Goal: Task Accomplishment & Management: Manage account settings

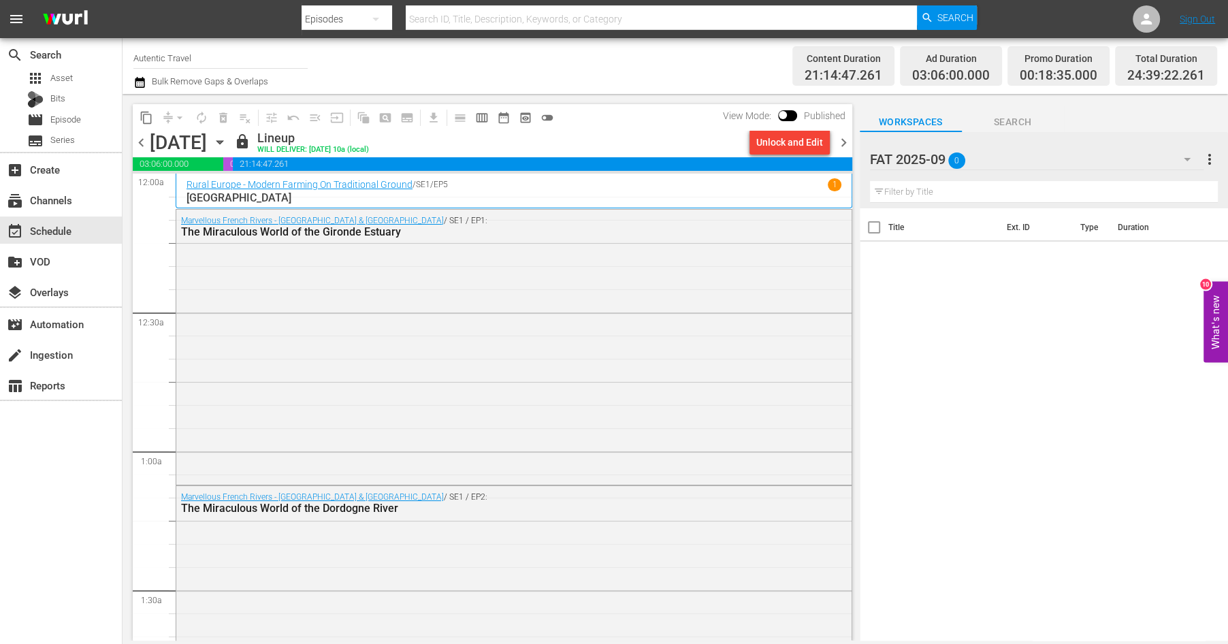
click at [1186, 158] on icon "button" at bounding box center [1187, 159] width 16 height 16
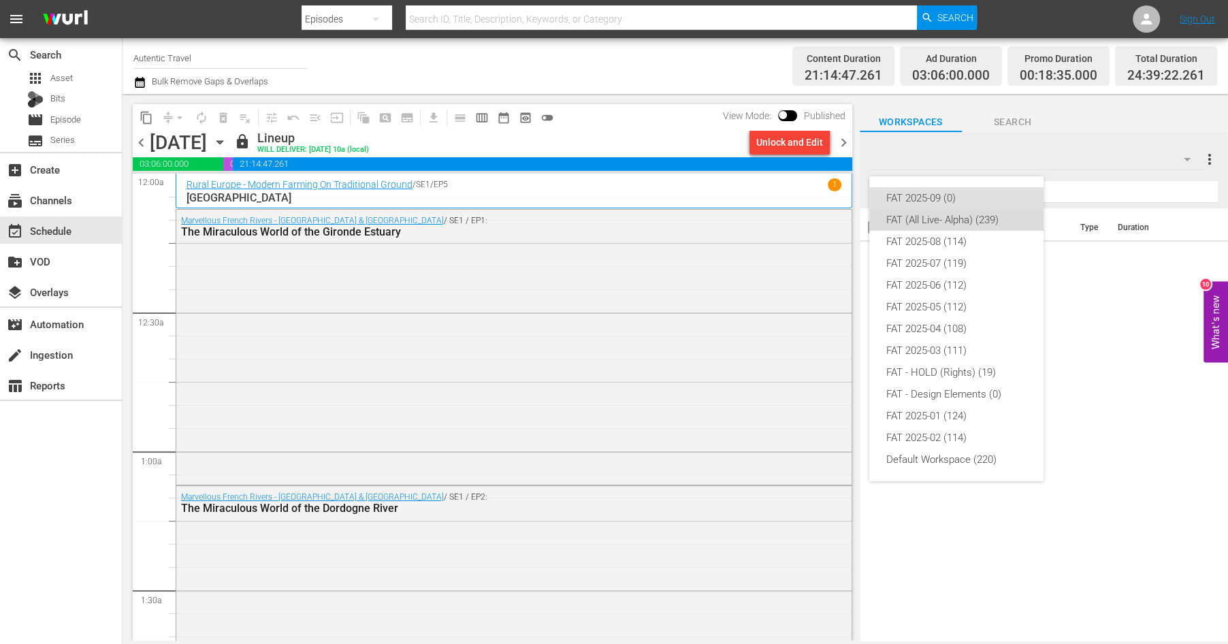
click at [908, 214] on div "FAT (All Live- Alpha) (239)" at bounding box center [957, 220] width 142 height 22
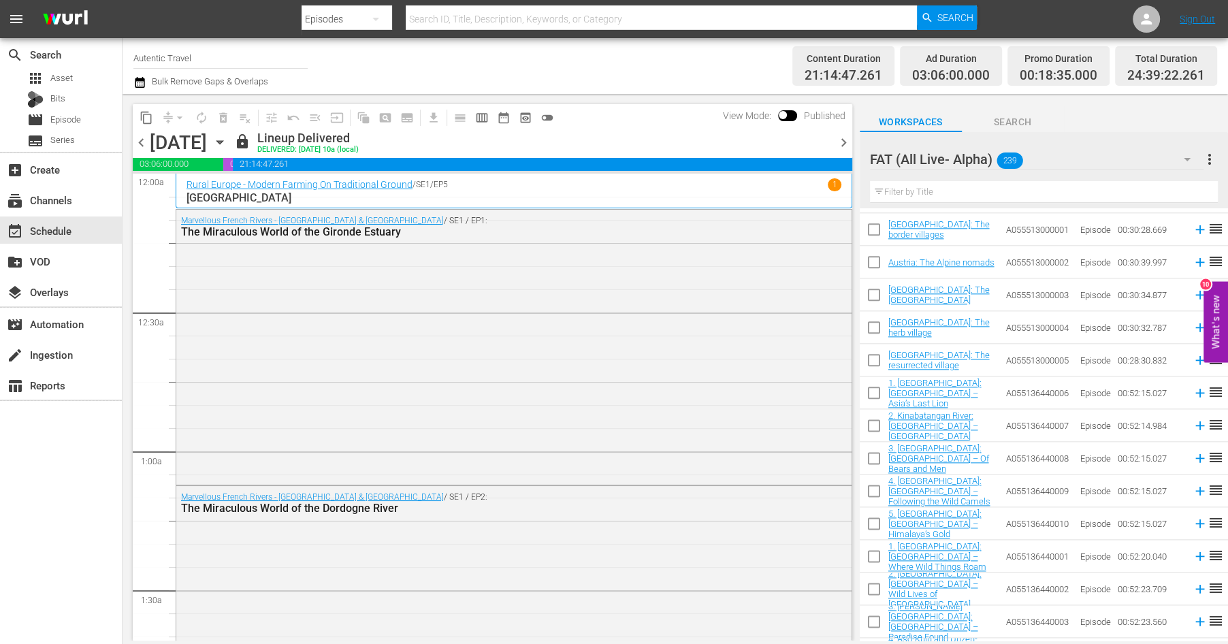
scroll to position [1592, 0]
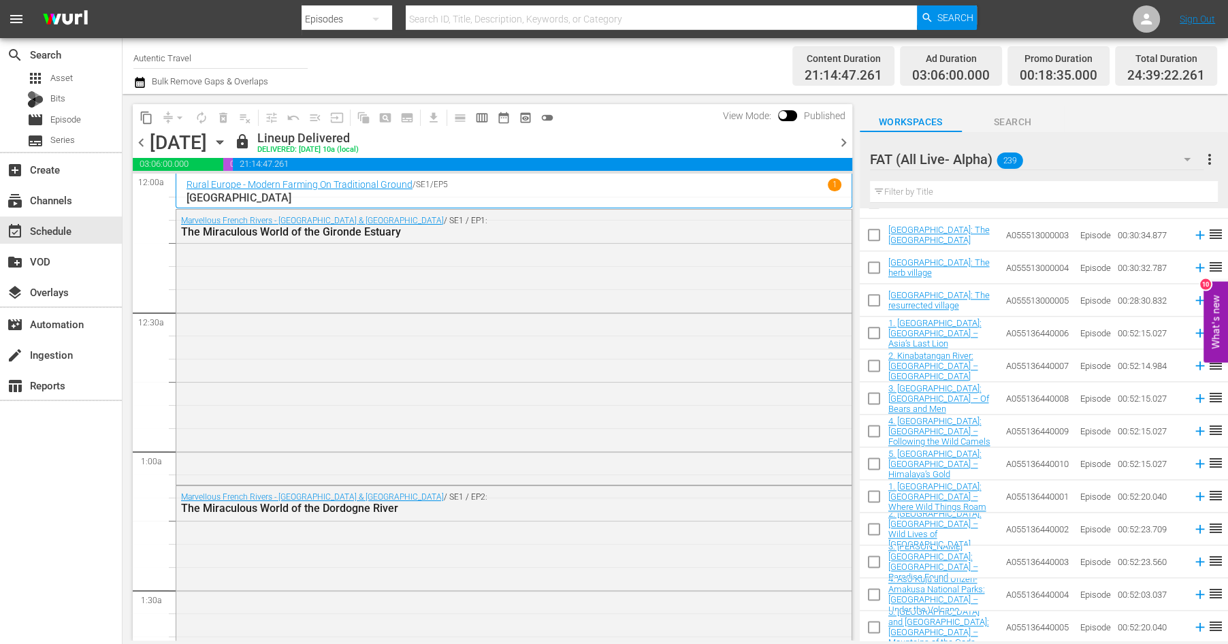
click at [877, 330] on input "checkbox" at bounding box center [874, 335] width 29 height 29
checkbox input "true"
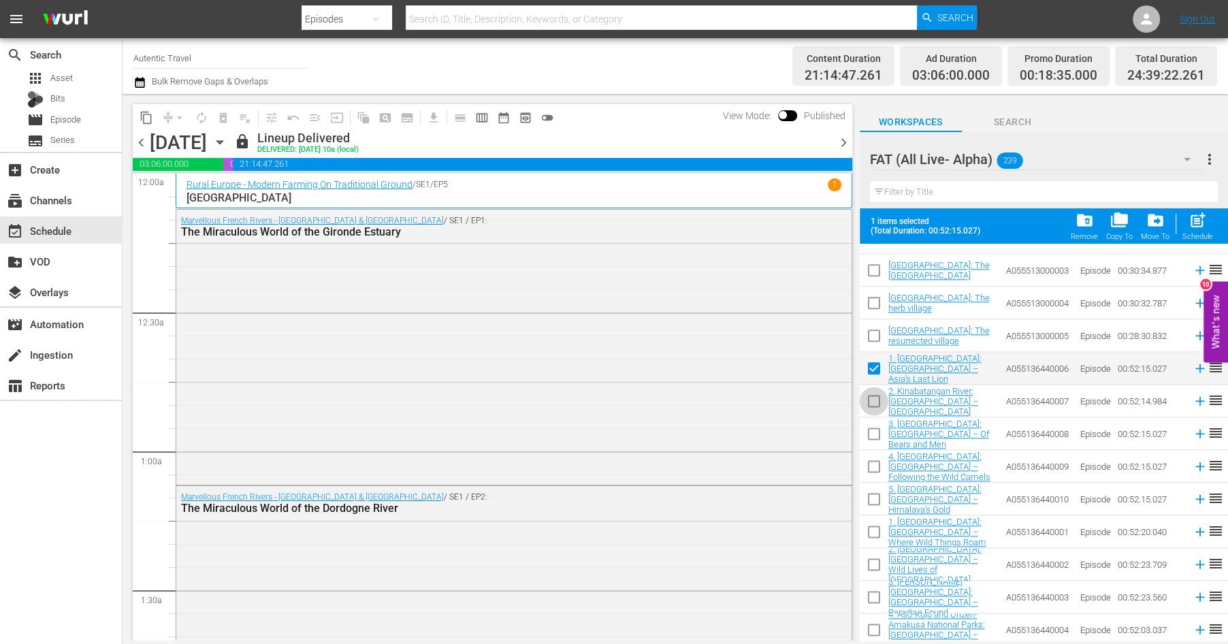
click at [871, 400] on input "checkbox" at bounding box center [874, 403] width 29 height 29
checkbox input "true"
click at [877, 434] on input "checkbox" at bounding box center [874, 436] width 29 height 29
checkbox input "true"
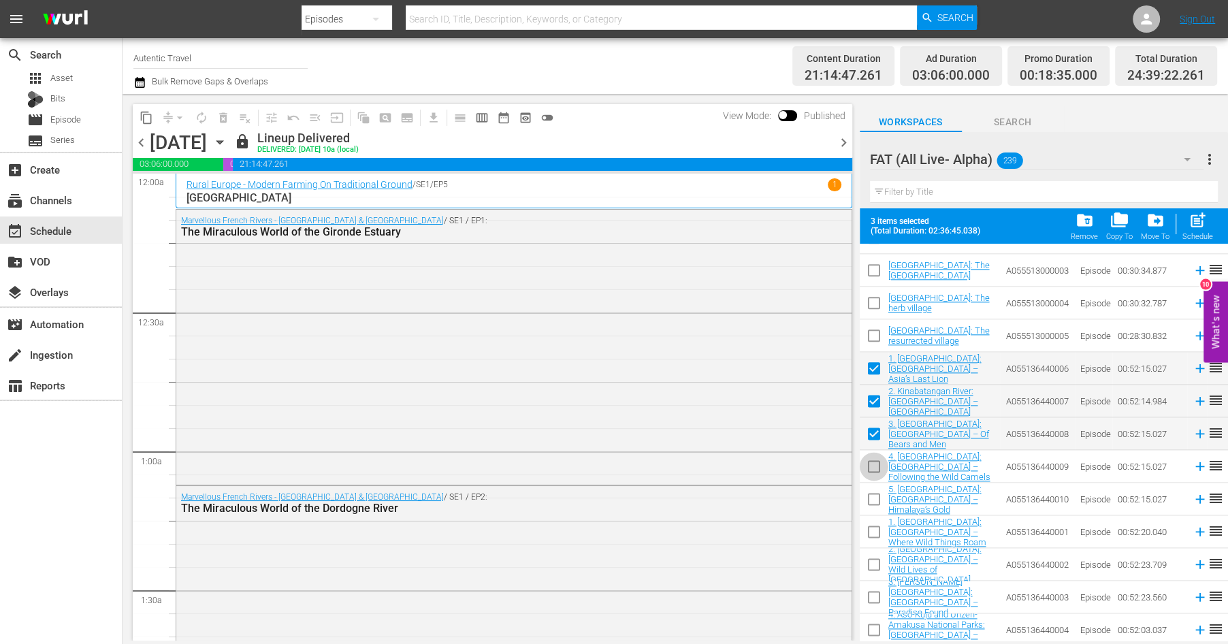
drag, startPoint x: 877, startPoint y: 464, endPoint x: 877, endPoint y: 491, distance: 26.6
click at [877, 465] on input "checkbox" at bounding box center [874, 469] width 29 height 29
checkbox input "true"
click at [872, 499] on input "checkbox" at bounding box center [874, 502] width 29 height 29
checkbox input "true"
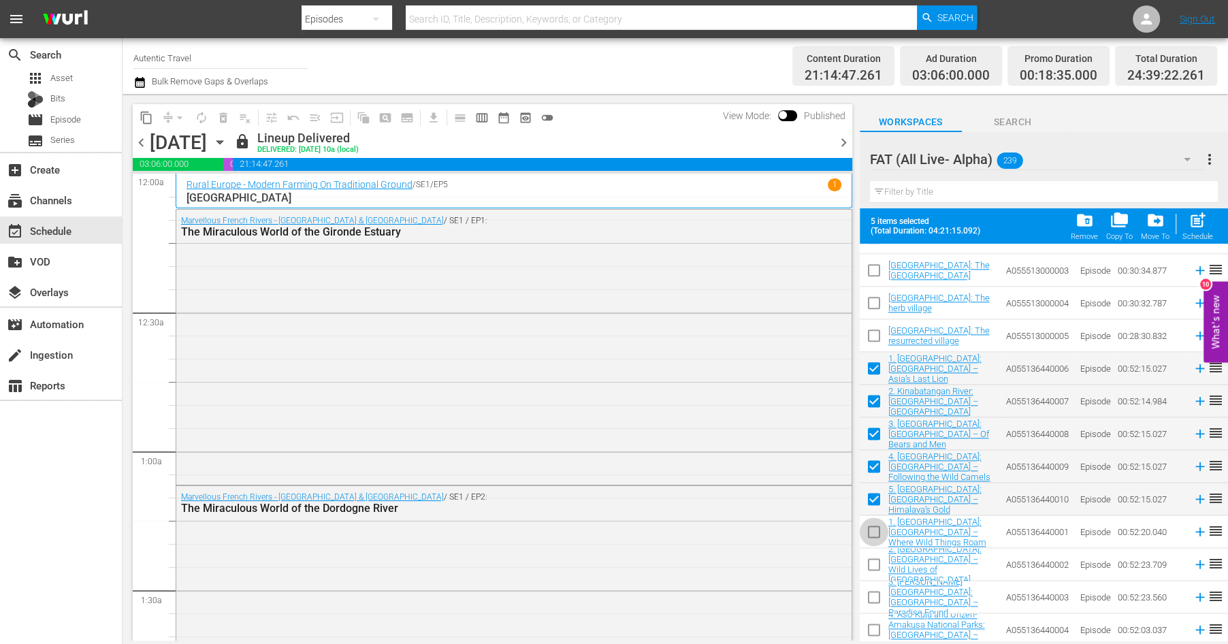
click at [874, 532] on input "checkbox" at bounding box center [874, 534] width 29 height 29
checkbox input "true"
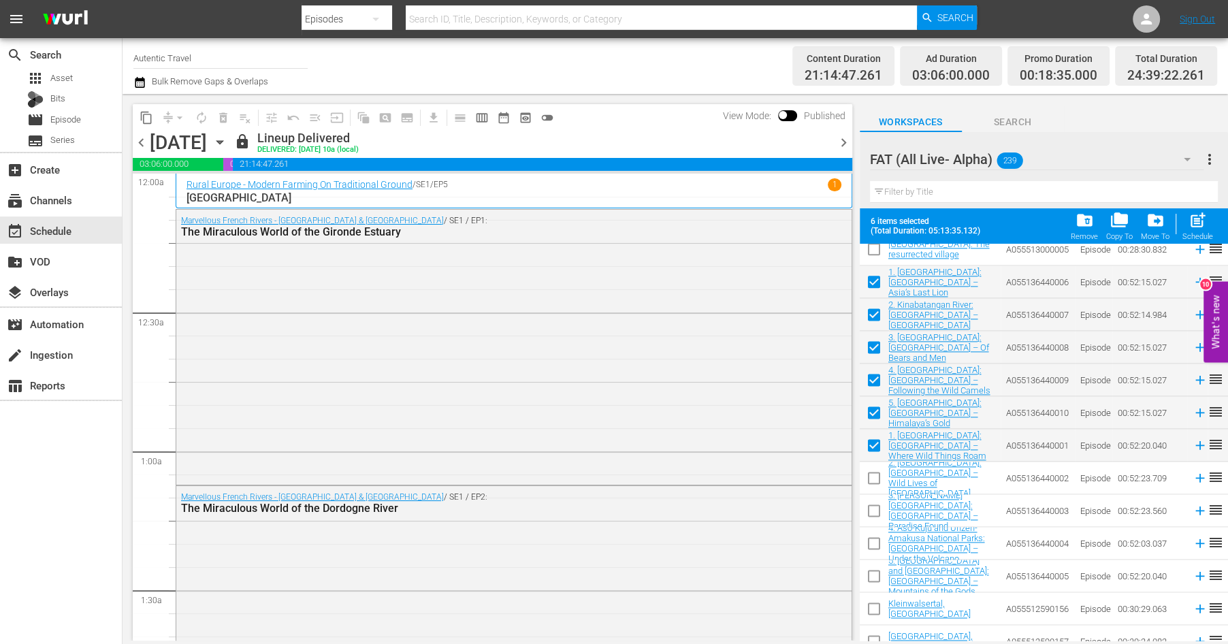
scroll to position [1679, 0]
click at [870, 477] on input "checkbox" at bounding box center [874, 480] width 29 height 29
checkbox input "true"
click at [872, 506] on input "checkbox" at bounding box center [874, 512] width 29 height 29
checkbox input "true"
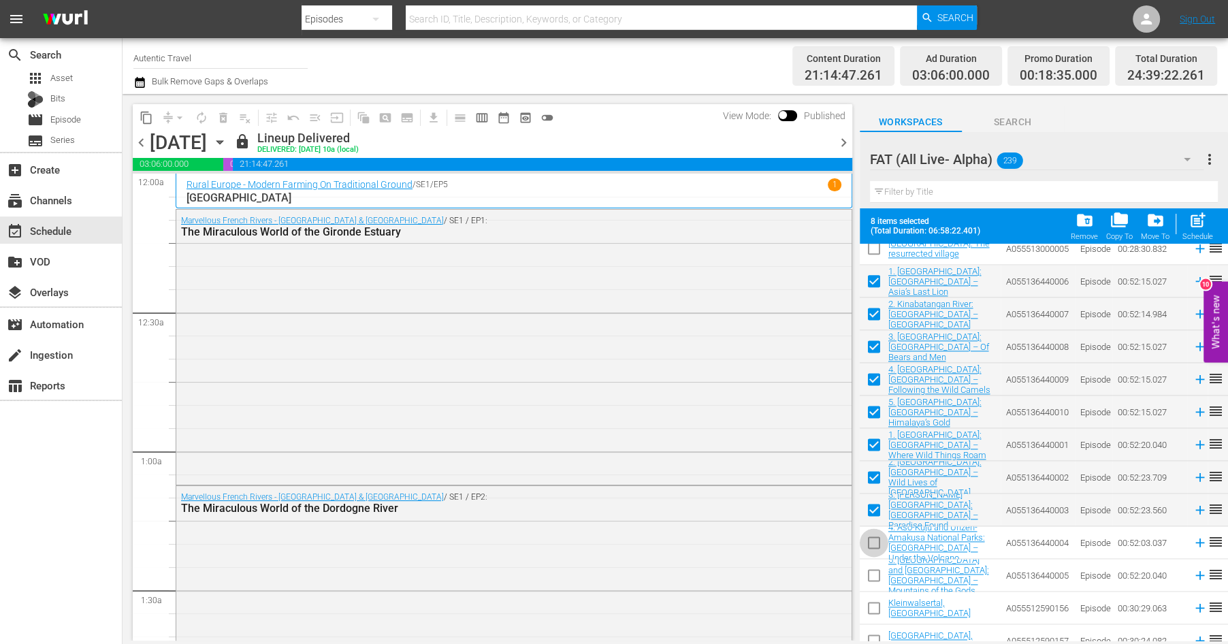
click at [872, 541] on input "checkbox" at bounding box center [874, 545] width 29 height 29
checkbox input "true"
click at [872, 576] on input "checkbox" at bounding box center [874, 578] width 29 height 29
checkbox input "true"
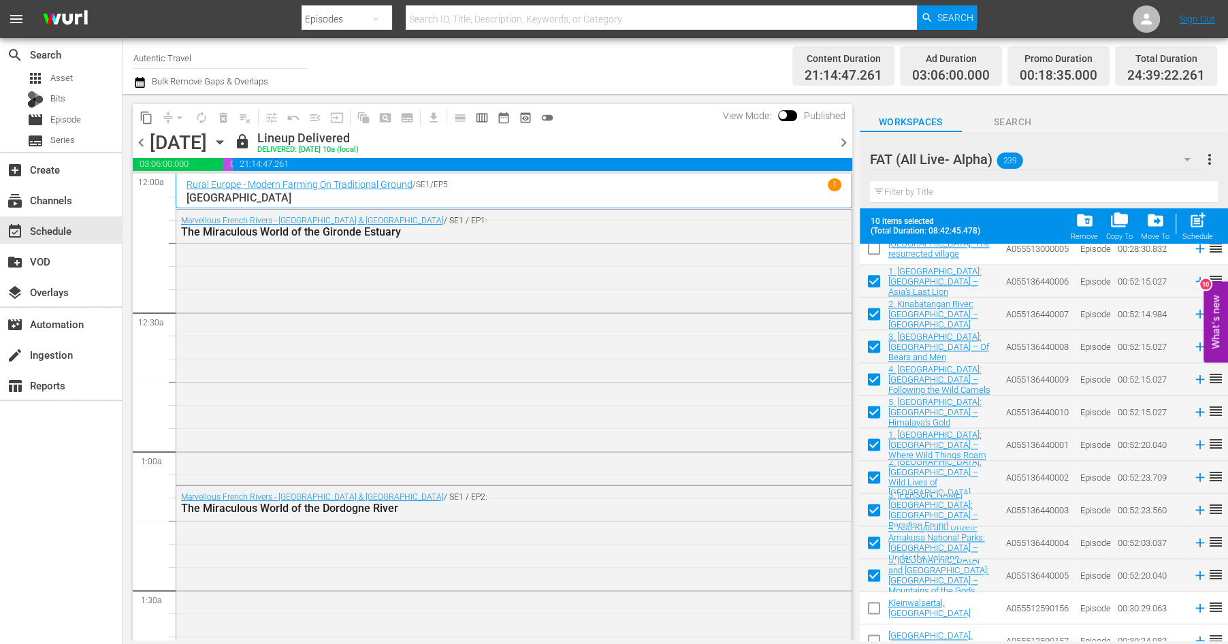
click at [872, 609] on input "checkbox" at bounding box center [874, 610] width 29 height 29
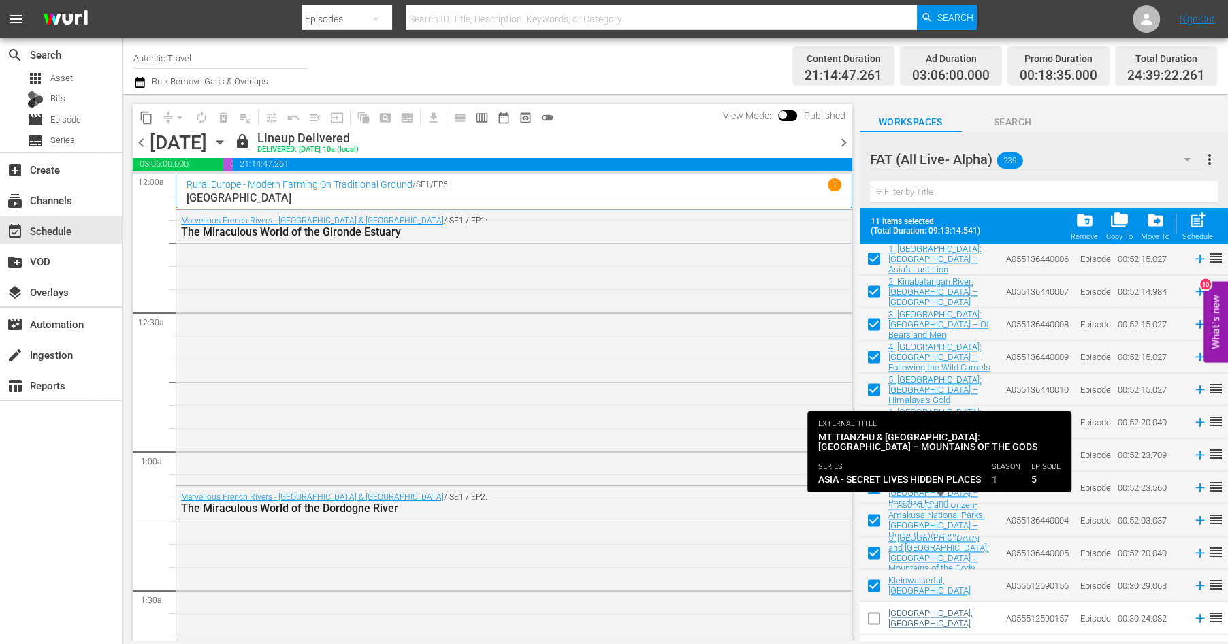
scroll to position [1789, 0]
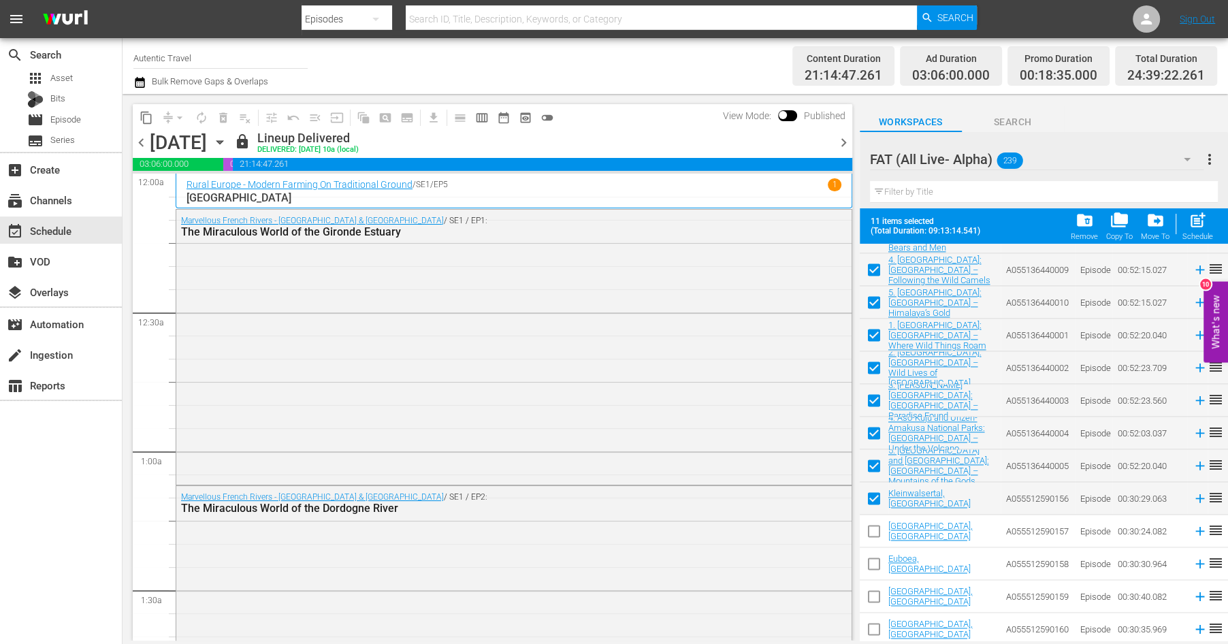
click at [874, 494] on input "checkbox" at bounding box center [874, 501] width 29 height 29
checkbox input "false"
click at [1119, 223] on span "folder_copy" at bounding box center [1120, 220] width 18 height 18
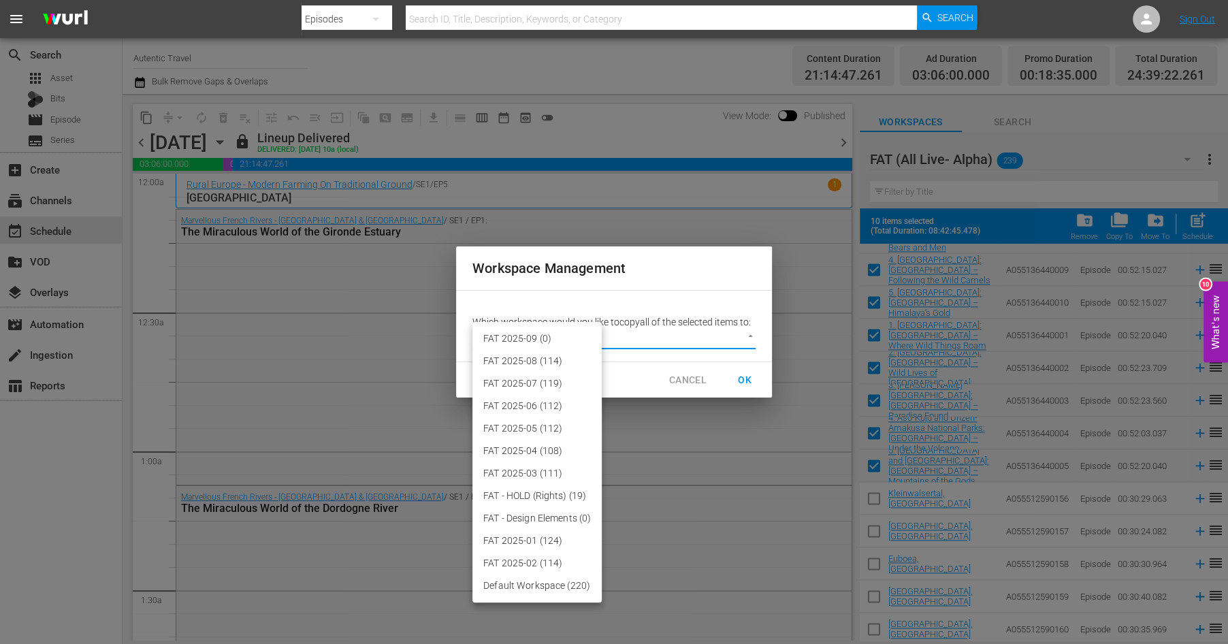
click at [751, 340] on body "menu Search By Episodes Search ID, Title, Description, Keywords, or Category Se…" at bounding box center [614, 322] width 1228 height 644
click at [541, 336] on li "FAT 2025-09 (0)" at bounding box center [537, 339] width 129 height 22
type input "3701"
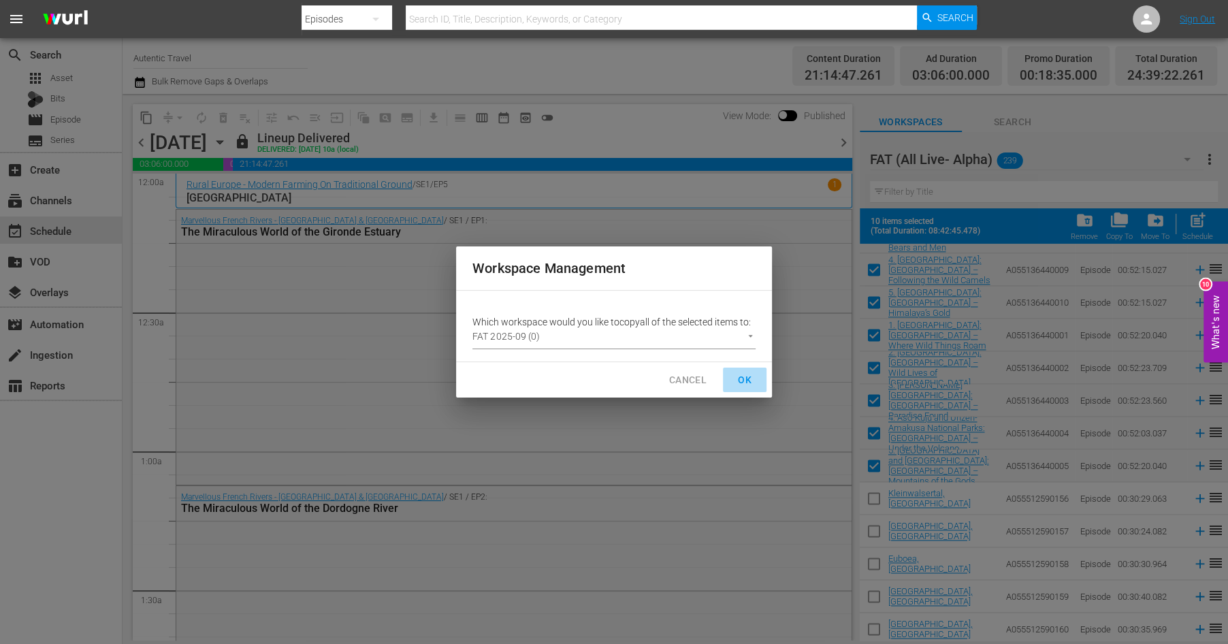
click at [751, 379] on span "OK" at bounding box center [745, 380] width 22 height 17
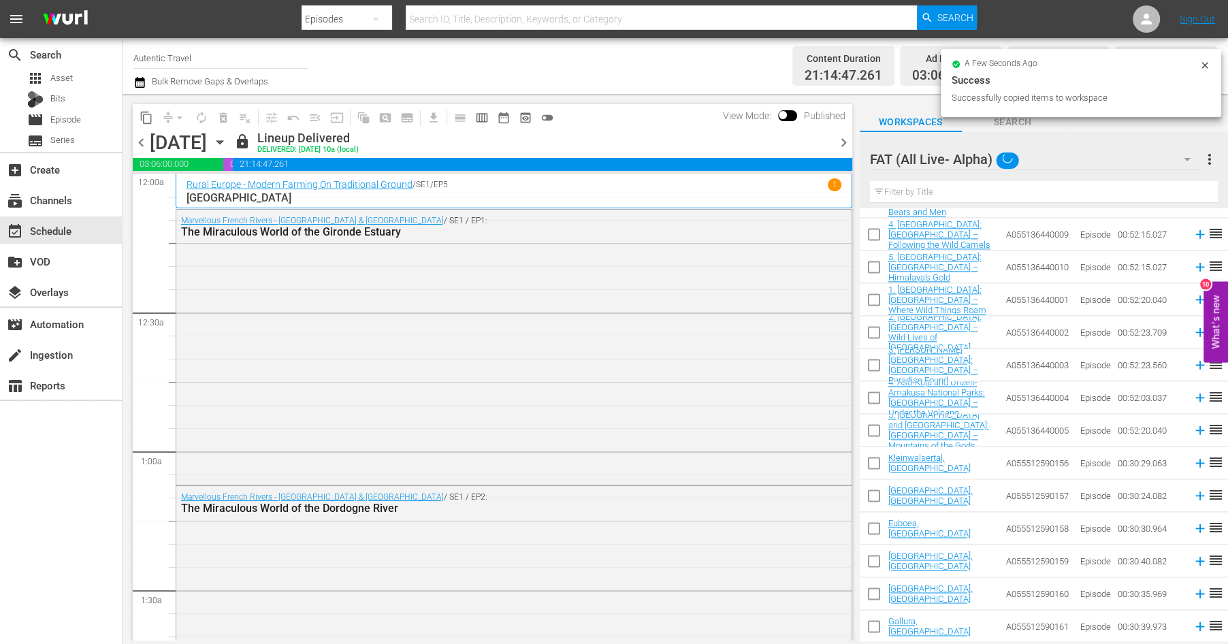
checkbox input "false"
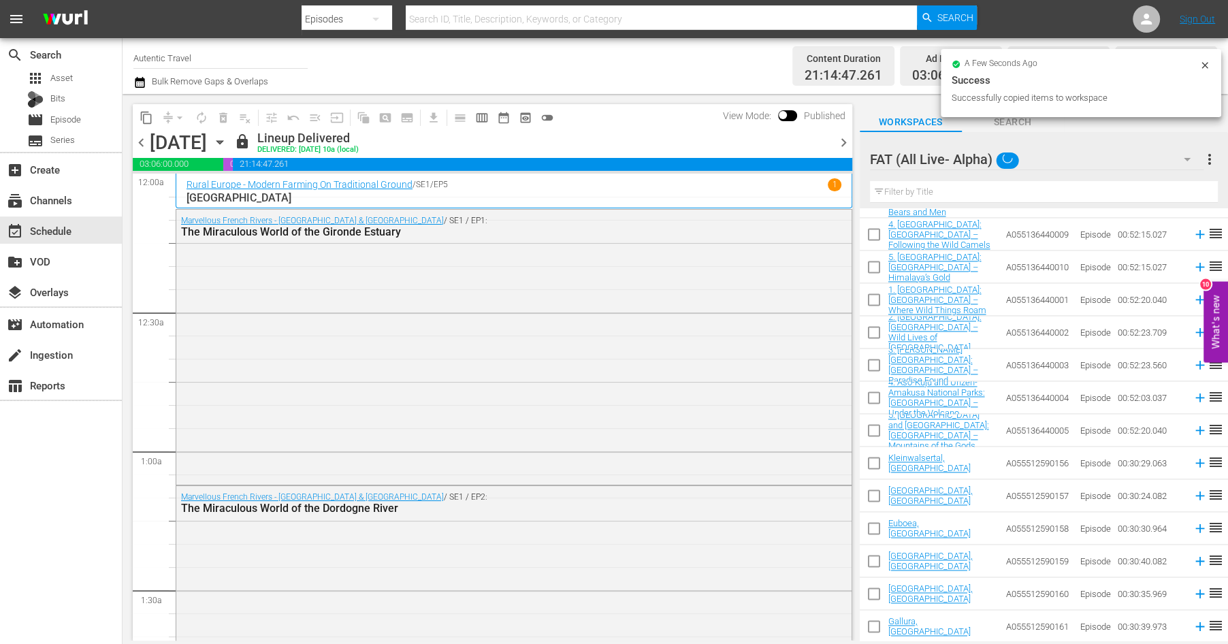
checkbox input "false"
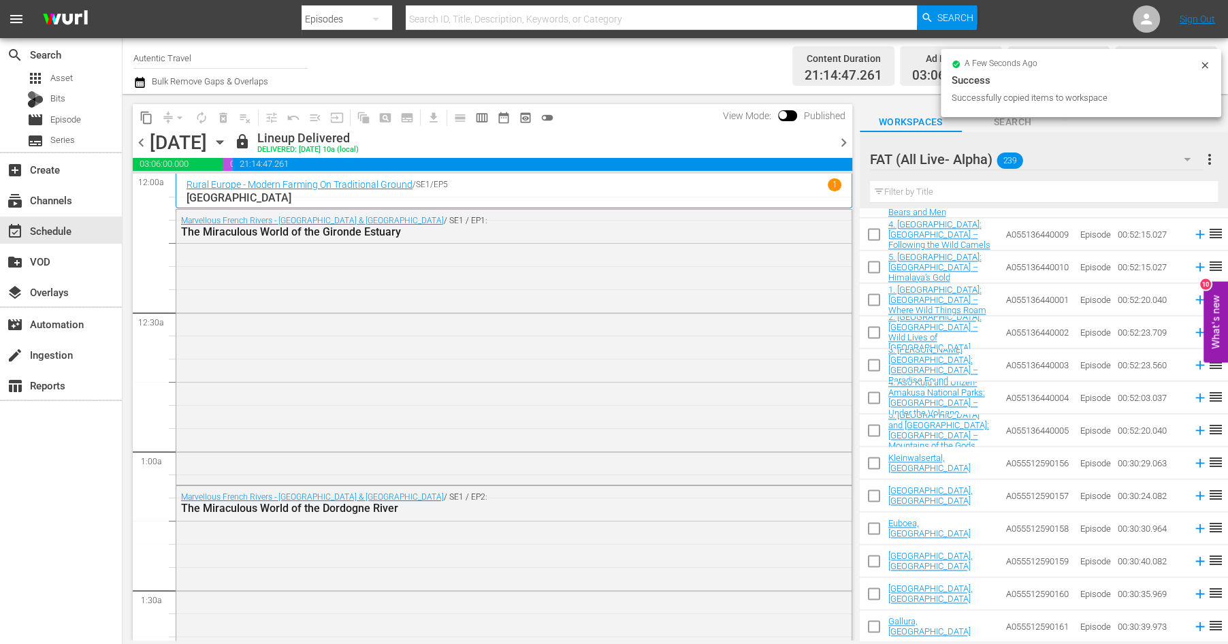
click at [1188, 159] on icon "button" at bounding box center [1187, 159] width 7 height 3
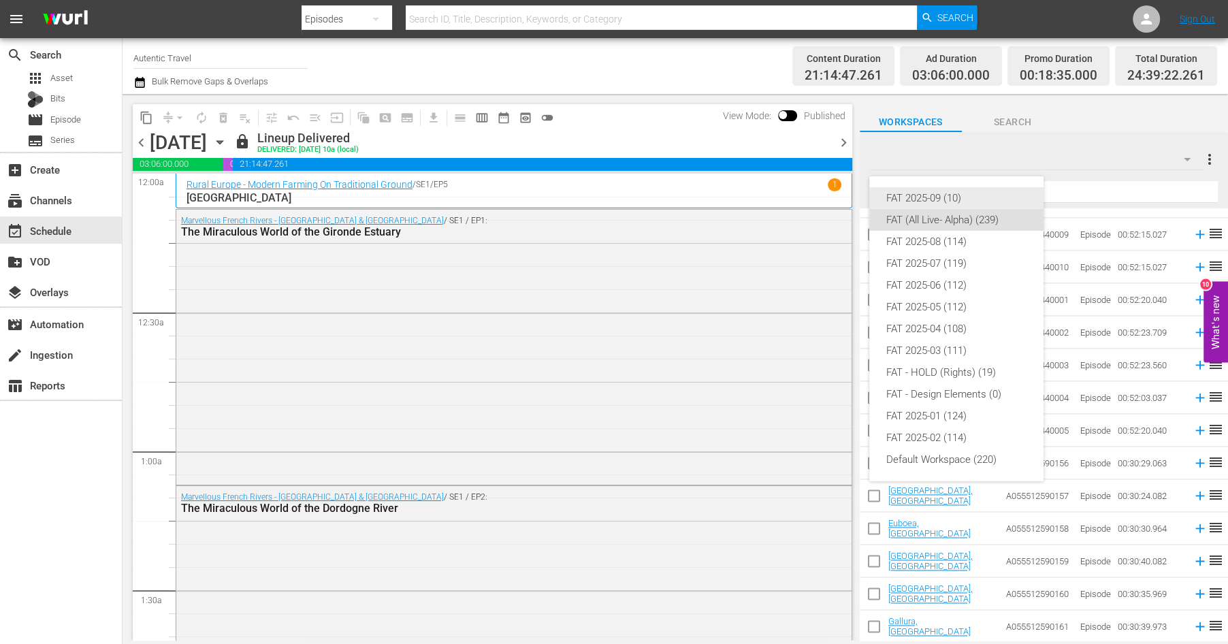
click at [939, 200] on div "FAT 2025-09 (10)" at bounding box center [957, 198] width 142 height 22
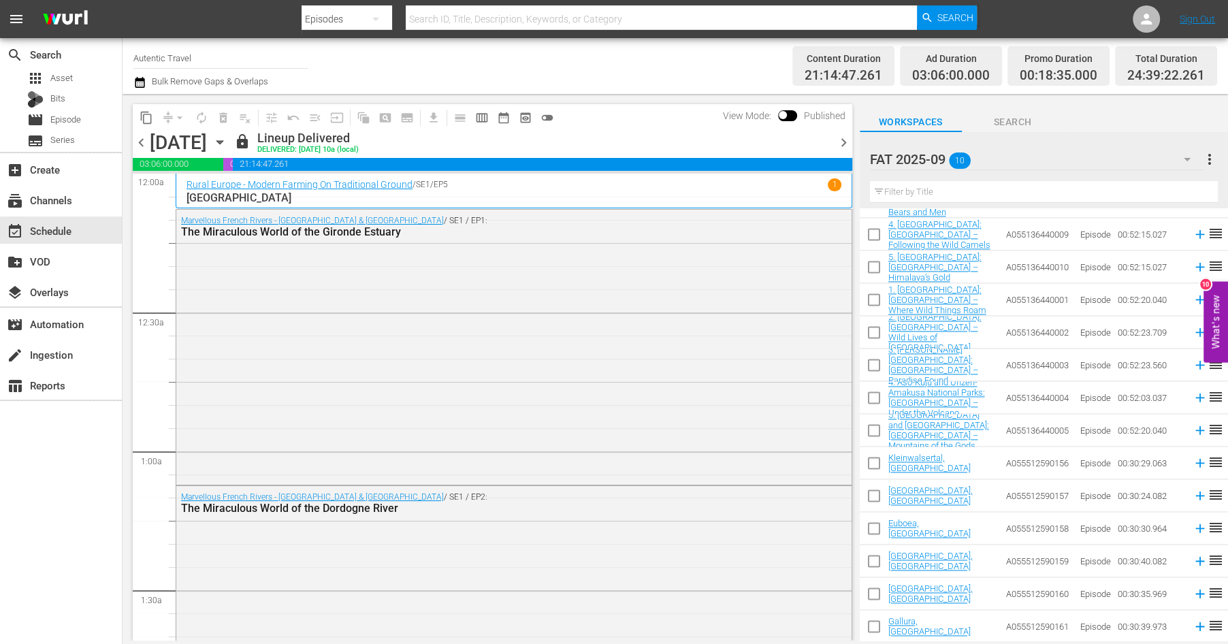
scroll to position [0, 0]
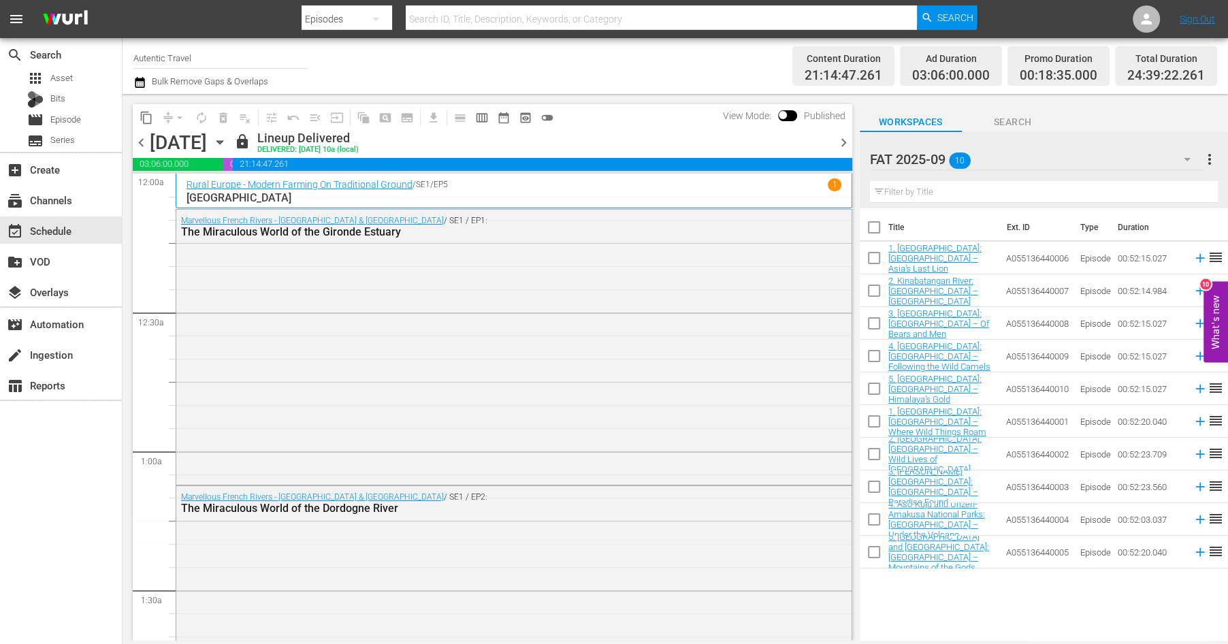
click at [1185, 158] on icon "button" at bounding box center [1187, 159] width 16 height 16
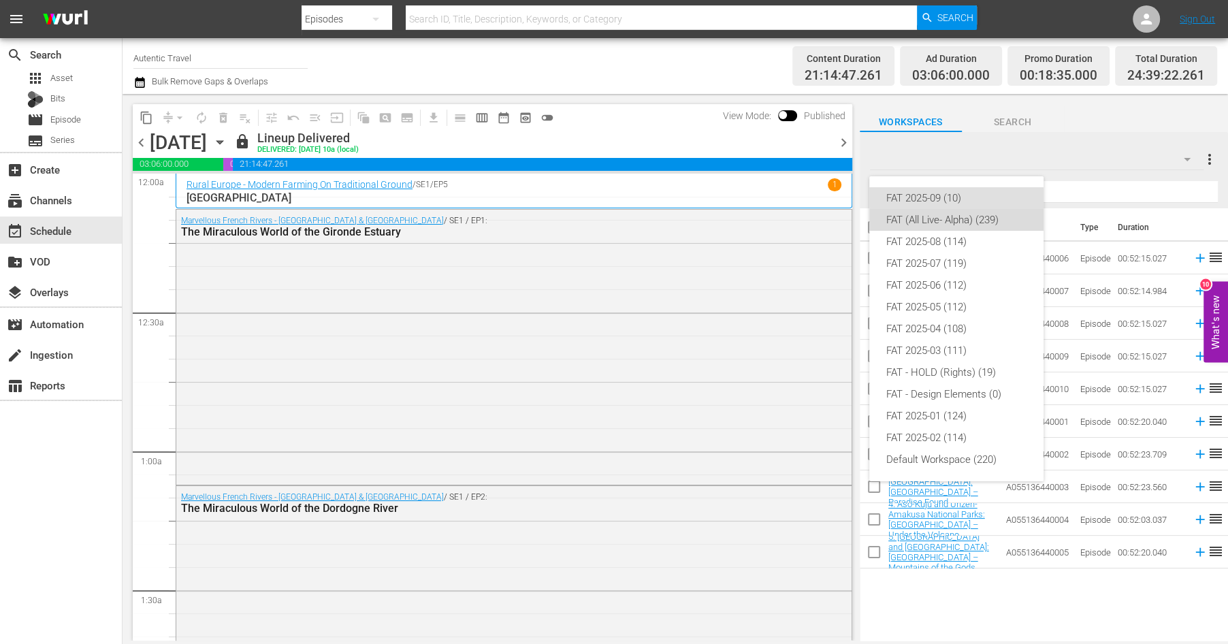
click at [918, 219] on div "FAT (All Live- Alpha) (239)" at bounding box center [957, 220] width 142 height 22
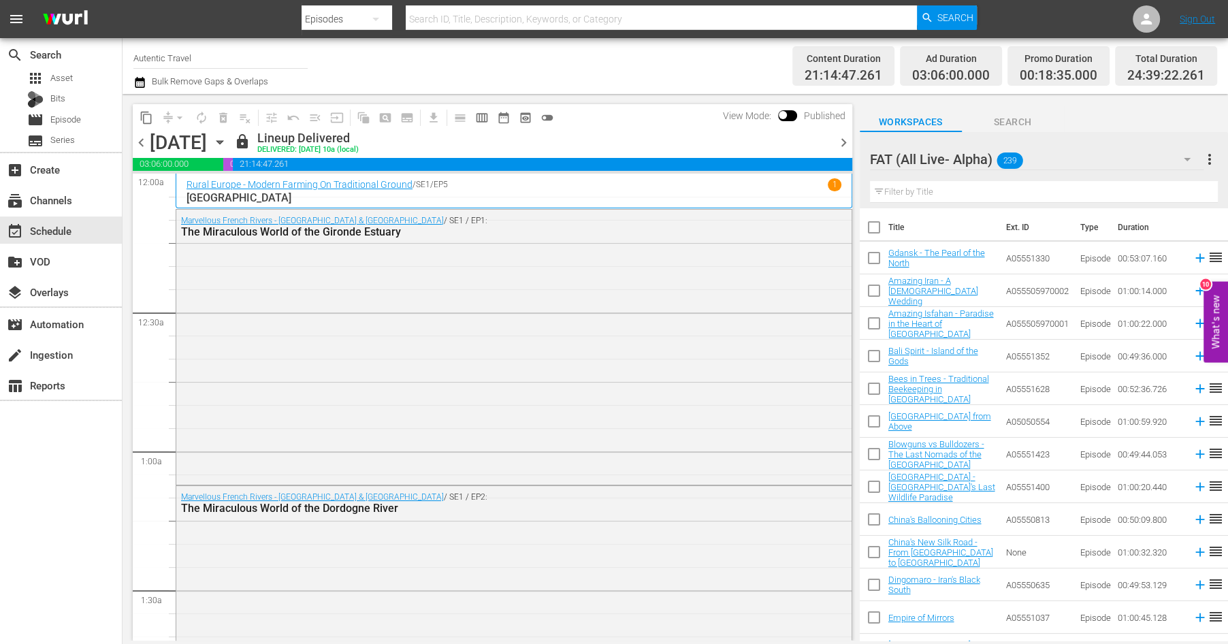
click at [908, 195] on input "text" at bounding box center [1044, 192] width 348 height 22
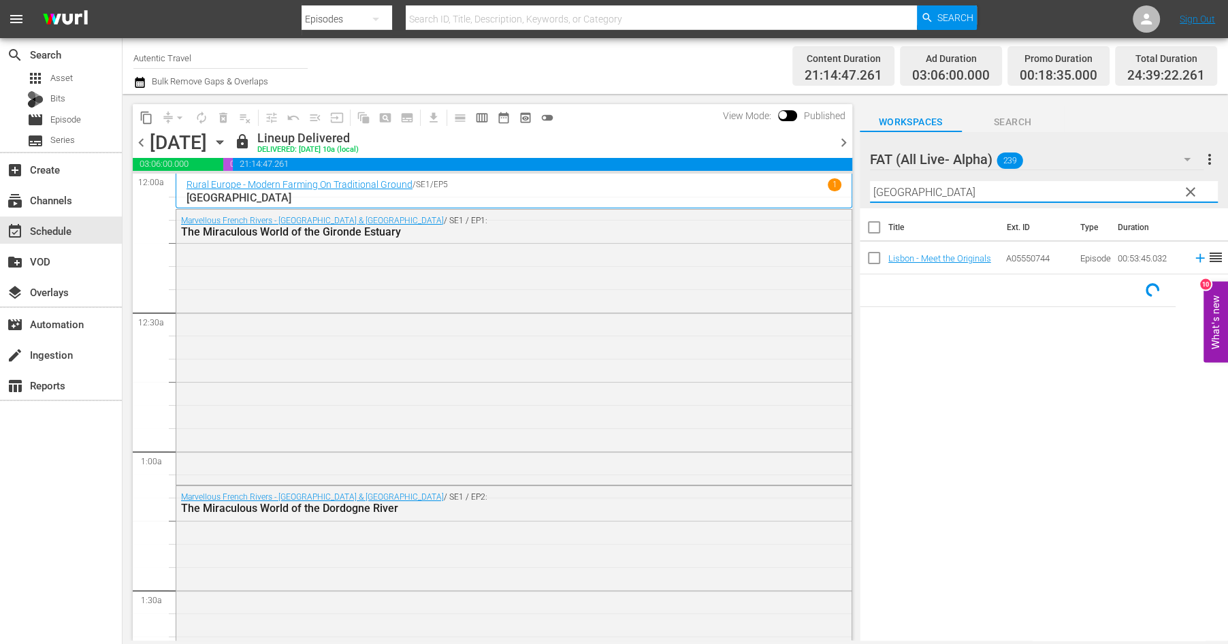
type input "[GEOGRAPHIC_DATA]"
click at [874, 258] on input "checkbox" at bounding box center [874, 260] width 29 height 29
checkbox input "true"
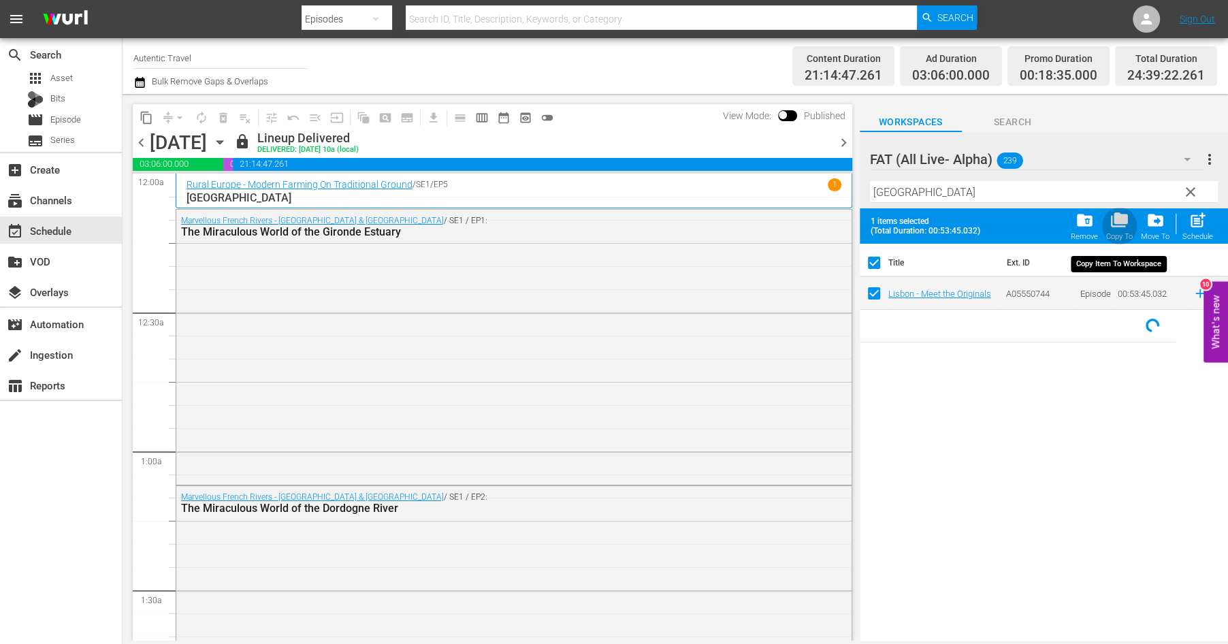
click at [1120, 219] on span "folder_copy" at bounding box center [1120, 220] width 18 height 18
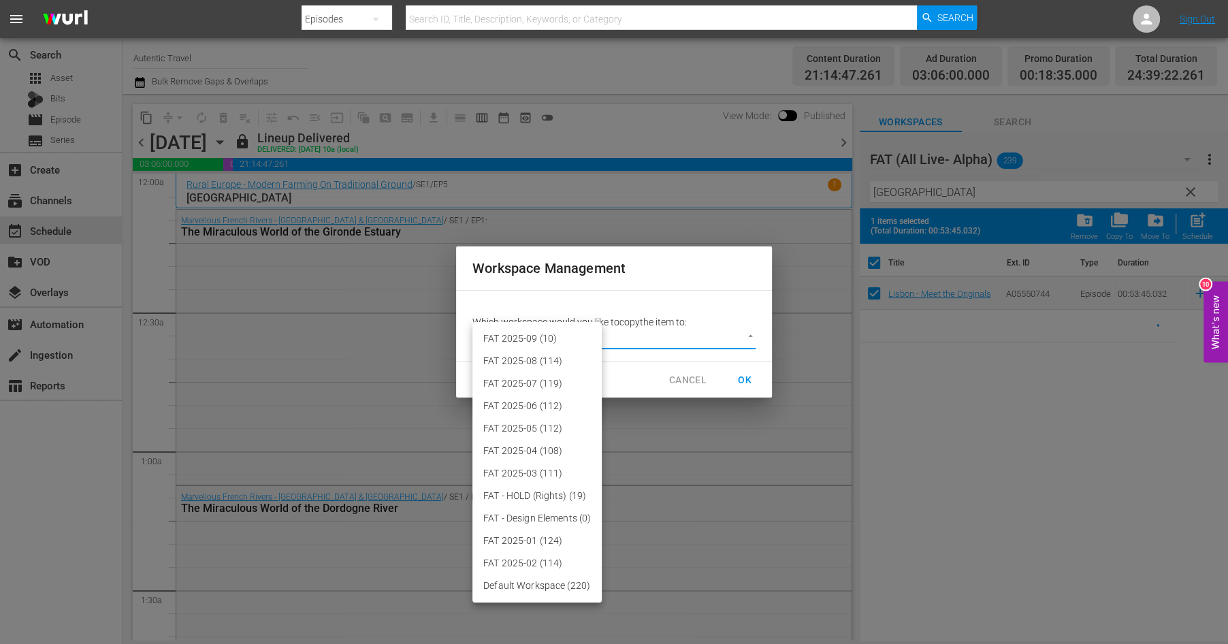
click at [743, 334] on body "menu Search By Episodes Search ID, Title, Description, Keywords, or Category Se…" at bounding box center [614, 322] width 1228 height 644
click at [569, 332] on li "FAT 2025-09 (10)" at bounding box center [537, 339] width 129 height 22
type input "3701"
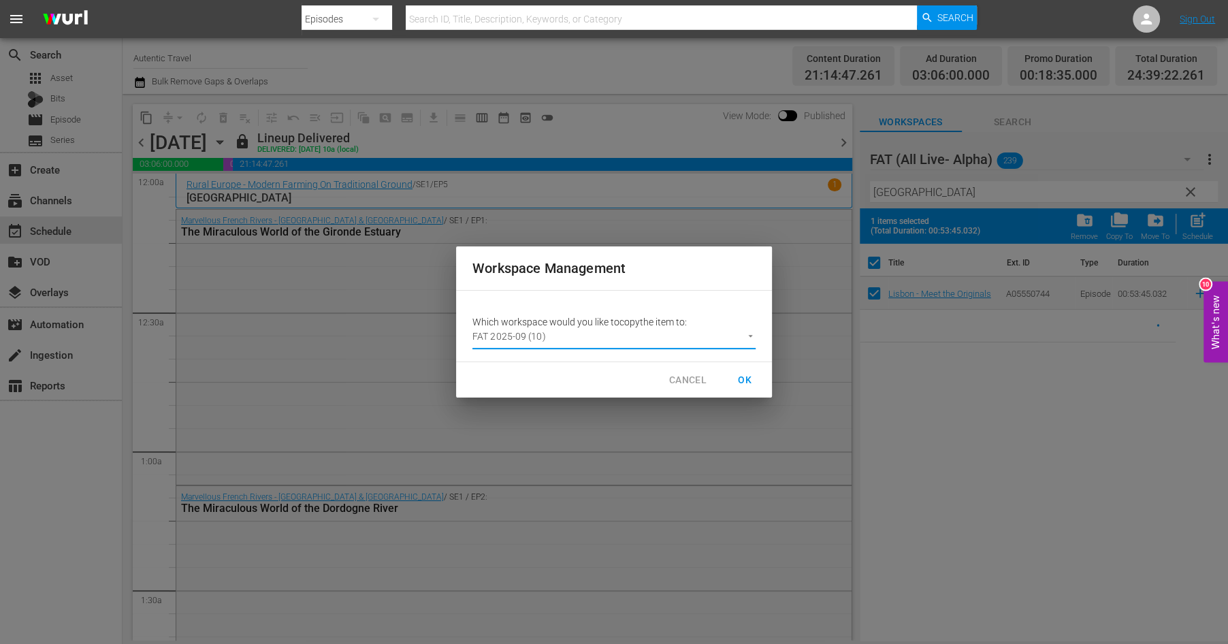
click at [745, 377] on span "OK" at bounding box center [745, 380] width 22 height 17
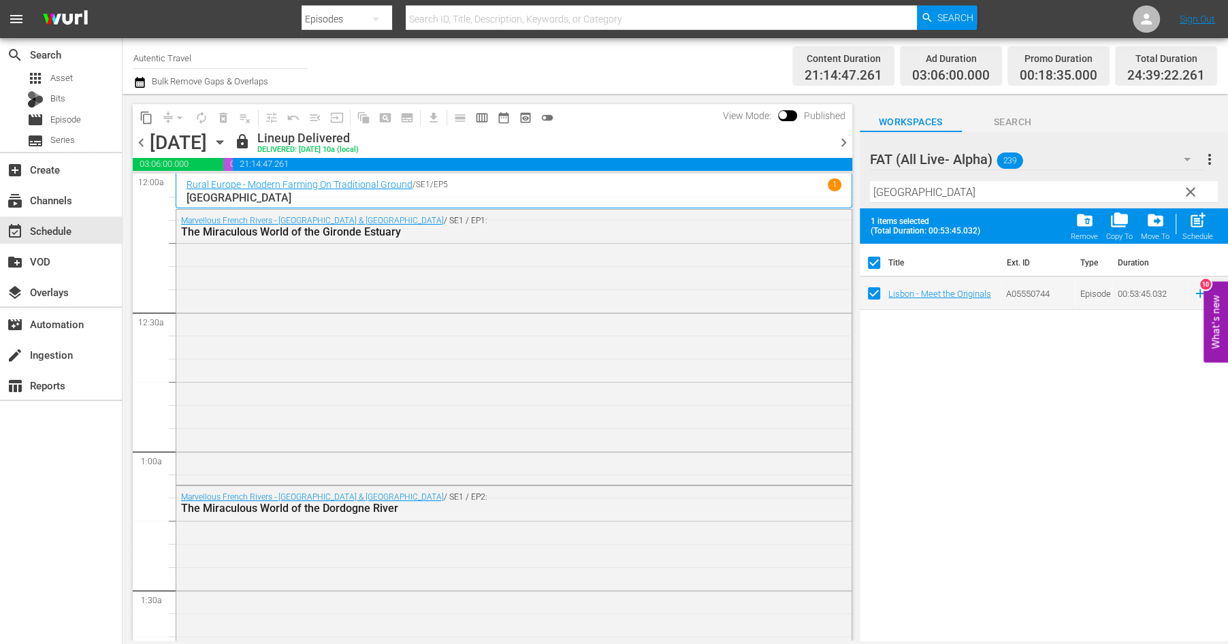
checkbox input "false"
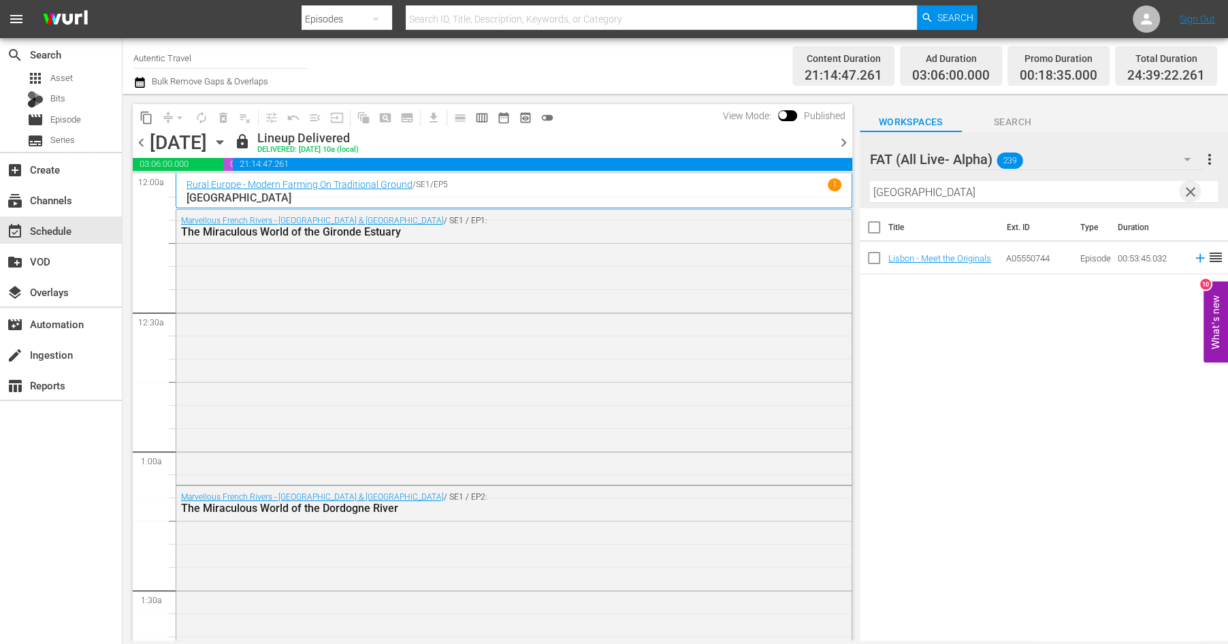
click at [1192, 191] on span "clear" at bounding box center [1191, 192] width 16 height 16
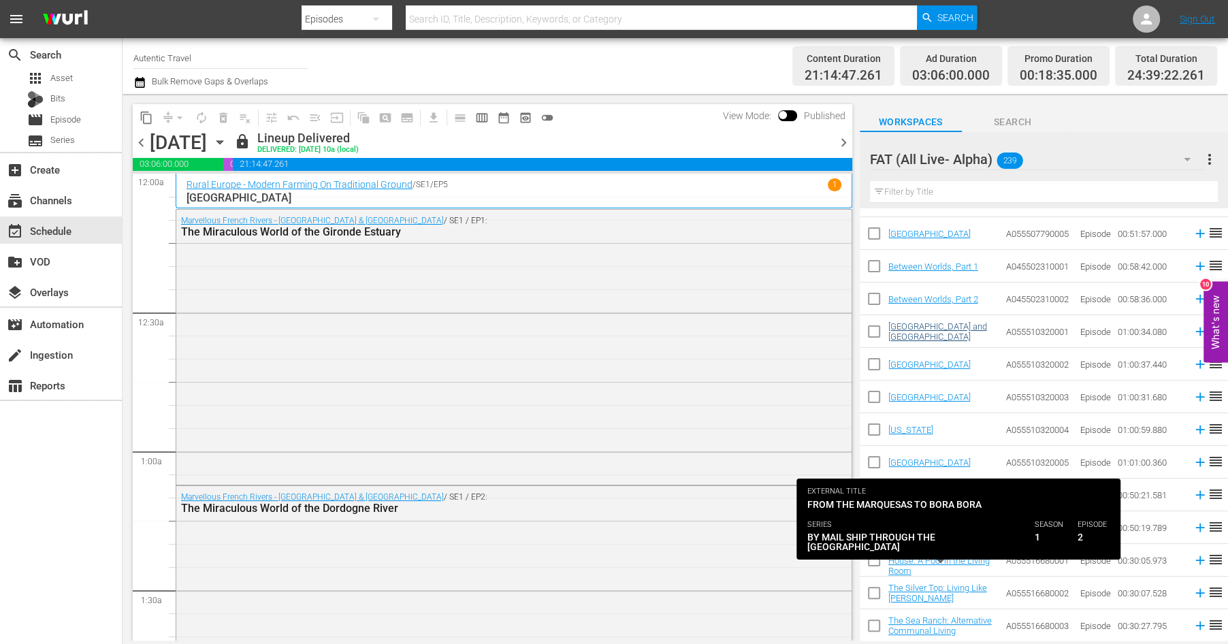
scroll to position [3136, 0]
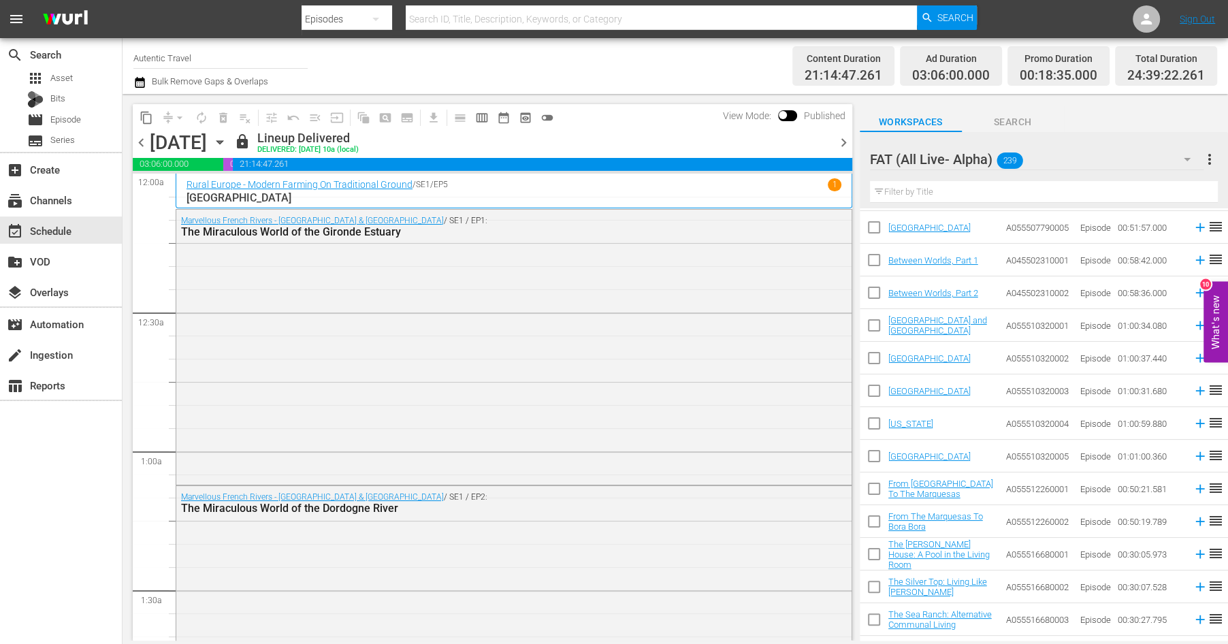
click at [872, 330] on input "checkbox" at bounding box center [874, 328] width 29 height 29
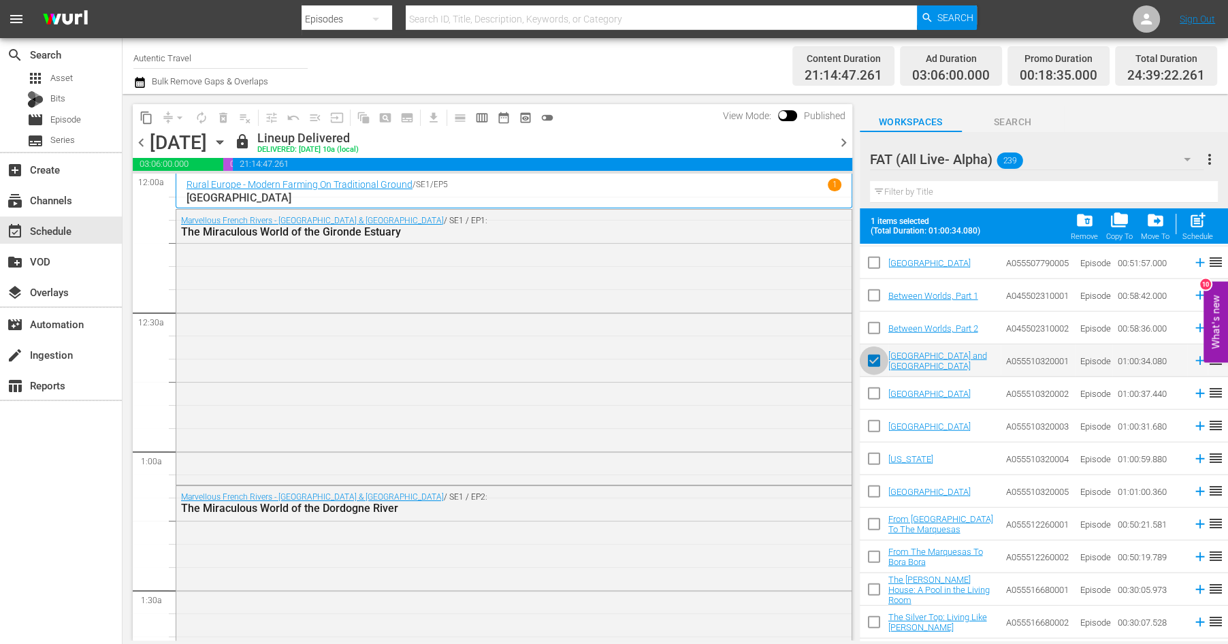
click at [872, 364] on input "checkbox" at bounding box center [874, 363] width 29 height 29
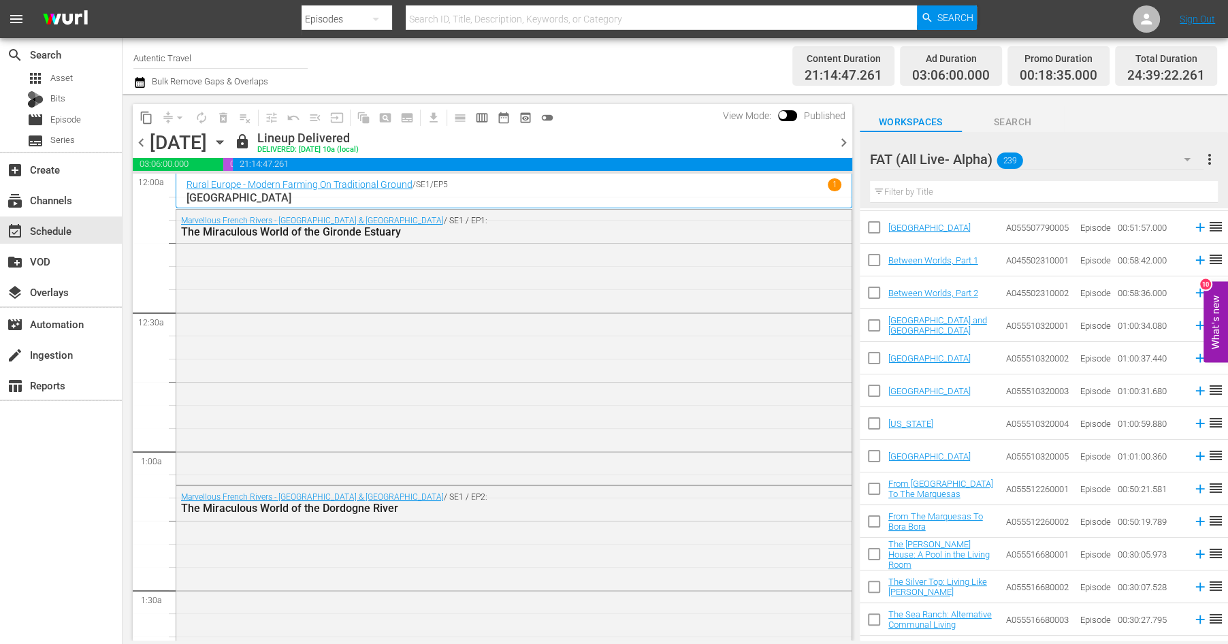
click at [869, 325] on input "checkbox" at bounding box center [874, 328] width 29 height 29
checkbox input "true"
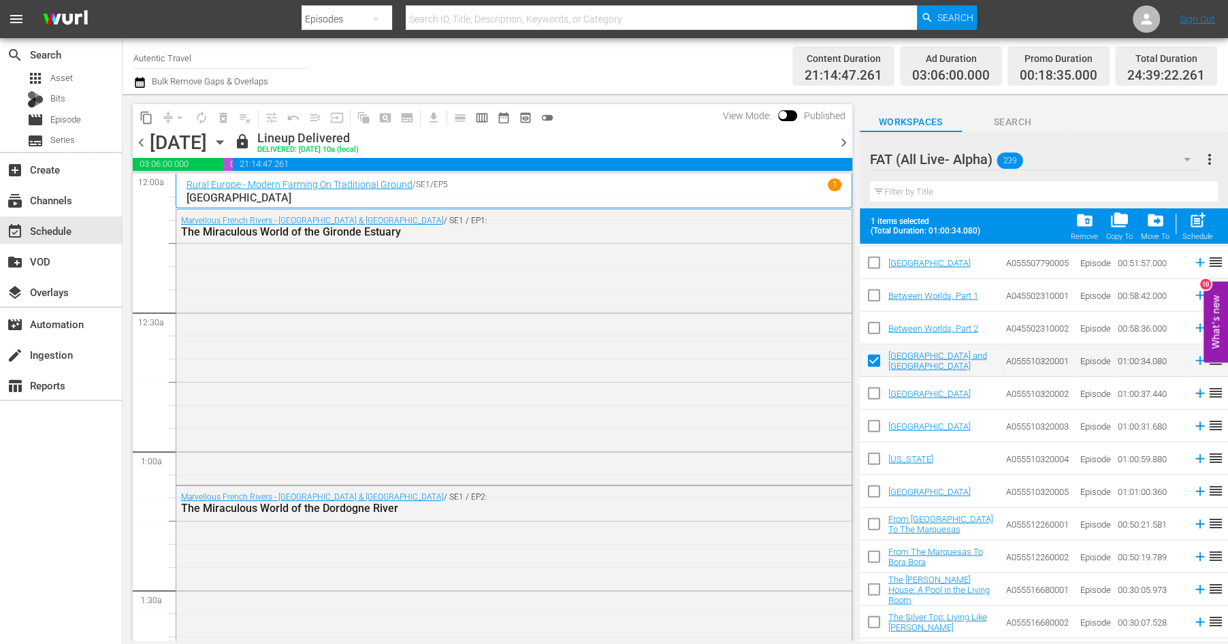
click at [874, 396] on input "checkbox" at bounding box center [874, 396] width 29 height 29
checkbox input "true"
click at [872, 428] on input "checkbox" at bounding box center [874, 429] width 29 height 29
checkbox input "true"
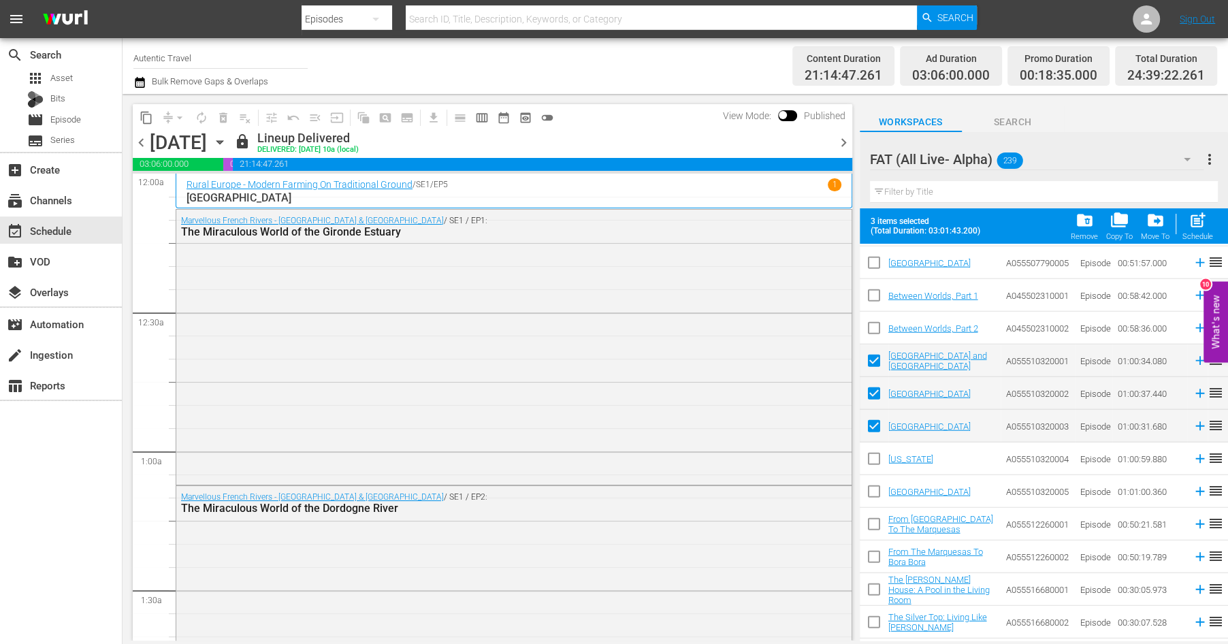
click at [873, 456] on input "checkbox" at bounding box center [874, 461] width 29 height 29
checkbox input "true"
click at [874, 488] on input "checkbox" at bounding box center [874, 494] width 29 height 29
checkbox input "true"
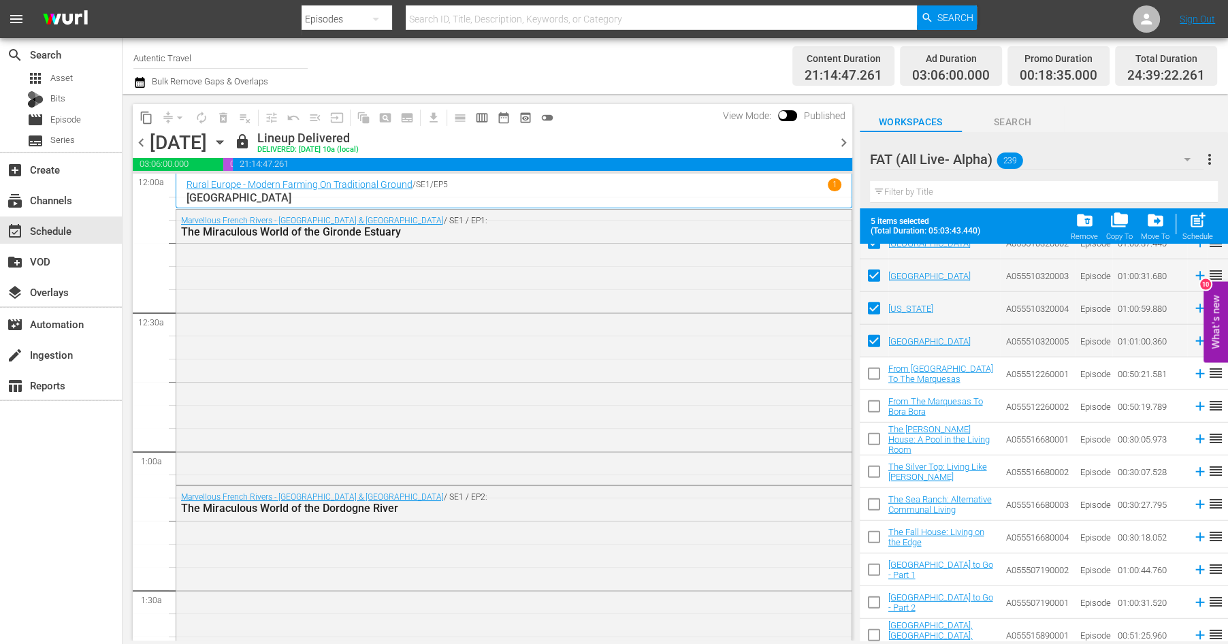
scroll to position [3294, 0]
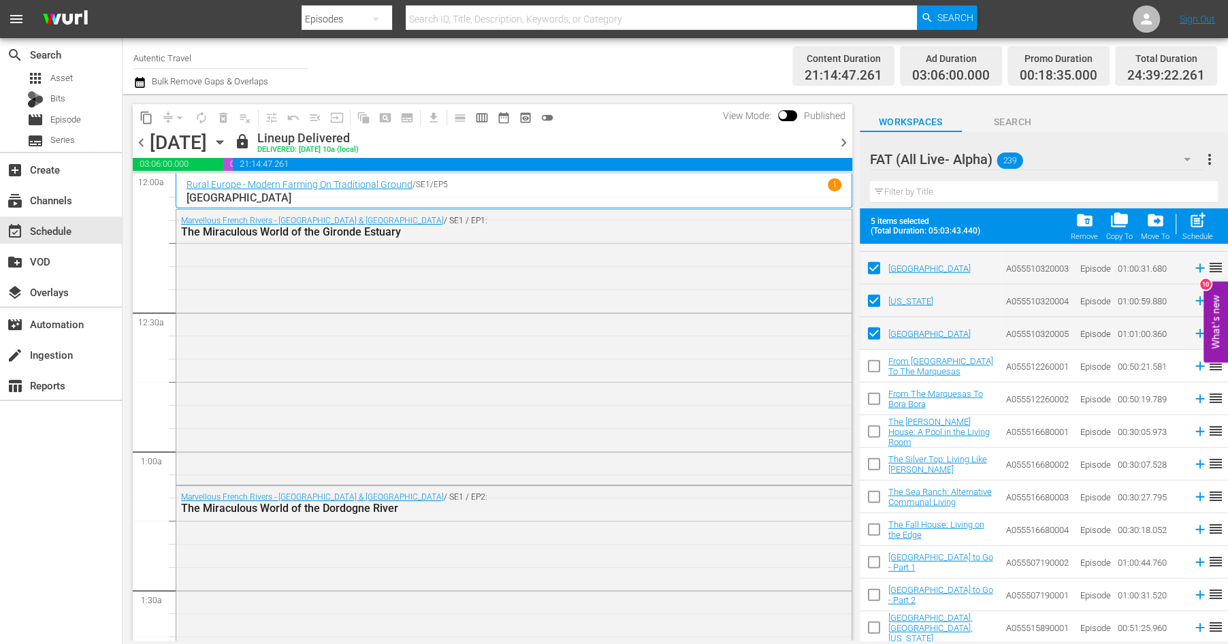
click at [874, 430] on input "checkbox" at bounding box center [874, 434] width 29 height 29
checkbox input "true"
click at [874, 462] on input "checkbox" at bounding box center [874, 467] width 29 height 29
checkbox input "true"
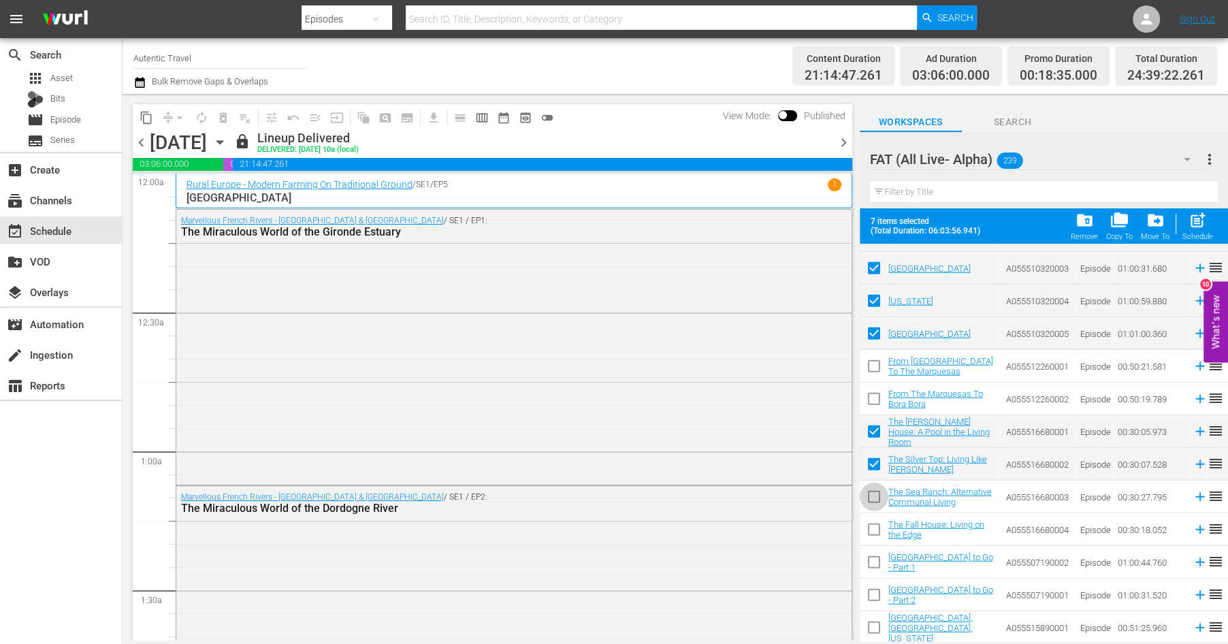
click at [877, 500] on input "checkbox" at bounding box center [874, 499] width 29 height 29
checkbox input "true"
click at [872, 531] on input "checkbox" at bounding box center [874, 532] width 29 height 29
checkbox input "true"
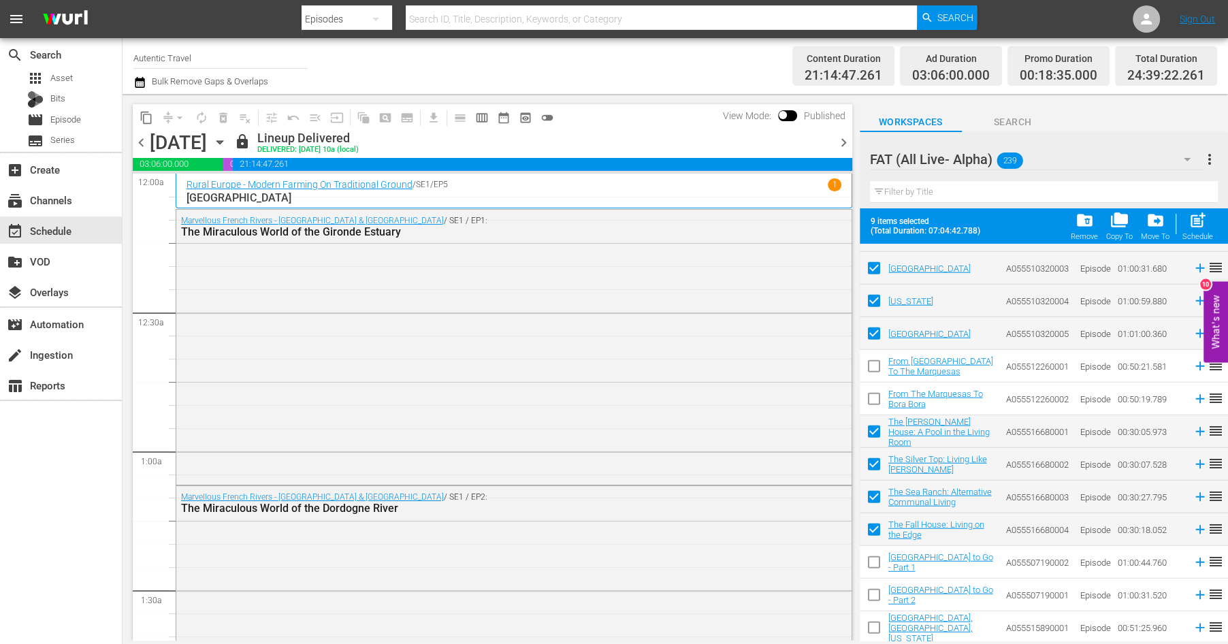
click at [872, 563] on input "checkbox" at bounding box center [874, 565] width 29 height 29
checkbox input "true"
click at [872, 588] on input "checkbox" at bounding box center [874, 598] width 29 height 29
checkbox input "true"
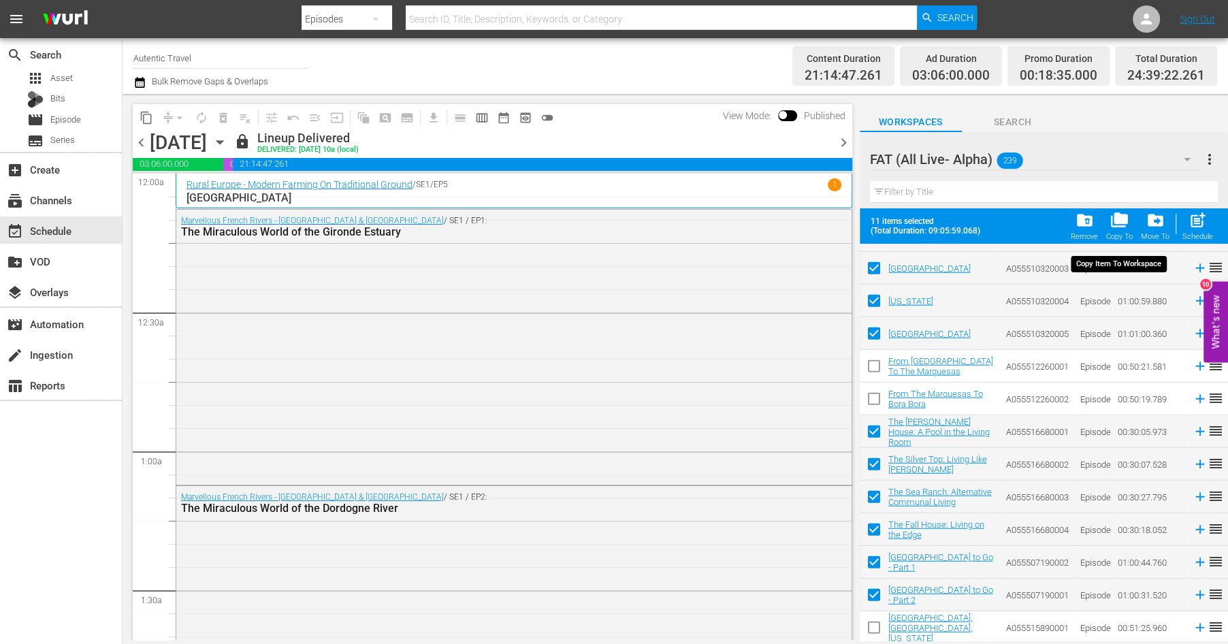
click at [1123, 224] on span "folder_copy" at bounding box center [1120, 220] width 18 height 18
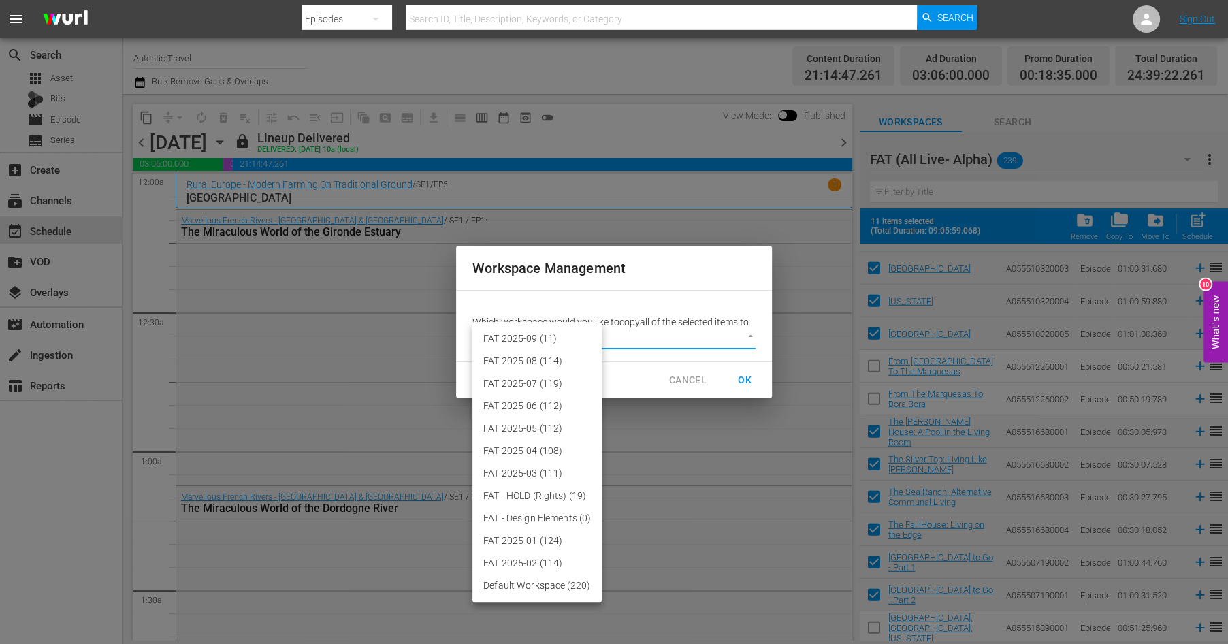
click at [751, 334] on body "menu Search By Episodes Search ID, Title, Description, Keywords, or Category Se…" at bounding box center [614, 322] width 1228 height 644
click at [522, 338] on li "FAT 2025-09 (11)" at bounding box center [537, 339] width 129 height 22
type input "3701"
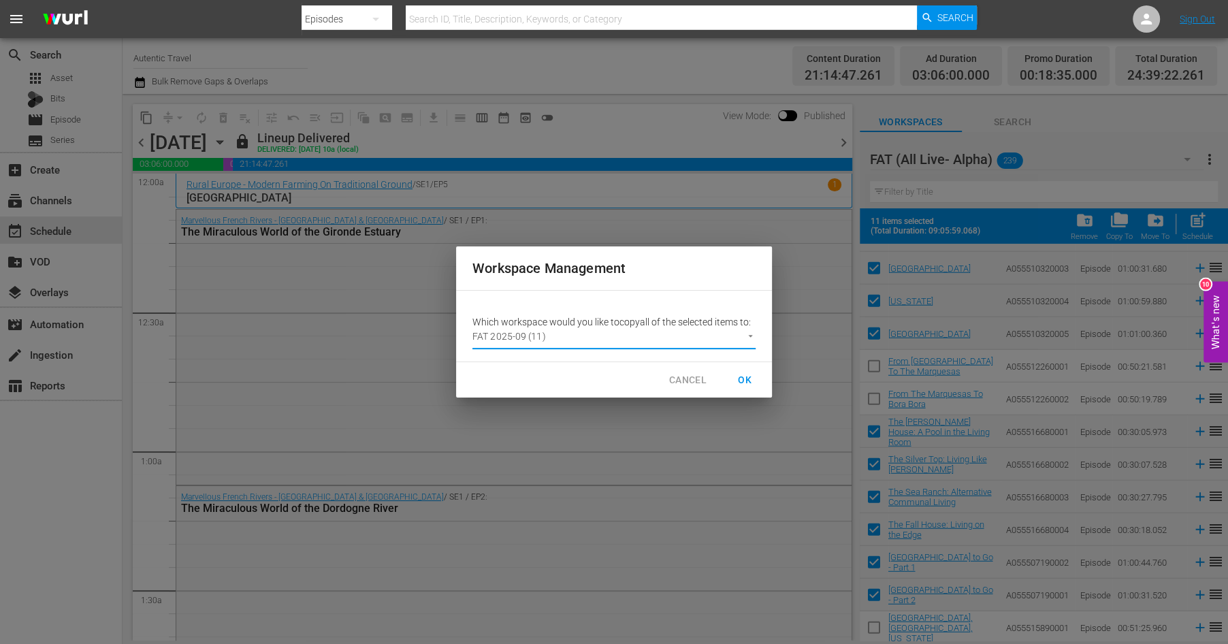
click at [739, 377] on span "OK" at bounding box center [745, 380] width 22 height 17
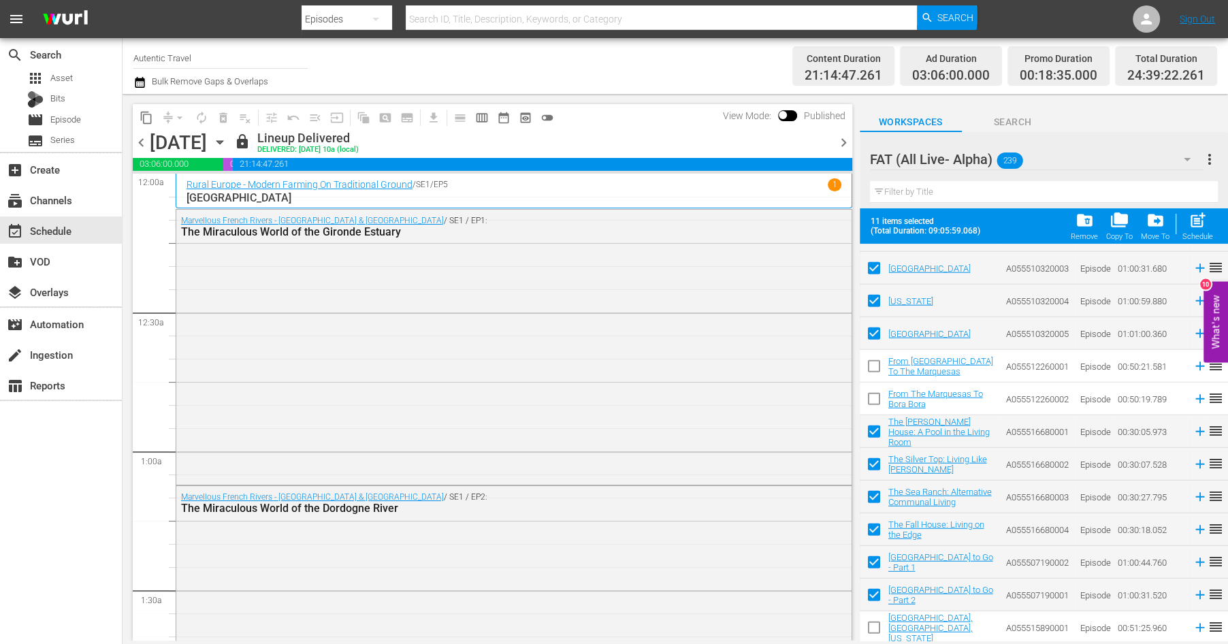
checkbox input "false"
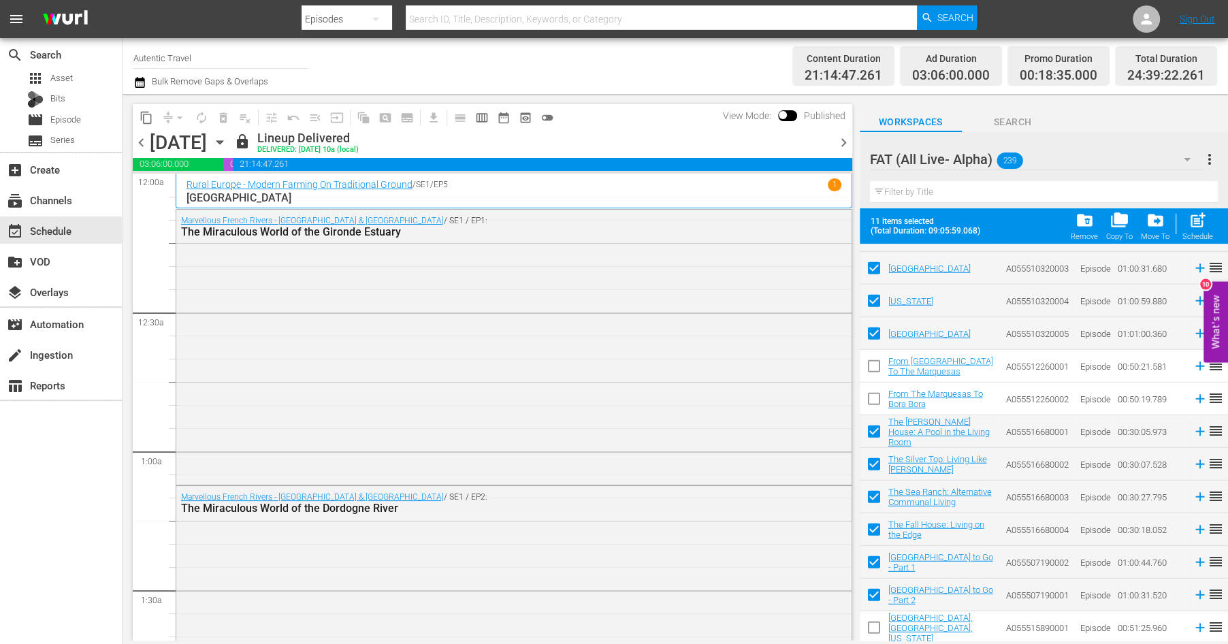
checkbox input "false"
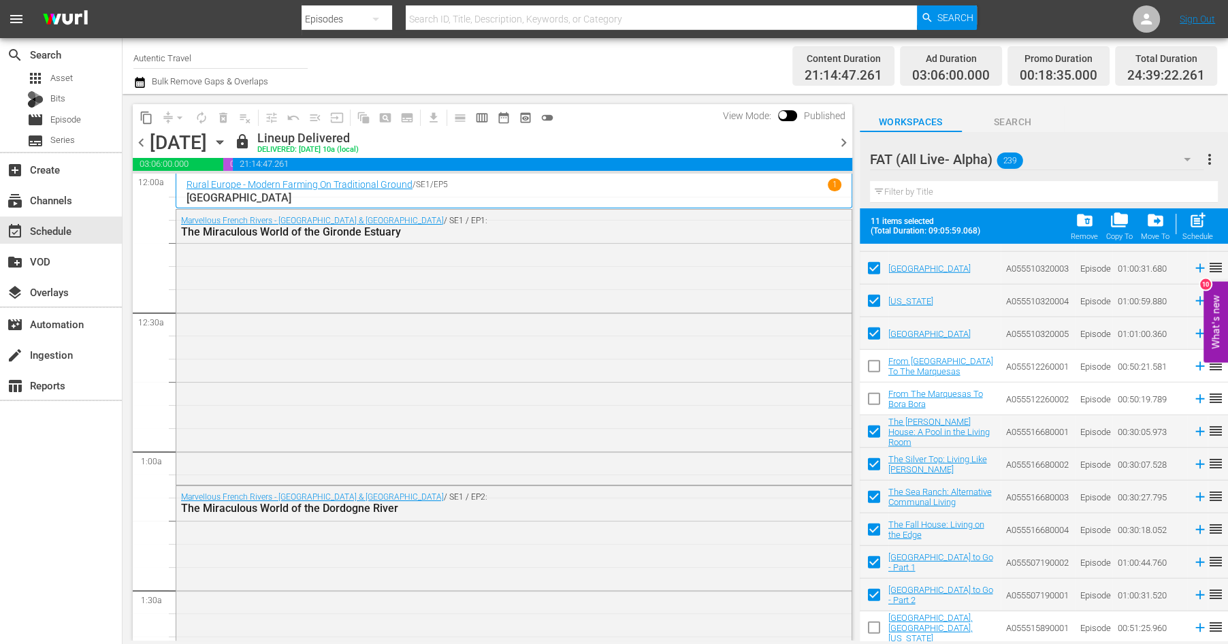
checkbox input "false"
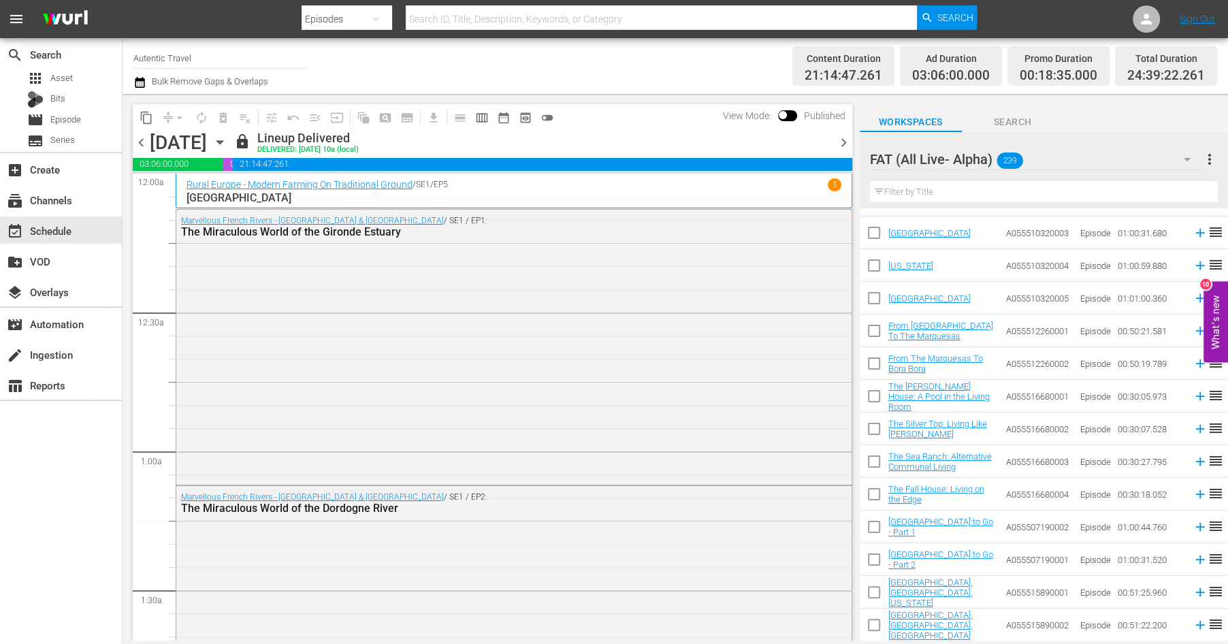
click at [912, 191] on input "text" at bounding box center [1044, 192] width 348 height 22
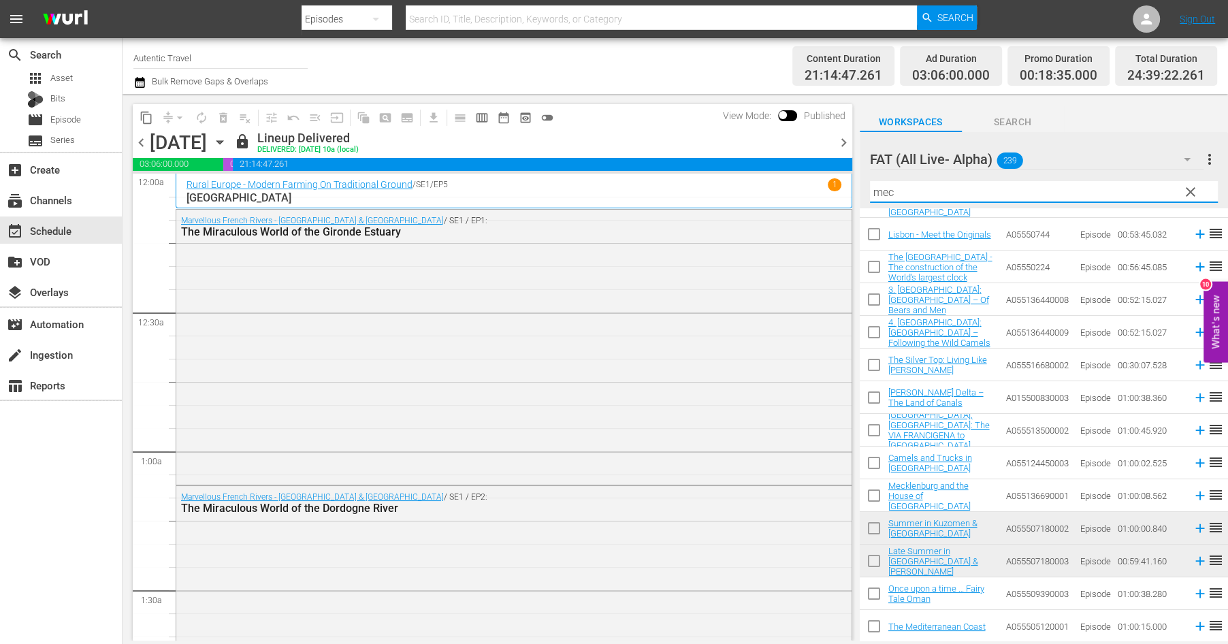
scroll to position [0, 0]
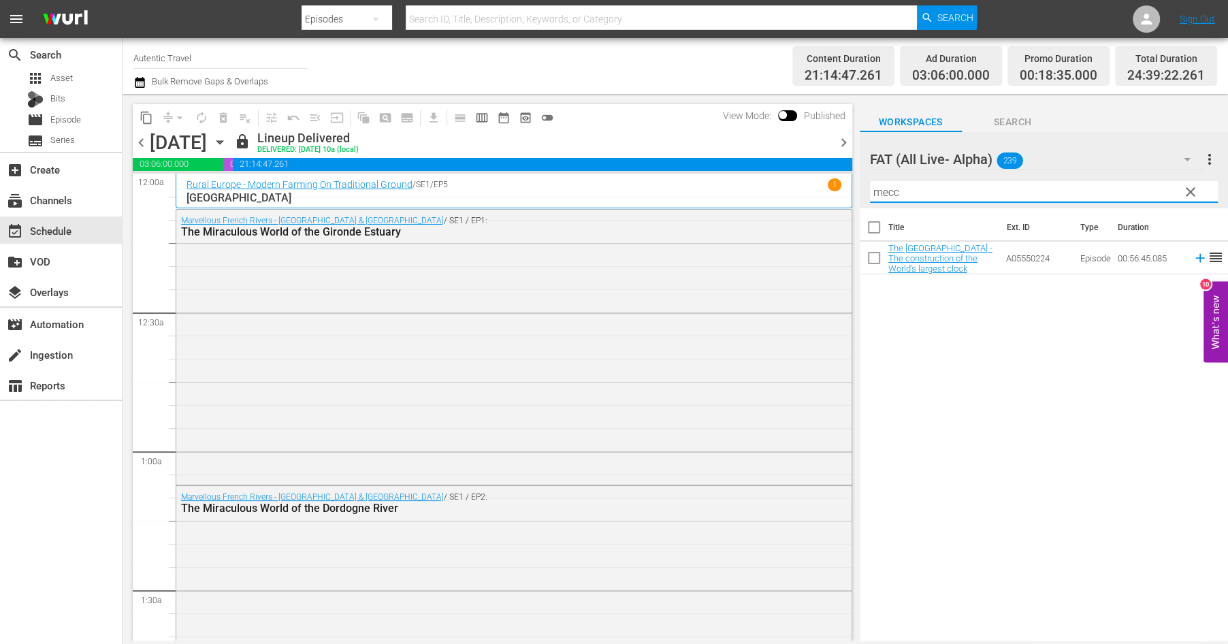
type input "mecc"
click at [877, 261] on input "checkbox" at bounding box center [874, 260] width 29 height 29
checkbox input "true"
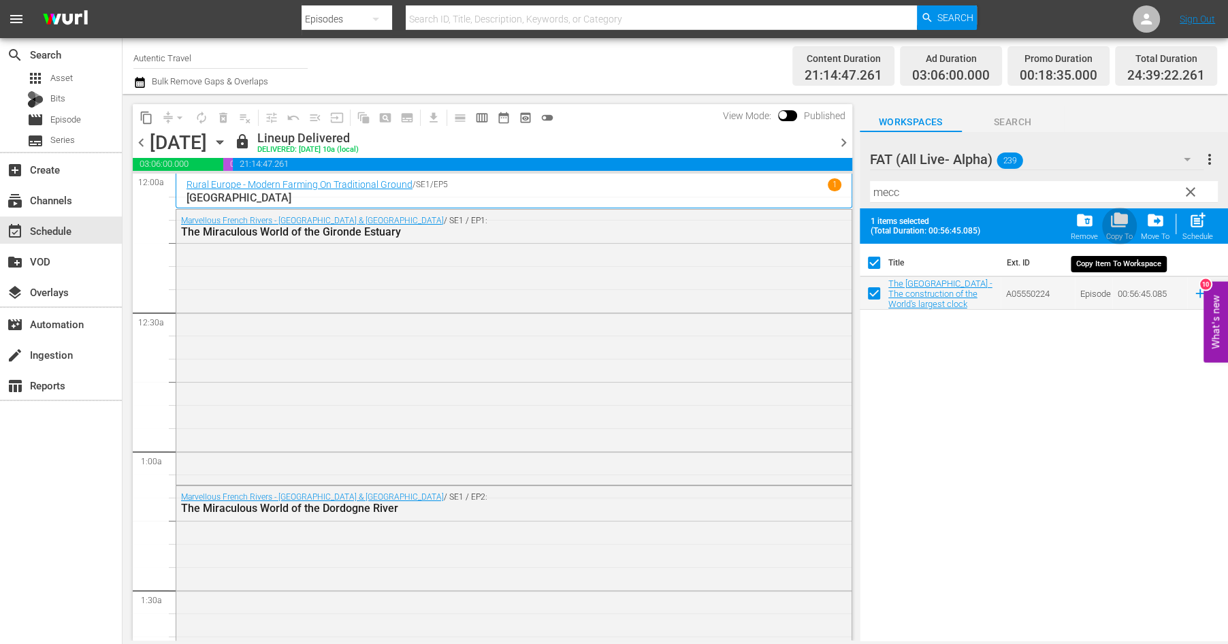
click at [1119, 224] on span "folder_copy" at bounding box center [1120, 220] width 18 height 18
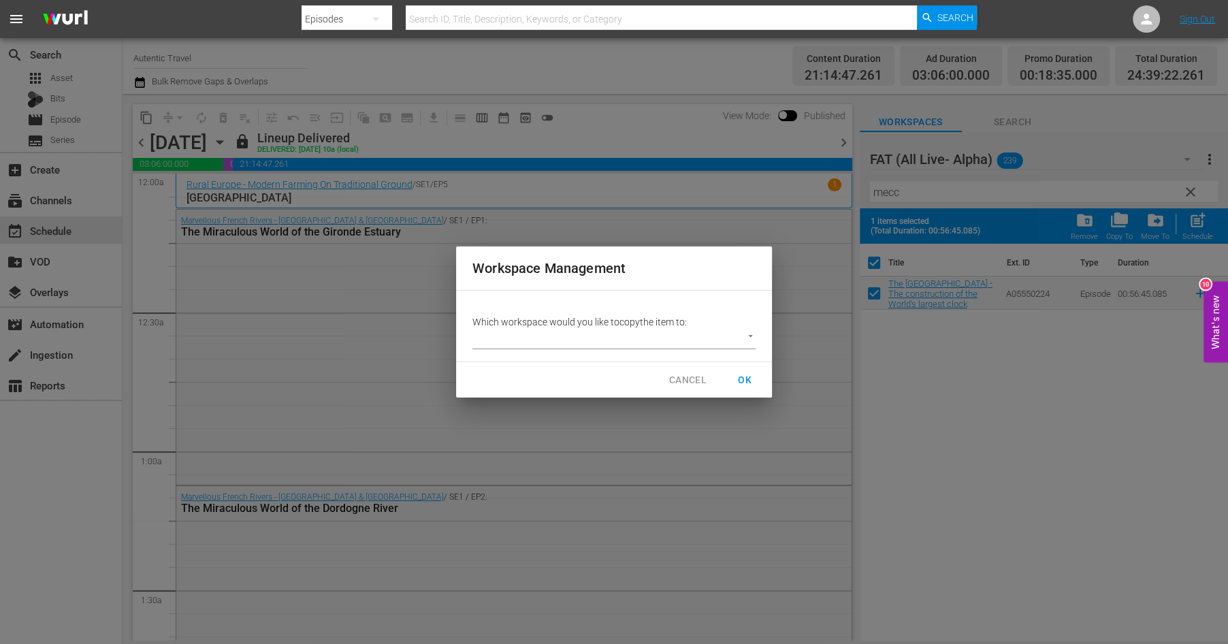
click at [752, 336] on body "menu Search By Episodes Search ID, Title, Description, Keywords, or Category Se…" at bounding box center [614, 322] width 1228 height 644
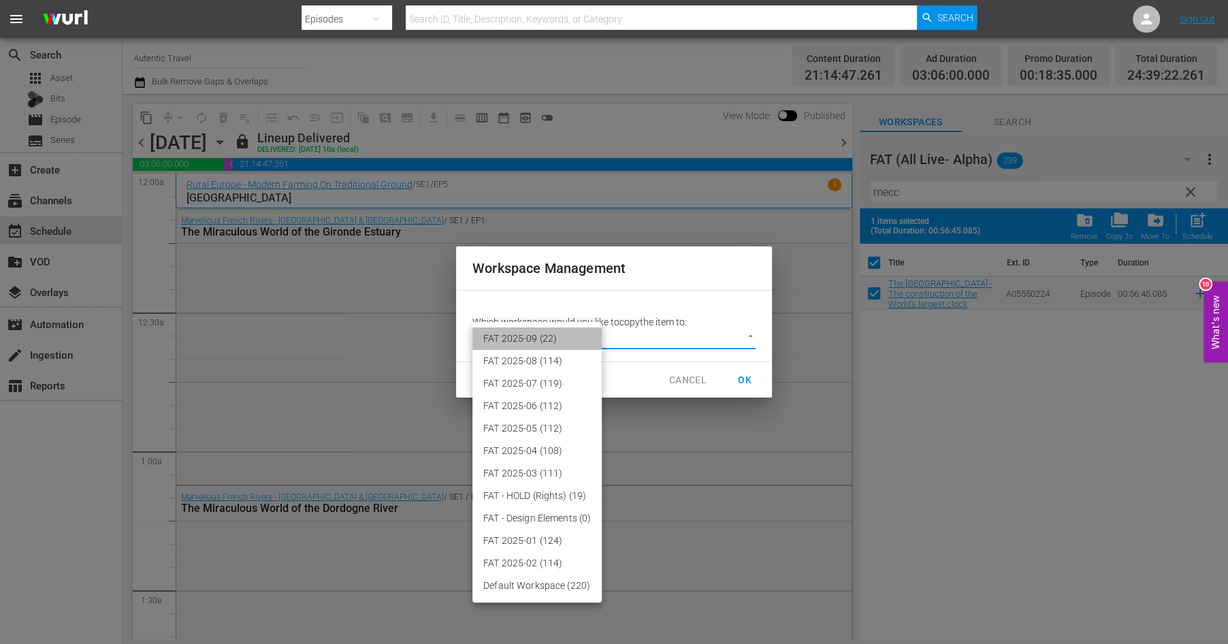
click at [547, 339] on li "FAT 2025-09 (22)" at bounding box center [537, 339] width 129 height 22
type input "3701"
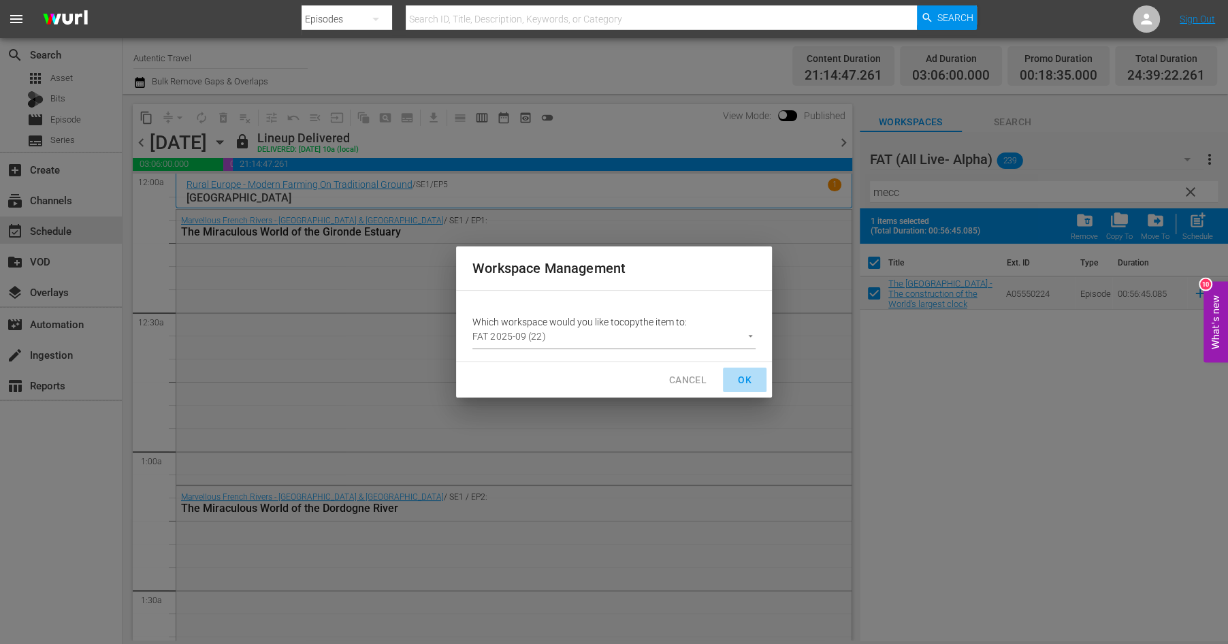
click at [748, 383] on span "OK" at bounding box center [745, 380] width 22 height 17
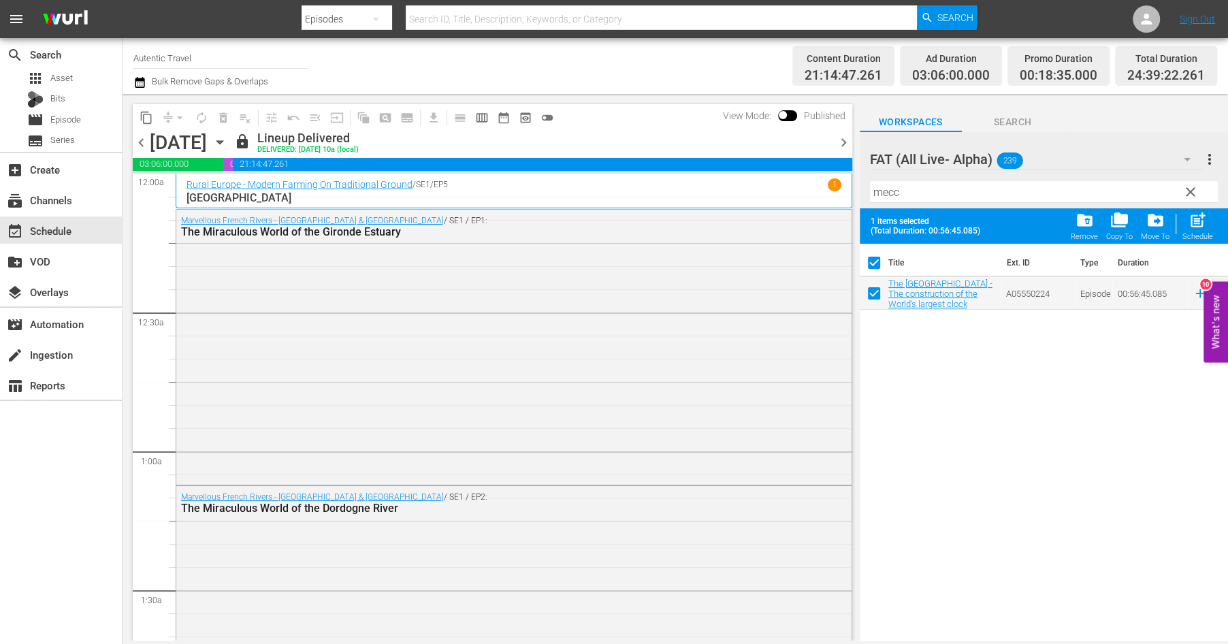
checkbox input "false"
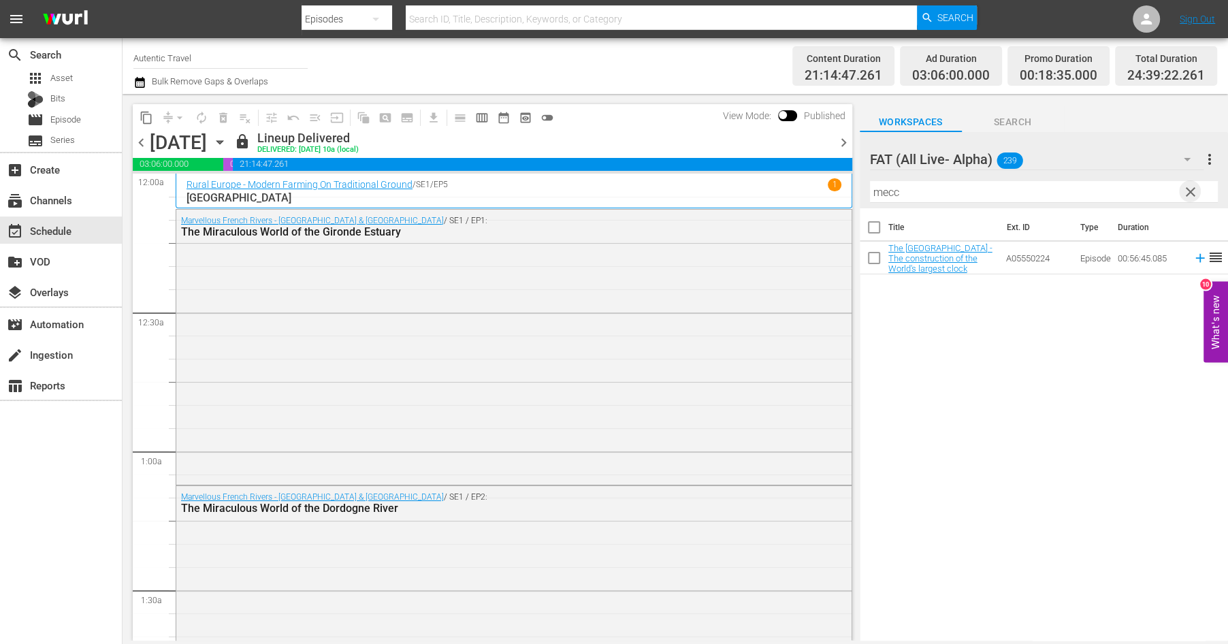
click at [1188, 192] on span "clear" at bounding box center [1191, 192] width 16 height 16
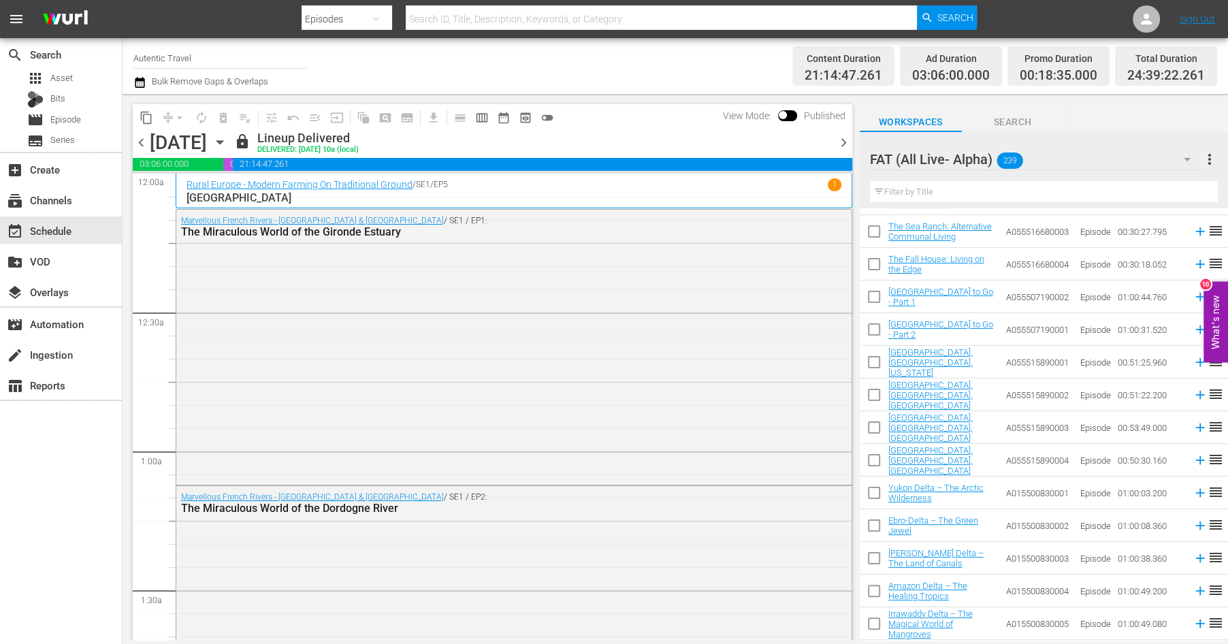
scroll to position [3523, 0]
click at [872, 362] on input "checkbox" at bounding box center [874, 365] width 29 height 29
checkbox input "true"
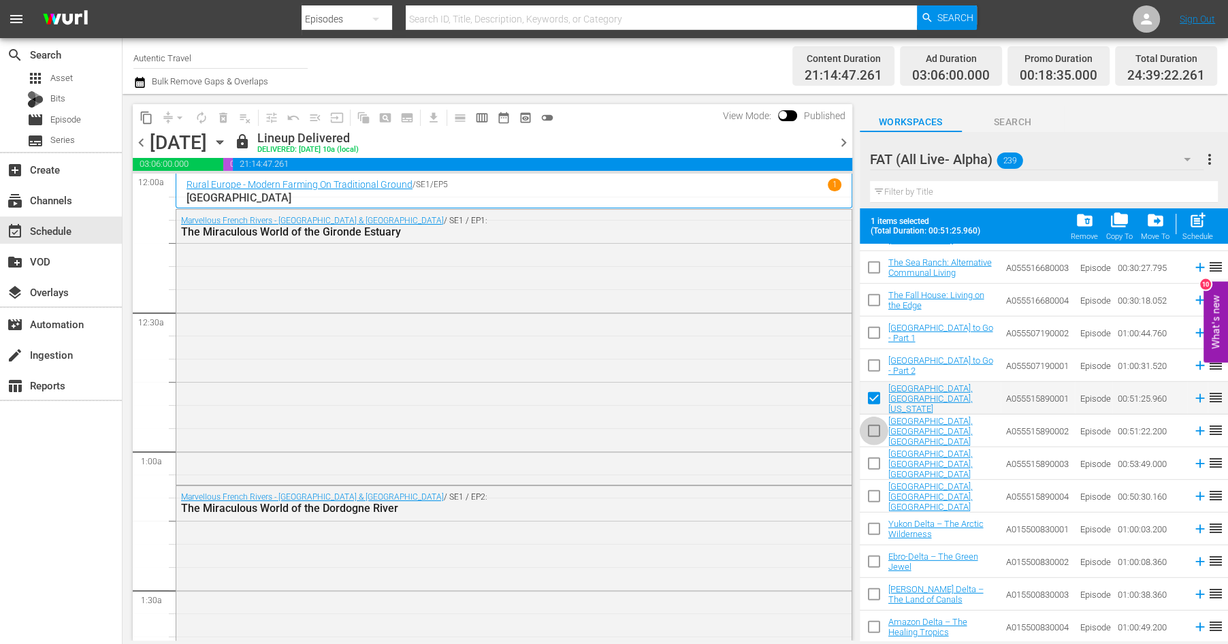
click at [871, 428] on input "checkbox" at bounding box center [874, 433] width 29 height 29
checkbox input "true"
drag, startPoint x: 872, startPoint y: 461, endPoint x: 872, endPoint y: 485, distance: 24.5
click at [872, 463] on input "checkbox" at bounding box center [874, 466] width 29 height 29
checkbox input "true"
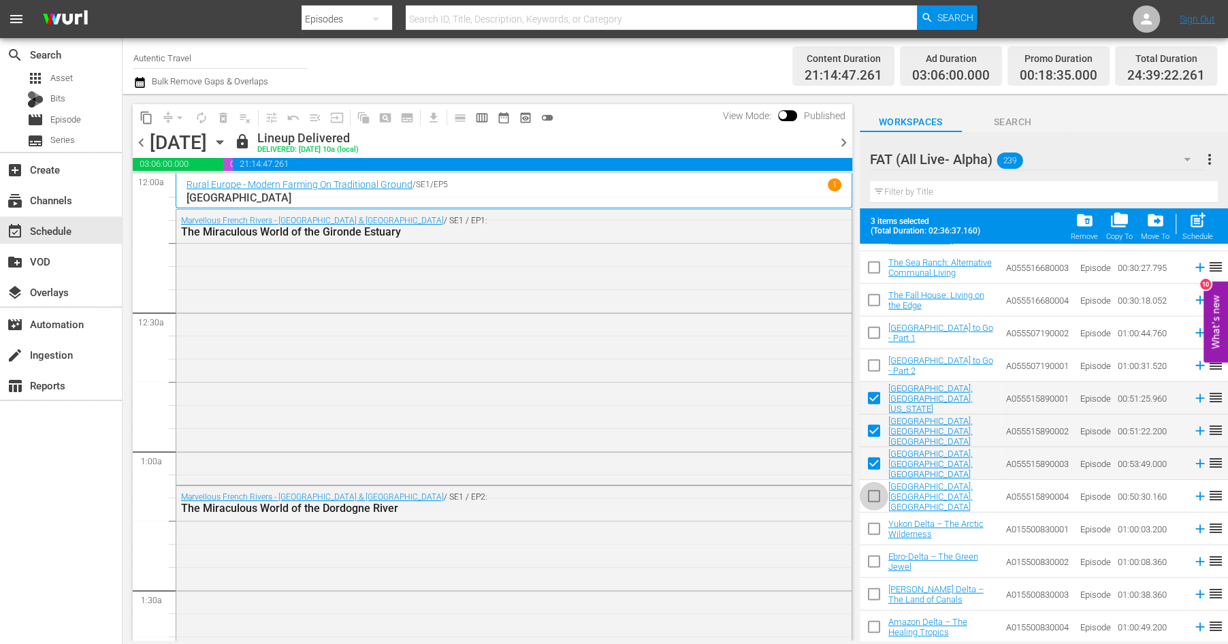
click at [874, 494] on input "checkbox" at bounding box center [874, 499] width 29 height 29
checkbox input "true"
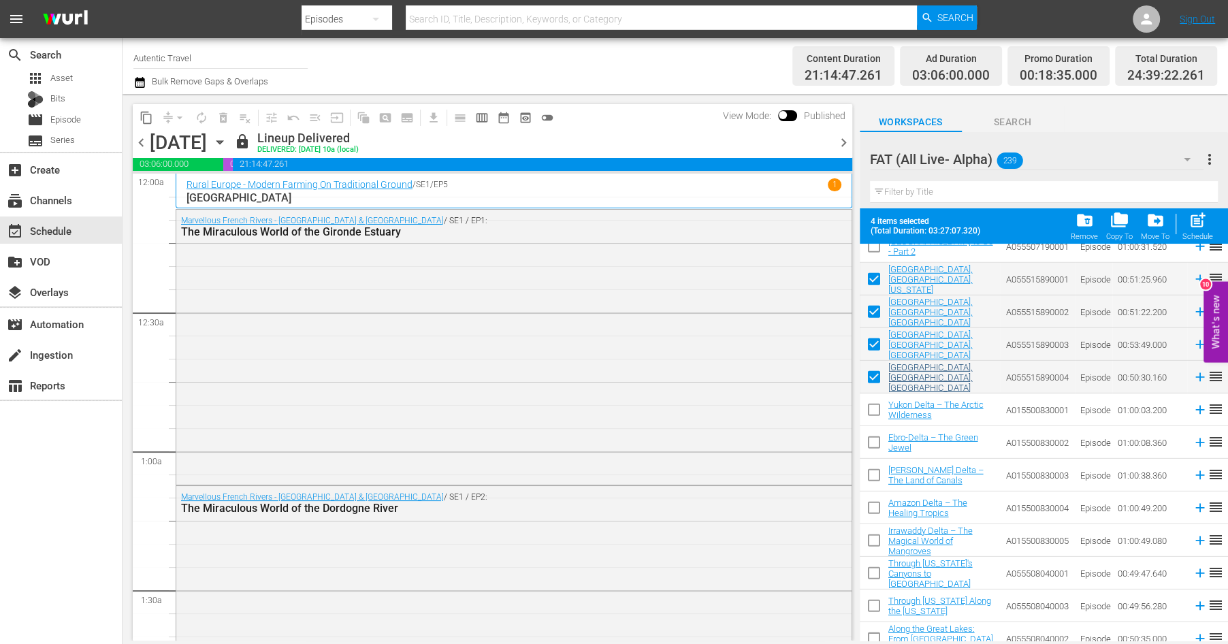
scroll to position [3646, 0]
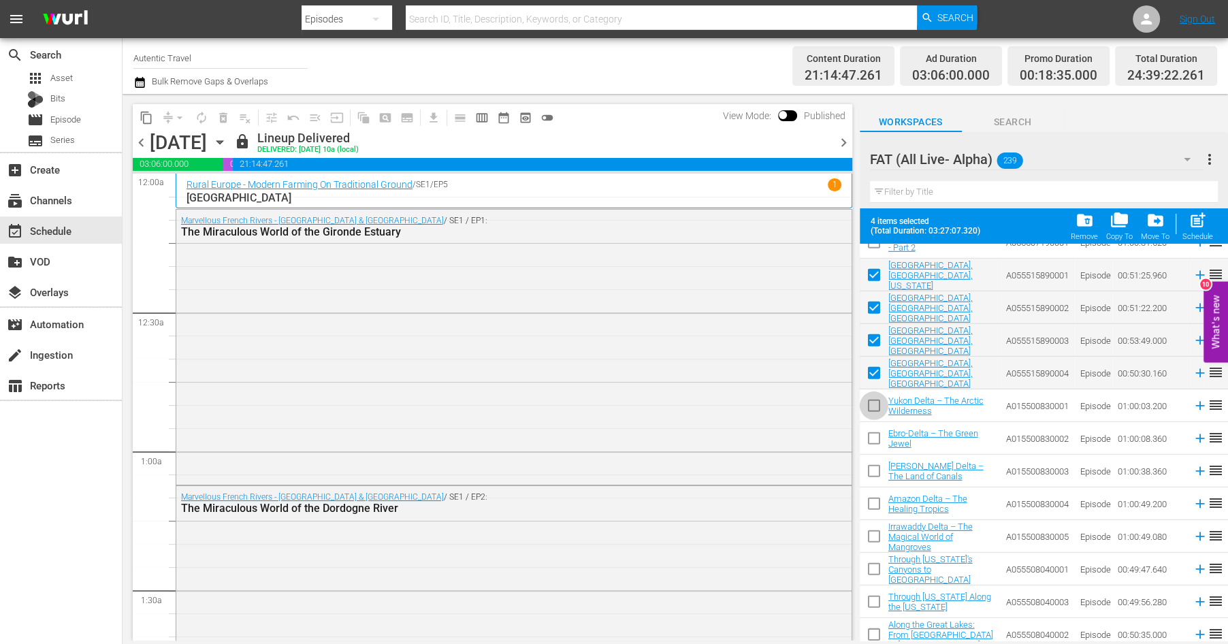
click at [876, 408] on input "checkbox" at bounding box center [874, 408] width 29 height 29
checkbox input "true"
click at [876, 470] on input "checkbox" at bounding box center [874, 474] width 29 height 29
checkbox input "true"
click at [870, 504] on input "checkbox" at bounding box center [874, 506] width 29 height 29
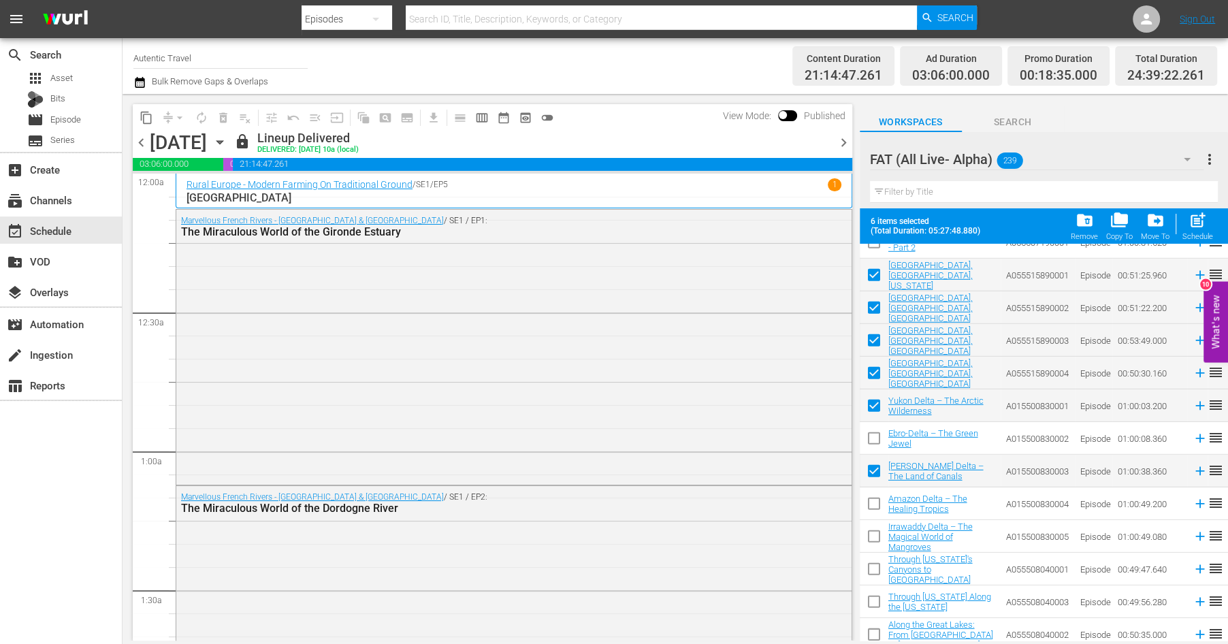
checkbox input "true"
click at [872, 532] on input "checkbox" at bounding box center [874, 539] width 29 height 29
checkbox input "true"
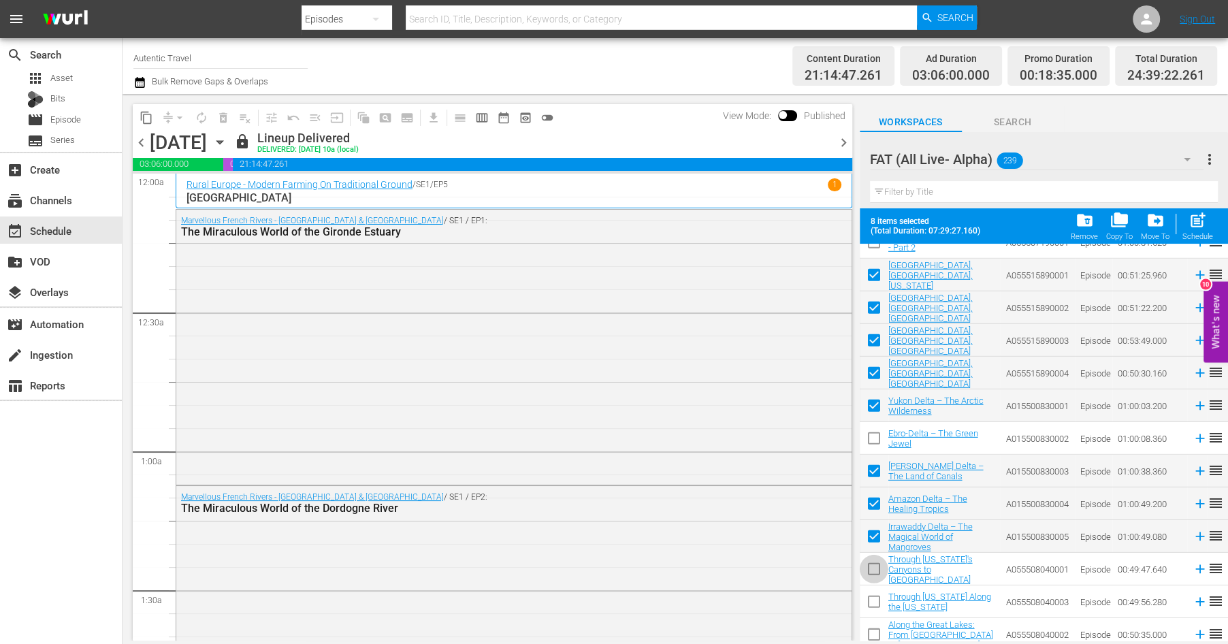
click at [872, 565] on input "checkbox" at bounding box center [874, 572] width 29 height 29
click at [875, 572] on input "checkbox" at bounding box center [874, 572] width 29 height 29
checkbox input "false"
click at [1125, 223] on span "folder_copy" at bounding box center [1120, 220] width 18 height 18
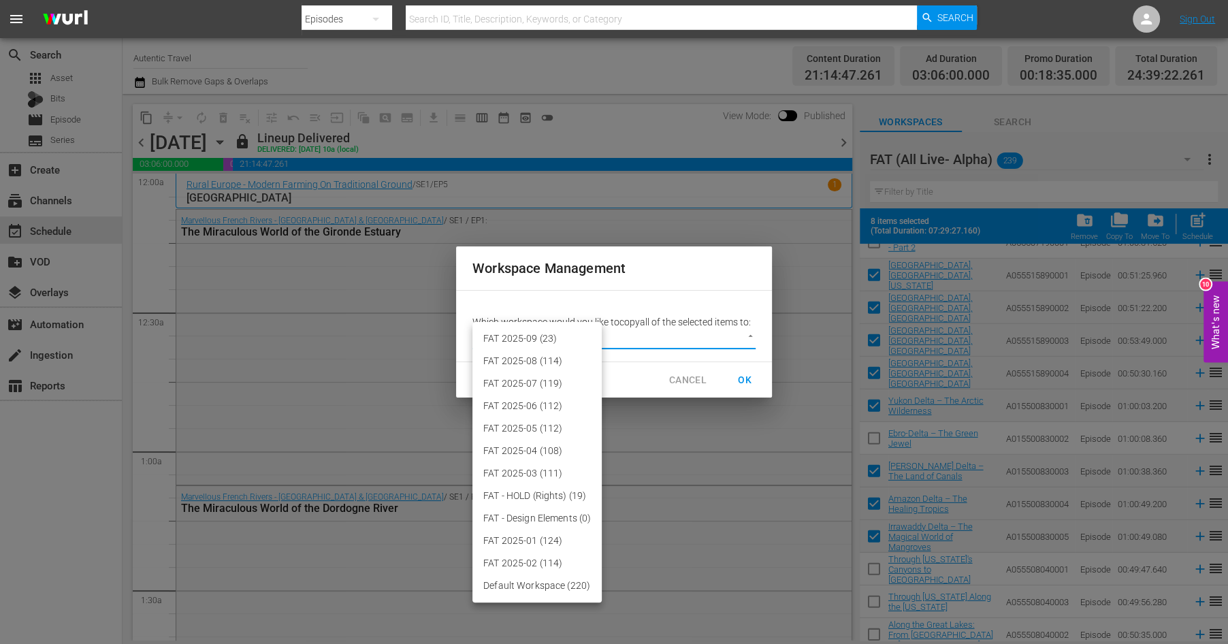
click at [752, 333] on body "menu Search By Episodes Search ID, Title, Description, Keywords, or Category Se…" at bounding box center [614, 322] width 1228 height 644
click at [518, 337] on li "FAT 2025-09 (23)" at bounding box center [537, 339] width 129 height 22
type input "3701"
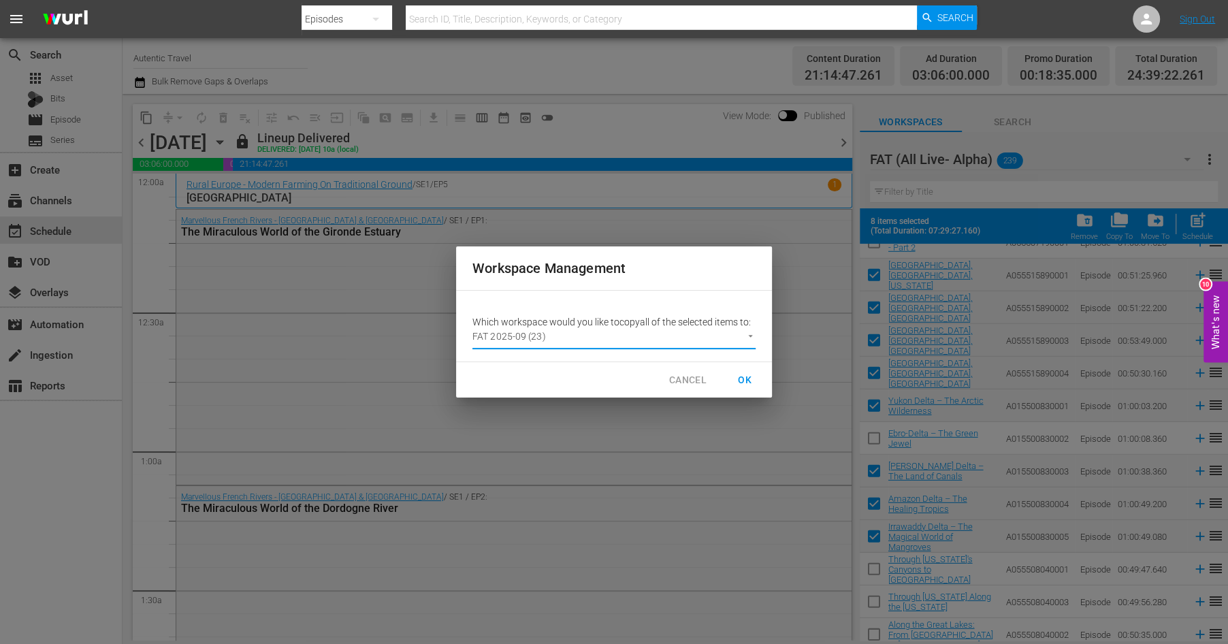
click at [745, 381] on span "OK" at bounding box center [745, 380] width 22 height 17
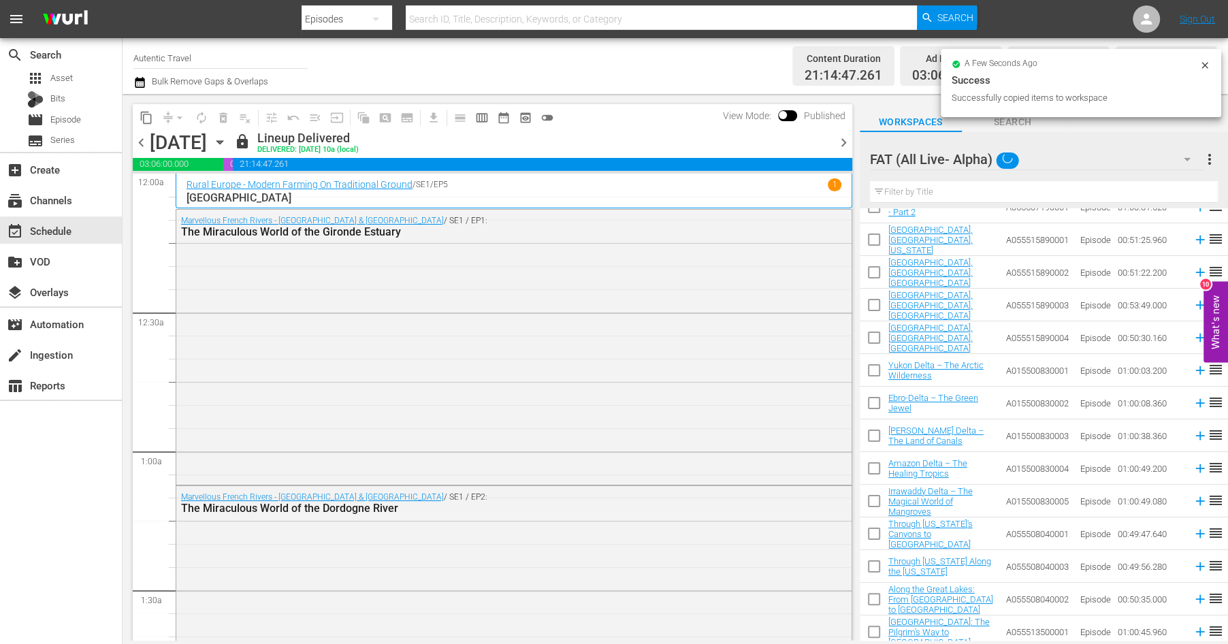
checkbox input "false"
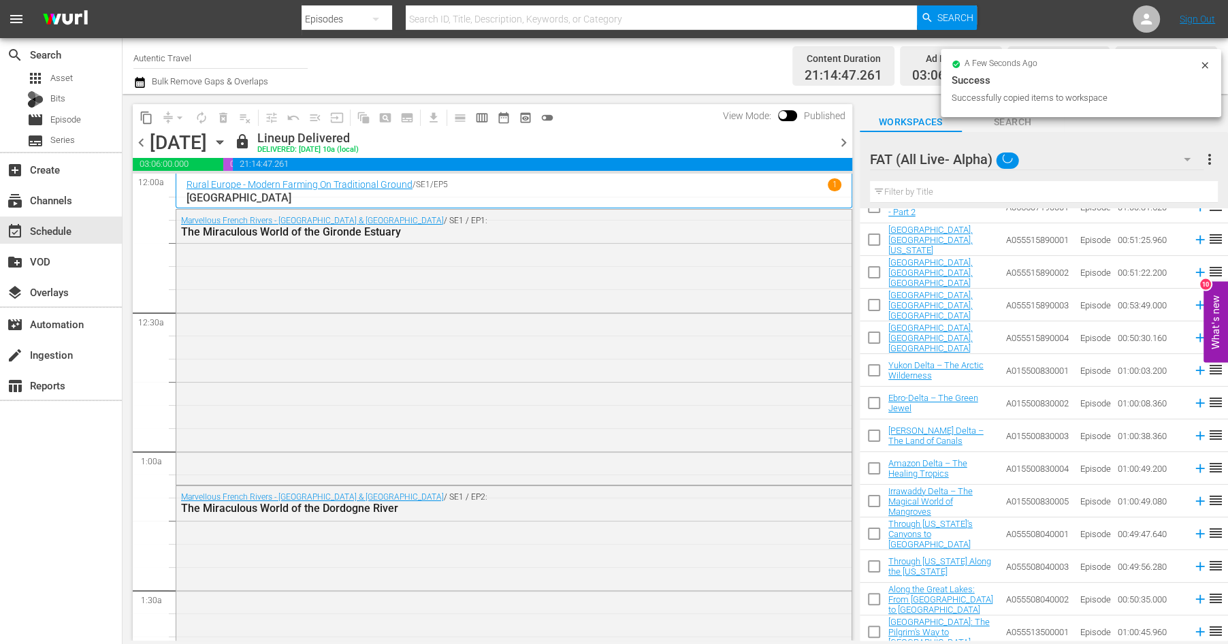
checkbox input "false"
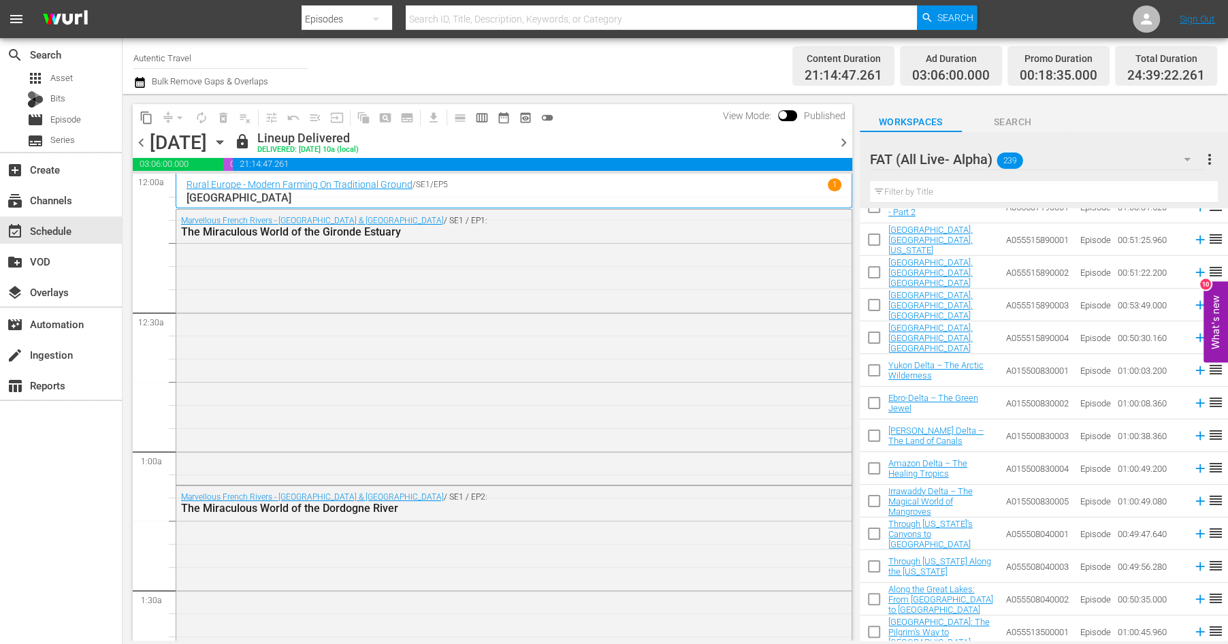
click at [999, 191] on input "text" at bounding box center [1044, 192] width 348 height 22
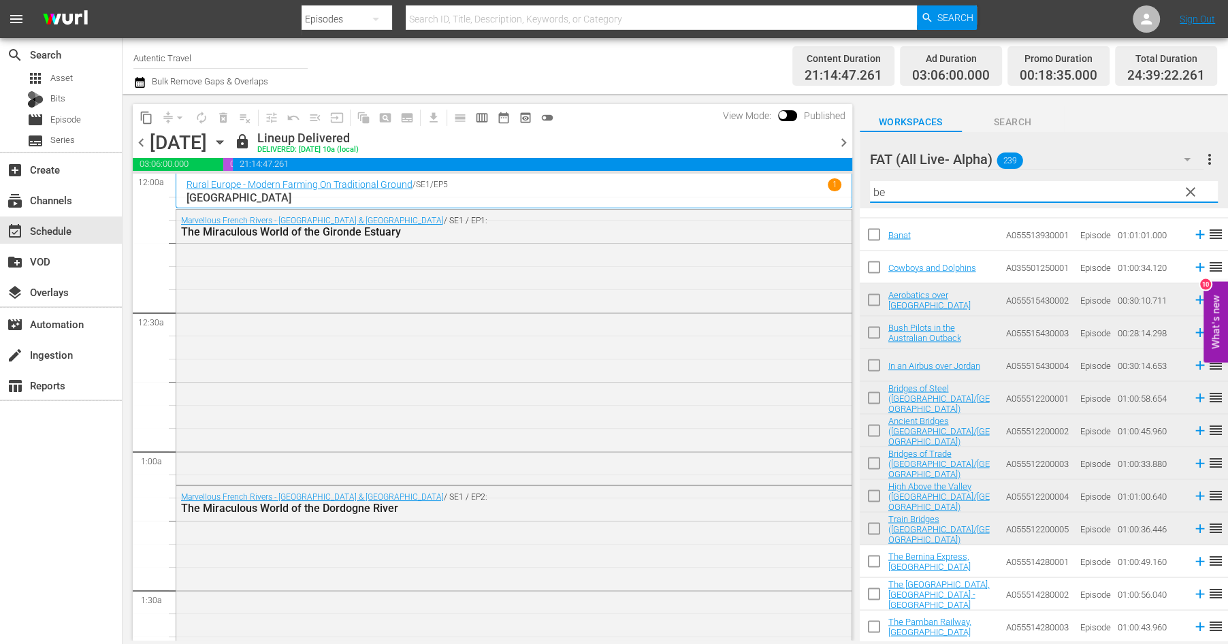
scroll to position [0, 0]
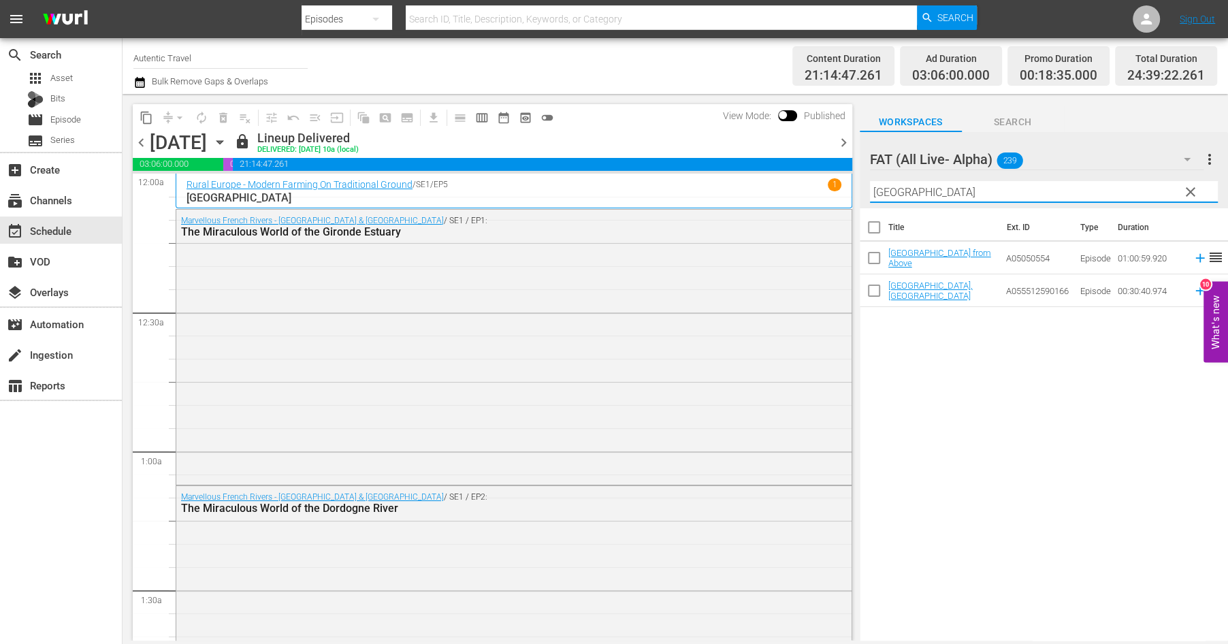
type input "[GEOGRAPHIC_DATA]"
click at [872, 260] on input "checkbox" at bounding box center [874, 260] width 29 height 29
checkbox input "true"
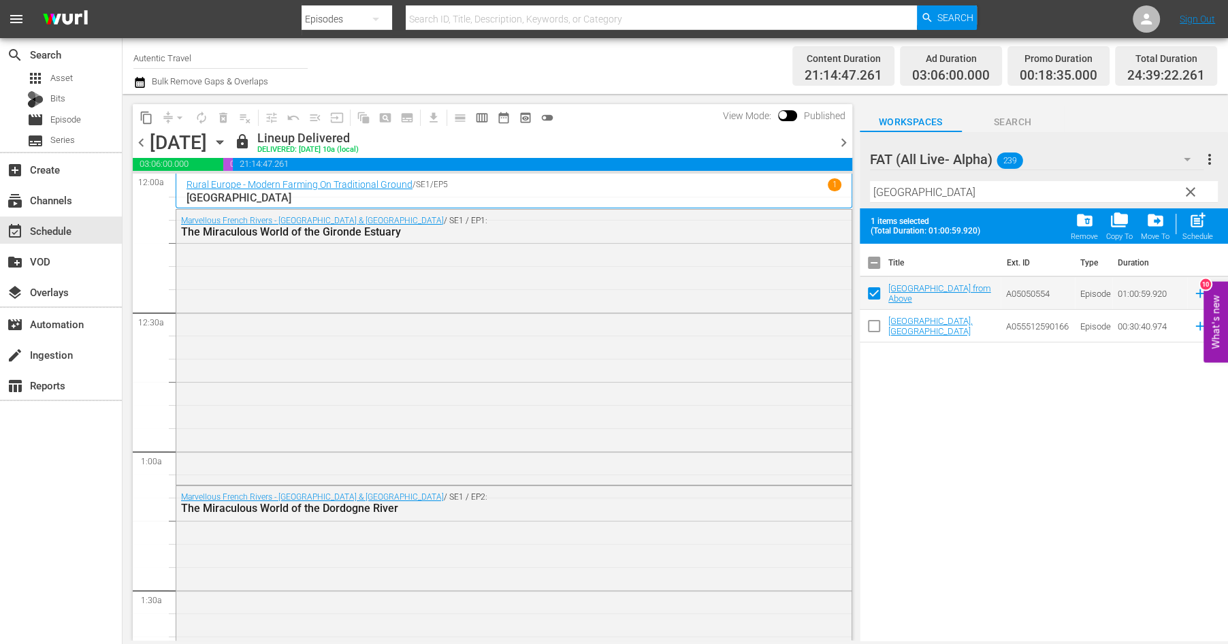
click at [1118, 225] on span "folder_copy" at bounding box center [1120, 220] width 18 height 18
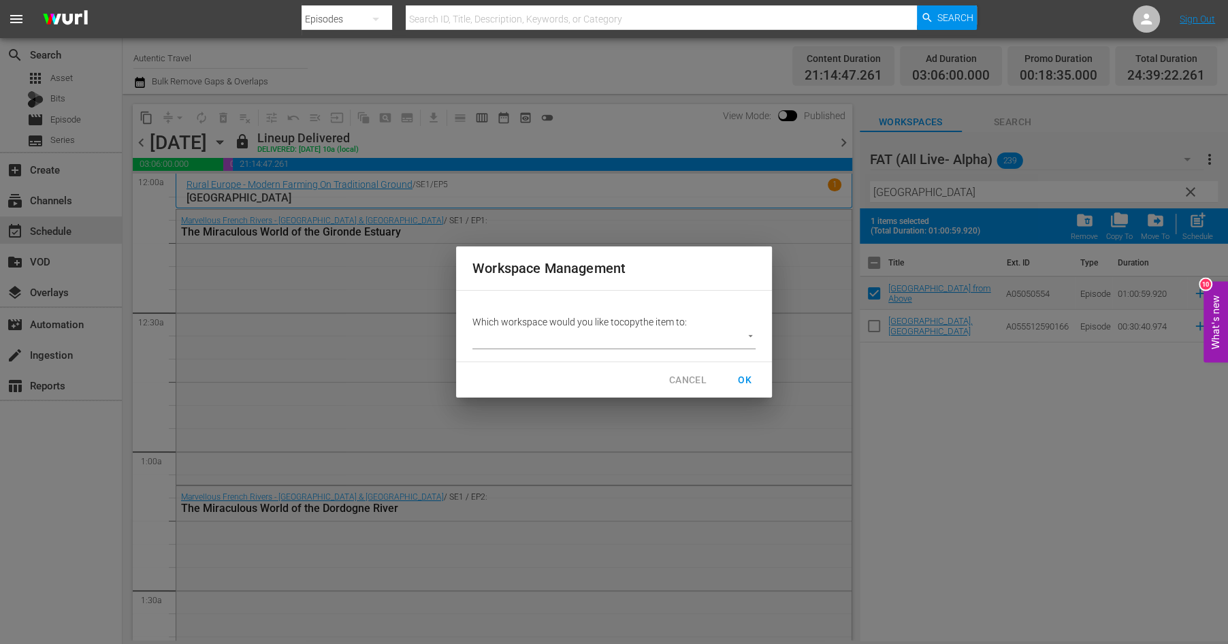
click at [751, 336] on body "menu Search By Episodes Search ID, Title, Description, Keywords, or Category Se…" at bounding box center [614, 322] width 1228 height 644
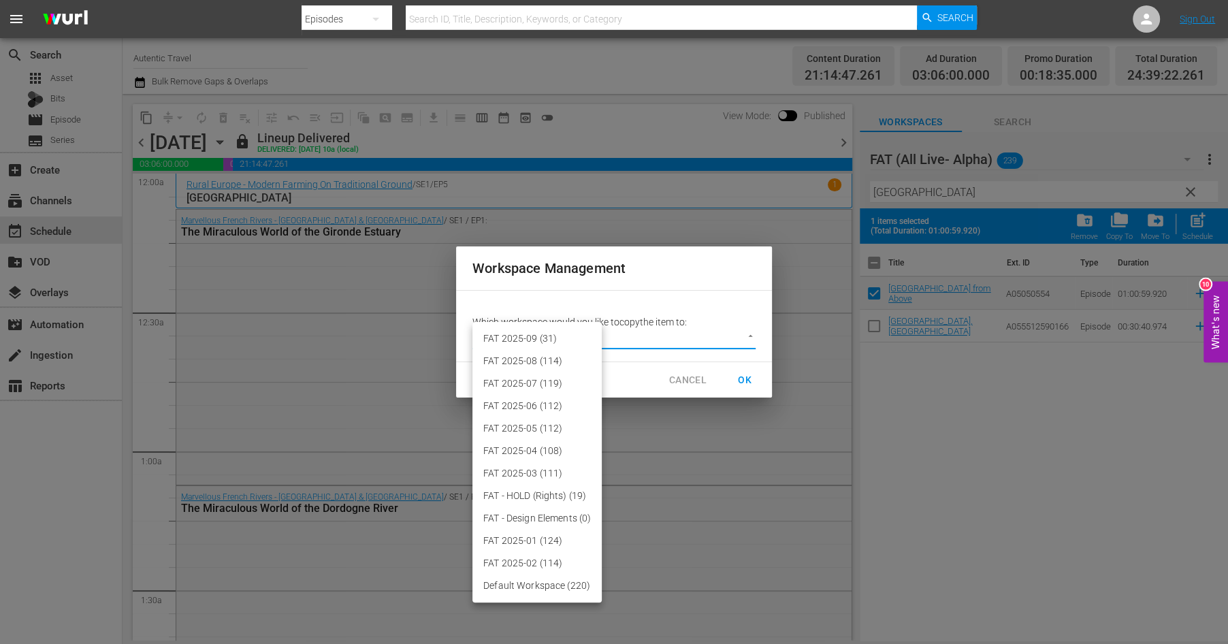
click at [571, 340] on li "FAT 2025-09 (31)" at bounding box center [537, 339] width 129 height 22
type input "3701"
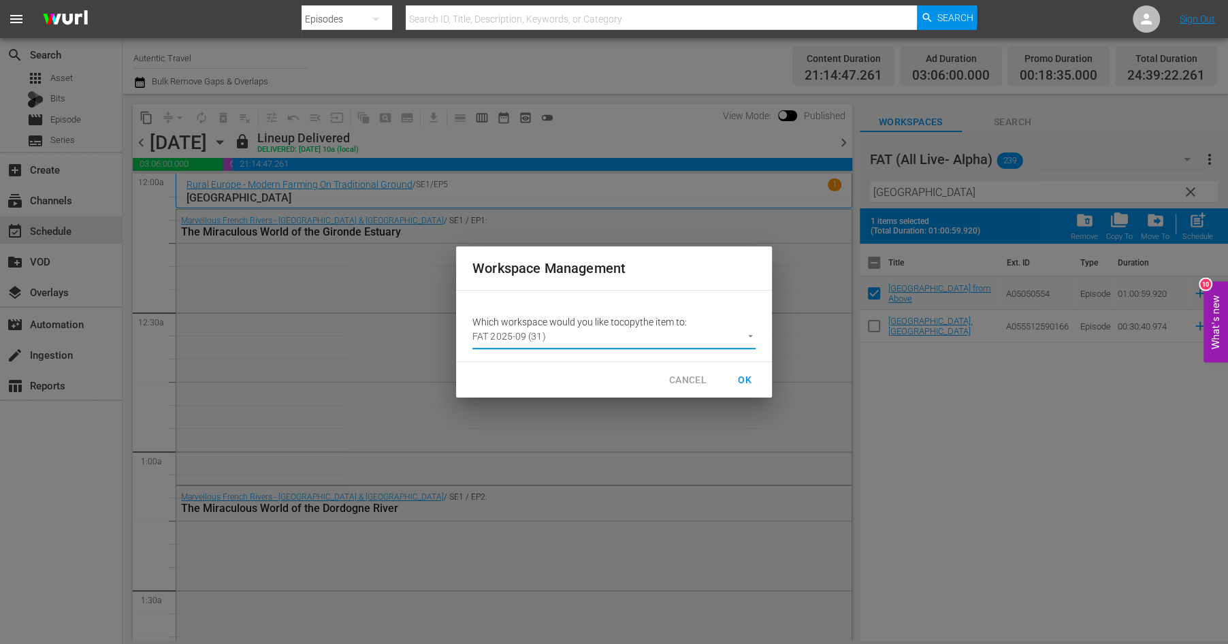
click at [745, 379] on span "OK" at bounding box center [745, 380] width 22 height 17
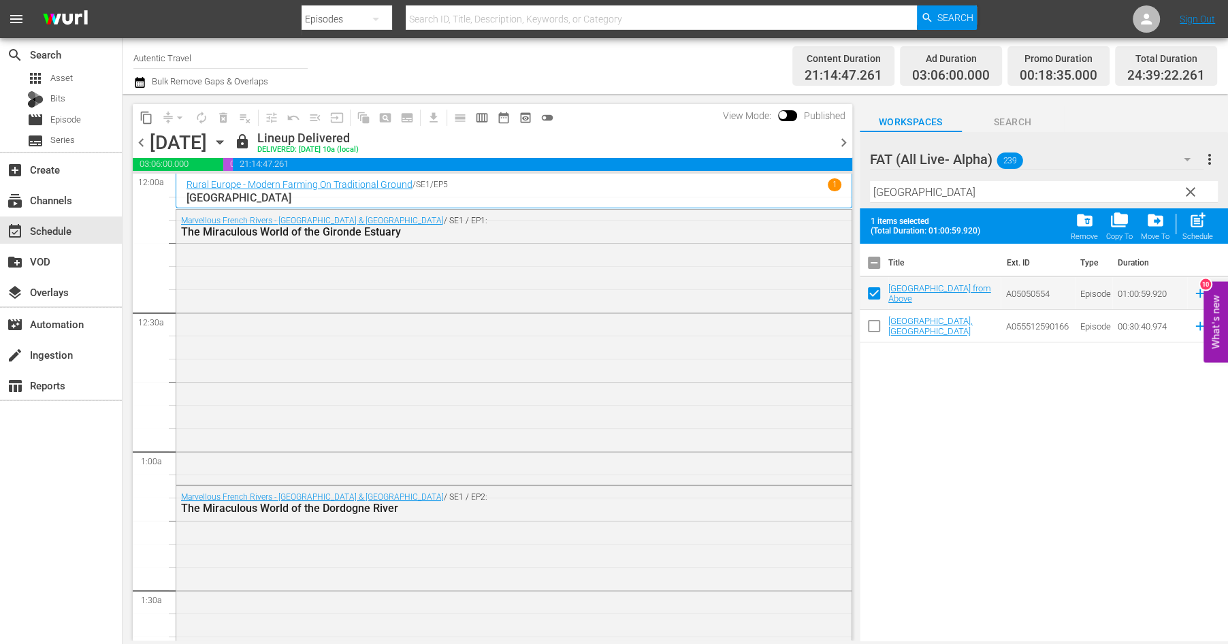
checkbox input "false"
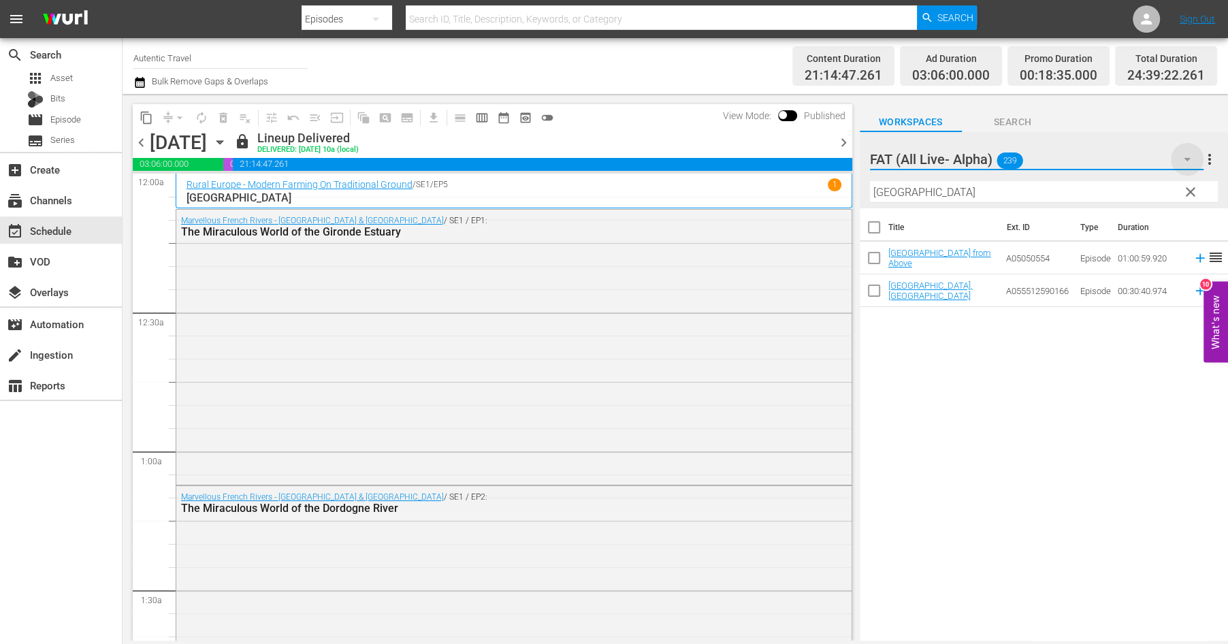
click at [1187, 159] on icon "button" at bounding box center [1187, 159] width 16 height 16
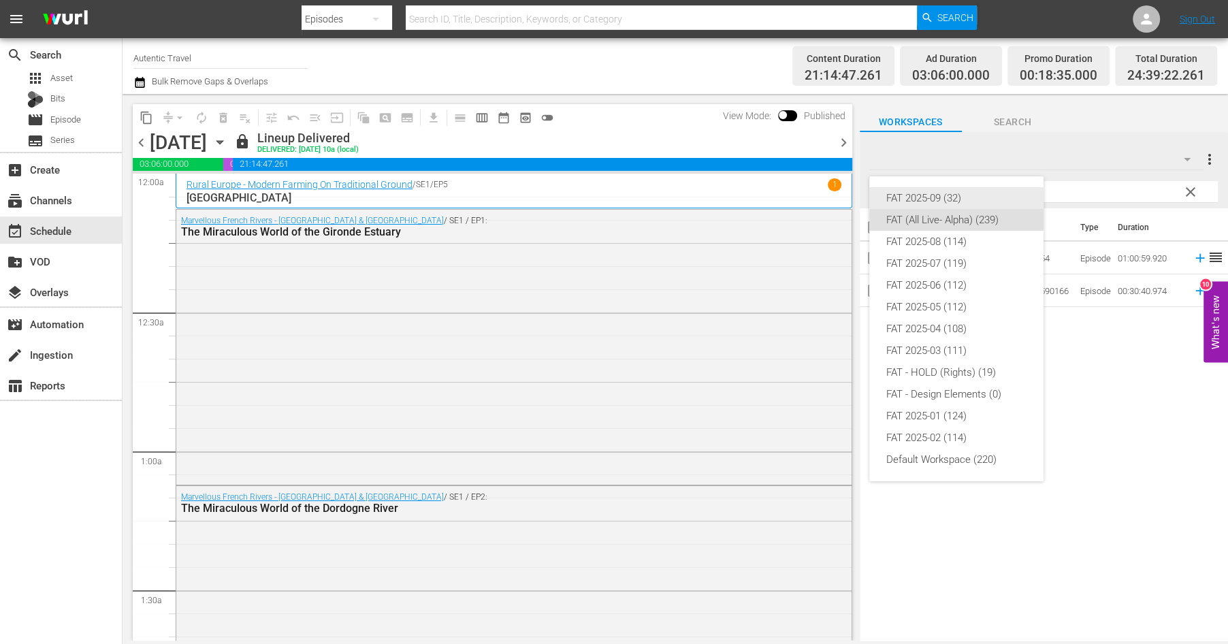
click at [912, 195] on div "FAT 2025-09 (32)" at bounding box center [957, 198] width 142 height 22
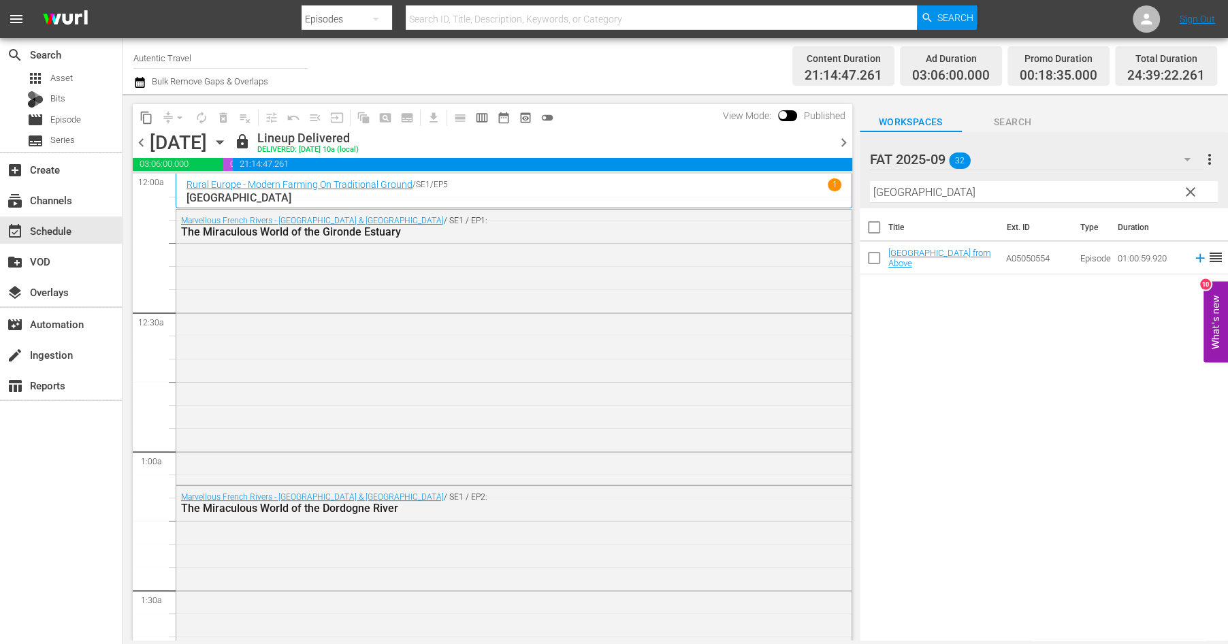
click at [1185, 158] on icon "button" at bounding box center [1187, 159] width 16 height 16
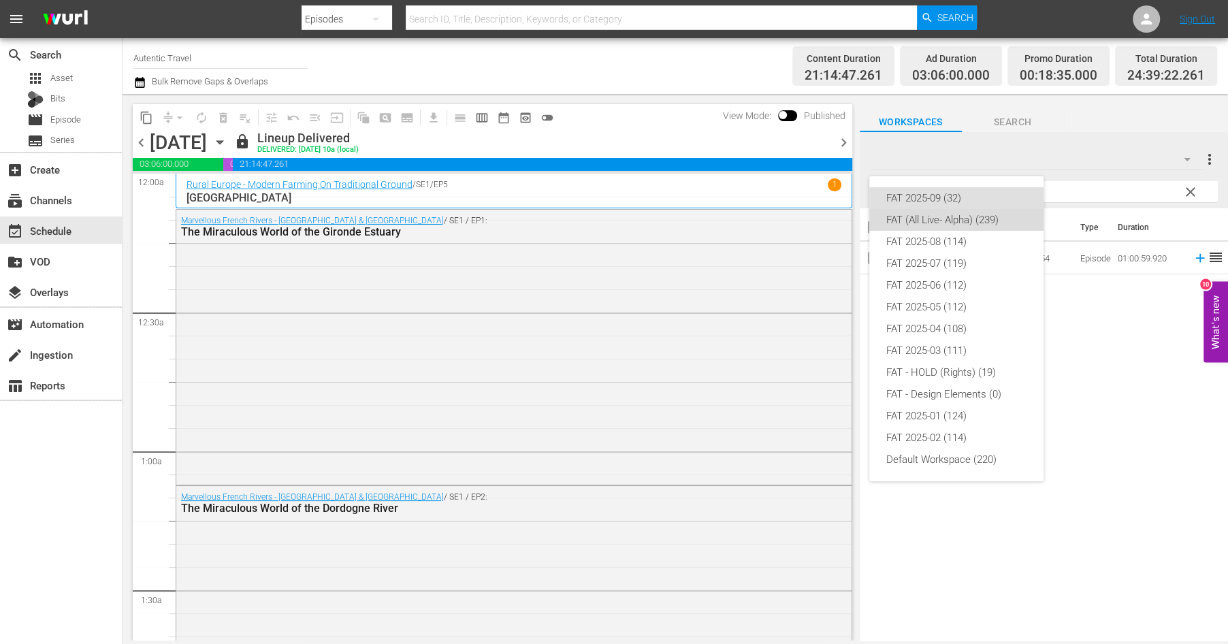
click at [953, 223] on div "FAT (All Live- Alpha) (239)" at bounding box center [957, 220] width 142 height 22
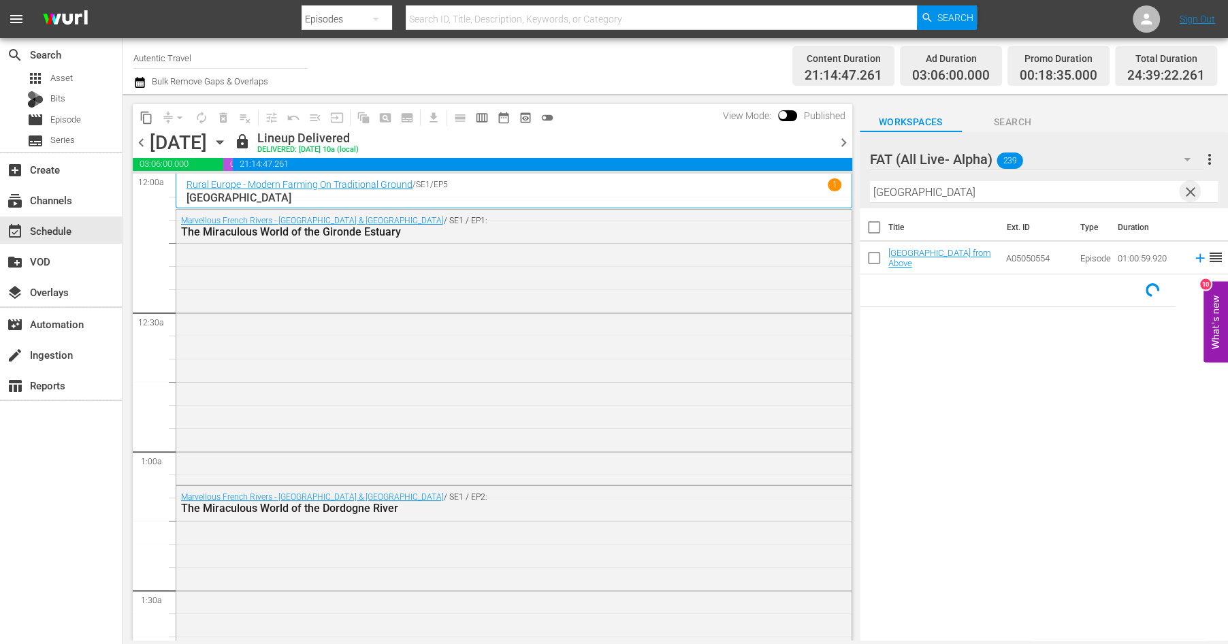
click at [1191, 194] on span "clear" at bounding box center [1191, 192] width 16 height 16
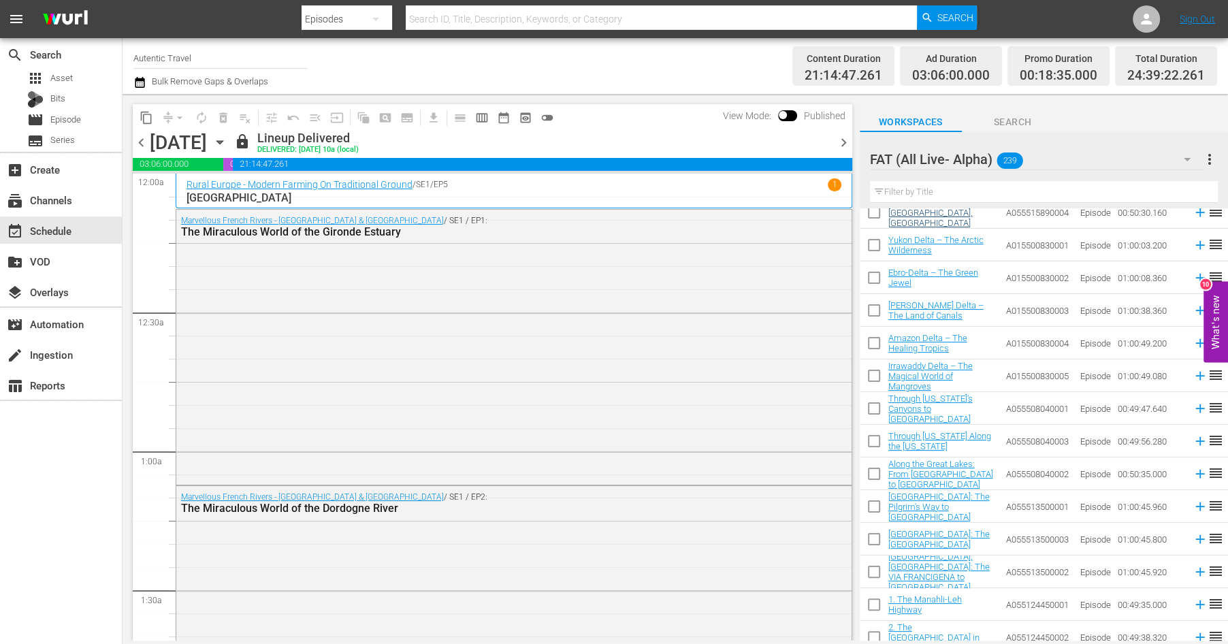
scroll to position [3769, 0]
click at [872, 408] on input "checkbox" at bounding box center [874, 413] width 29 height 29
checkbox input "true"
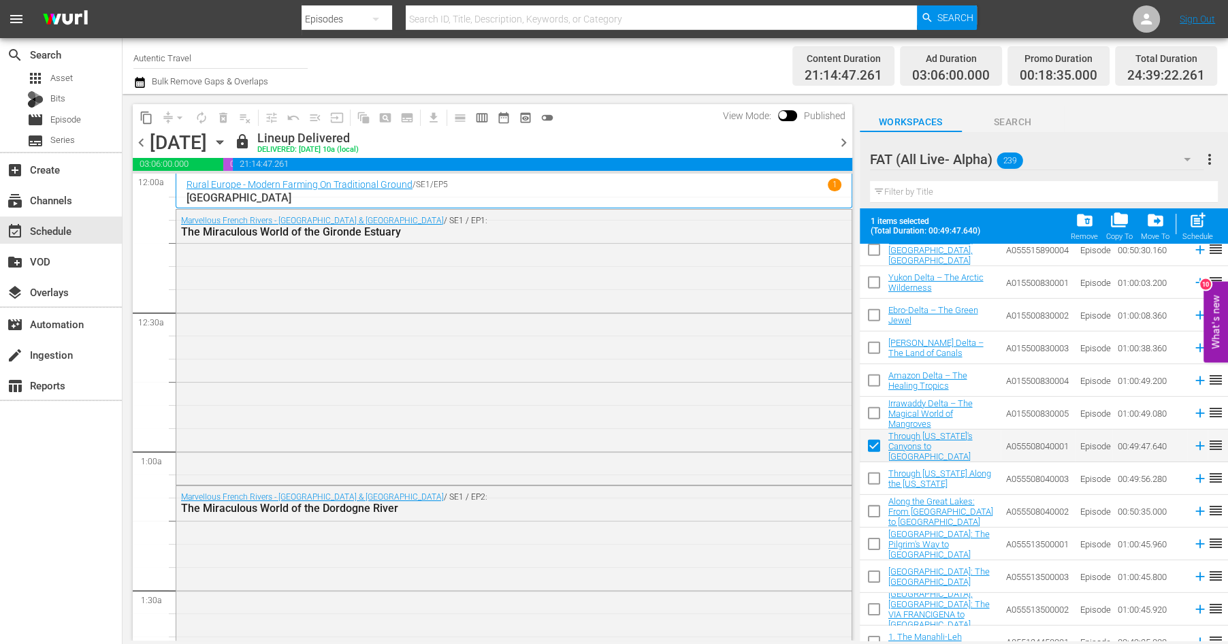
click at [874, 477] on input "checkbox" at bounding box center [874, 481] width 29 height 29
checkbox input "true"
click at [874, 512] on input "checkbox" at bounding box center [874, 514] width 29 height 29
checkbox input "true"
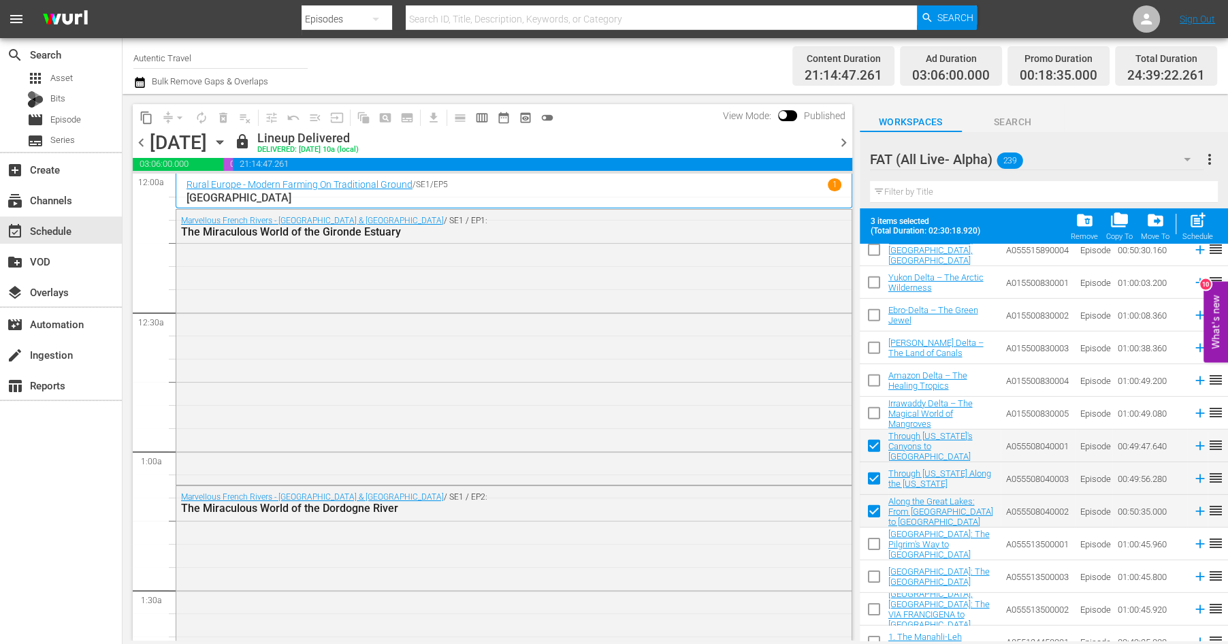
click at [1187, 159] on icon "button" at bounding box center [1187, 159] width 7 height 3
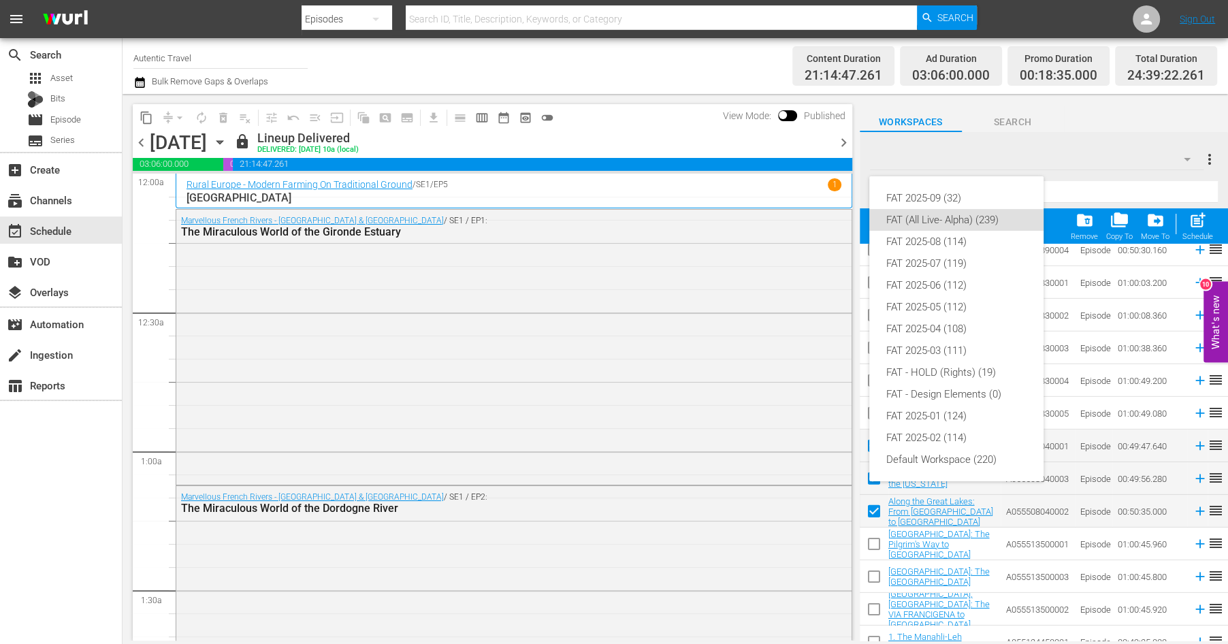
click at [1106, 171] on div "FAT 2025-09 (32) FAT (All Live- Alpha) (239) FAT 2025-08 (114) FAT 2025-07 (119…" at bounding box center [614, 322] width 1228 height 644
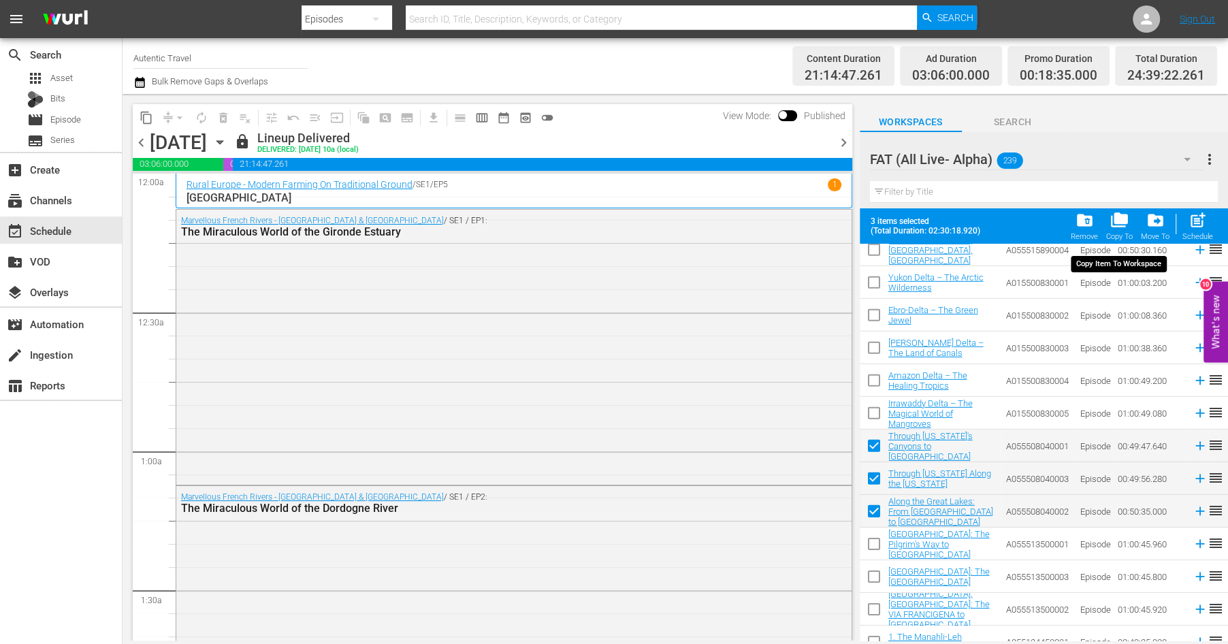
click at [1117, 219] on span "folder_copy" at bounding box center [1120, 220] width 18 height 18
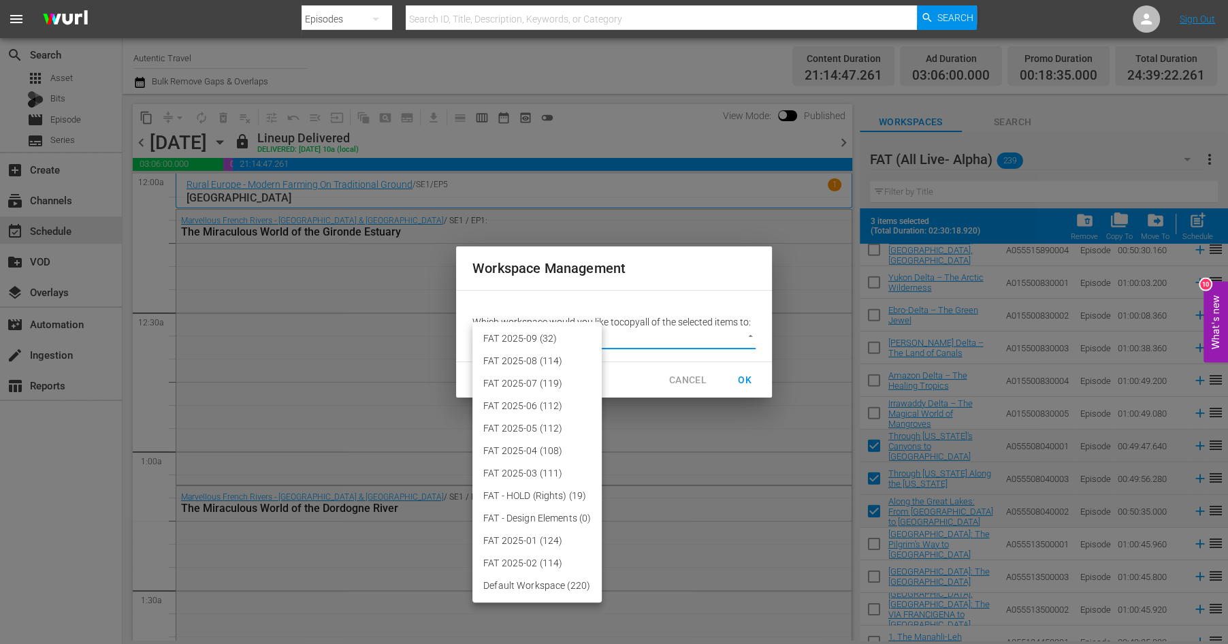
click at [749, 337] on body "menu Search By Episodes Search ID, Title, Description, Keywords, or Category Se…" at bounding box center [614, 322] width 1228 height 644
click at [552, 340] on li "FAT 2025-09 (32)" at bounding box center [537, 339] width 129 height 22
type input "3701"
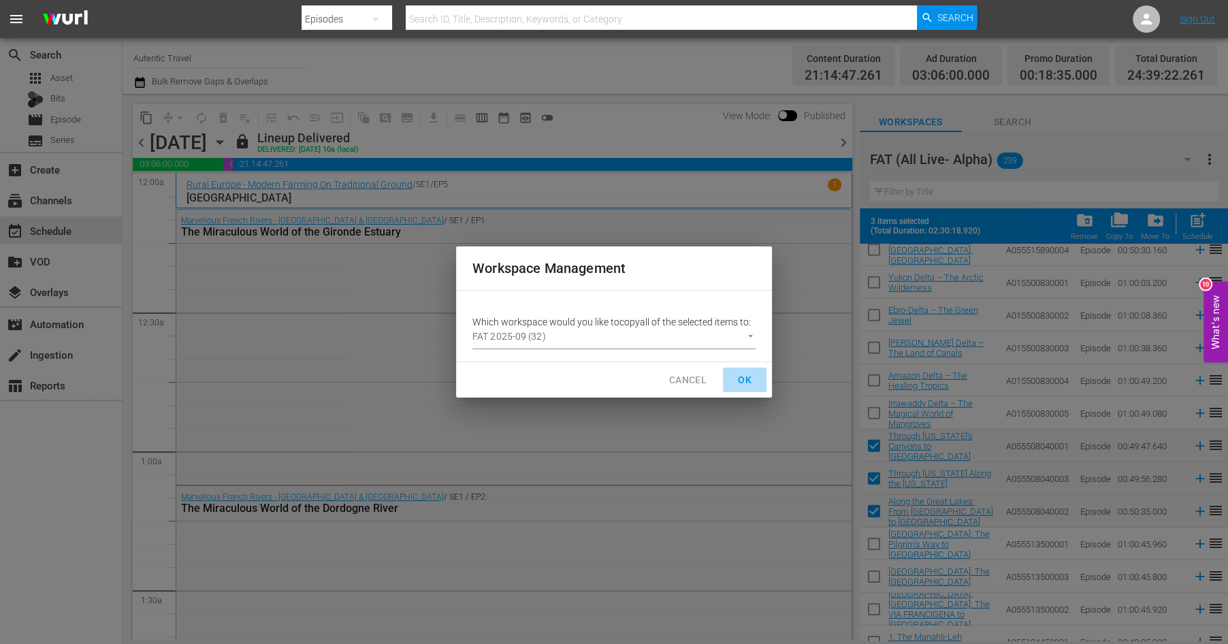
click at [744, 378] on span "OK" at bounding box center [745, 380] width 22 height 17
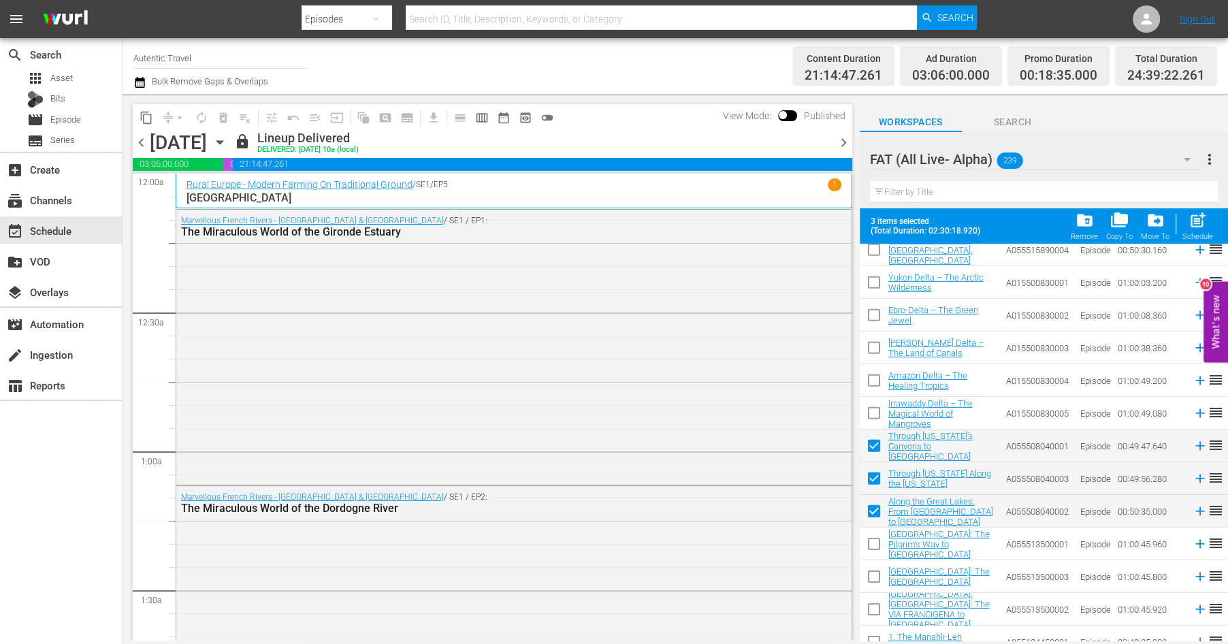
checkbox input "false"
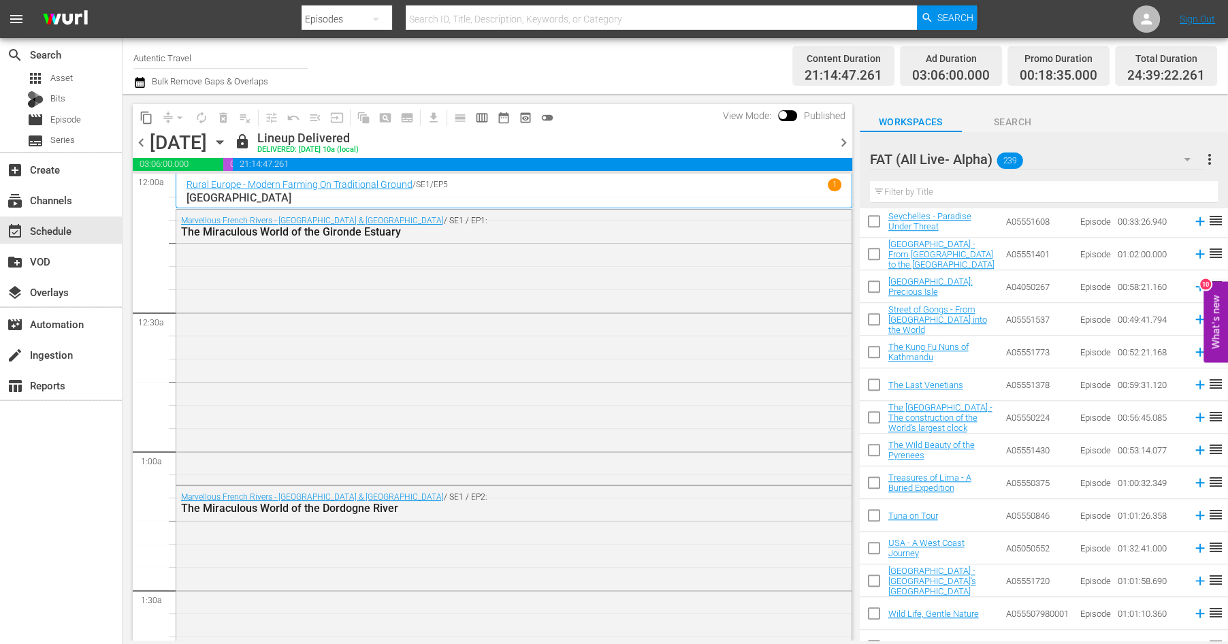
scroll to position [0, 0]
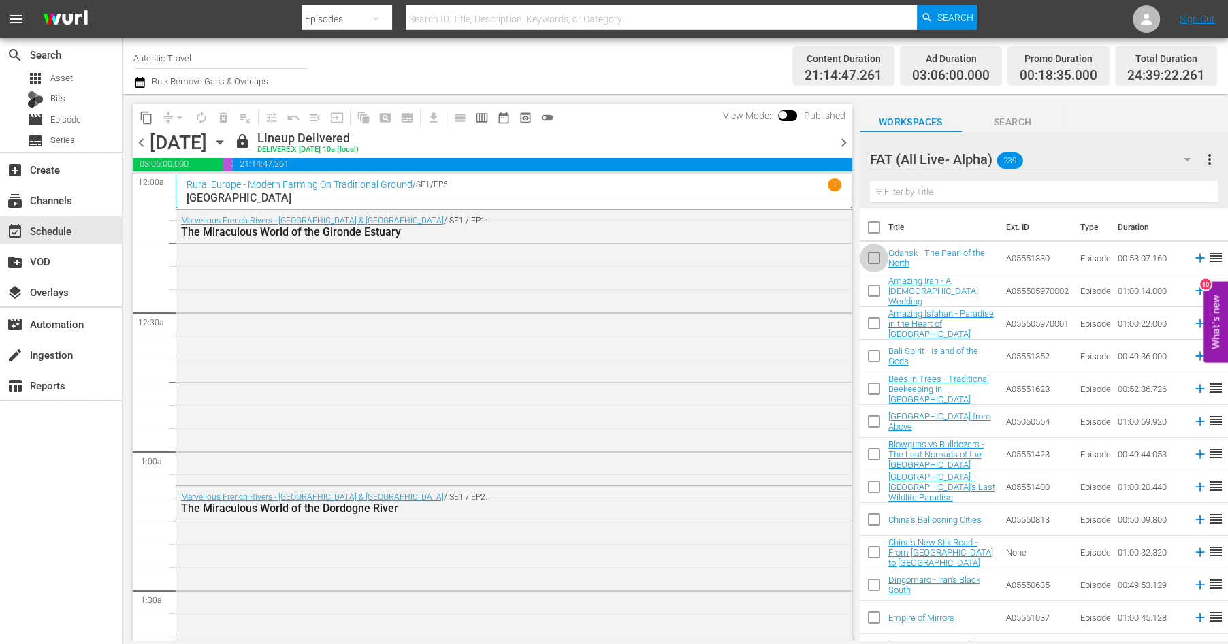
click at [874, 259] on input "checkbox" at bounding box center [874, 260] width 29 height 29
checkbox input "true"
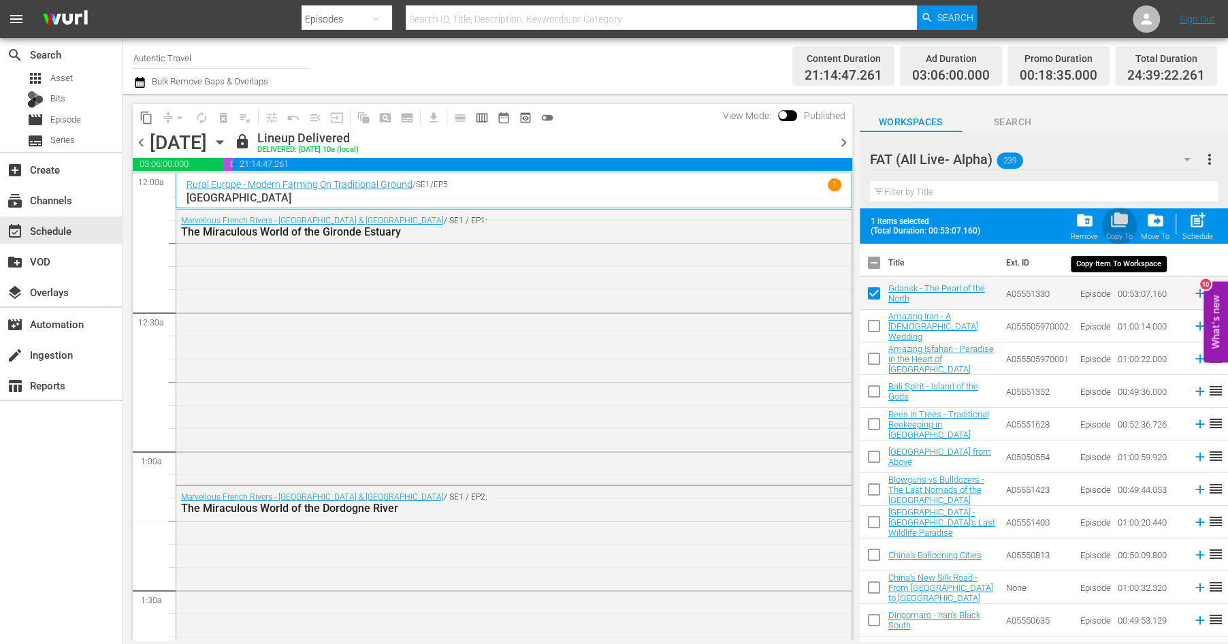
click at [1116, 220] on span "folder_copy" at bounding box center [1120, 220] width 18 height 18
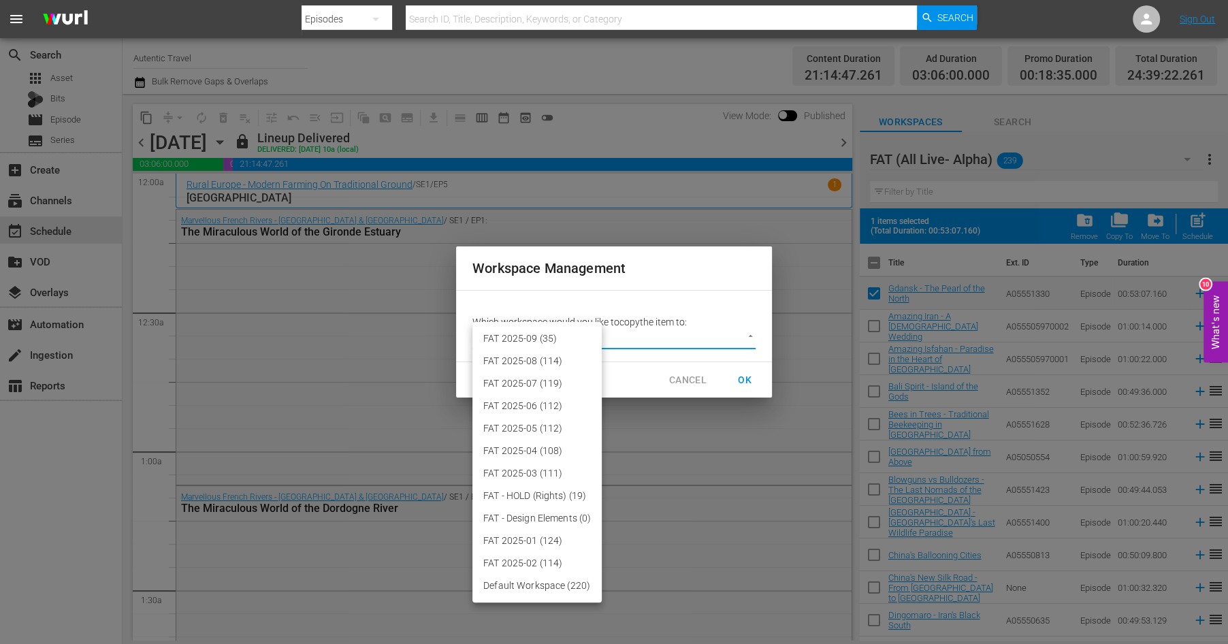
click at [748, 337] on body "menu Search By Episodes Search ID, Title, Description, Keywords, or Category Se…" at bounding box center [614, 322] width 1228 height 644
click at [524, 338] on li "FAT 2025-09 (35)" at bounding box center [537, 339] width 129 height 22
type input "3701"
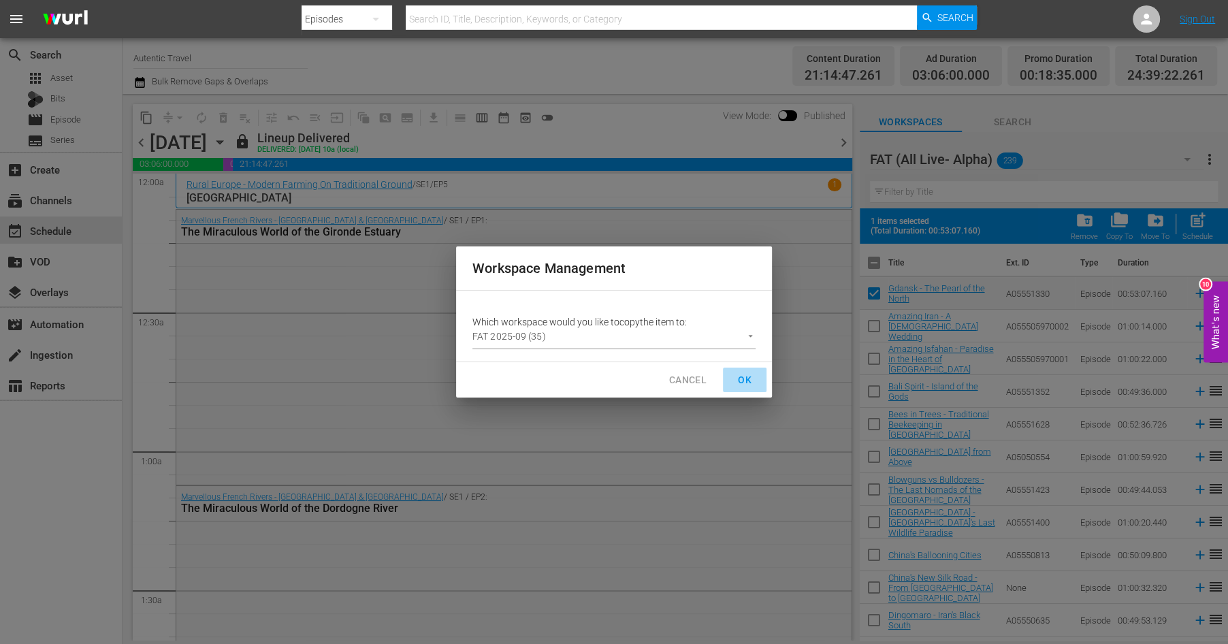
click at [748, 374] on span "OK" at bounding box center [745, 380] width 22 height 17
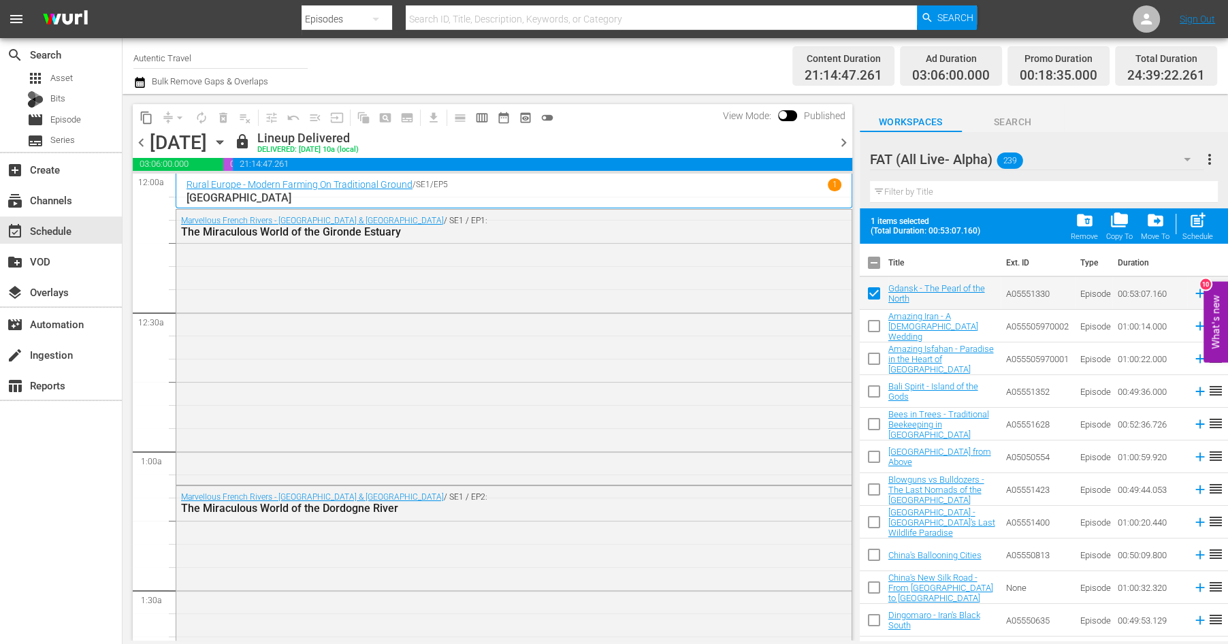
checkbox input "false"
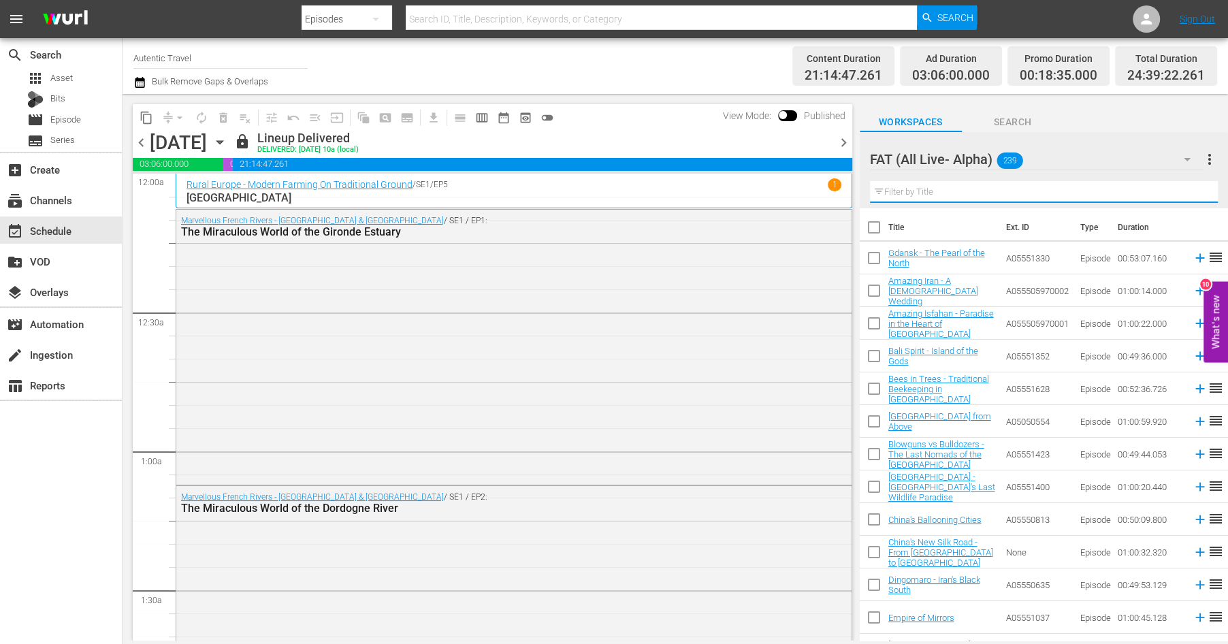
click at [946, 191] on input "text" at bounding box center [1044, 192] width 348 height 22
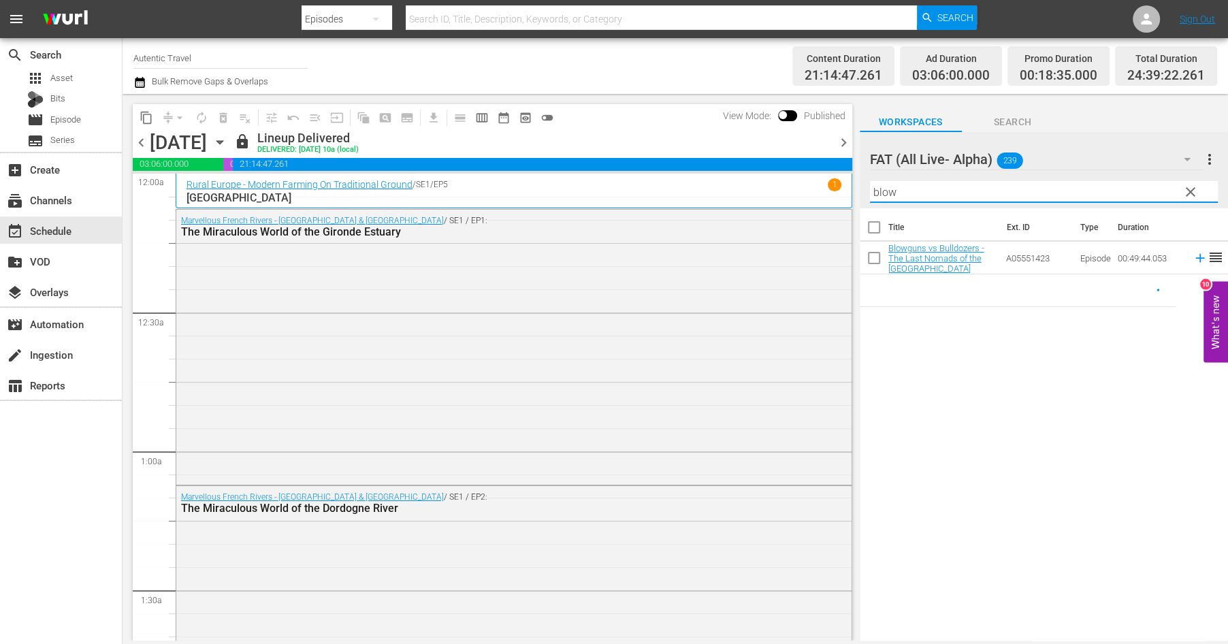
type input "blow"
click at [872, 258] on input "checkbox" at bounding box center [874, 260] width 29 height 29
checkbox input "true"
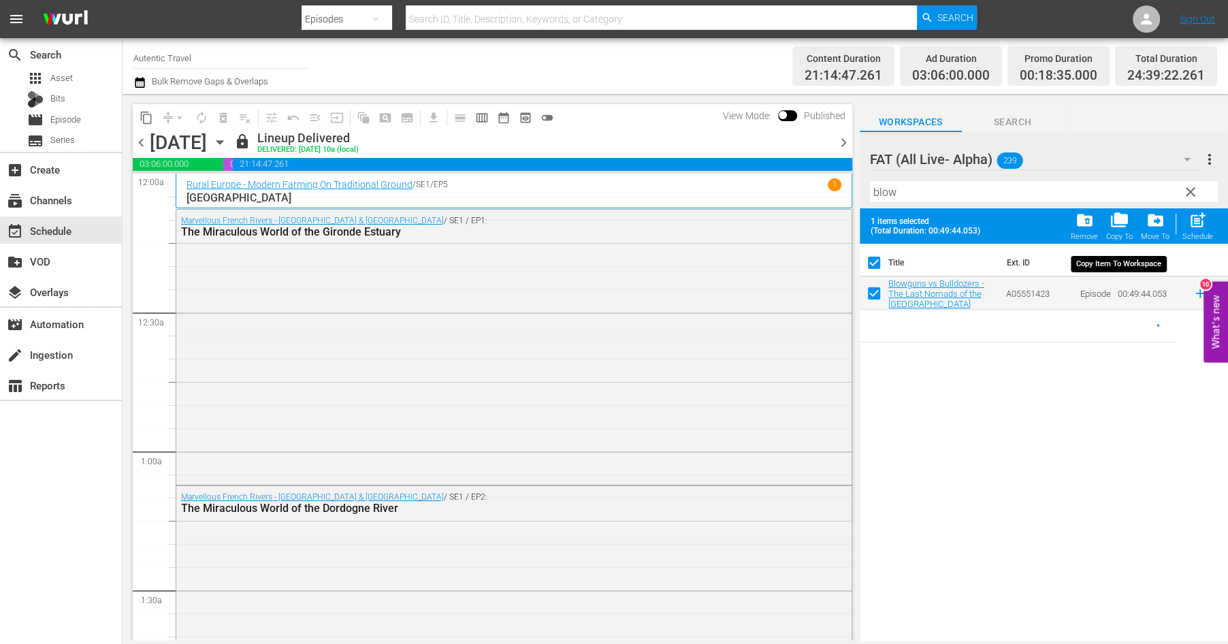
click at [1124, 223] on span "folder_copy" at bounding box center [1120, 220] width 18 height 18
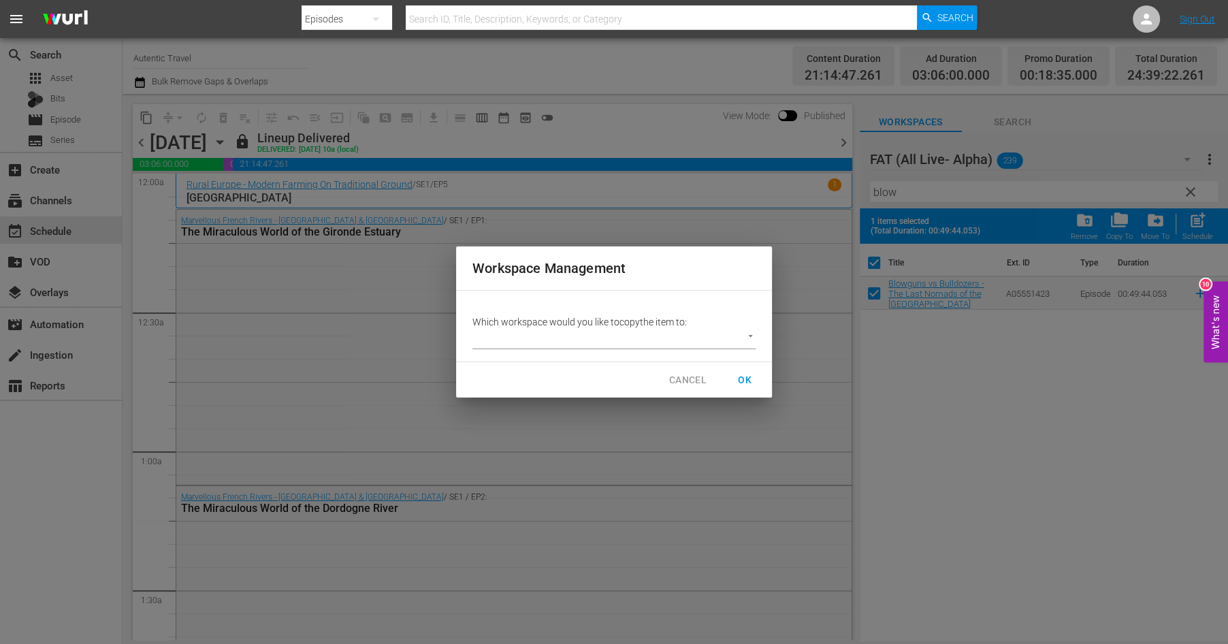
click at [750, 336] on body "menu Search By Episodes Search ID, Title, Description, Keywords, or Category Se…" at bounding box center [614, 322] width 1228 height 644
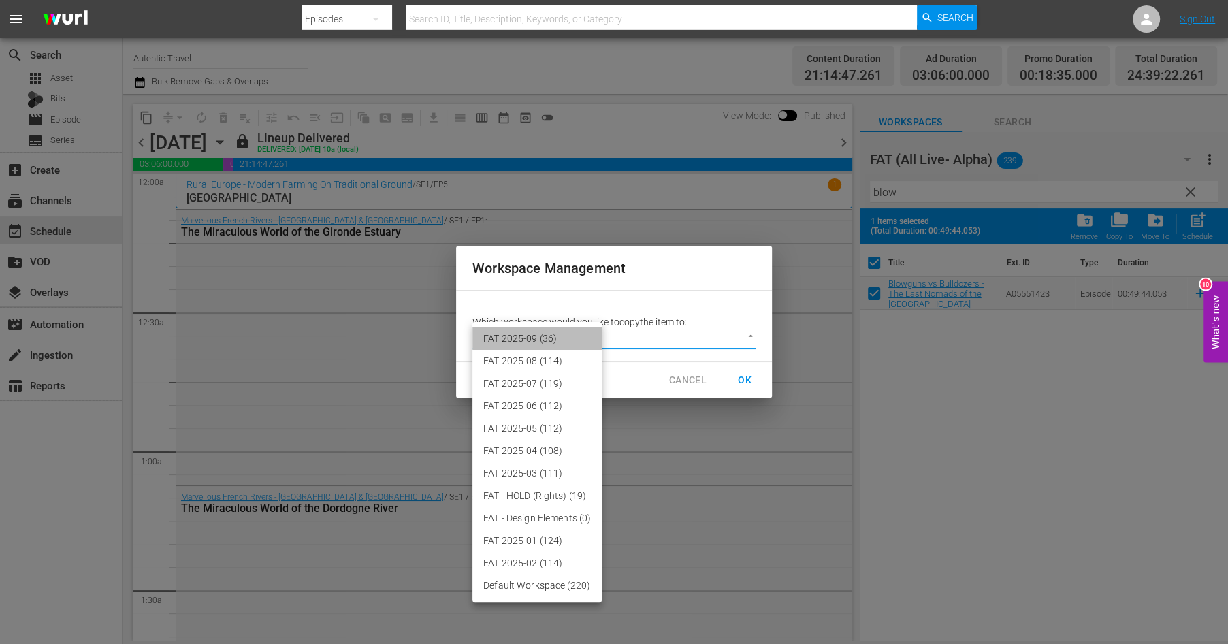
click at [543, 338] on li "FAT 2025-09 (36)" at bounding box center [537, 339] width 129 height 22
type input "3701"
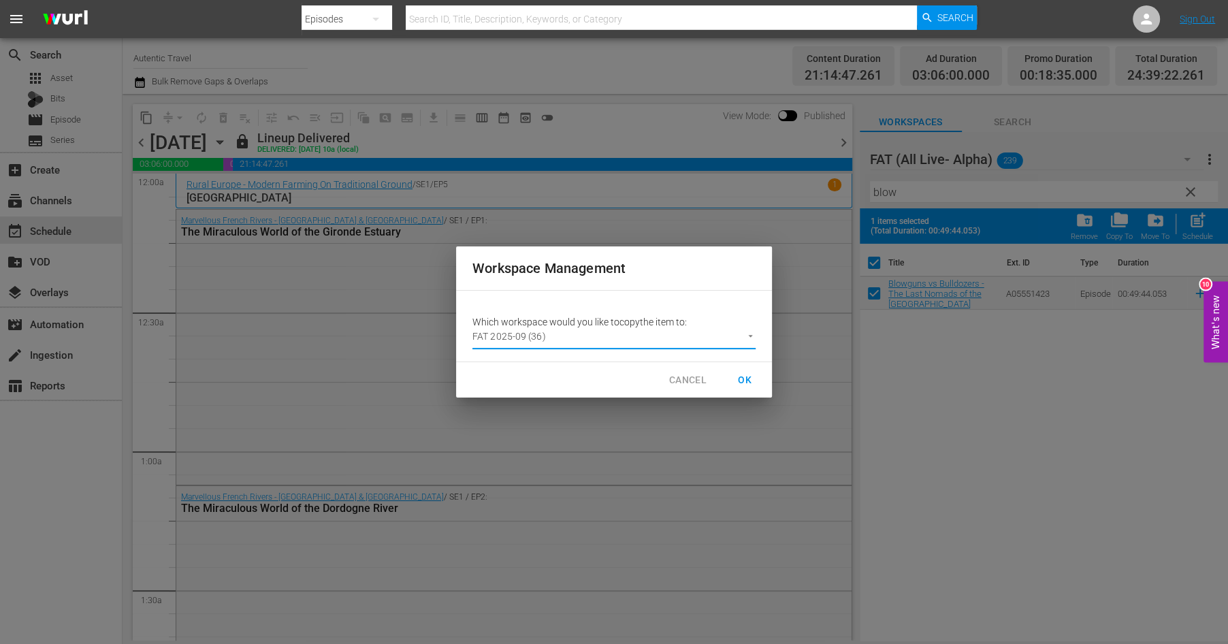
click at [750, 377] on span "OK" at bounding box center [745, 380] width 22 height 17
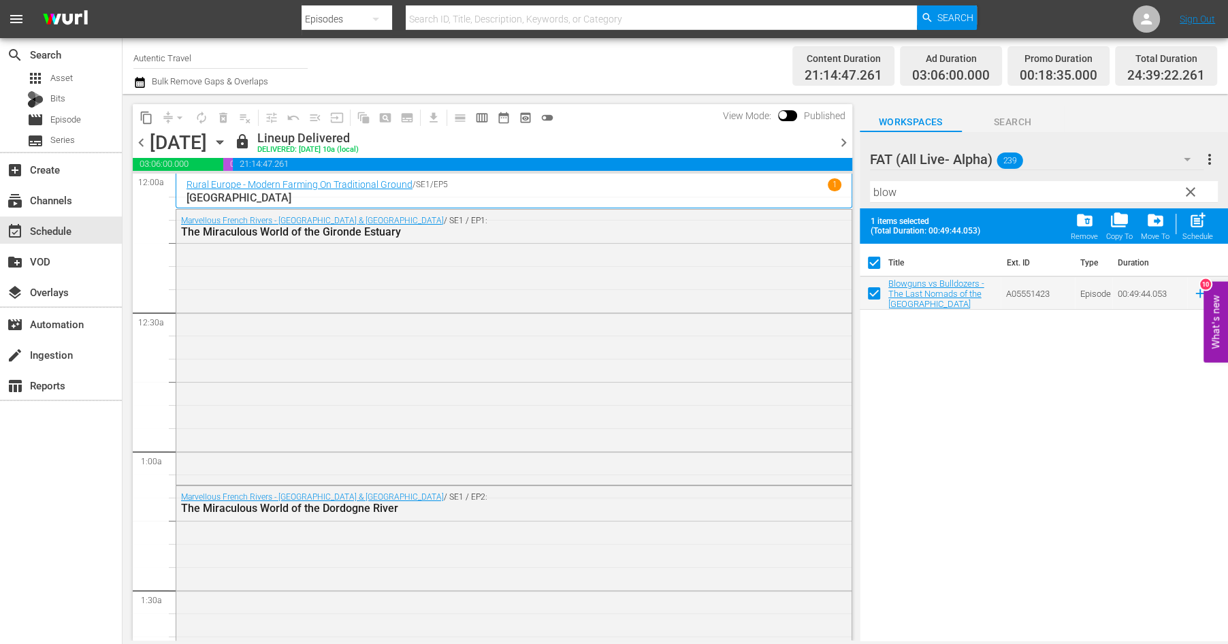
checkbox input "false"
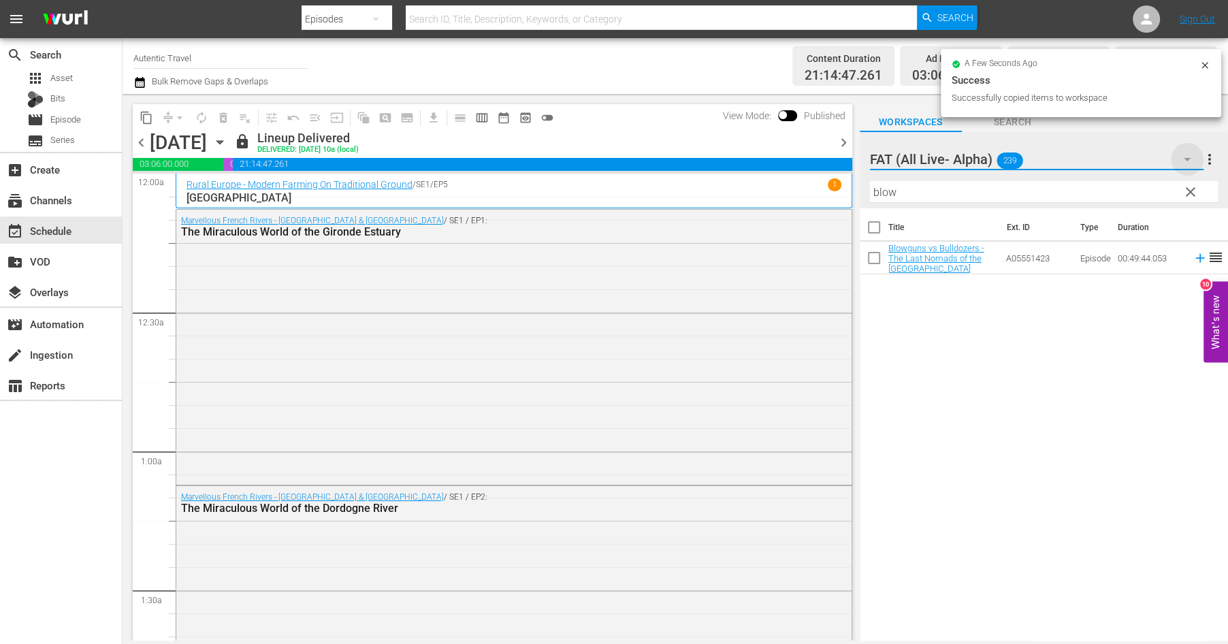
click at [1189, 155] on icon "button" at bounding box center [1187, 159] width 16 height 16
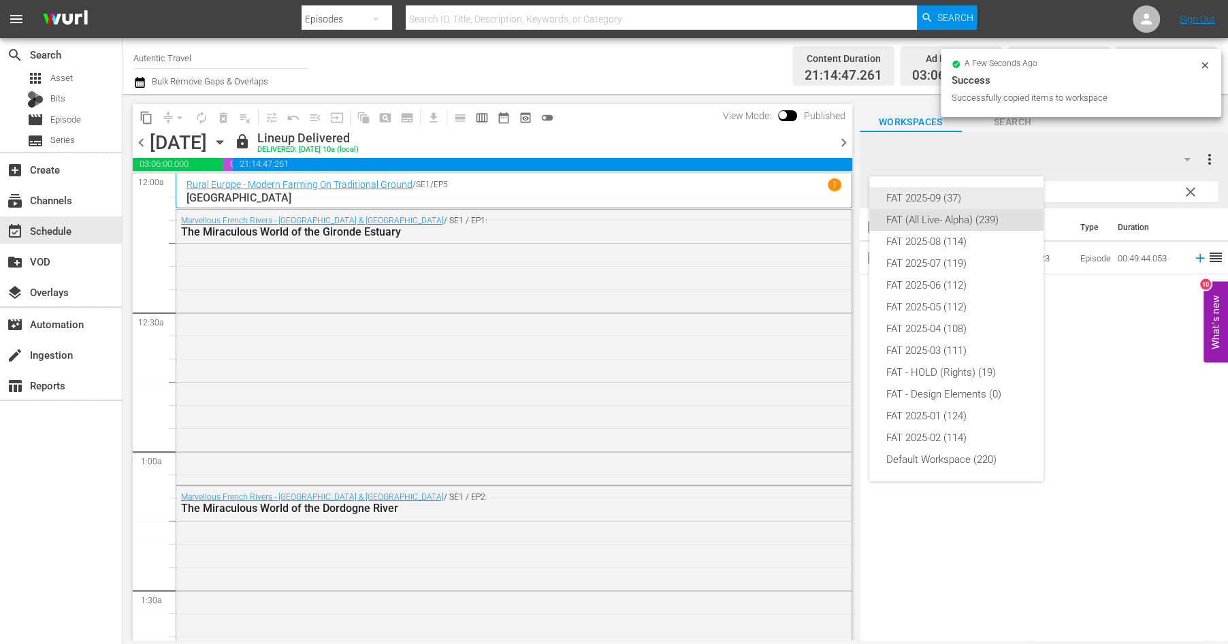
click at [917, 198] on div "FAT 2025-09 (37)" at bounding box center [957, 198] width 142 height 22
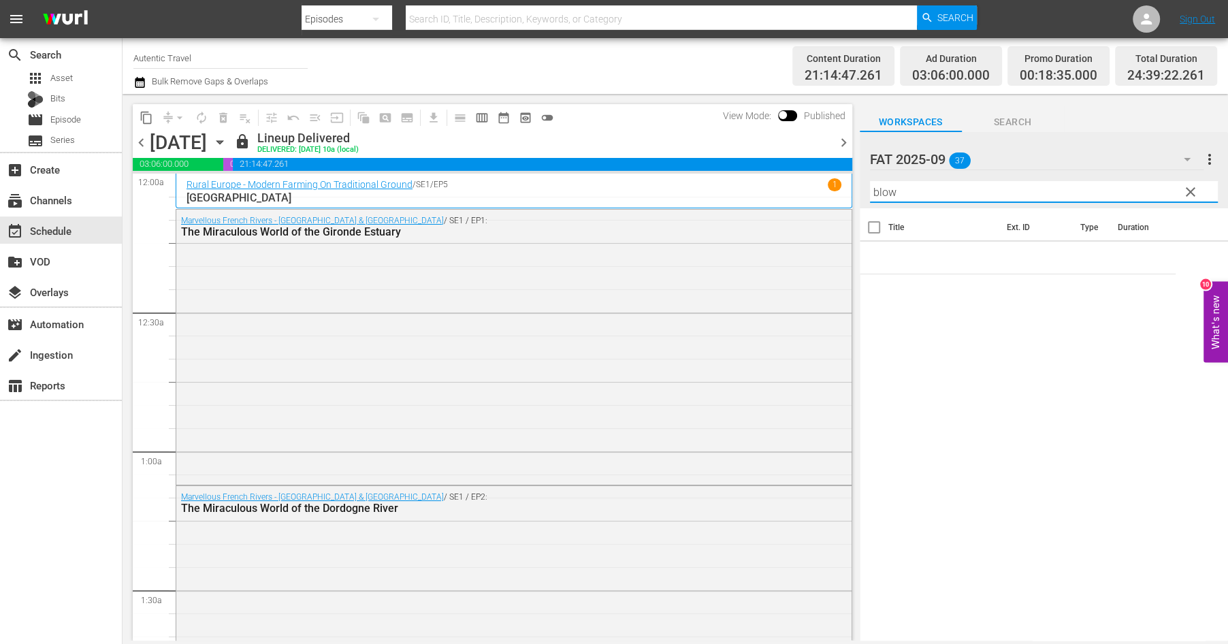
drag, startPoint x: 911, startPoint y: 191, endPoint x: 820, endPoint y: 191, distance: 90.6
click at [870, 191] on input "blow" at bounding box center [1044, 192] width 348 height 22
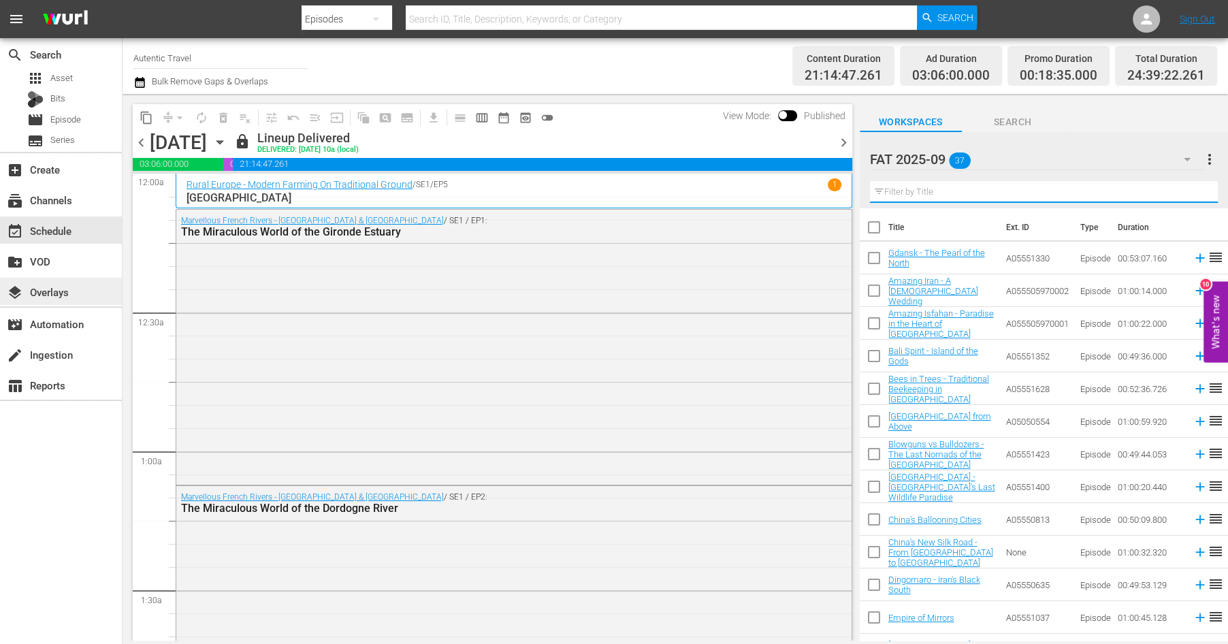
click at [53, 285] on div "layers Overlays" at bounding box center [38, 290] width 76 height 12
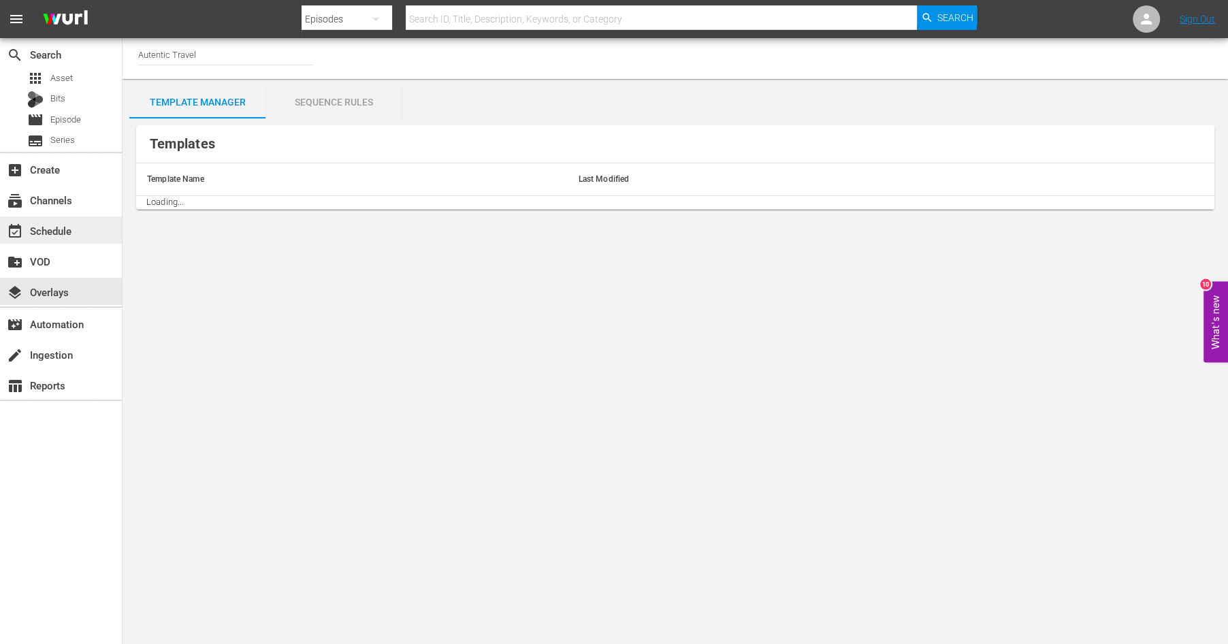
click at [53, 225] on div "event_available Schedule" at bounding box center [38, 229] width 76 height 12
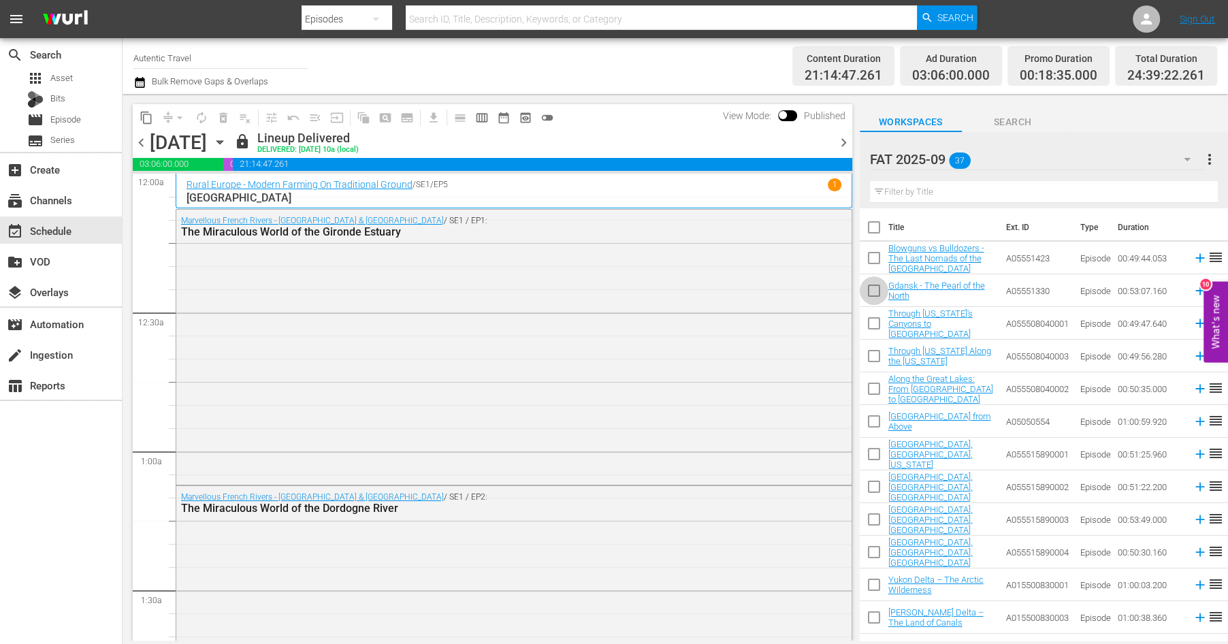
click at [879, 291] on input "checkbox" at bounding box center [874, 293] width 29 height 29
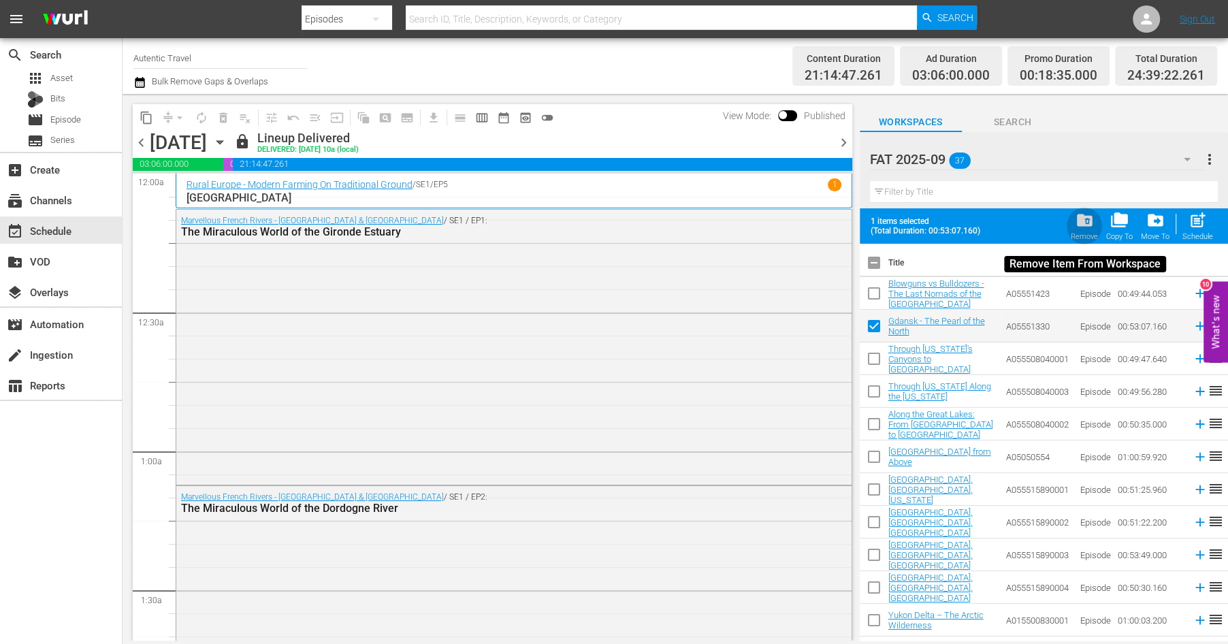
click at [1084, 220] on span "folder_delete" at bounding box center [1084, 220] width 18 height 18
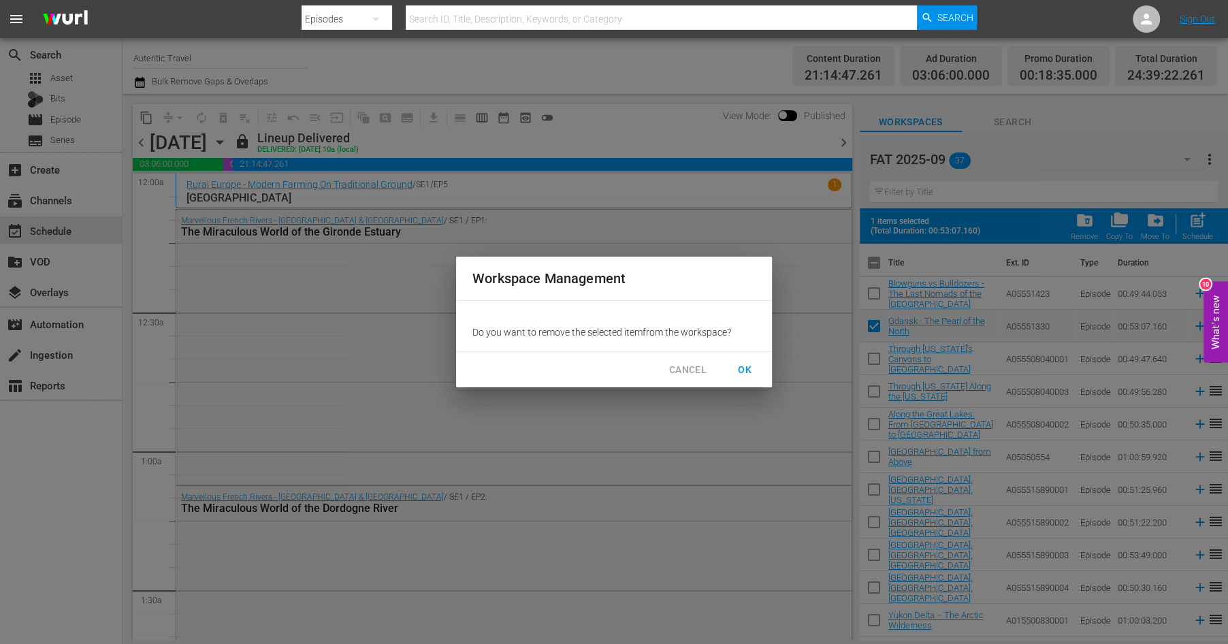
click at [744, 364] on span "OK" at bounding box center [745, 370] width 22 height 17
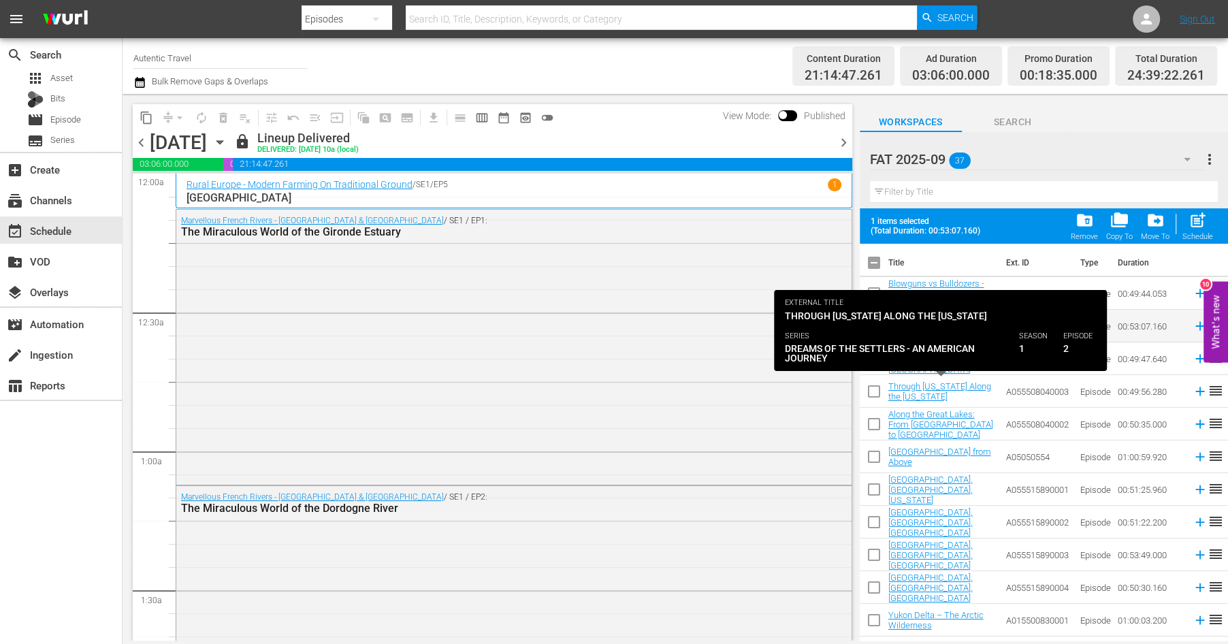
checkbox input "false"
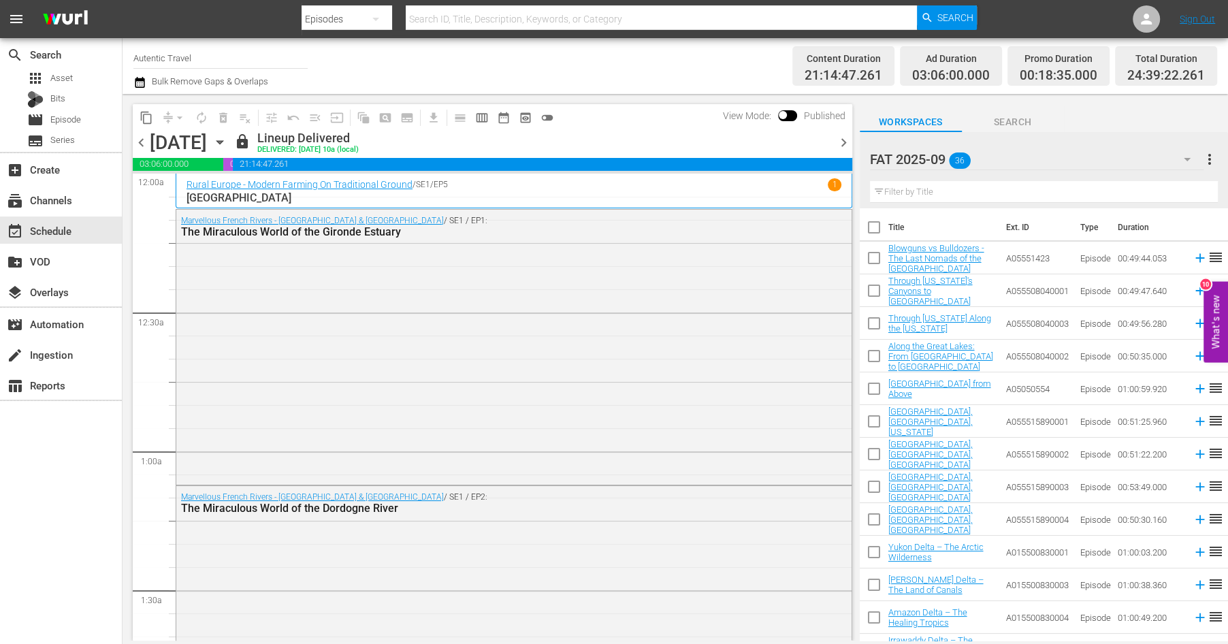
click at [1187, 159] on icon "button" at bounding box center [1187, 159] width 16 height 16
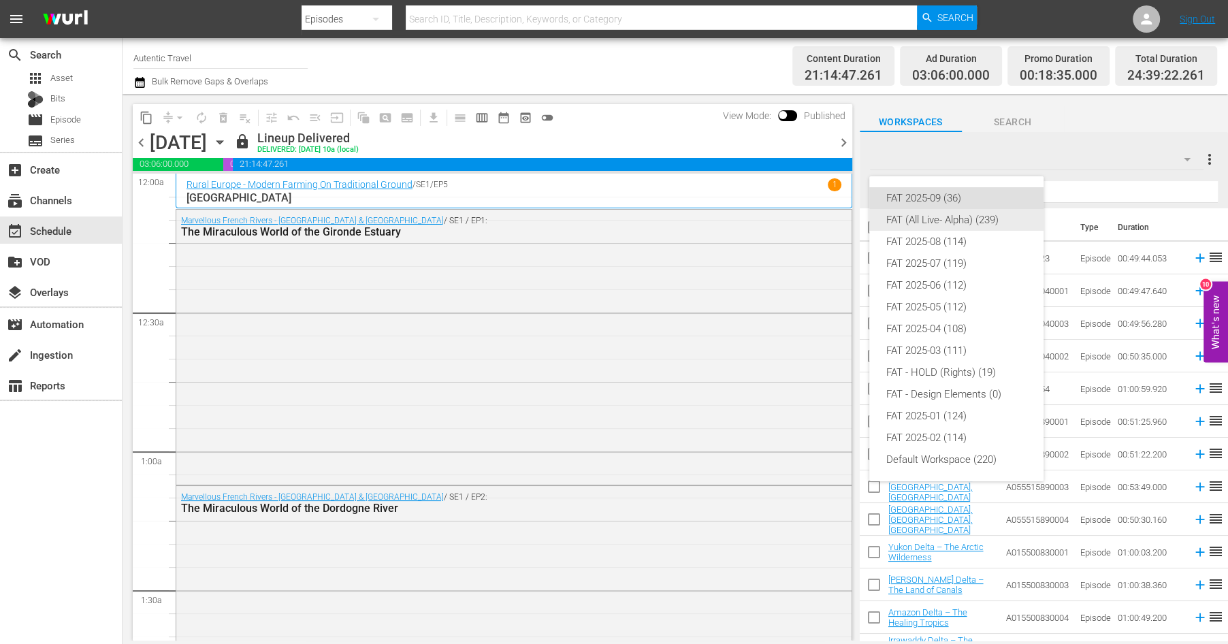
click at [909, 217] on div "FAT (All Live- Alpha) (239)" at bounding box center [957, 220] width 142 height 22
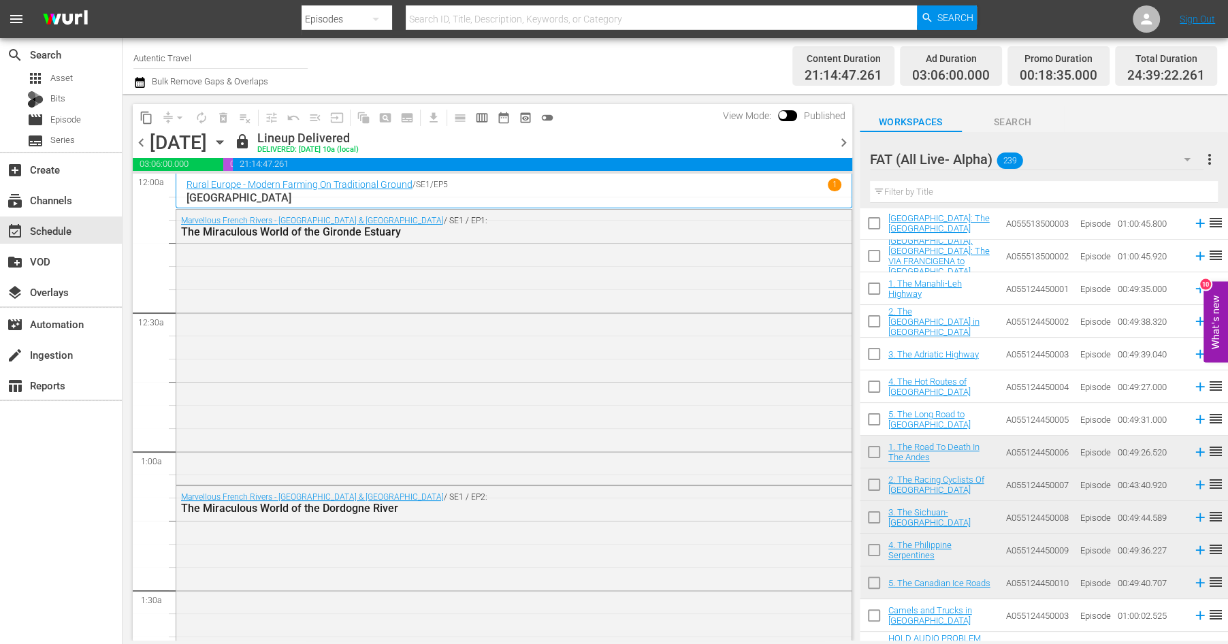
scroll to position [4079, 0]
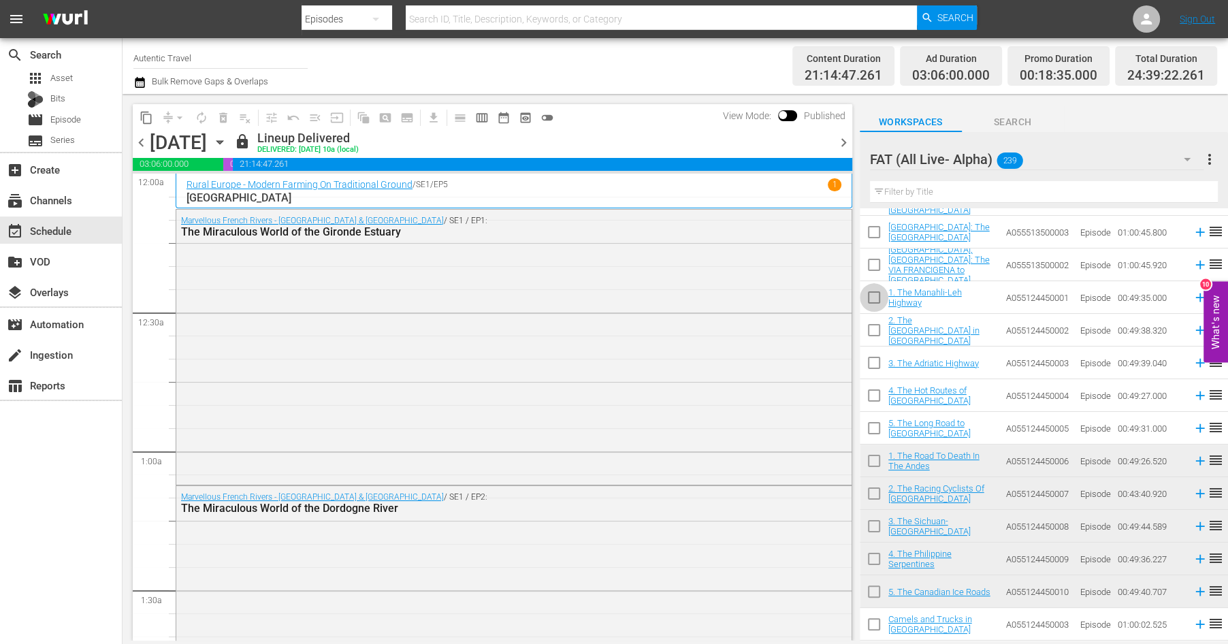
click at [871, 296] on input "checkbox" at bounding box center [874, 300] width 29 height 29
checkbox input "true"
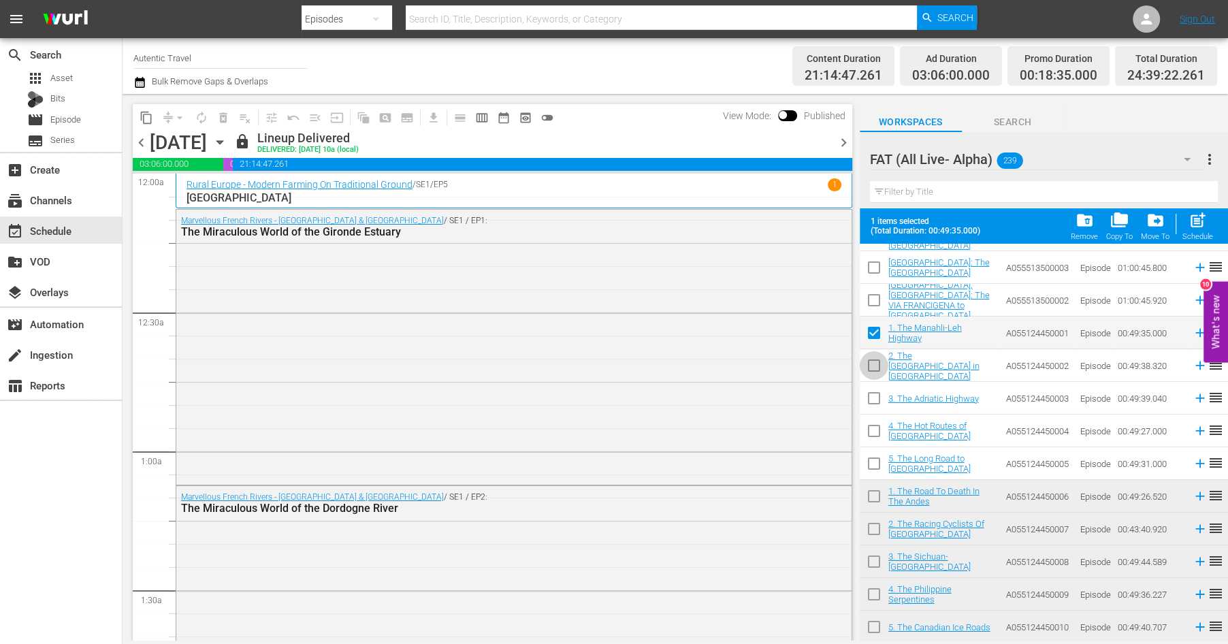
click at [874, 366] on input "checkbox" at bounding box center [874, 368] width 29 height 29
checkbox input "true"
click at [874, 398] on input "checkbox" at bounding box center [874, 401] width 29 height 29
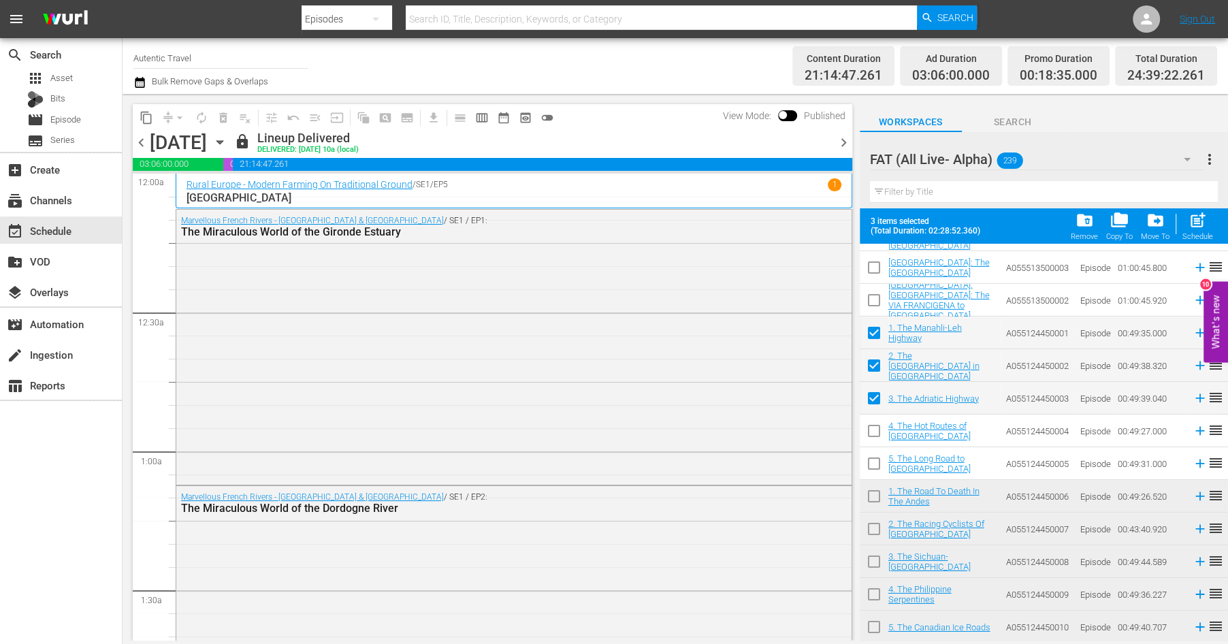
click at [872, 394] on input "checkbox" at bounding box center [874, 401] width 29 height 29
checkbox input "false"
click at [872, 366] on input "checkbox" at bounding box center [874, 368] width 29 height 29
checkbox input "false"
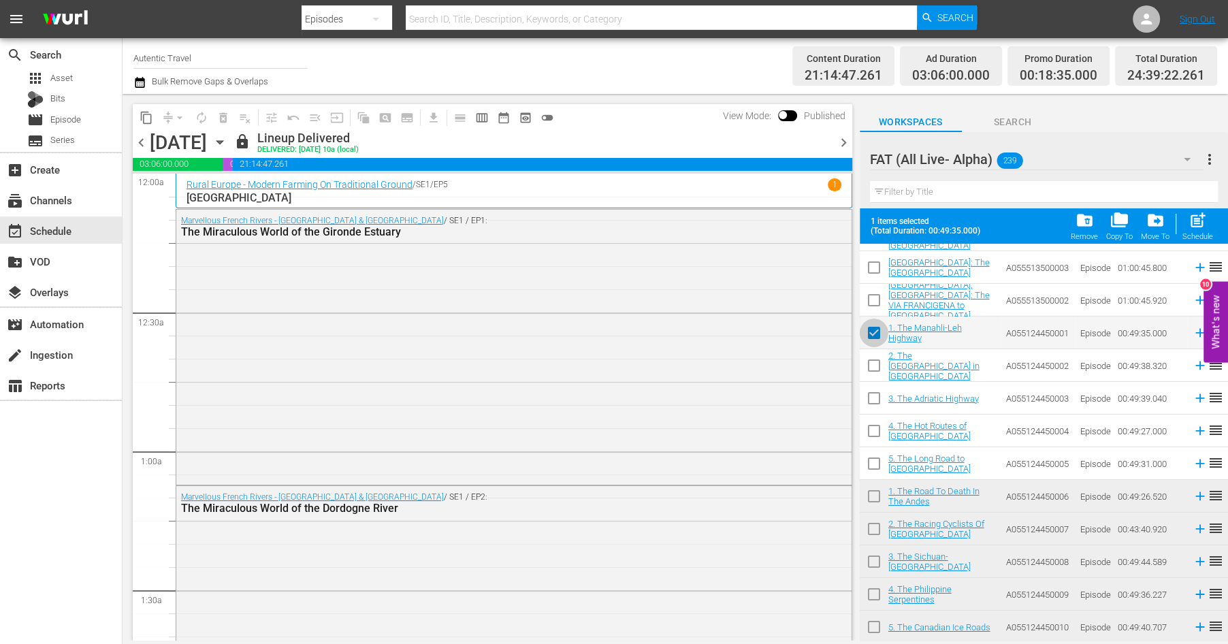
click at [873, 332] on input "checkbox" at bounding box center [874, 335] width 29 height 29
checkbox input "false"
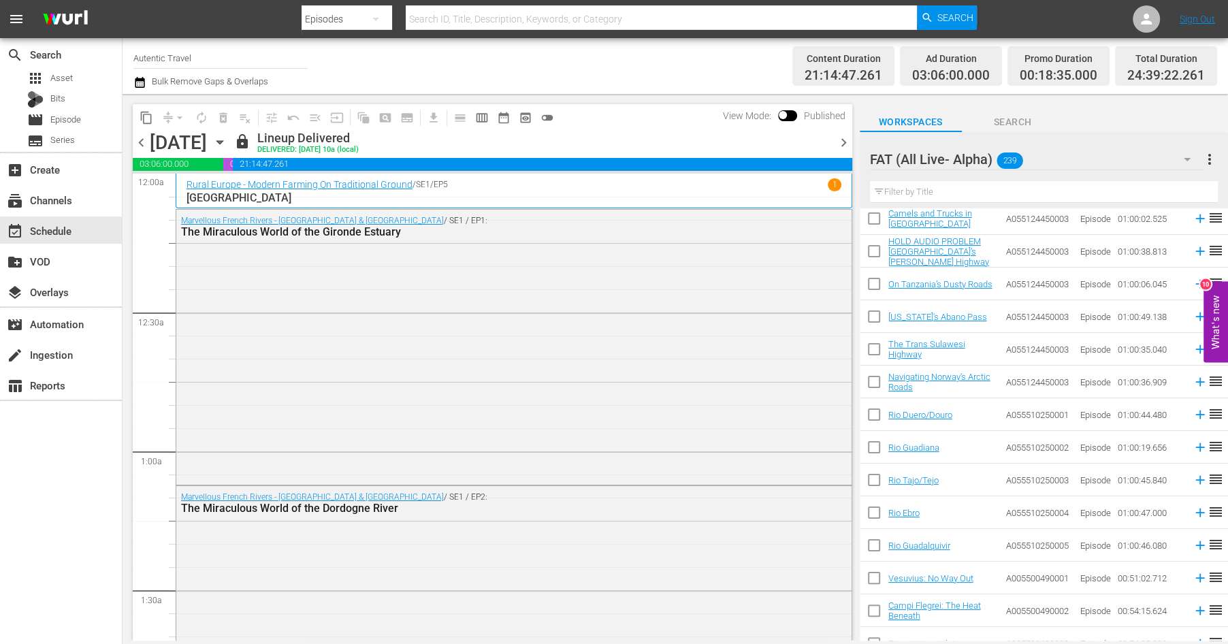
scroll to position [4533, 0]
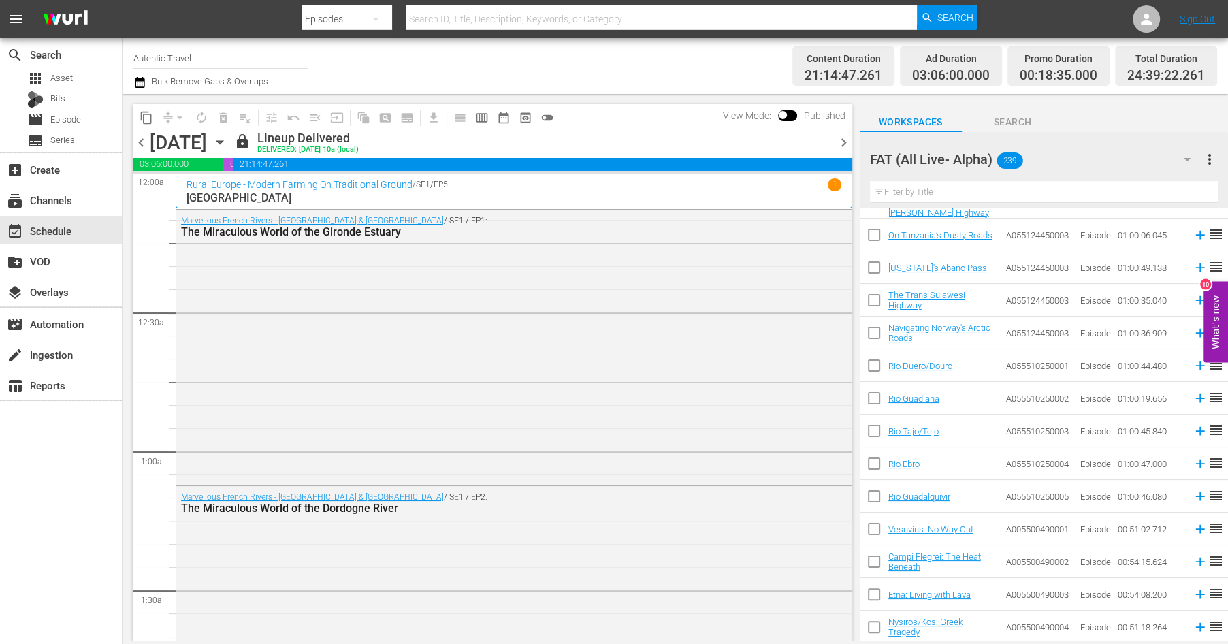
click at [873, 330] on input "checkbox" at bounding box center [874, 335] width 29 height 29
checkbox input "true"
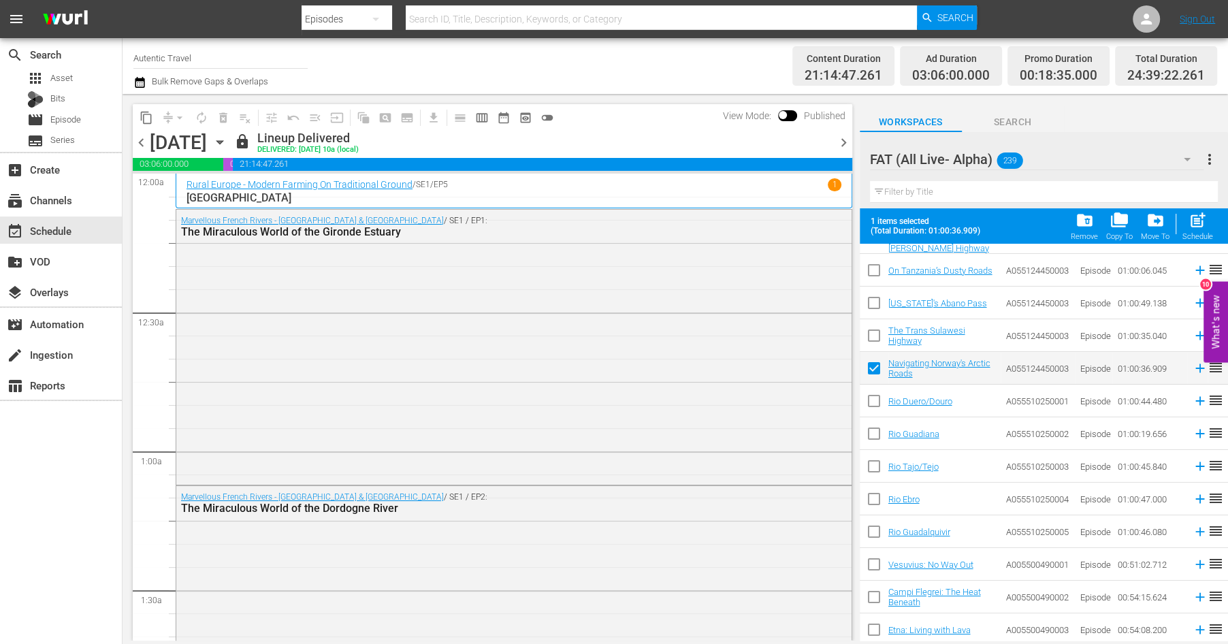
click at [872, 332] on input "checkbox" at bounding box center [874, 338] width 29 height 29
checkbox input "true"
click at [872, 297] on input "checkbox" at bounding box center [874, 305] width 29 height 29
checkbox input "true"
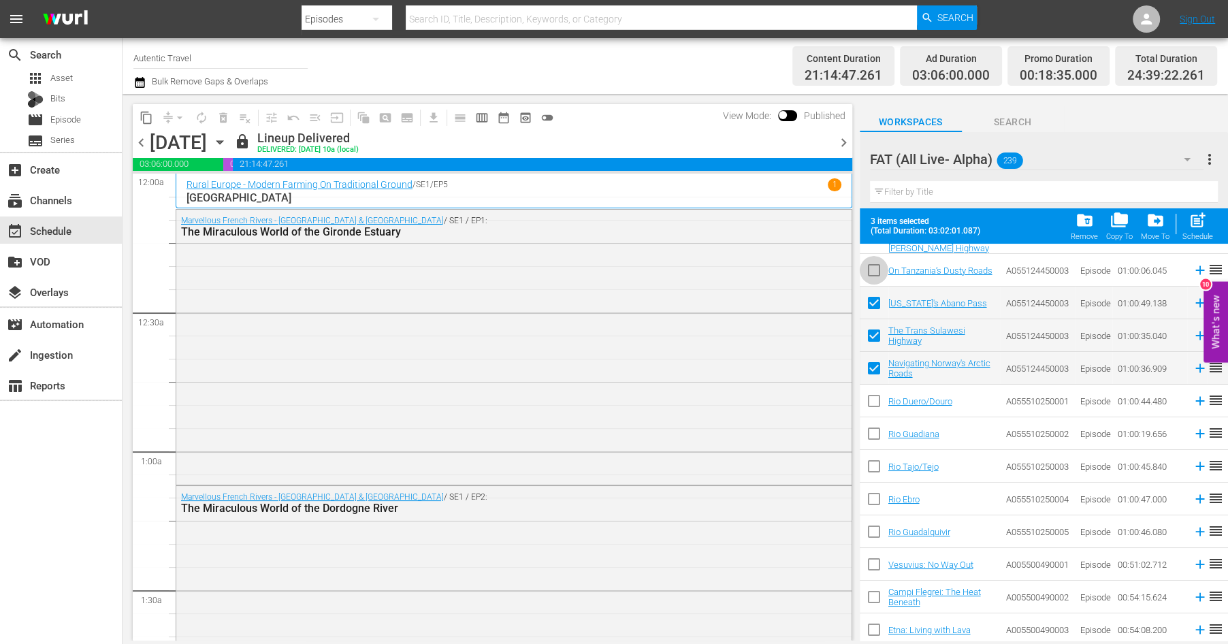
click at [876, 268] on input "checkbox" at bounding box center [874, 273] width 29 height 29
checkbox input "true"
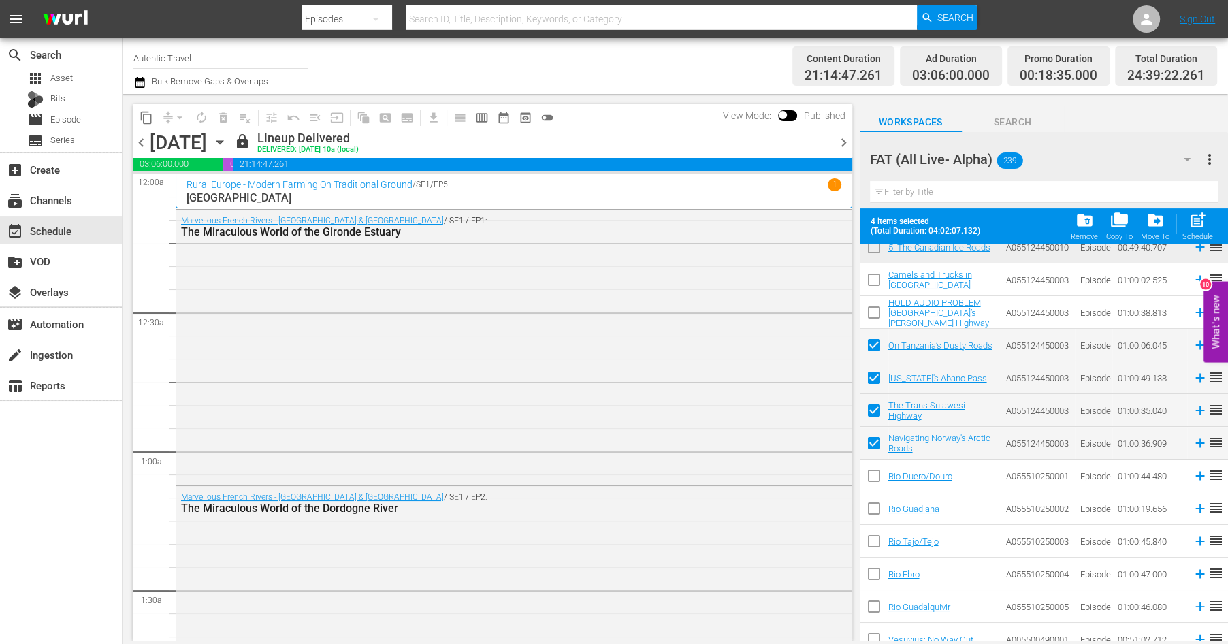
scroll to position [4458, 0]
click at [871, 312] on input "checkbox" at bounding box center [874, 316] width 29 height 29
checkbox input "false"
click at [872, 279] on input "checkbox" at bounding box center [874, 283] width 29 height 29
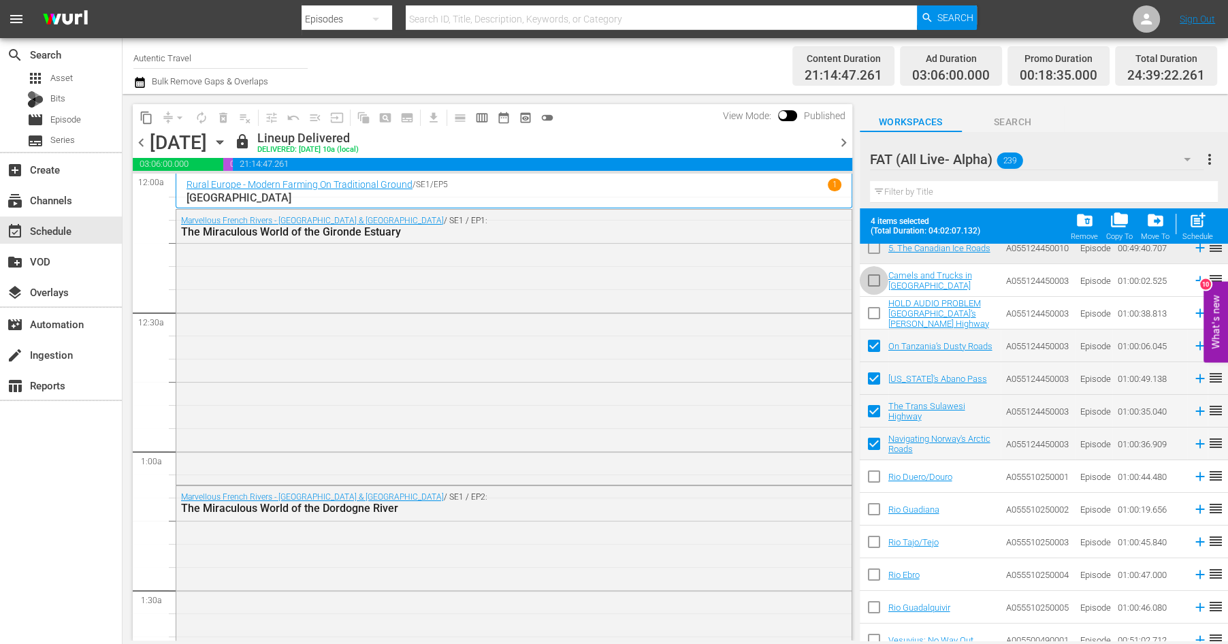
checkbox input "true"
click at [1117, 228] on span "folder_copy" at bounding box center [1120, 220] width 18 height 18
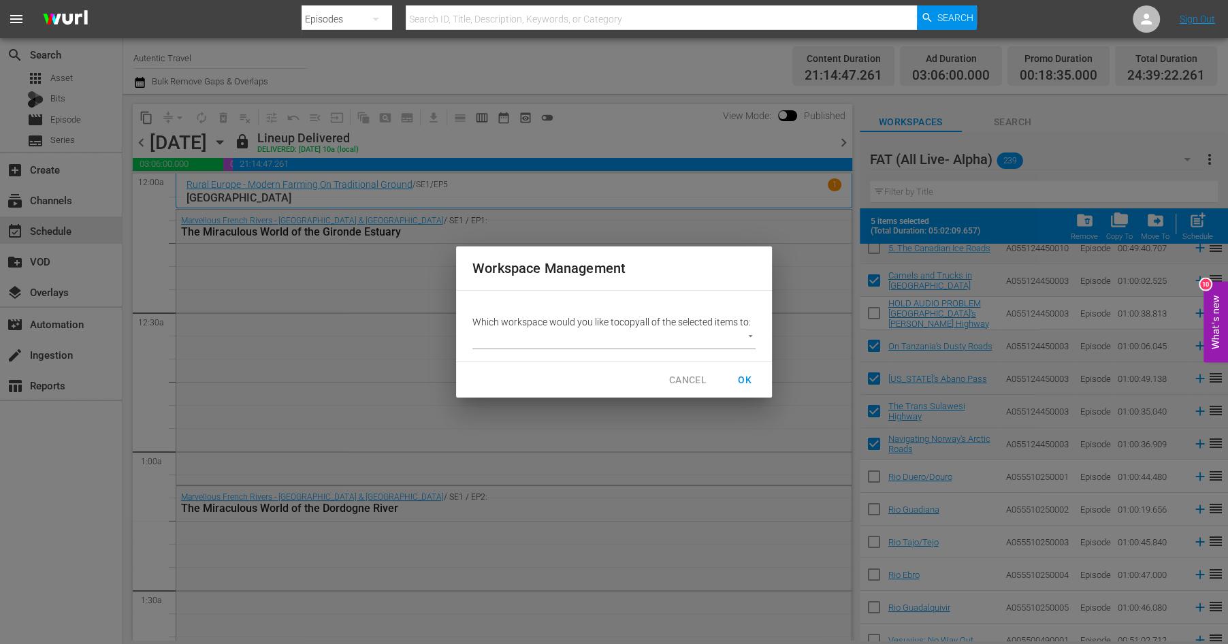
click at [751, 337] on body "menu Search By Episodes Search ID, Title, Description, Keywords, or Category Se…" at bounding box center [614, 322] width 1228 height 644
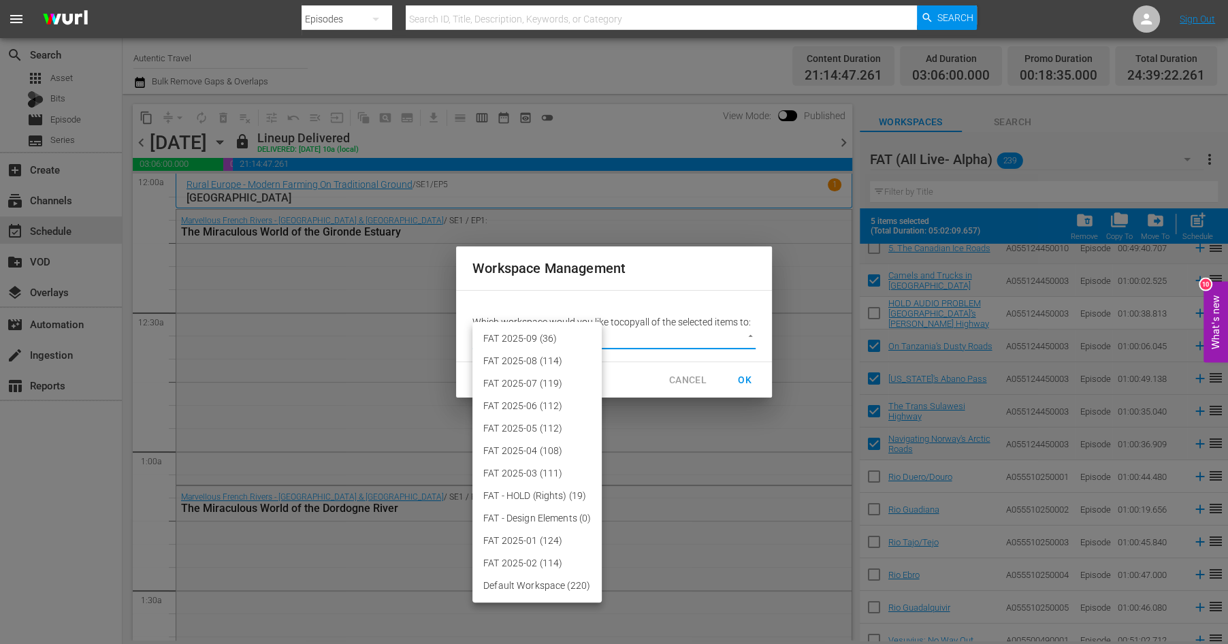
click at [751, 337] on div at bounding box center [614, 322] width 1228 height 644
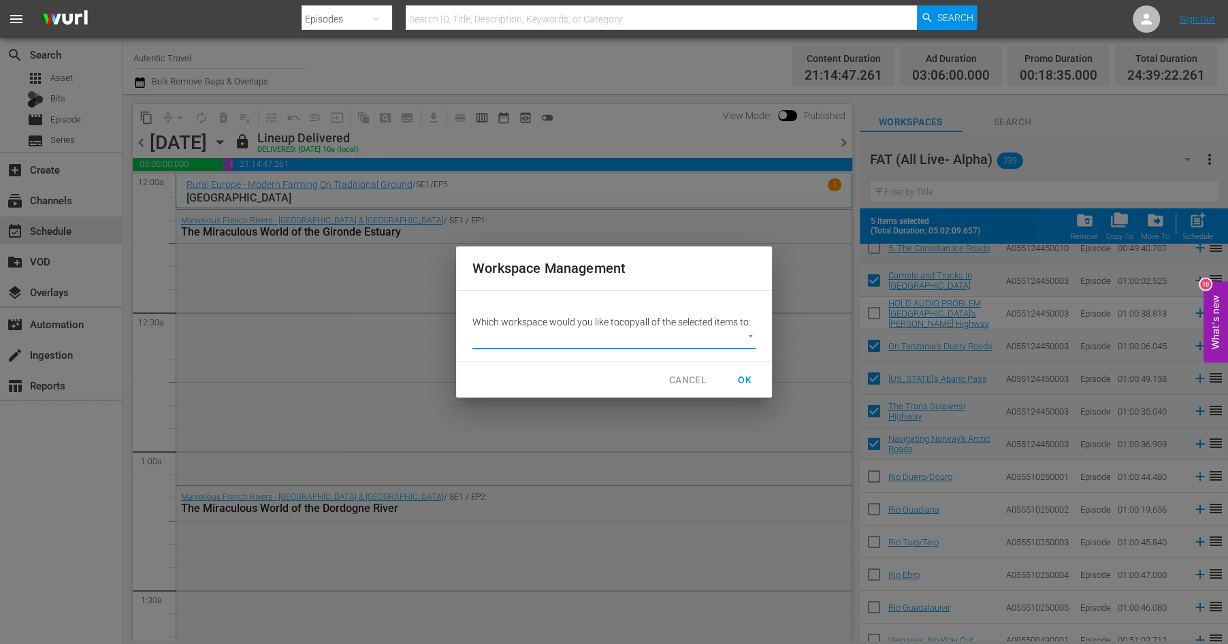
click at [751, 338] on body "menu Search By Episodes Search ID, Title, Description, Keywords, or Category Se…" at bounding box center [614, 322] width 1228 height 644
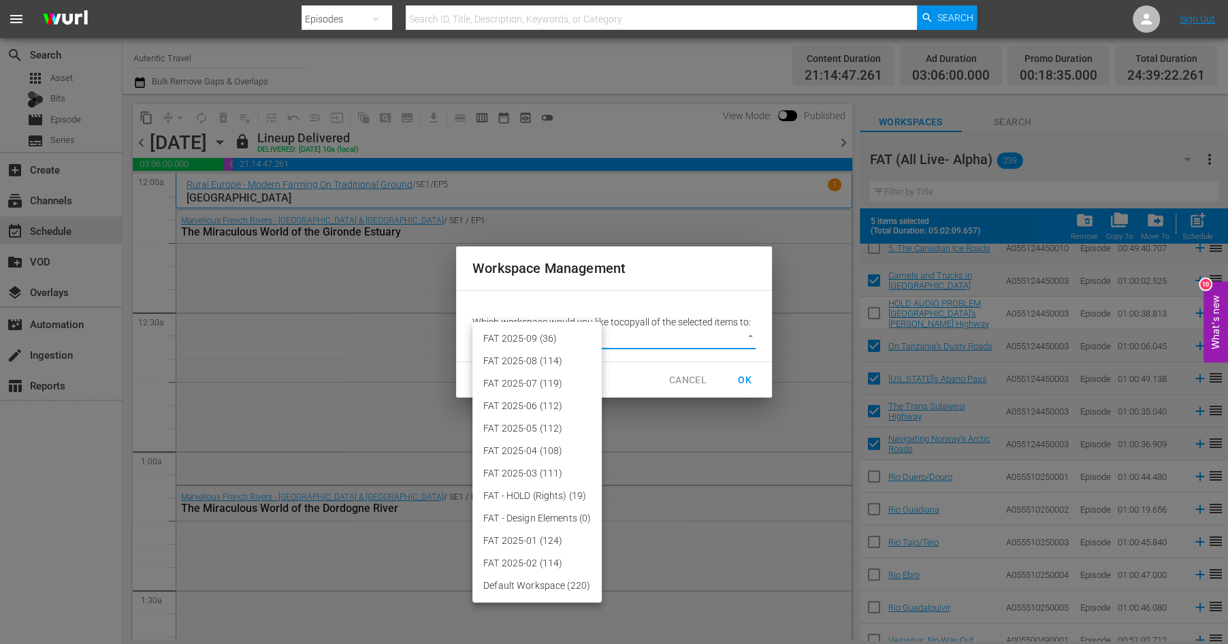
click at [522, 337] on li "FAT 2025-09 (36)" at bounding box center [537, 339] width 129 height 22
type input "3701"
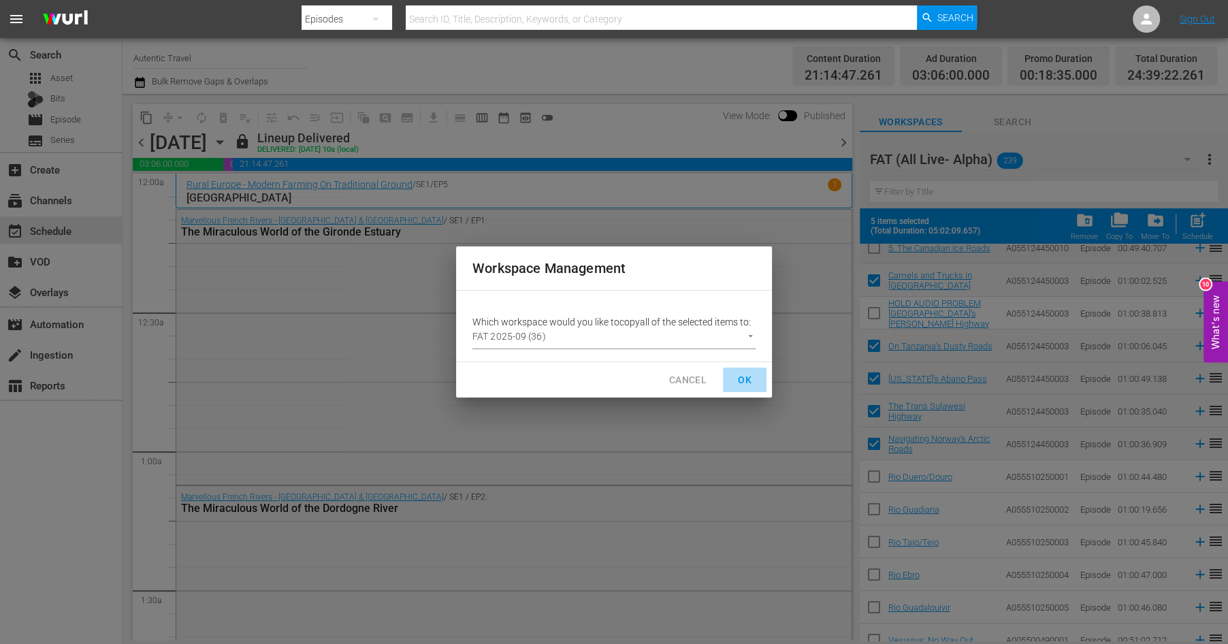
click at [744, 376] on span "OK" at bounding box center [745, 380] width 22 height 17
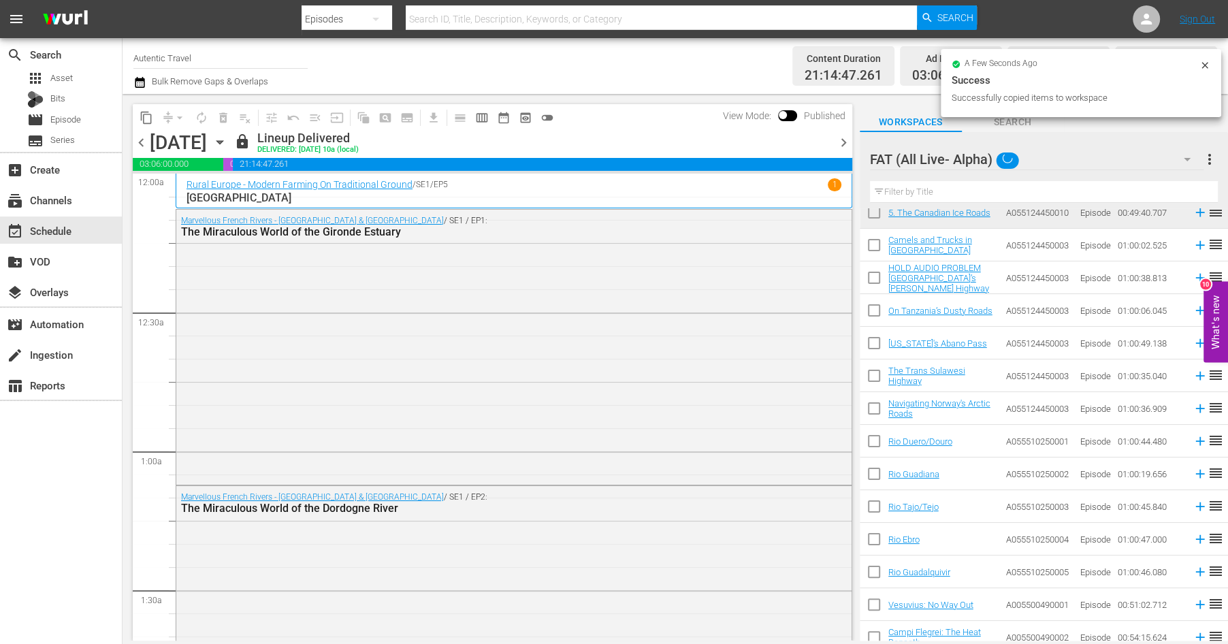
checkbox input "false"
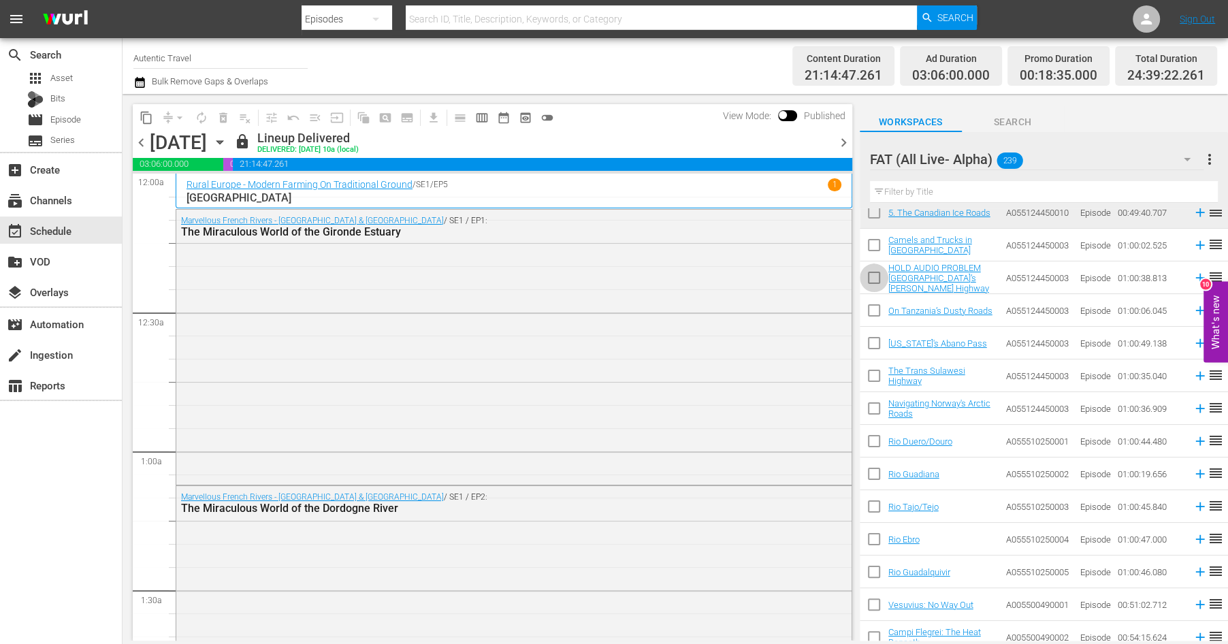
click at [872, 279] on input "checkbox" at bounding box center [874, 280] width 29 height 29
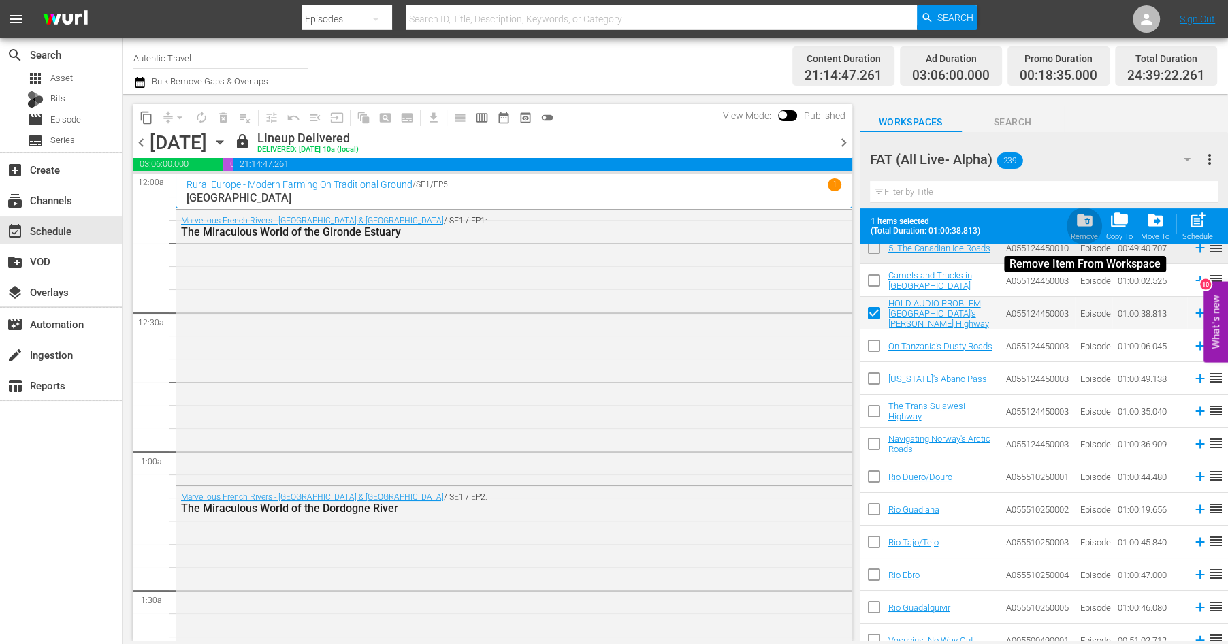
click at [1087, 221] on span "folder_delete" at bounding box center [1084, 220] width 18 height 18
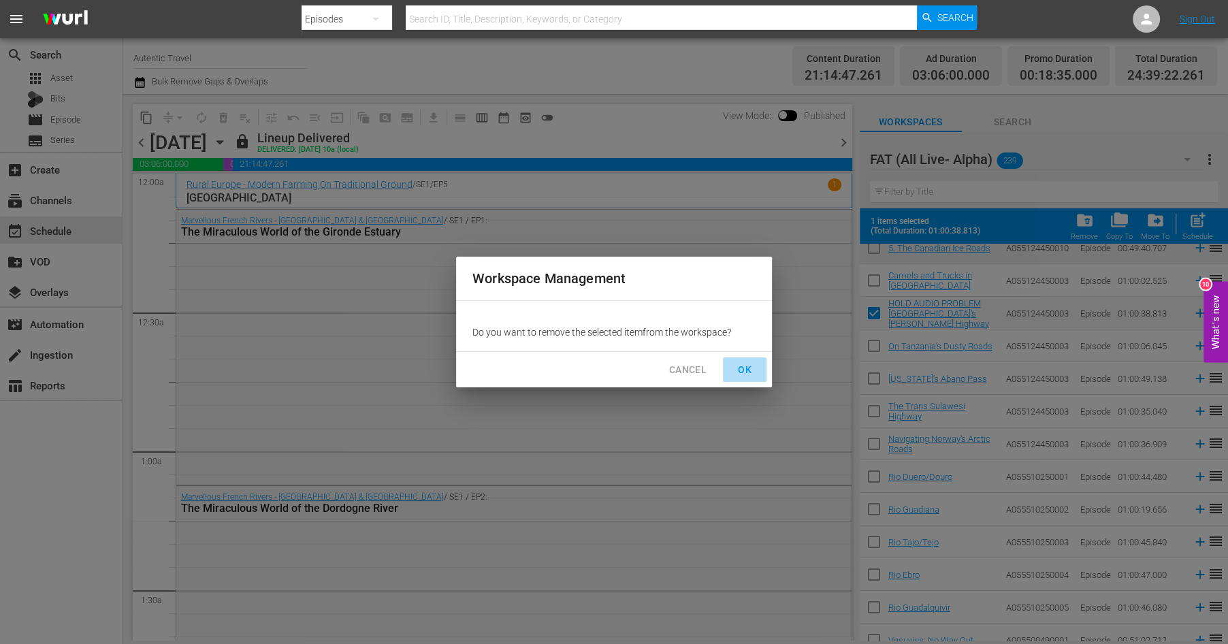
click at [742, 368] on span "OK" at bounding box center [745, 370] width 22 height 17
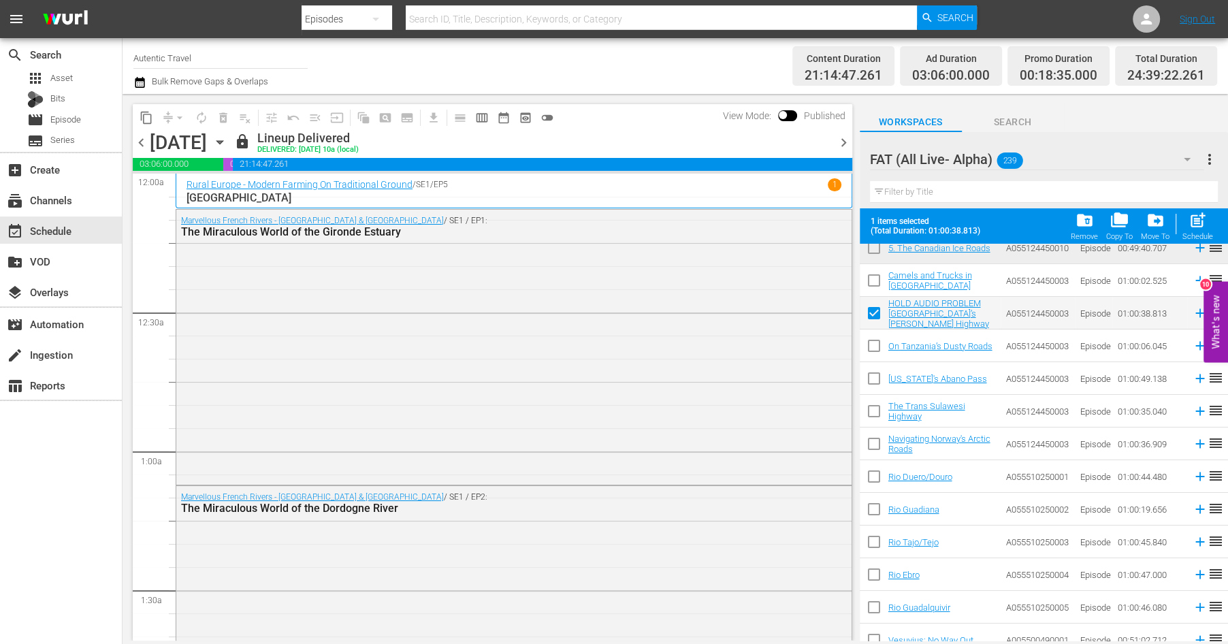
checkbox input "false"
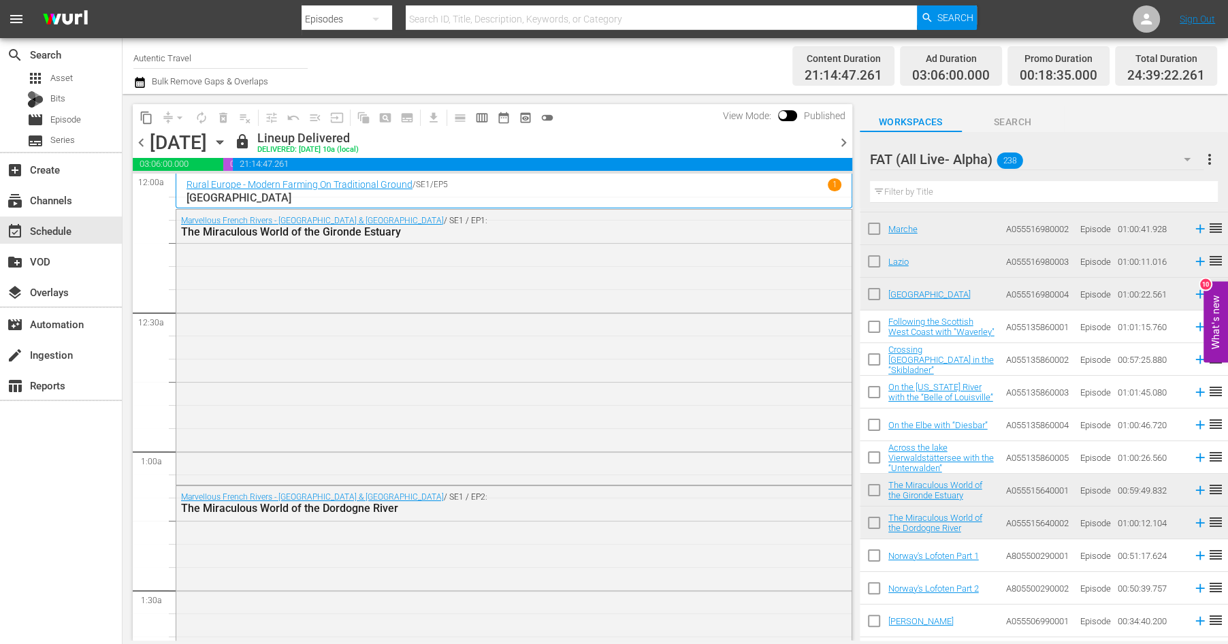
scroll to position [5198, 0]
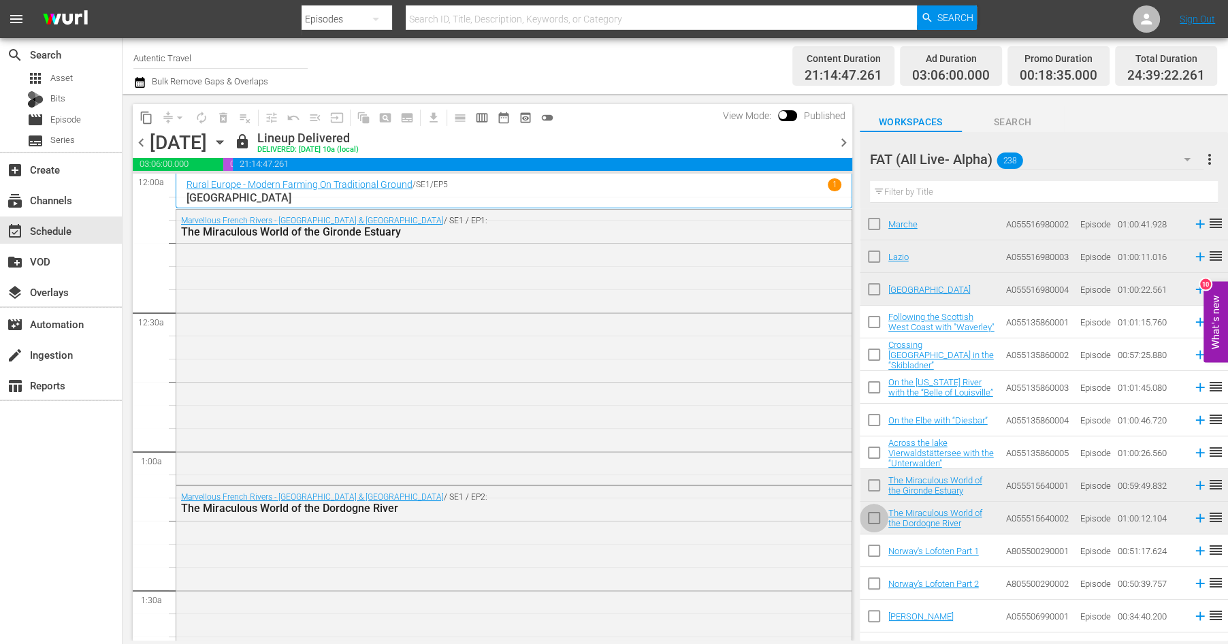
click at [870, 518] on input "checkbox" at bounding box center [874, 521] width 29 height 29
checkbox input "true"
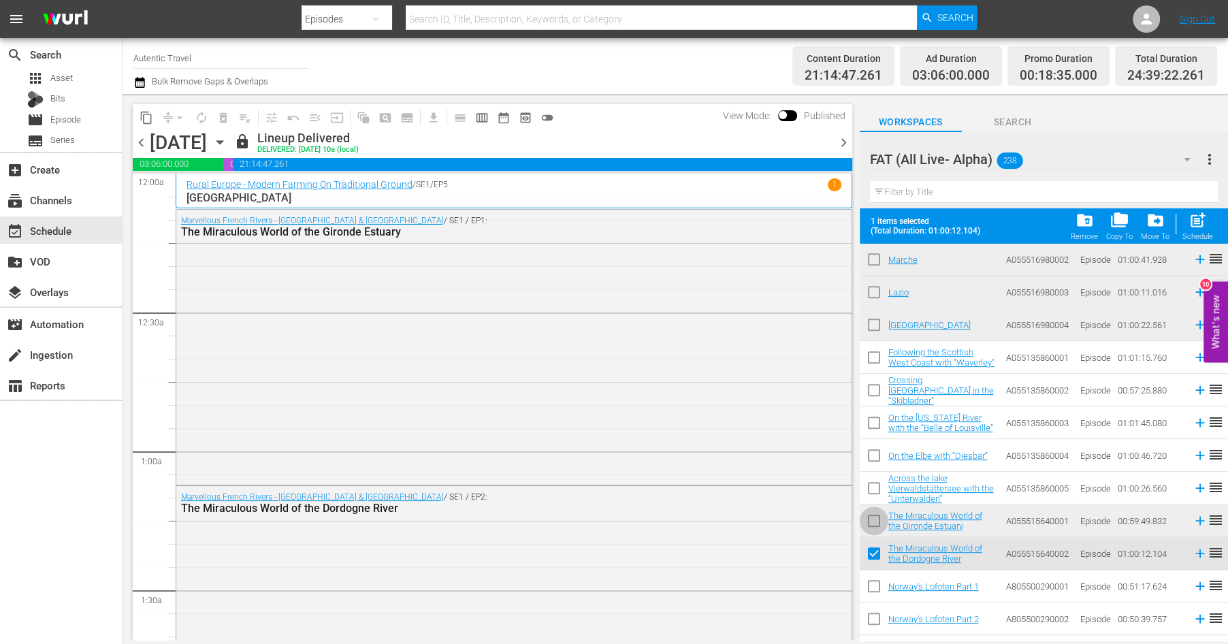
click at [874, 518] on input "checkbox" at bounding box center [874, 523] width 29 height 29
checkbox input "true"
click at [874, 590] on input "checkbox" at bounding box center [874, 589] width 29 height 29
checkbox input "true"
click at [874, 613] on input "checkbox" at bounding box center [874, 621] width 29 height 29
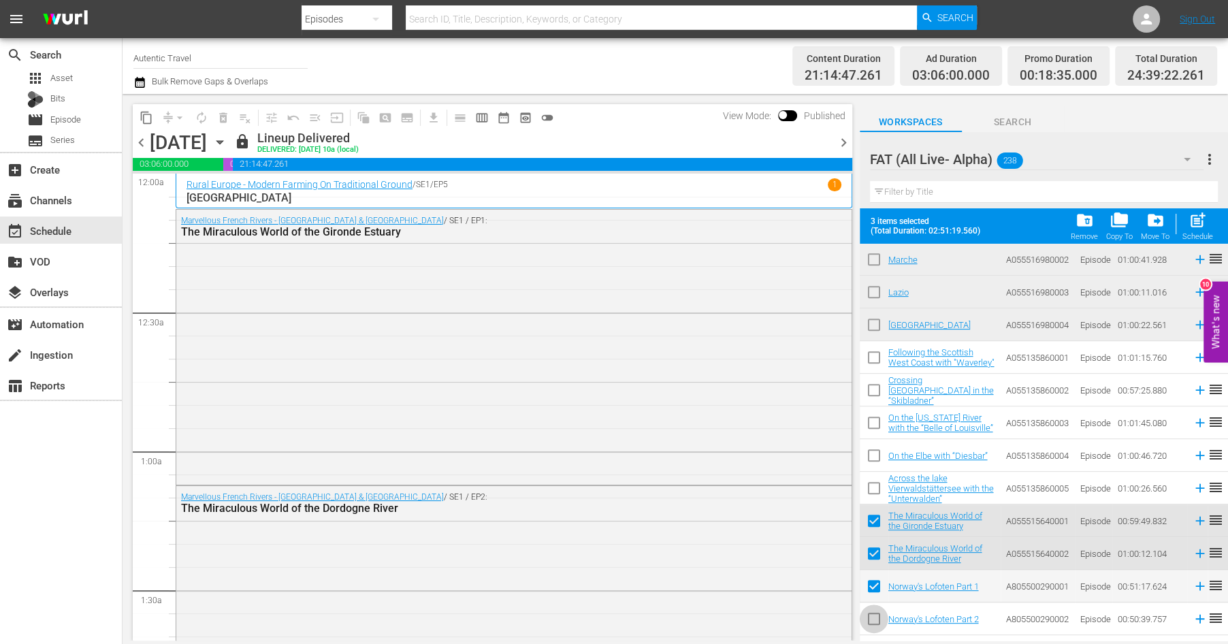
checkbox input "true"
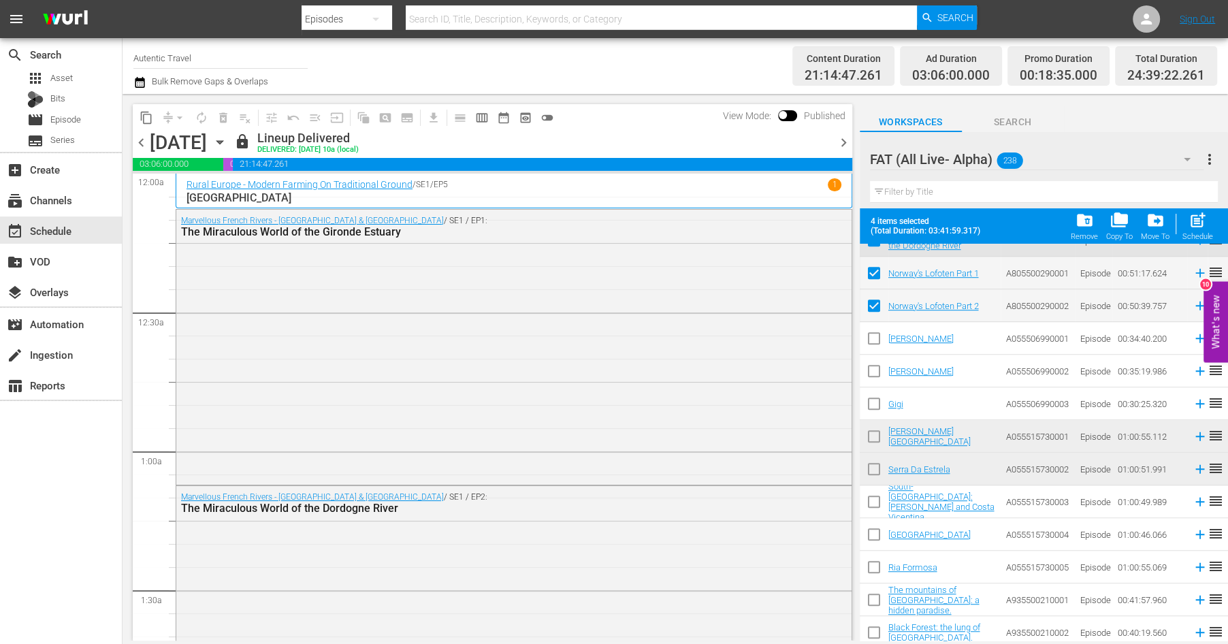
scroll to position [5528, 0]
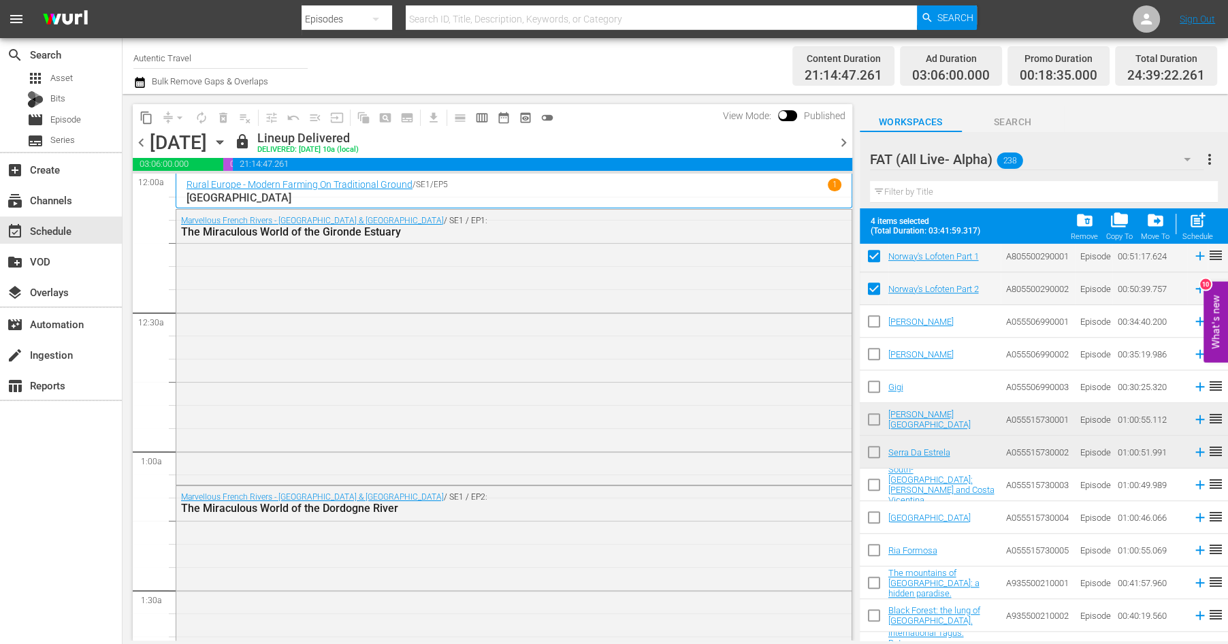
click at [874, 421] on input "checkbox" at bounding box center [874, 422] width 29 height 29
checkbox input "true"
click at [874, 461] on input "checkbox" at bounding box center [874, 455] width 29 height 29
checkbox input "true"
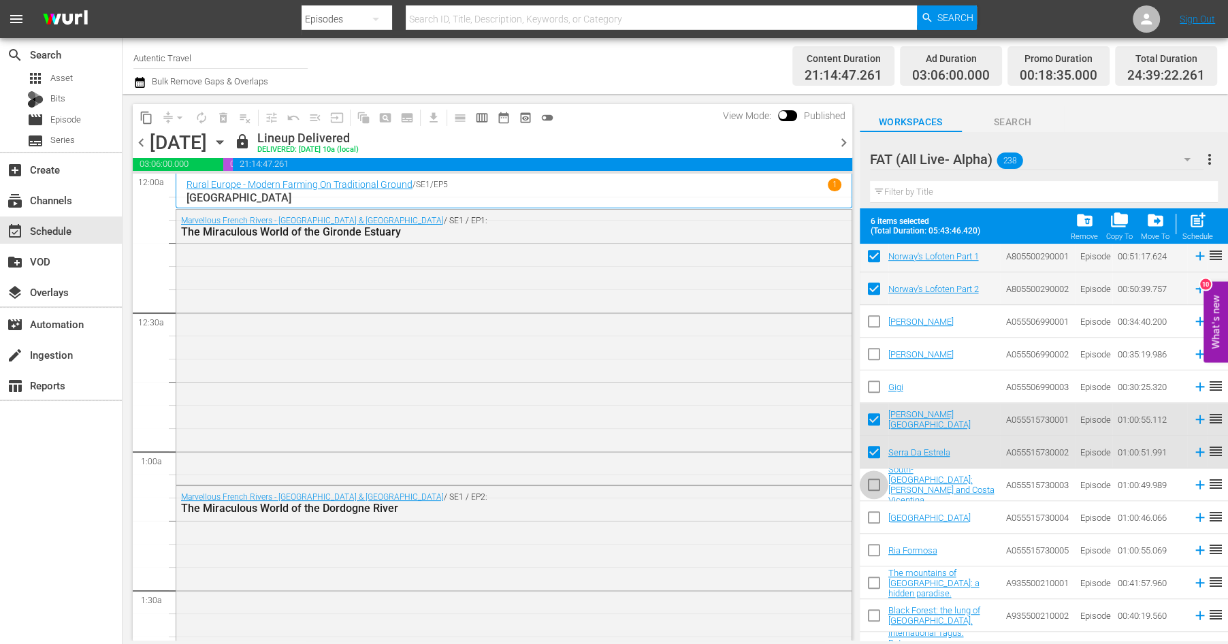
click at [872, 489] on input "checkbox" at bounding box center [874, 487] width 29 height 29
checkbox input "true"
drag, startPoint x: 872, startPoint y: 510, endPoint x: 872, endPoint y: 536, distance: 25.9
click at [872, 510] on input "checkbox" at bounding box center [874, 520] width 29 height 29
checkbox input "true"
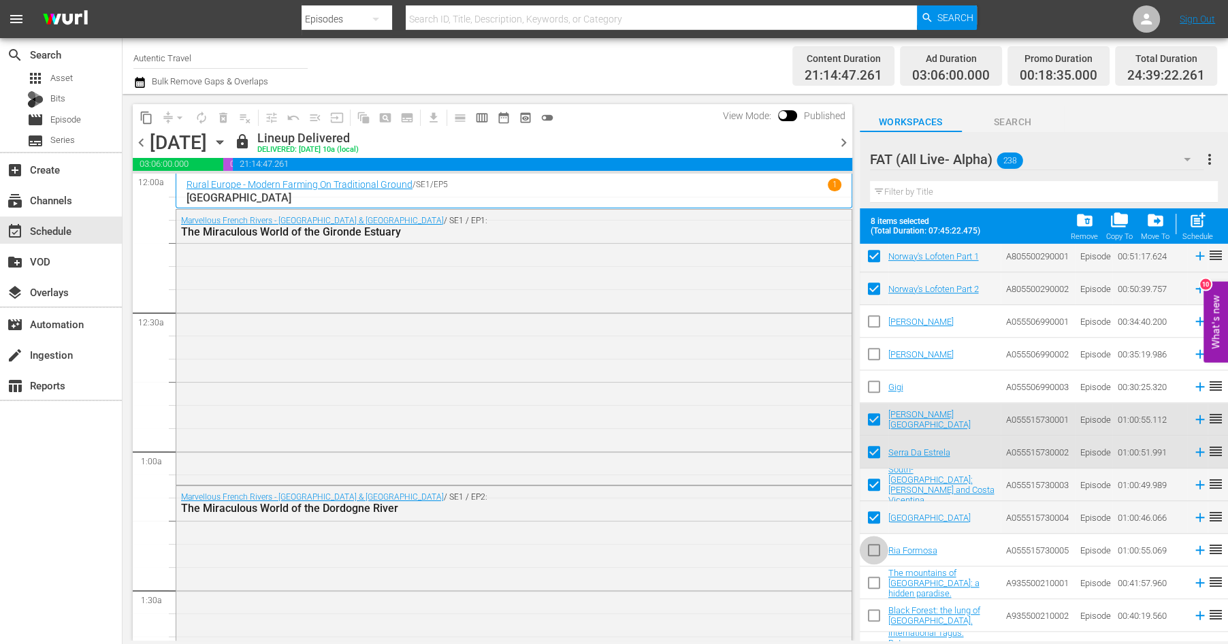
click at [874, 549] on input "checkbox" at bounding box center [874, 553] width 29 height 29
checkbox input "true"
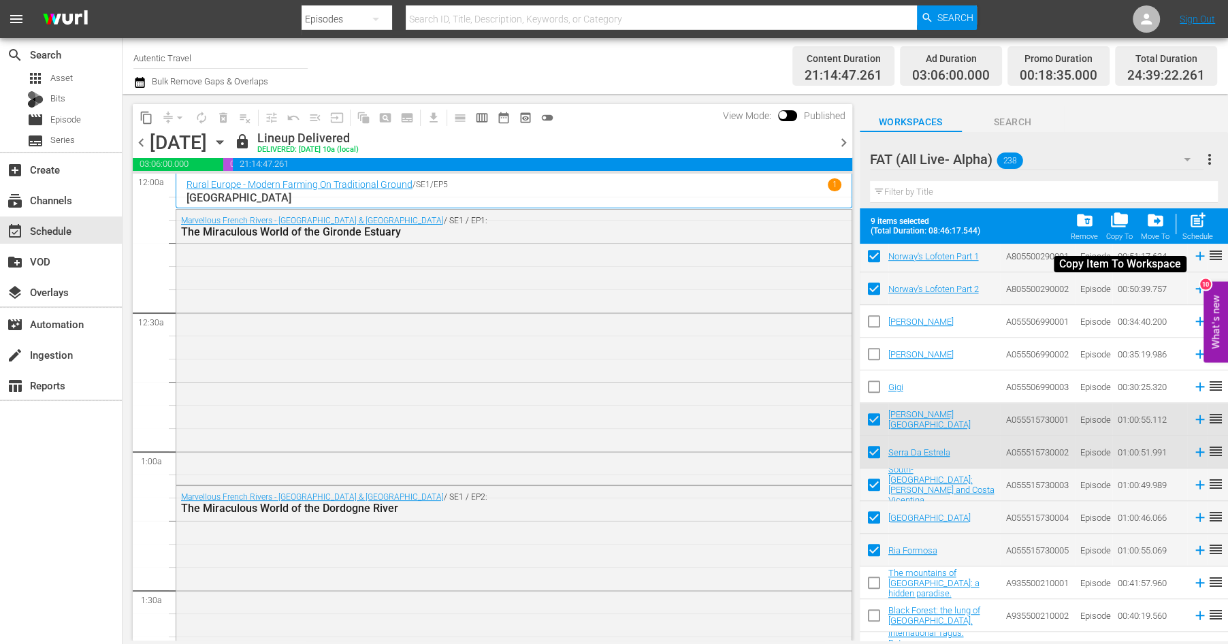
click at [1126, 222] on span "folder_copy" at bounding box center [1120, 220] width 18 height 18
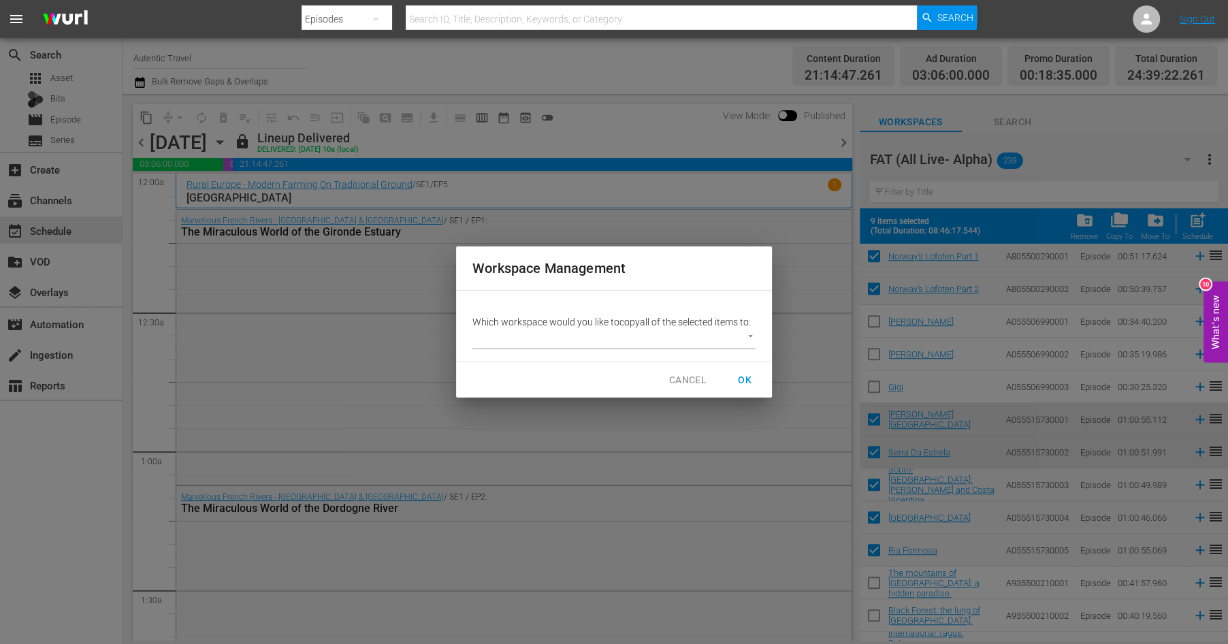
click at [748, 338] on body "menu Search By Episodes Search ID, Title, Description, Keywords, or Category Se…" at bounding box center [614, 322] width 1228 height 644
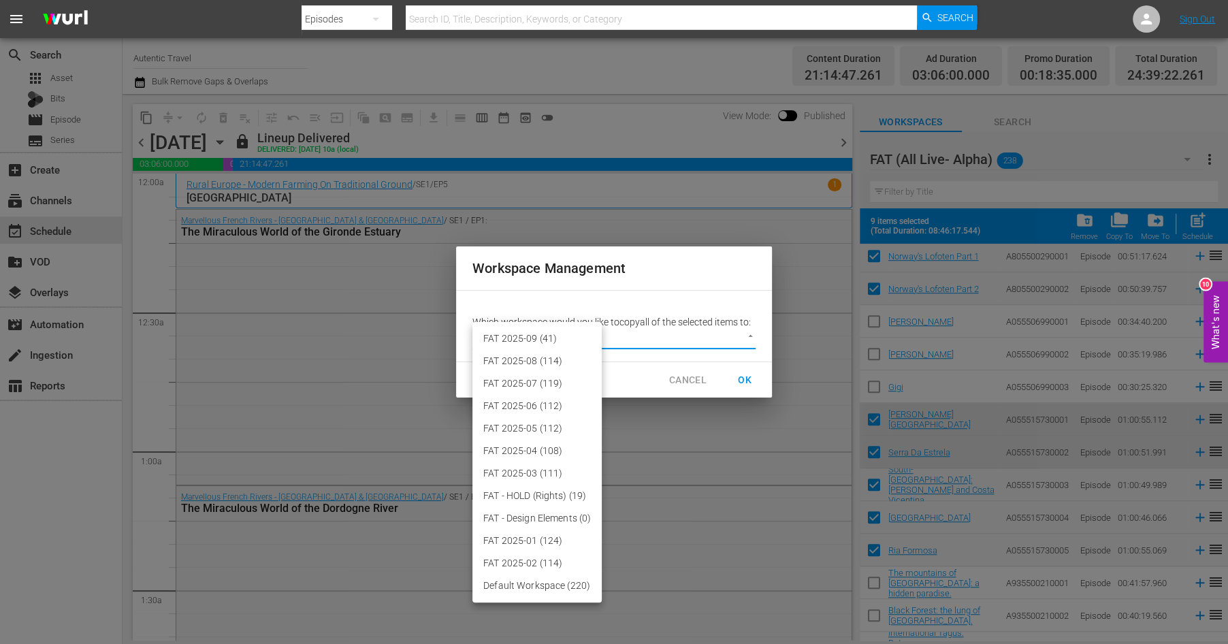
click at [552, 341] on li "FAT 2025-09 (41)" at bounding box center [537, 339] width 129 height 22
type input "3701"
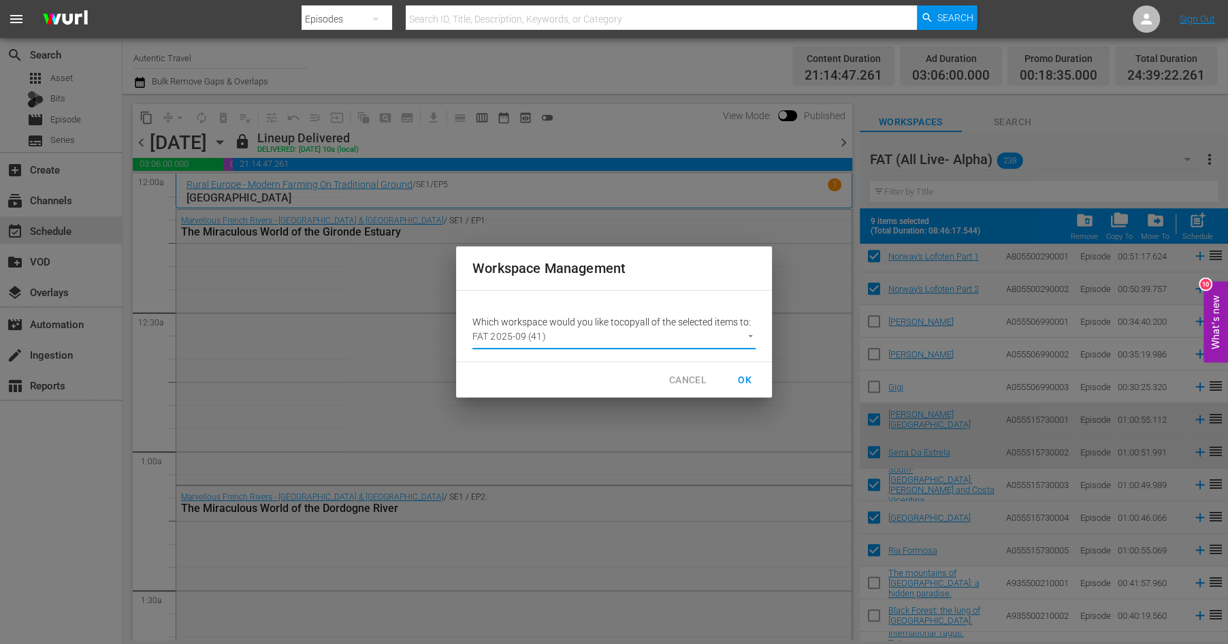
click at [739, 383] on span "OK" at bounding box center [745, 380] width 22 height 17
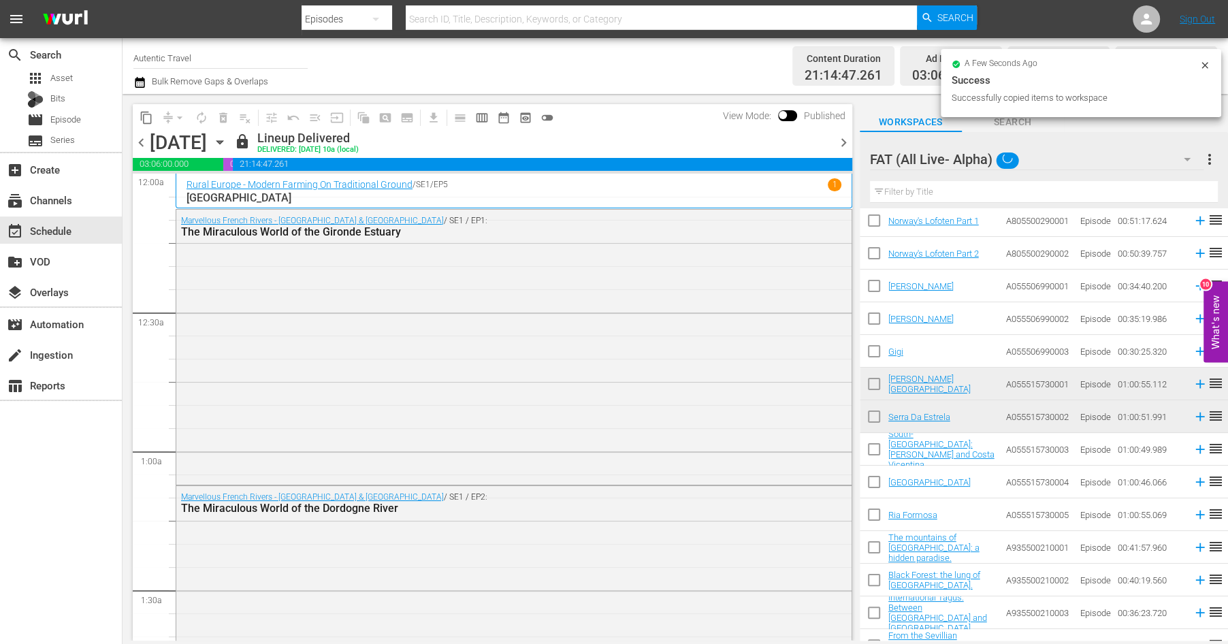
checkbox input "false"
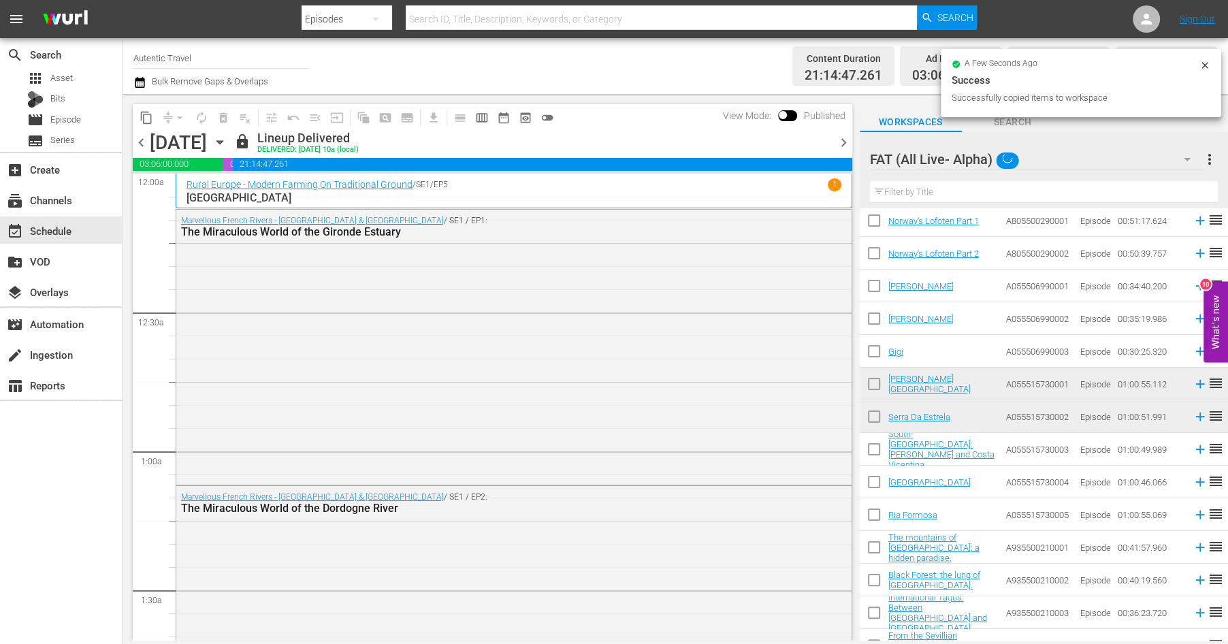
checkbox input "false"
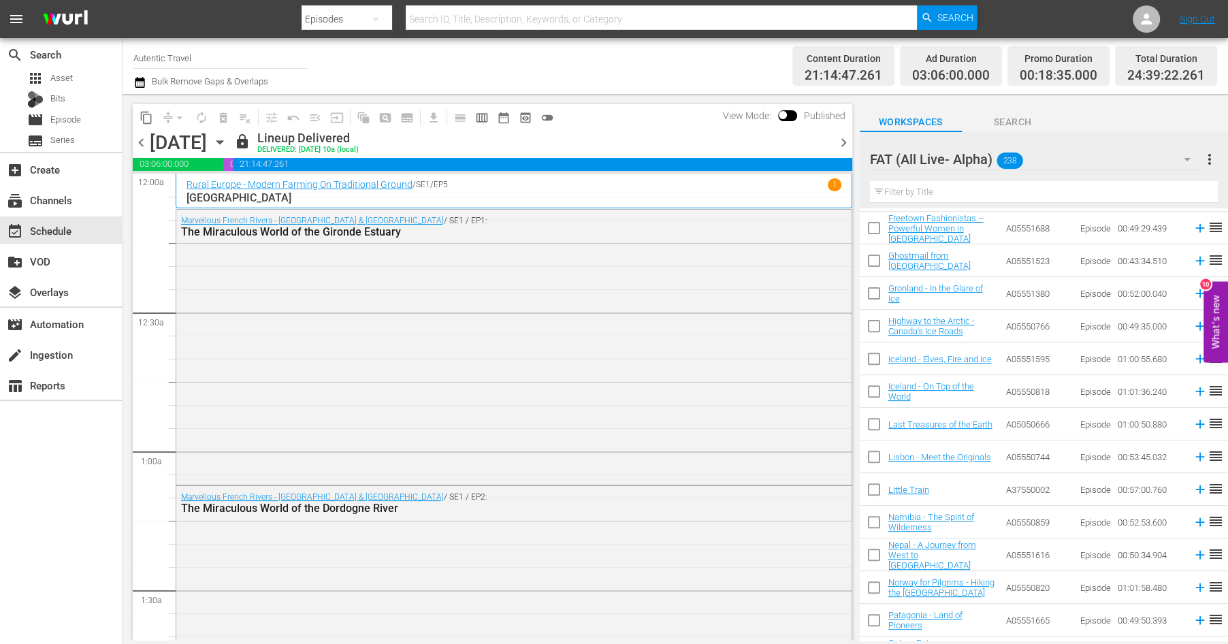
scroll to position [0, 0]
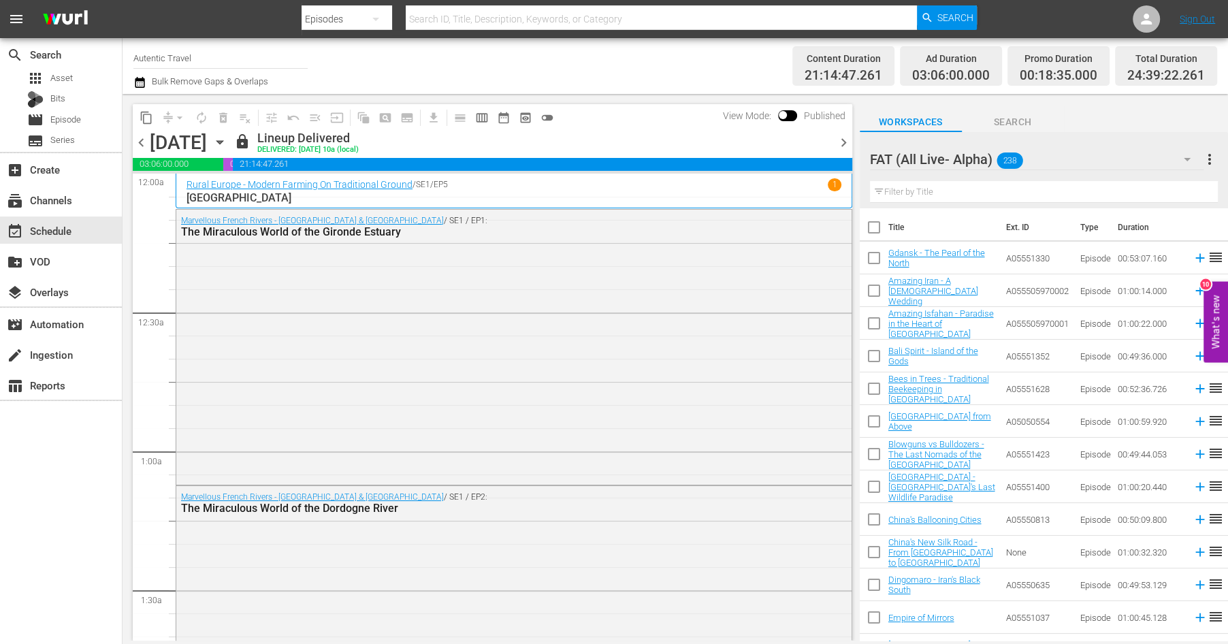
click at [875, 323] on input "checkbox" at bounding box center [874, 326] width 29 height 29
checkbox input "true"
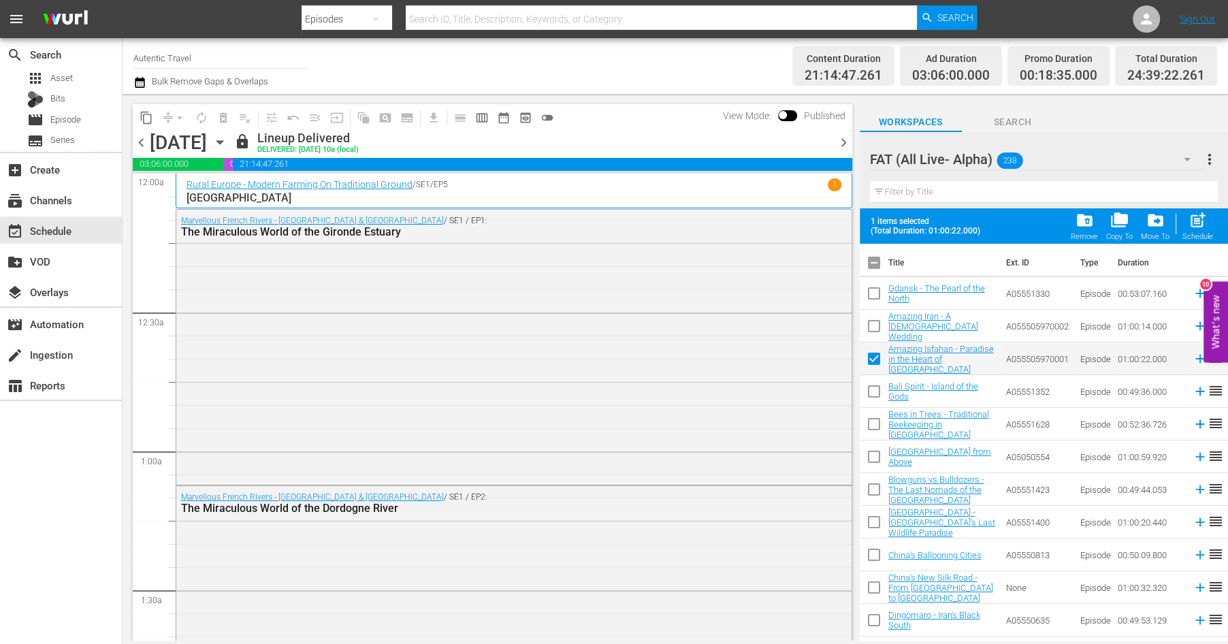
click at [877, 328] on input "checkbox" at bounding box center [874, 329] width 29 height 29
checkbox input "true"
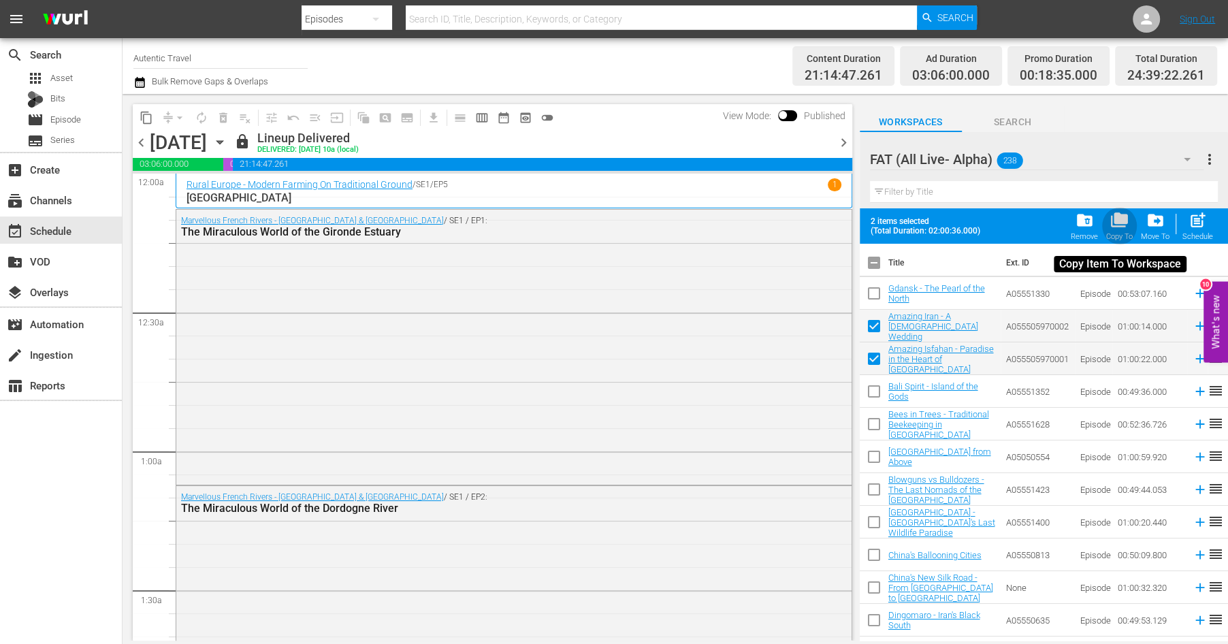
click at [1121, 221] on span "folder_copy" at bounding box center [1120, 220] width 18 height 18
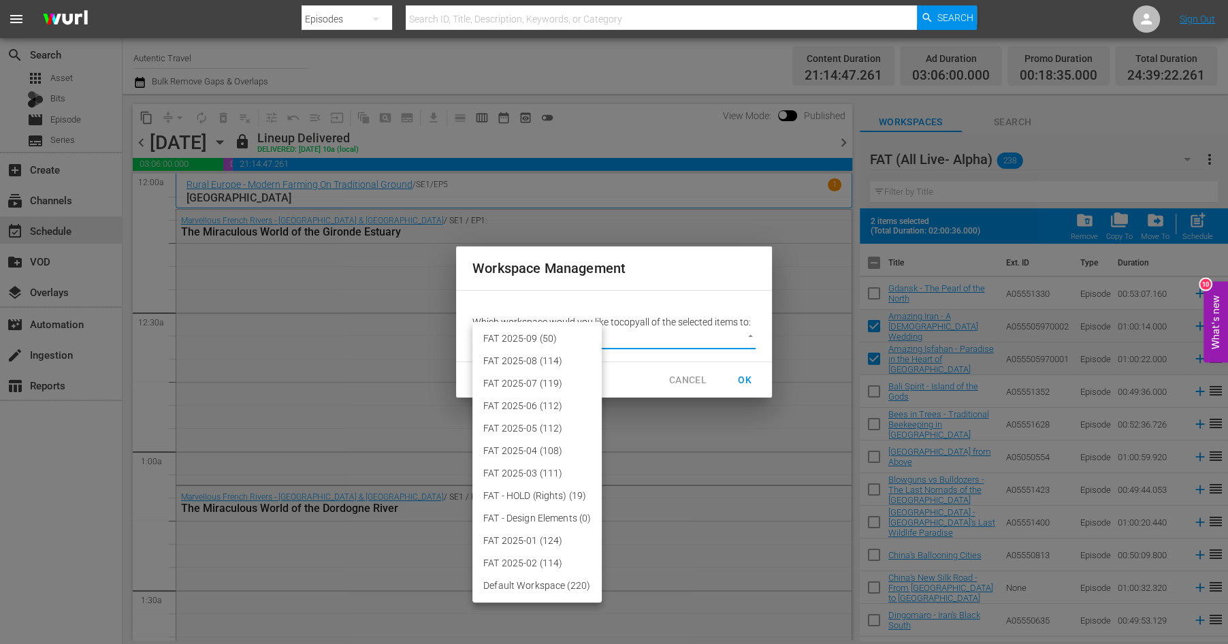
click at [752, 332] on body "menu Search By Episodes Search ID, Title, Description, Keywords, or Category Se…" at bounding box center [614, 322] width 1228 height 644
click at [544, 332] on li "FAT 2025-09 (50)" at bounding box center [537, 339] width 129 height 22
type input "3701"
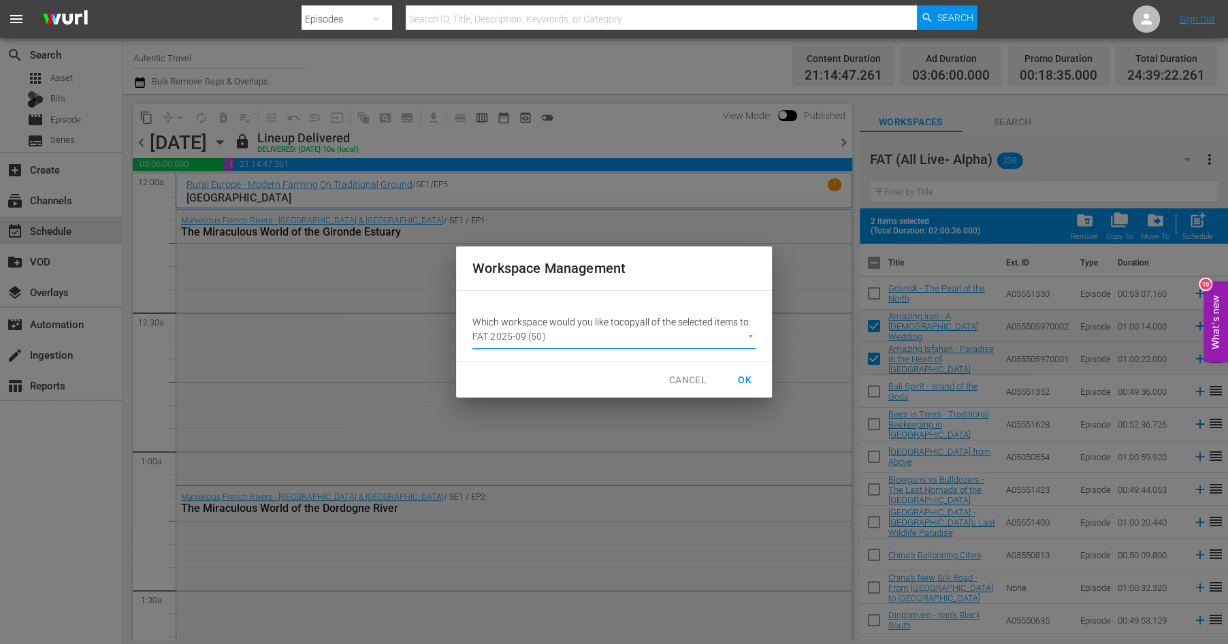
click at [747, 378] on span "OK" at bounding box center [745, 380] width 22 height 17
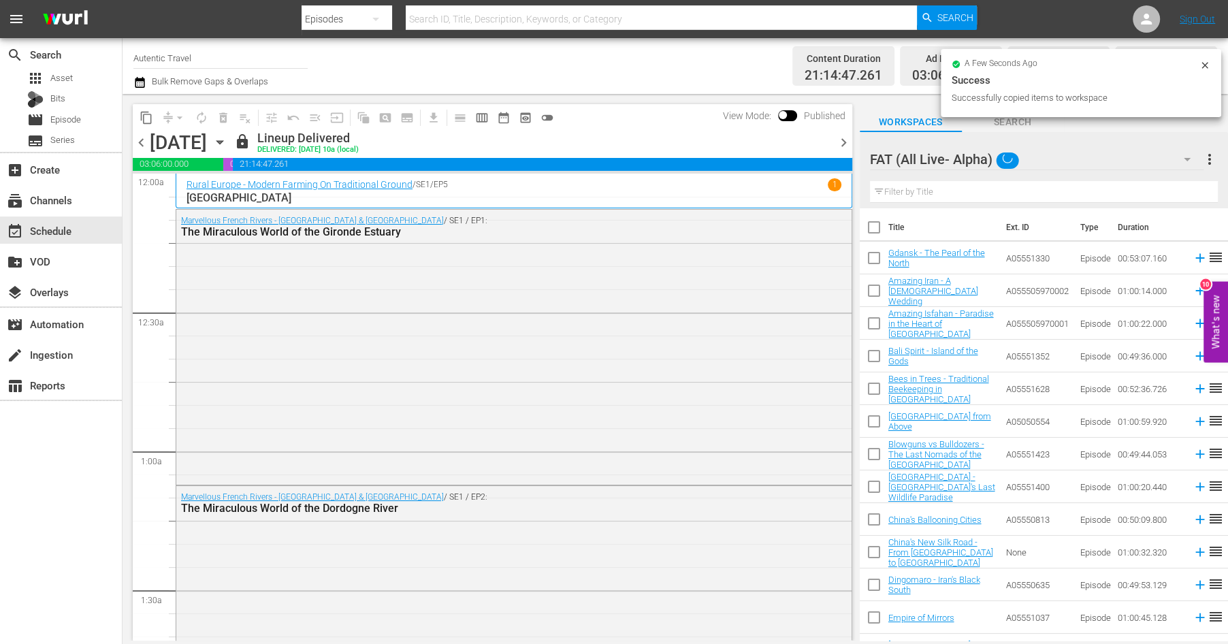
checkbox input "false"
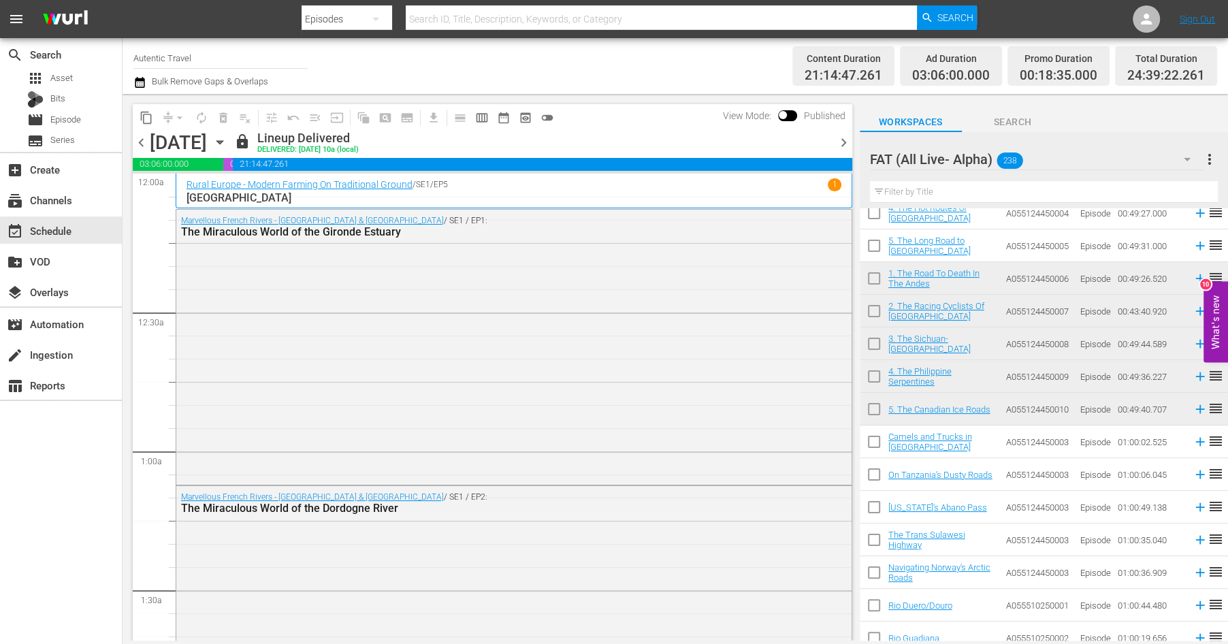
scroll to position [4256, 0]
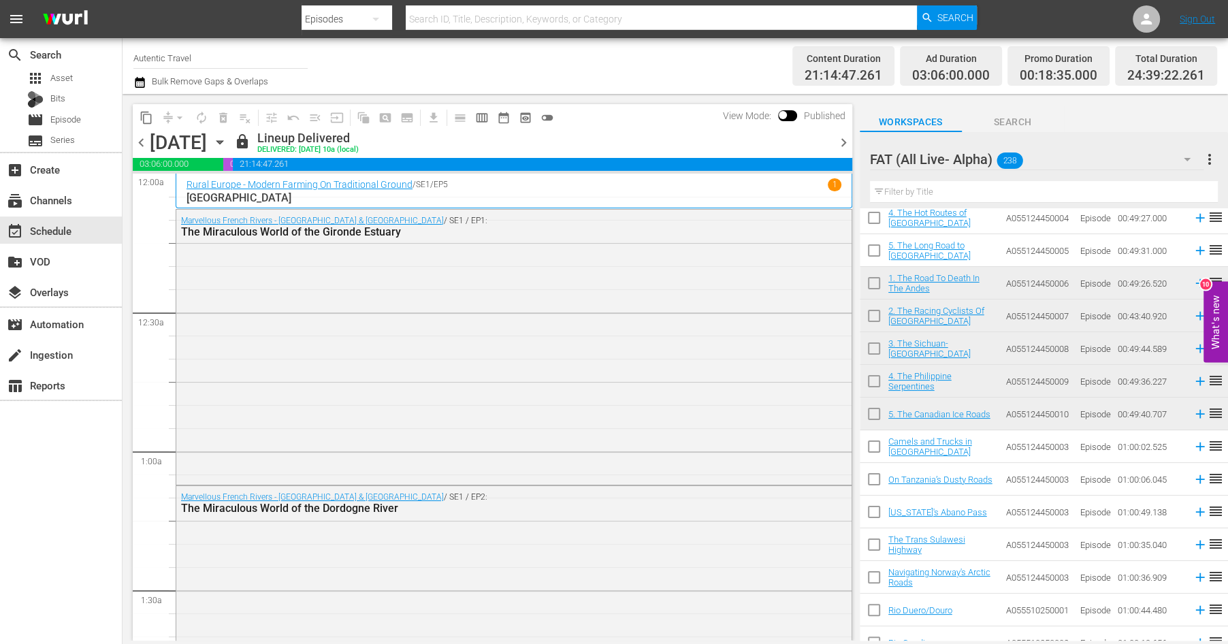
click at [874, 416] on input "checkbox" at bounding box center [874, 416] width 29 height 29
checkbox input "true"
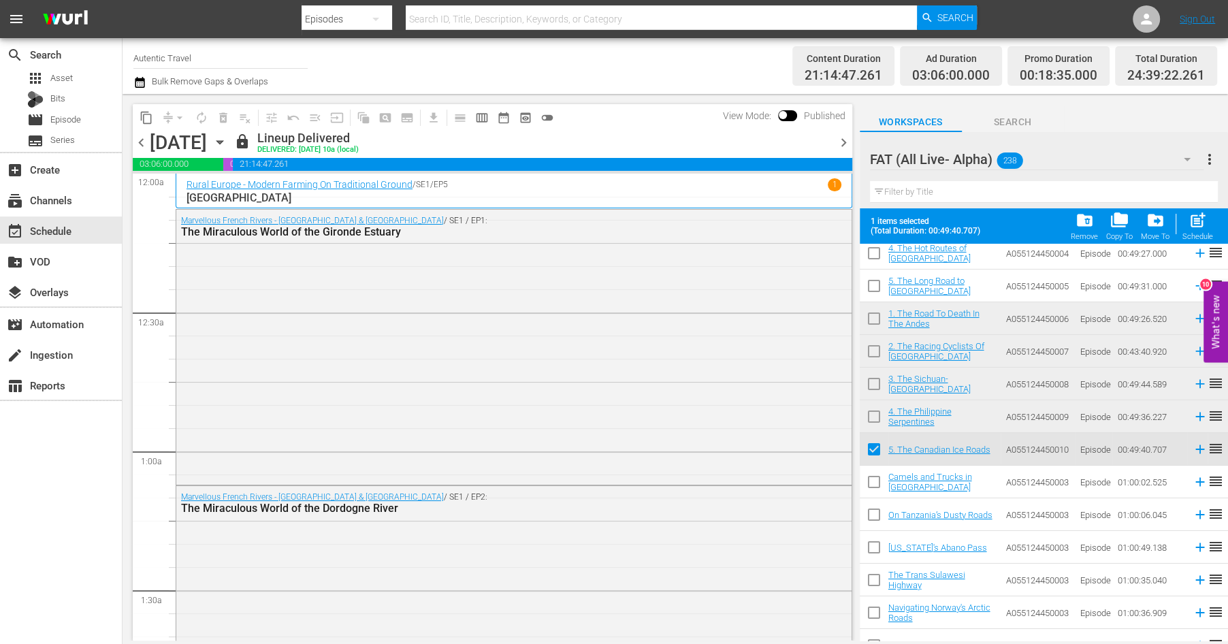
click at [876, 411] on input "checkbox" at bounding box center [874, 419] width 29 height 29
checkbox input "true"
click at [876, 381] on input "checkbox" at bounding box center [874, 386] width 29 height 29
checkbox input "true"
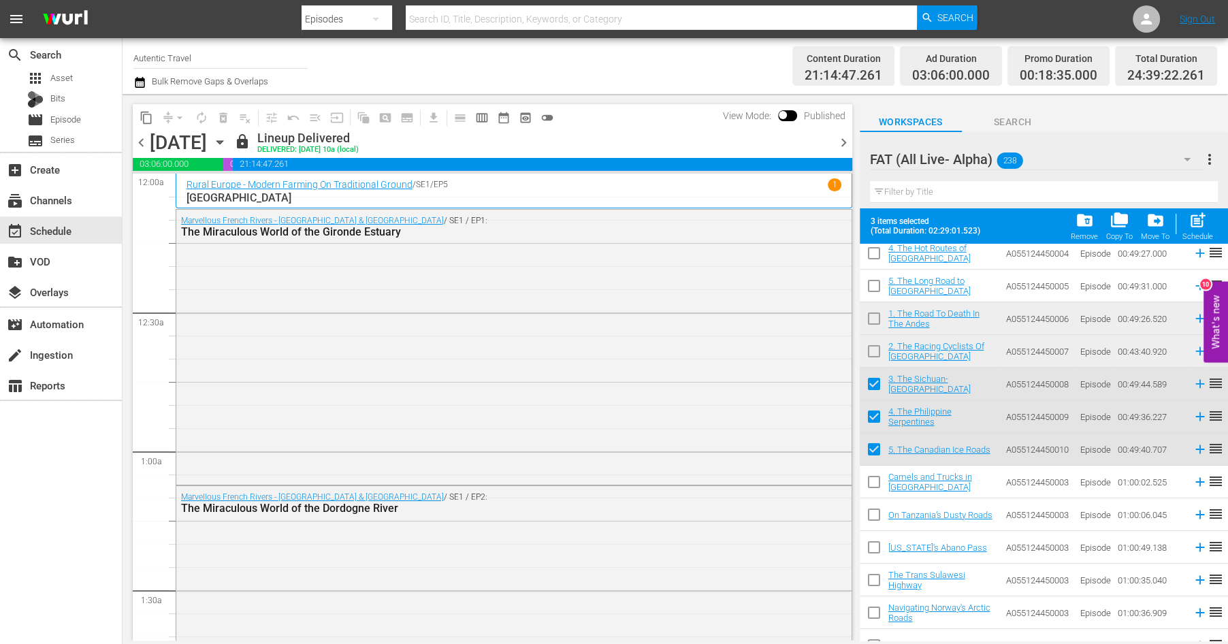
click at [877, 356] on input "checkbox" at bounding box center [874, 354] width 29 height 29
checkbox input "true"
click at [874, 319] on input "checkbox" at bounding box center [874, 321] width 29 height 29
checkbox input "true"
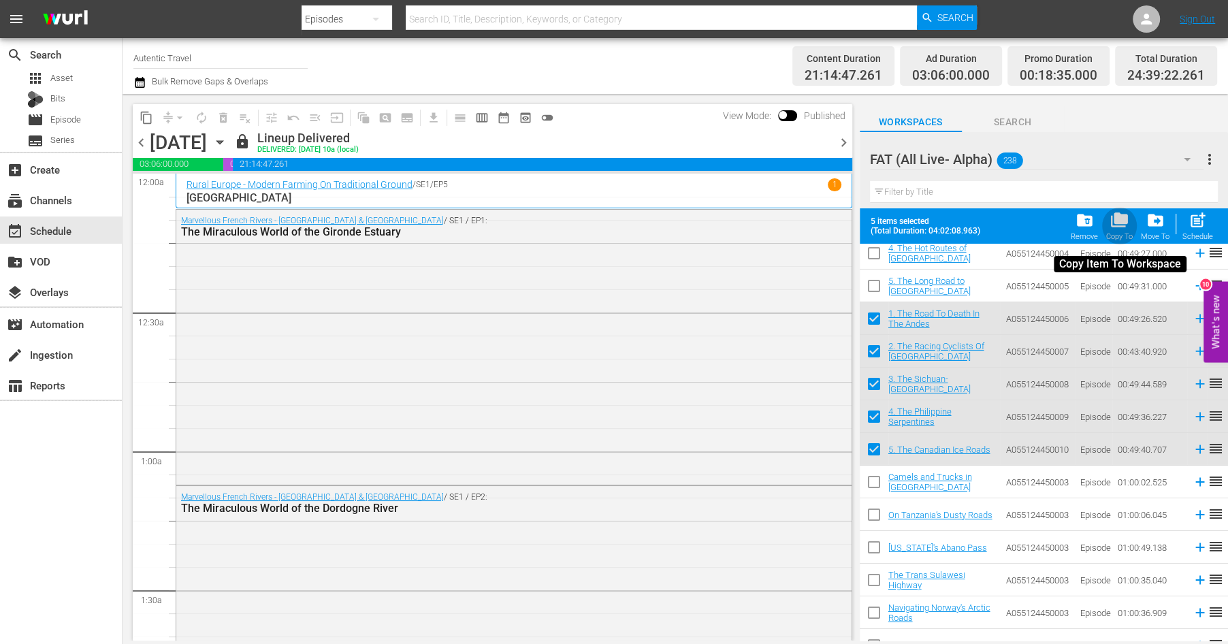
click at [1120, 223] on span "folder_copy" at bounding box center [1120, 220] width 18 height 18
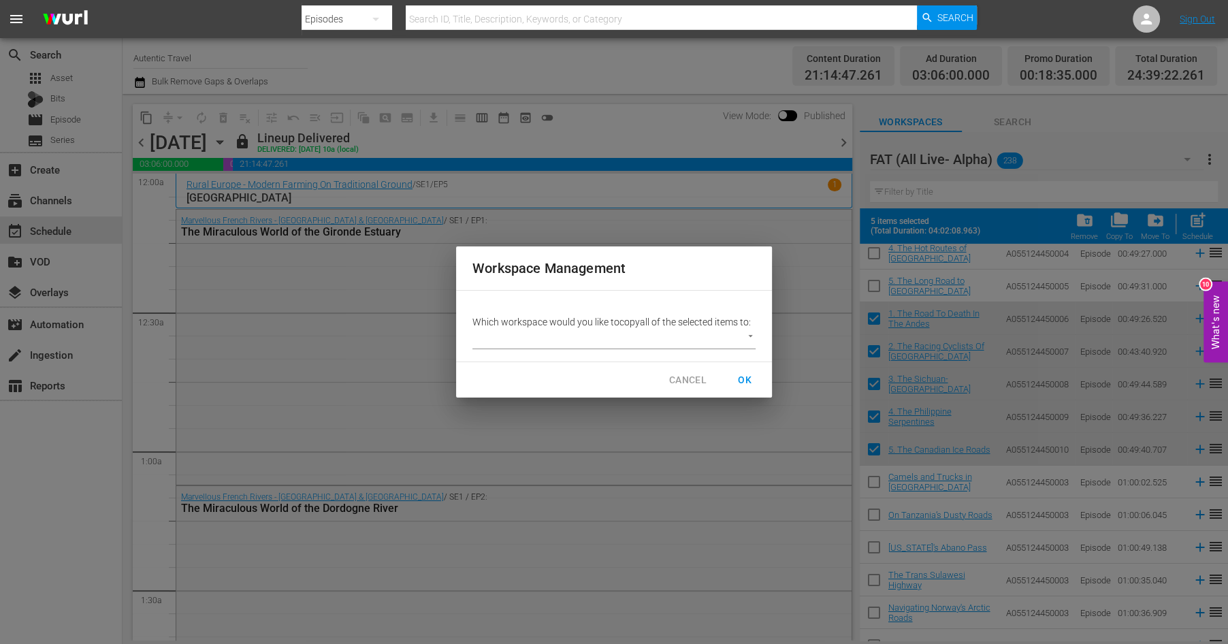
click at [747, 336] on body "menu Search By Episodes Search ID, Title, Description, Keywords, or Category Se…" at bounding box center [614, 322] width 1228 height 644
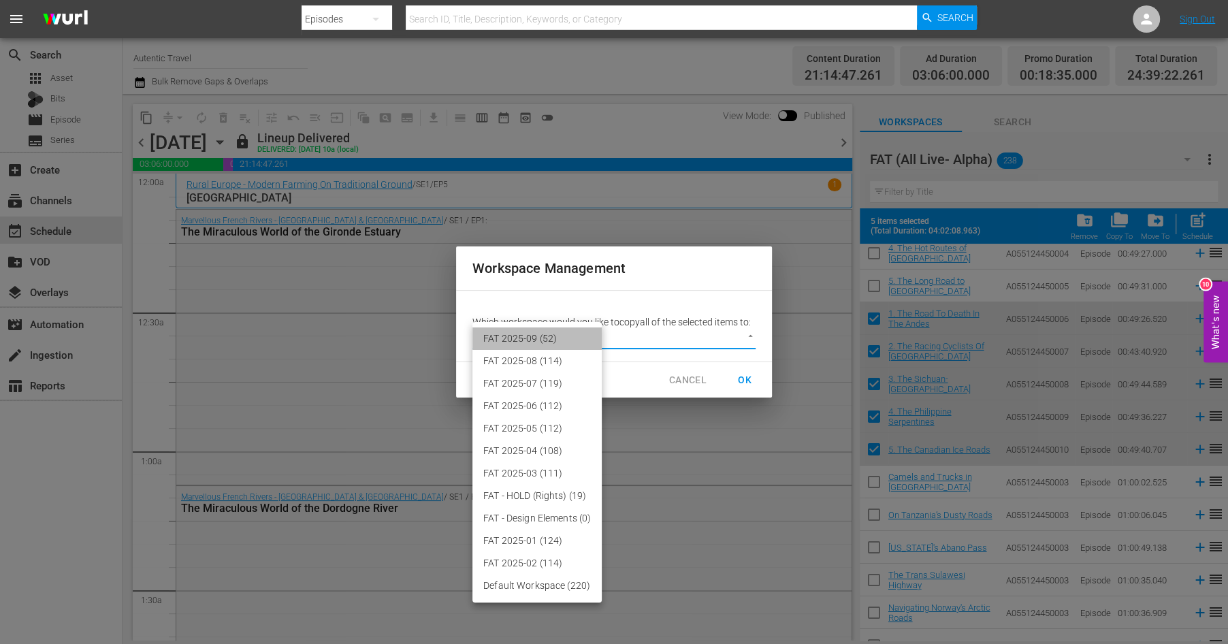
click at [567, 334] on li "FAT 2025-09 (52)" at bounding box center [537, 339] width 129 height 22
type input "3701"
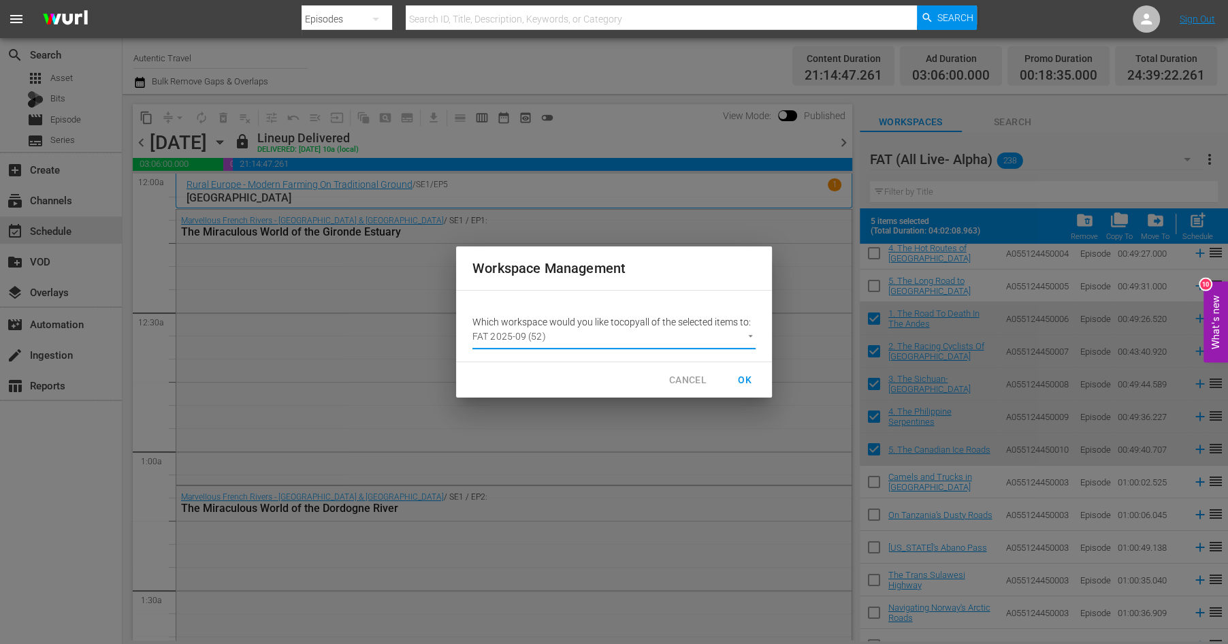
click at [744, 378] on span "OK" at bounding box center [745, 380] width 22 height 17
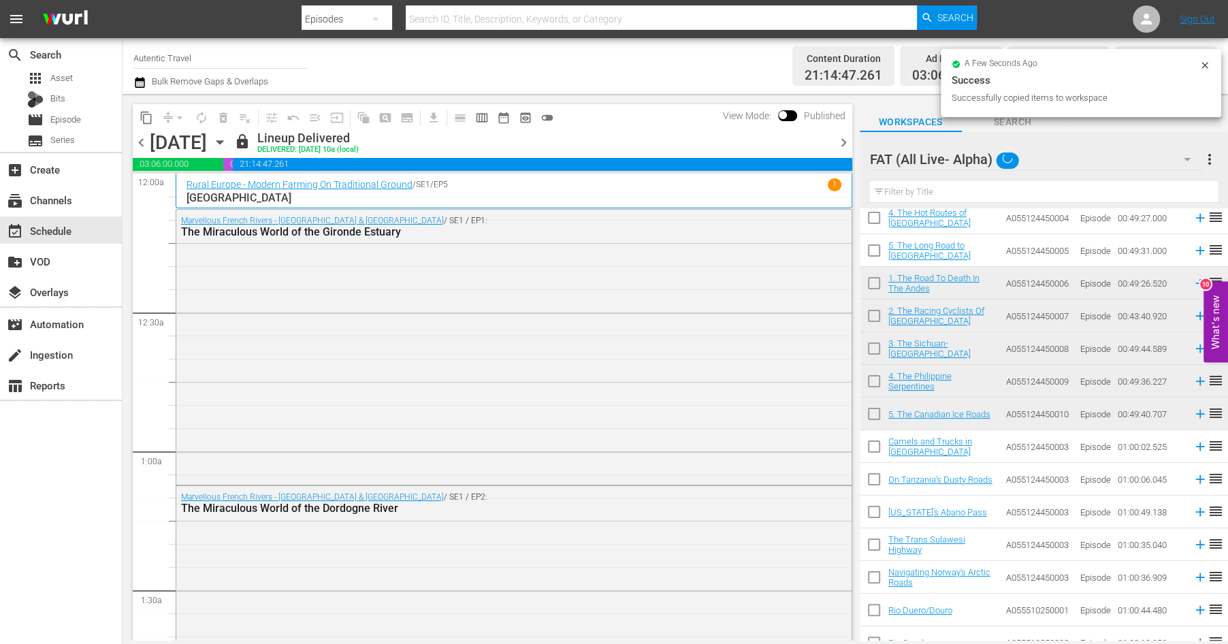
checkbox input "false"
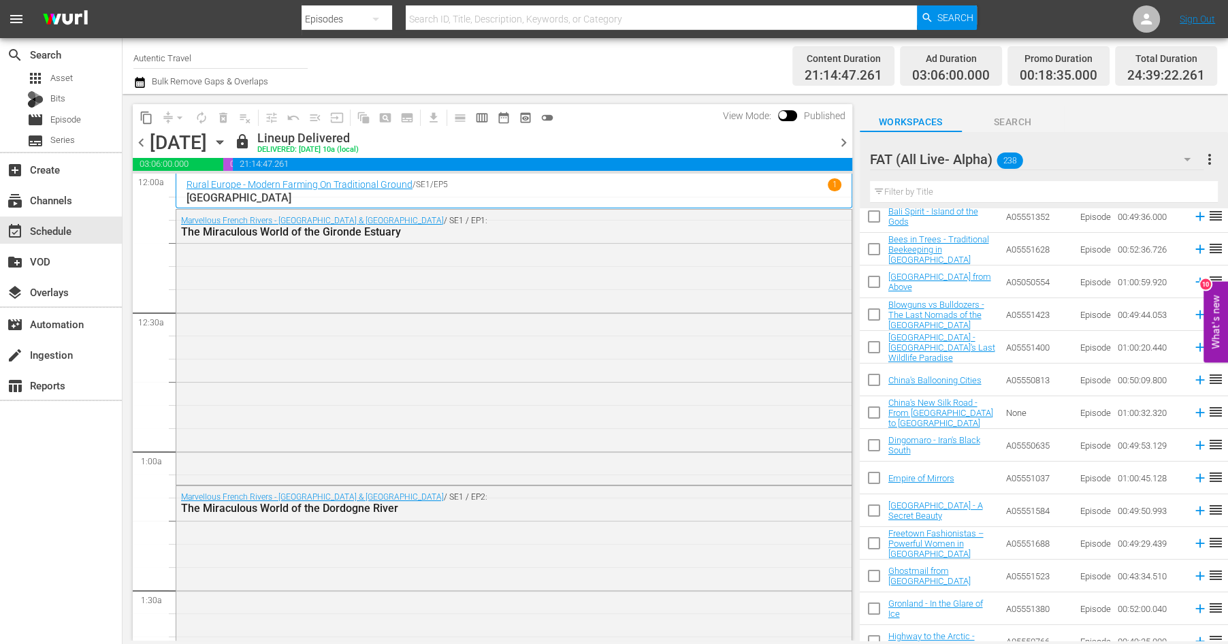
scroll to position [0, 0]
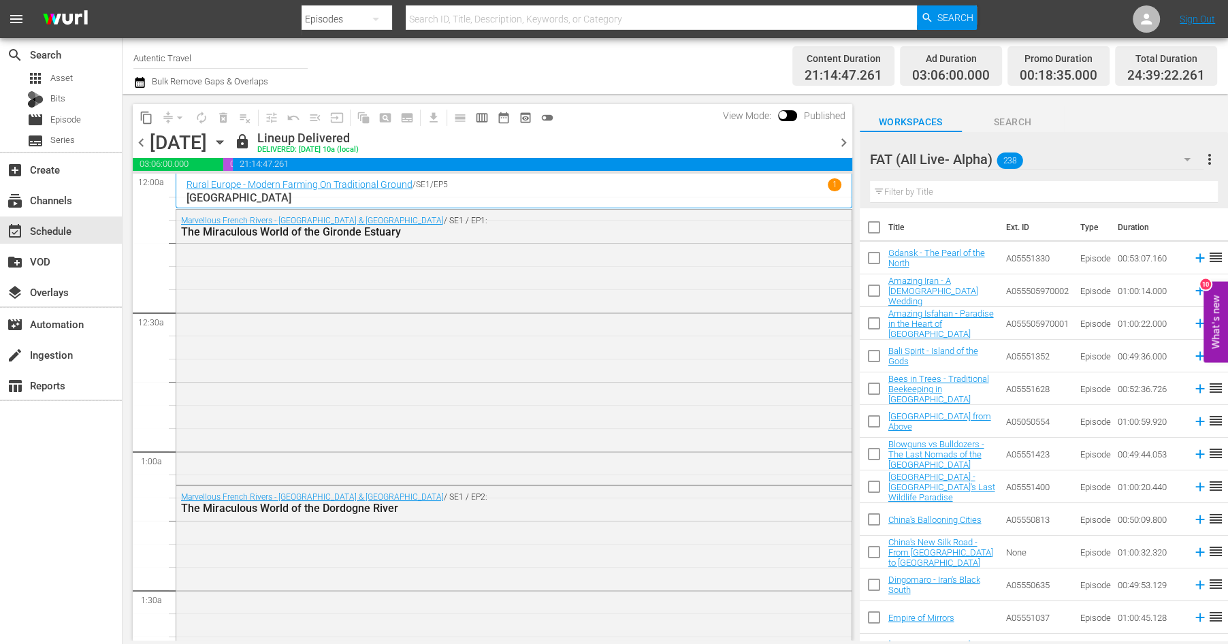
click at [872, 358] on input "checkbox" at bounding box center [874, 359] width 29 height 29
checkbox input "true"
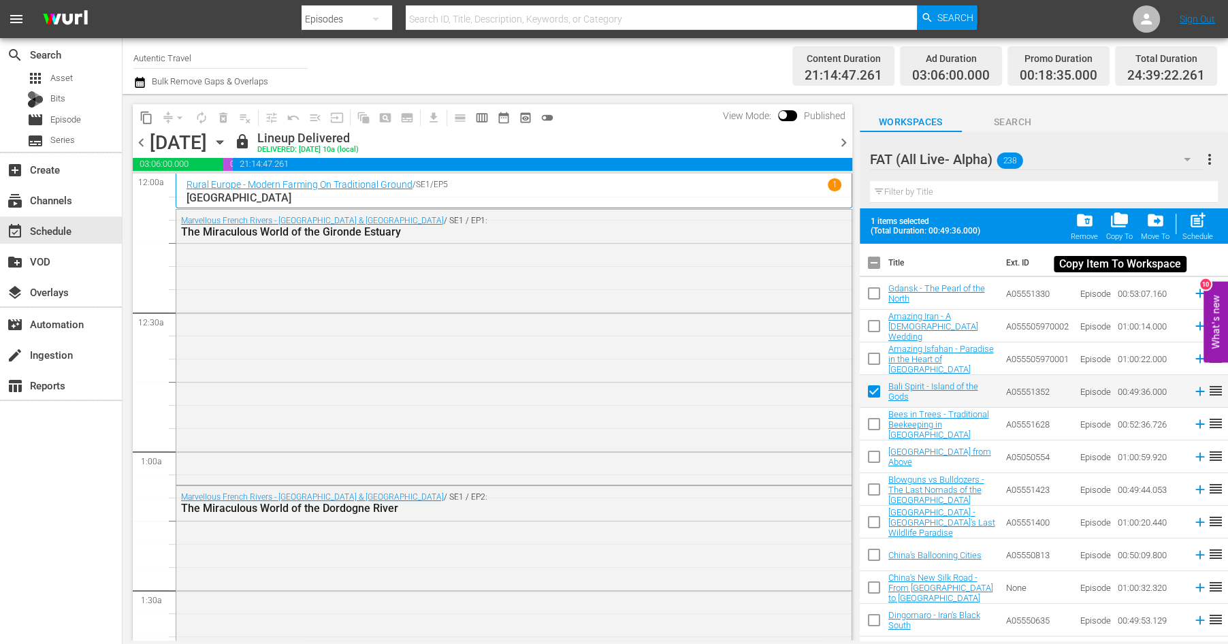
click at [1123, 226] on span "folder_copy" at bounding box center [1120, 220] width 18 height 18
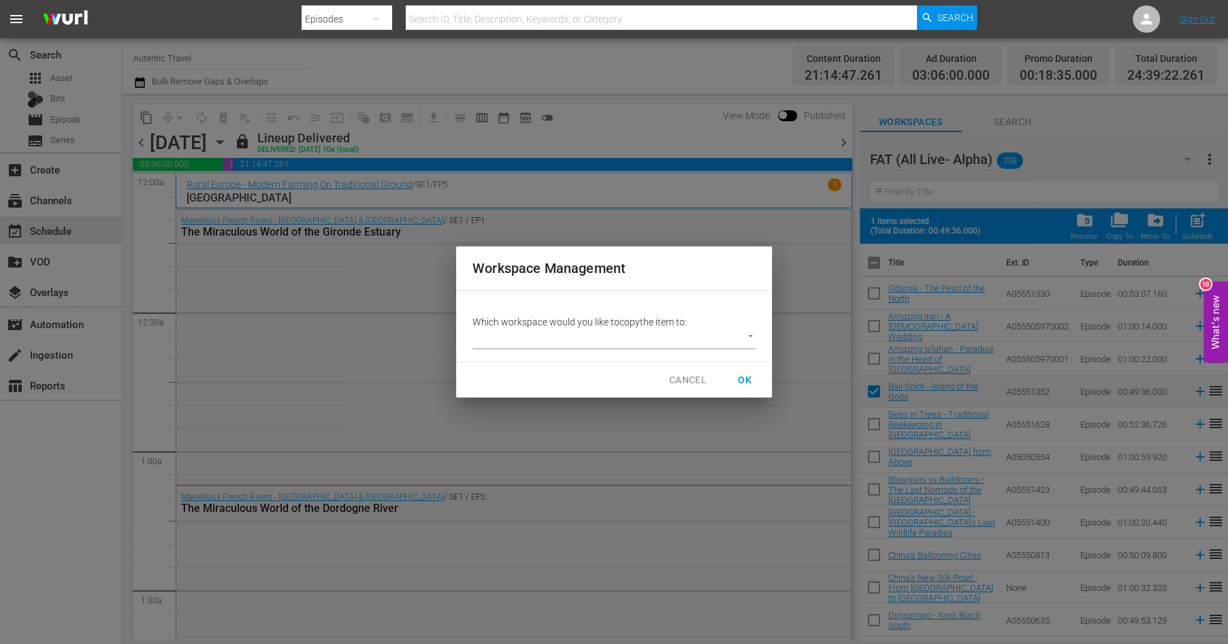
click at [750, 338] on body "menu Search By Episodes Search ID, Title, Description, Keywords, or Category Se…" at bounding box center [614, 322] width 1228 height 644
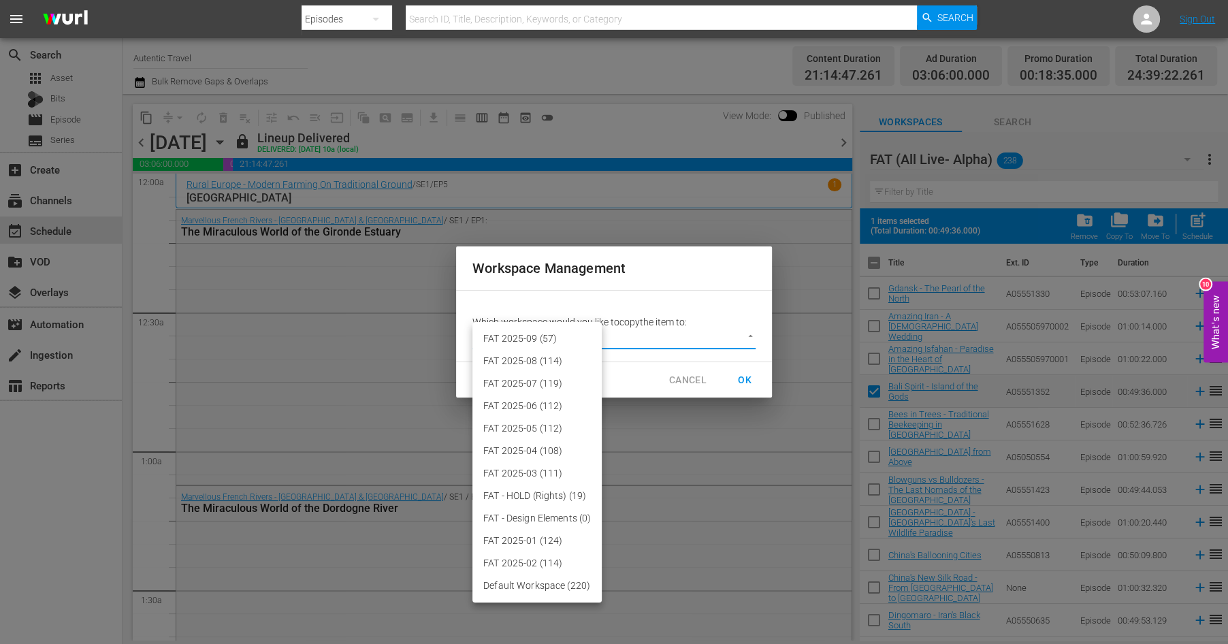
click at [547, 336] on li "FAT 2025-09 (57)" at bounding box center [537, 339] width 129 height 22
type input "3701"
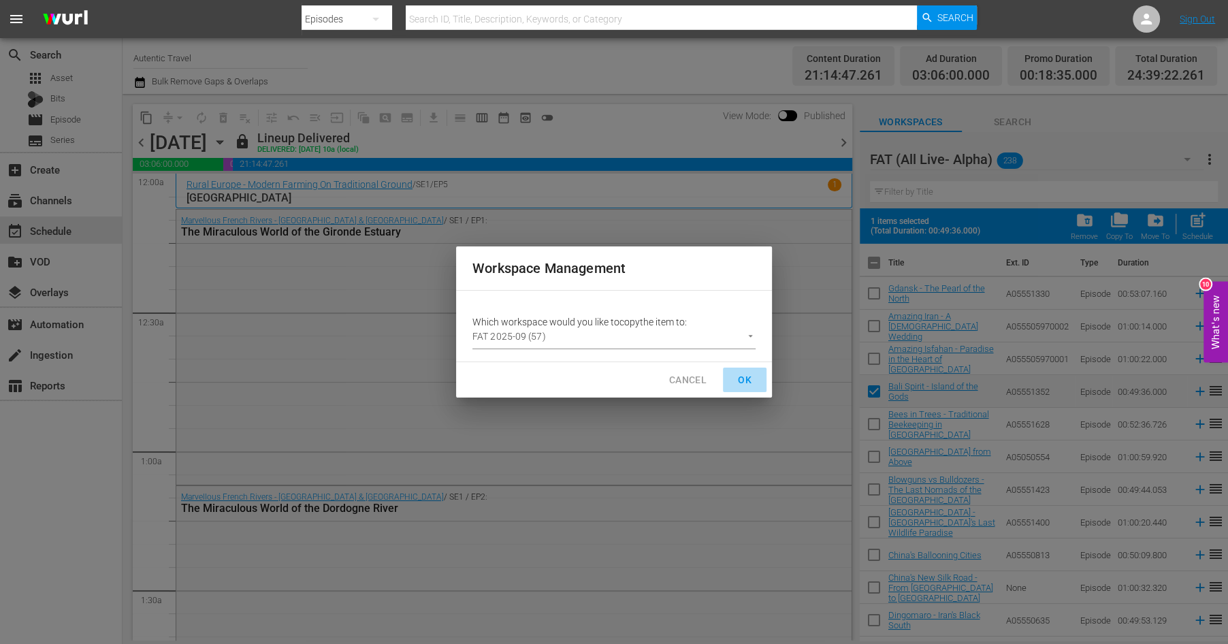
click at [741, 377] on span "OK" at bounding box center [745, 380] width 22 height 17
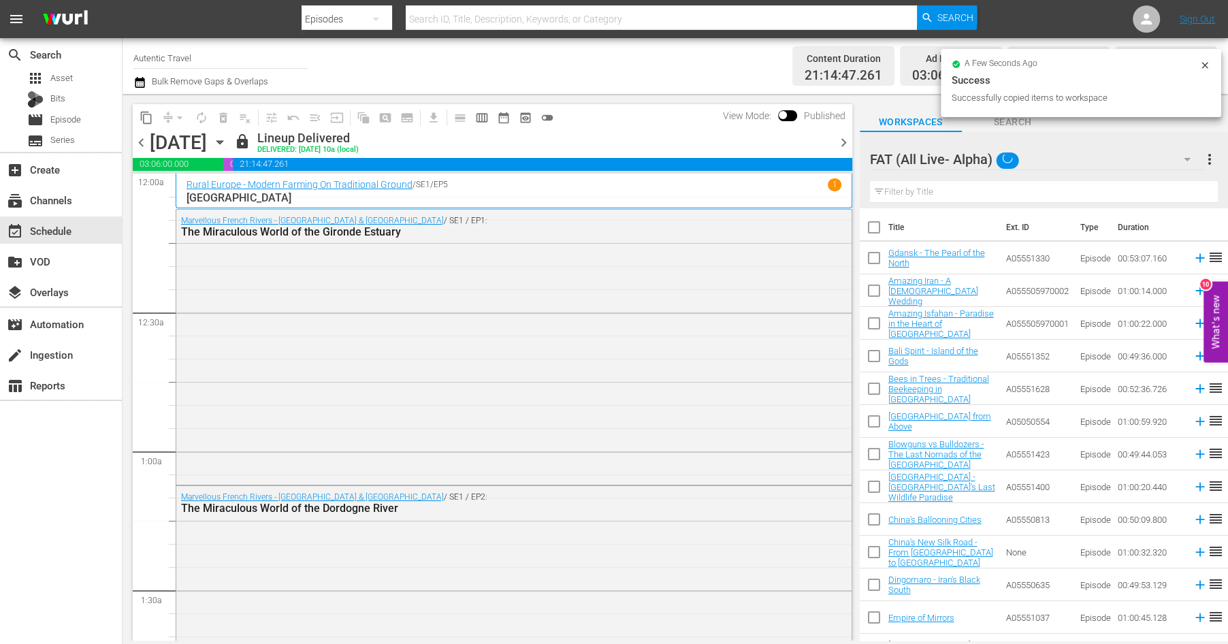
checkbox input "false"
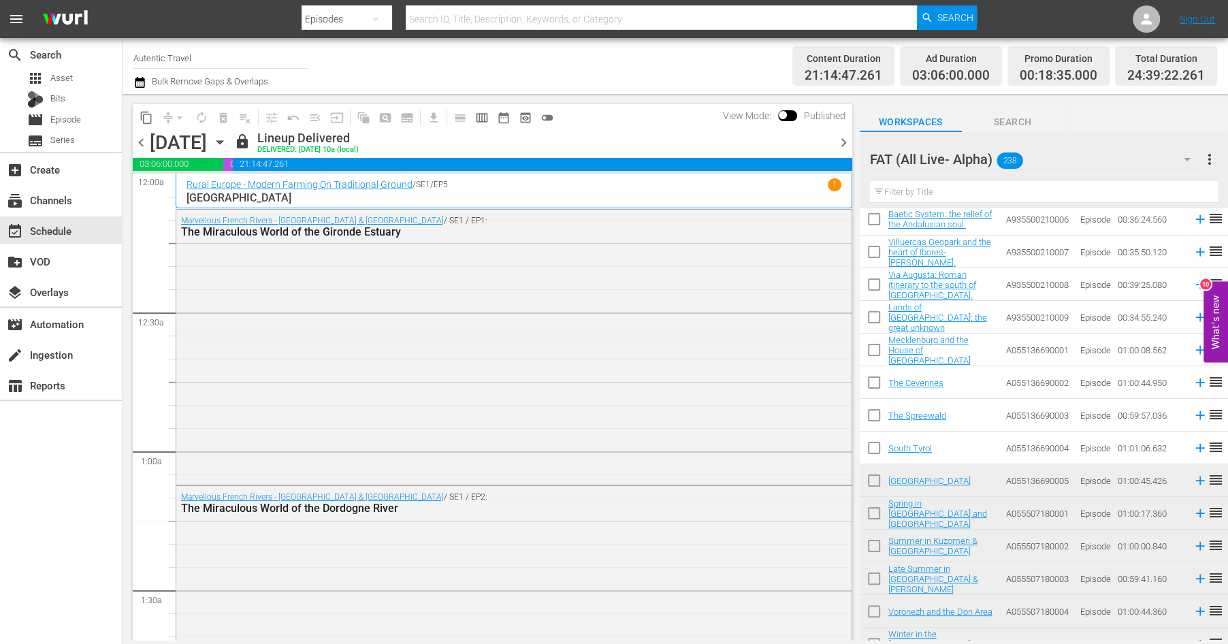
scroll to position [6021, 0]
click at [872, 383] on input "checkbox" at bounding box center [874, 384] width 29 height 29
checkbox input "true"
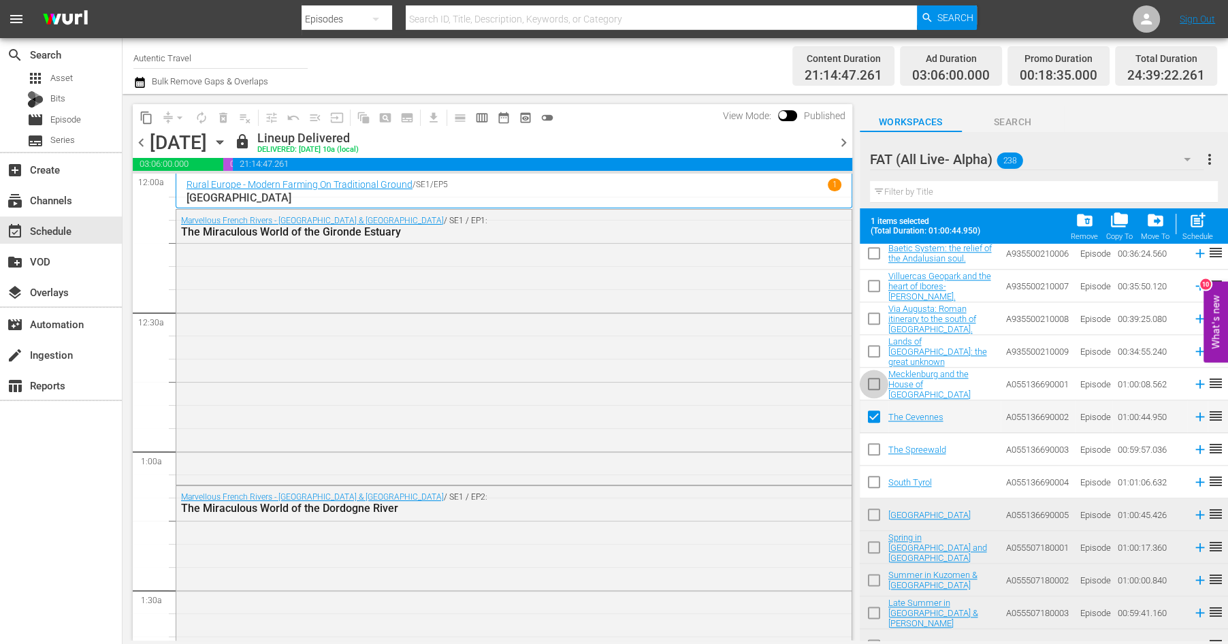
click at [872, 383] on input "checkbox" at bounding box center [874, 386] width 29 height 29
checkbox input "true"
click at [869, 451] on input "checkbox" at bounding box center [874, 452] width 29 height 29
checkbox input "true"
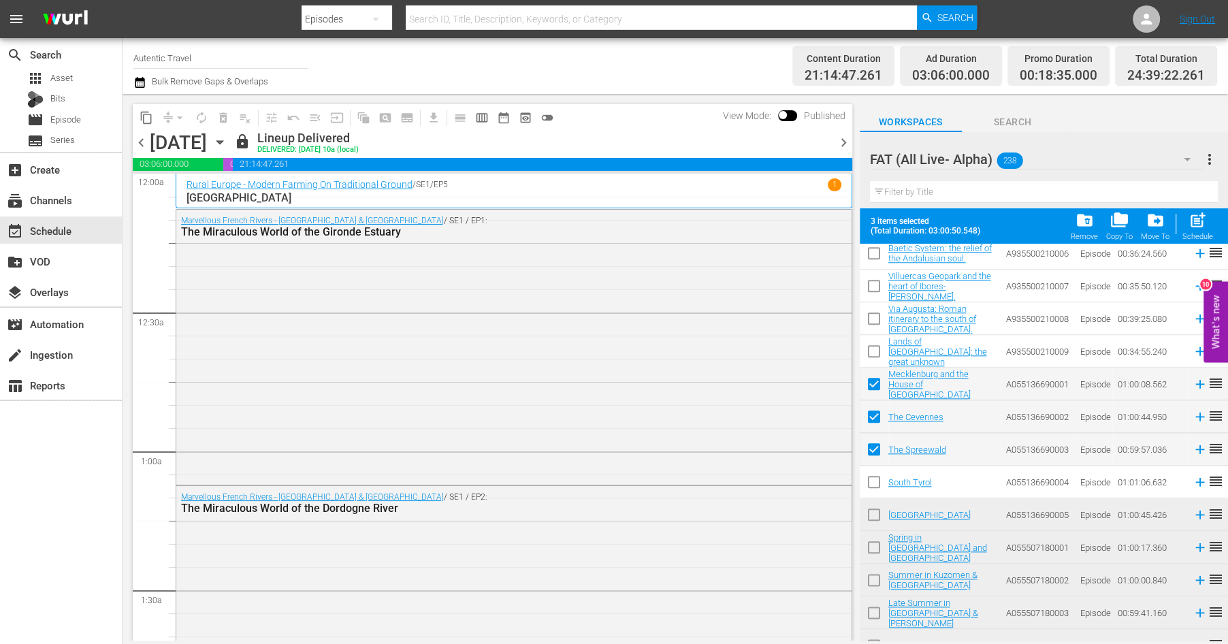
drag, startPoint x: 871, startPoint y: 477, endPoint x: 871, endPoint y: 492, distance: 15.7
click at [871, 477] on input "checkbox" at bounding box center [874, 485] width 29 height 29
checkbox input "true"
click at [874, 511] on input "checkbox" at bounding box center [874, 517] width 29 height 29
checkbox input "true"
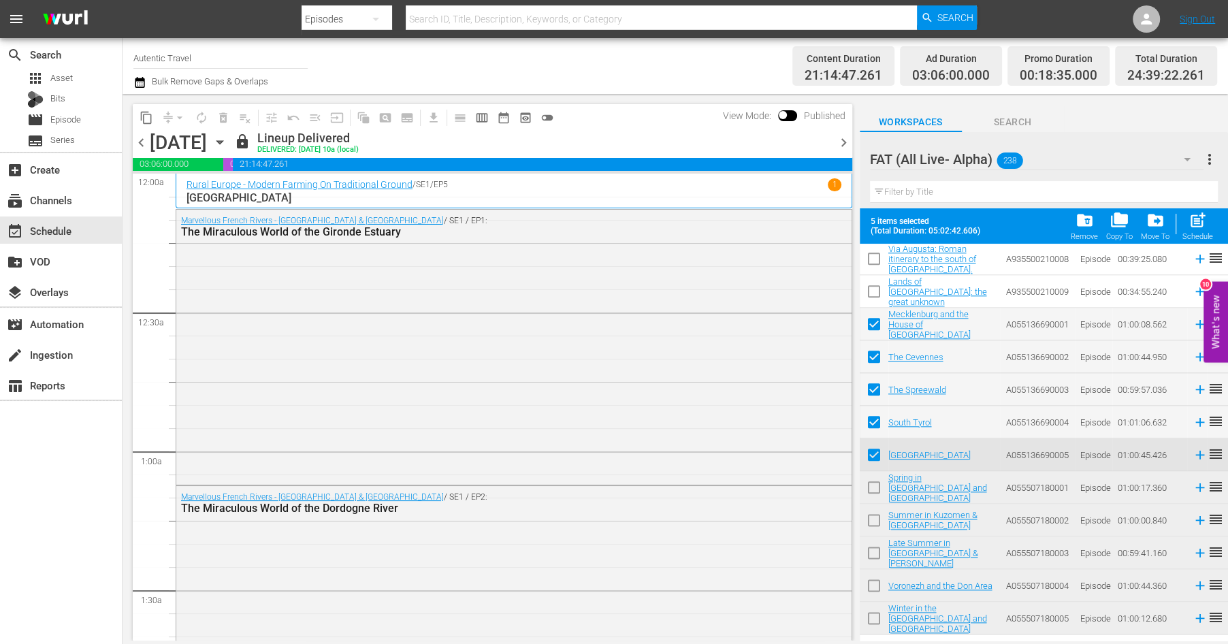
scroll to position [6085, 0]
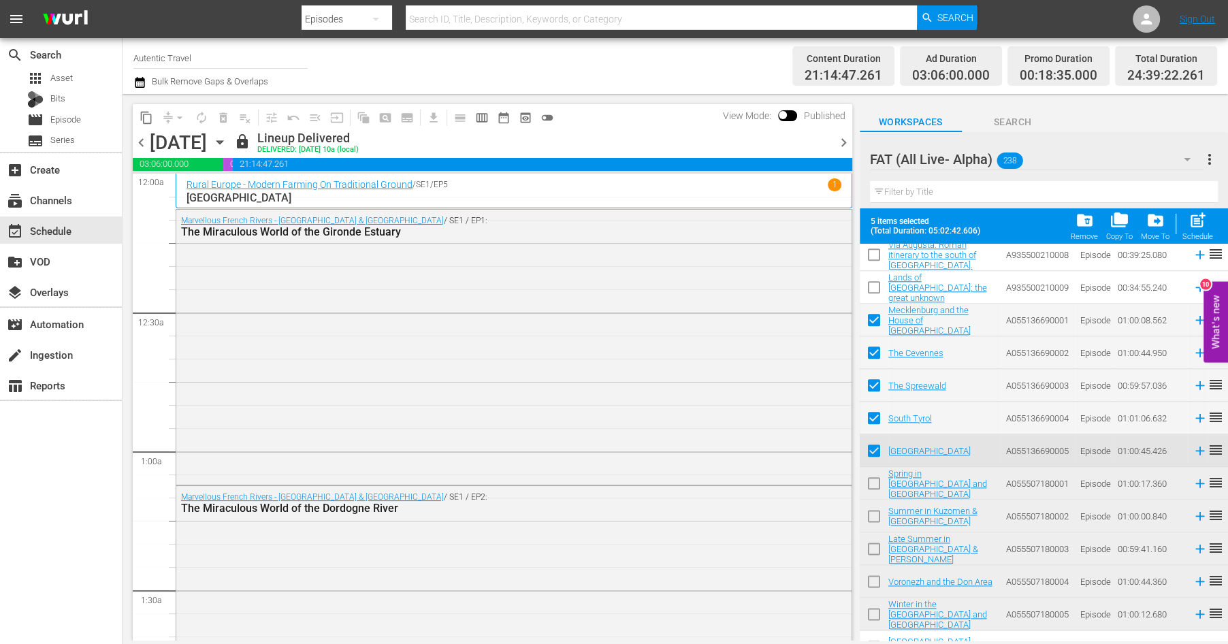
drag, startPoint x: 872, startPoint y: 482, endPoint x: 872, endPoint y: 498, distance: 16.3
click at [872, 481] on input "checkbox" at bounding box center [874, 486] width 29 height 29
checkbox input "true"
click at [873, 515] on input "checkbox" at bounding box center [874, 519] width 29 height 29
checkbox input "true"
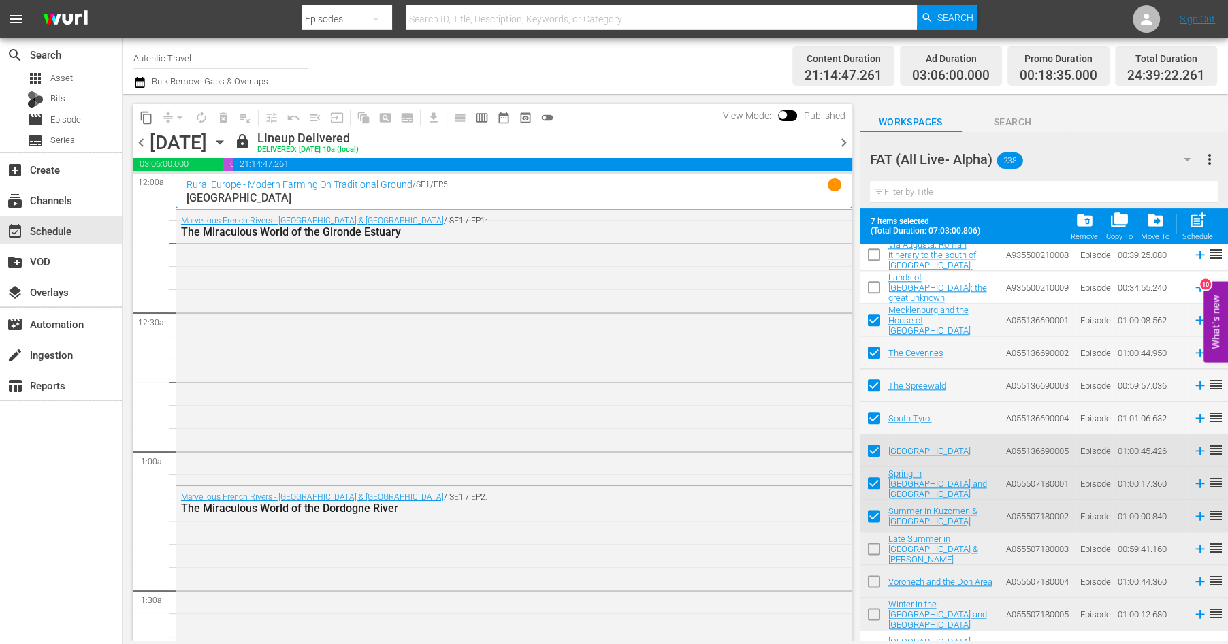
click at [873, 543] on input "checkbox" at bounding box center [874, 551] width 29 height 29
checkbox input "true"
click at [873, 582] on input "checkbox" at bounding box center [874, 584] width 29 height 29
checkbox input "true"
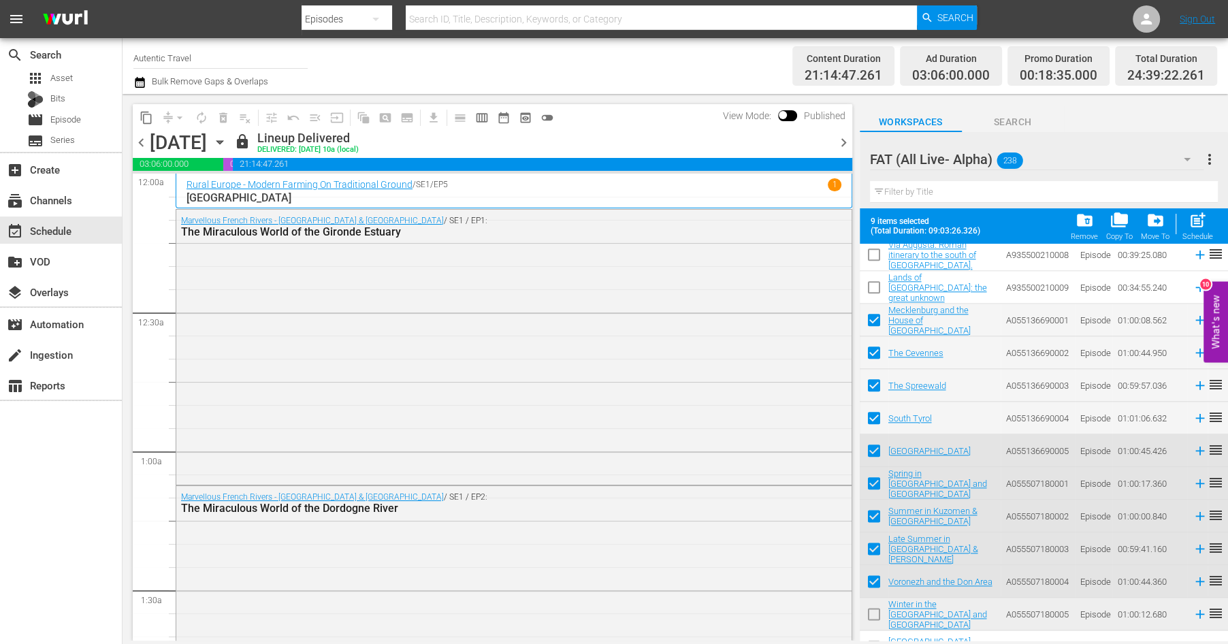
click at [873, 612] on input "checkbox" at bounding box center [874, 617] width 29 height 29
checkbox input "true"
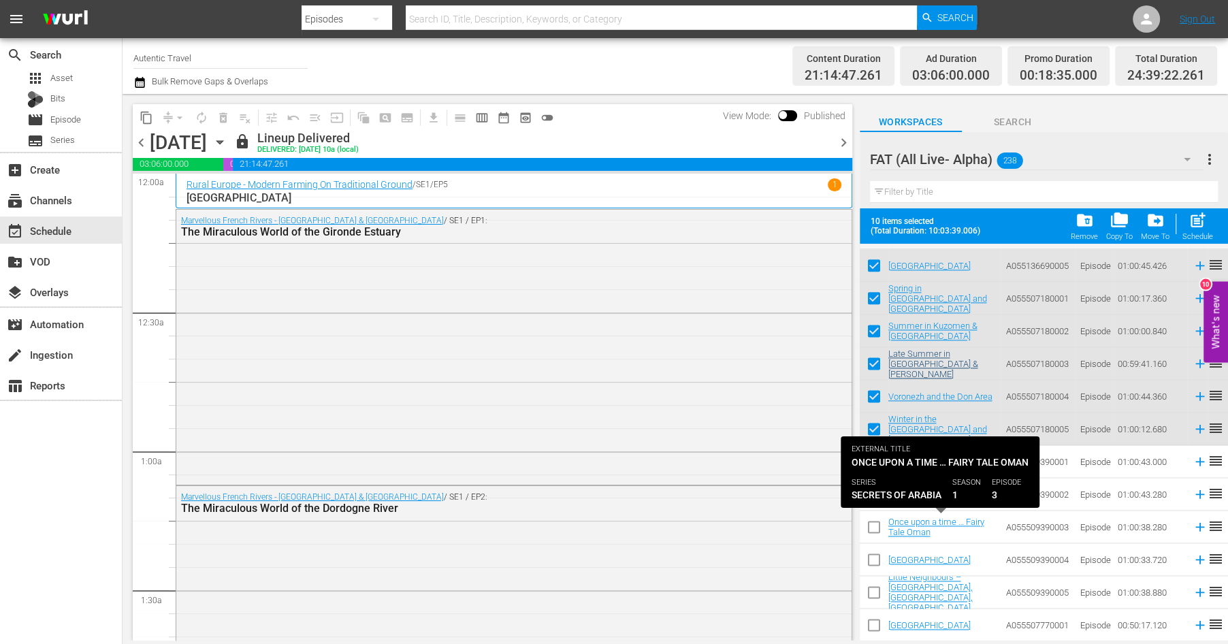
scroll to position [6288, 0]
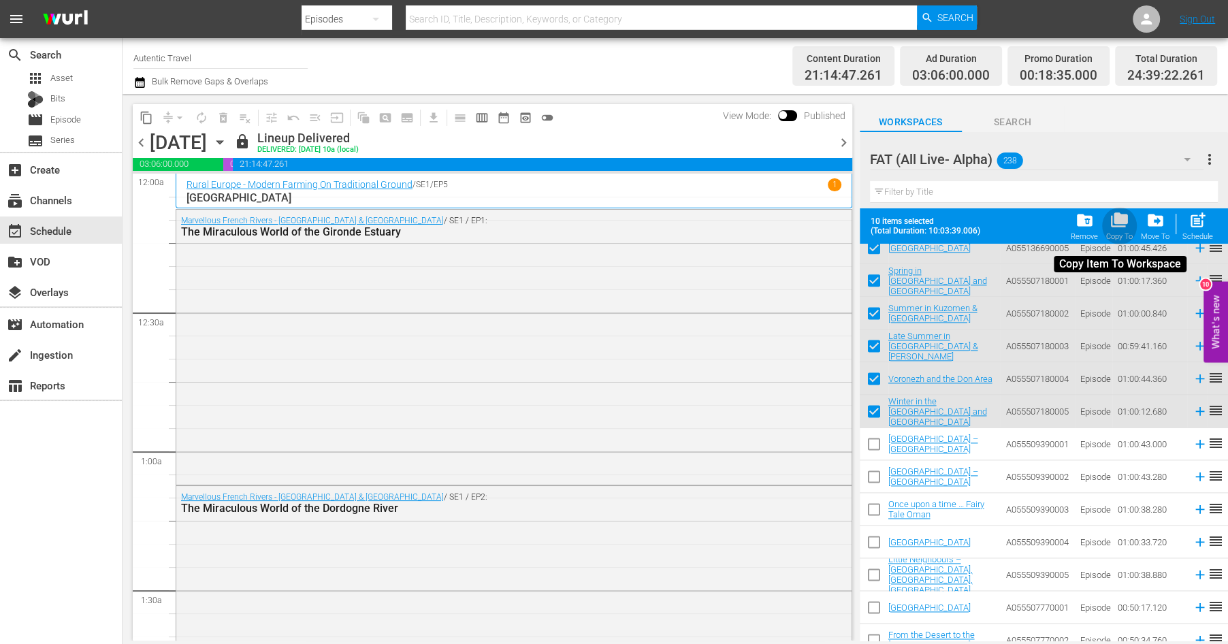
click at [1122, 227] on span "folder_copy" at bounding box center [1120, 220] width 18 height 18
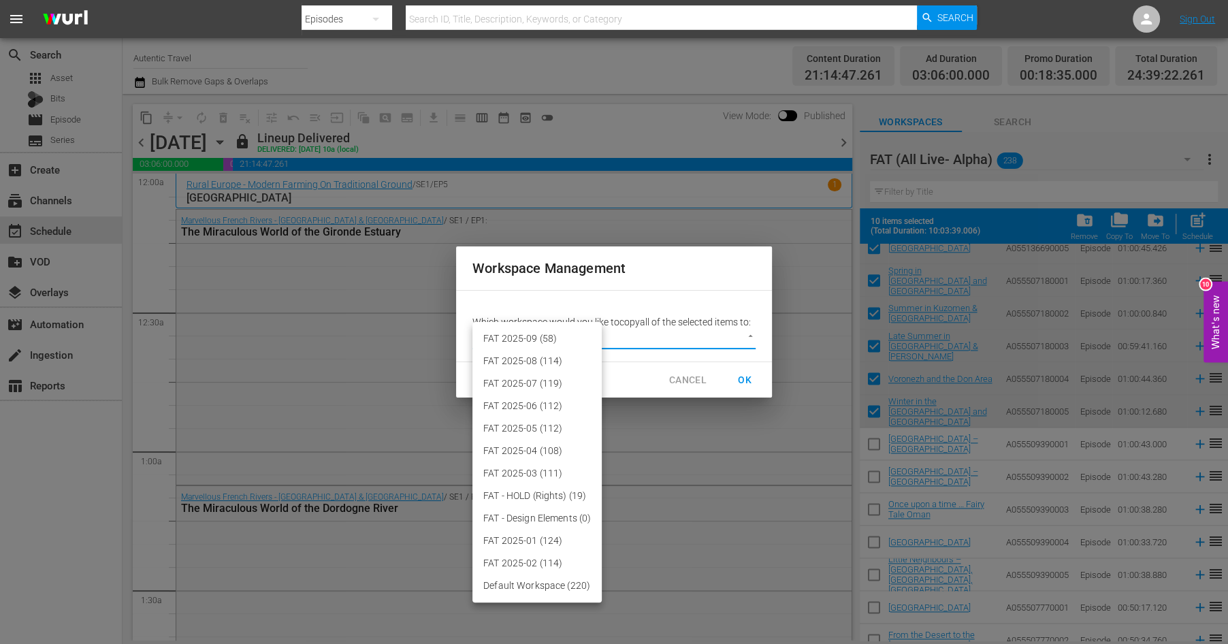
click at [746, 339] on body "menu Search By Episodes Search ID, Title, Description, Keywords, or Category Se…" at bounding box center [614, 322] width 1228 height 644
click at [563, 337] on li "FAT 2025-09 (58)" at bounding box center [537, 339] width 129 height 22
type input "3701"
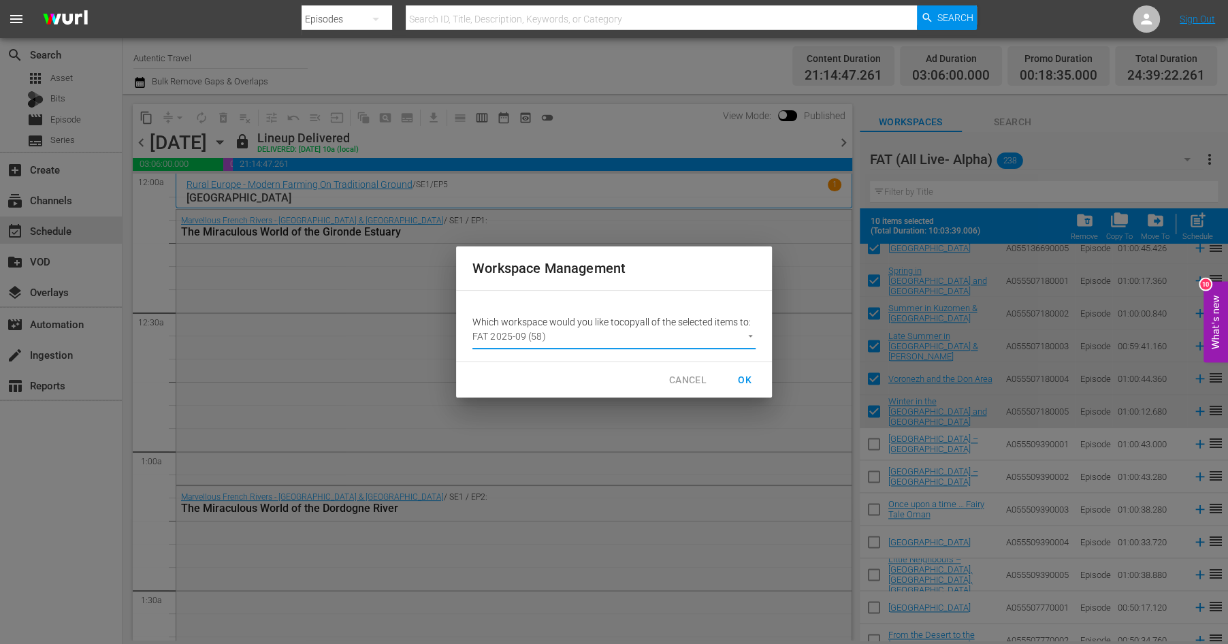
click at [748, 383] on span "OK" at bounding box center [745, 380] width 22 height 17
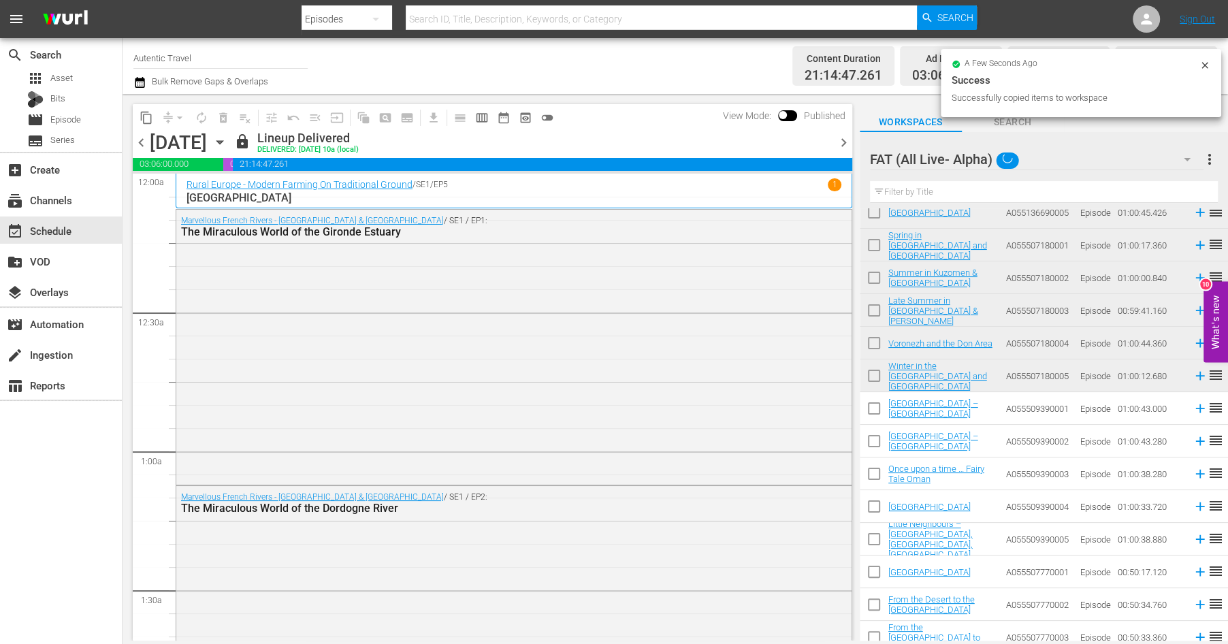
checkbox input "false"
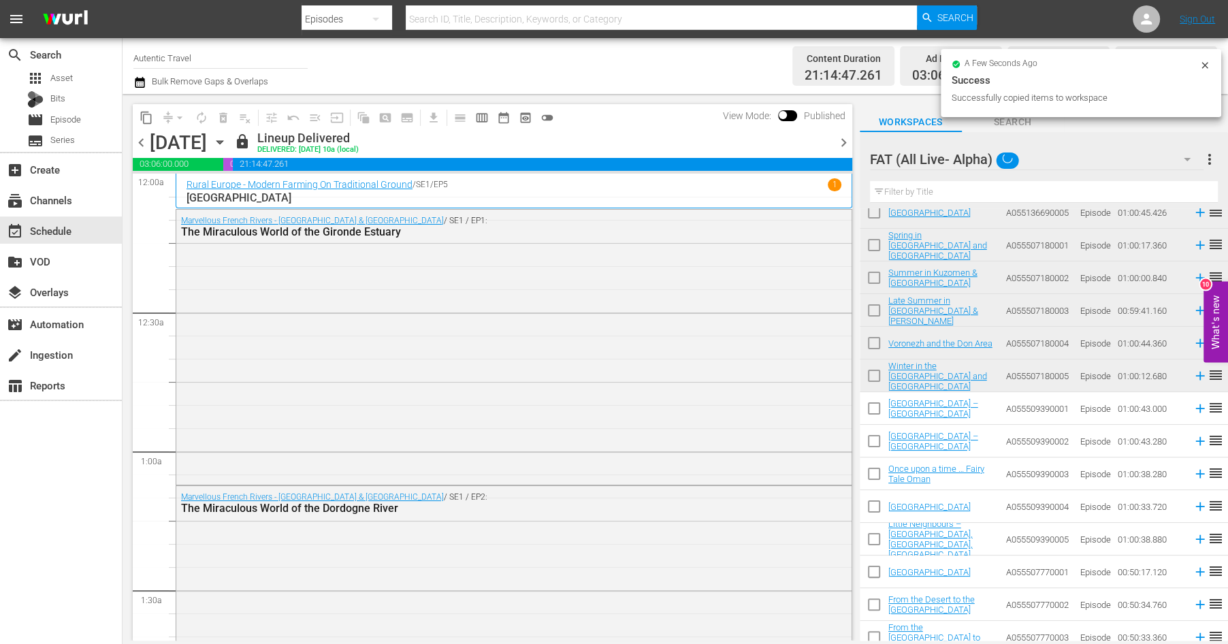
checkbox input "false"
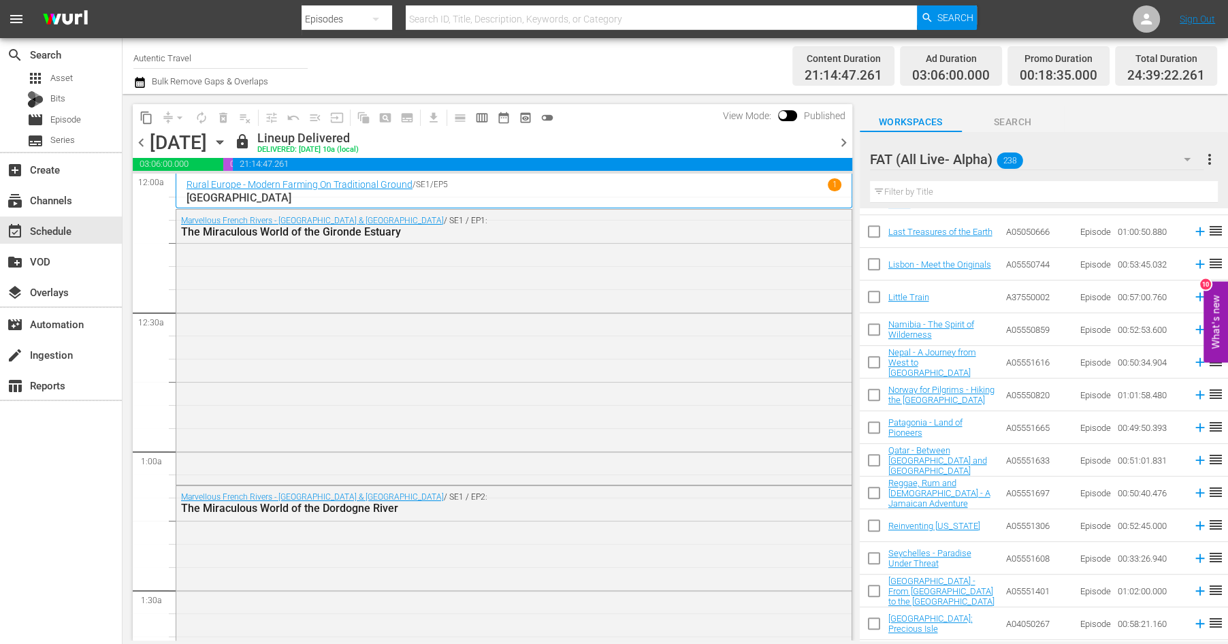
scroll to position [0, 0]
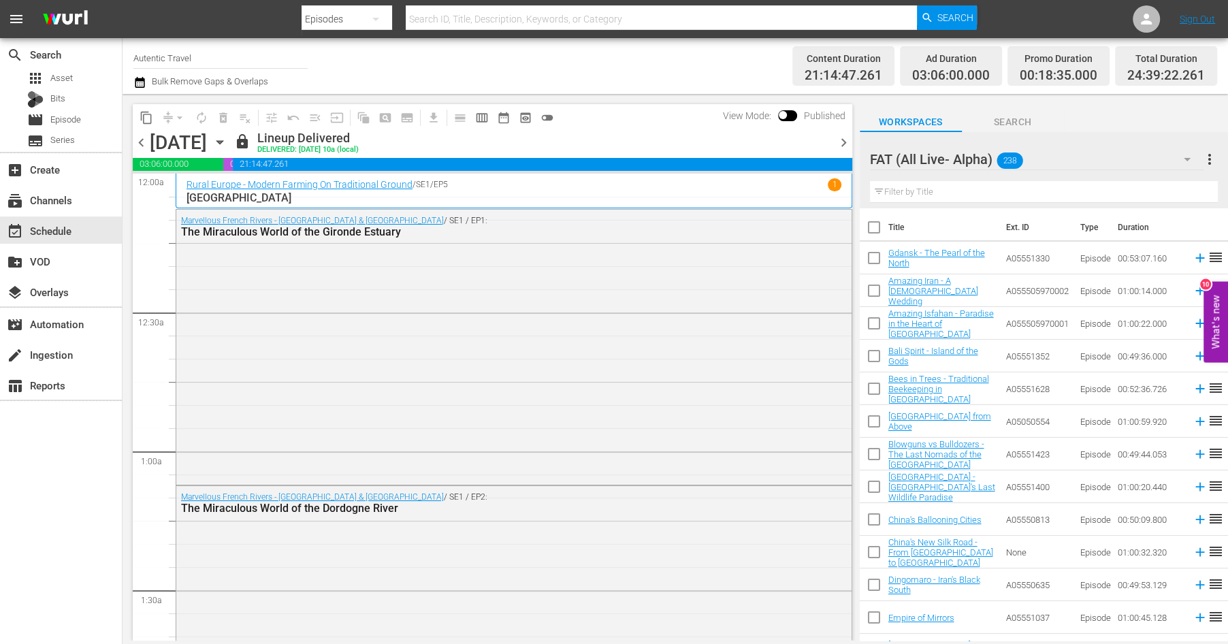
click at [874, 390] on input "checkbox" at bounding box center [874, 391] width 29 height 29
checkbox input "true"
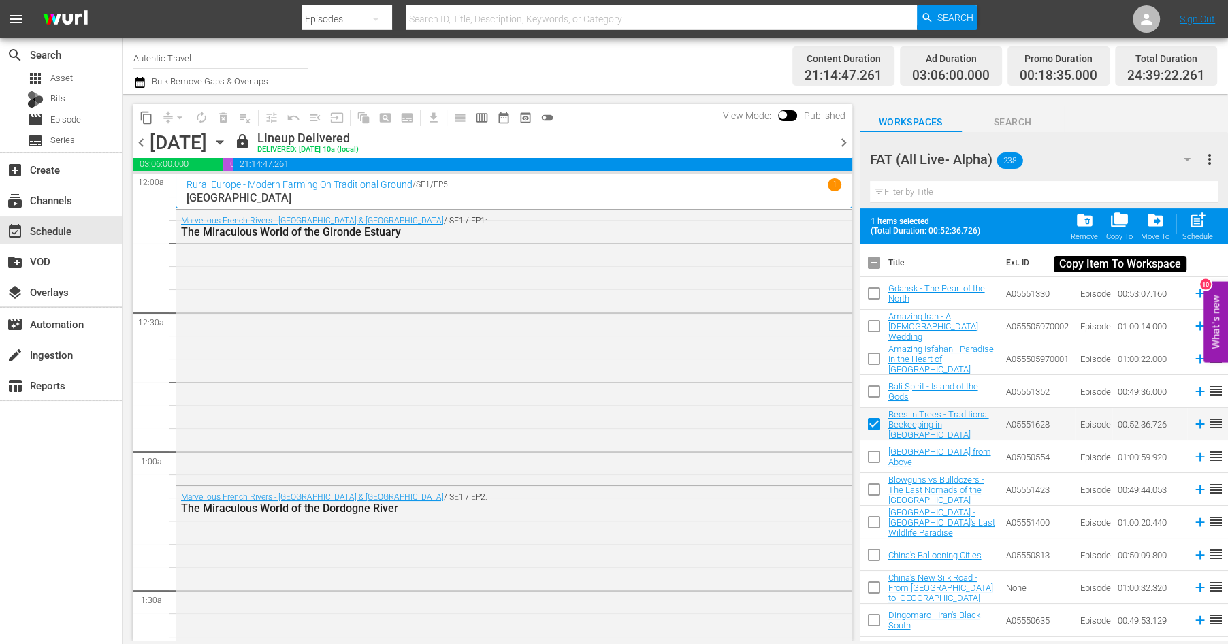
click at [1121, 227] on span "folder_copy" at bounding box center [1120, 220] width 18 height 18
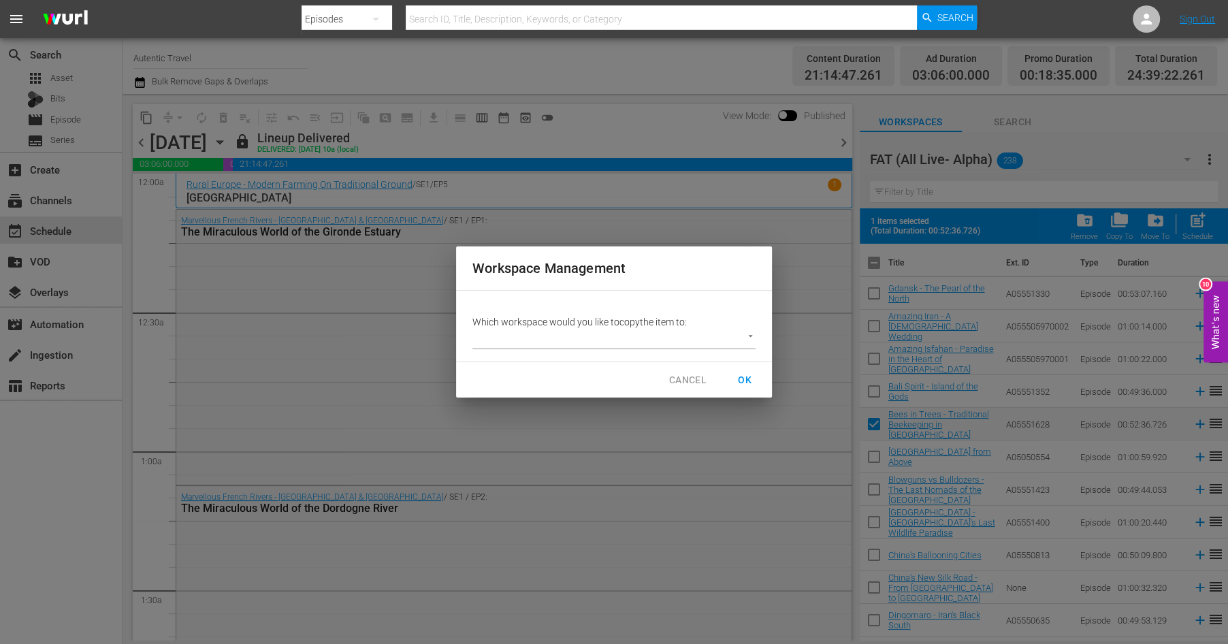
click at [750, 334] on body "menu Search By Episodes Search ID, Title, Description, Keywords, or Category Se…" at bounding box center [614, 322] width 1228 height 644
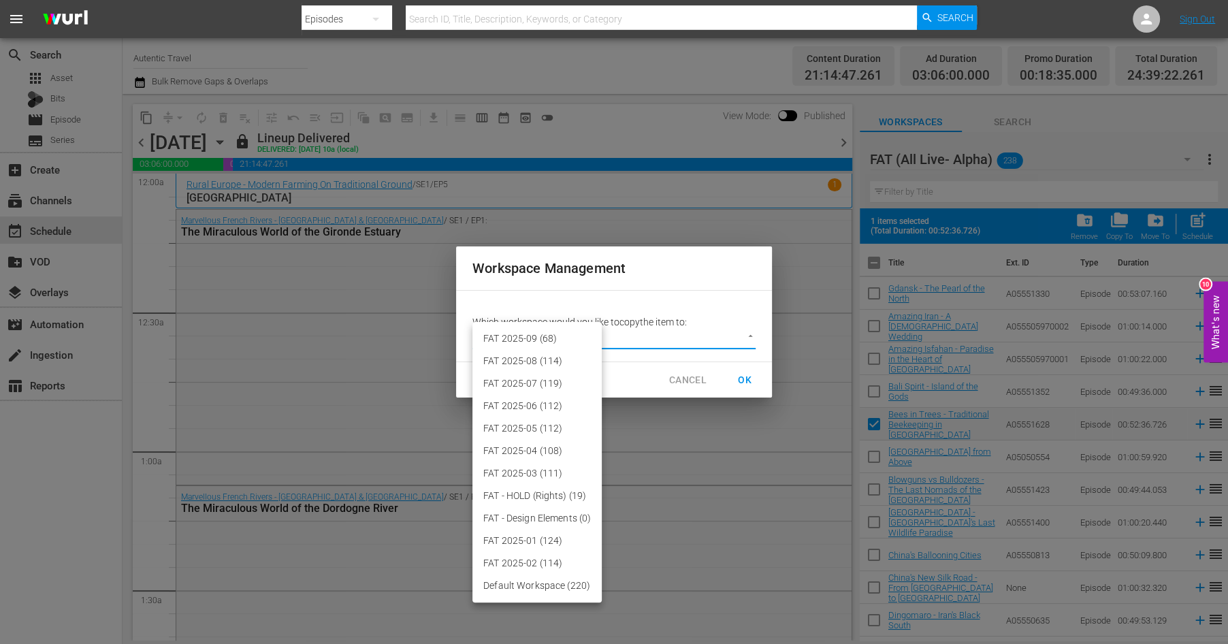
click at [549, 338] on li "FAT 2025-09 (68)" at bounding box center [537, 339] width 129 height 22
type input "3701"
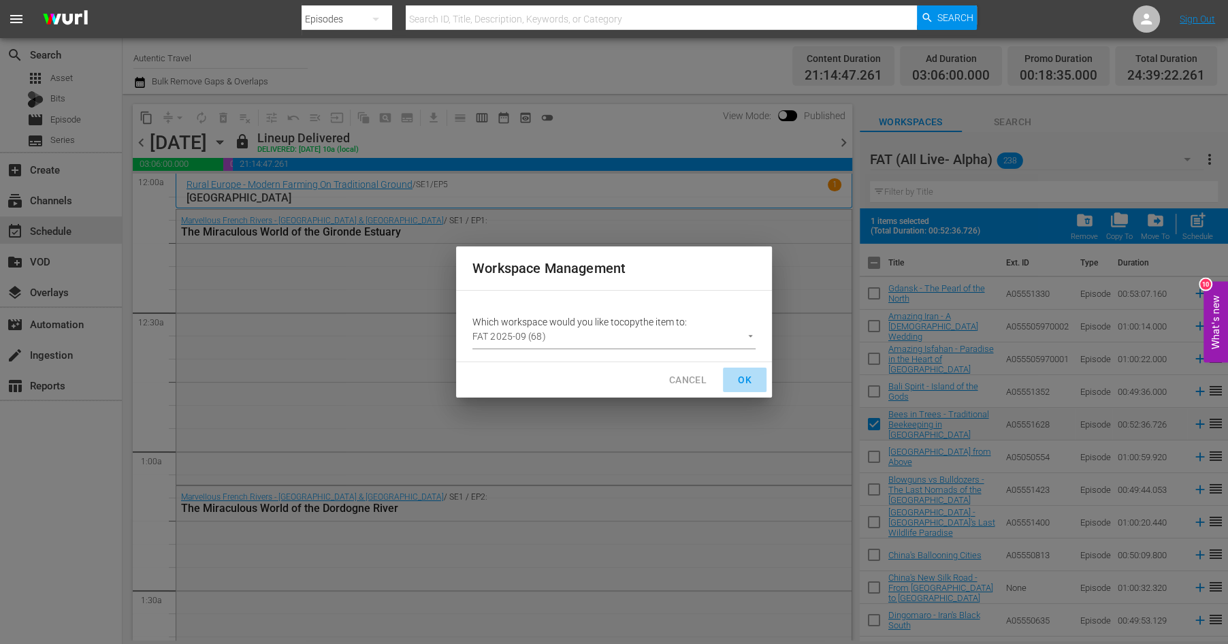
click at [748, 376] on span "OK" at bounding box center [745, 380] width 22 height 17
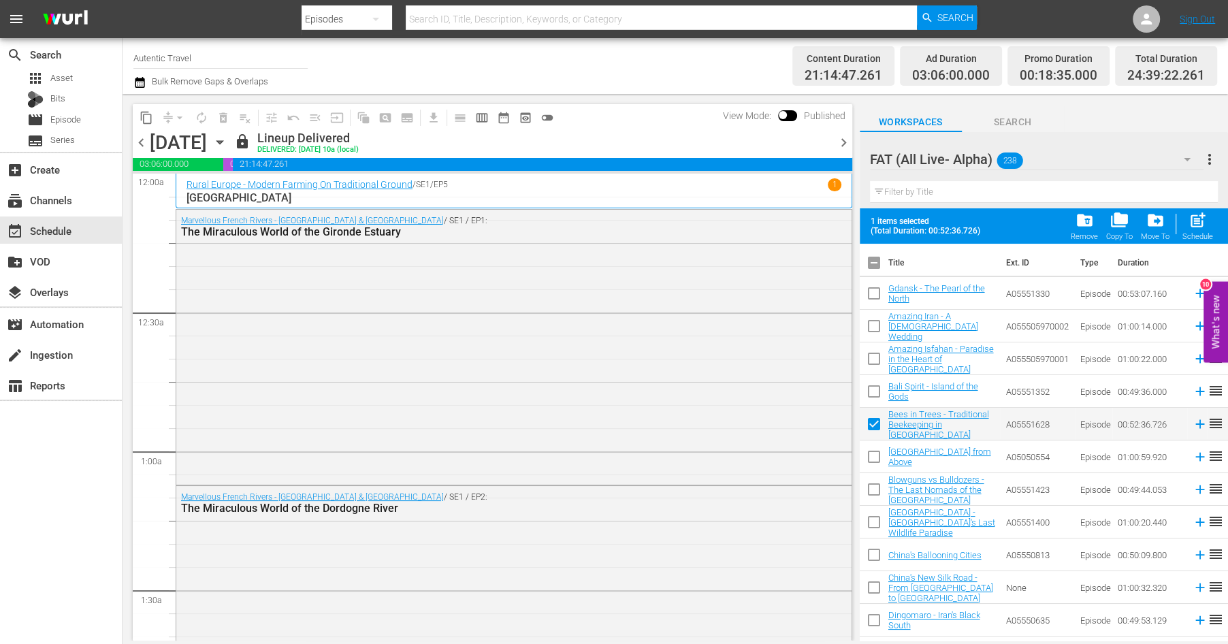
checkbox input "false"
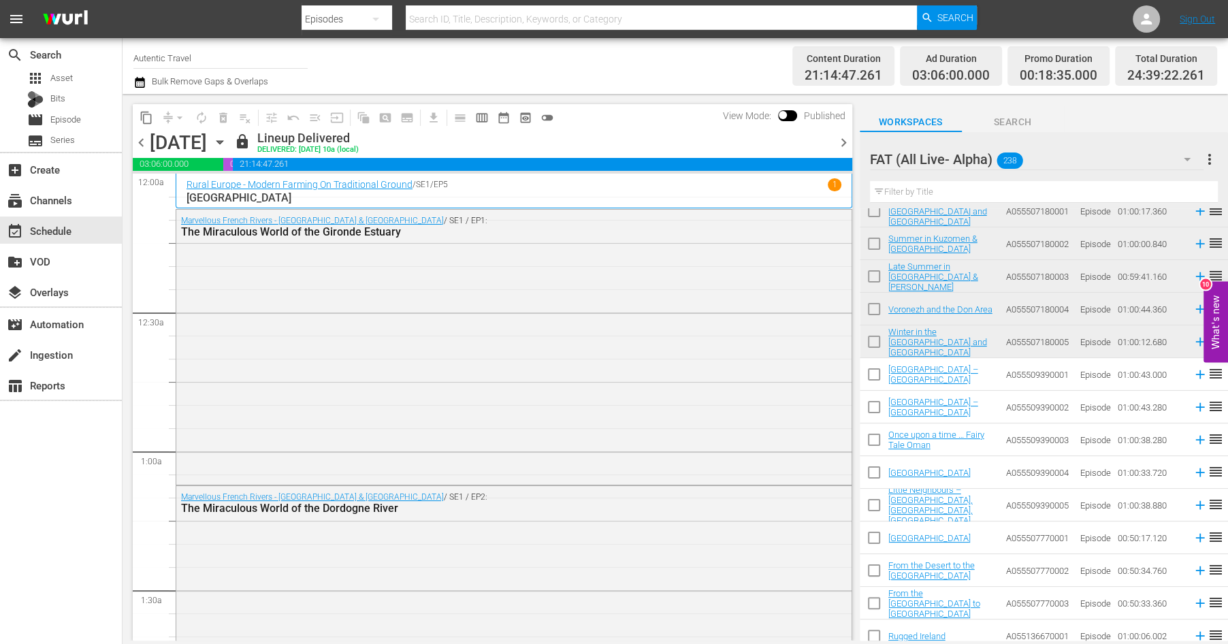
scroll to position [6307, 0]
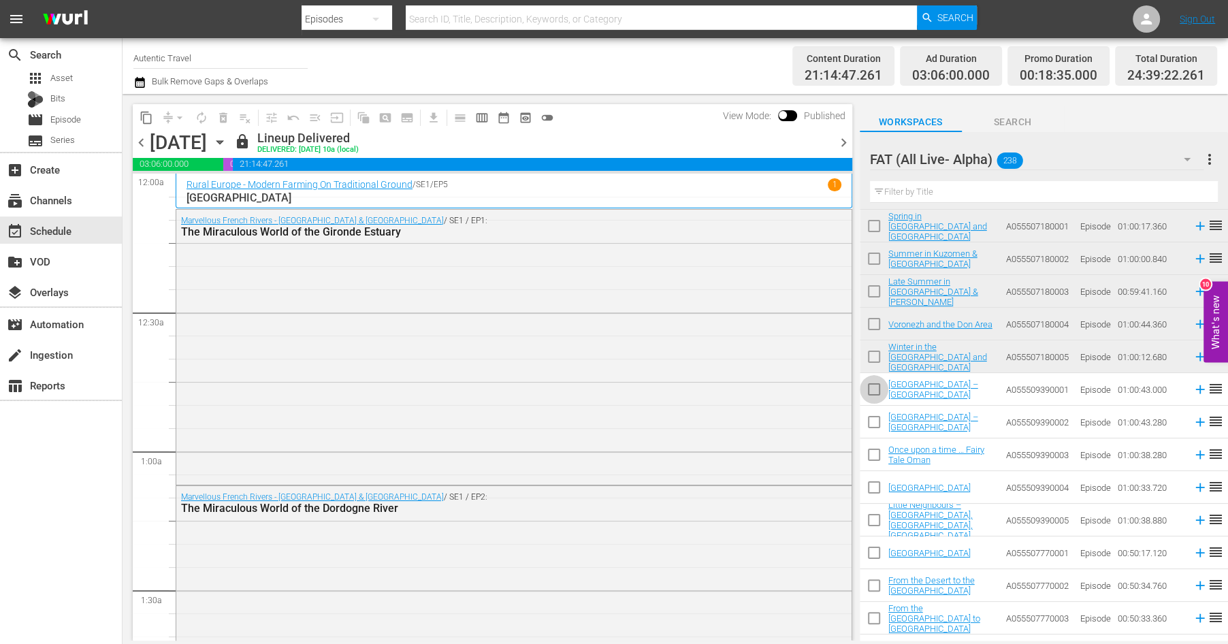
click at [872, 390] on input "checkbox" at bounding box center [874, 392] width 29 height 29
checkbox input "true"
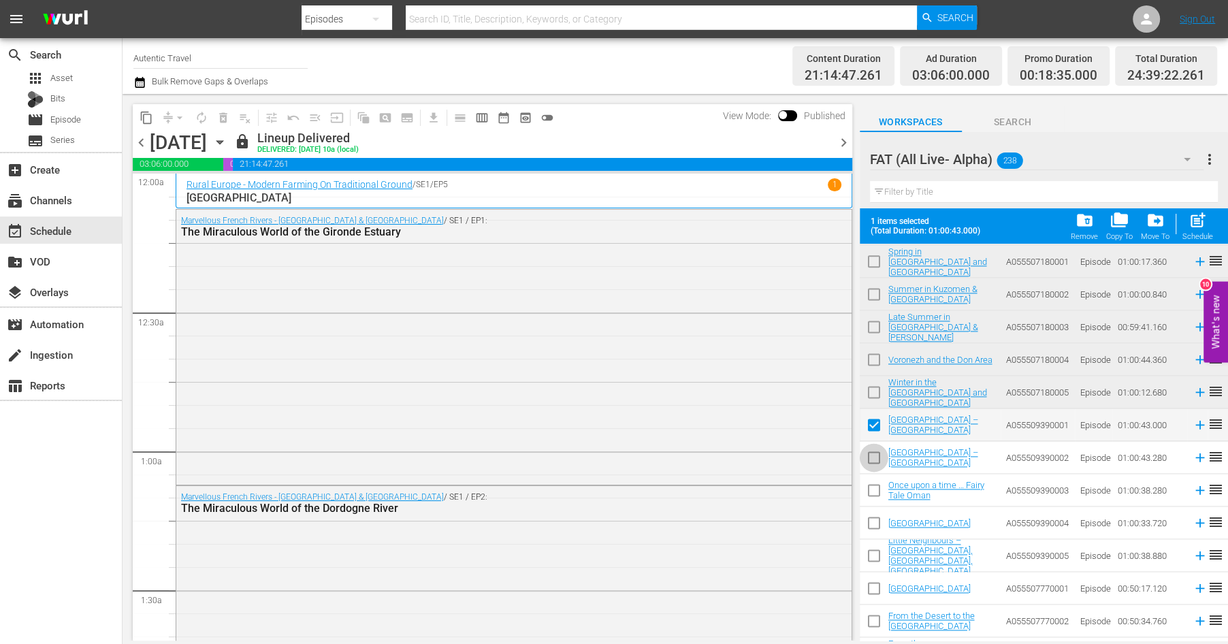
click at [872, 455] on input "checkbox" at bounding box center [874, 460] width 29 height 29
checkbox input "true"
click at [872, 488] on input "checkbox" at bounding box center [874, 493] width 29 height 29
checkbox input "true"
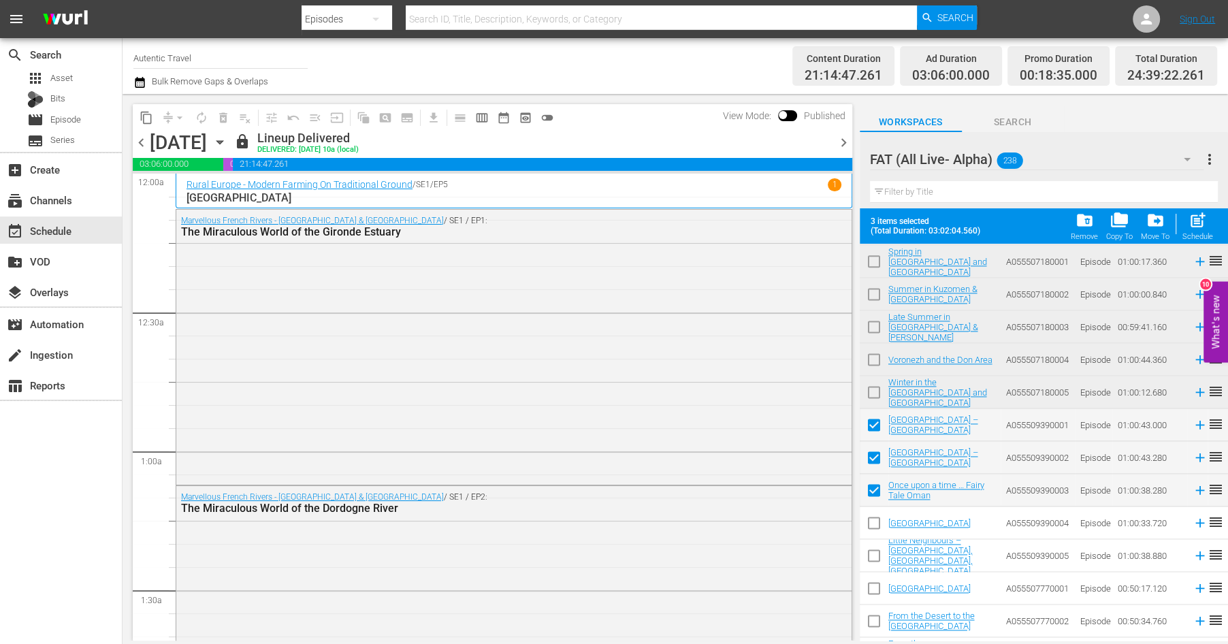
click at [873, 514] on input "checkbox" at bounding box center [874, 525] width 29 height 29
checkbox input "true"
click at [873, 555] on input "checkbox" at bounding box center [874, 558] width 29 height 29
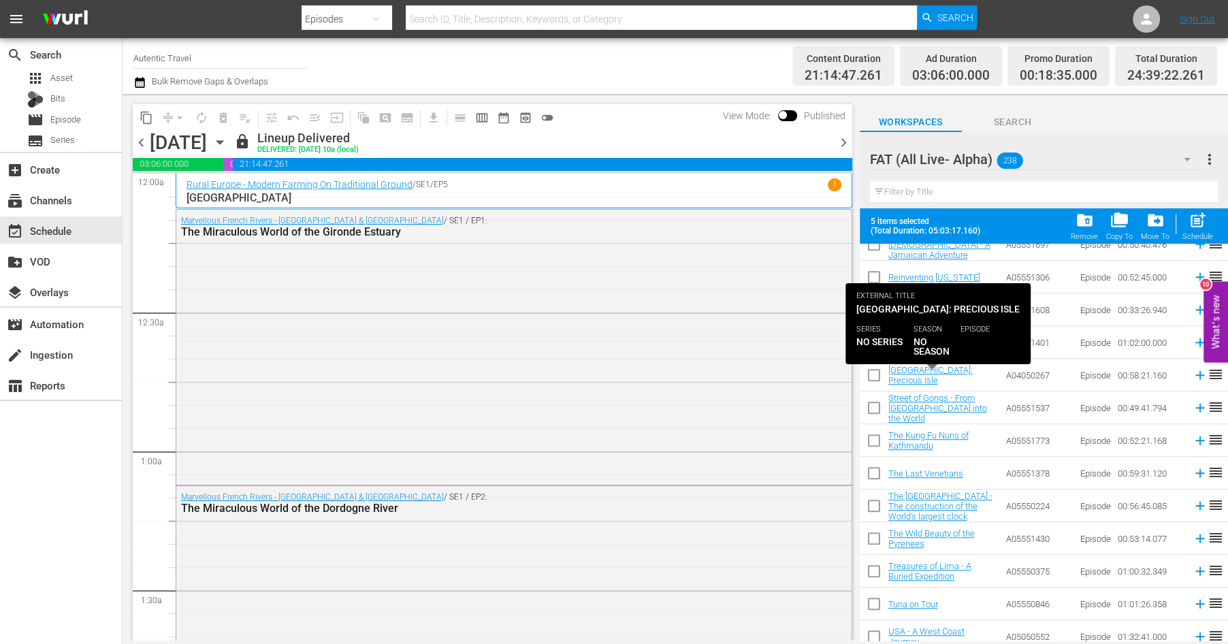
scroll to position [932, 0]
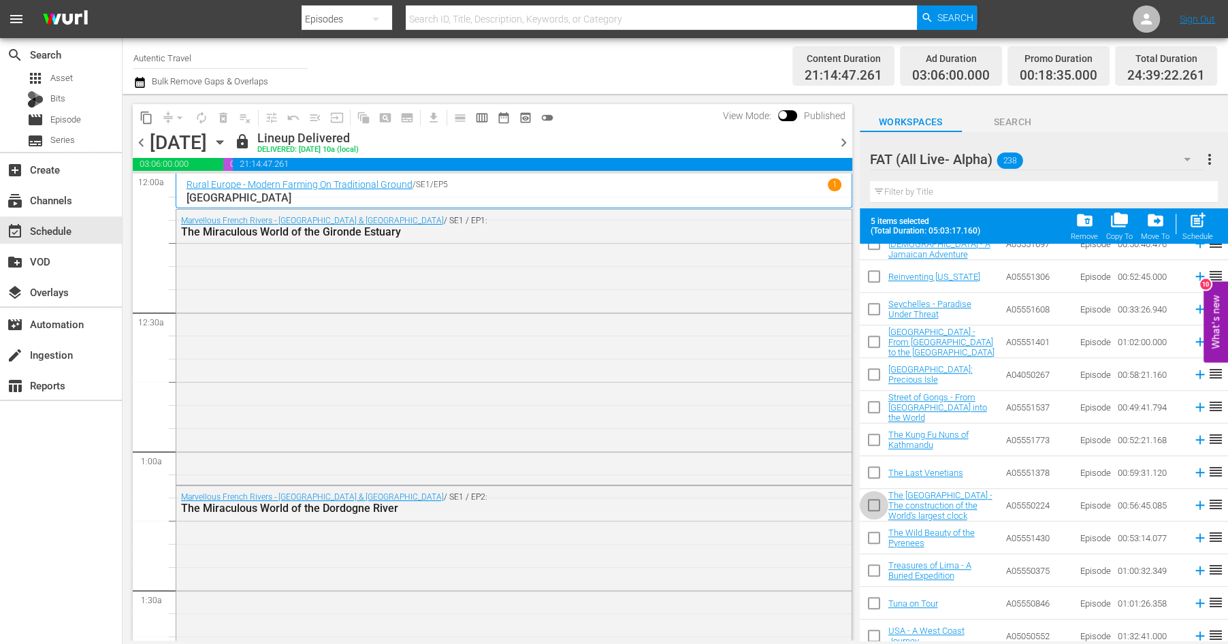
click at [874, 507] on input "checkbox" at bounding box center [874, 508] width 29 height 29
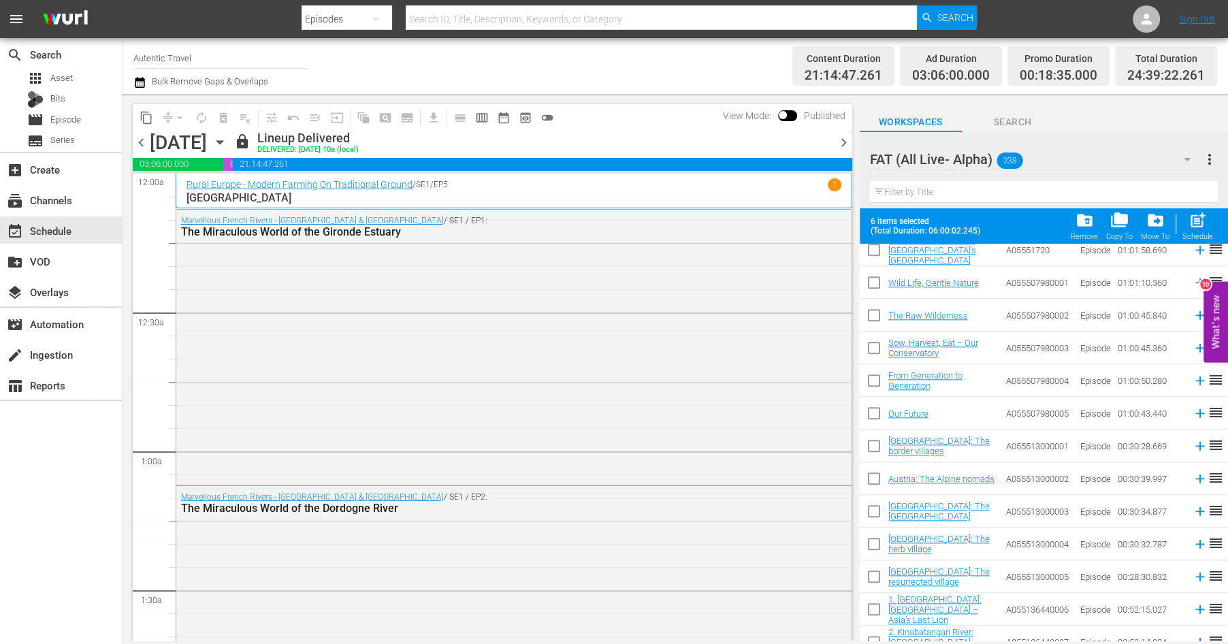
scroll to position [1176, 0]
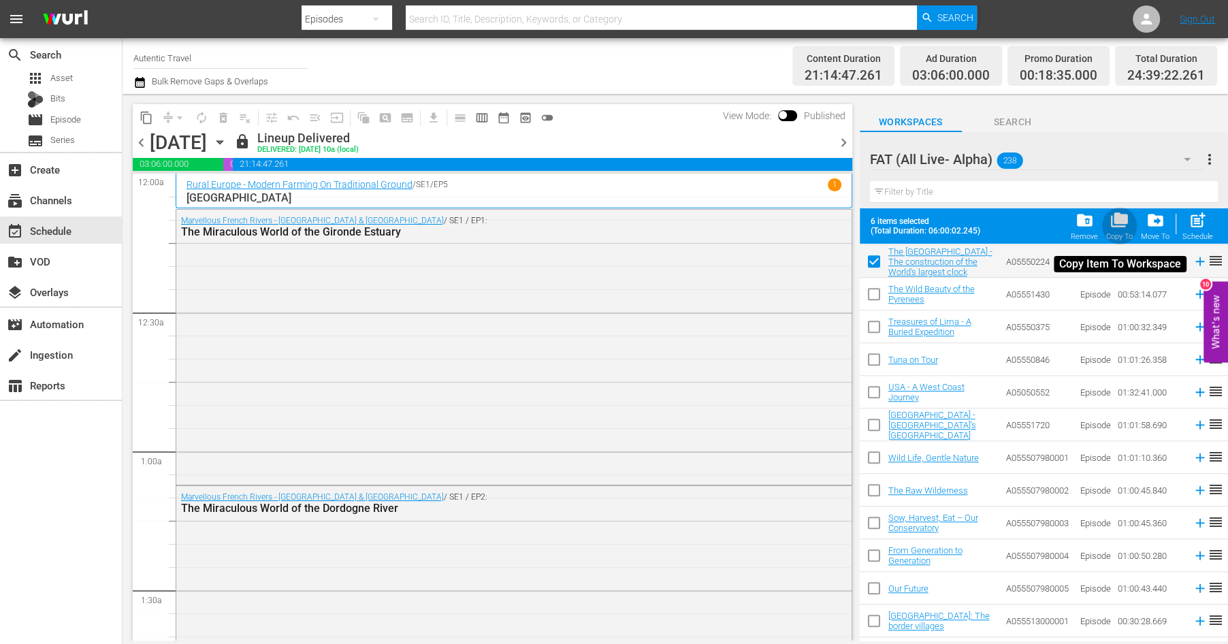
click at [1128, 220] on span "folder_copy" at bounding box center [1120, 220] width 18 height 18
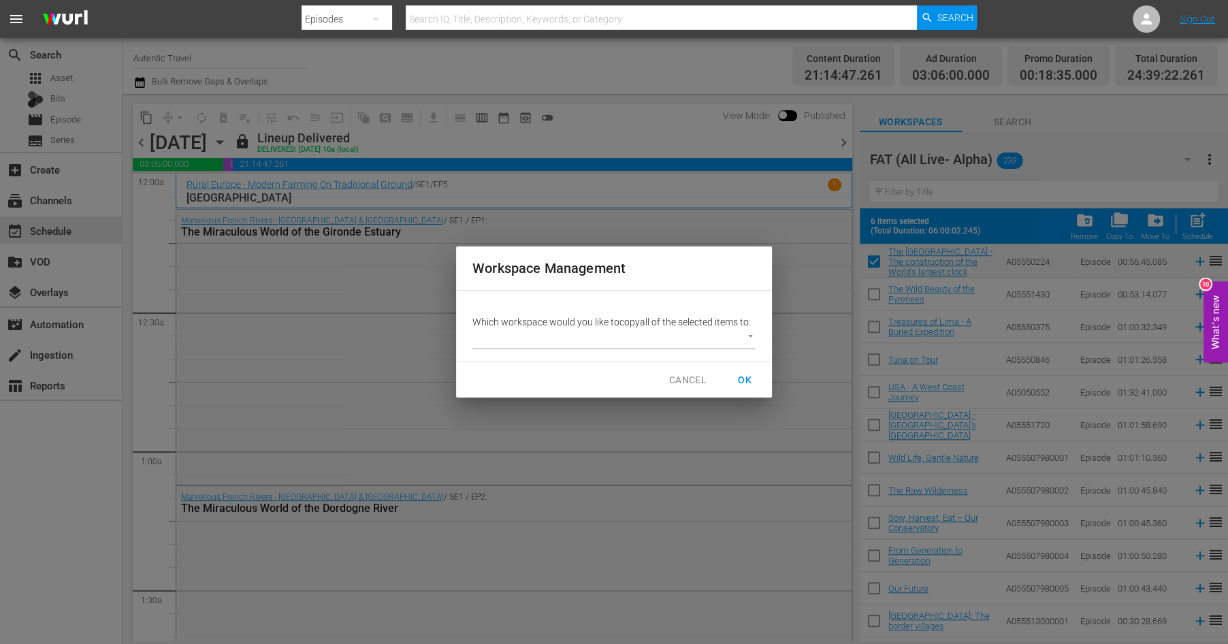
click at [742, 340] on body "menu Search By Episodes Search ID, Title, Description, Keywords, or Category Se…" at bounding box center [614, 322] width 1228 height 644
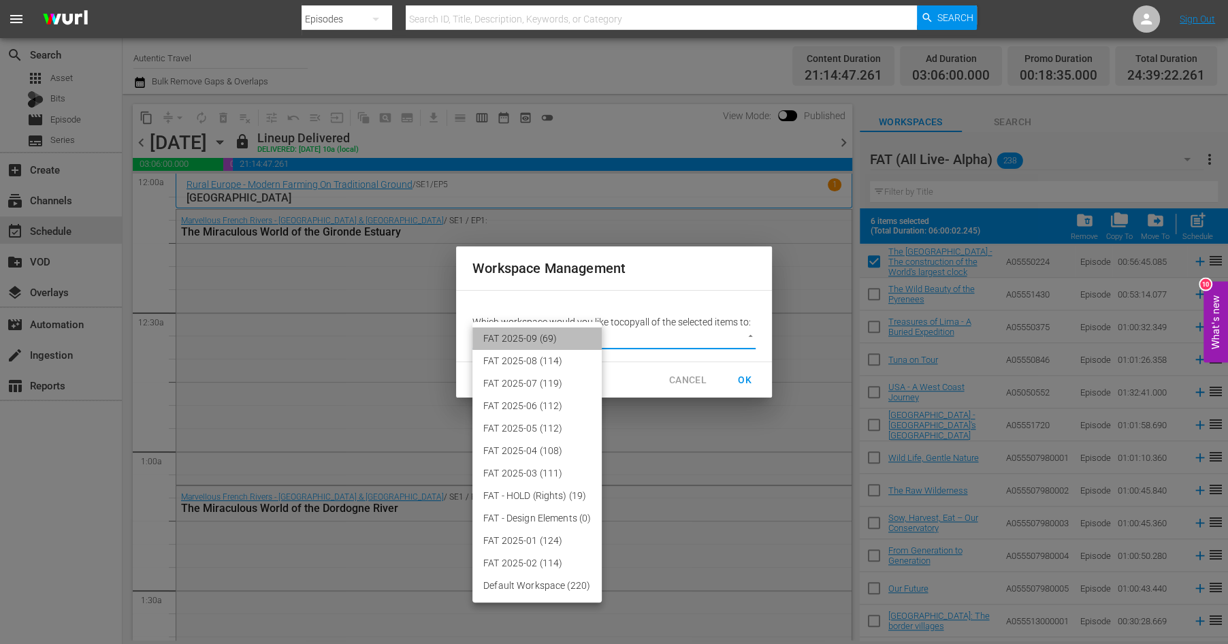
click at [530, 340] on li "FAT 2025-09 (69)" at bounding box center [537, 339] width 129 height 22
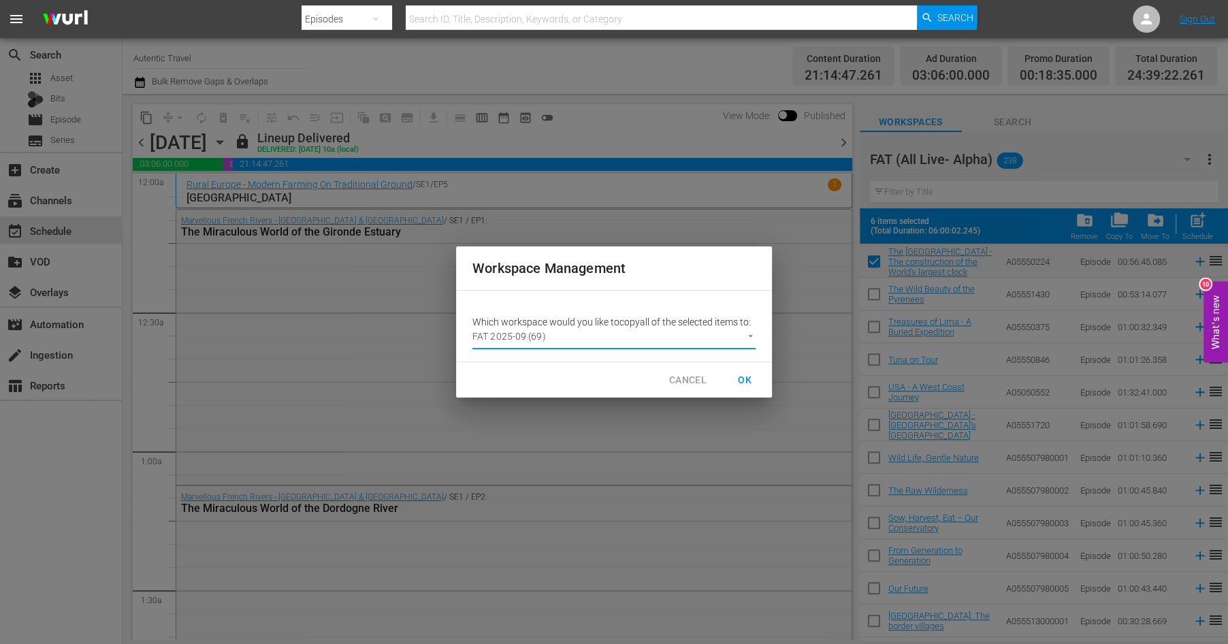
click at [744, 377] on span "OK" at bounding box center [745, 380] width 22 height 17
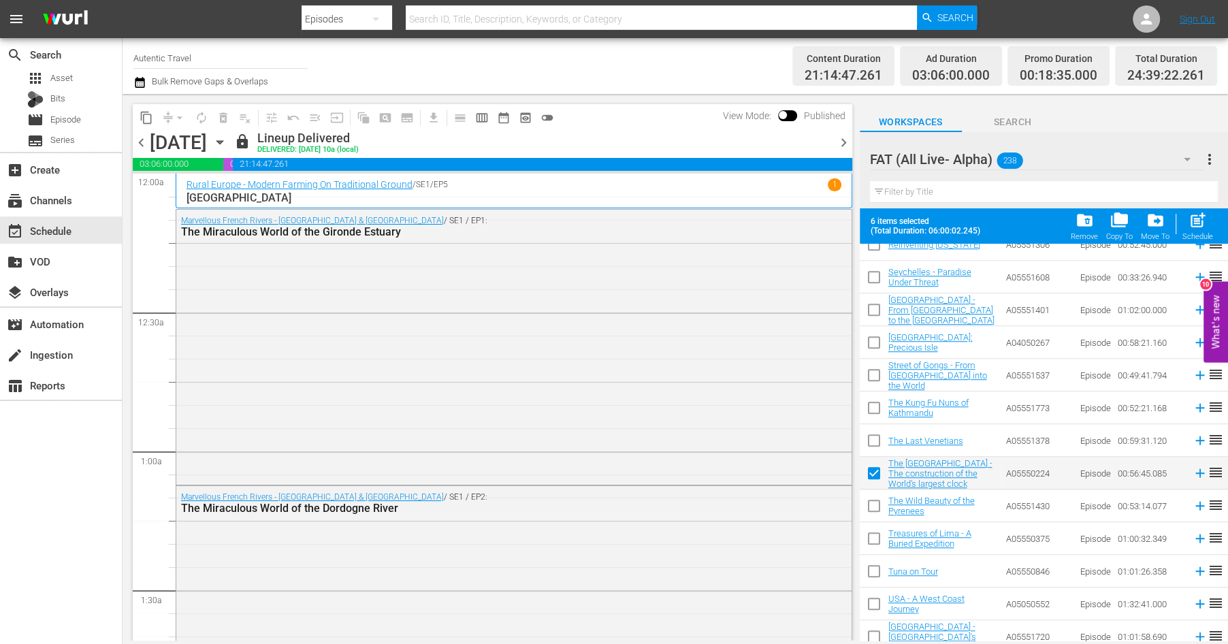
scroll to position [946, 0]
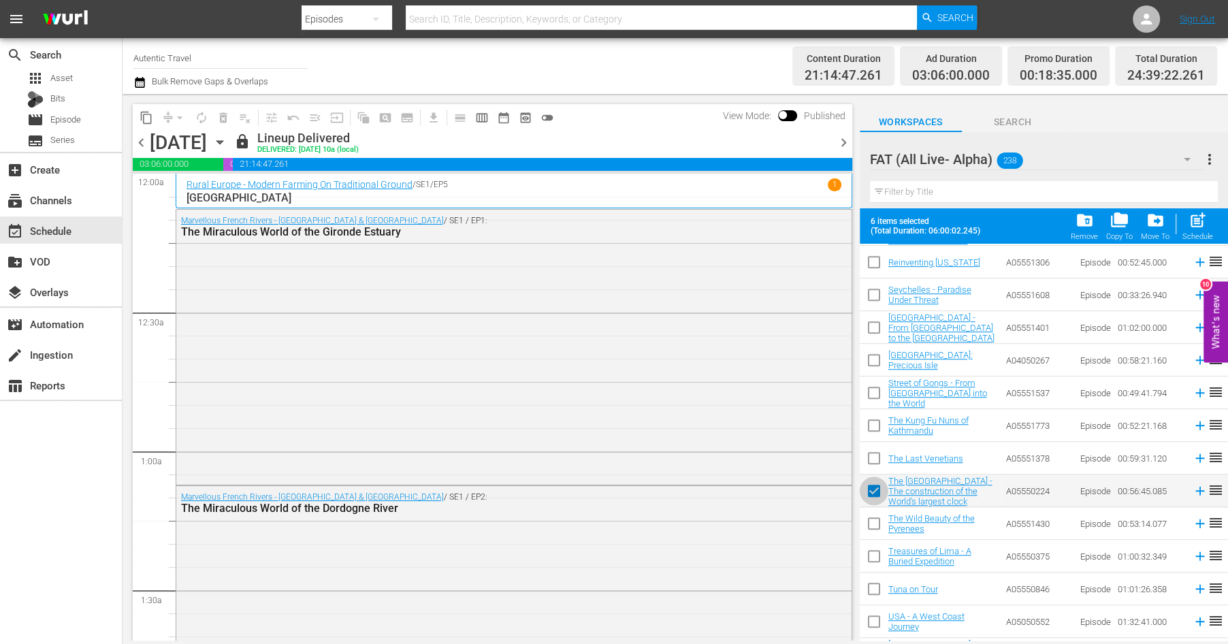
click at [872, 483] on input "checkbox" at bounding box center [874, 493] width 29 height 29
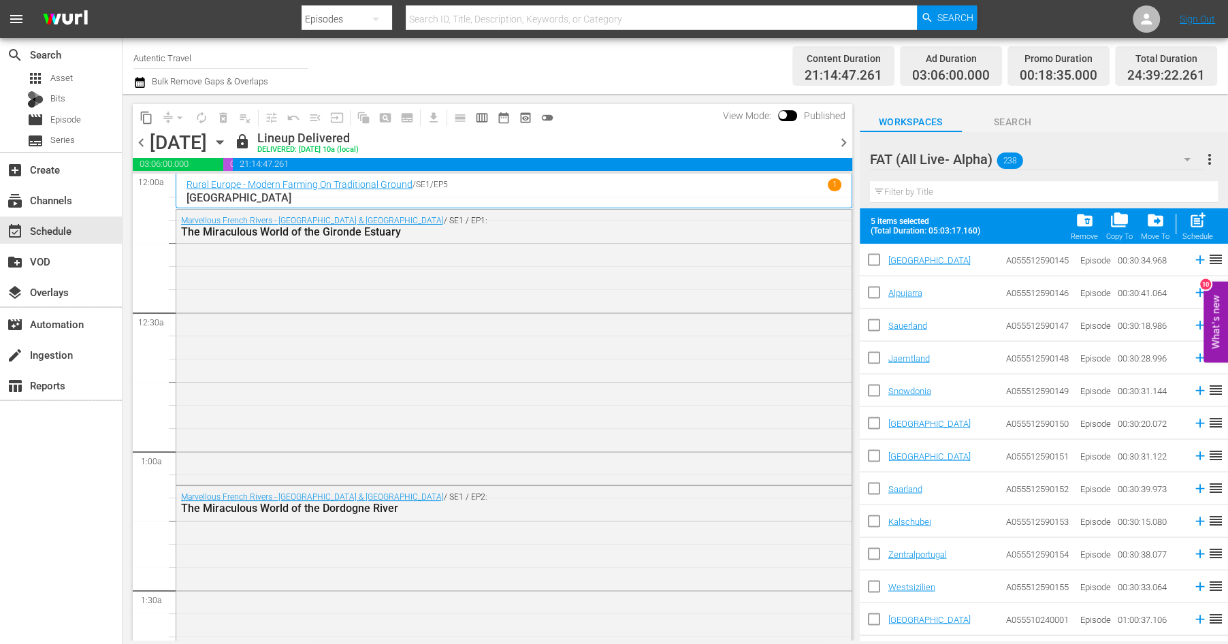
scroll to position [2486, 0]
click at [908, 191] on input "text" at bounding box center [1044, 192] width 348 height 22
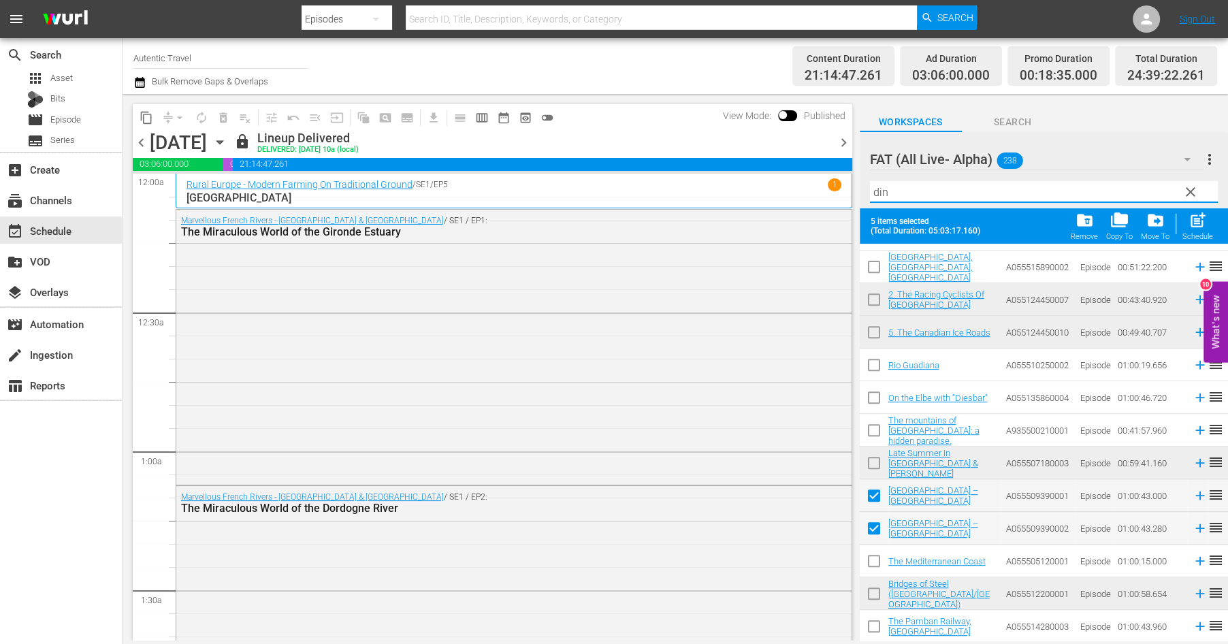
scroll to position [0, 0]
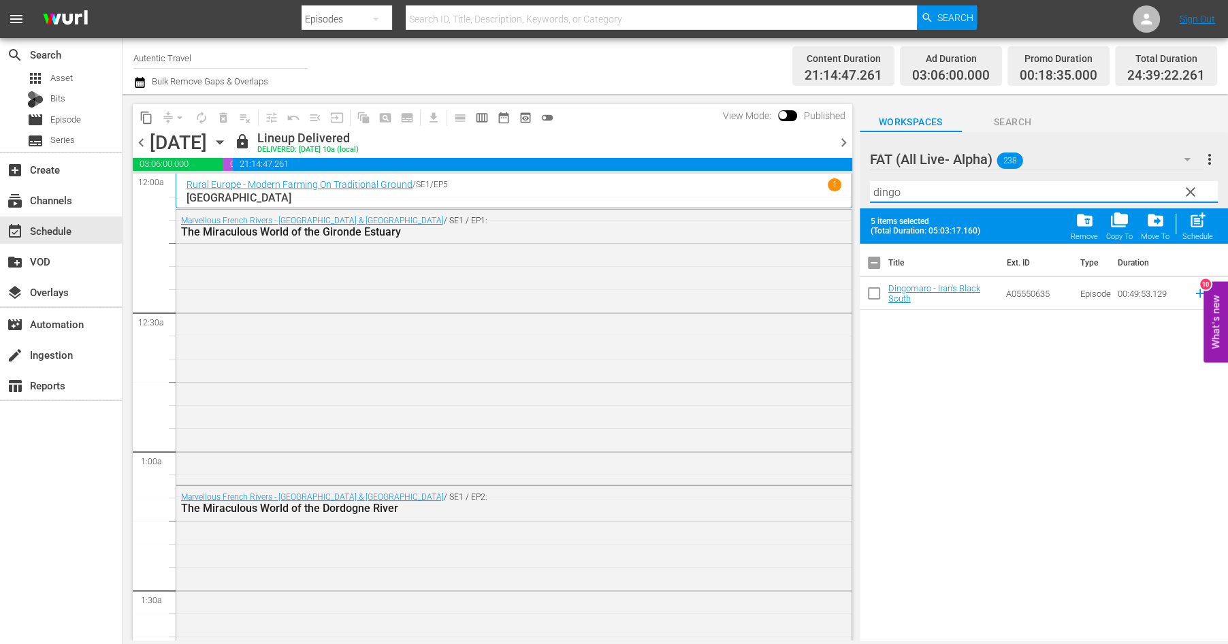
click at [874, 297] on input "checkbox" at bounding box center [874, 296] width 29 height 29
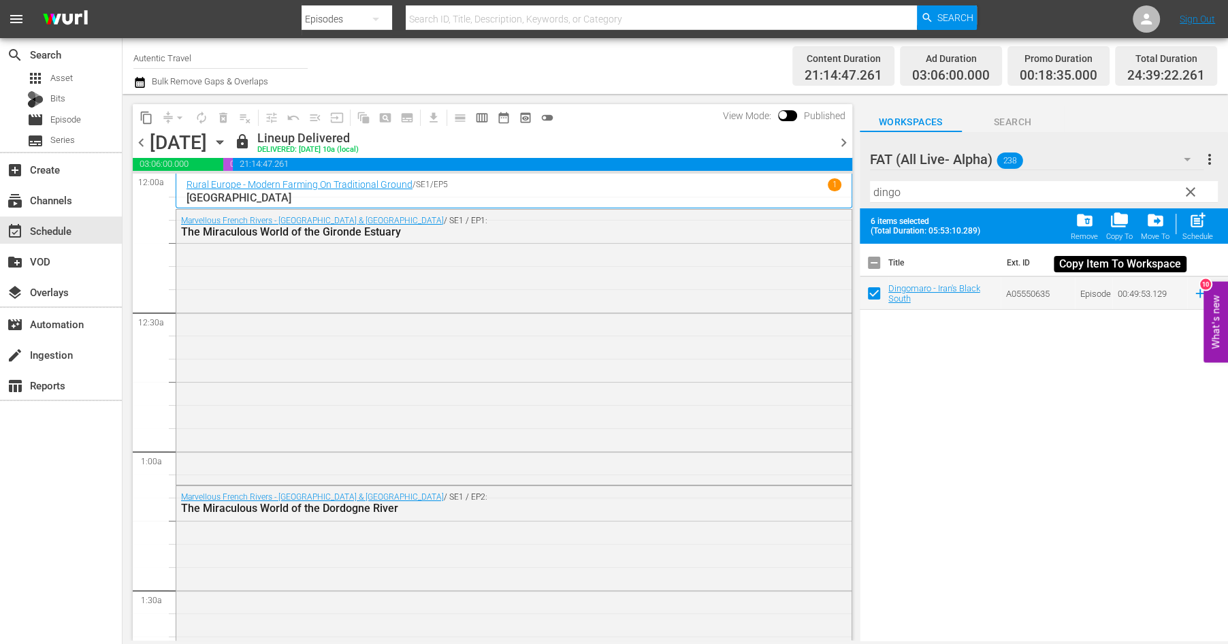
click at [1119, 221] on span "folder_copy" at bounding box center [1120, 220] width 18 height 18
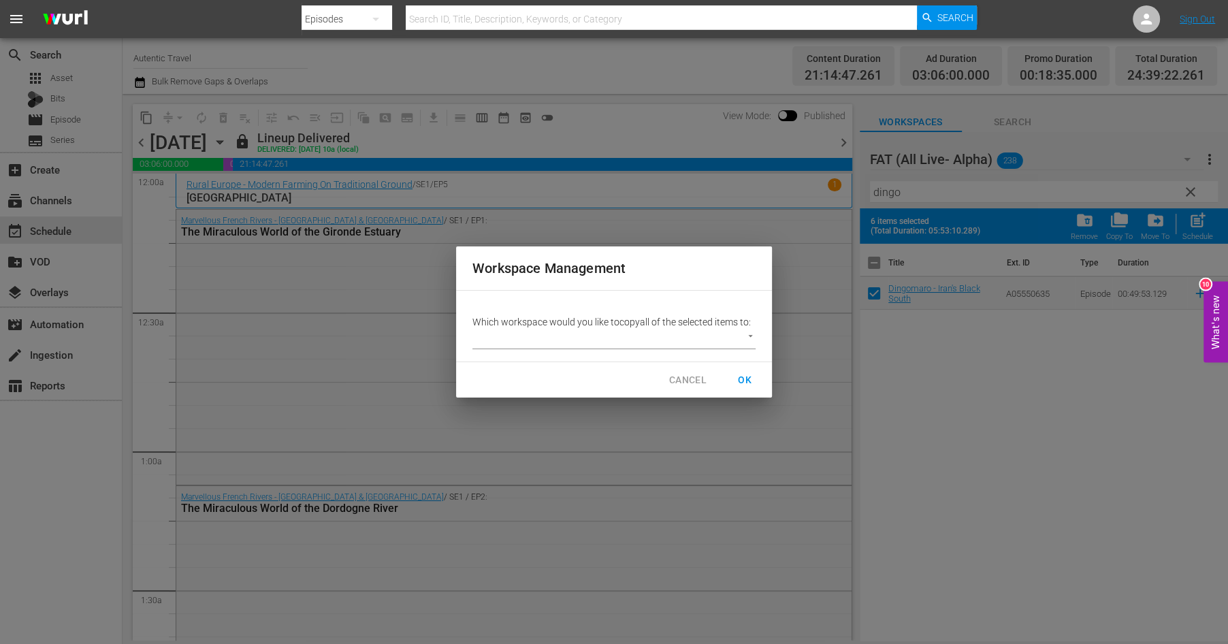
click at [748, 338] on body "menu Search By Episodes Search ID, Title, Description, Keywords, or Category Se…" at bounding box center [614, 322] width 1228 height 644
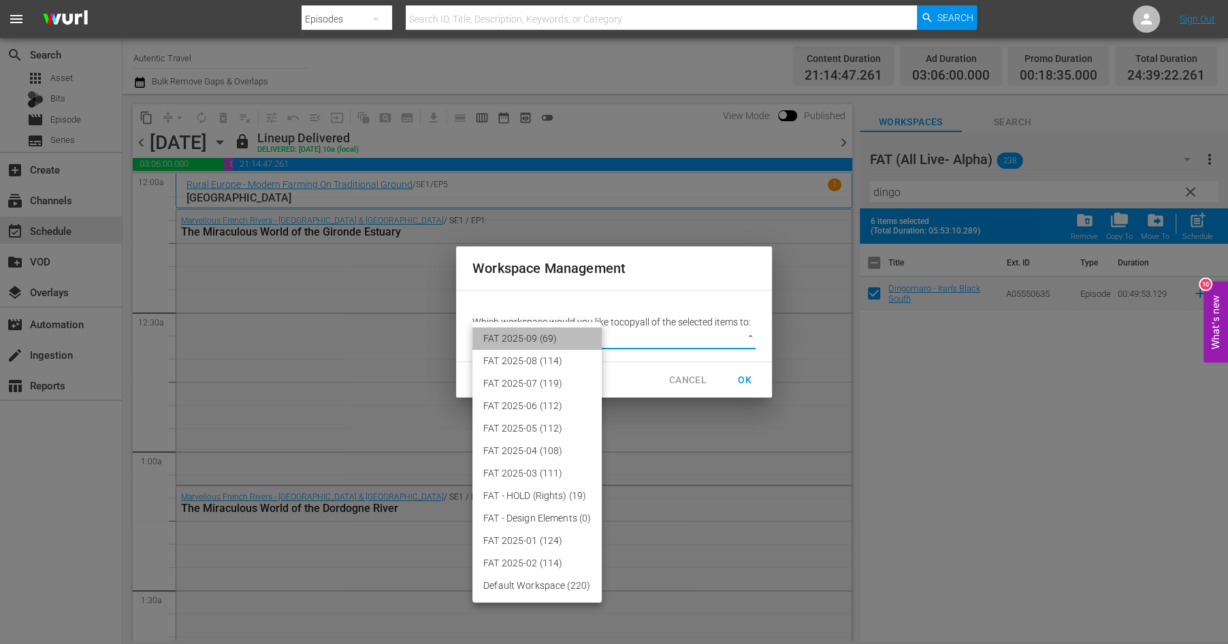
click at [568, 338] on li "FAT 2025-09 (69)" at bounding box center [537, 339] width 129 height 22
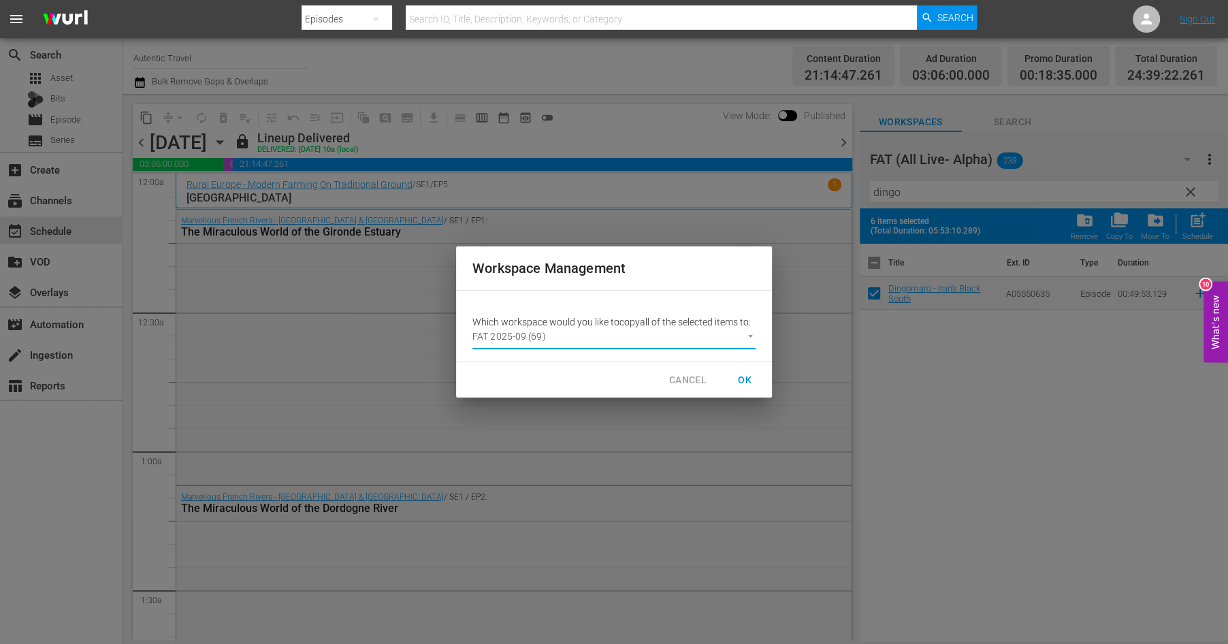
click at [745, 383] on span "OK" at bounding box center [745, 380] width 22 height 17
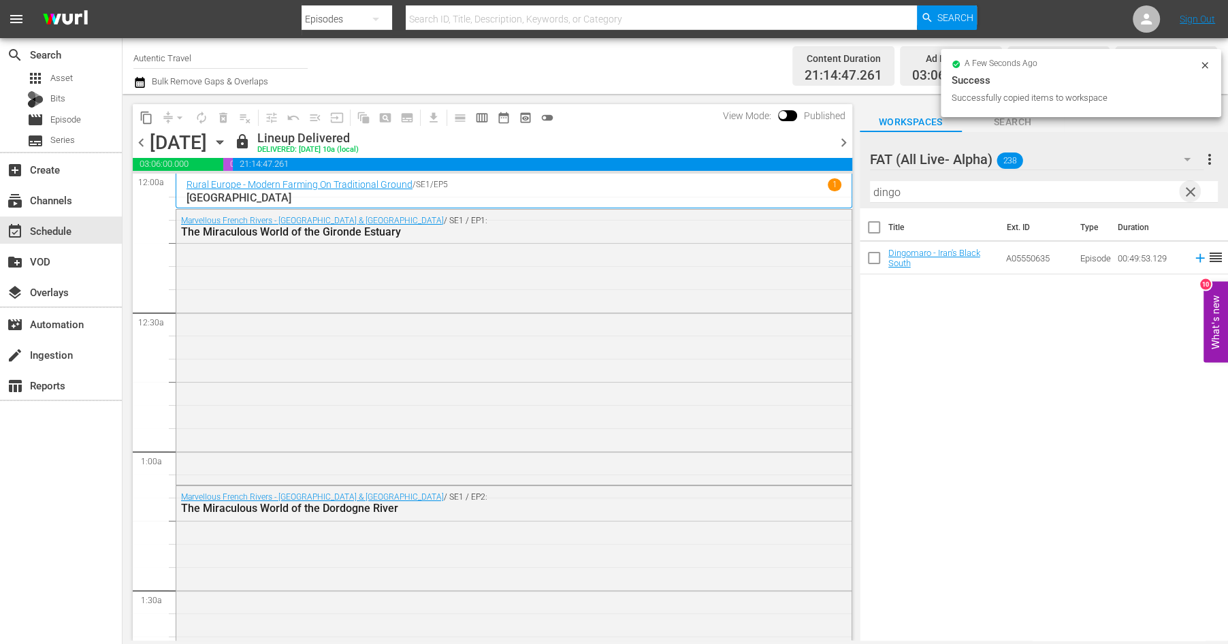
drag, startPoint x: 1189, startPoint y: 192, endPoint x: 1024, endPoint y: 170, distance: 166.2
click at [1190, 192] on span "clear" at bounding box center [1191, 192] width 16 height 16
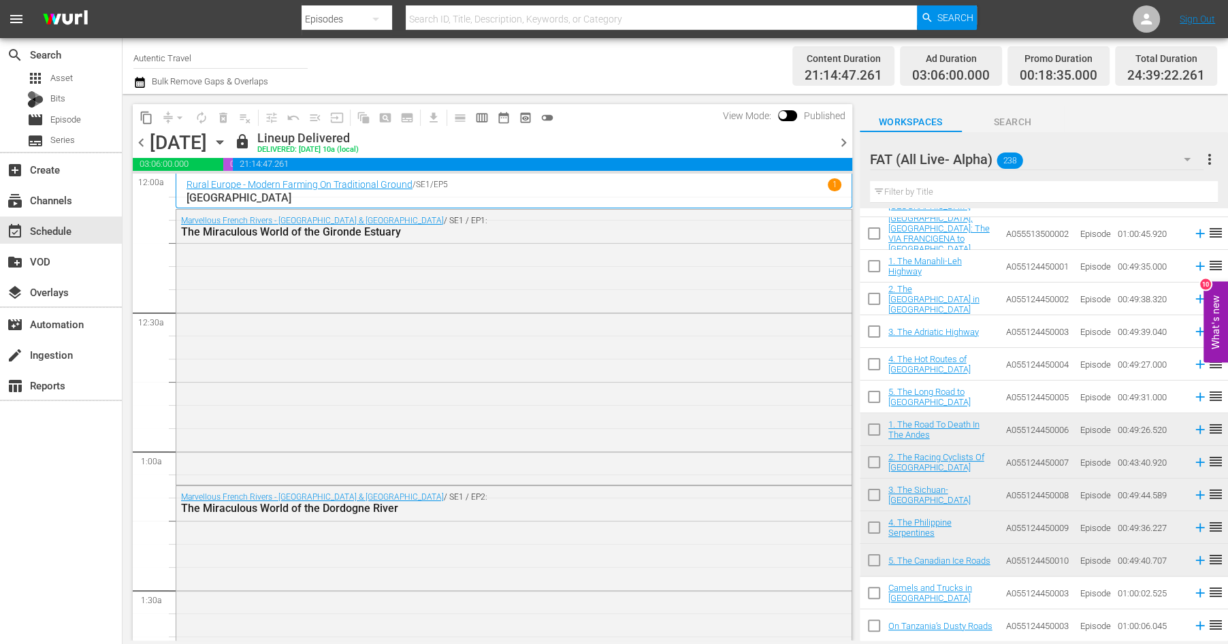
scroll to position [4108, 0]
click at [880, 395] on input "checkbox" at bounding box center [874, 401] width 29 height 29
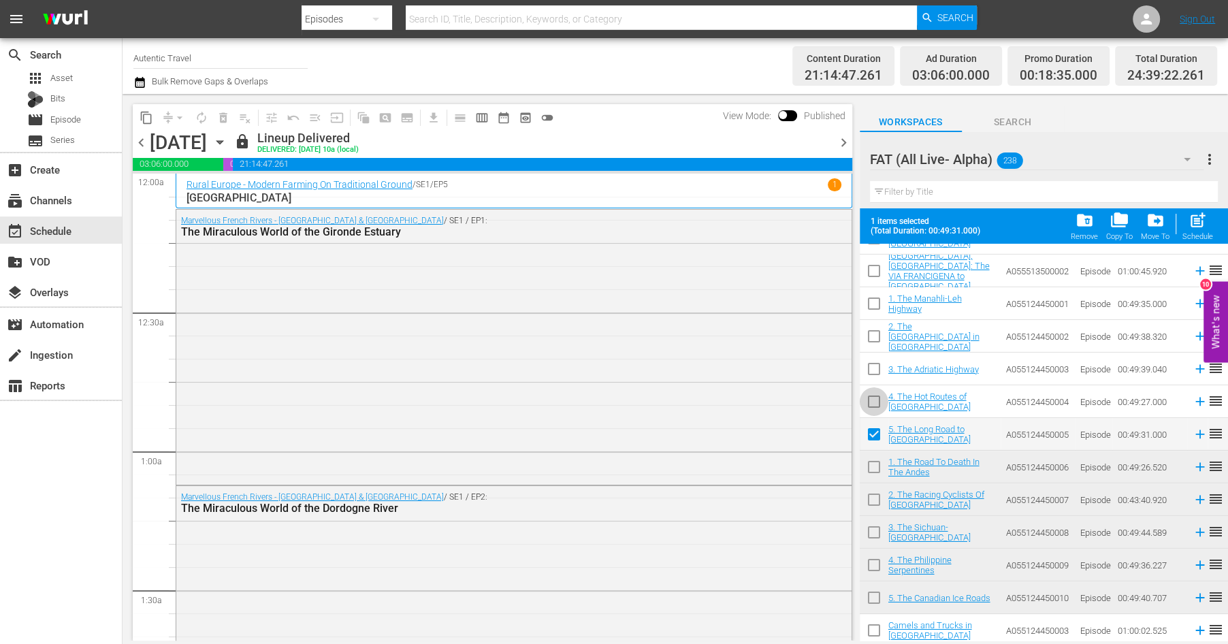
click at [880, 403] on input "checkbox" at bounding box center [874, 404] width 29 height 29
click at [875, 371] on input "checkbox" at bounding box center [874, 371] width 29 height 29
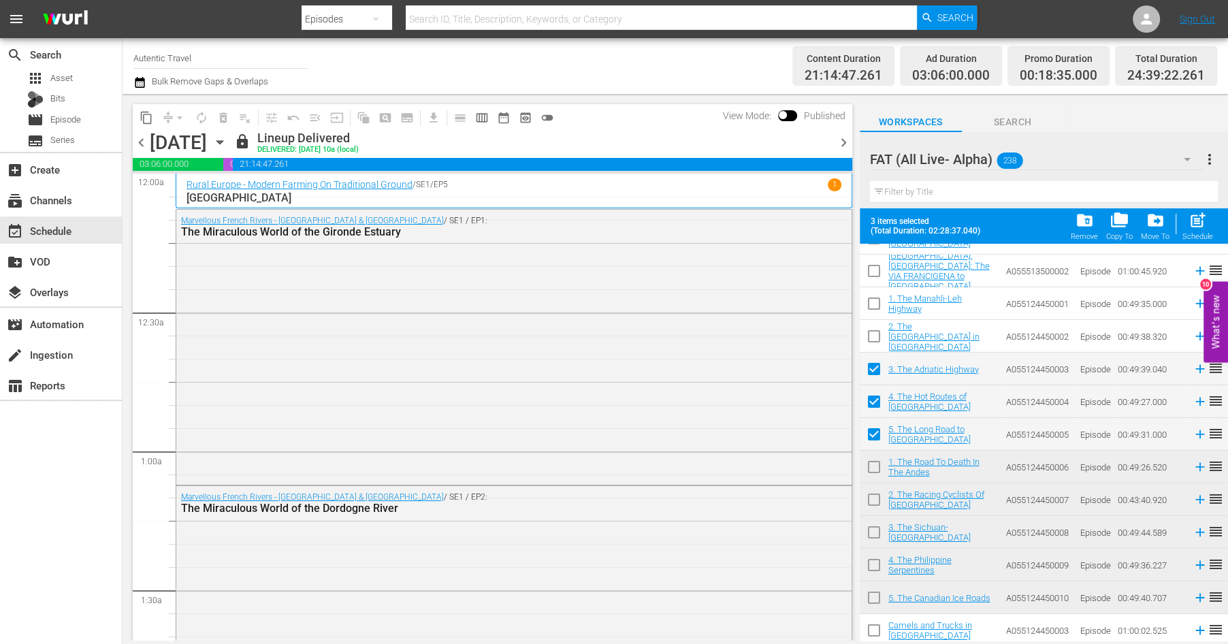
click at [873, 330] on input "checkbox" at bounding box center [874, 339] width 29 height 29
click at [874, 298] on input "checkbox" at bounding box center [874, 306] width 29 height 29
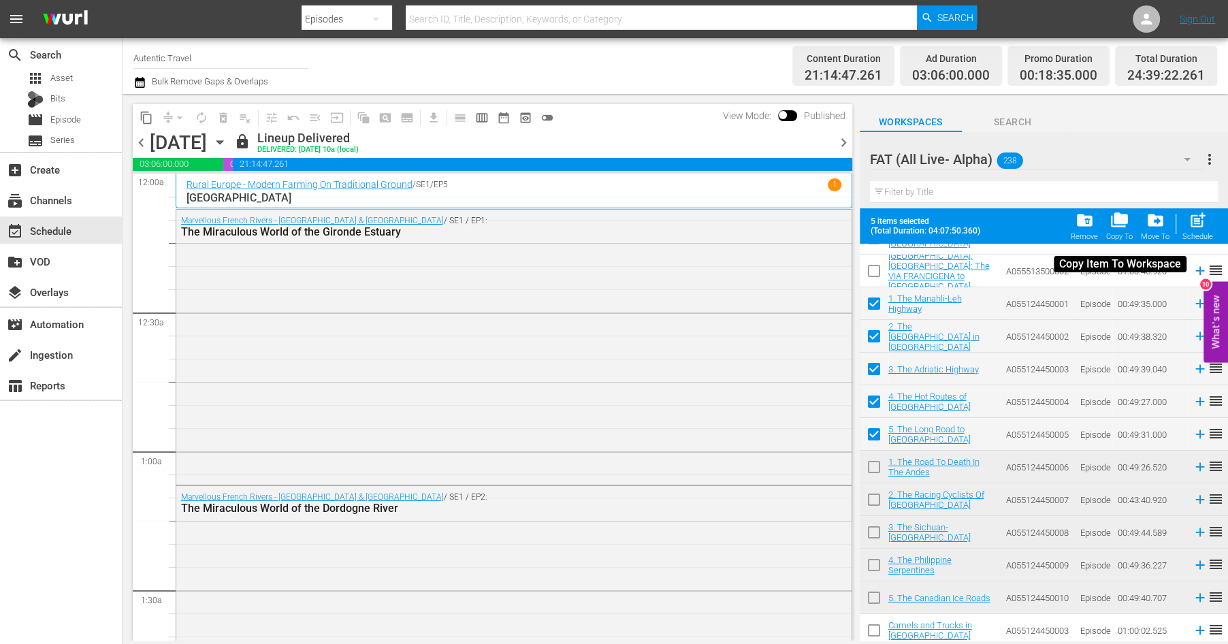
click at [1124, 221] on span "folder_copy" at bounding box center [1120, 220] width 18 height 18
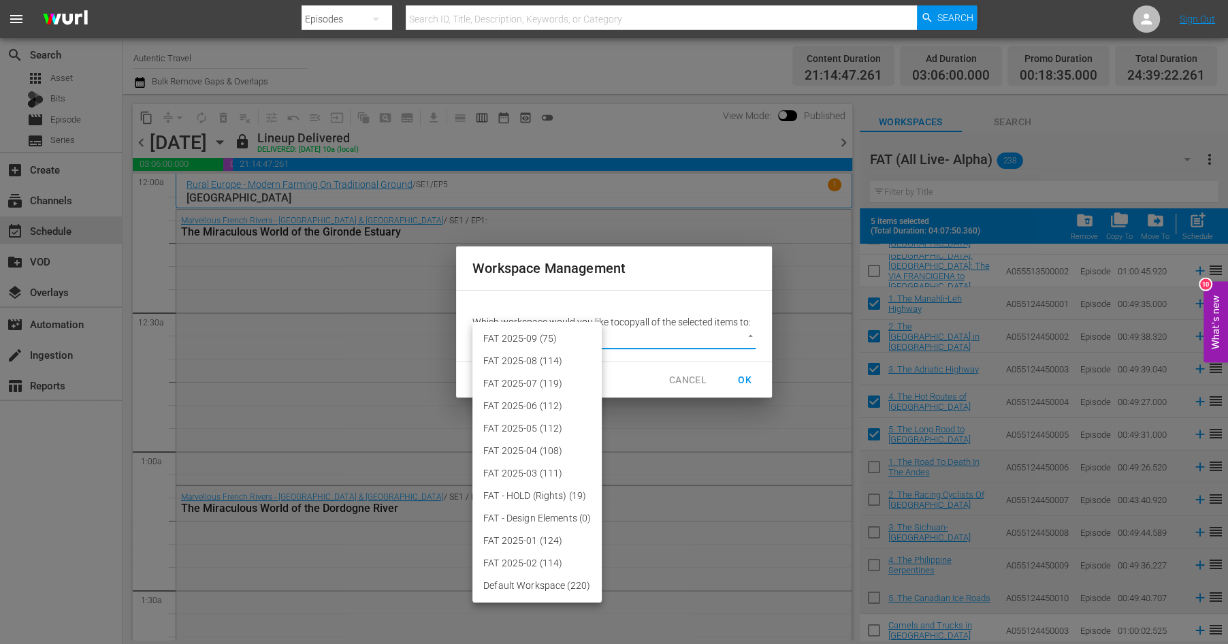
click at [742, 336] on body "menu Search By Episodes Search ID, Title, Description, Keywords, or Category Se…" at bounding box center [614, 322] width 1228 height 644
click at [522, 341] on li "FAT 2025-09 (75)" at bounding box center [537, 339] width 129 height 22
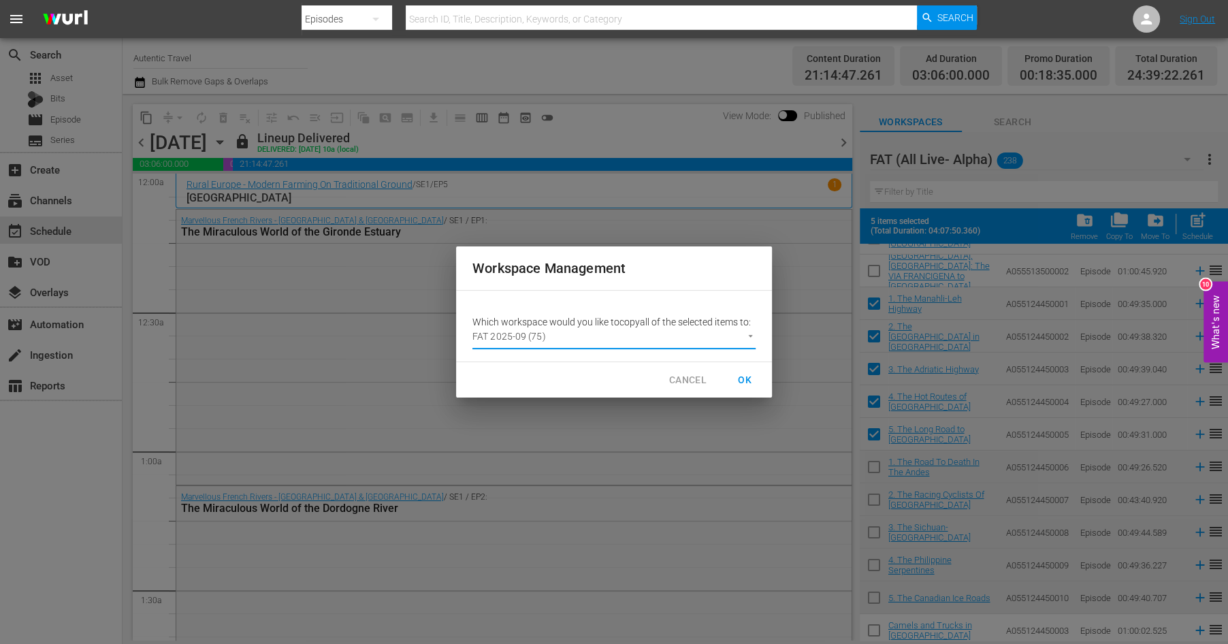
click at [750, 378] on span "OK" at bounding box center [745, 380] width 22 height 17
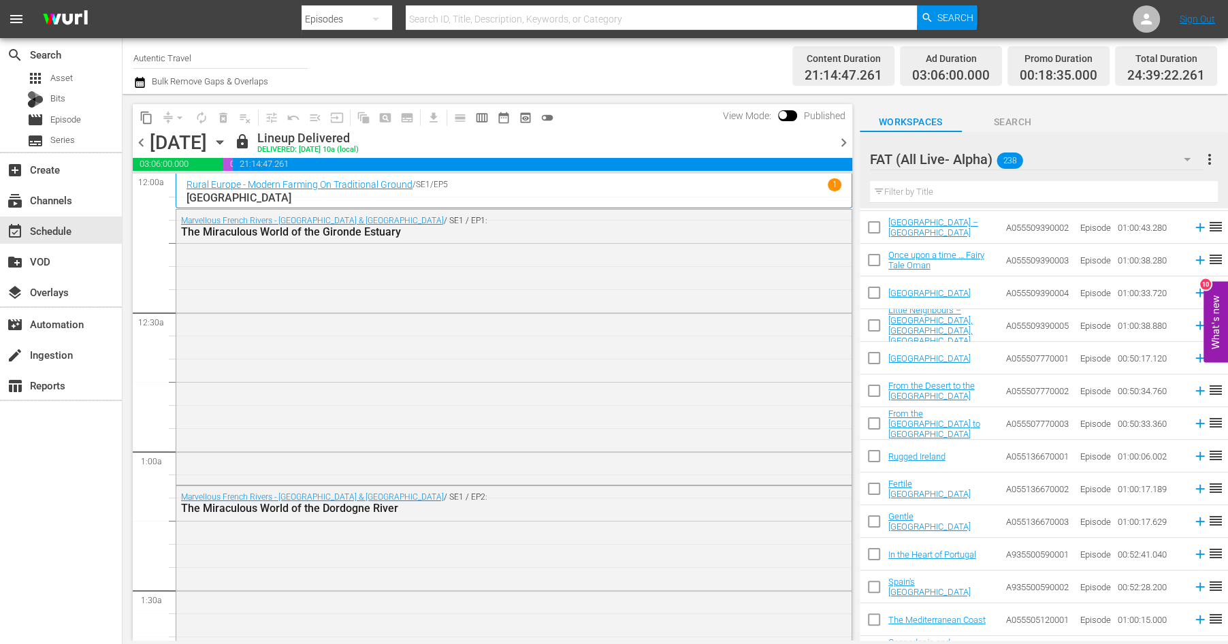
scroll to position [6511, 0]
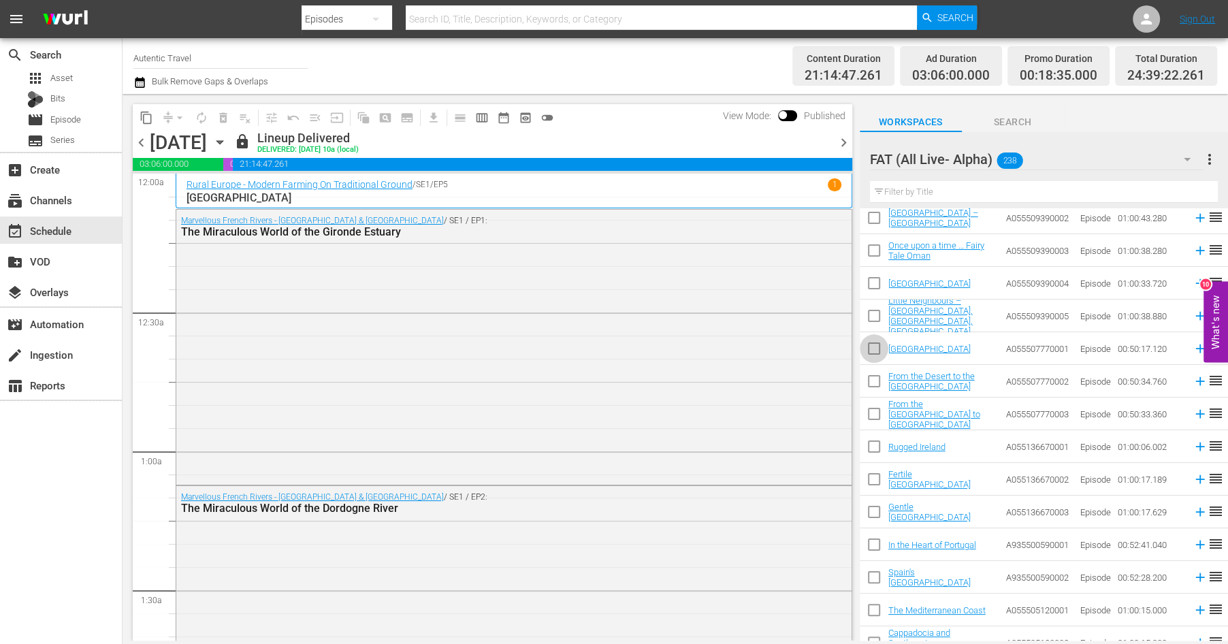
click at [873, 345] on input "checkbox" at bounding box center [874, 351] width 29 height 29
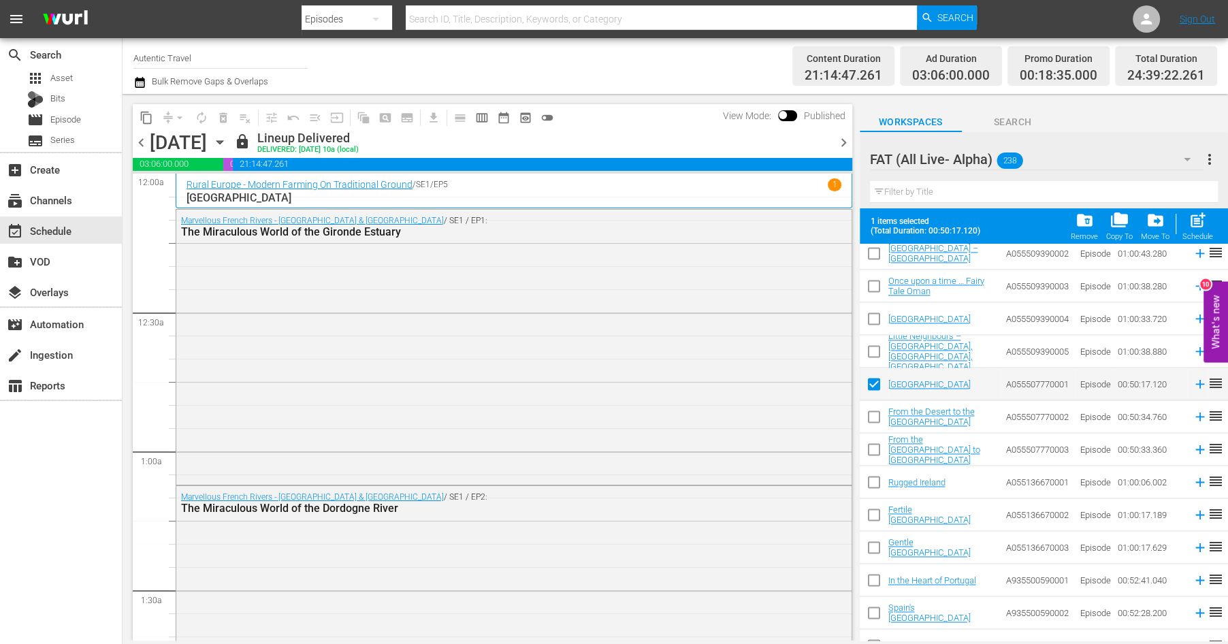
click at [870, 415] on input "checkbox" at bounding box center [874, 419] width 29 height 29
click at [871, 447] on input "checkbox" at bounding box center [874, 452] width 29 height 29
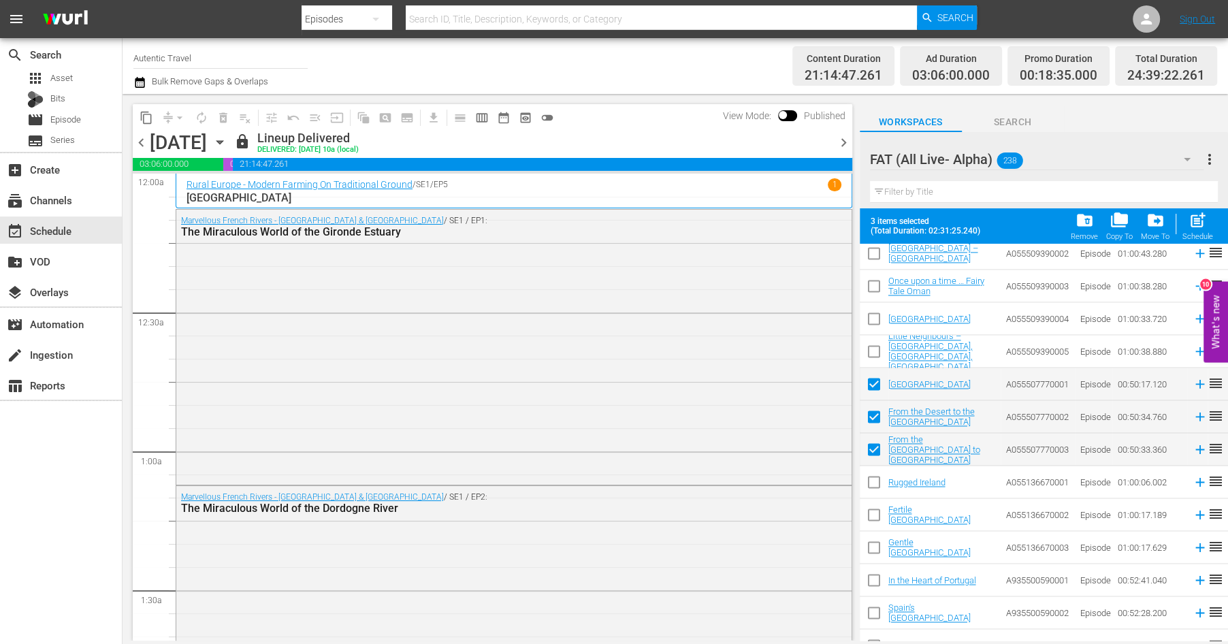
click at [874, 481] on input "checkbox" at bounding box center [874, 485] width 29 height 29
click at [874, 515] on input "checkbox" at bounding box center [874, 517] width 29 height 29
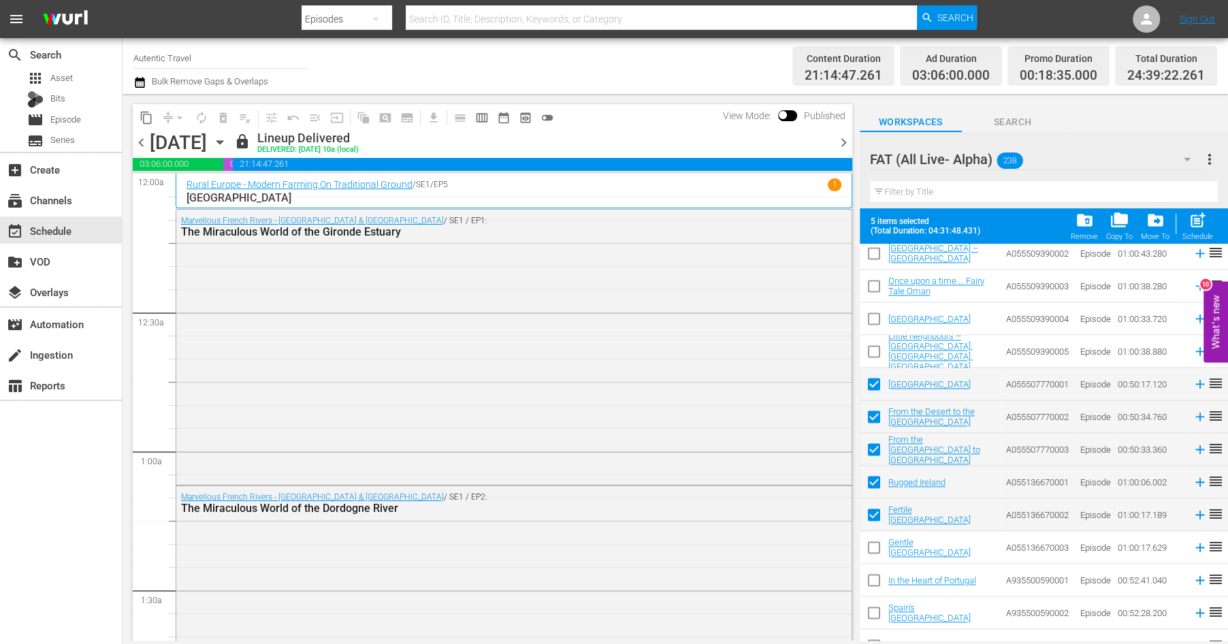
click at [872, 541] on input "checkbox" at bounding box center [874, 550] width 29 height 29
click at [876, 583] on input "checkbox" at bounding box center [874, 583] width 29 height 29
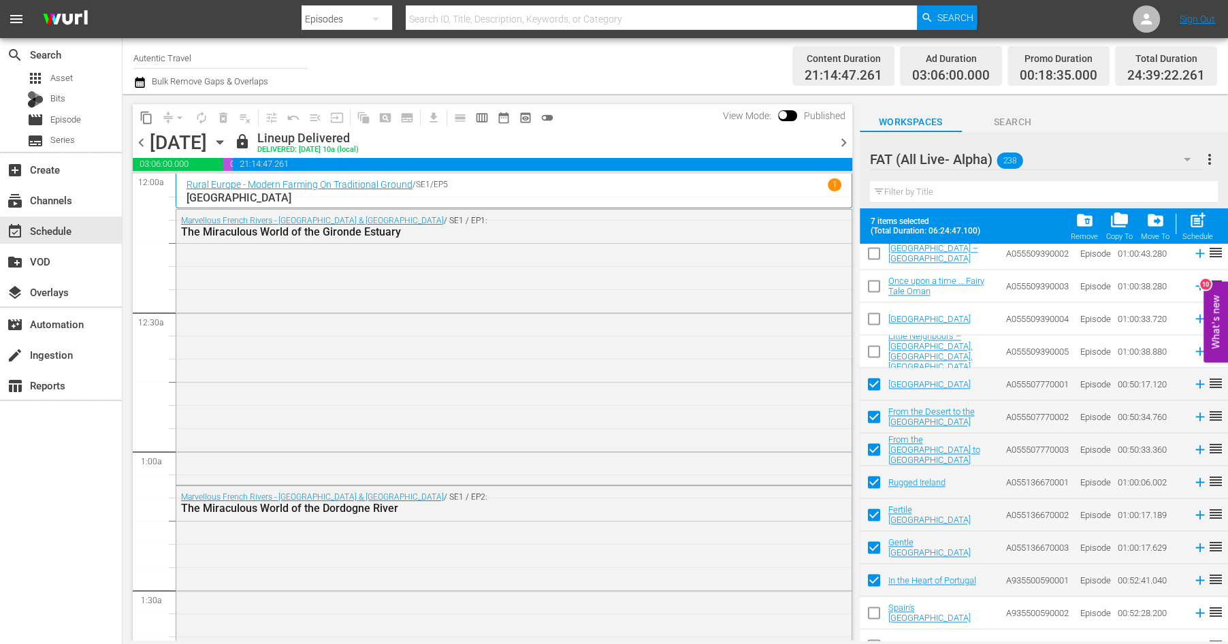
click at [876, 610] on input "checkbox" at bounding box center [874, 615] width 29 height 29
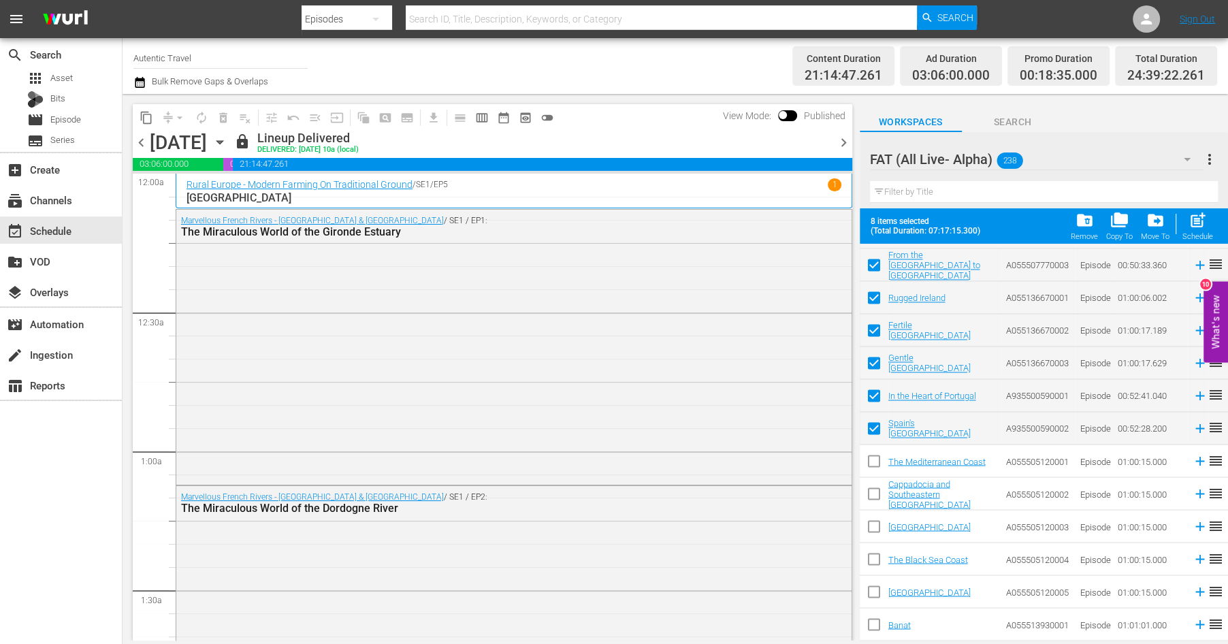
scroll to position [6701, 0]
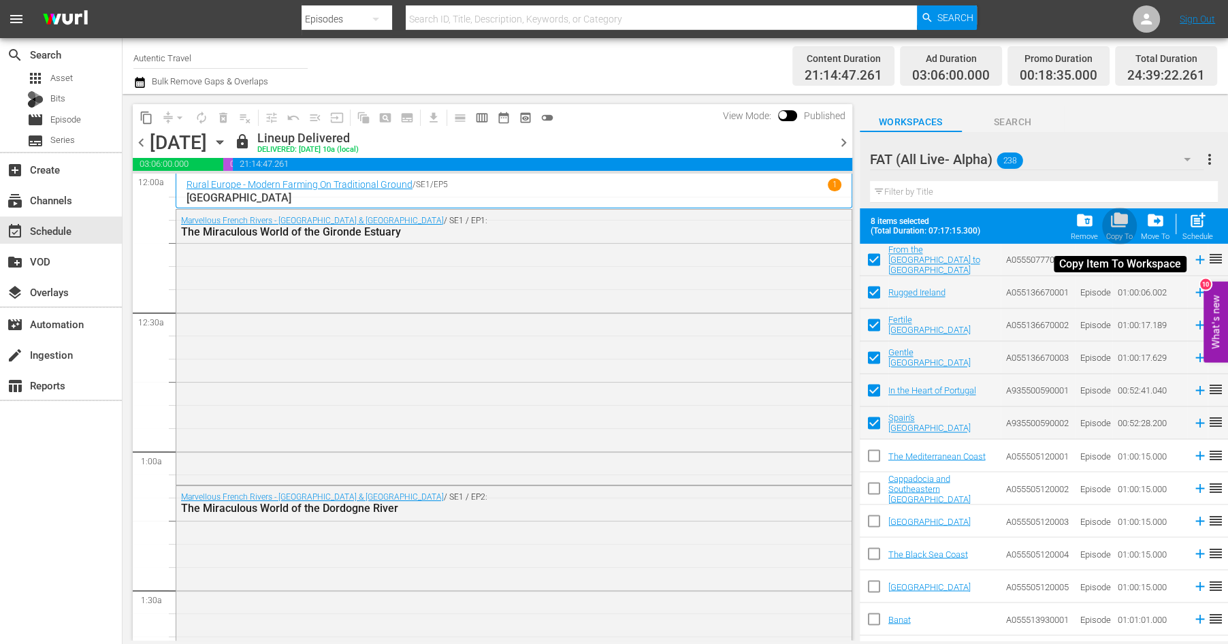
click at [1120, 225] on span "folder_copy" at bounding box center [1120, 220] width 18 height 18
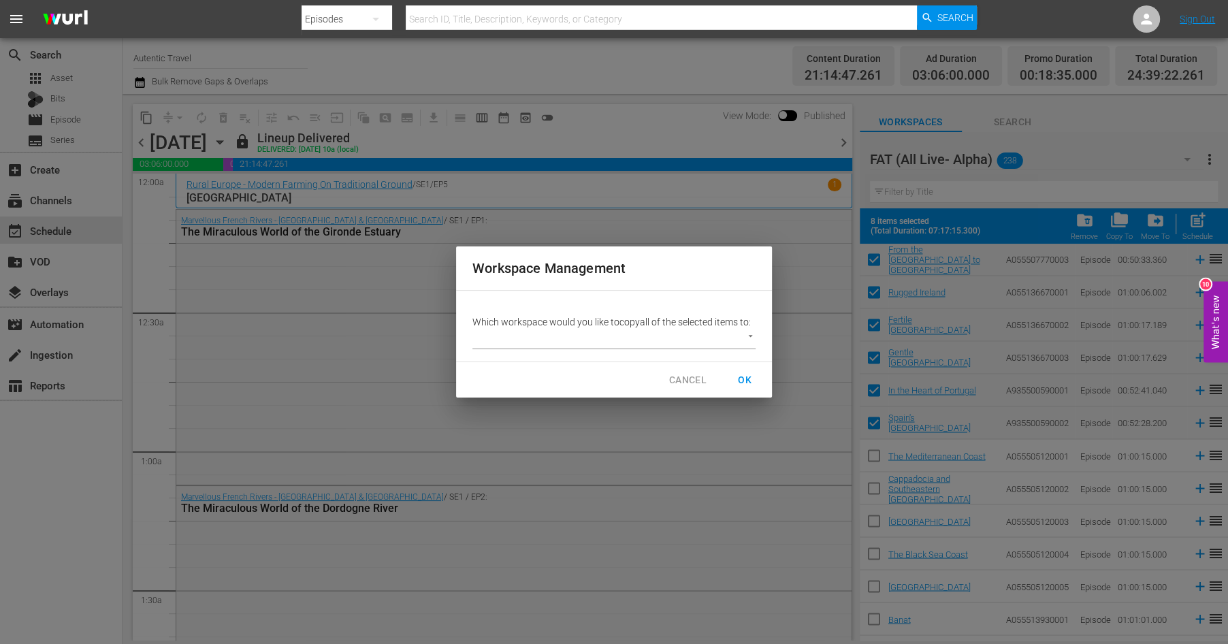
click at [749, 335] on body "menu Search By Episodes Search ID, Title, Description, Keywords, or Category Se…" at bounding box center [614, 322] width 1228 height 644
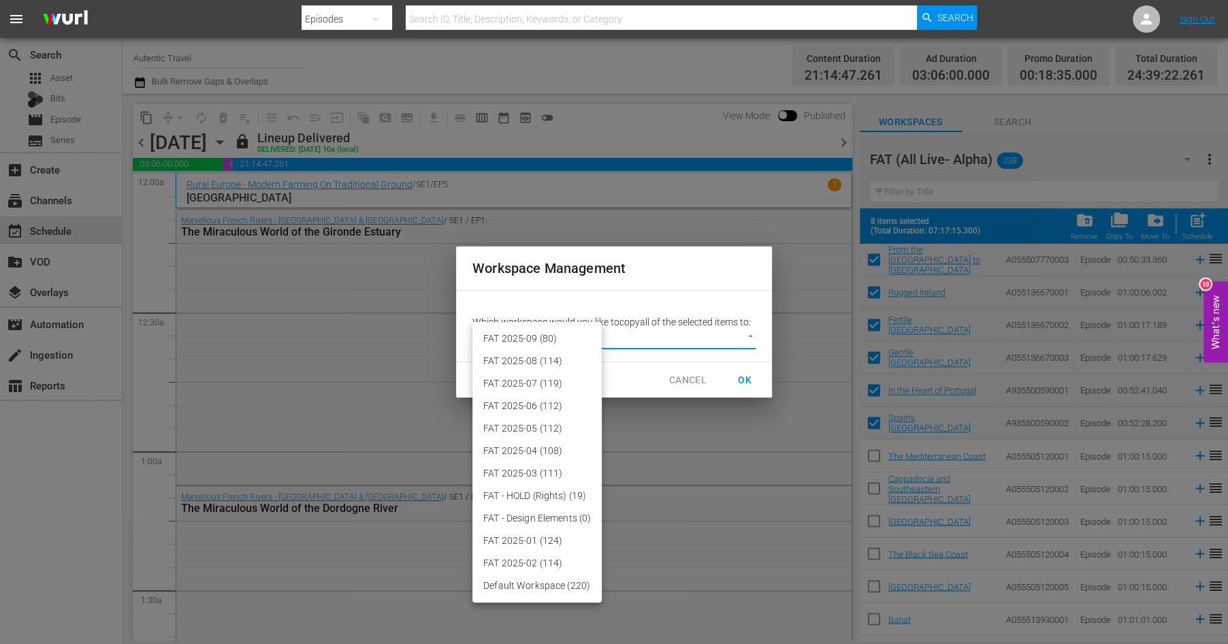
click at [537, 340] on li "FAT 2025-09 (80)" at bounding box center [537, 339] width 129 height 22
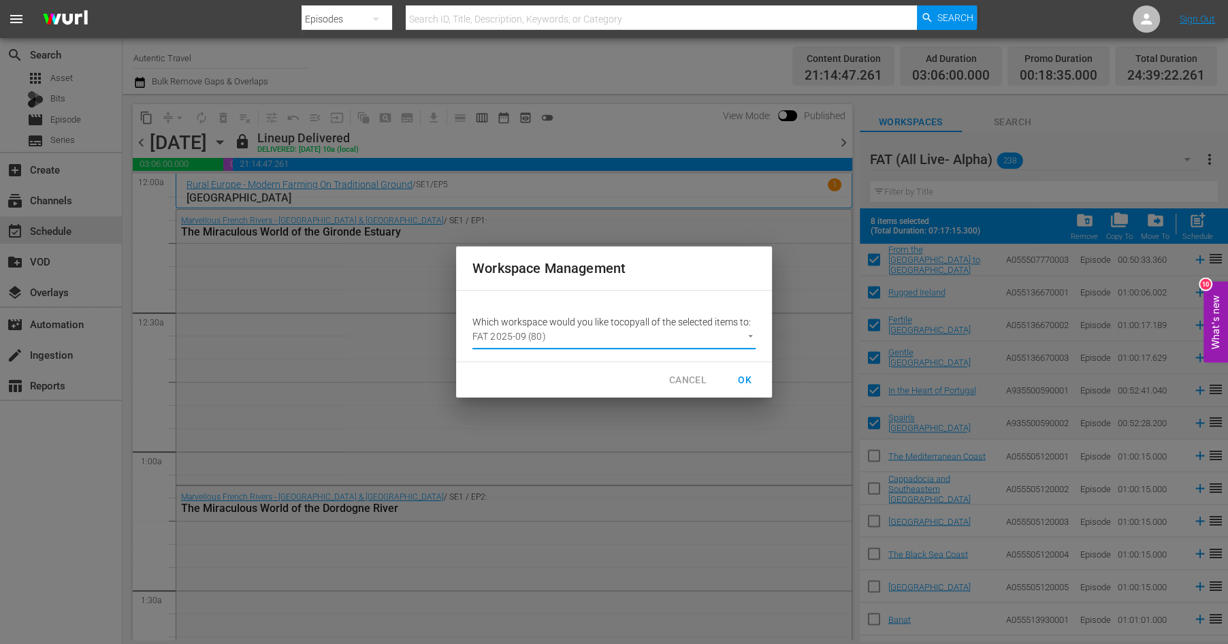
click at [748, 380] on span "OK" at bounding box center [745, 380] width 22 height 17
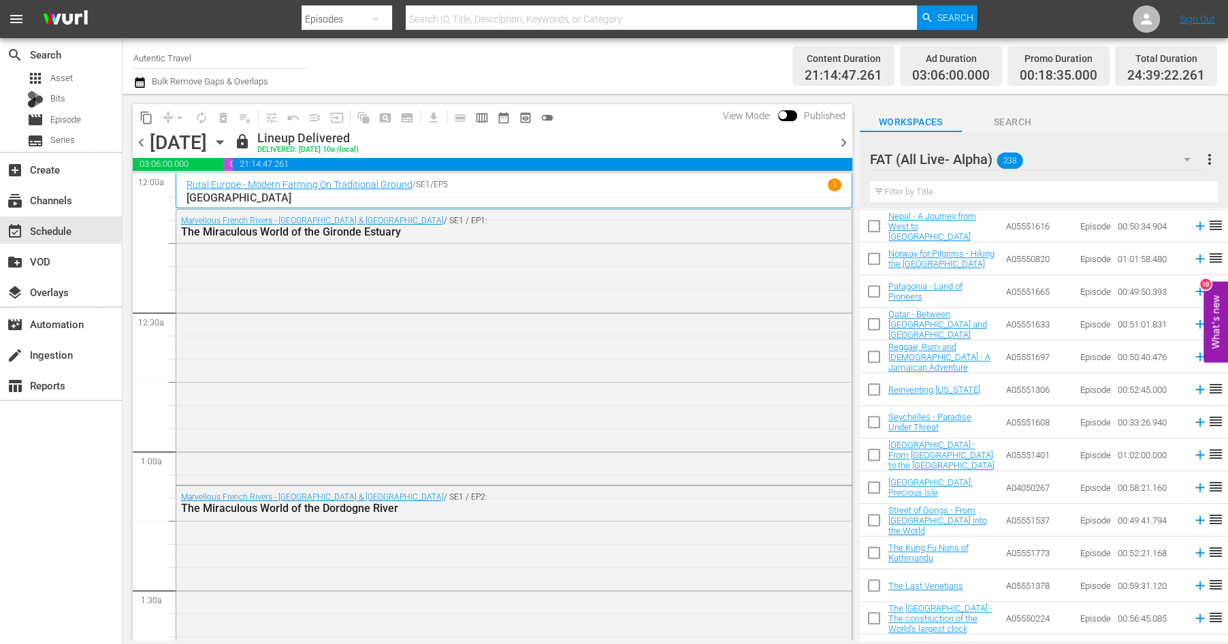
scroll to position [789, 0]
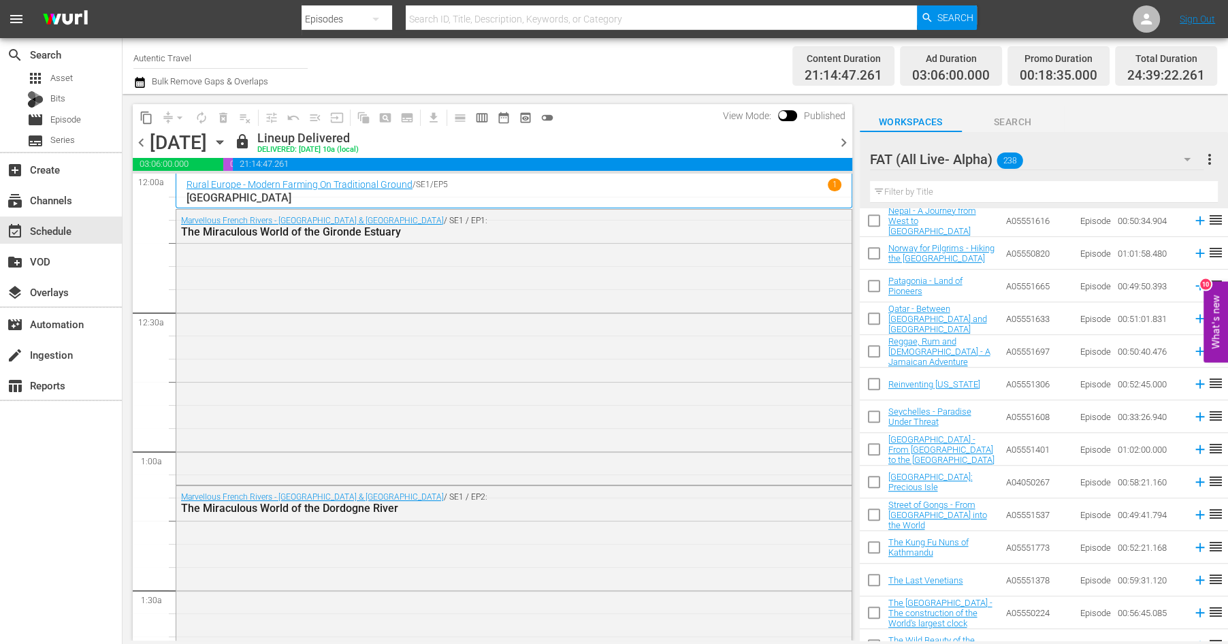
click at [872, 421] on input "checkbox" at bounding box center [874, 419] width 29 height 29
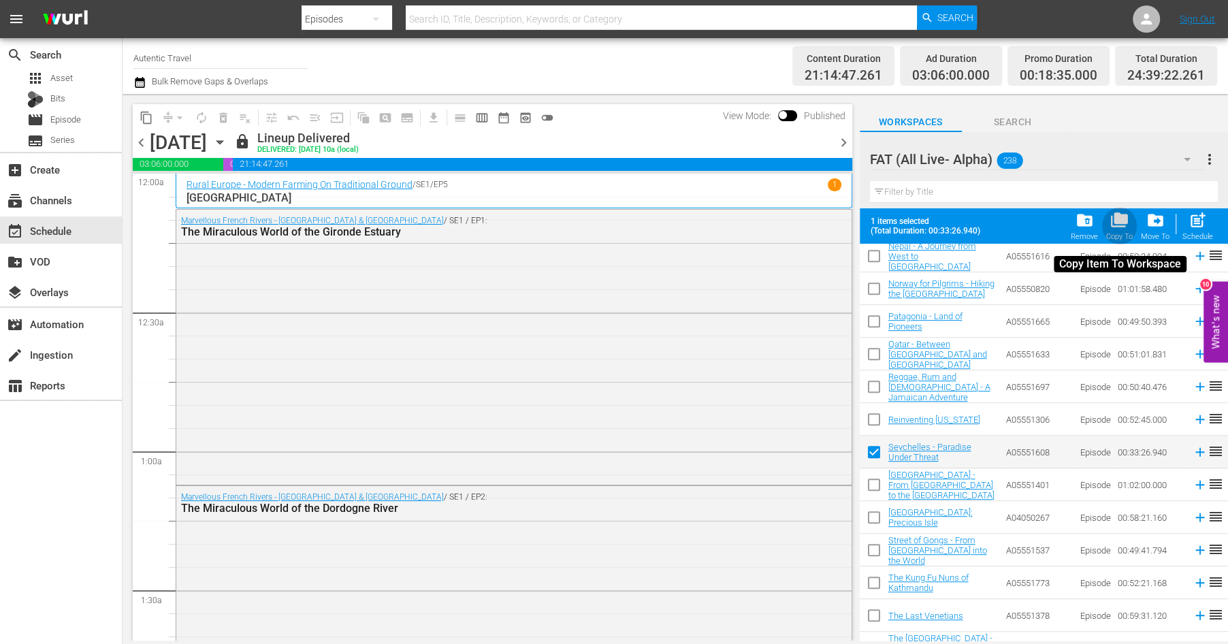
click at [1113, 221] on span "folder_copy" at bounding box center [1120, 220] width 18 height 18
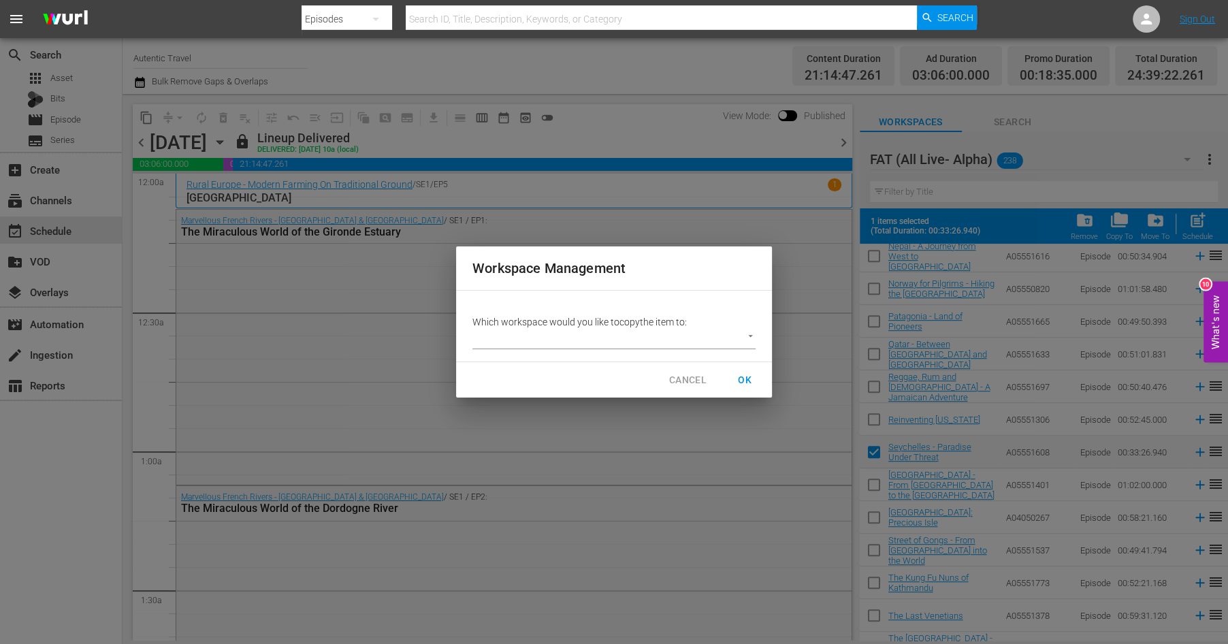
click at [743, 334] on body "menu Search By Episodes Search ID, Title, Description, Keywords, or Category Se…" at bounding box center [614, 322] width 1228 height 644
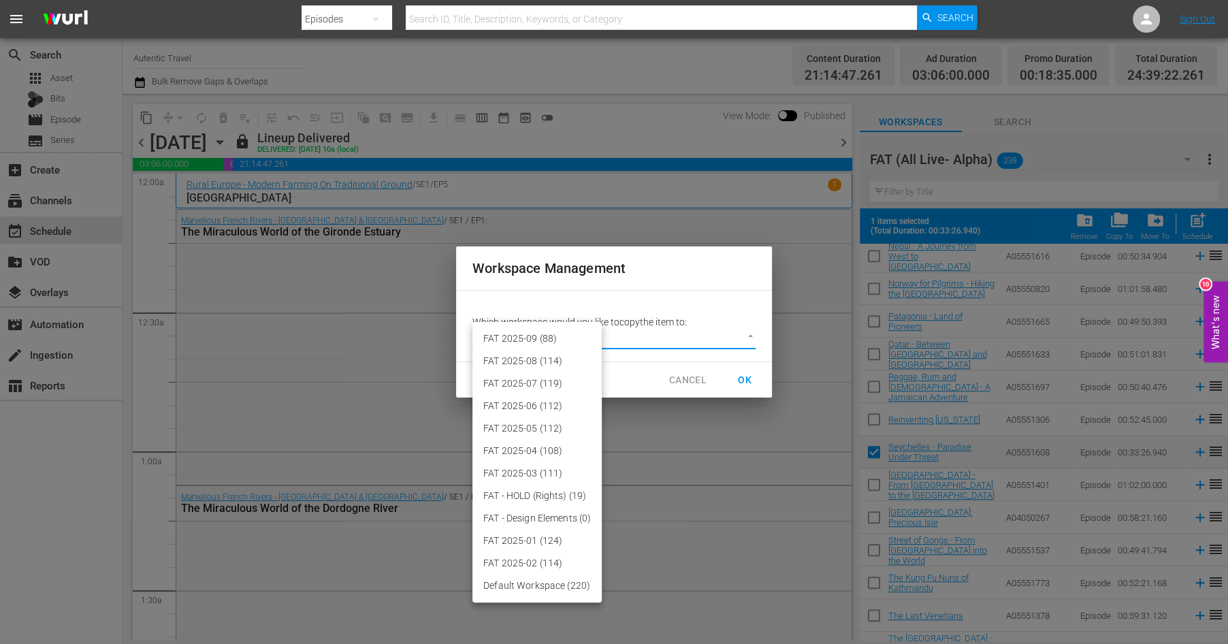
click at [550, 336] on li "FAT 2025-09 (88)" at bounding box center [537, 339] width 129 height 22
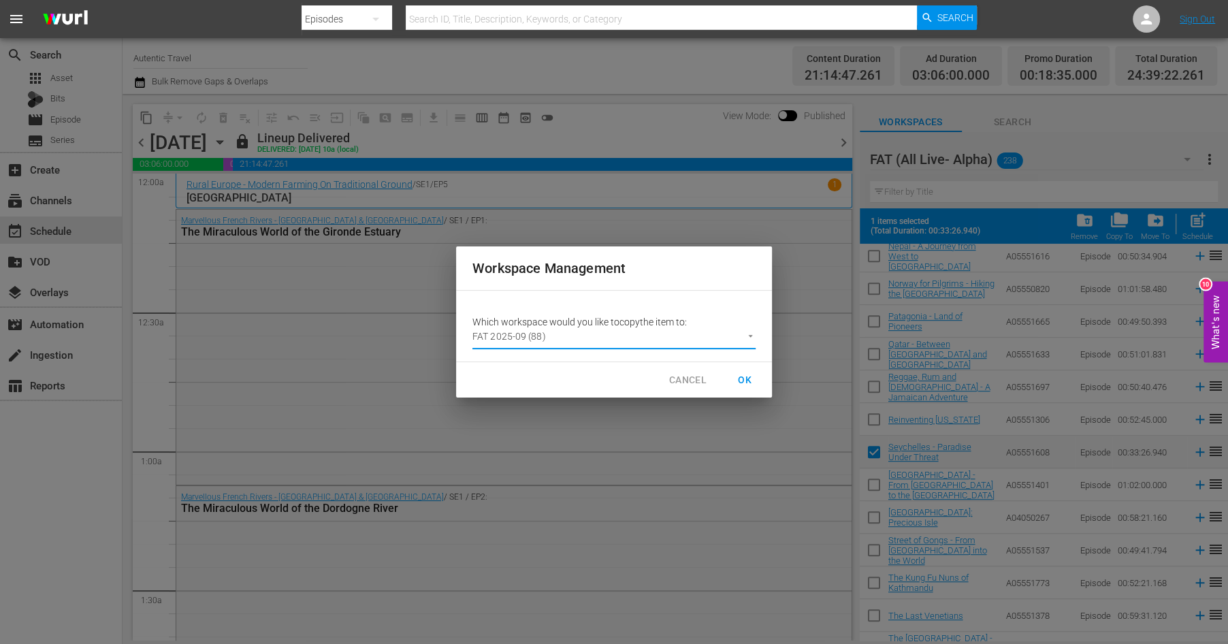
click at [750, 377] on span "OK" at bounding box center [745, 380] width 22 height 17
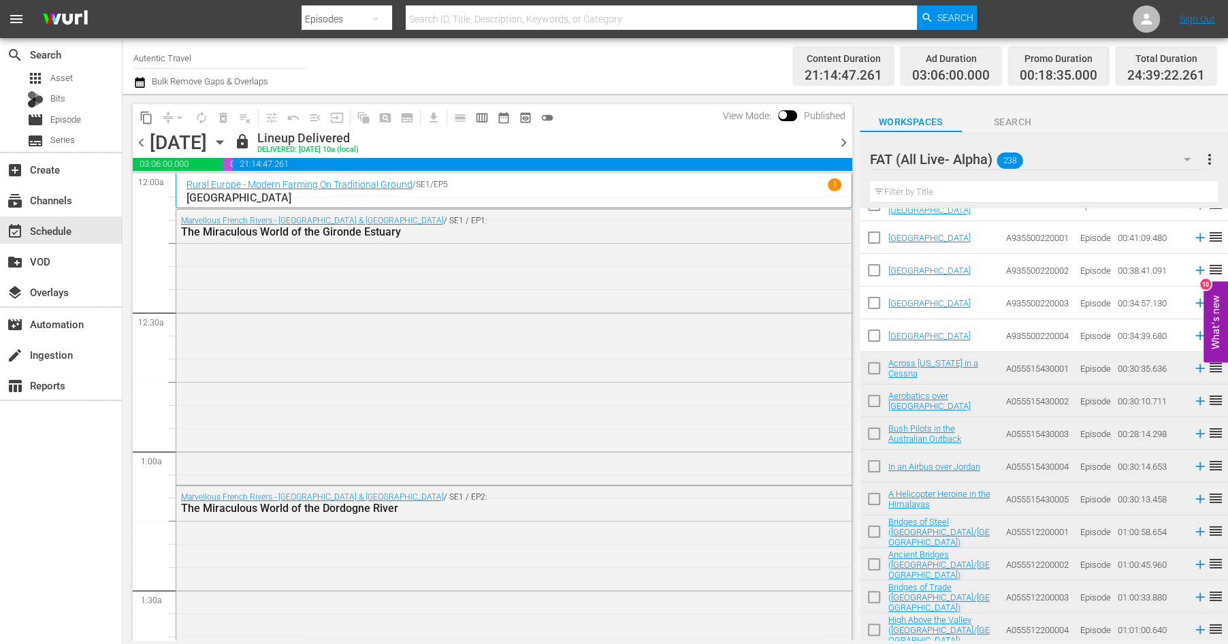
scroll to position [7378, 0]
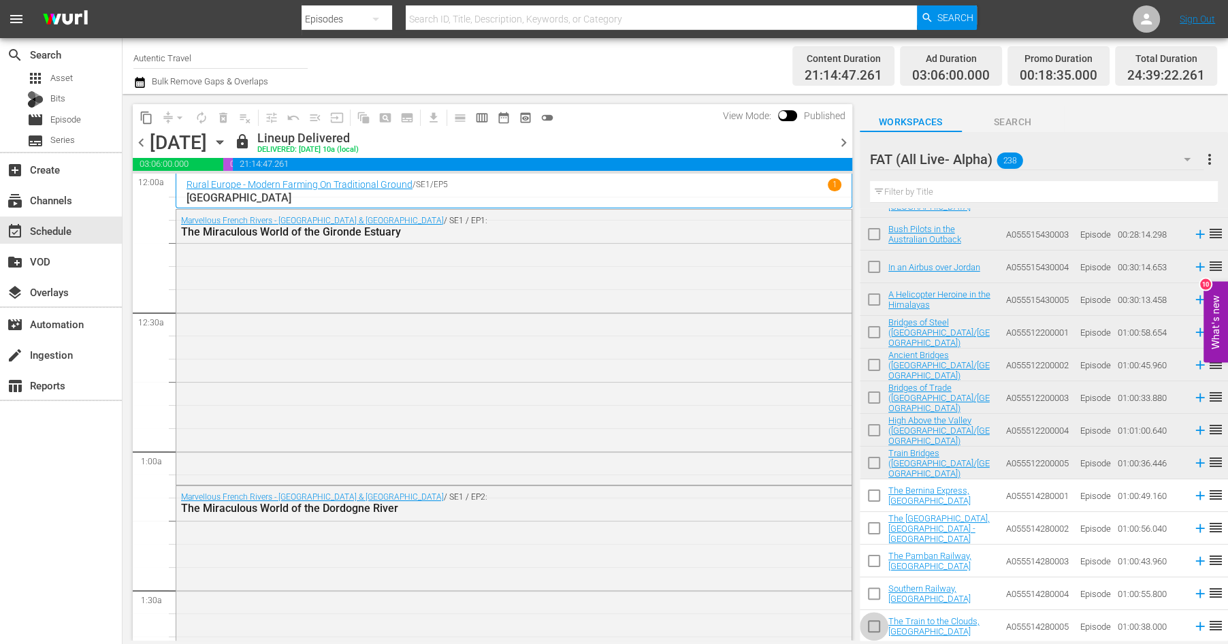
click at [874, 622] on input "checkbox" at bounding box center [874, 629] width 29 height 29
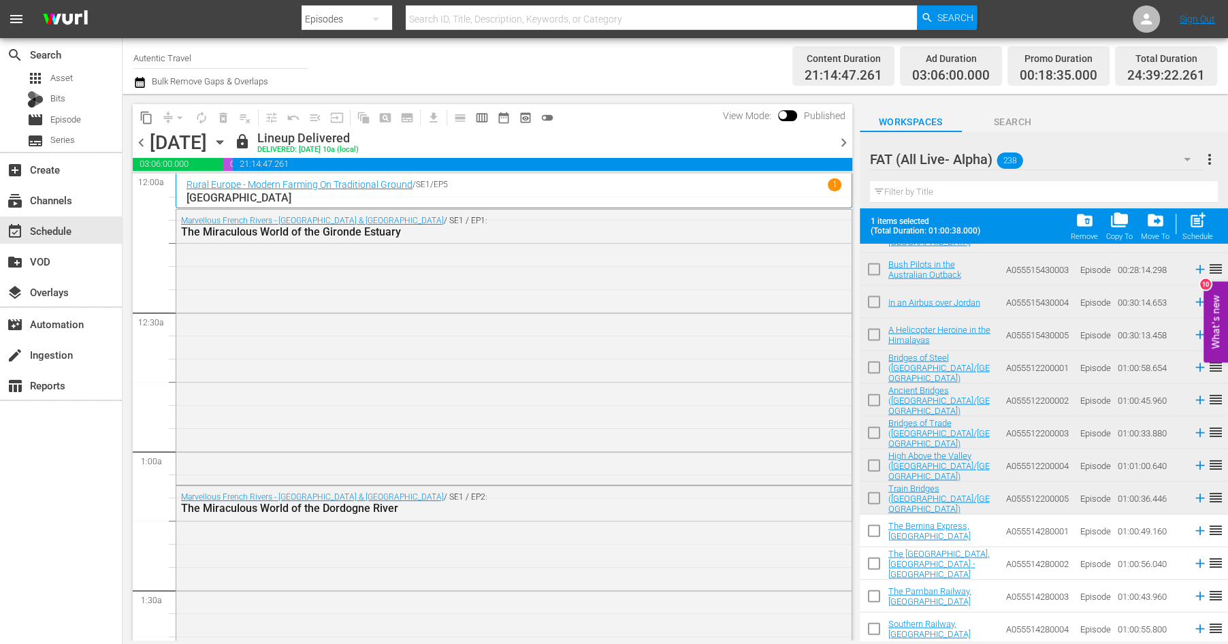
click at [874, 601] on input "checkbox" at bounding box center [874, 599] width 29 height 29
click at [874, 628] on input "checkbox" at bounding box center [874, 632] width 29 height 29
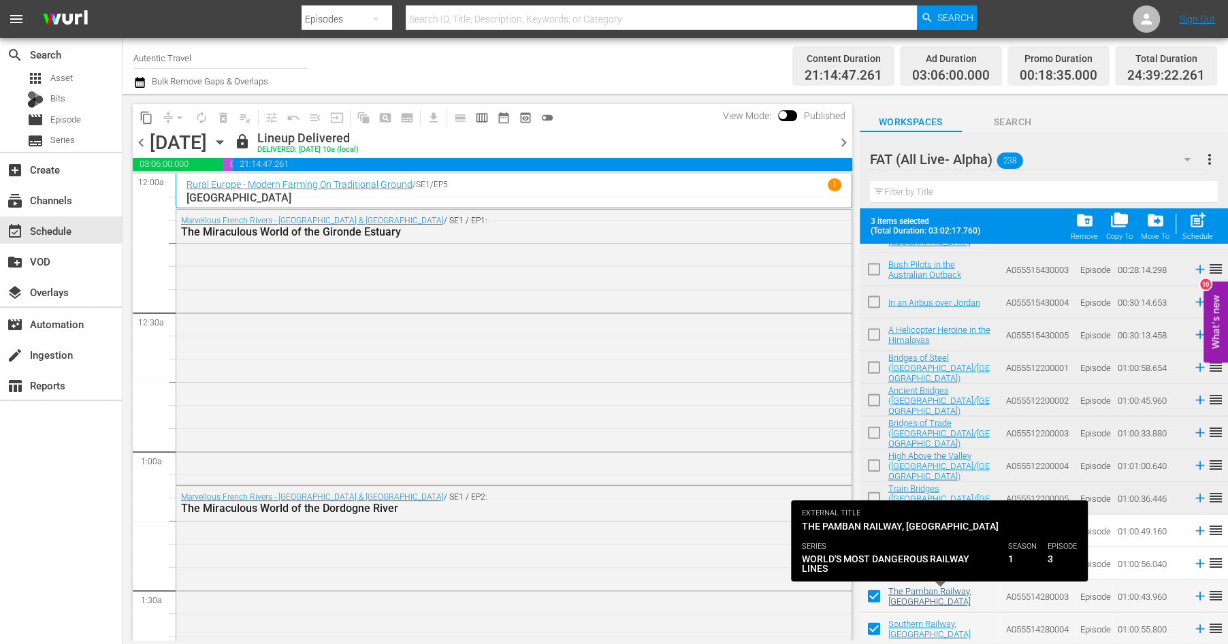
scroll to position [7413, 0]
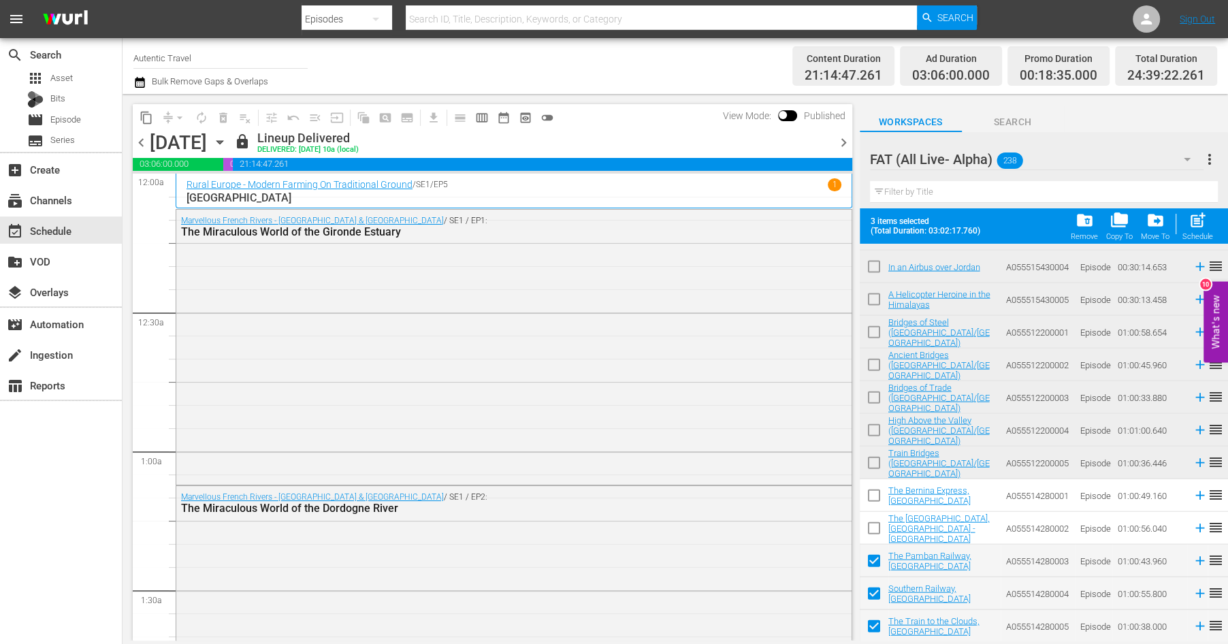
click at [874, 528] on input "checkbox" at bounding box center [874, 531] width 29 height 29
click at [874, 500] on input "checkbox" at bounding box center [874, 498] width 29 height 29
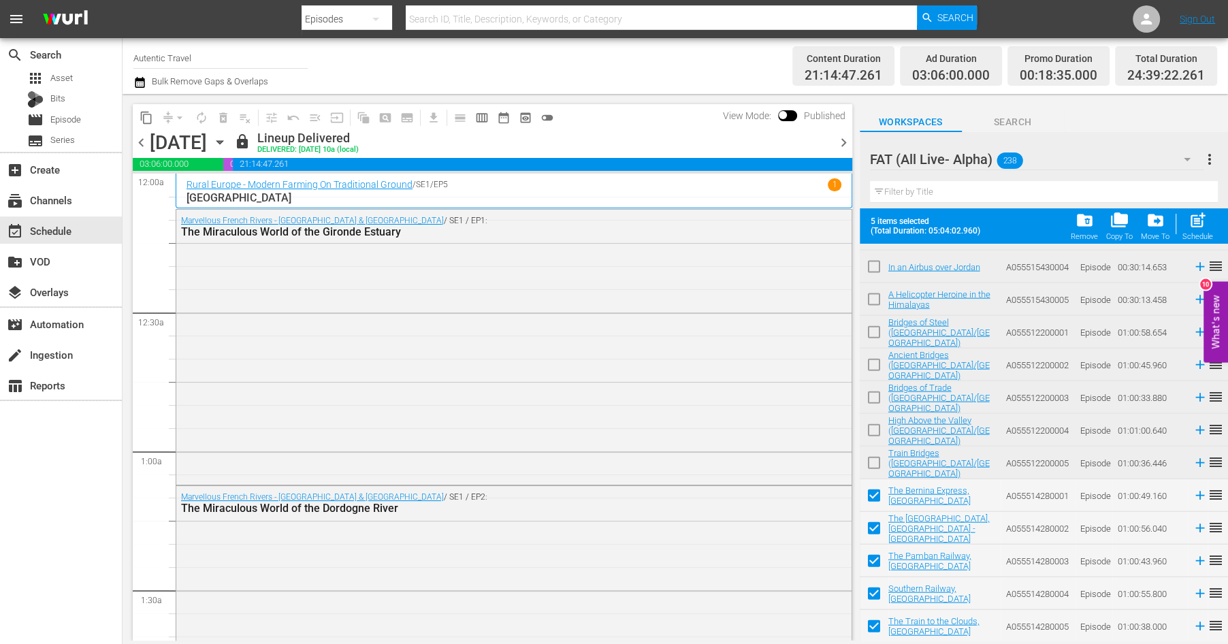
click at [874, 460] on input "checkbox" at bounding box center [874, 465] width 29 height 29
click at [874, 428] on input "checkbox" at bounding box center [874, 433] width 29 height 29
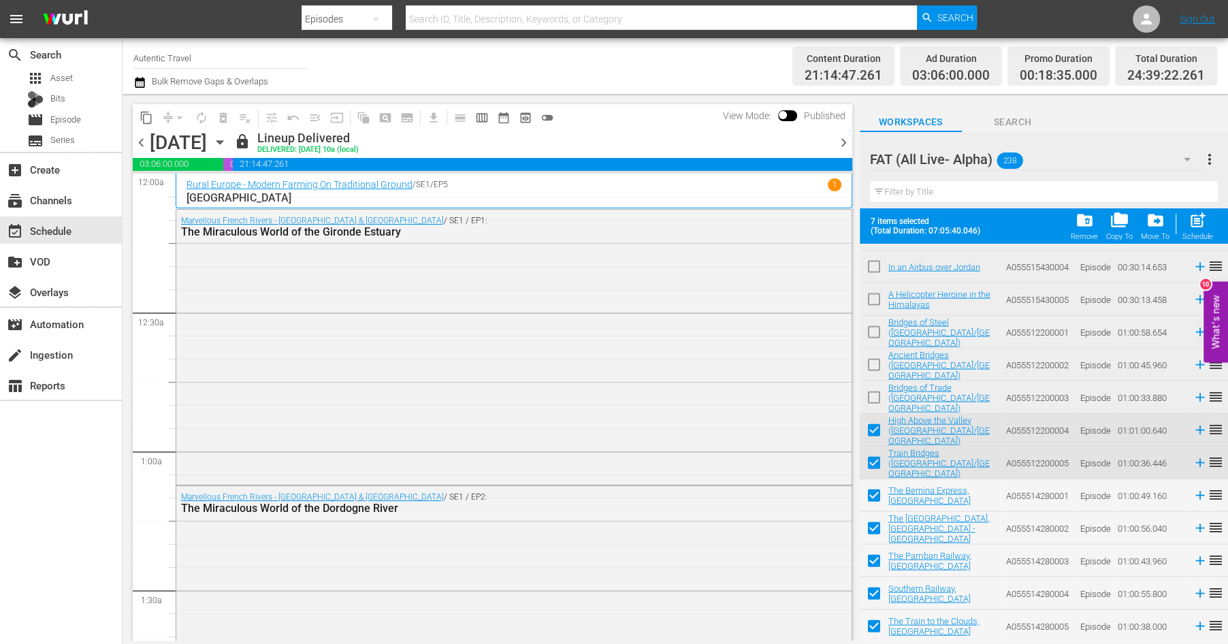
click at [874, 394] on input "checkbox" at bounding box center [874, 400] width 29 height 29
click at [876, 364] on input "checkbox" at bounding box center [874, 367] width 29 height 29
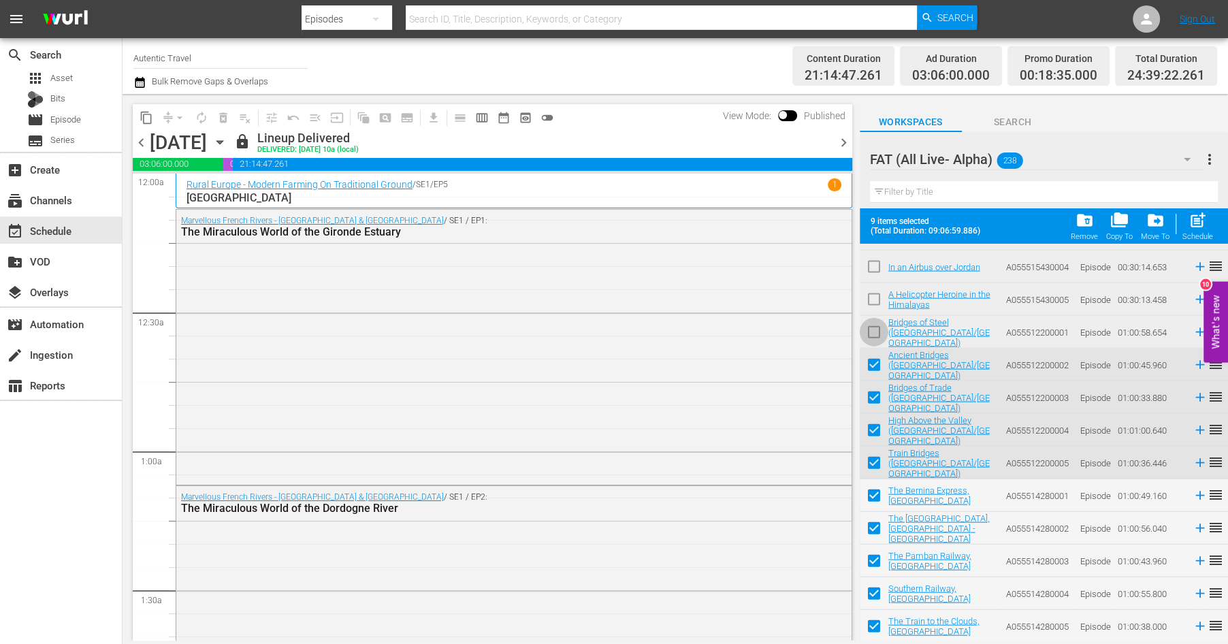
click at [874, 332] on input "checkbox" at bounding box center [874, 335] width 29 height 29
click at [872, 300] on input "checkbox" at bounding box center [874, 302] width 29 height 29
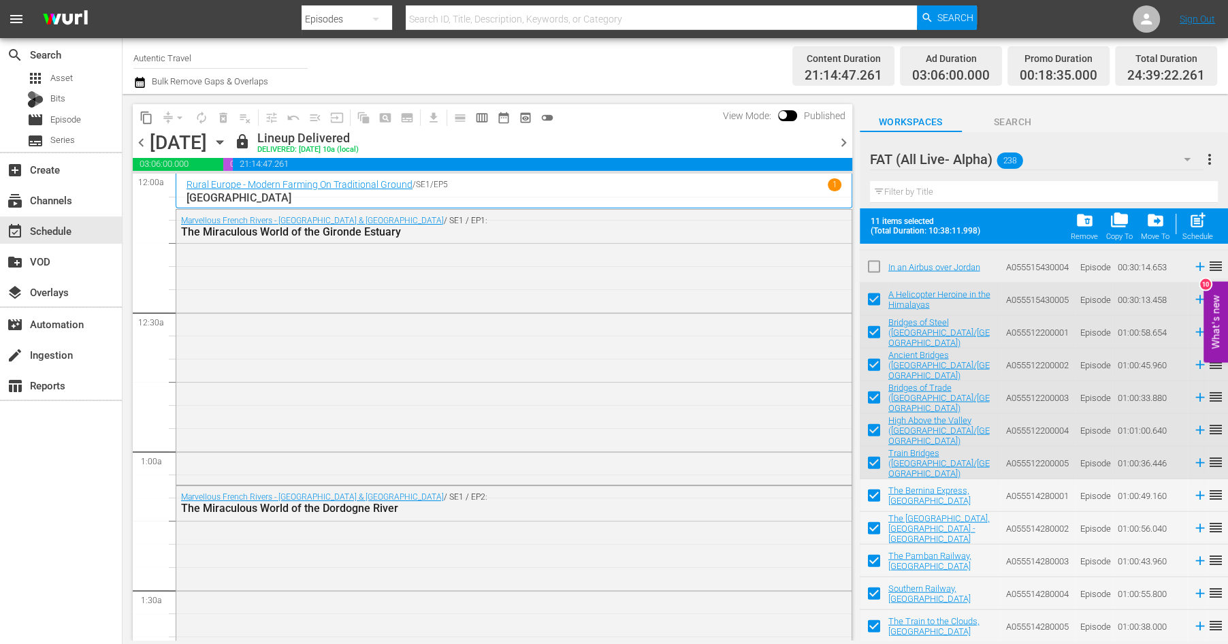
click at [879, 302] on input "checkbox" at bounding box center [874, 302] width 29 height 29
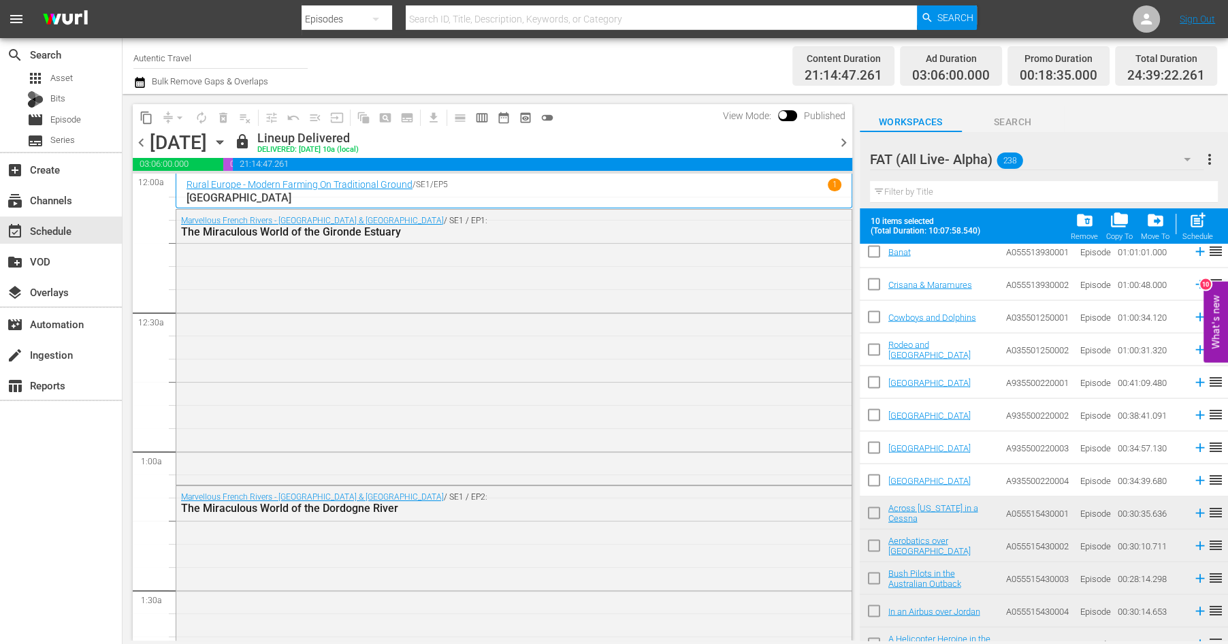
scroll to position [7046, 0]
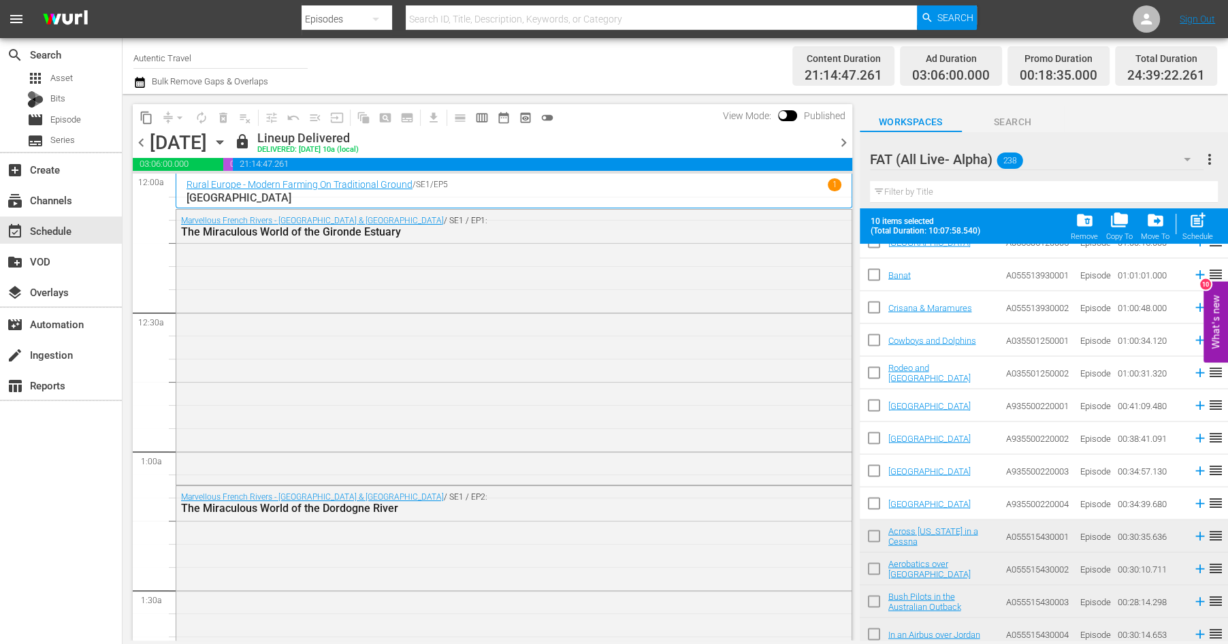
click at [878, 374] on input "checkbox" at bounding box center [874, 375] width 29 height 29
click at [877, 338] on input "checkbox" at bounding box center [874, 342] width 29 height 29
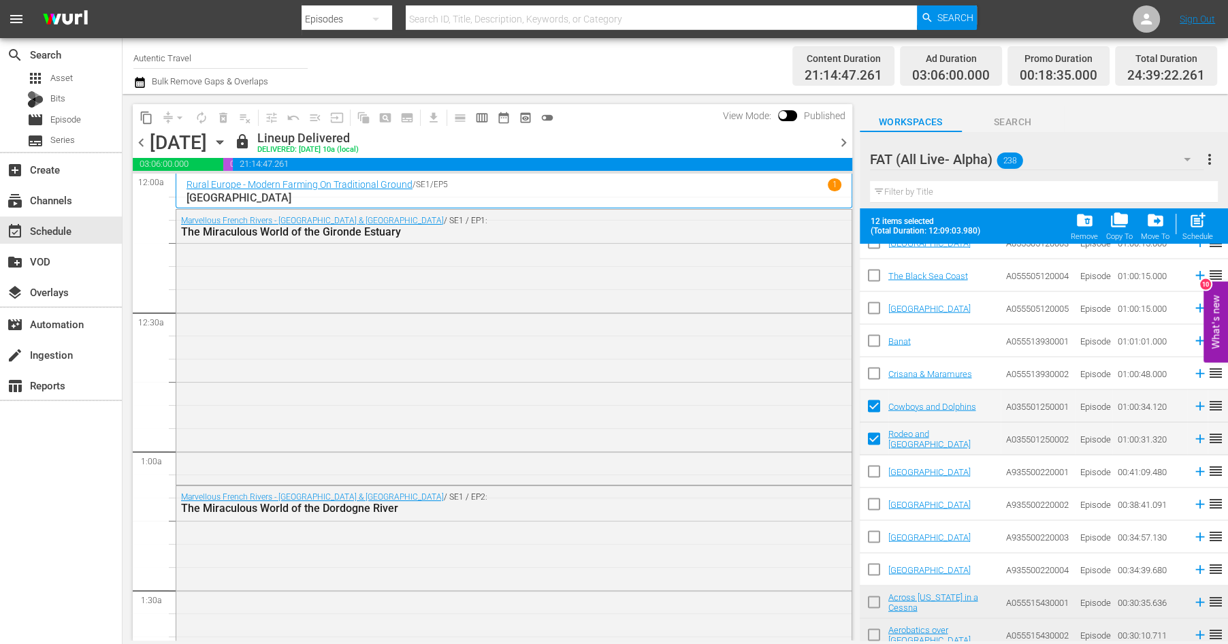
scroll to position [6973, 0]
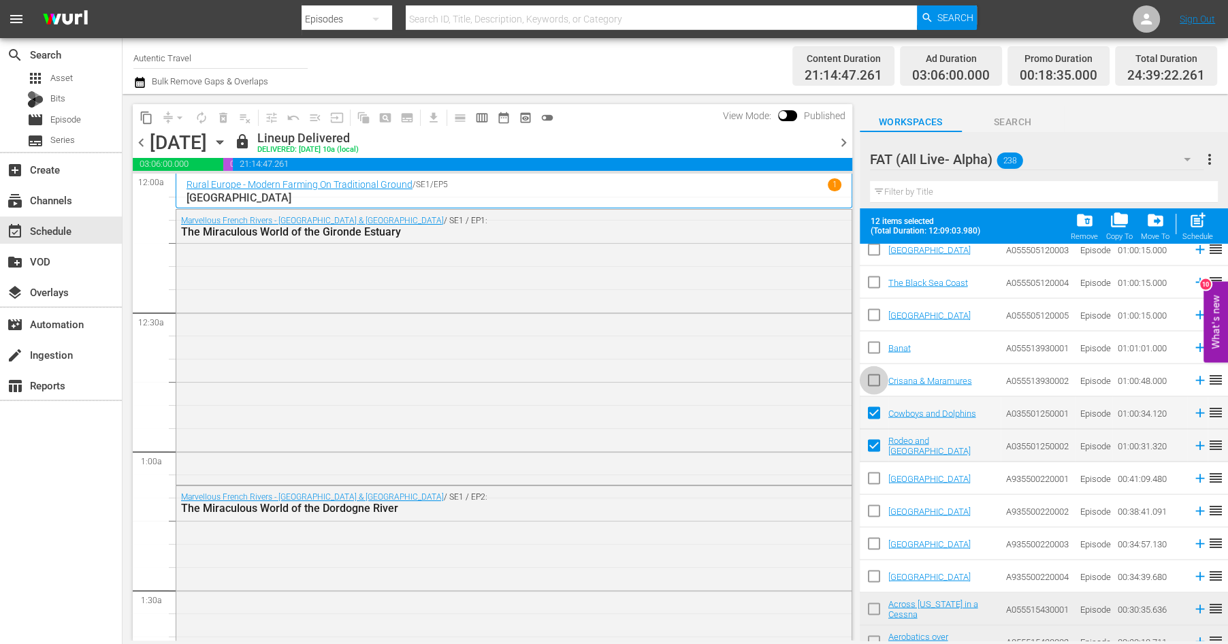
click at [870, 379] on input "checkbox" at bounding box center [874, 382] width 29 height 29
click at [872, 344] on input "checkbox" at bounding box center [874, 350] width 29 height 29
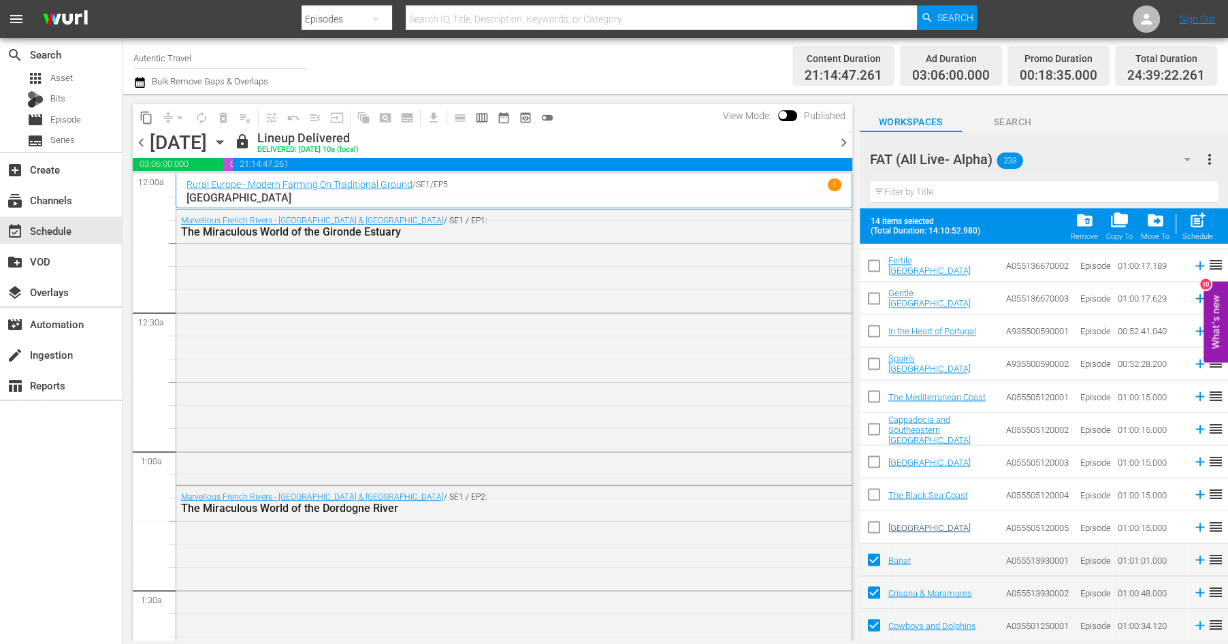
scroll to position [6754, 0]
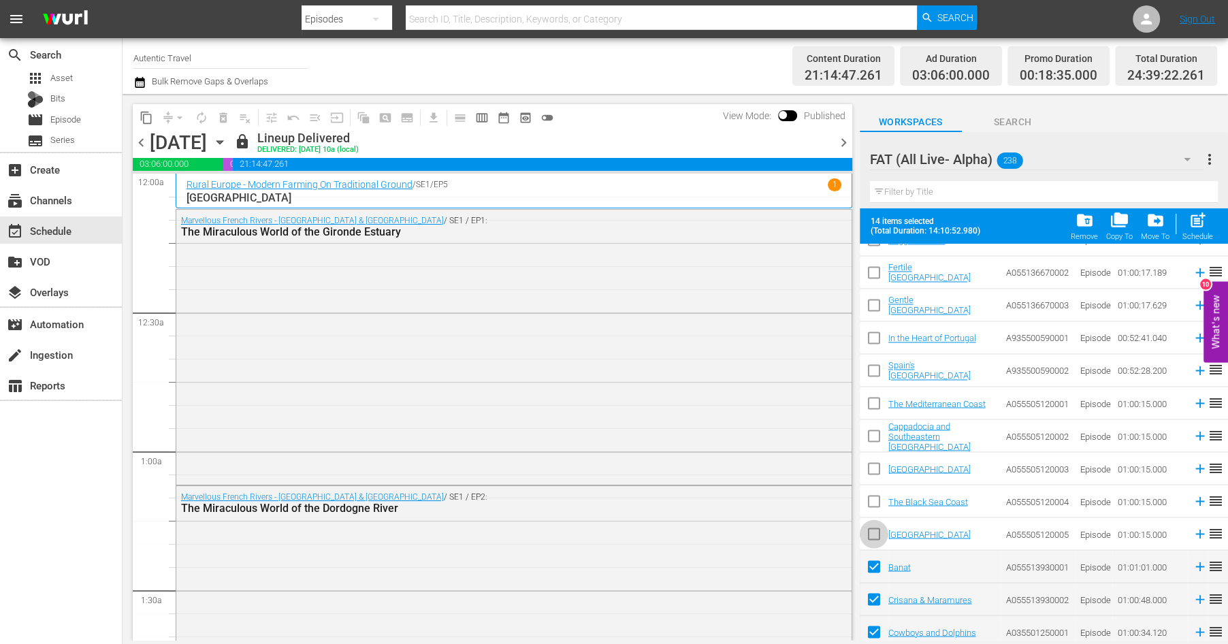
click at [876, 531] on input "checkbox" at bounding box center [874, 536] width 29 height 29
click at [875, 499] on input "checkbox" at bounding box center [874, 504] width 29 height 29
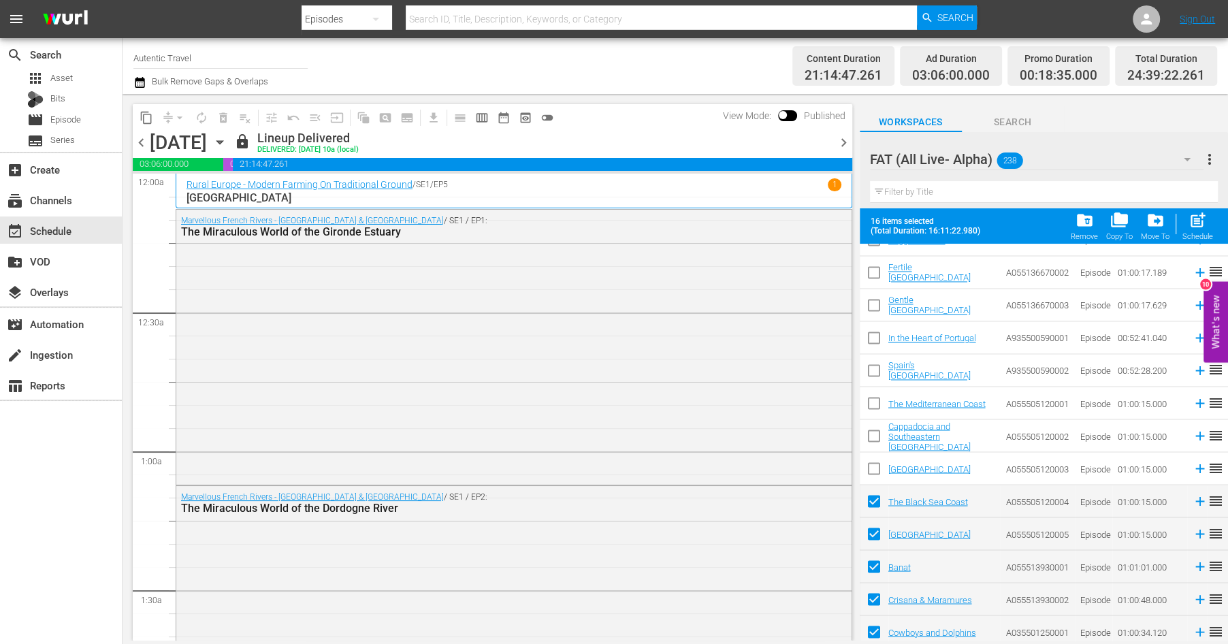
click at [872, 471] on input "checkbox" at bounding box center [874, 471] width 29 height 29
click at [877, 430] on input "checkbox" at bounding box center [874, 438] width 29 height 29
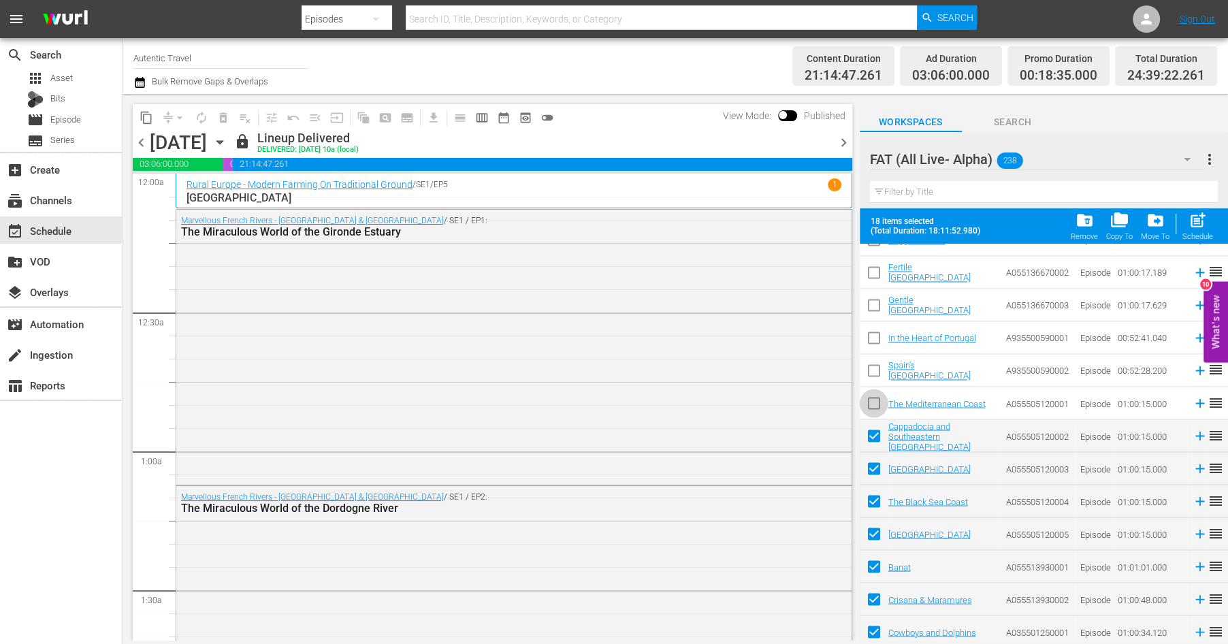
click at [872, 400] on input "checkbox" at bounding box center [874, 406] width 29 height 29
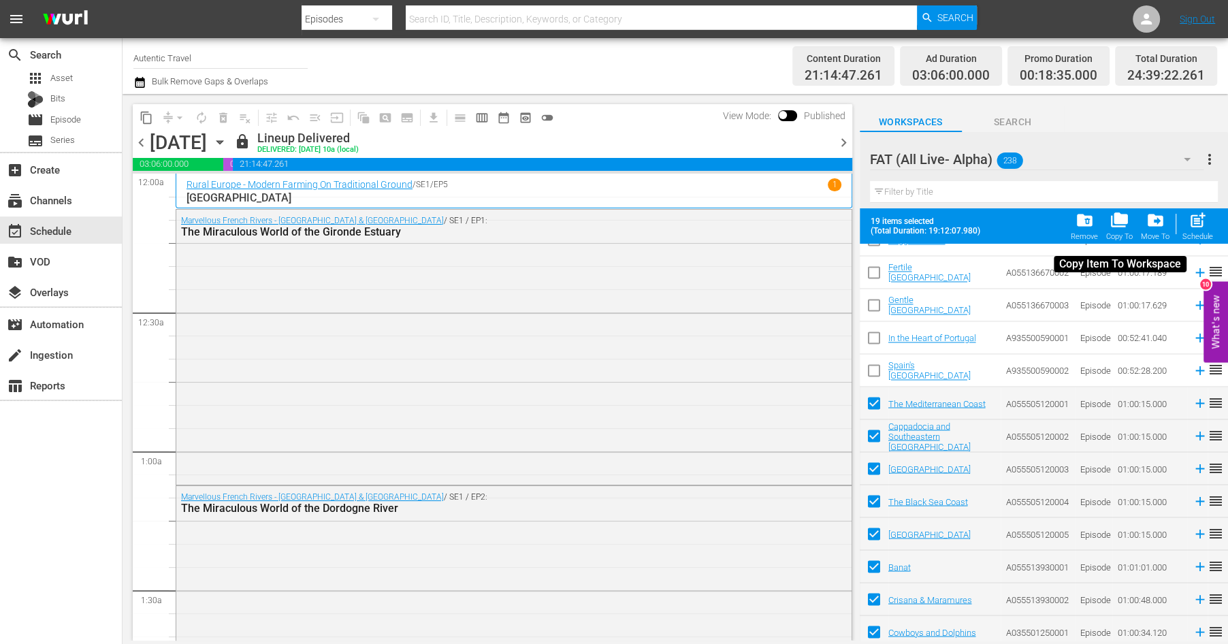
click at [1121, 224] on span "folder_copy" at bounding box center [1120, 220] width 18 height 18
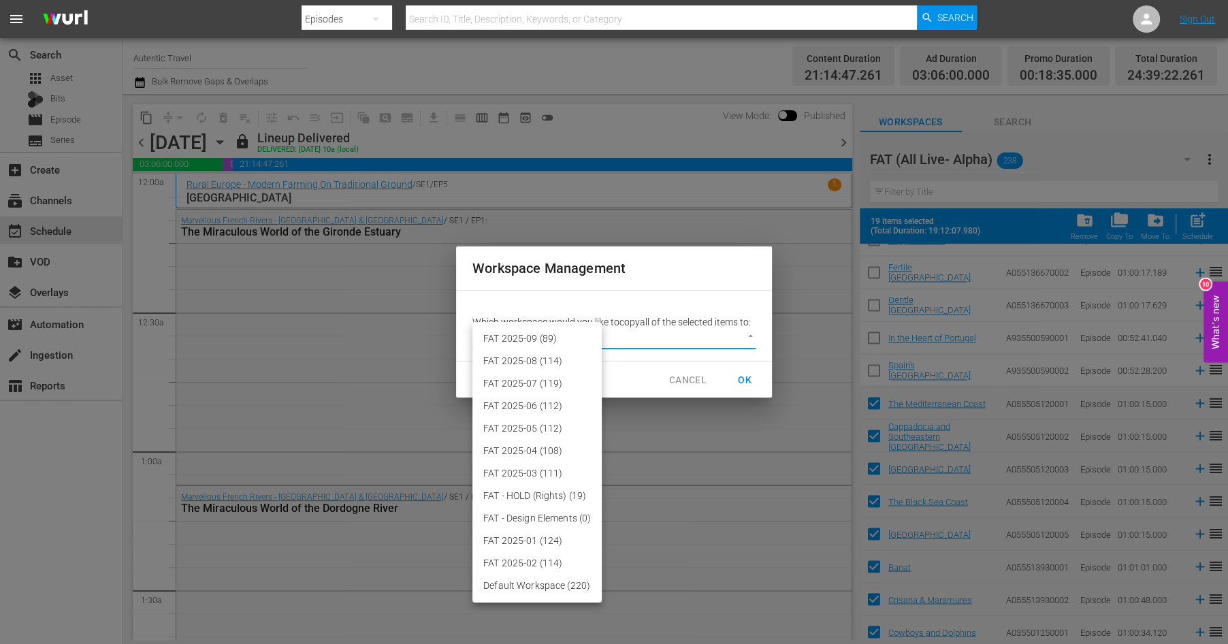
click at [748, 334] on body "menu Search By Episodes Search ID, Title, Description, Keywords, or Category Se…" at bounding box center [614, 322] width 1228 height 644
click at [559, 340] on li "FAT 2025-09 (89)" at bounding box center [537, 339] width 129 height 22
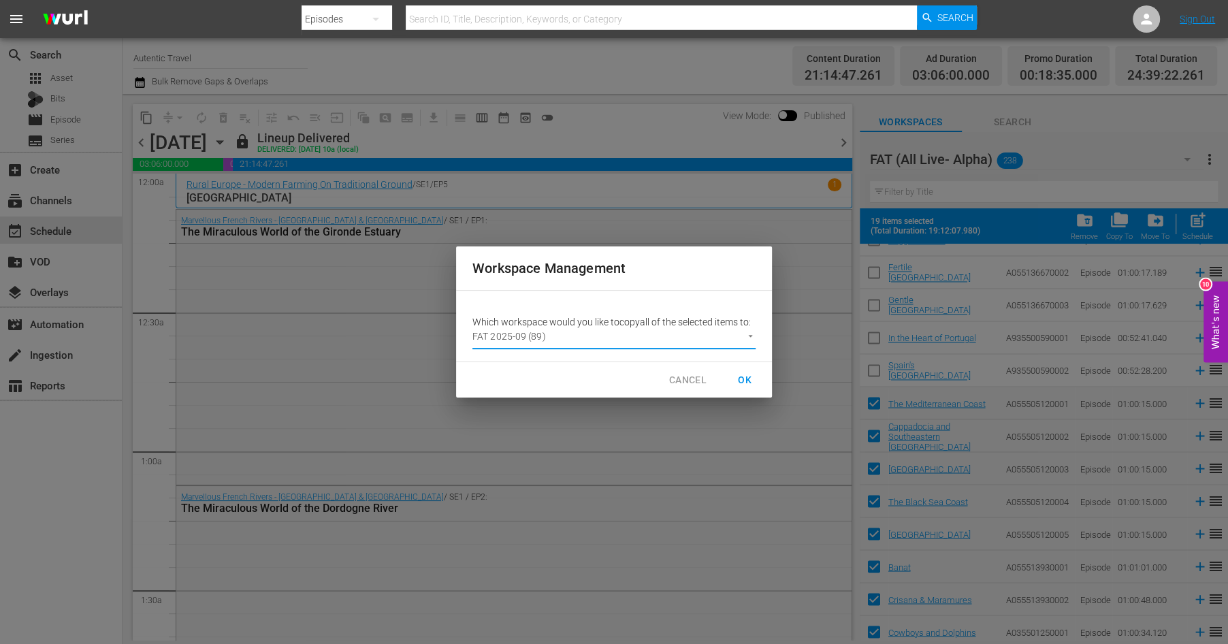
click at [745, 379] on span "OK" at bounding box center [745, 380] width 22 height 17
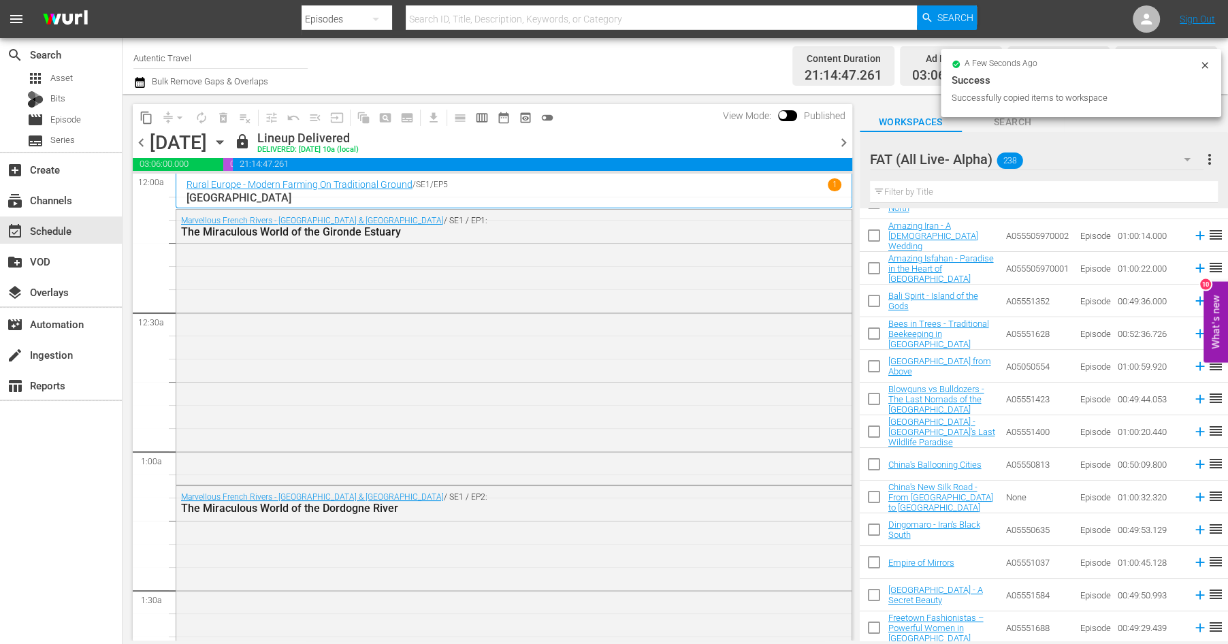
scroll to position [0, 0]
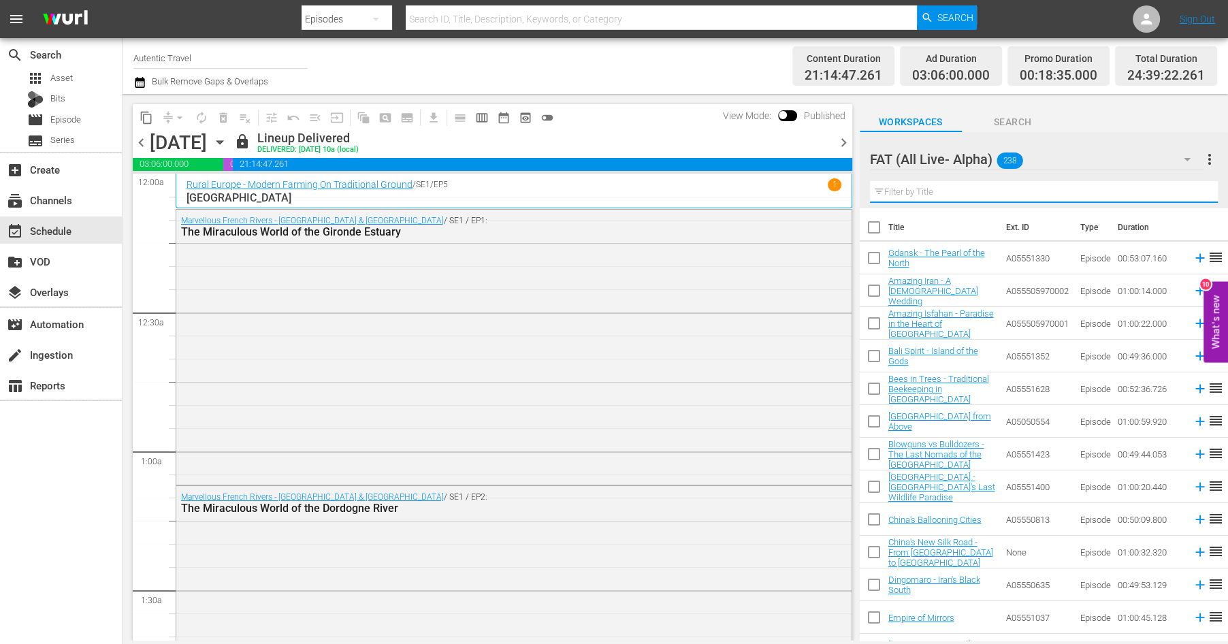
click at [929, 195] on input "text" at bounding box center [1044, 192] width 348 height 22
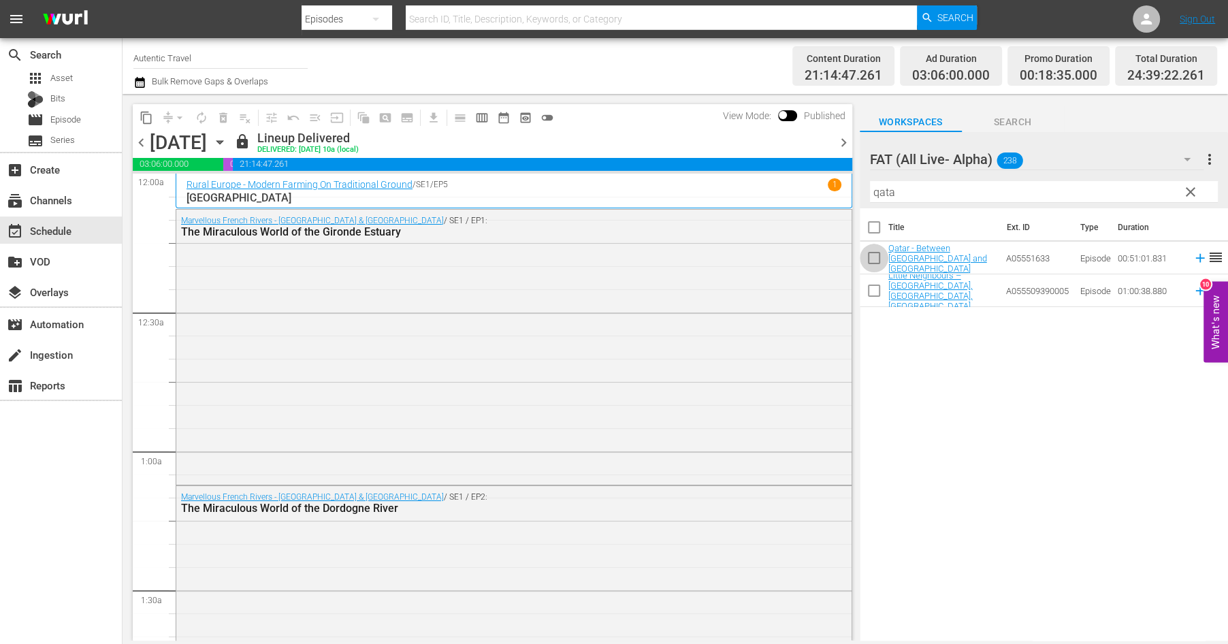
click at [876, 258] on input "checkbox" at bounding box center [874, 260] width 29 height 29
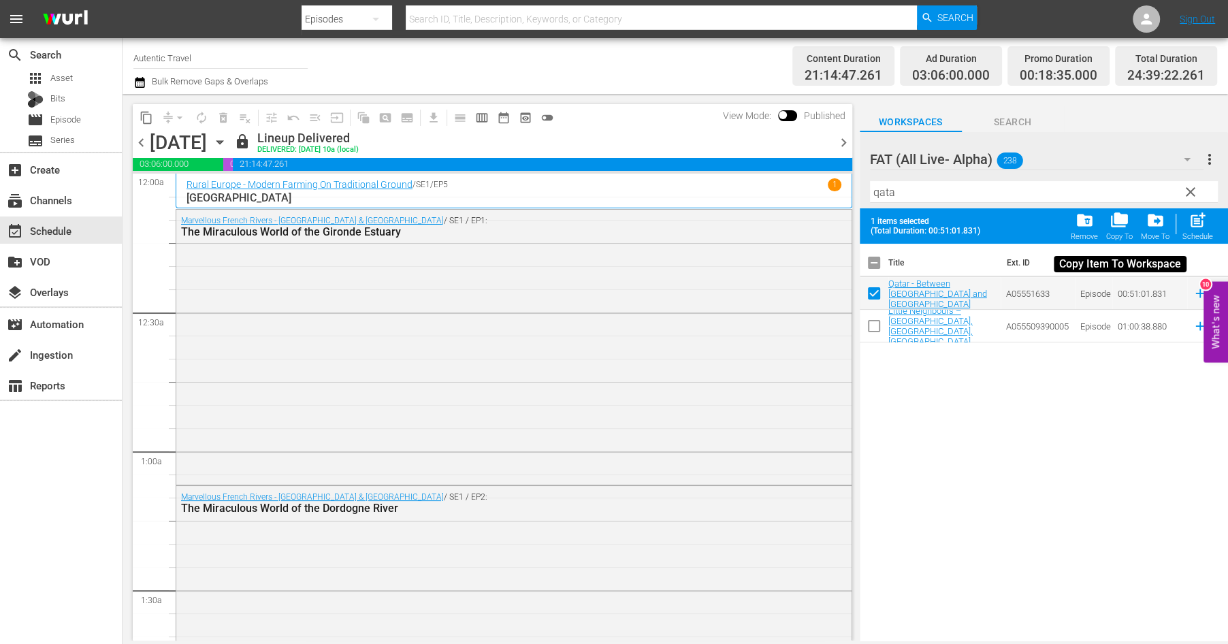
click at [1127, 219] on span "folder_copy" at bounding box center [1120, 220] width 18 height 18
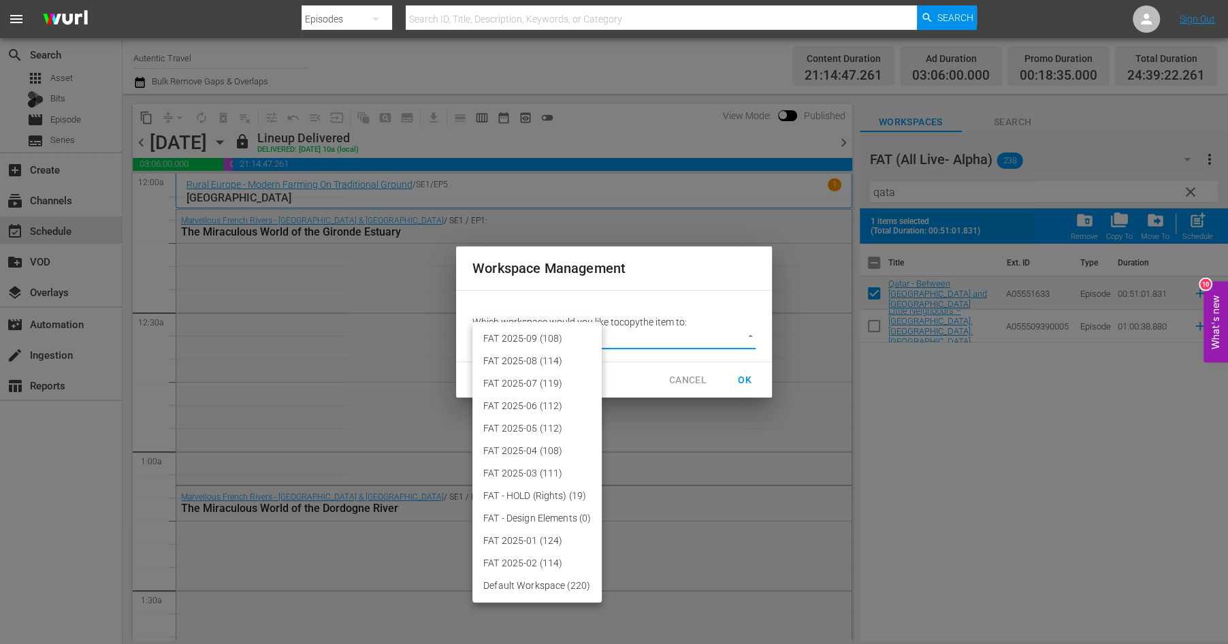
click at [744, 332] on body "menu Search By Episodes Search ID, Title, Description, Keywords, or Category Se…" at bounding box center [614, 322] width 1228 height 644
click at [544, 339] on li "FAT 2025-09 (108)" at bounding box center [537, 339] width 129 height 22
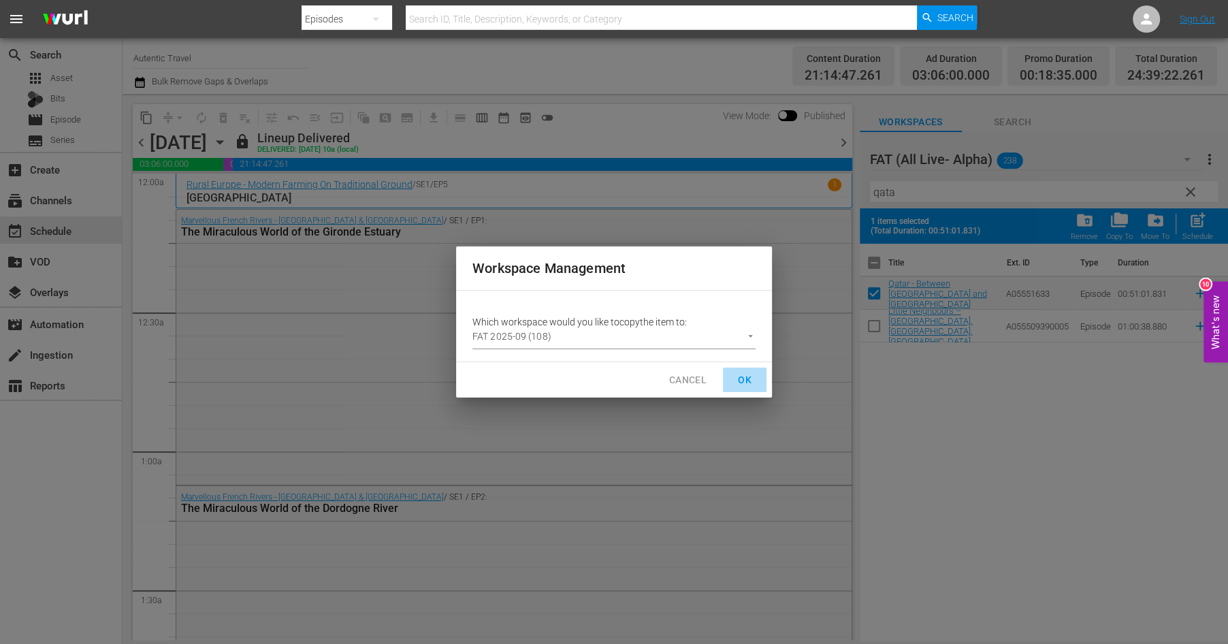
click at [739, 375] on span "OK" at bounding box center [745, 380] width 22 height 17
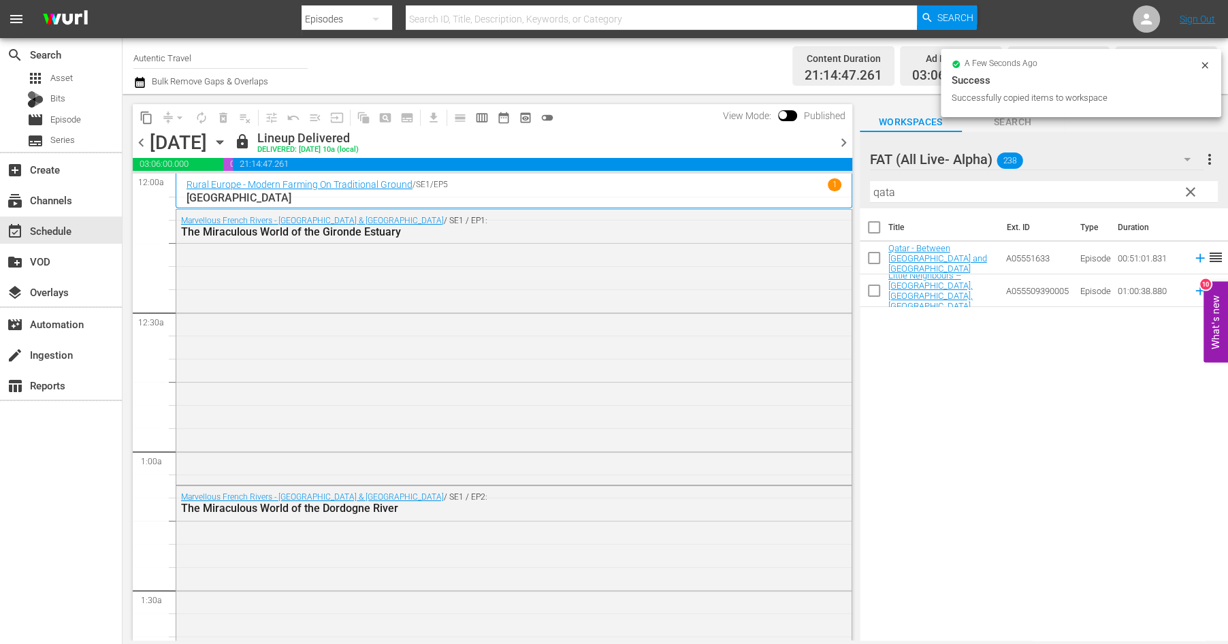
click at [1205, 65] on icon at bounding box center [1205, 65] width 6 height 6
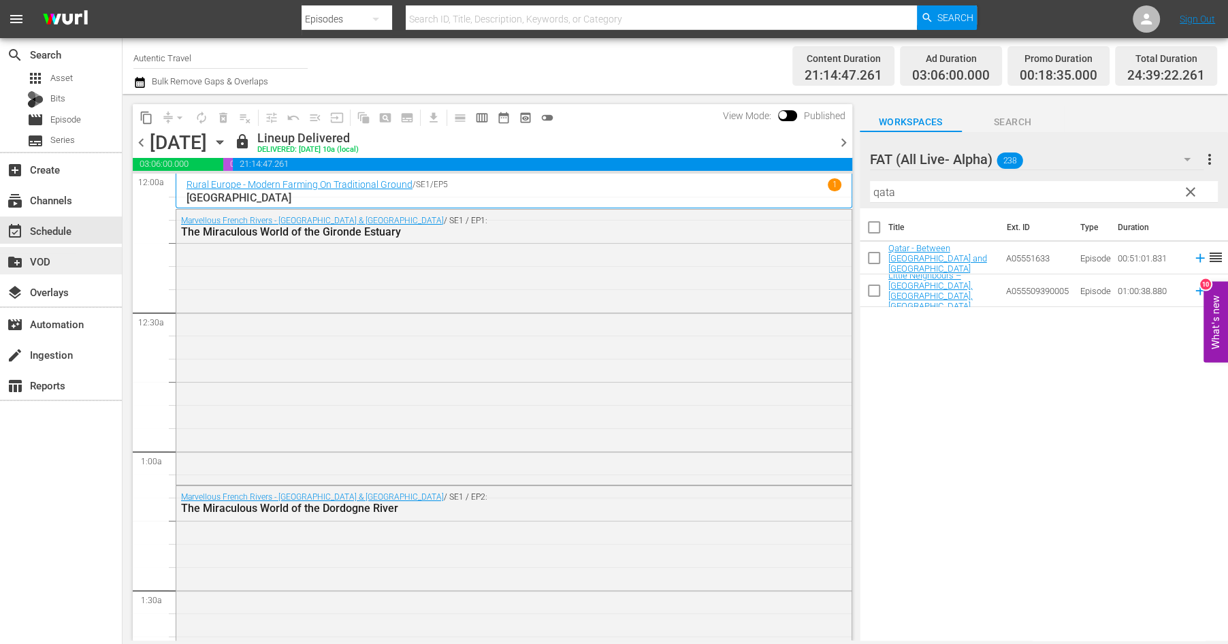
click at [37, 260] on div "create_new_folder VOD" at bounding box center [38, 259] width 76 height 12
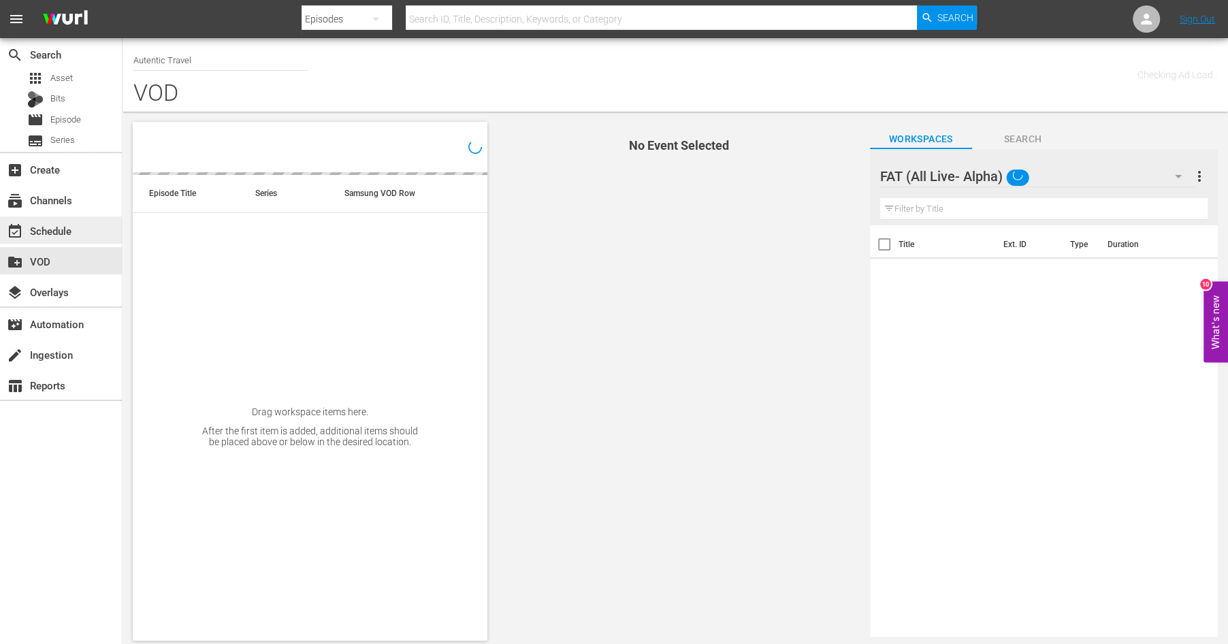
click at [42, 234] on div "event_available Schedule" at bounding box center [38, 229] width 76 height 12
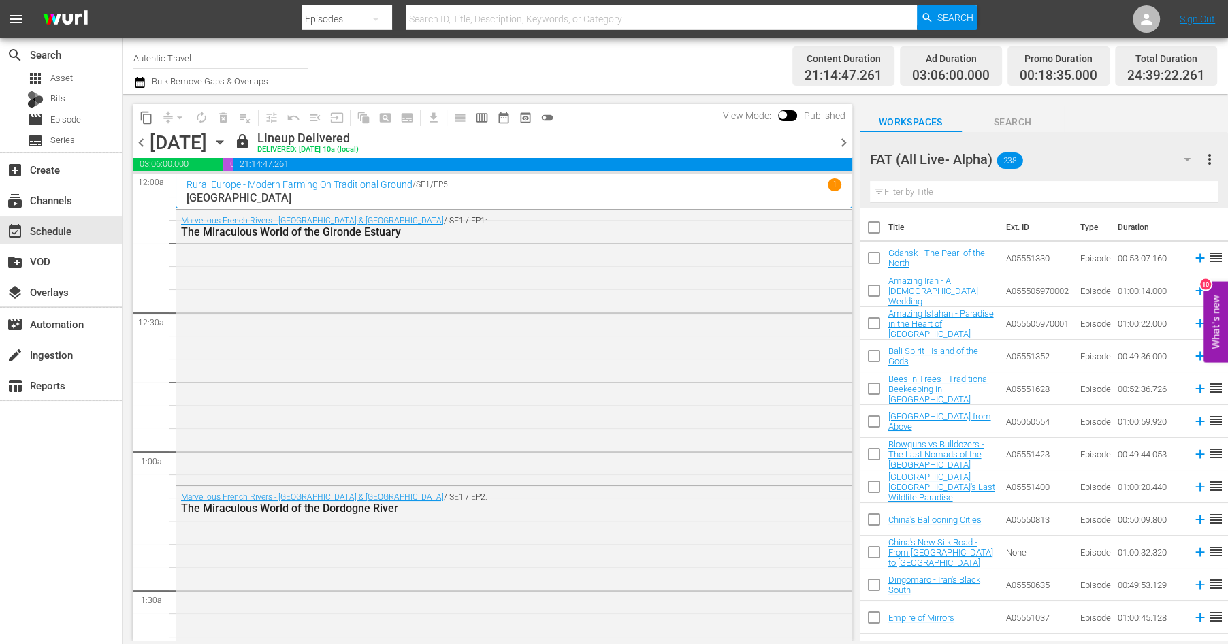
click at [1190, 157] on icon "button" at bounding box center [1187, 159] width 16 height 16
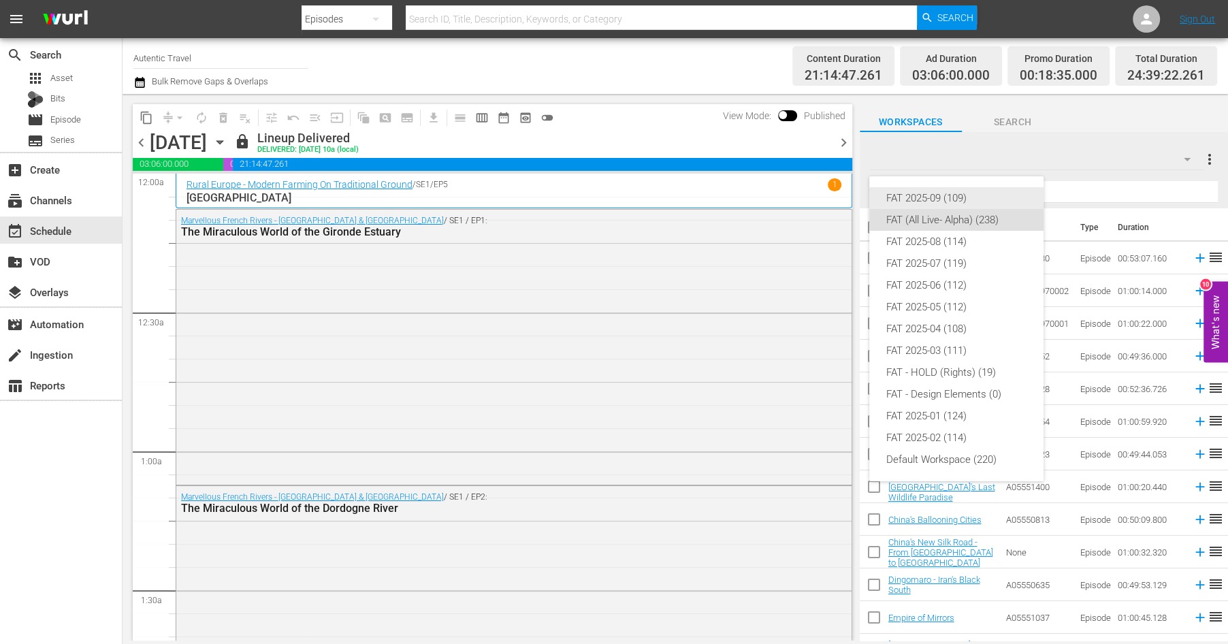
click at [902, 200] on div "FAT 2025-09 (109)" at bounding box center [957, 198] width 142 height 22
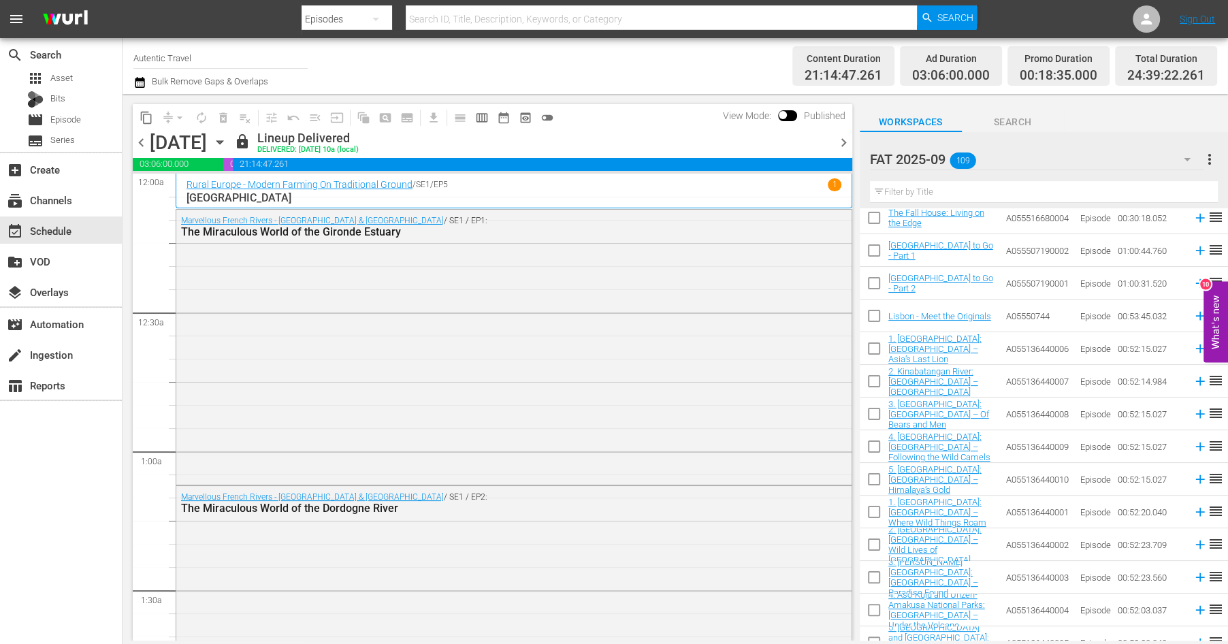
scroll to position [3161, 0]
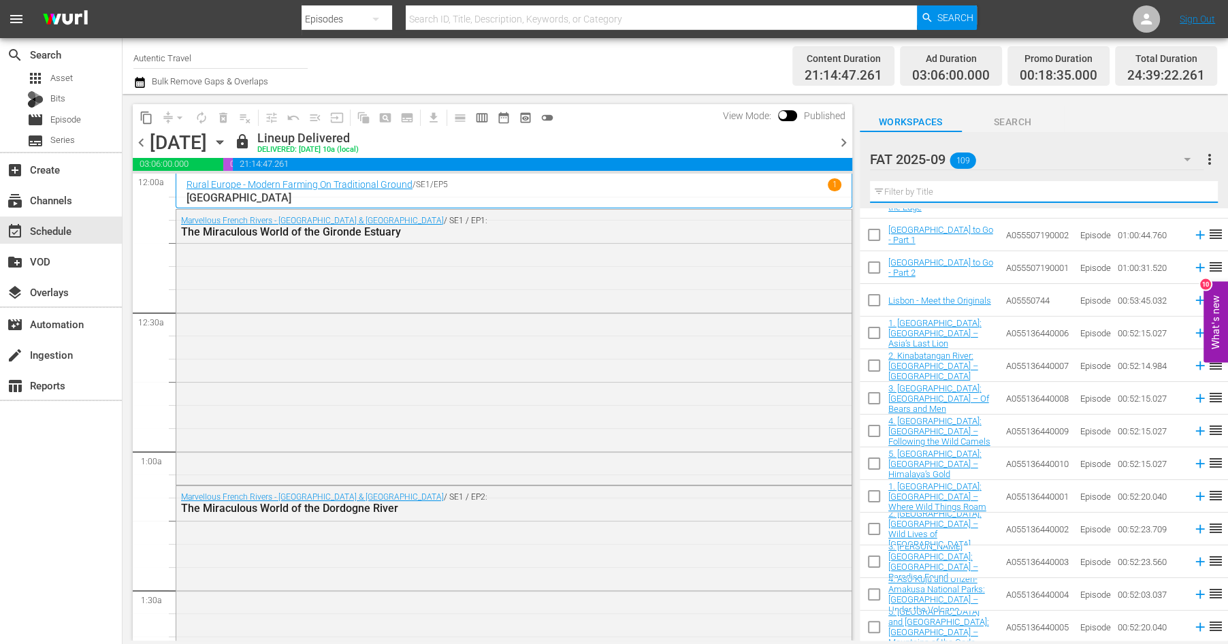
click at [906, 189] on input "text" at bounding box center [1044, 192] width 348 height 22
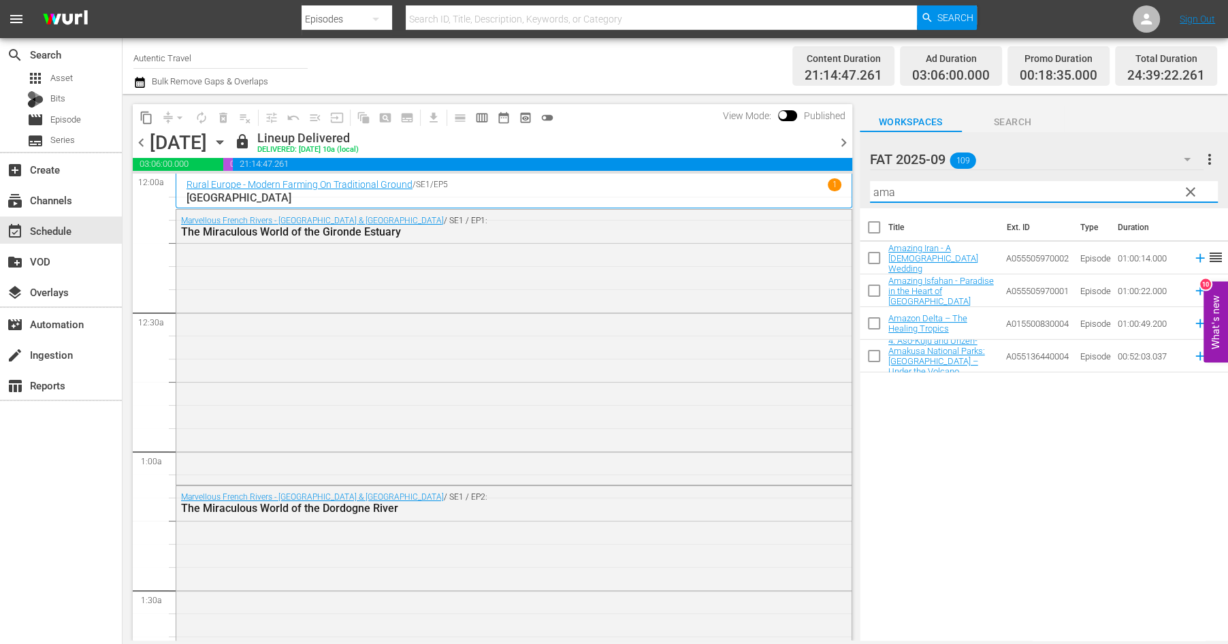
scroll to position [0, 0]
drag, startPoint x: 904, startPoint y: 192, endPoint x: 836, endPoint y: 187, distance: 67.6
click at [870, 187] on input "amaz" at bounding box center [1044, 192] width 348 height 22
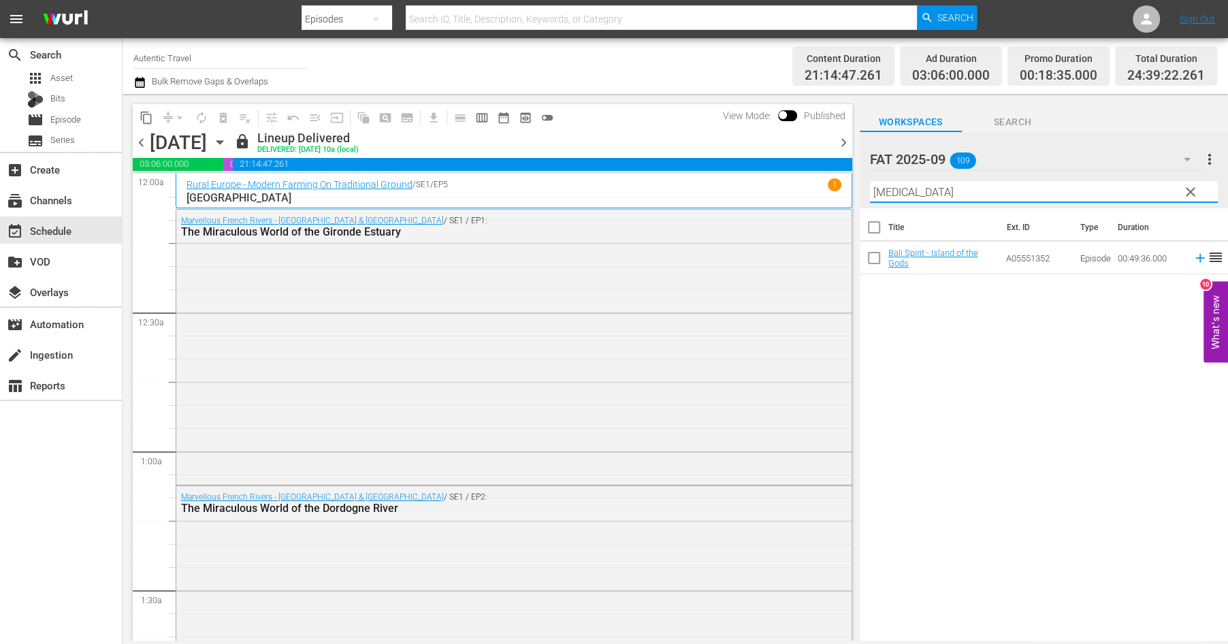
drag, startPoint x: 887, startPoint y: 193, endPoint x: 825, endPoint y: 188, distance: 62.9
click at [870, 188] on input "[MEDICAL_DATA]" at bounding box center [1044, 192] width 348 height 22
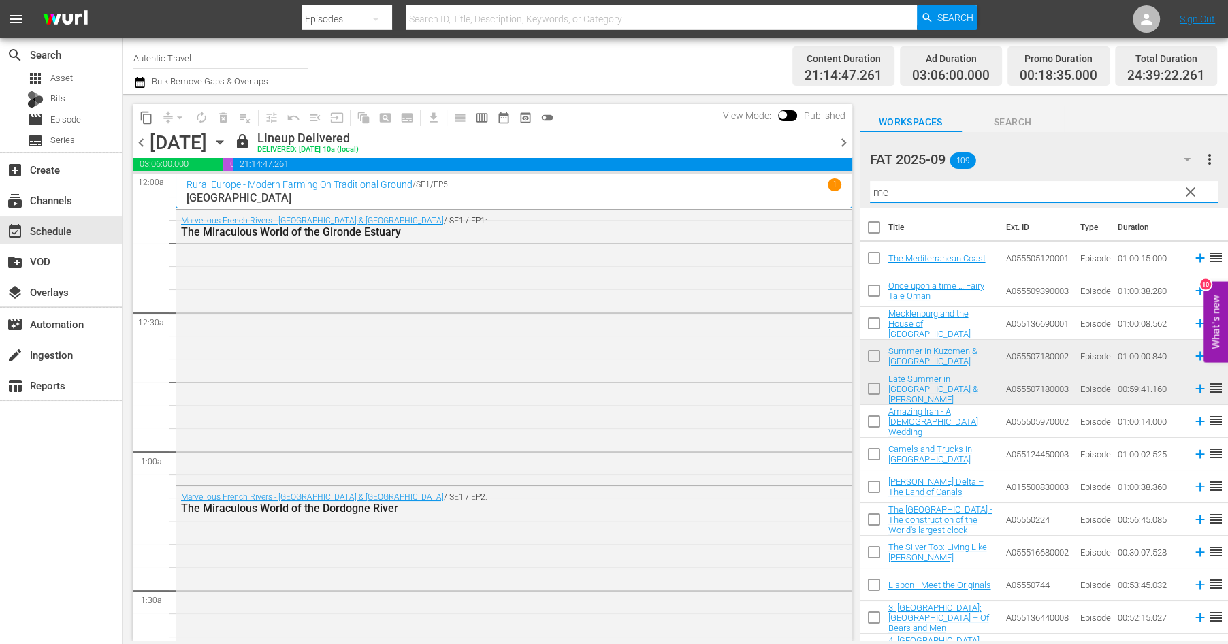
drag, startPoint x: 904, startPoint y: 190, endPoint x: 829, endPoint y: 187, distance: 75.6
click at [870, 187] on input "me" at bounding box center [1044, 192] width 348 height 22
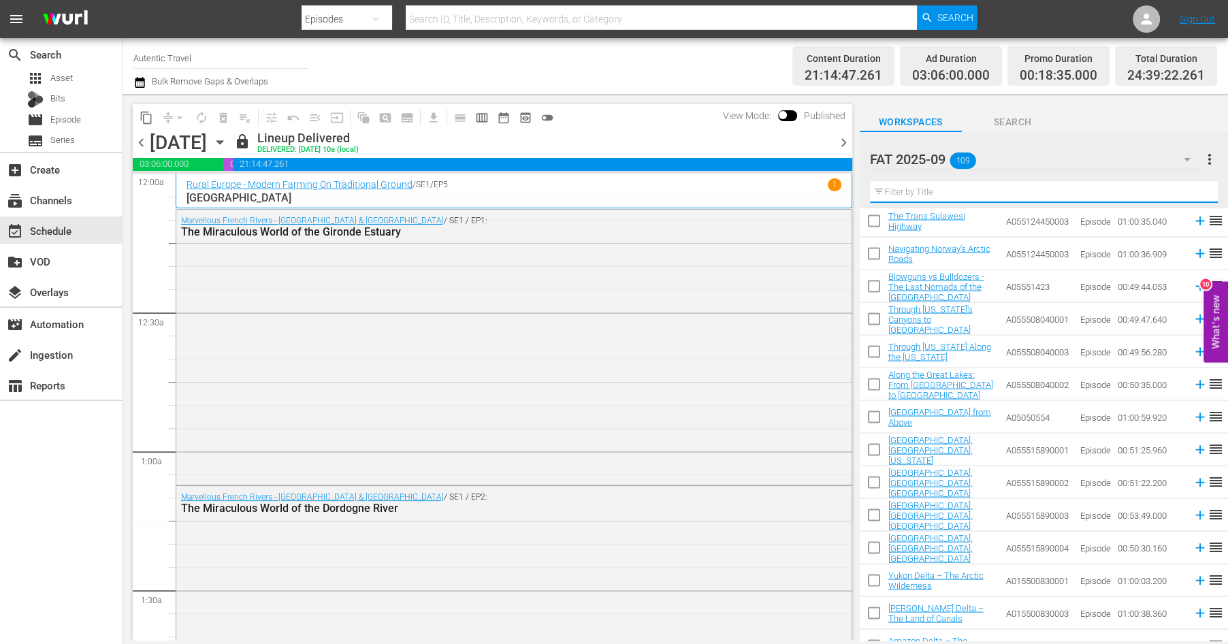
scroll to position [3161, 0]
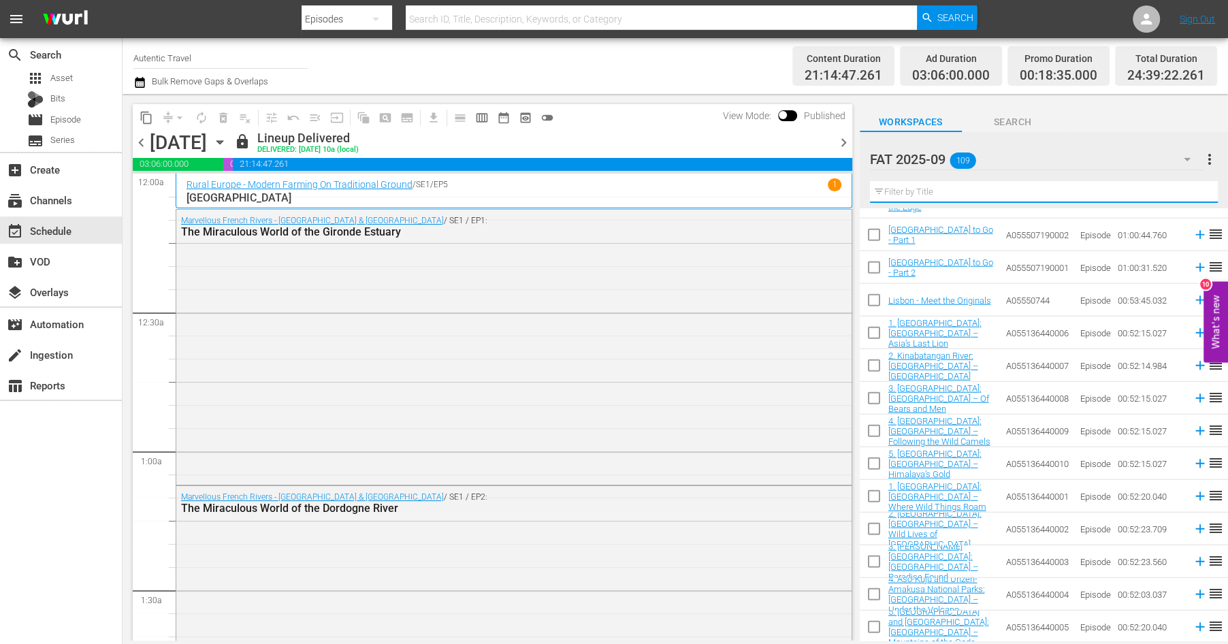
click at [876, 626] on input "checkbox" at bounding box center [874, 630] width 29 height 29
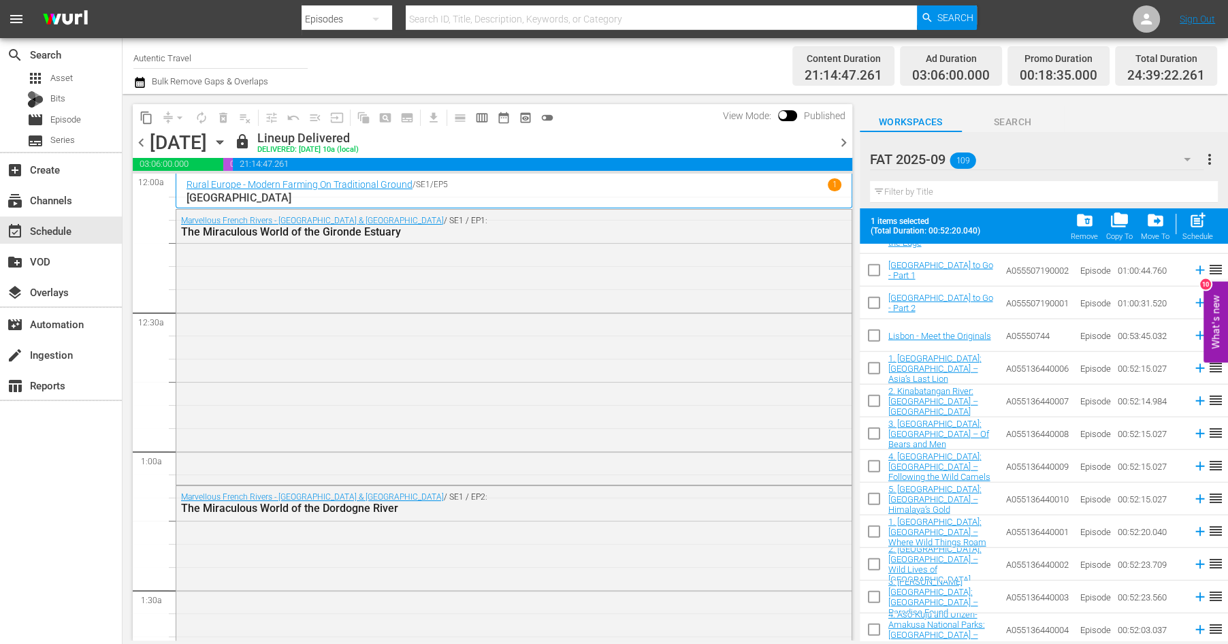
click at [868, 369] on input "checkbox" at bounding box center [874, 371] width 29 height 29
click at [872, 403] on input "checkbox" at bounding box center [874, 403] width 29 height 29
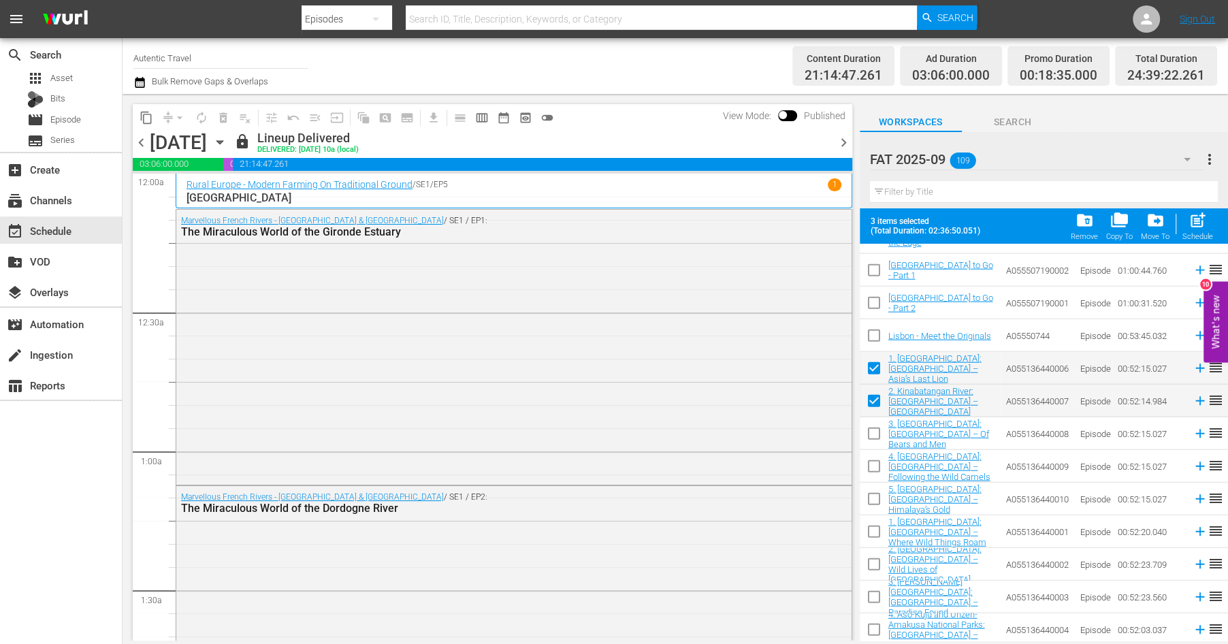
drag, startPoint x: 874, startPoint y: 427, endPoint x: 874, endPoint y: 449, distance: 21.8
click at [874, 428] on input "checkbox" at bounding box center [874, 436] width 29 height 29
click at [874, 465] on input "checkbox" at bounding box center [874, 469] width 29 height 29
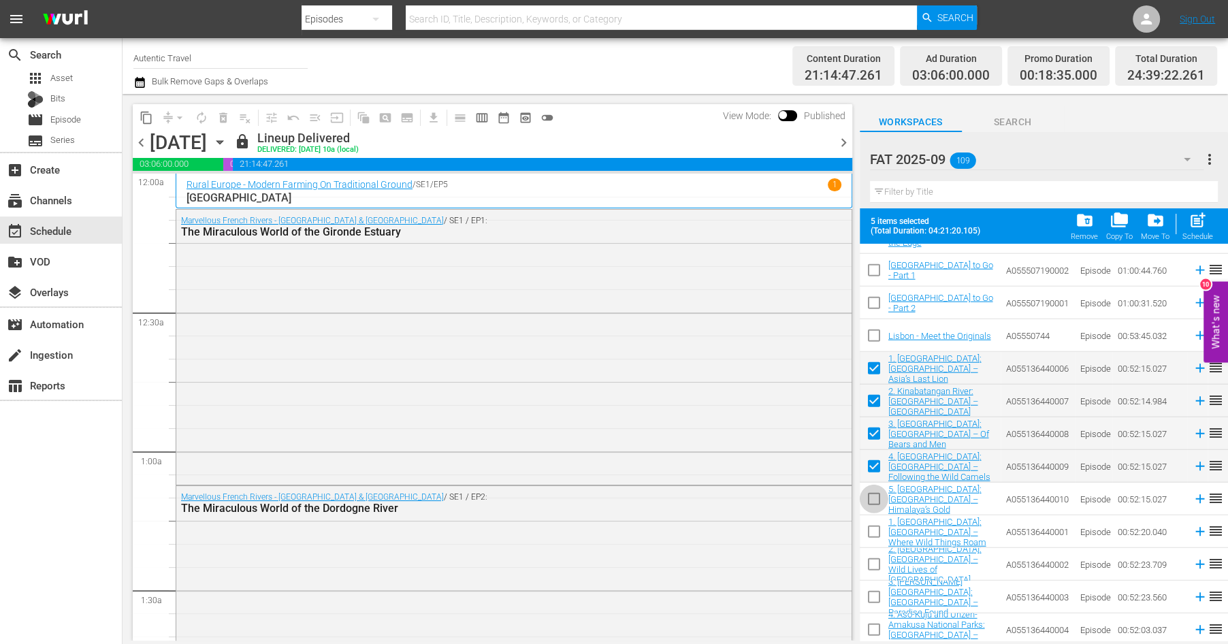
click at [874, 504] on input "checkbox" at bounding box center [874, 502] width 29 height 29
click at [874, 528] on input "checkbox" at bounding box center [874, 534] width 29 height 29
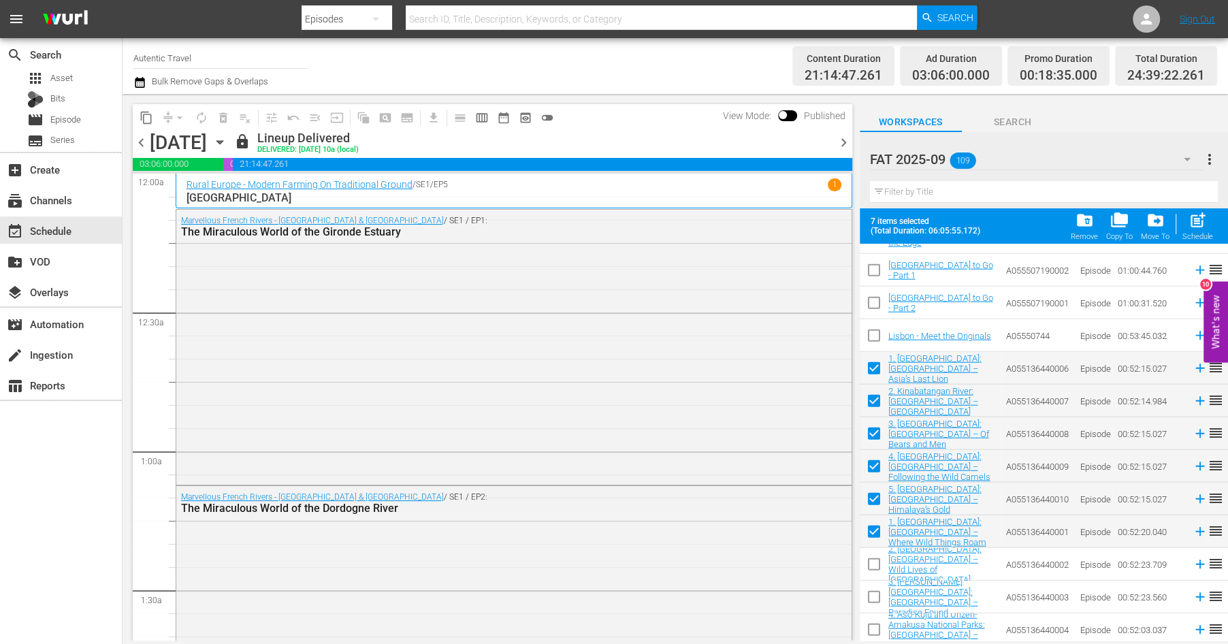
drag, startPoint x: 874, startPoint y: 559, endPoint x: 874, endPoint y: 581, distance: 22.5
click at [874, 560] on input "checkbox" at bounding box center [874, 567] width 29 height 29
click at [873, 599] on input "checkbox" at bounding box center [874, 600] width 29 height 29
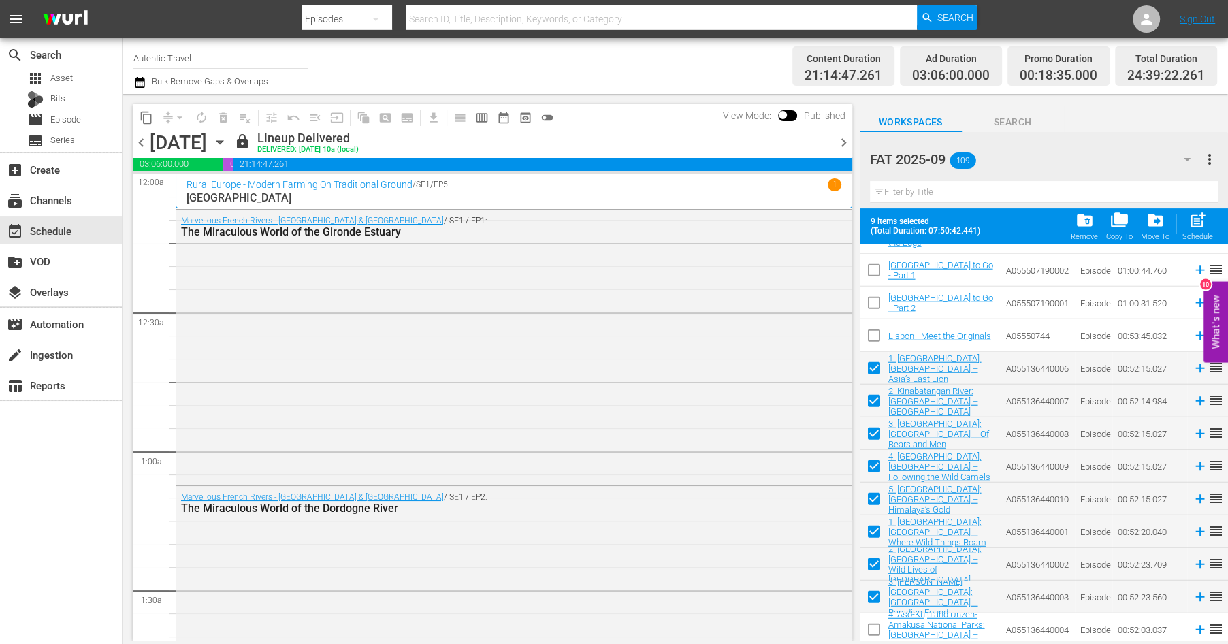
scroll to position [3196, 0]
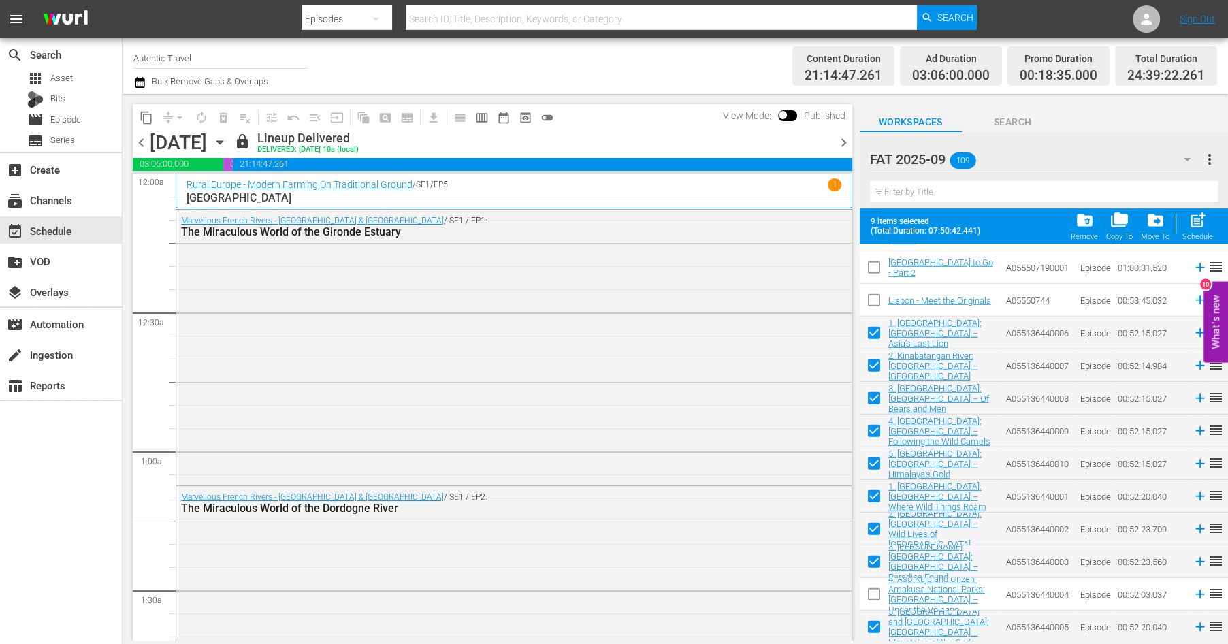
click at [873, 591] on input "checkbox" at bounding box center [874, 597] width 29 height 29
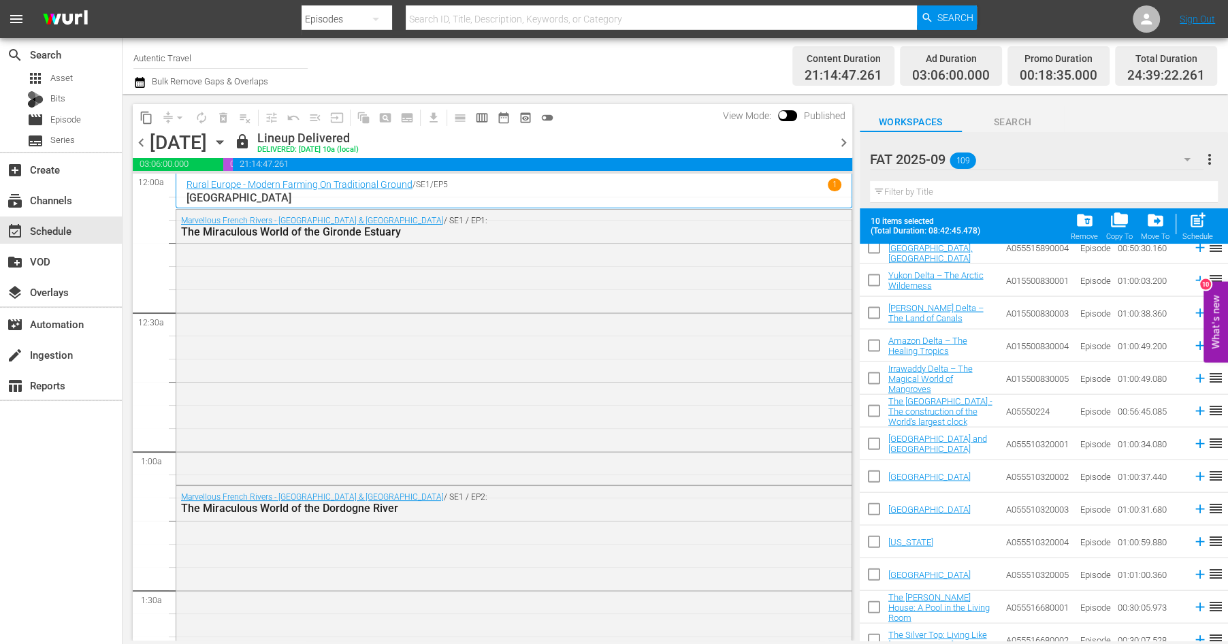
scroll to position [2684, 0]
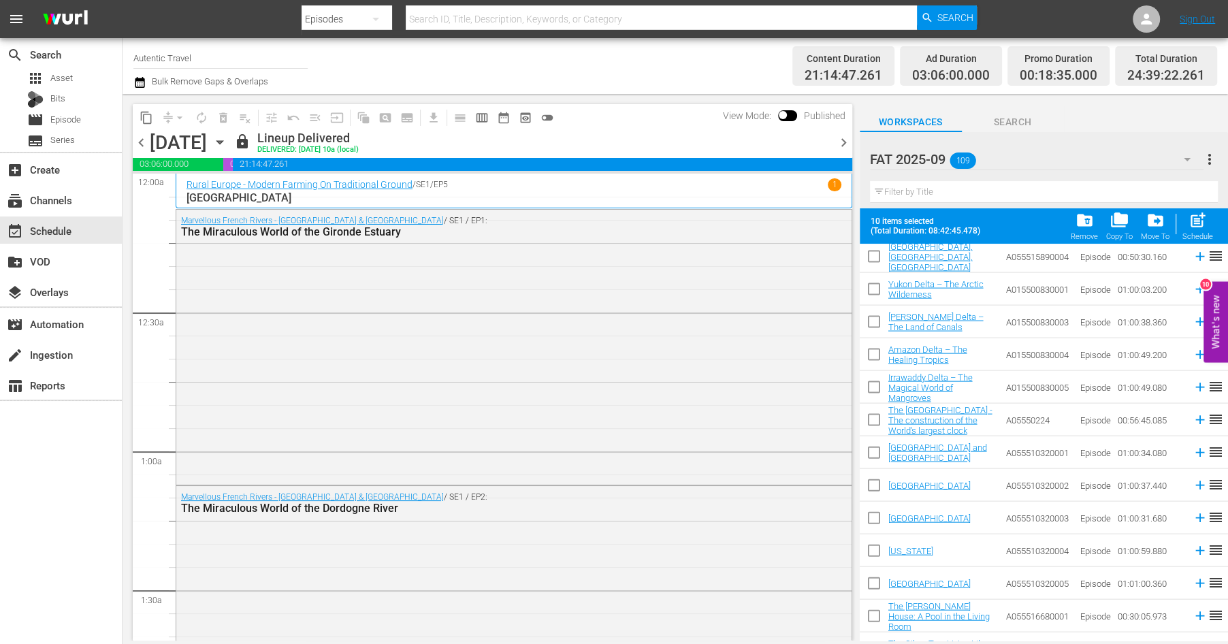
click at [872, 581] on input "checkbox" at bounding box center [874, 586] width 29 height 29
click at [874, 547] on input "checkbox" at bounding box center [874, 553] width 29 height 29
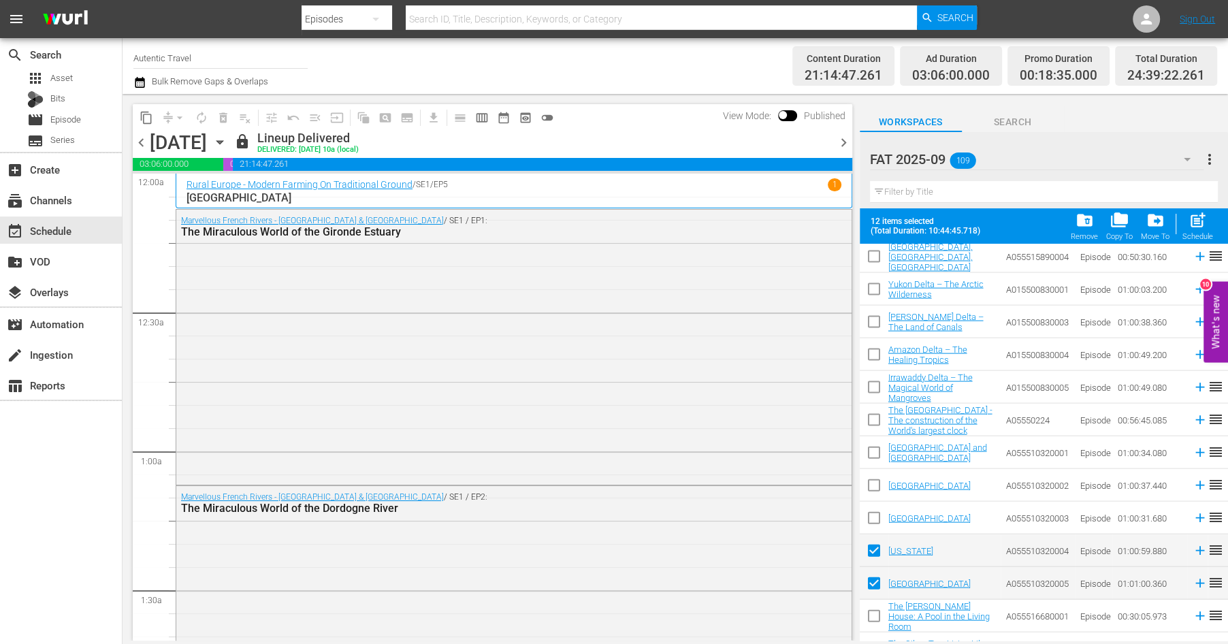
click at [874, 520] on input "checkbox" at bounding box center [874, 521] width 29 height 29
click at [872, 487] on input "checkbox" at bounding box center [874, 488] width 29 height 29
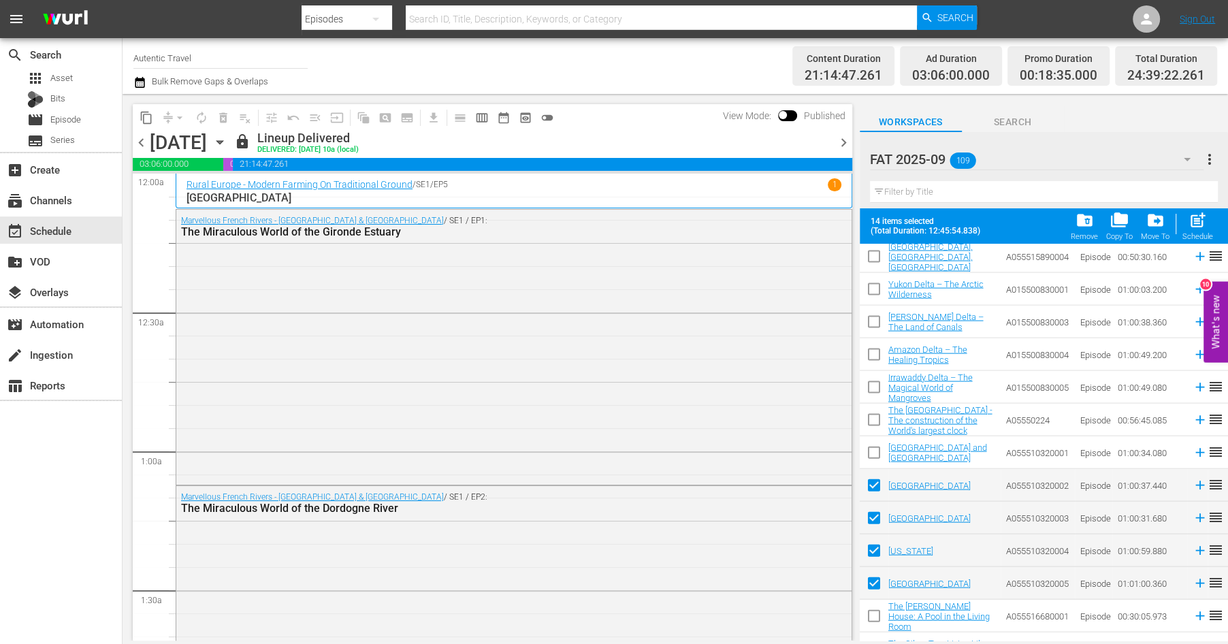
click at [870, 456] on input "checkbox" at bounding box center [874, 455] width 29 height 29
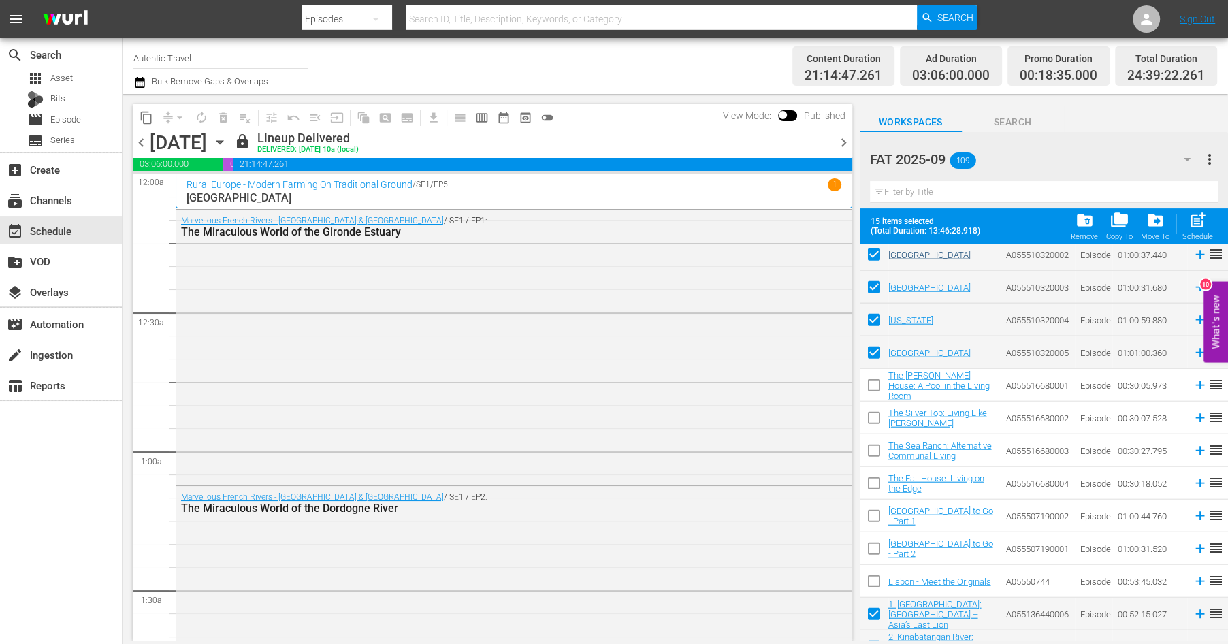
scroll to position [2921, 0]
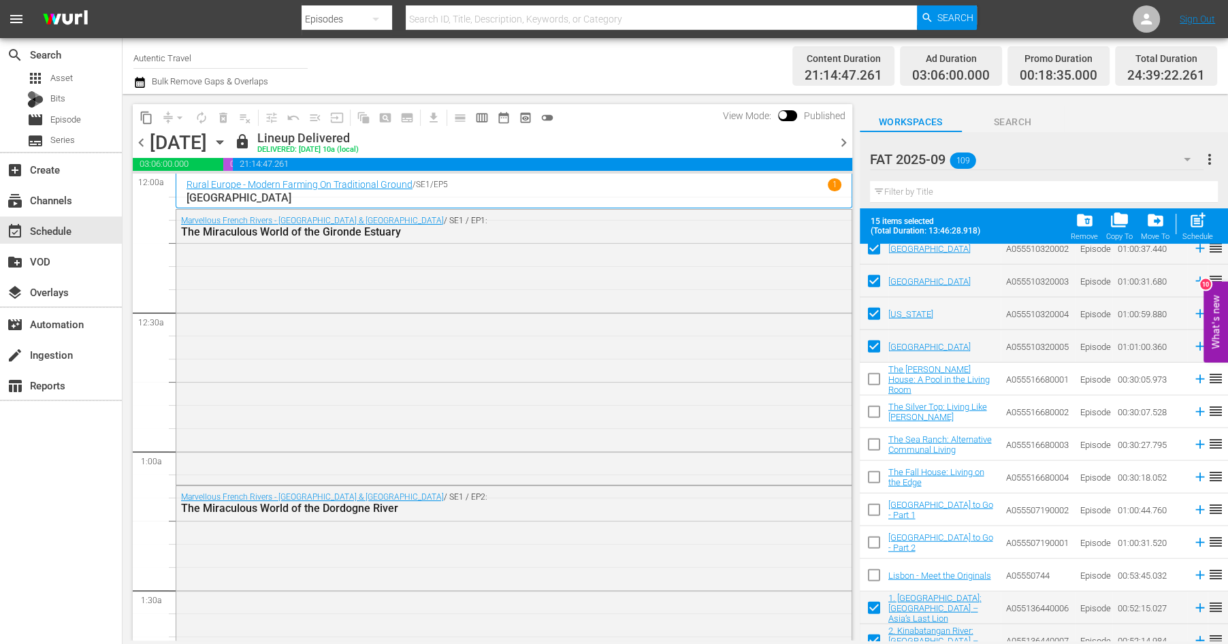
click at [870, 378] on input "checkbox" at bounding box center [874, 382] width 29 height 29
click at [872, 411] on input "checkbox" at bounding box center [874, 414] width 29 height 29
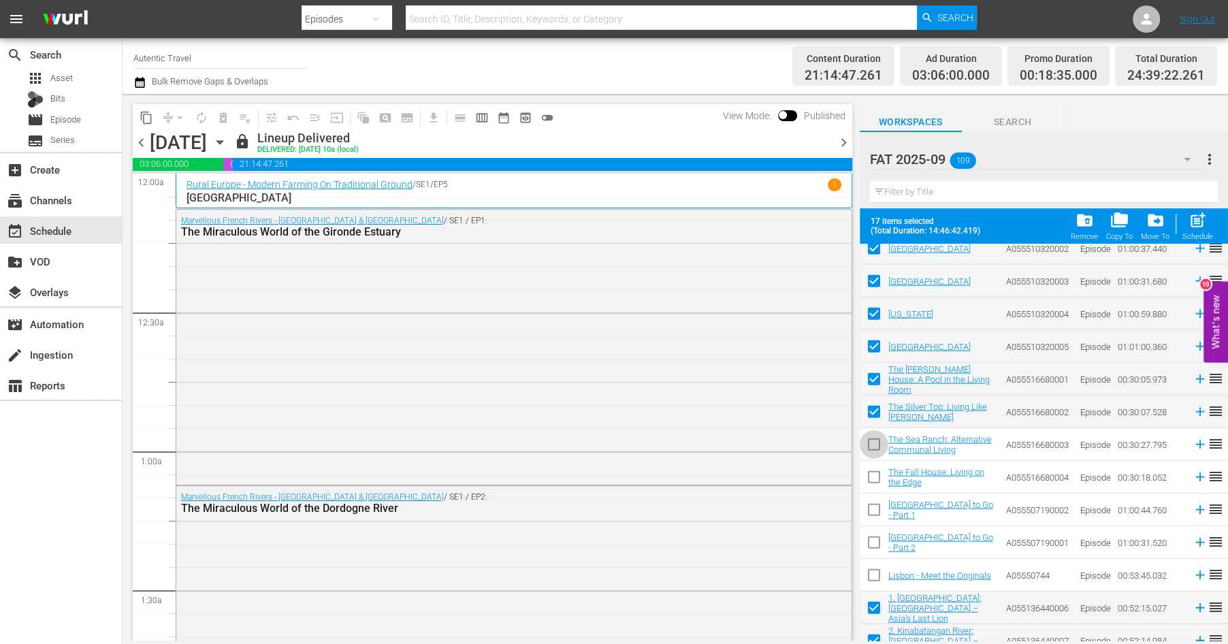
click at [872, 444] on input "checkbox" at bounding box center [874, 447] width 29 height 29
click at [874, 477] on input "checkbox" at bounding box center [874, 480] width 29 height 29
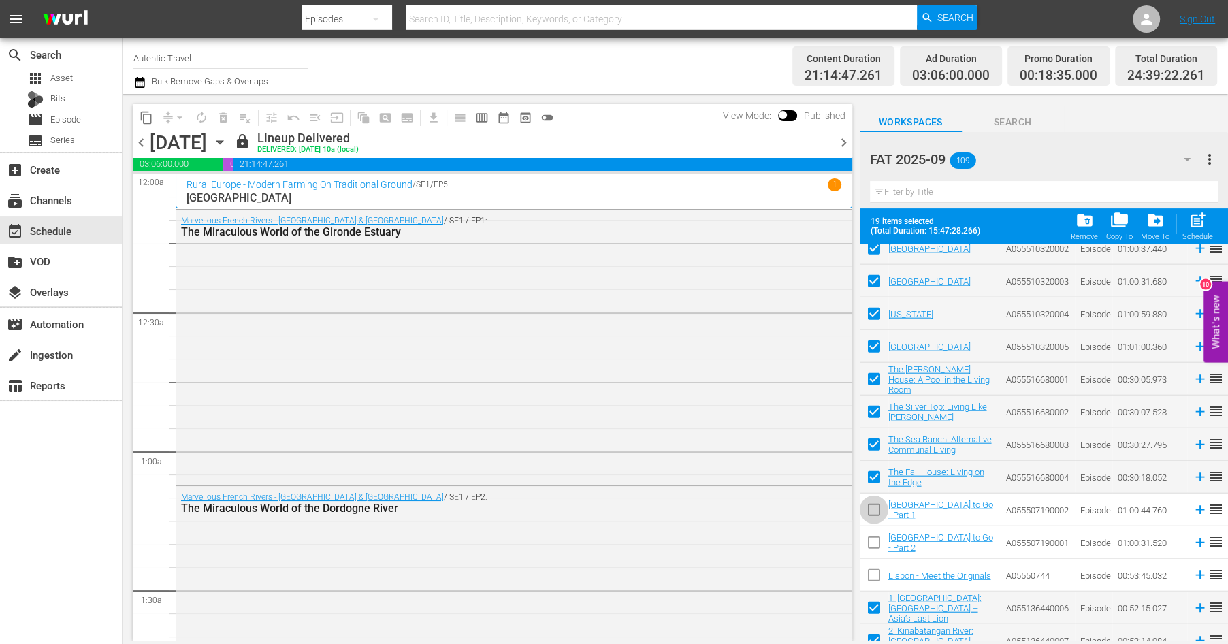
click at [874, 512] on input "checkbox" at bounding box center [874, 512] width 29 height 29
click at [874, 544] on input "checkbox" at bounding box center [874, 545] width 29 height 29
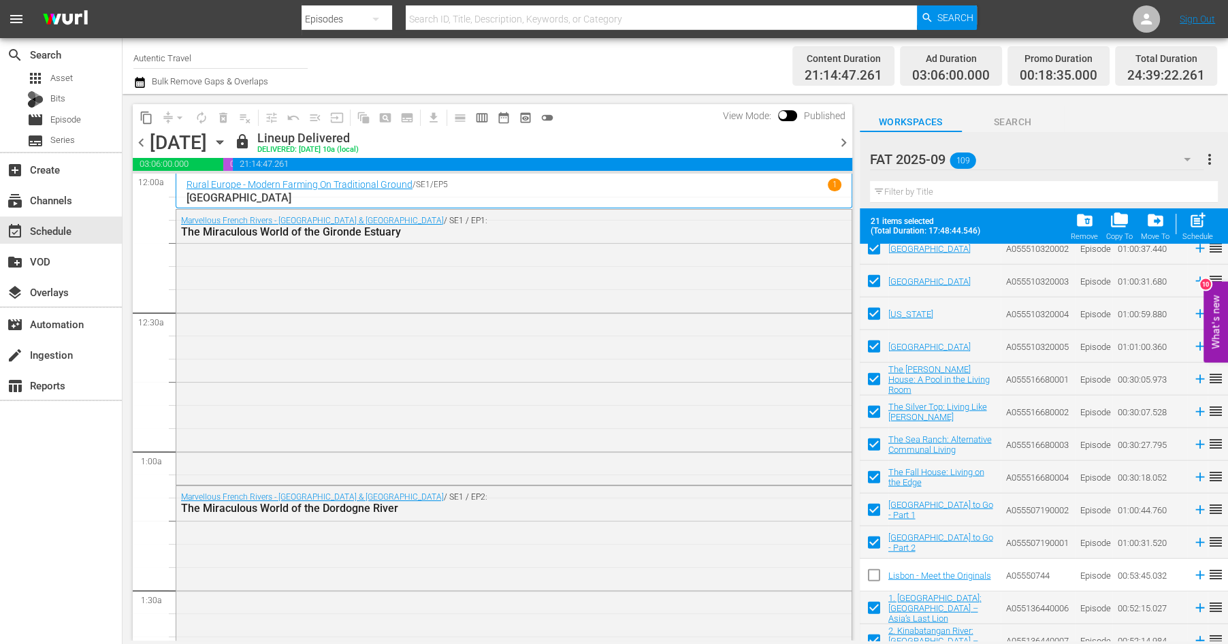
click at [874, 576] on input "checkbox" at bounding box center [874, 578] width 29 height 29
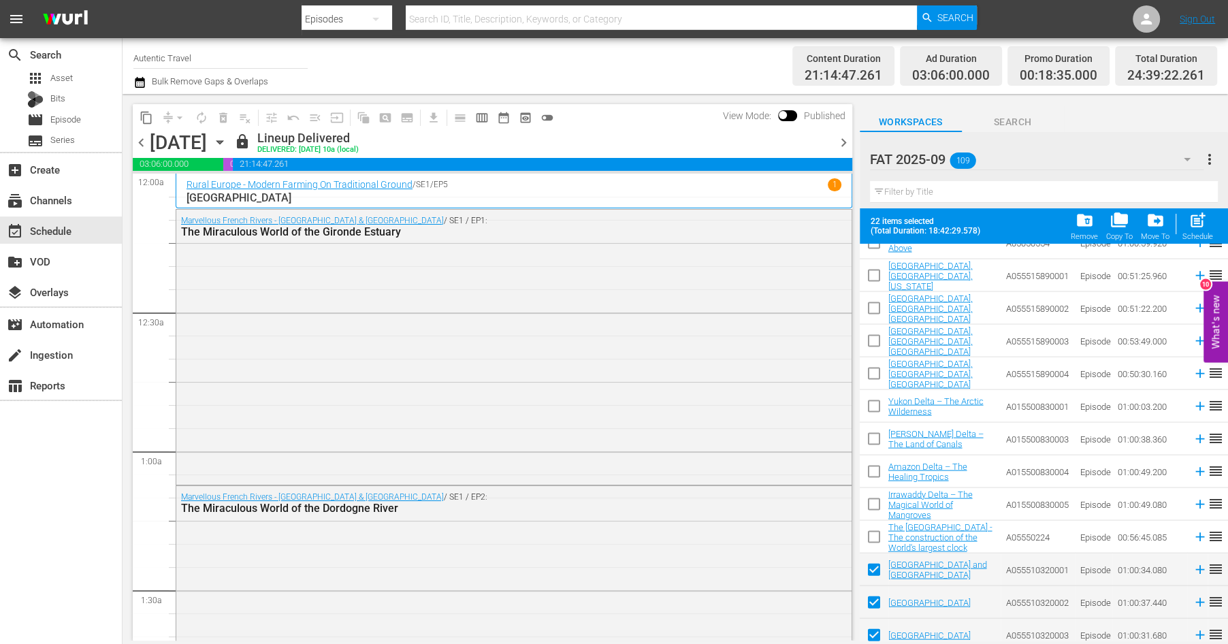
scroll to position [2568, 0]
click at [874, 539] on input "checkbox" at bounding box center [874, 539] width 29 height 29
click at [874, 500] on input "checkbox" at bounding box center [874, 506] width 29 height 29
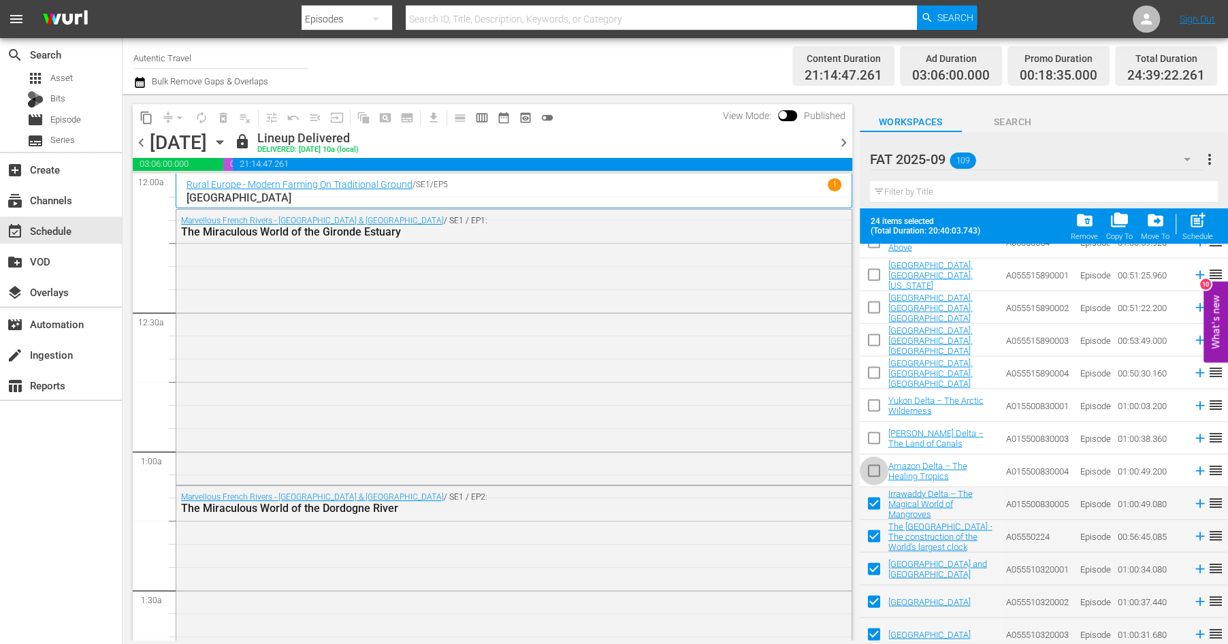
click at [876, 467] on input "checkbox" at bounding box center [874, 474] width 29 height 29
click at [876, 436] on input "checkbox" at bounding box center [874, 441] width 29 height 29
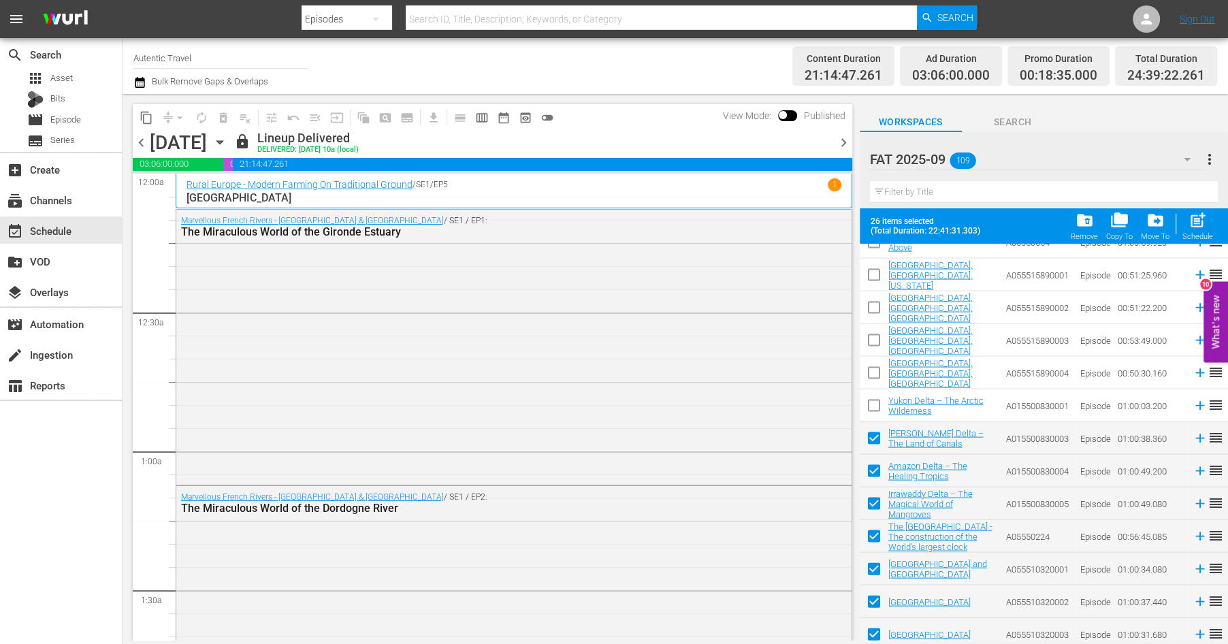
click at [874, 400] on input "checkbox" at bounding box center [874, 408] width 29 height 29
click at [870, 405] on input "checkbox" at bounding box center [874, 408] width 29 height 29
click at [870, 442] on input "checkbox" at bounding box center [874, 441] width 29 height 29
click at [870, 465] on input "checkbox" at bounding box center [874, 474] width 29 height 29
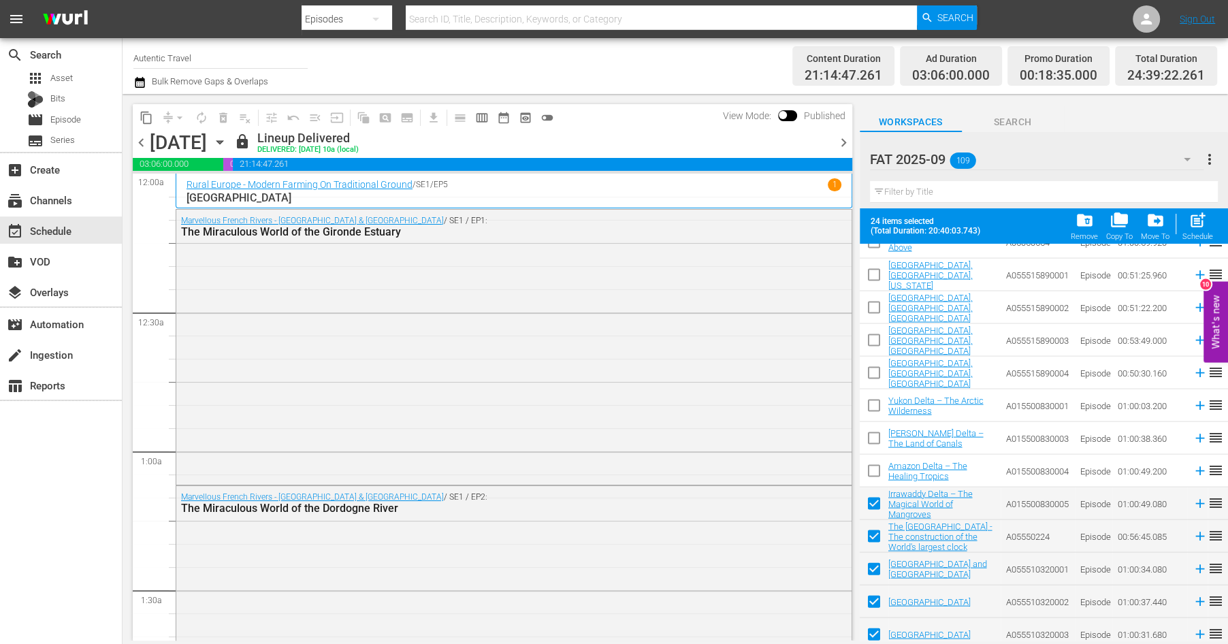
click at [872, 503] on input "checkbox" at bounding box center [874, 506] width 29 height 29
click at [874, 406] on input "checkbox" at bounding box center [874, 408] width 29 height 29
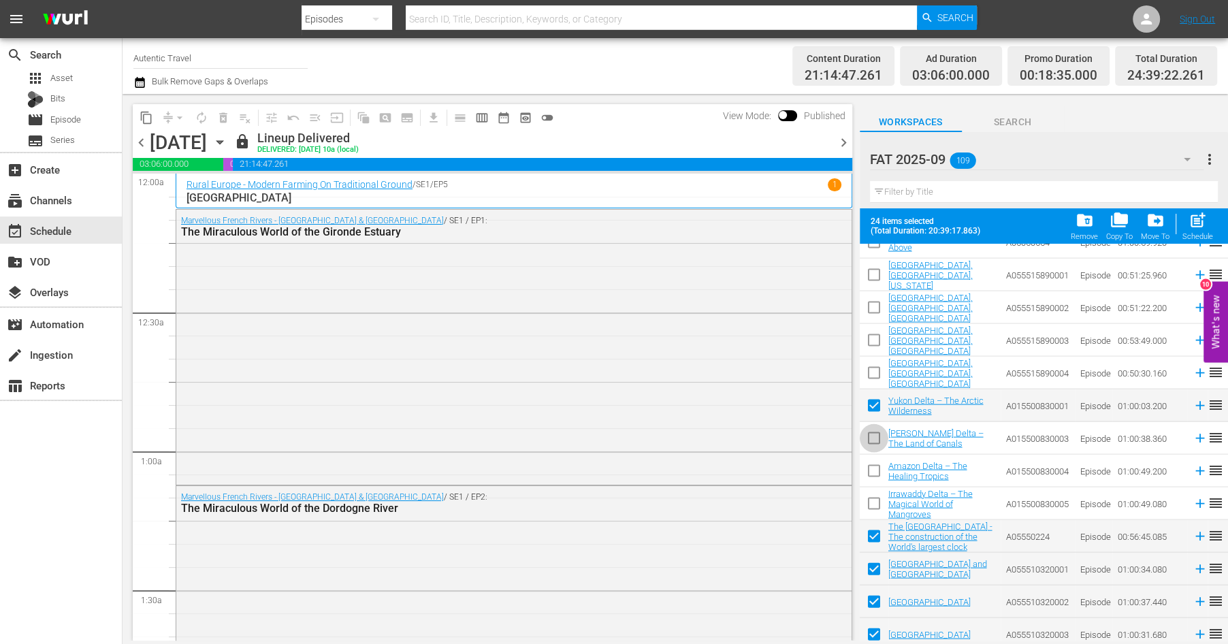
click at [874, 438] on input "checkbox" at bounding box center [874, 441] width 29 height 29
click at [878, 470] on input "checkbox" at bounding box center [874, 474] width 29 height 29
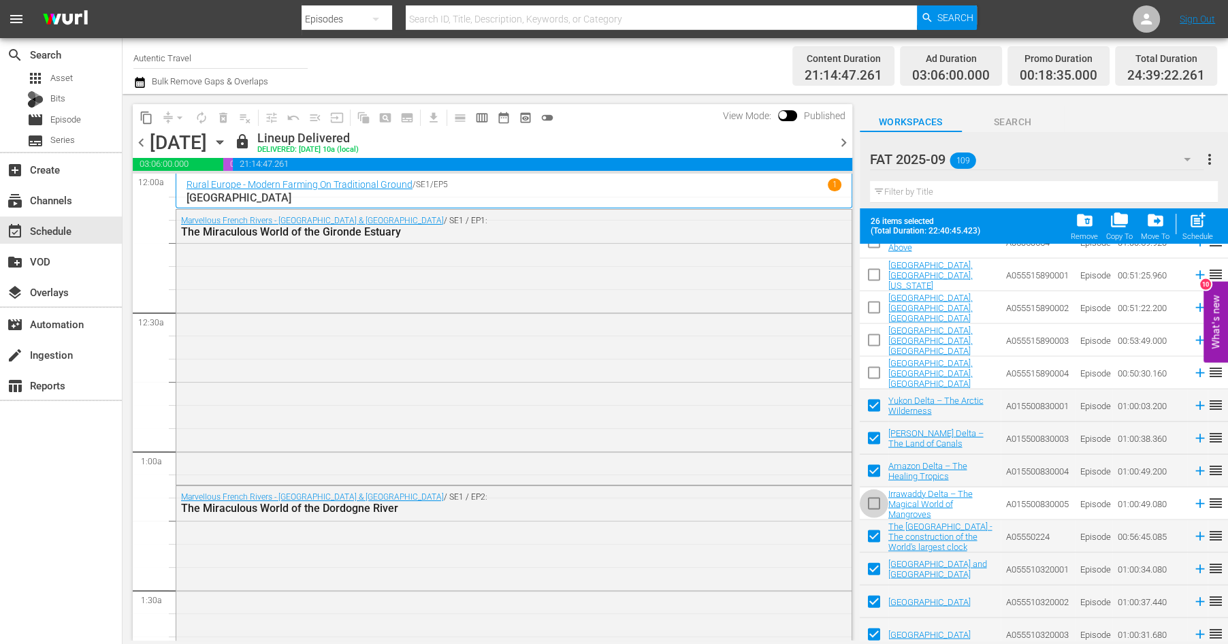
click at [876, 505] on input "checkbox" at bounding box center [874, 506] width 29 height 29
click at [1185, 159] on icon "button" at bounding box center [1187, 159] width 16 height 16
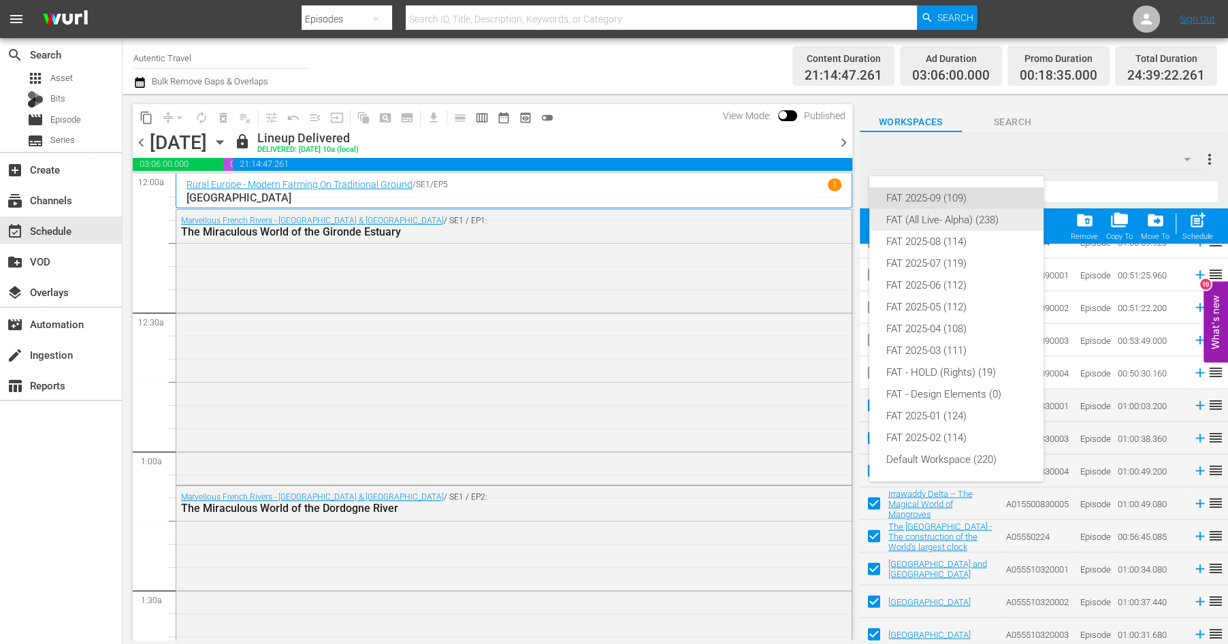
click at [983, 217] on div "FAT (All Live- Alpha) (238)" at bounding box center [957, 220] width 142 height 22
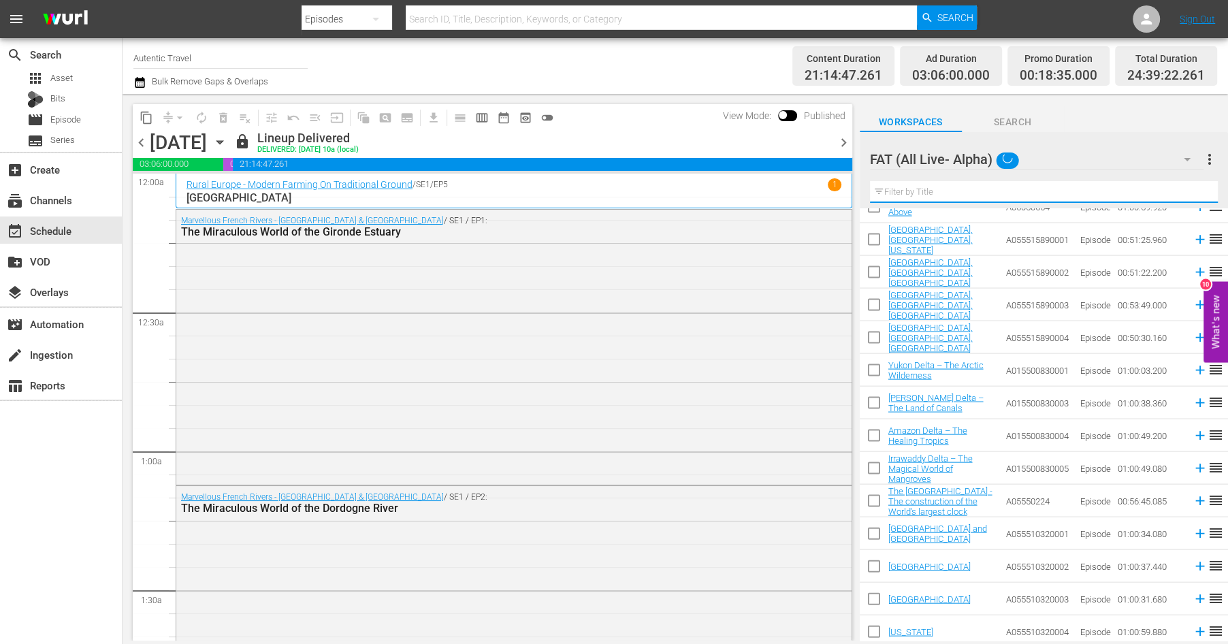
click at [946, 195] on input "text" at bounding box center [1044, 192] width 348 height 22
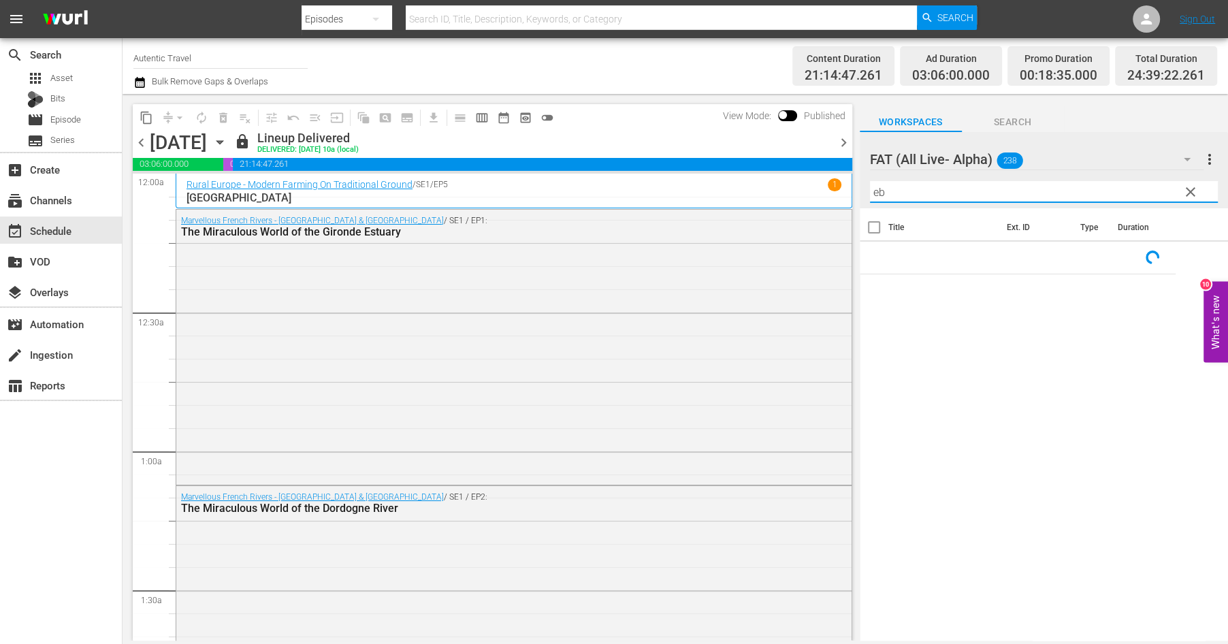
scroll to position [0, 0]
click at [874, 259] on input "checkbox" at bounding box center [874, 260] width 29 height 29
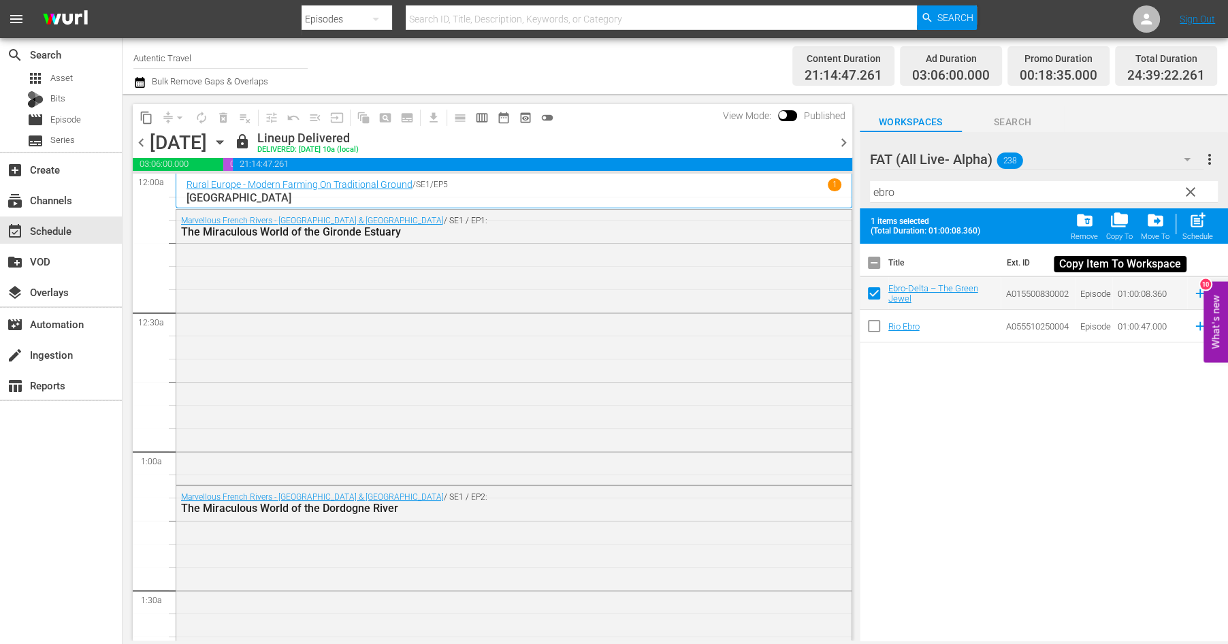
click at [1118, 219] on span "folder_copy" at bounding box center [1120, 220] width 18 height 18
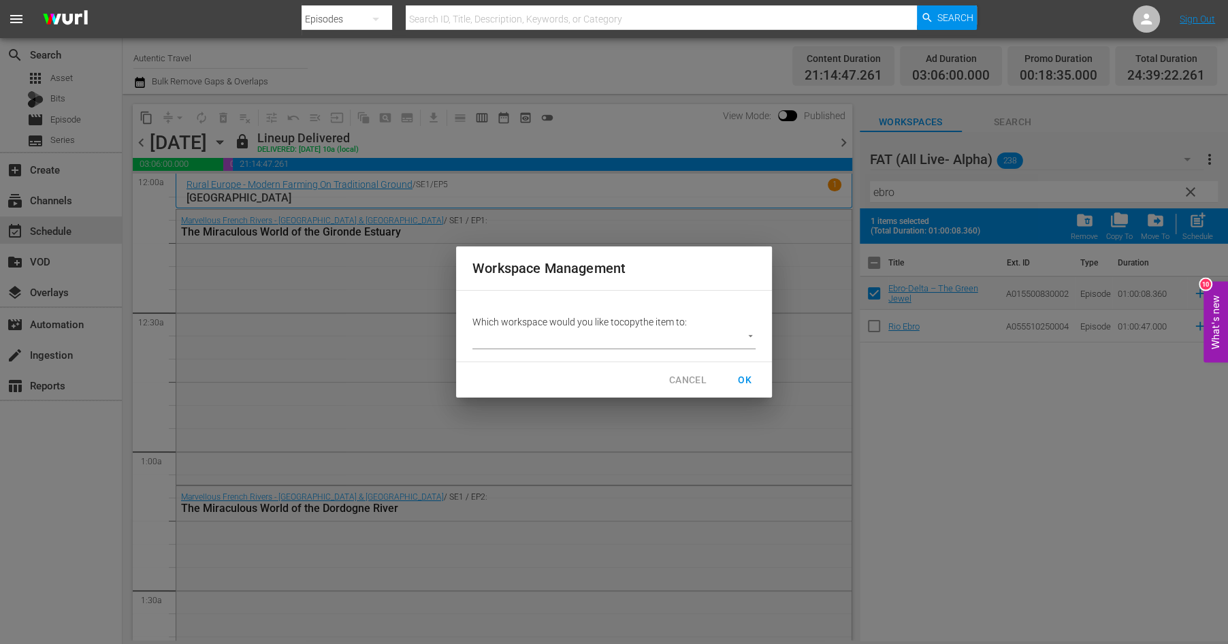
click at [750, 337] on body "menu Search By Episodes Search ID, Title, Description, Keywords, or Category Se…" at bounding box center [614, 322] width 1228 height 644
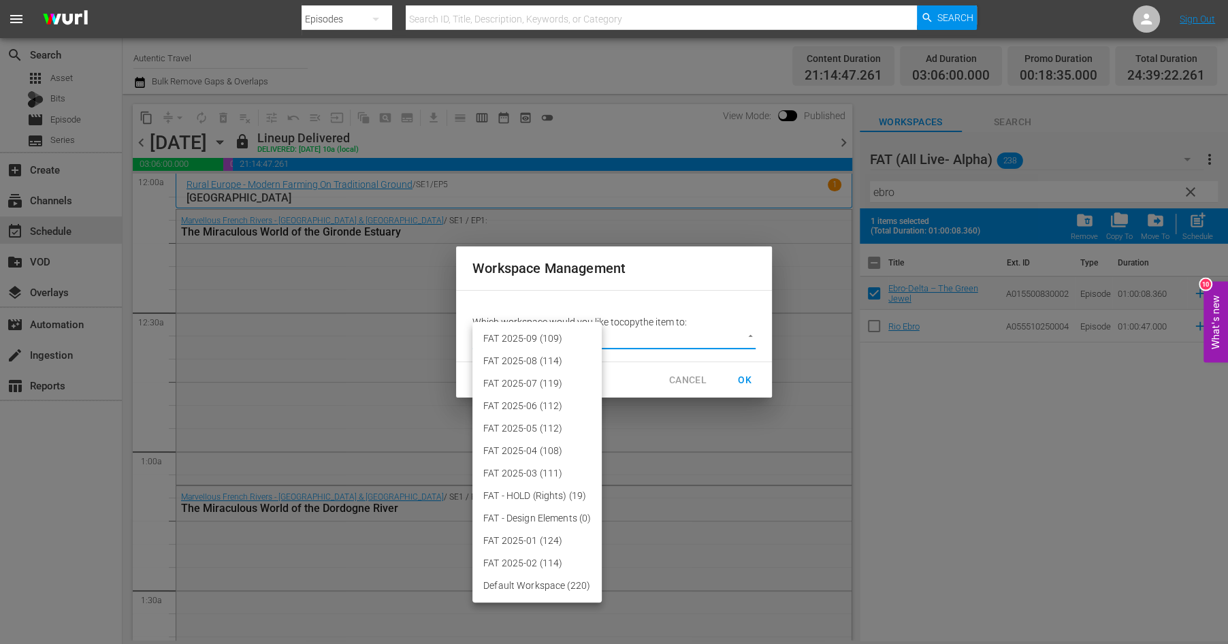
click at [560, 334] on li "FAT 2025-09 (109)" at bounding box center [537, 339] width 129 height 22
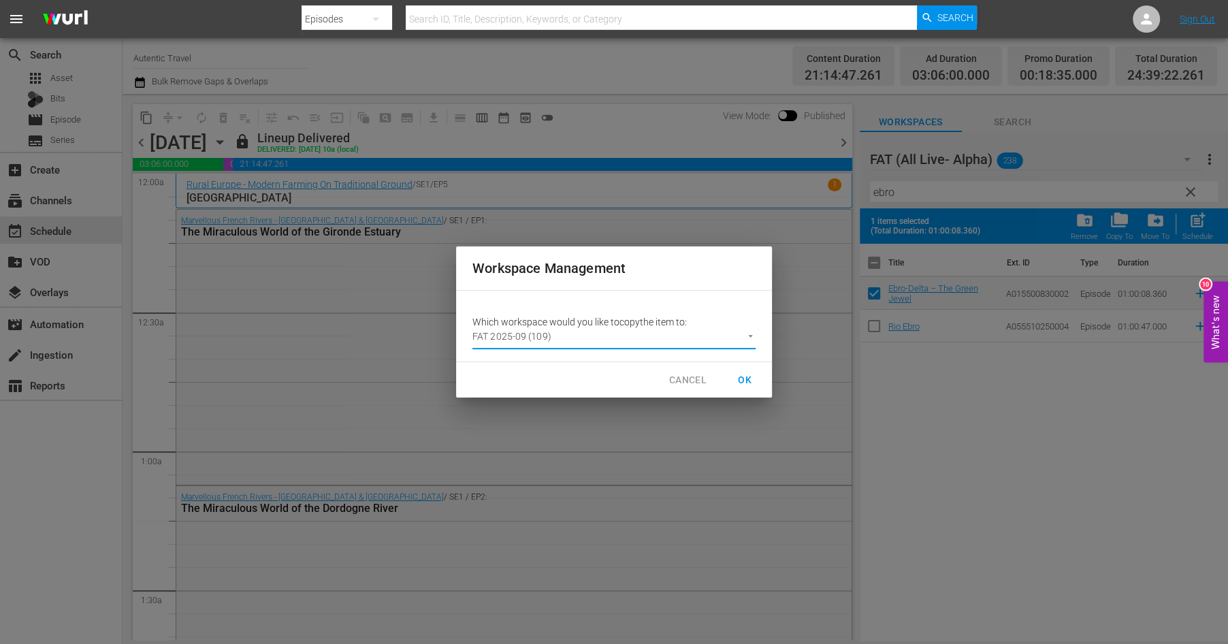
click at [748, 377] on span "OK" at bounding box center [745, 380] width 22 height 17
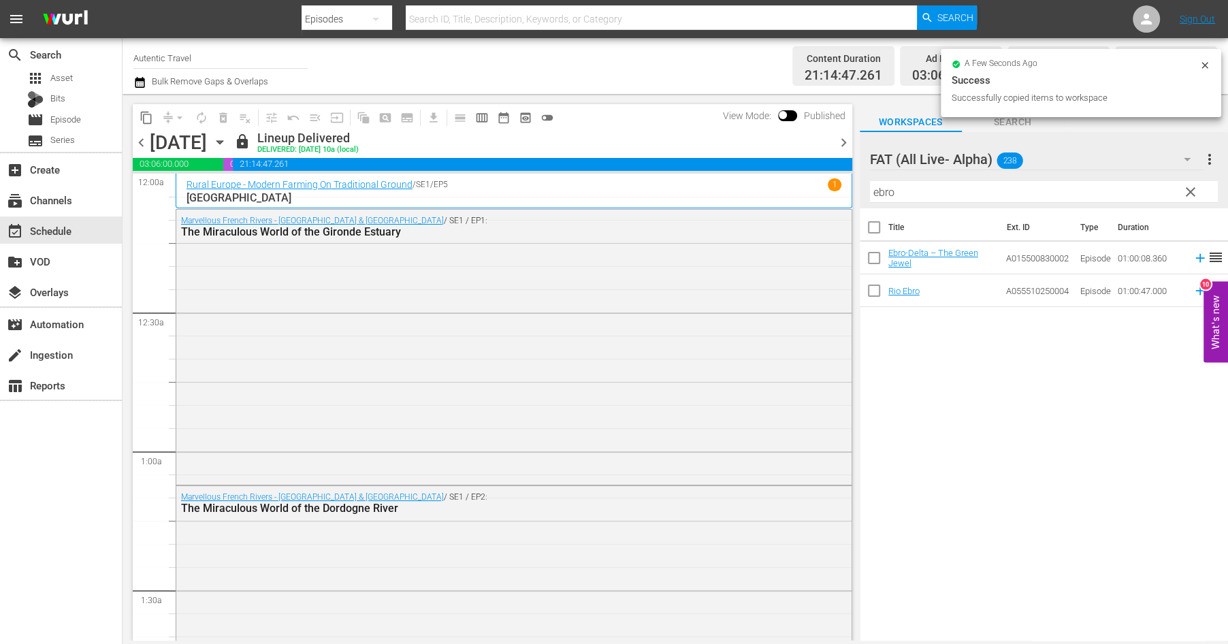
click at [1188, 159] on icon "button" at bounding box center [1187, 159] width 7 height 3
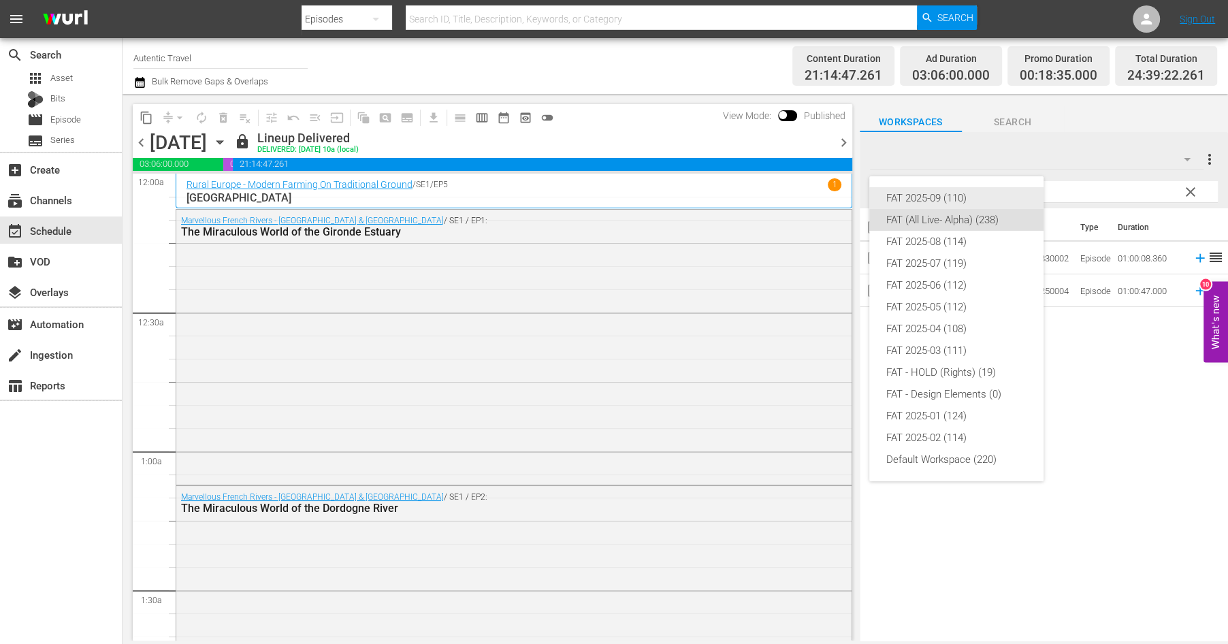
click at [929, 201] on div "FAT 2025-09 (110)" at bounding box center [957, 198] width 142 height 22
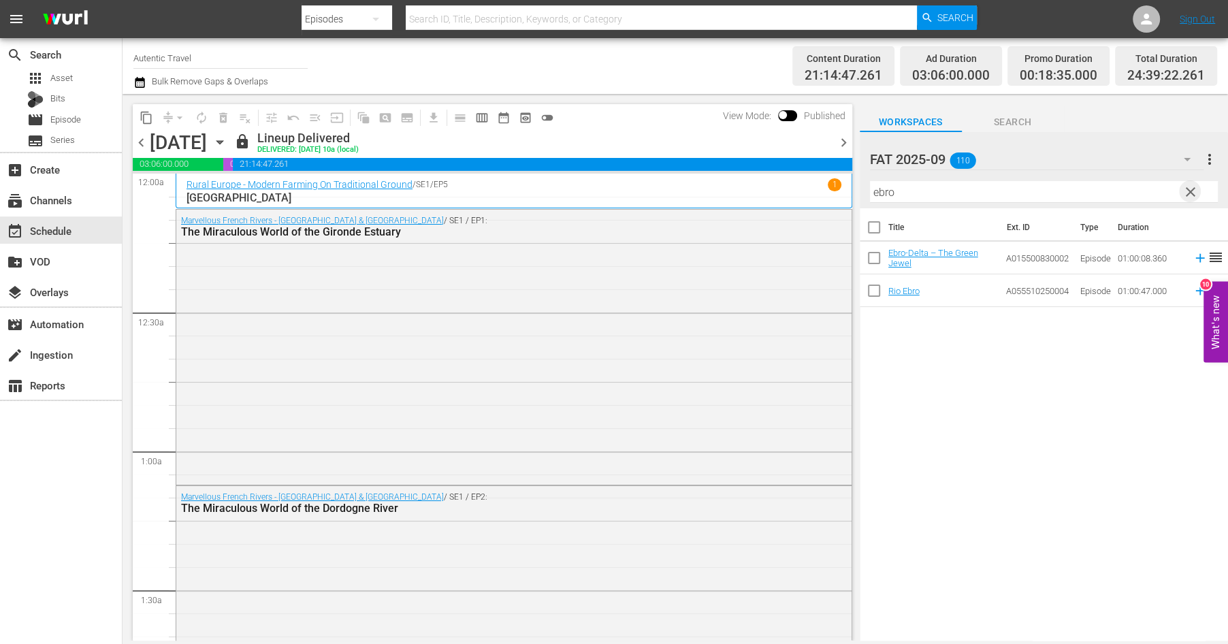
click at [1190, 195] on span "clear" at bounding box center [1191, 192] width 16 height 16
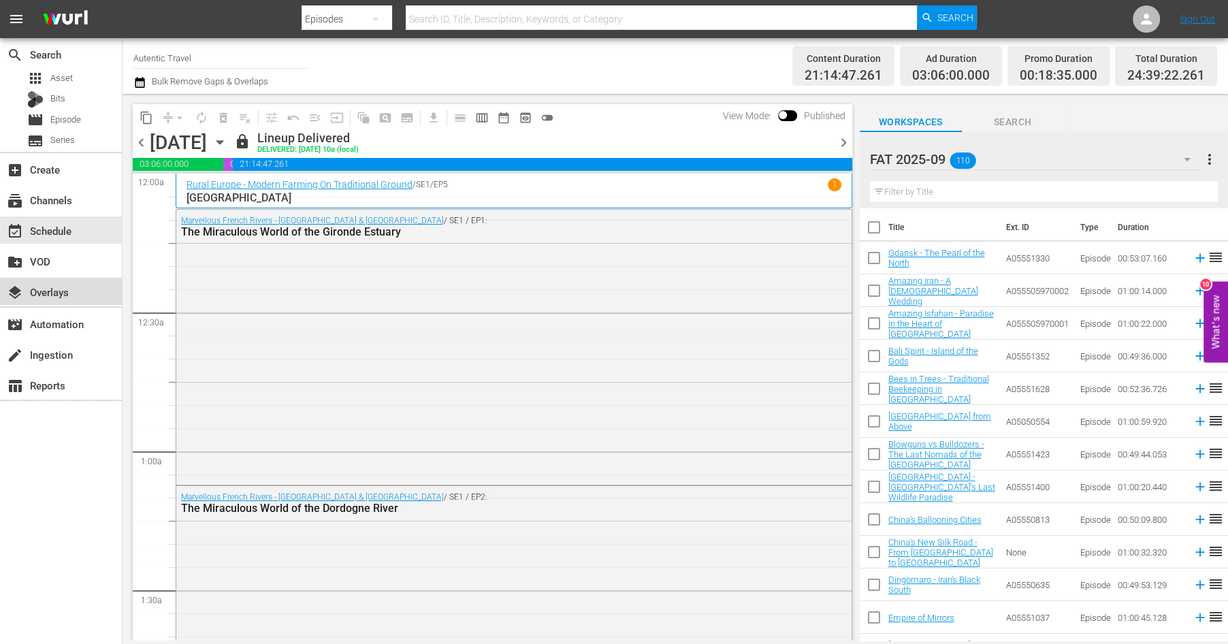
click at [59, 296] on div "layers Overlays" at bounding box center [38, 290] width 76 height 12
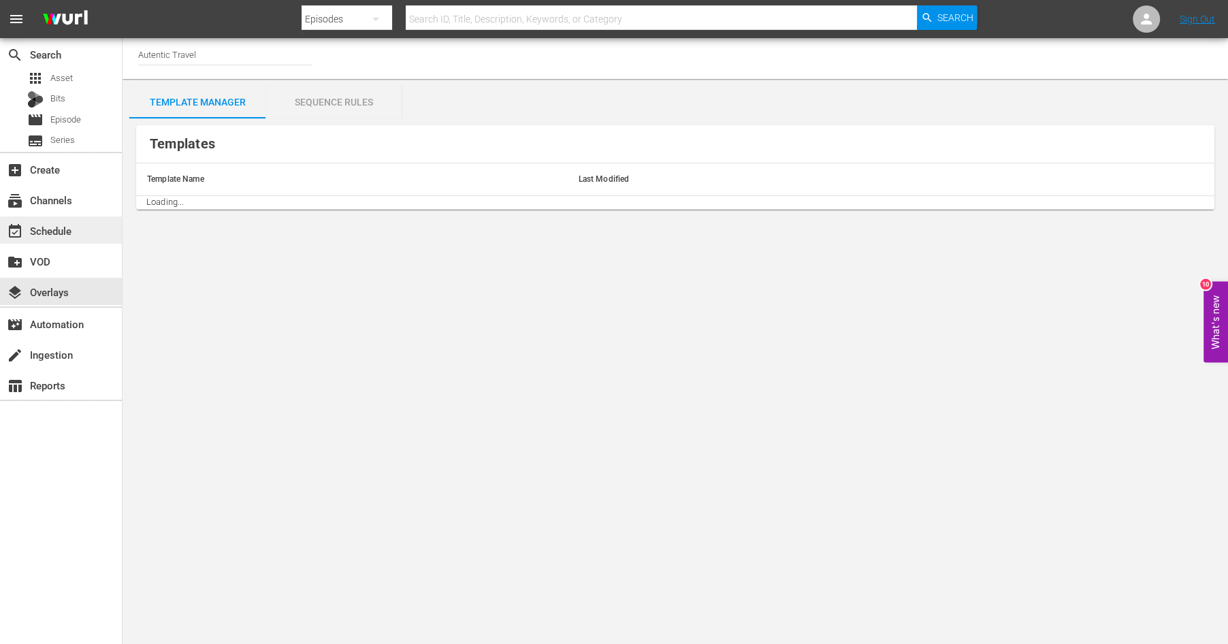
click at [57, 235] on div "event_available Schedule" at bounding box center [38, 229] width 76 height 12
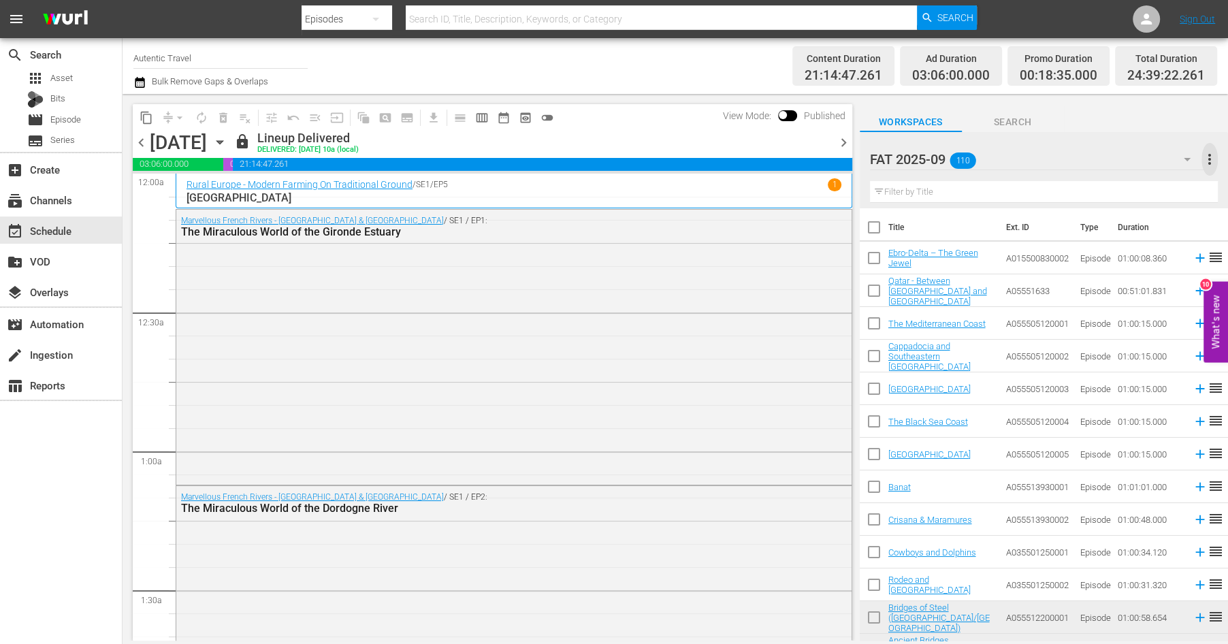
click at [1212, 161] on span "more_vert" at bounding box center [1210, 159] width 16 height 16
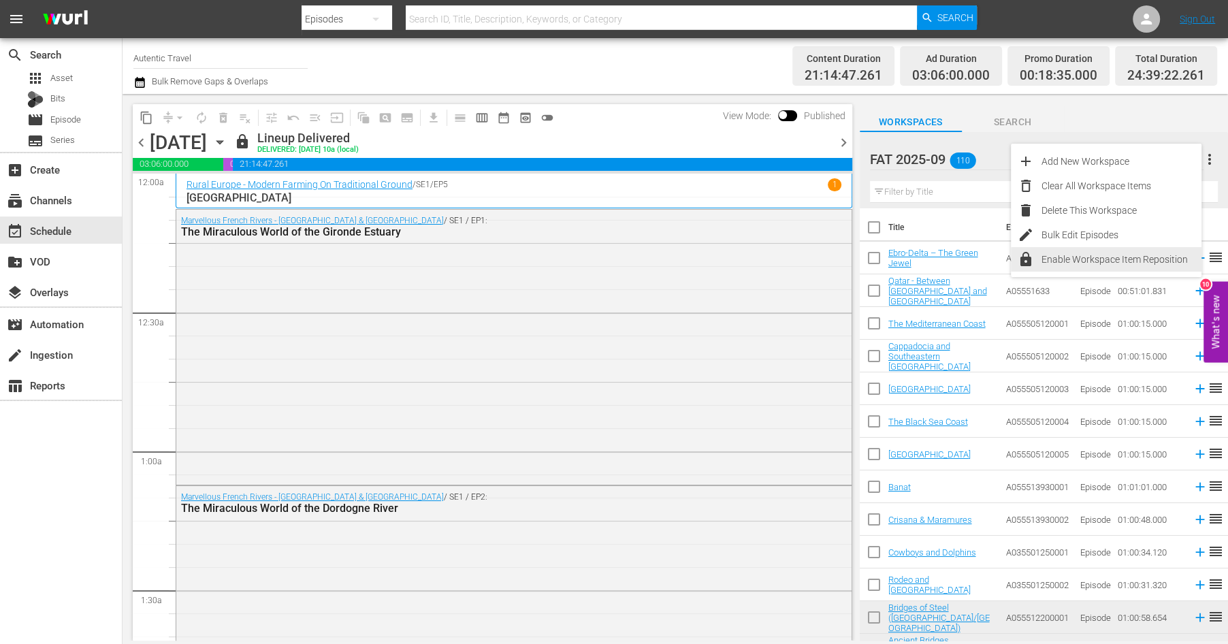
click at [1096, 257] on div "Enable Workspace Item Reposition" at bounding box center [1122, 259] width 160 height 25
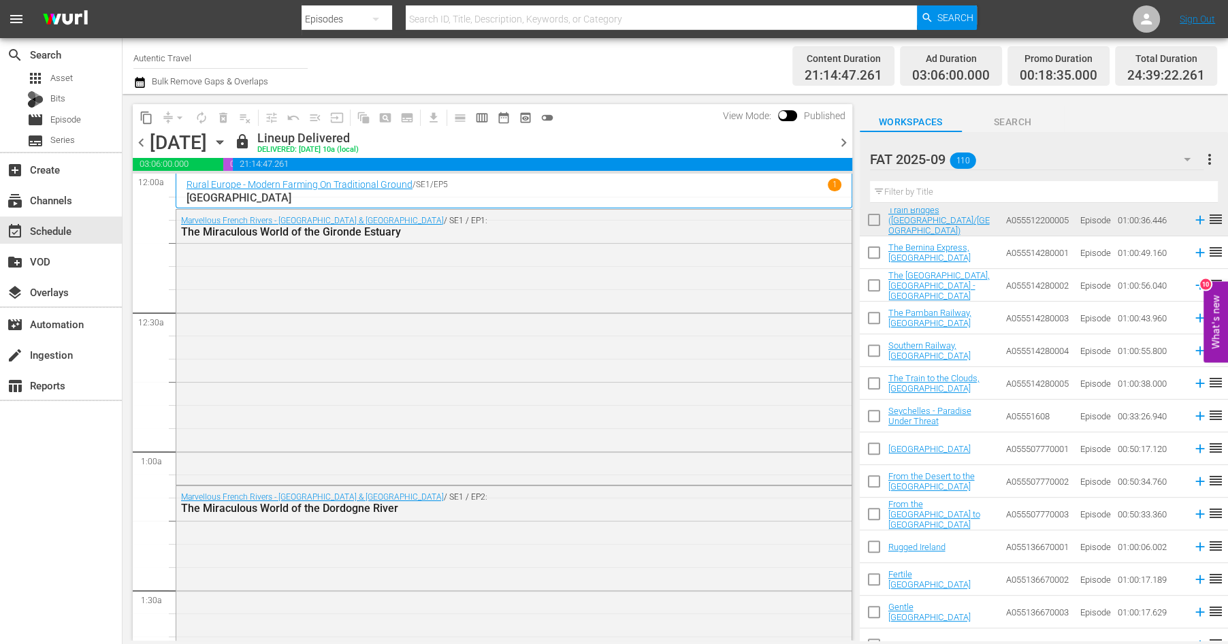
scroll to position [611, 0]
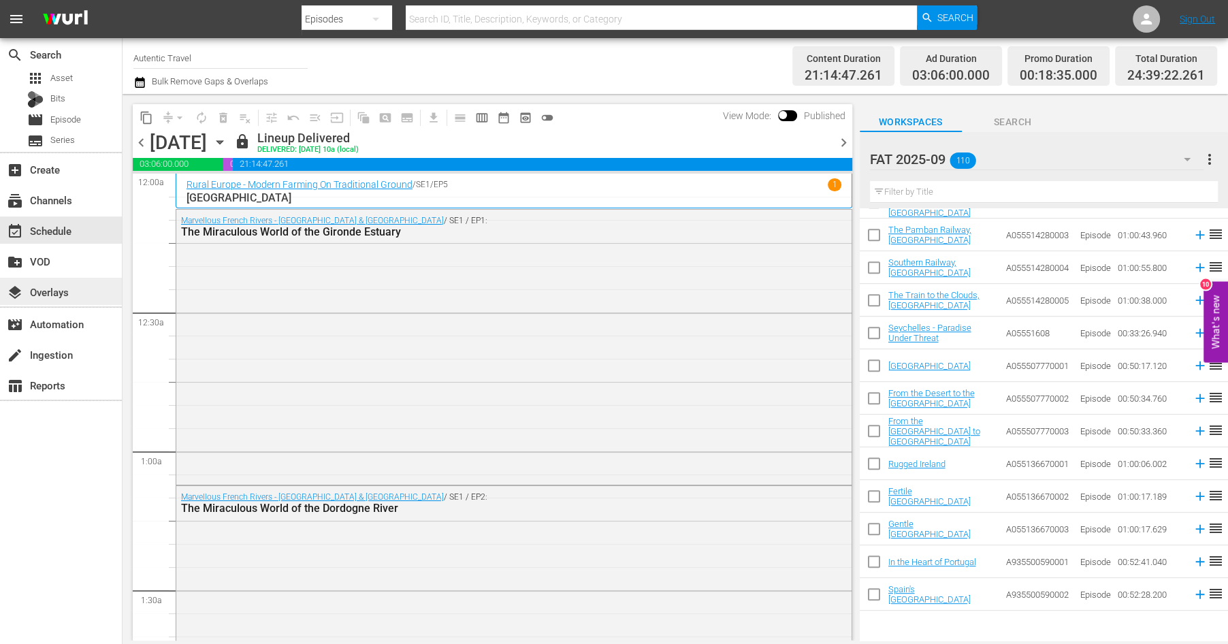
click at [63, 287] on div "layers Overlays" at bounding box center [38, 290] width 76 height 12
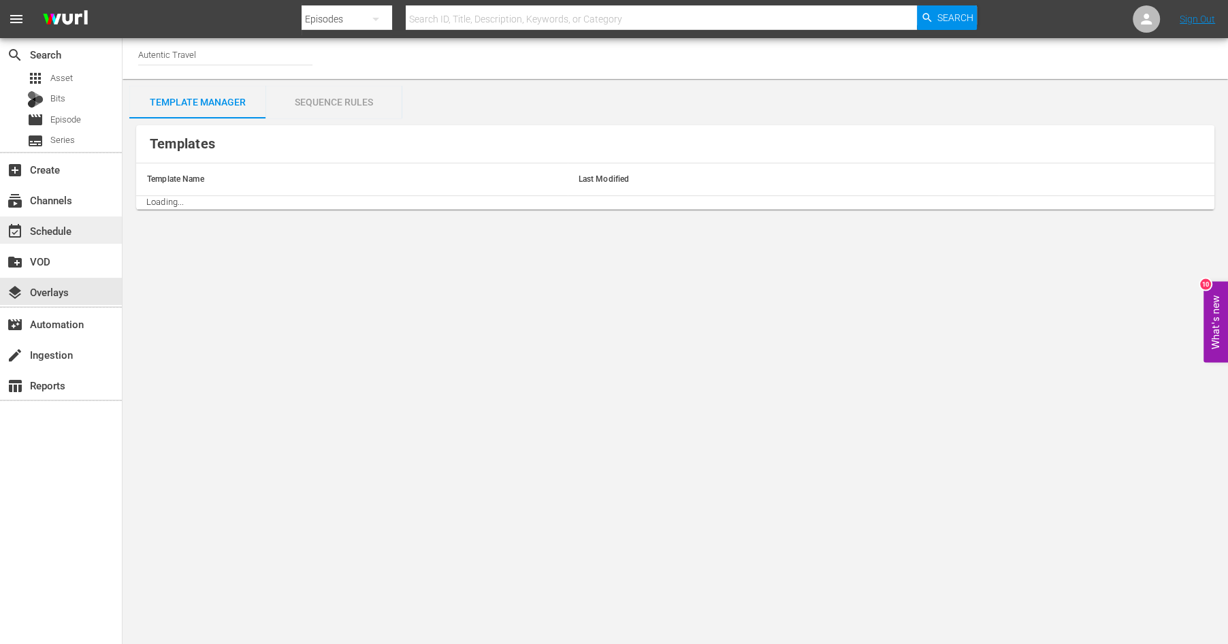
click at [57, 227] on div "event_available Schedule" at bounding box center [38, 229] width 76 height 12
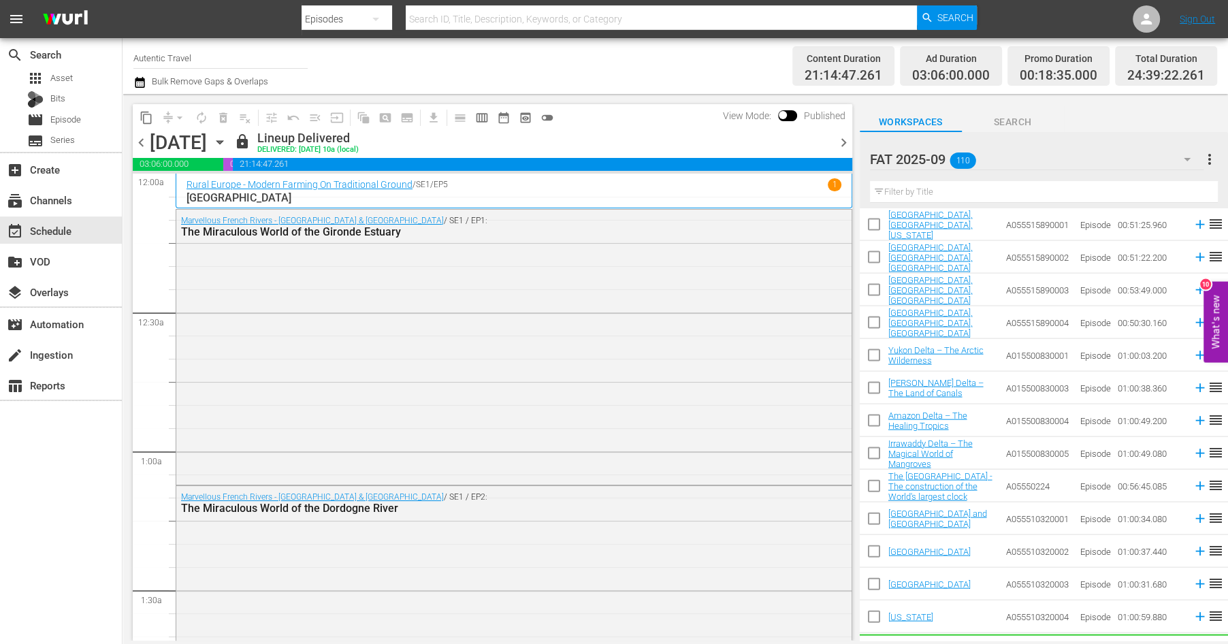
scroll to position [2684, 0]
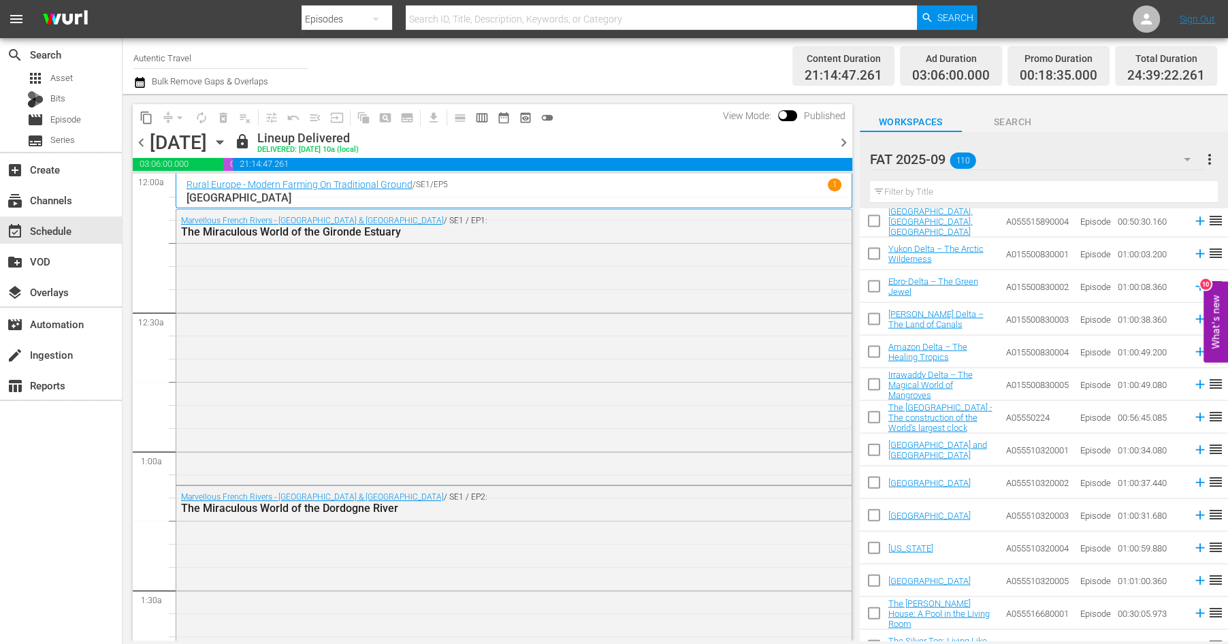
click at [1211, 157] on span "more_vert" at bounding box center [1210, 159] width 16 height 16
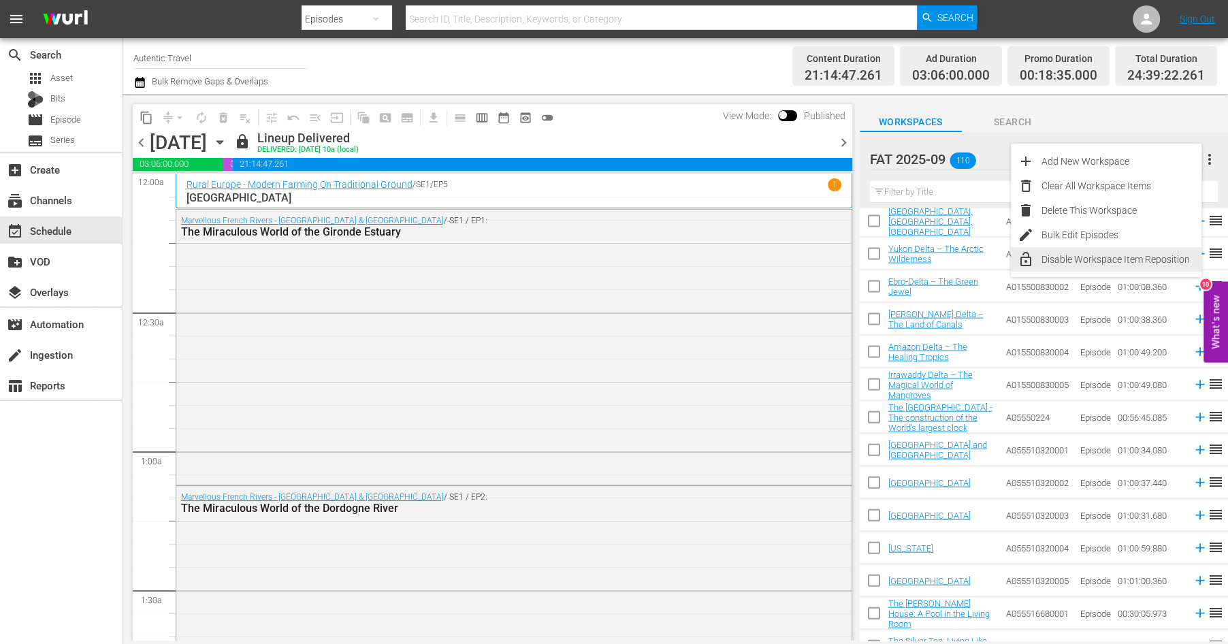
click at [1099, 266] on div "Disable Workspace Item Reposition" at bounding box center [1122, 259] width 160 height 25
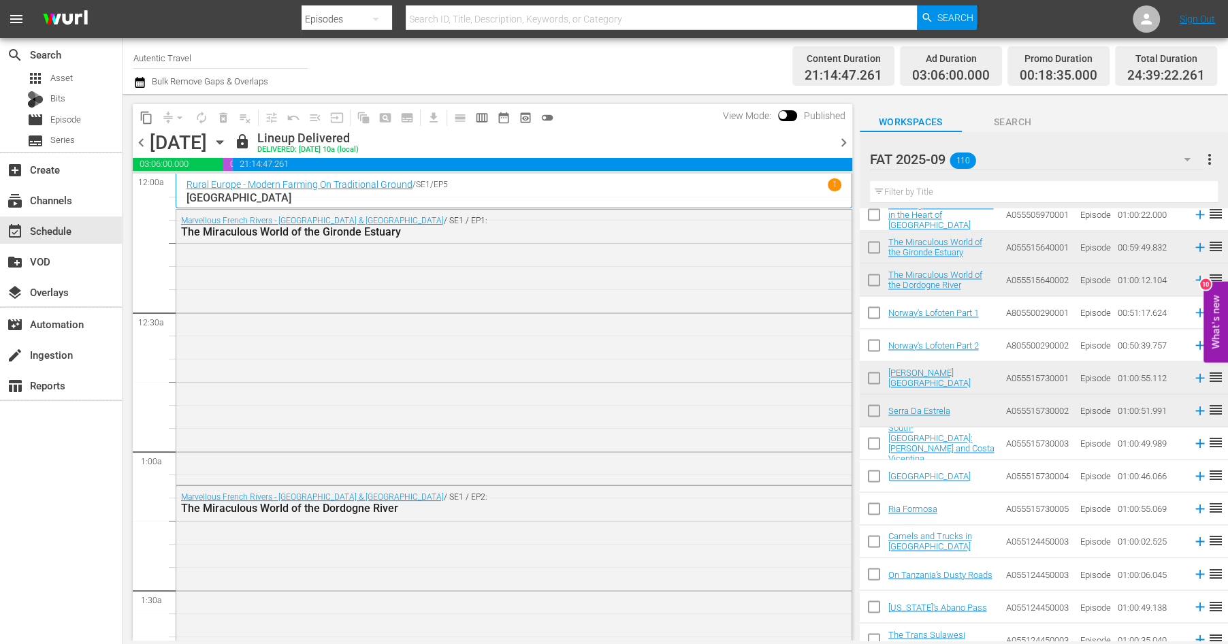
scroll to position [1930, 0]
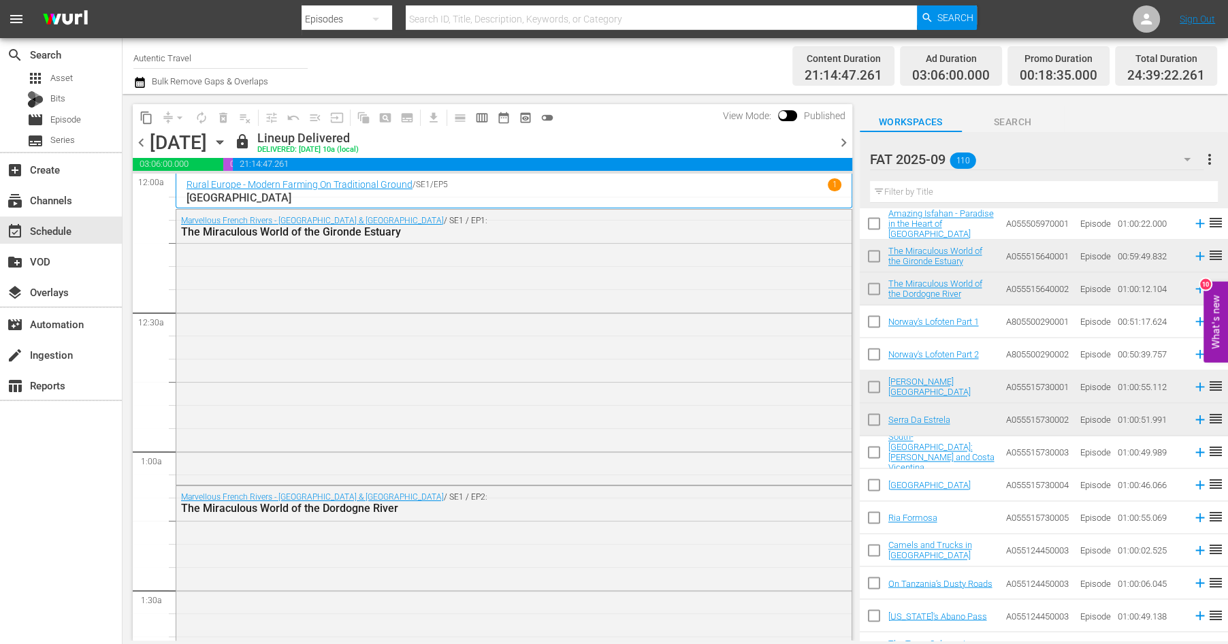
click at [227, 140] on icon "button" at bounding box center [219, 142] width 15 height 15
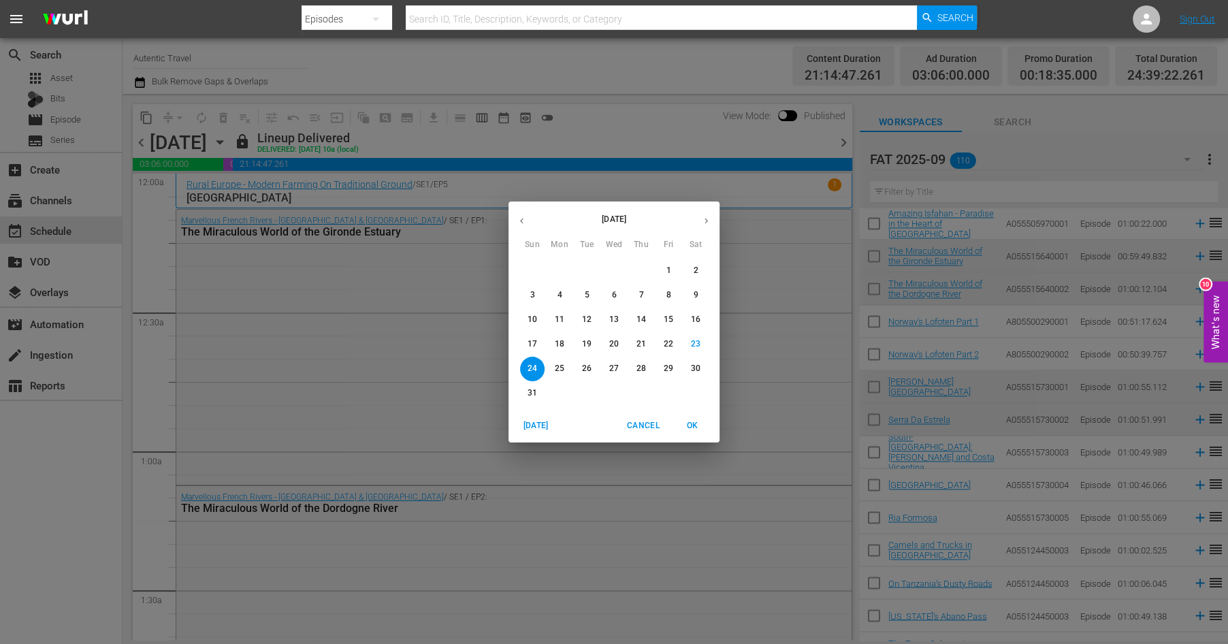
click at [532, 390] on p "31" at bounding box center [533, 393] width 10 height 12
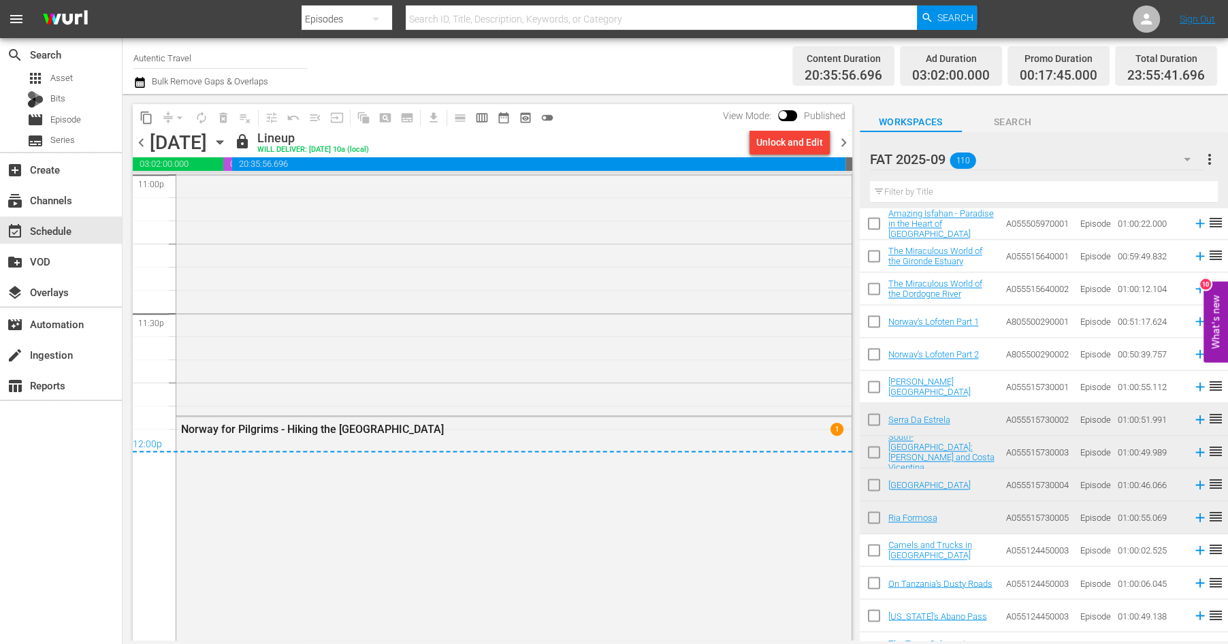
scroll to position [6452, 0]
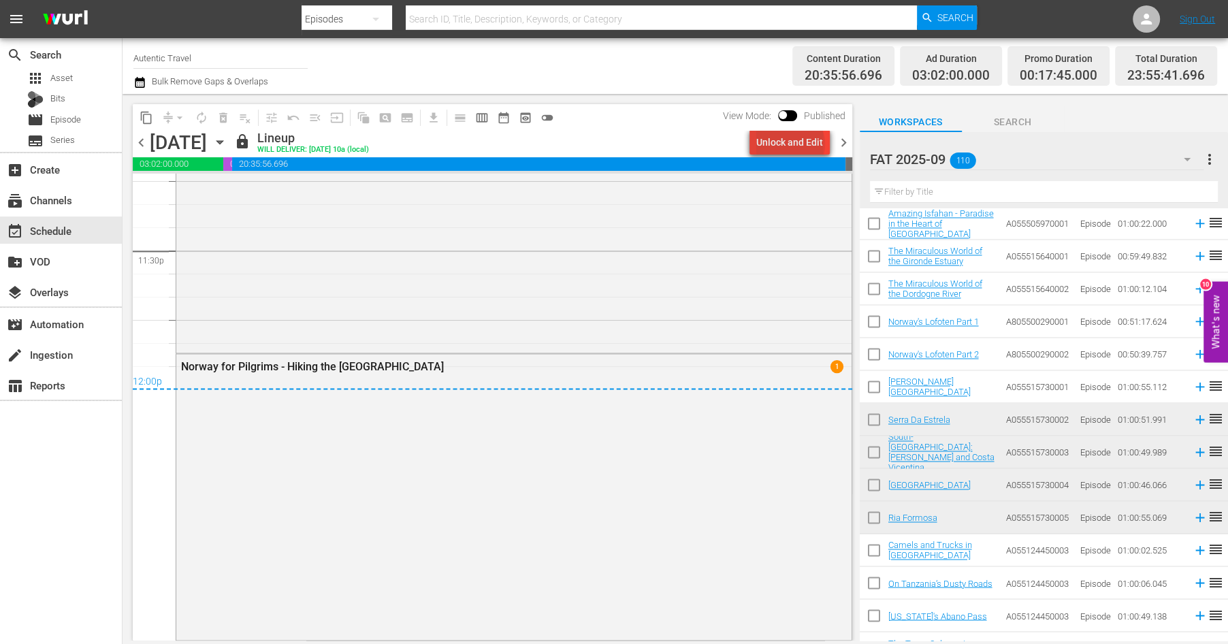
click at [793, 144] on div "Unlock and Edit" at bounding box center [789, 142] width 67 height 25
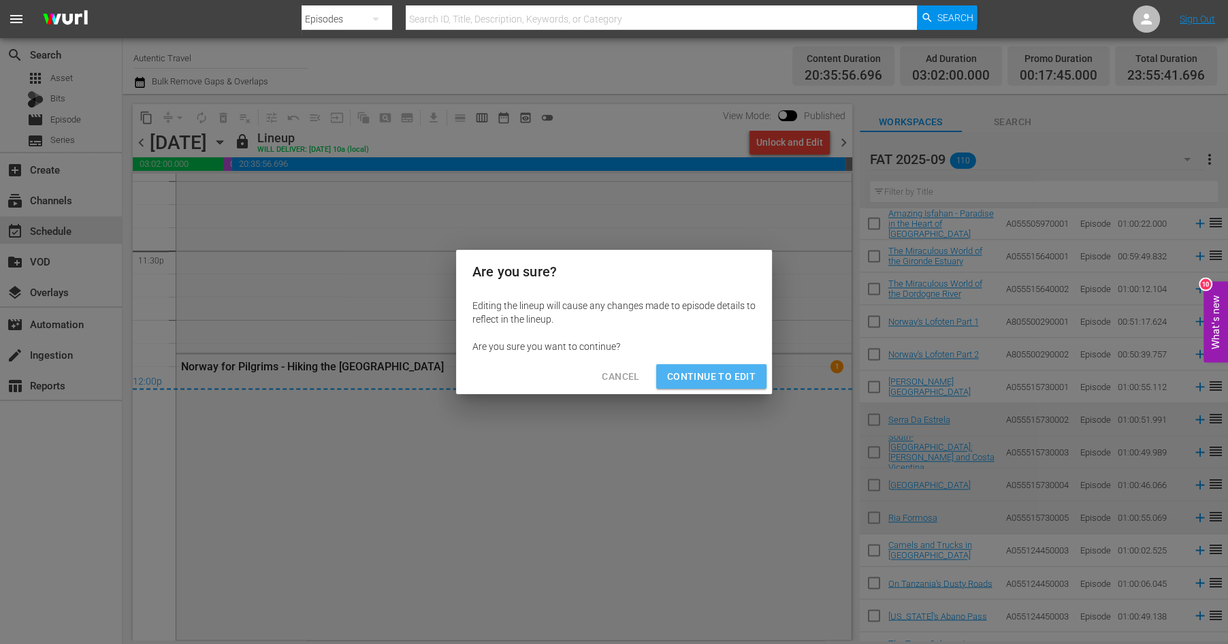
click at [713, 375] on span "Continue to Edit" at bounding box center [711, 376] width 89 height 17
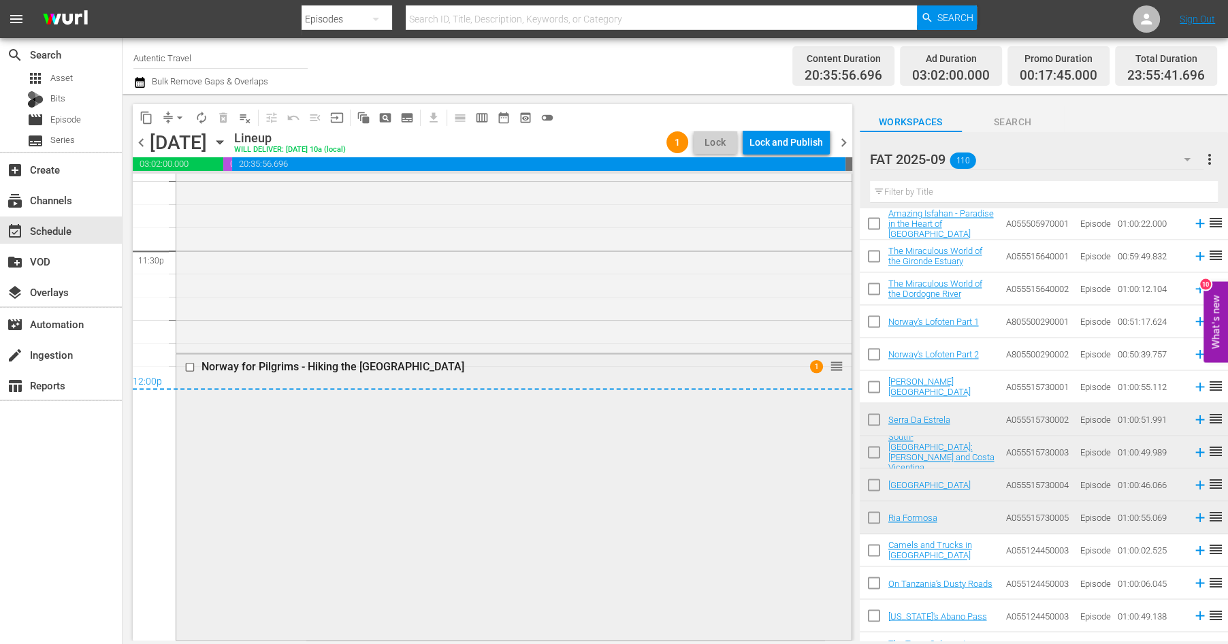
click at [186, 366] on input "checkbox" at bounding box center [192, 367] width 14 height 12
click at [225, 117] on span "delete_forever_outlined" at bounding box center [224, 118] width 14 height 14
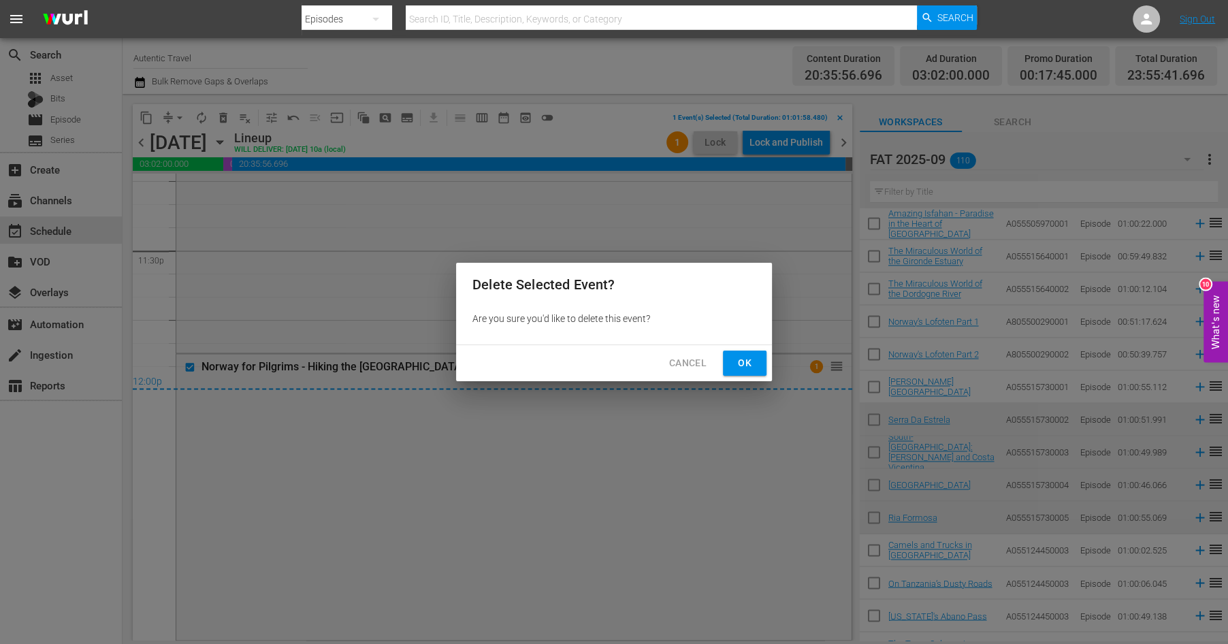
click at [745, 361] on span "Ok" at bounding box center [745, 363] width 22 height 17
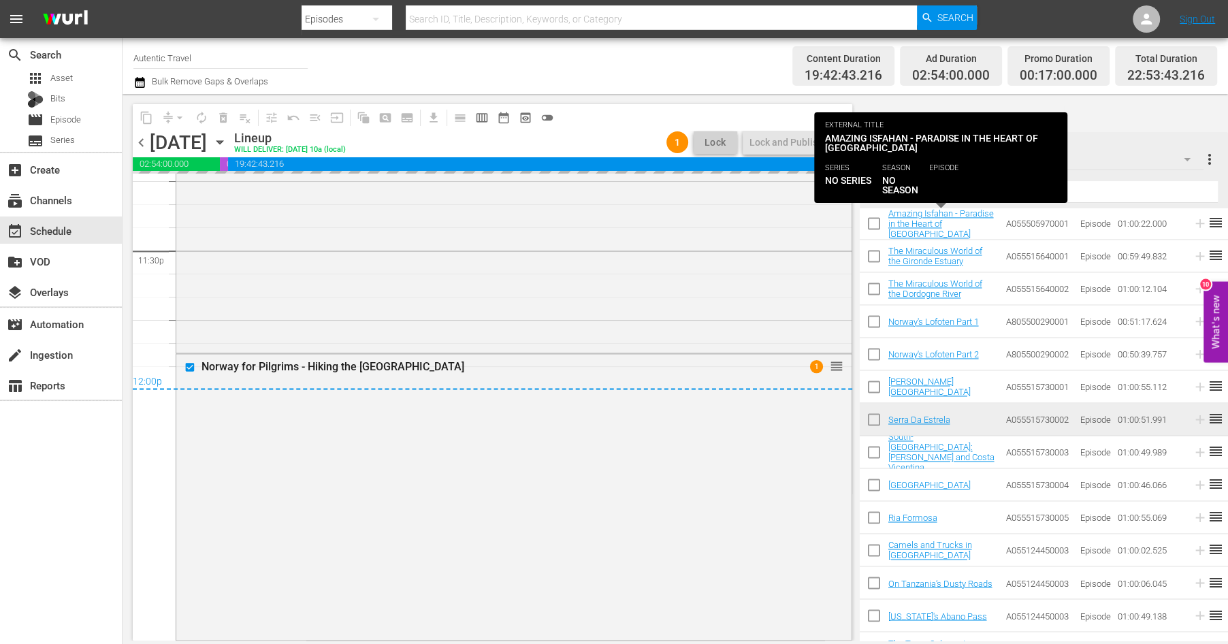
click at [904, 193] on input "text" at bounding box center [1044, 192] width 348 height 22
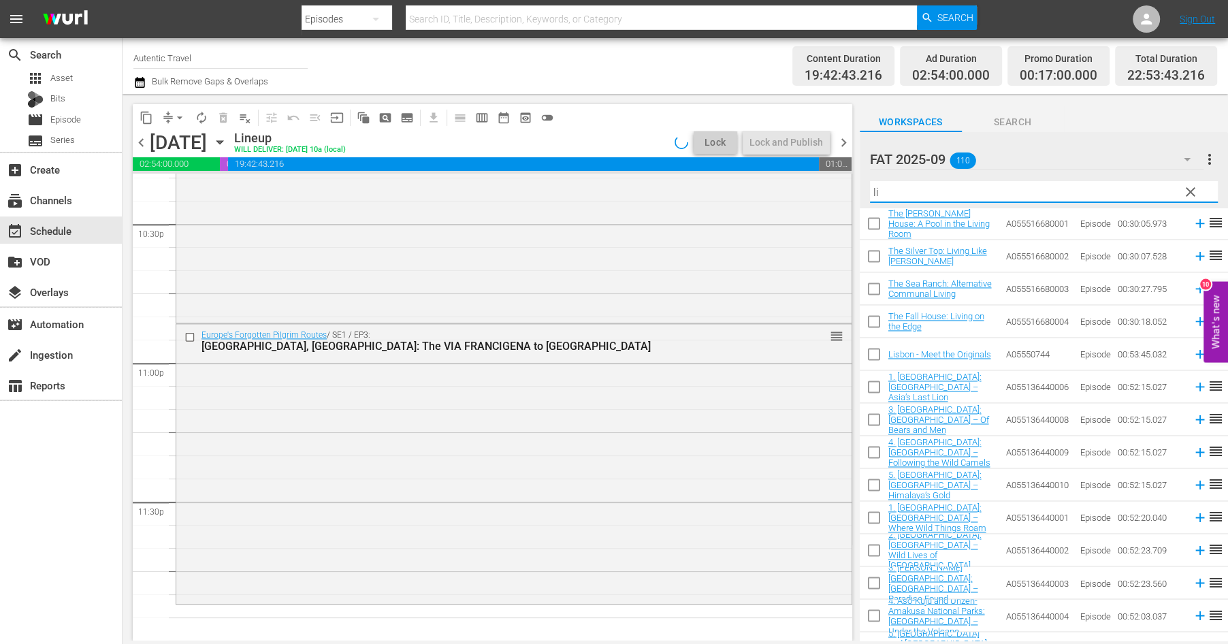
scroll to position [0, 0]
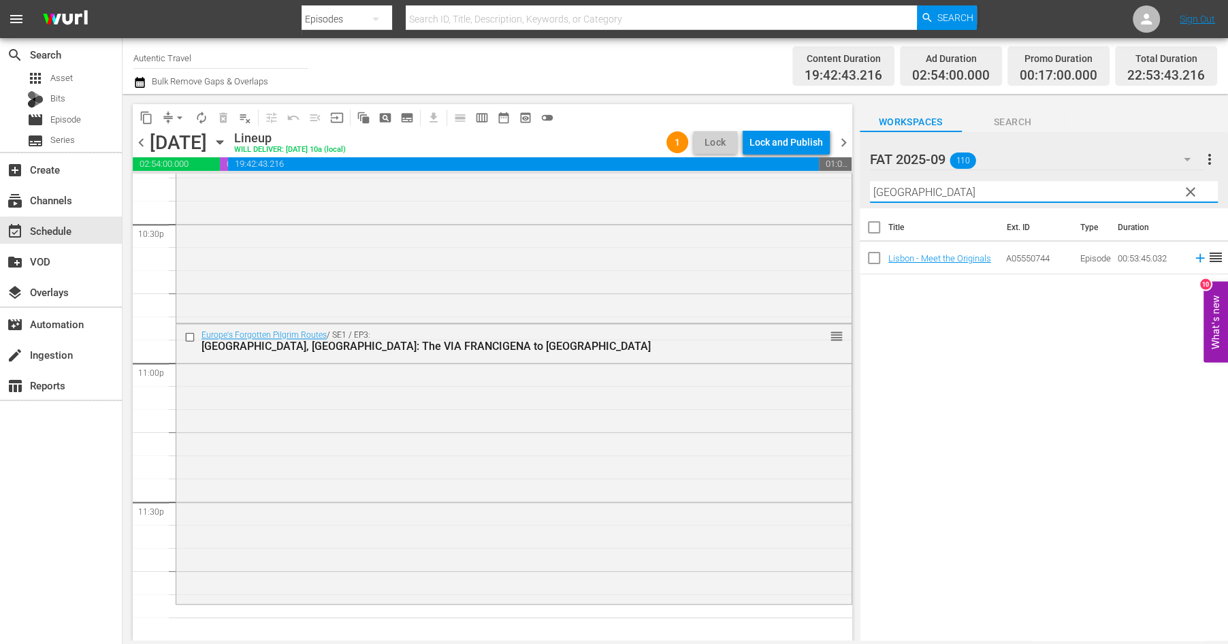
click at [876, 259] on input "checkbox" at bounding box center [874, 260] width 29 height 29
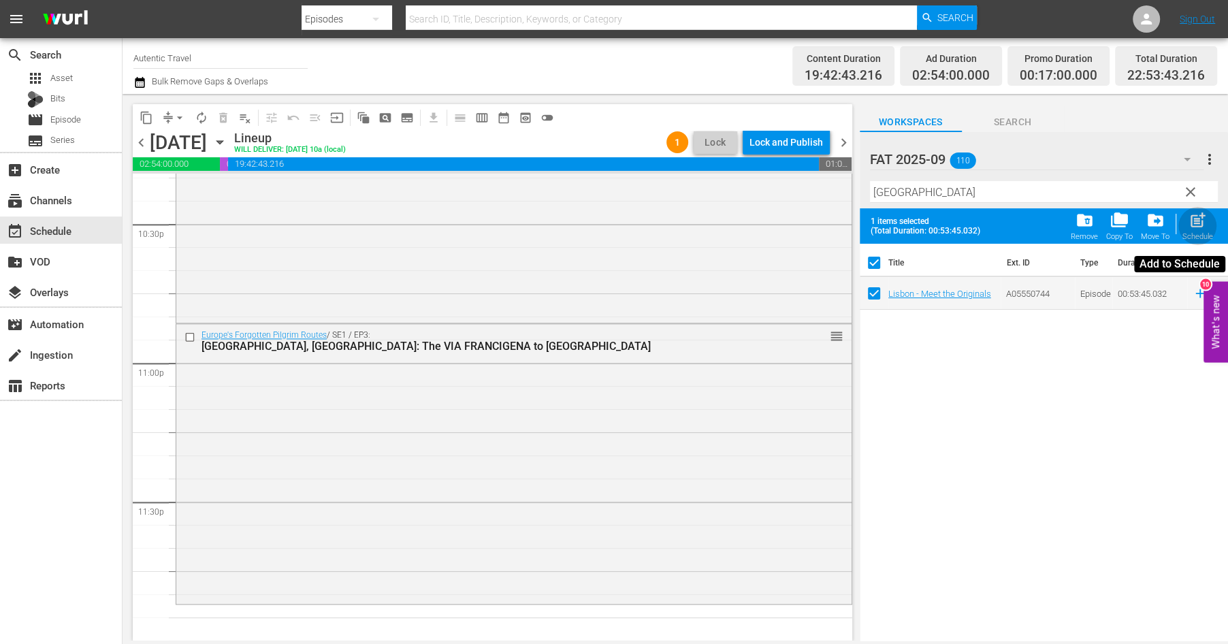
click at [1198, 221] on span "post_add" at bounding box center [1198, 220] width 18 height 18
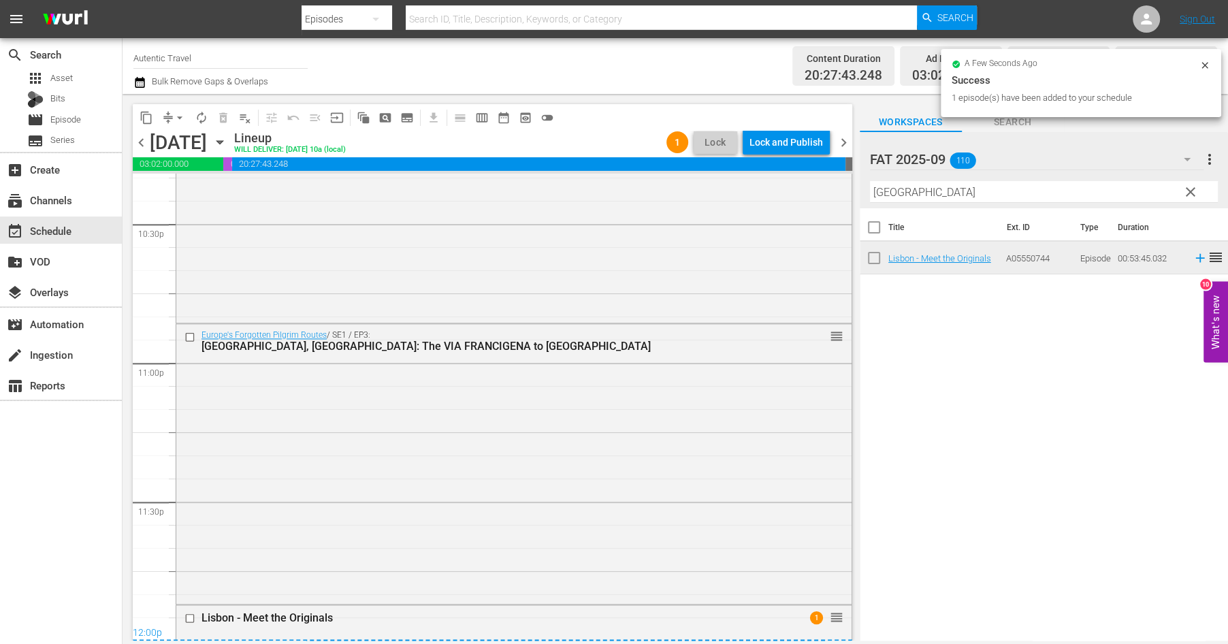
scroll to position [6296, 0]
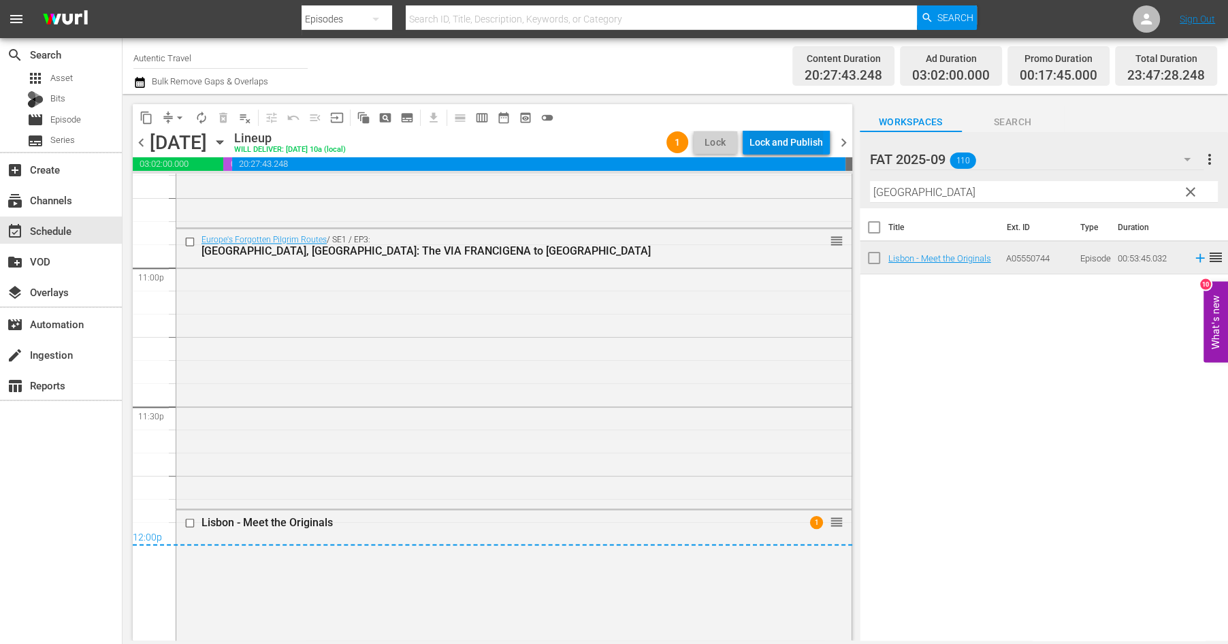
click at [781, 142] on div "Lock and Publish" at bounding box center [787, 142] width 74 height 25
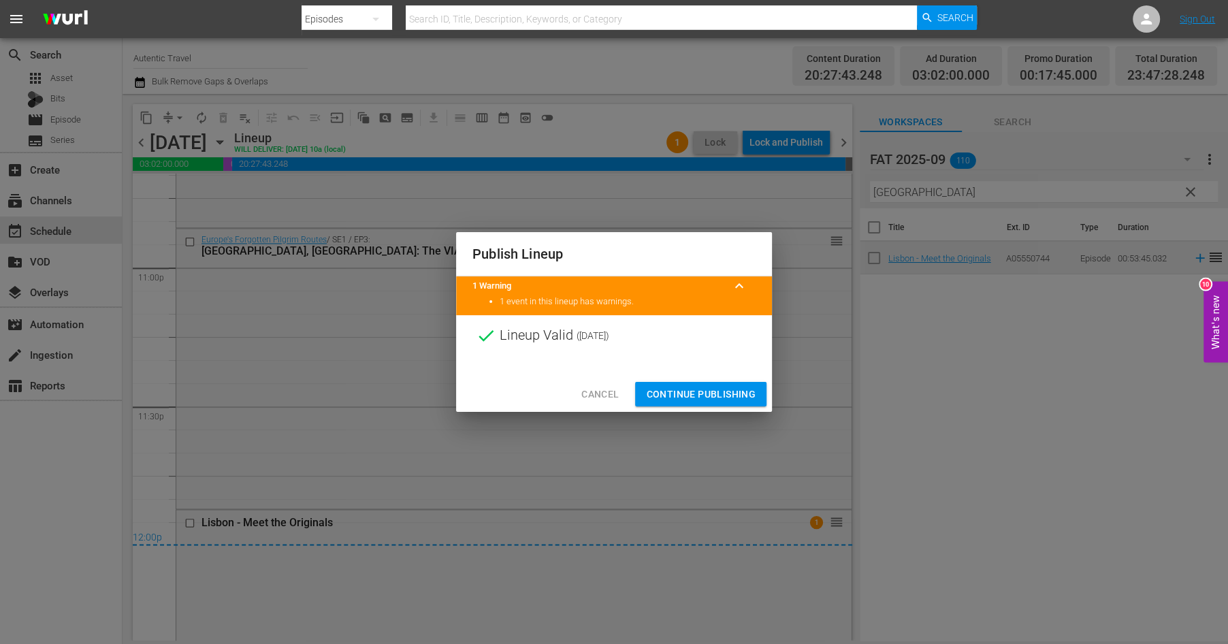
click at [678, 392] on span "Continue Publishing" at bounding box center [701, 394] width 110 height 17
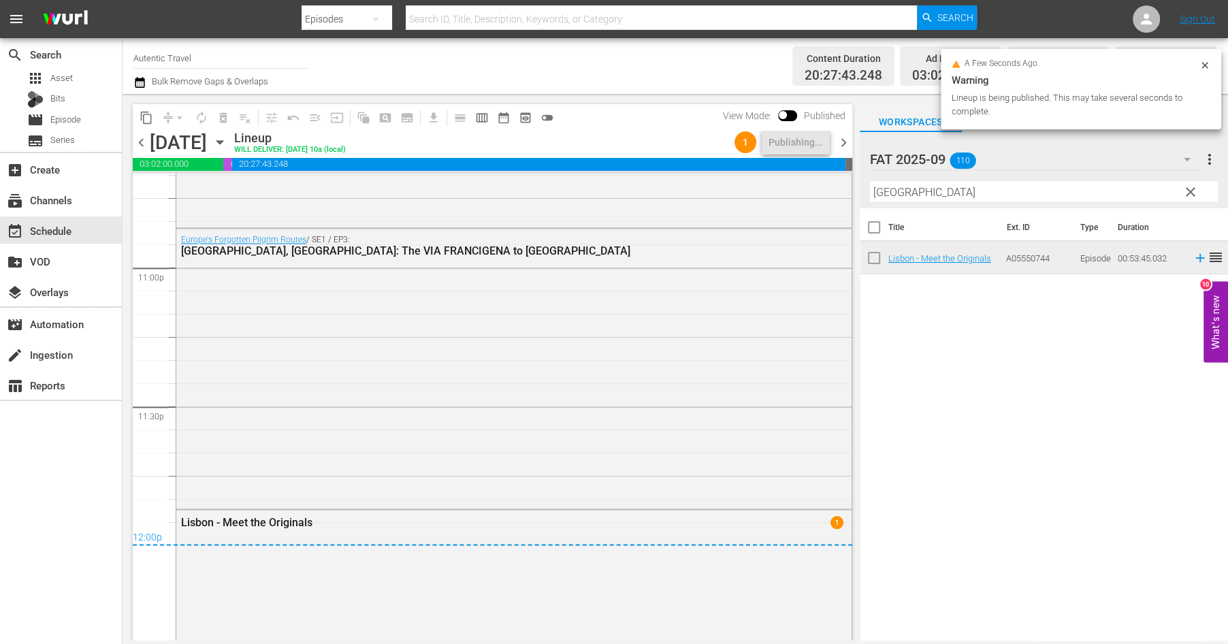
click at [846, 140] on span "chevron_right" at bounding box center [843, 142] width 17 height 17
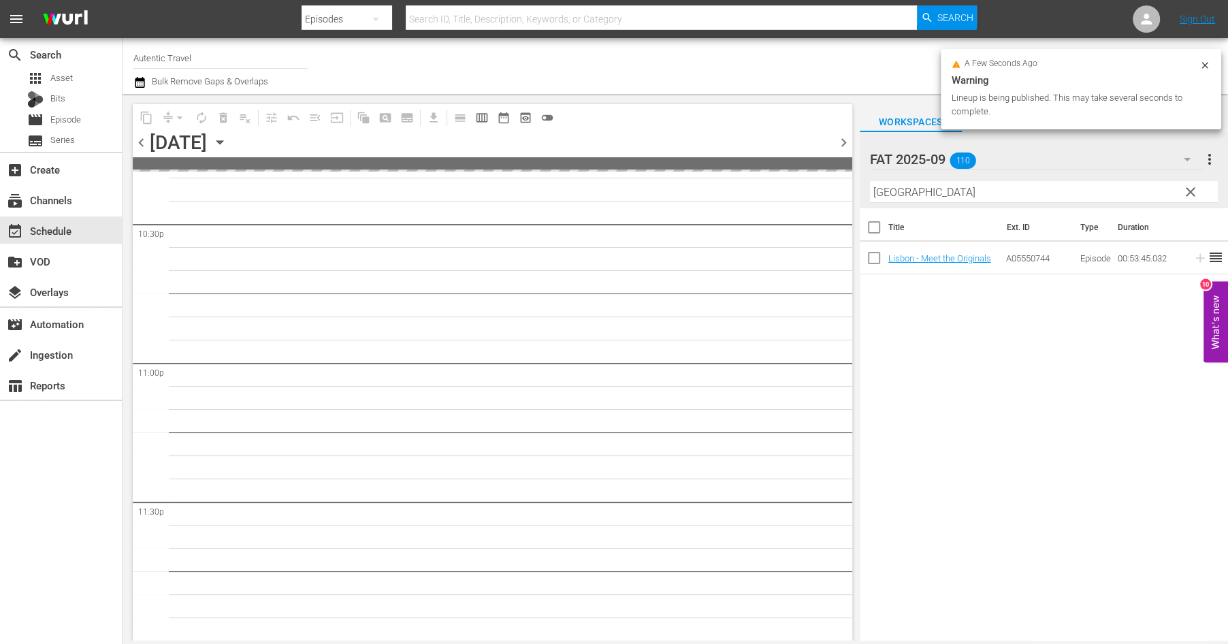
scroll to position [6198, 0]
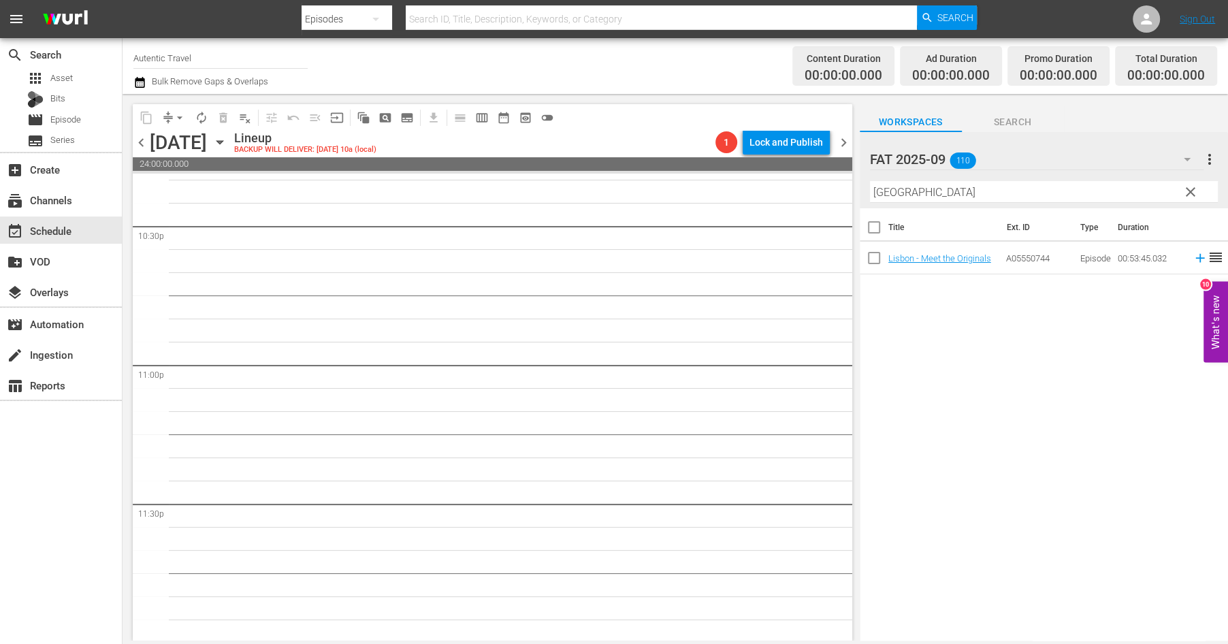
click at [1186, 197] on span "clear" at bounding box center [1191, 192] width 16 height 16
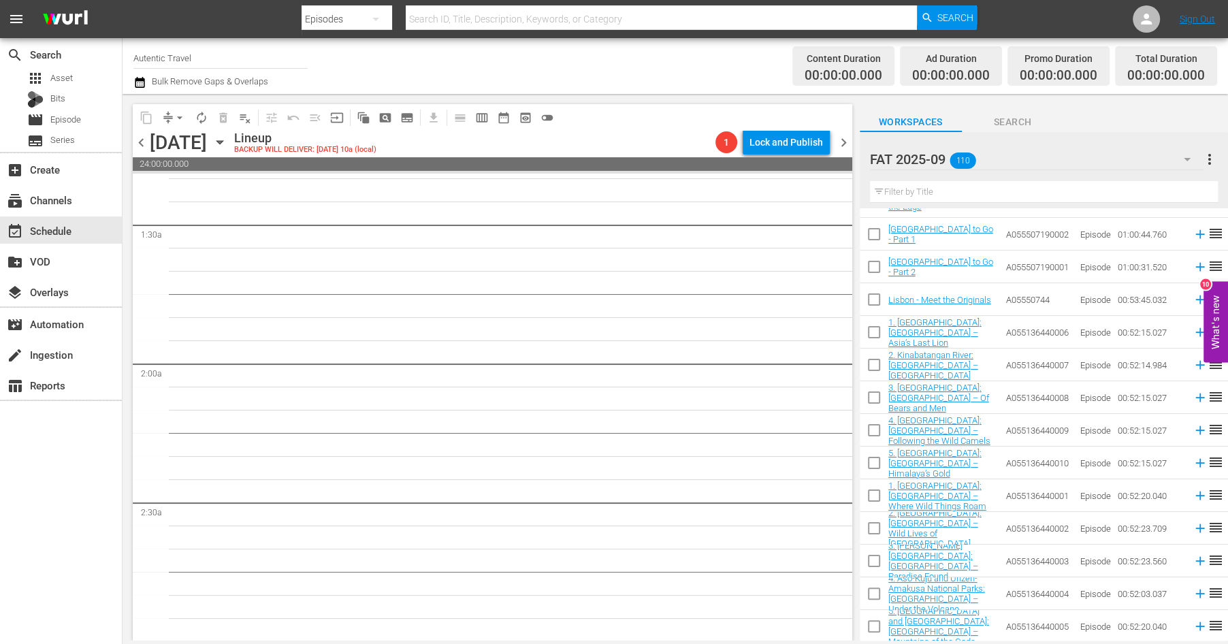
scroll to position [0, 0]
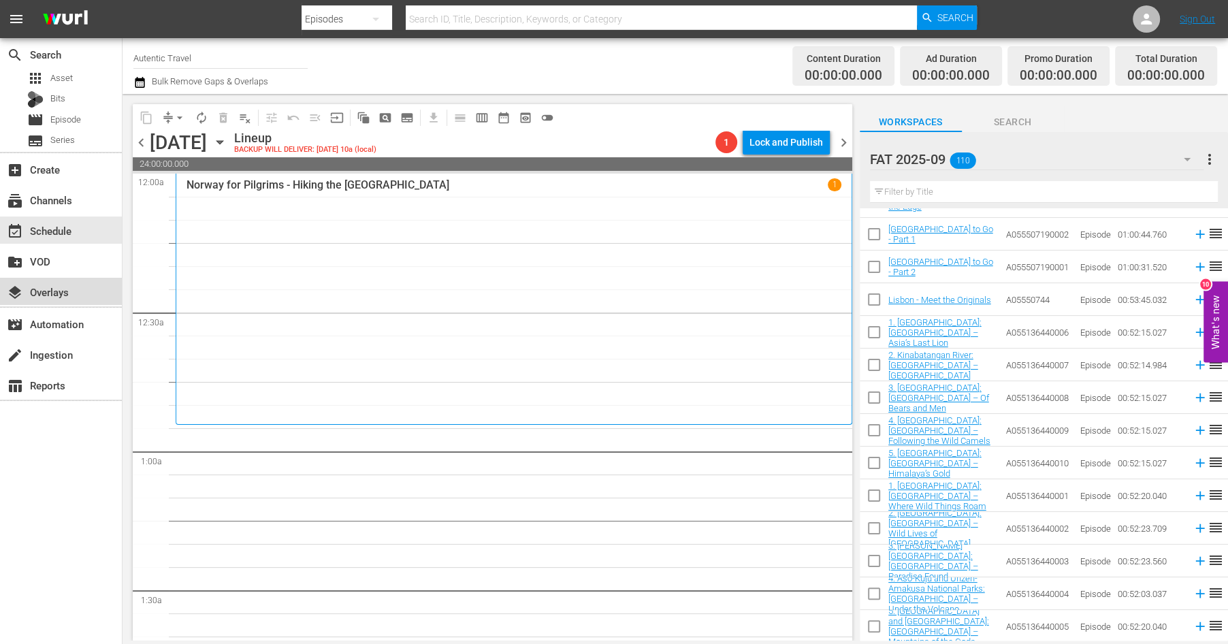
click at [49, 285] on div "layers Overlays" at bounding box center [38, 290] width 76 height 12
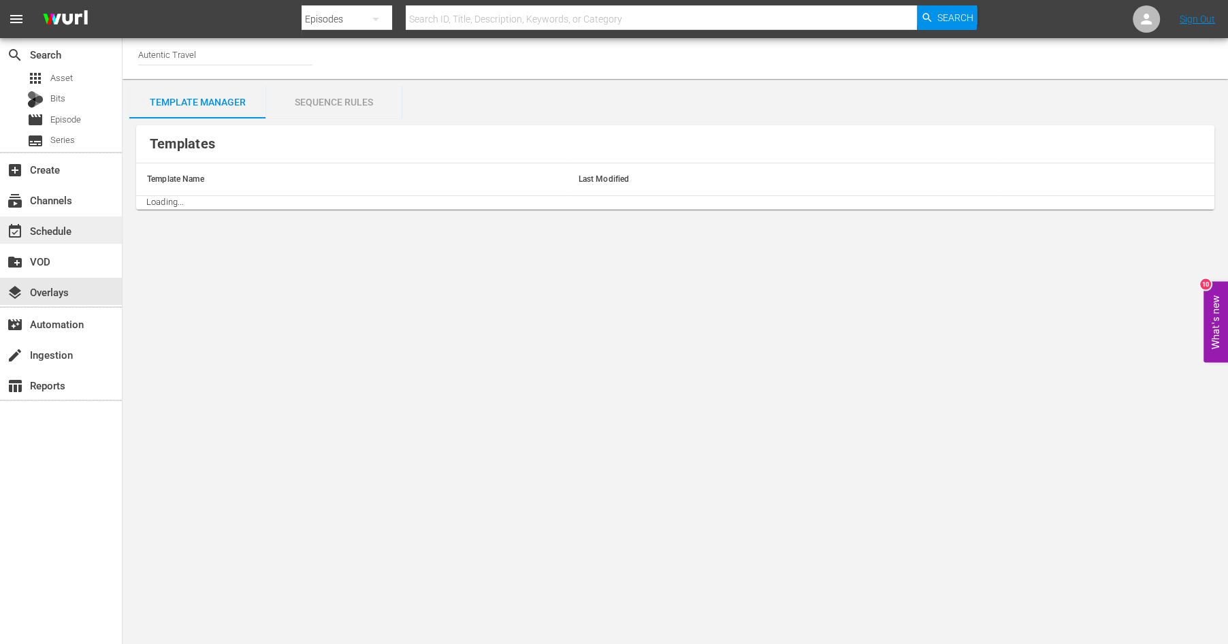
click at [49, 234] on div "event_available Schedule" at bounding box center [38, 229] width 76 height 12
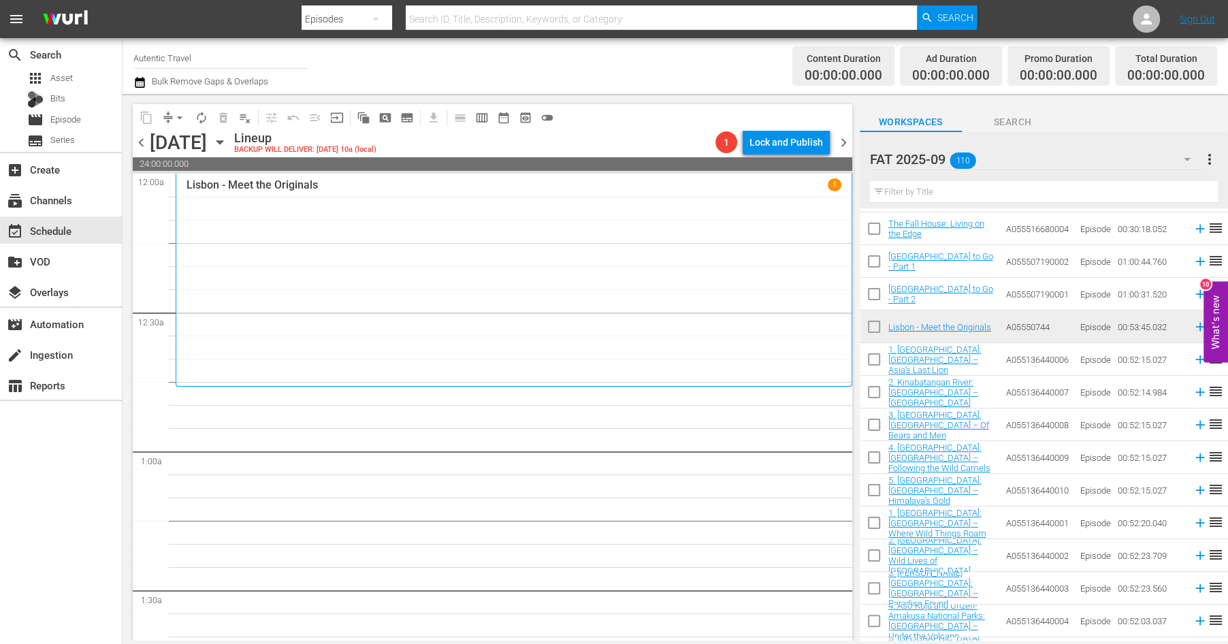
scroll to position [3172, 0]
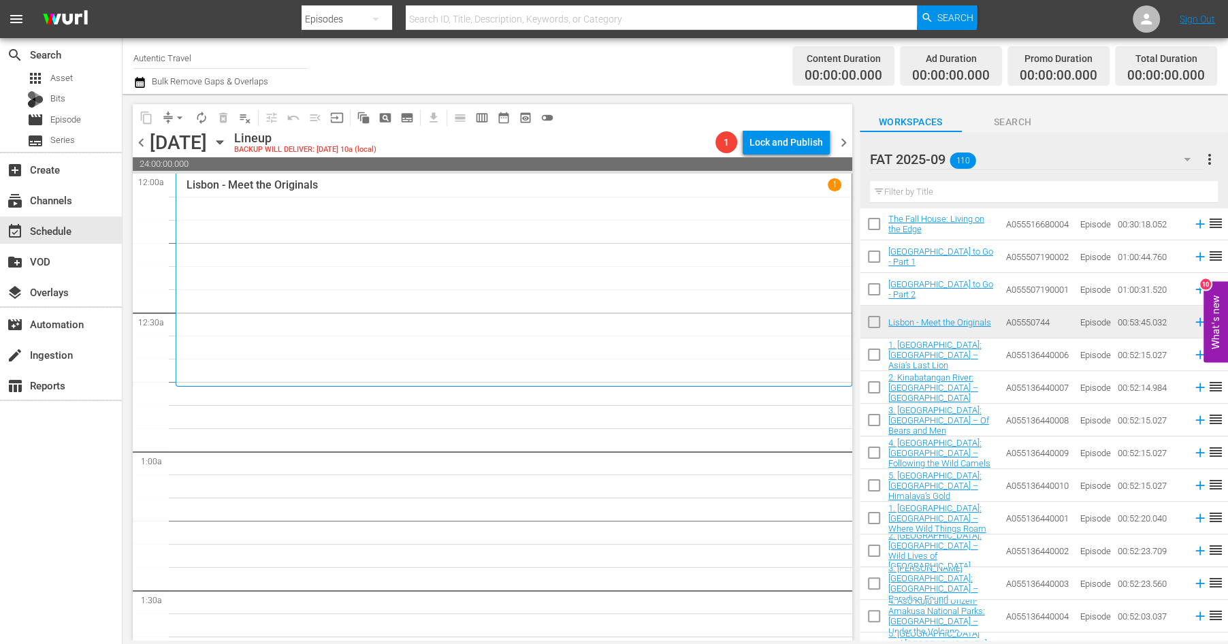
click at [874, 355] on input "checkbox" at bounding box center [874, 357] width 29 height 29
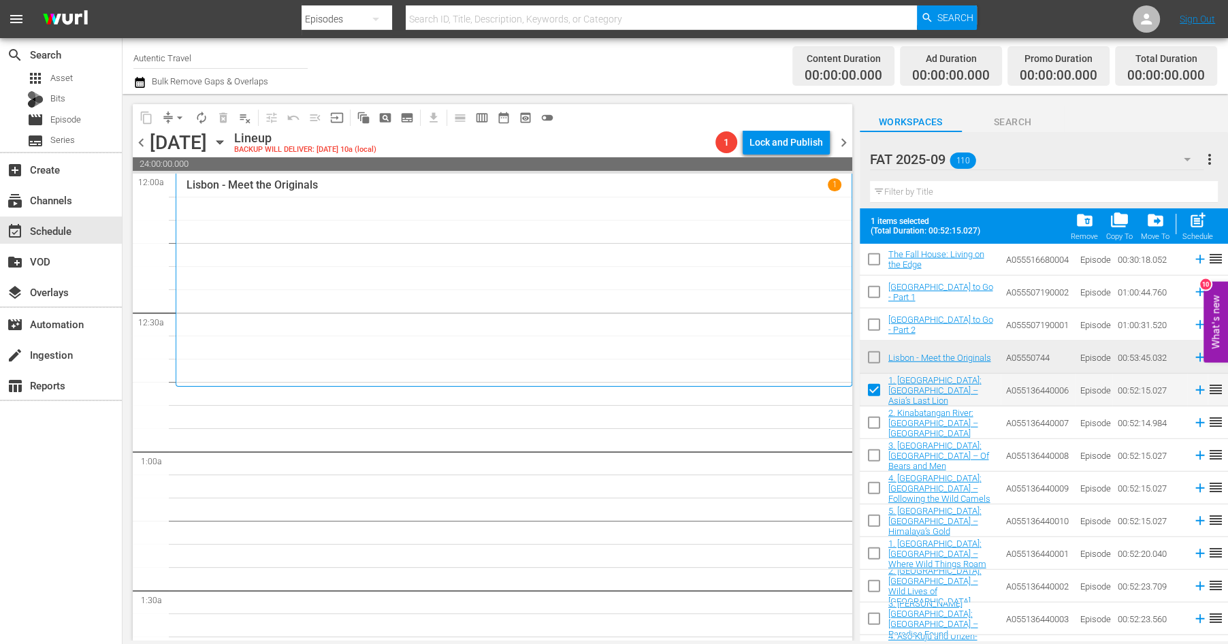
click at [872, 423] on input "checkbox" at bounding box center [874, 425] width 29 height 29
click at [872, 460] on input "checkbox" at bounding box center [874, 458] width 29 height 29
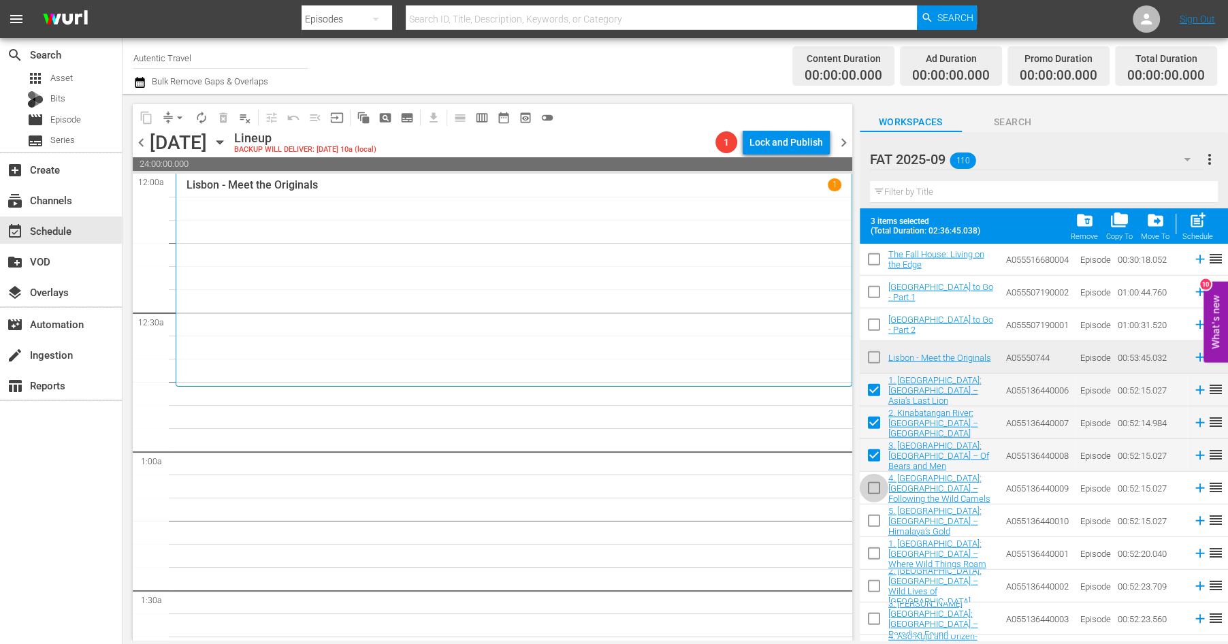
click at [874, 490] on input "checkbox" at bounding box center [874, 491] width 29 height 29
click at [875, 524] on input "checkbox" at bounding box center [874, 523] width 29 height 29
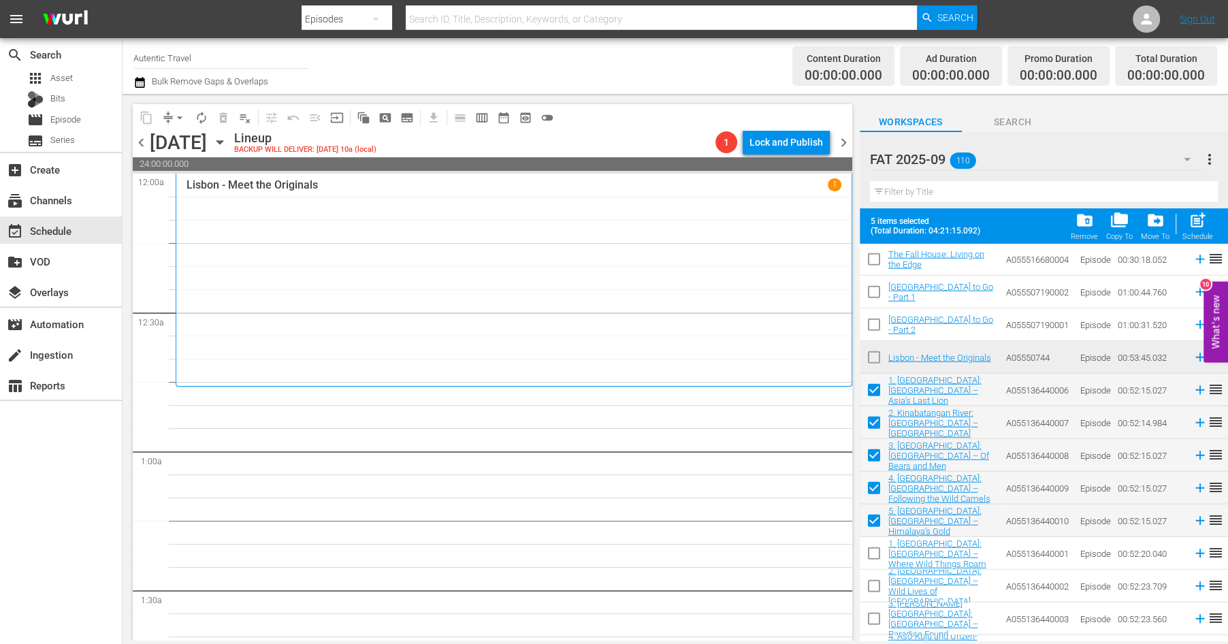
drag, startPoint x: 873, startPoint y: 554, endPoint x: 872, endPoint y: 594, distance: 40.2
click at [873, 554] on input "checkbox" at bounding box center [874, 556] width 29 height 29
drag, startPoint x: 872, startPoint y: 588, endPoint x: 872, endPoint y: 602, distance: 14.3
click at [872, 588] on input "checkbox" at bounding box center [874, 589] width 29 height 29
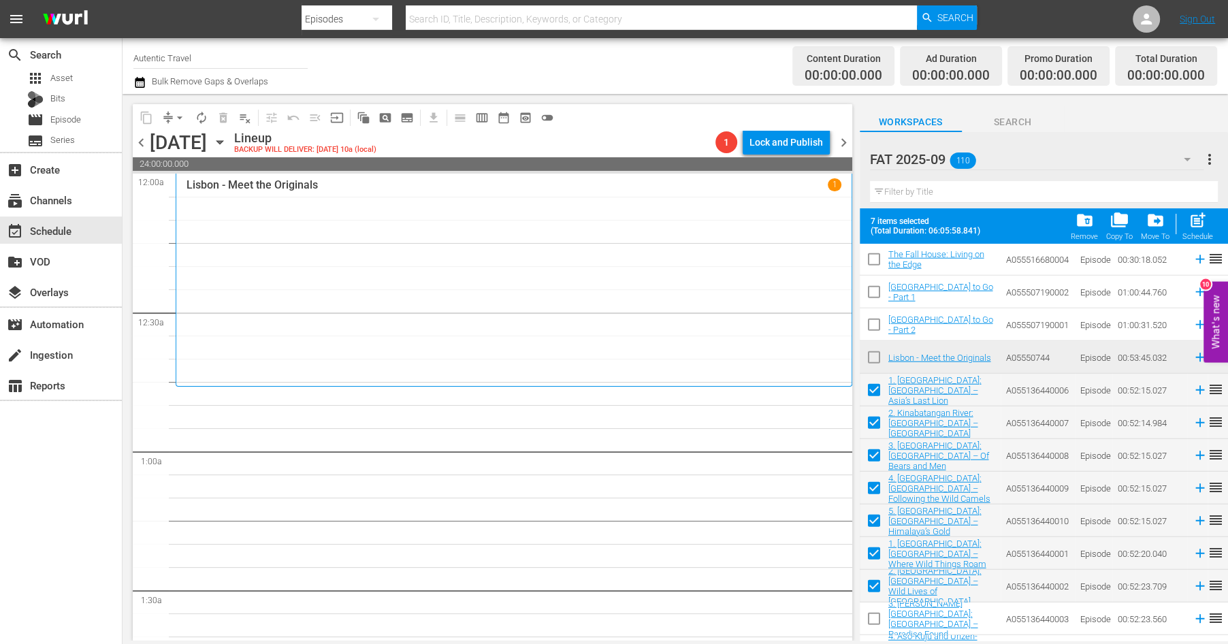
click at [872, 613] on input "checkbox" at bounding box center [874, 621] width 29 height 29
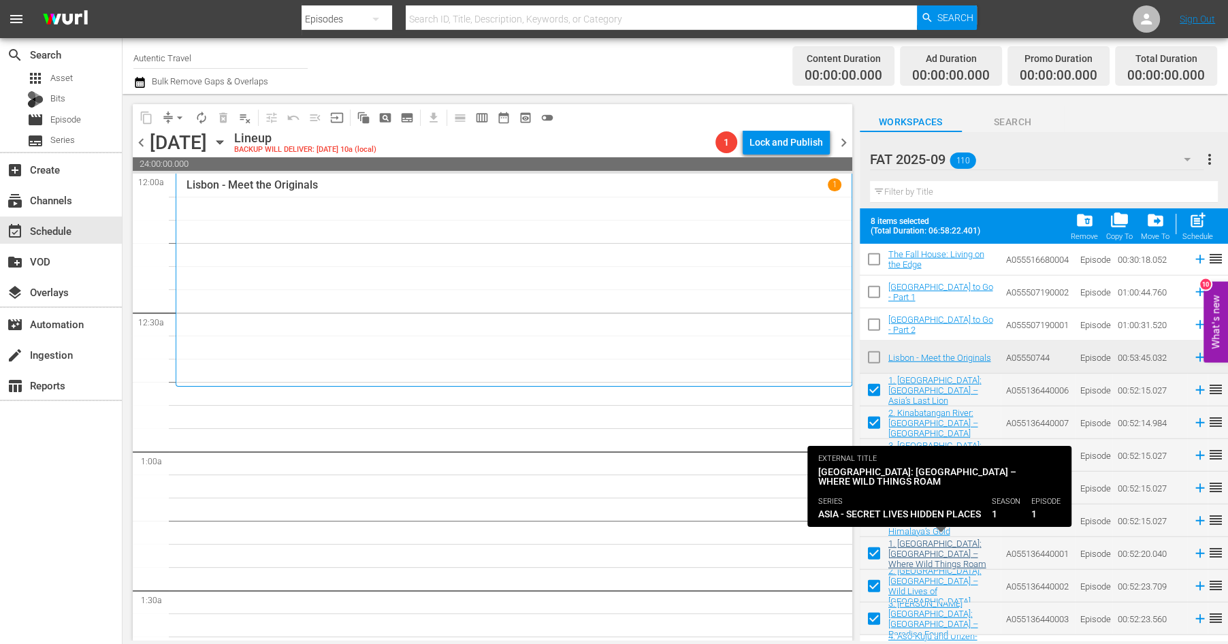
scroll to position [3230, 0]
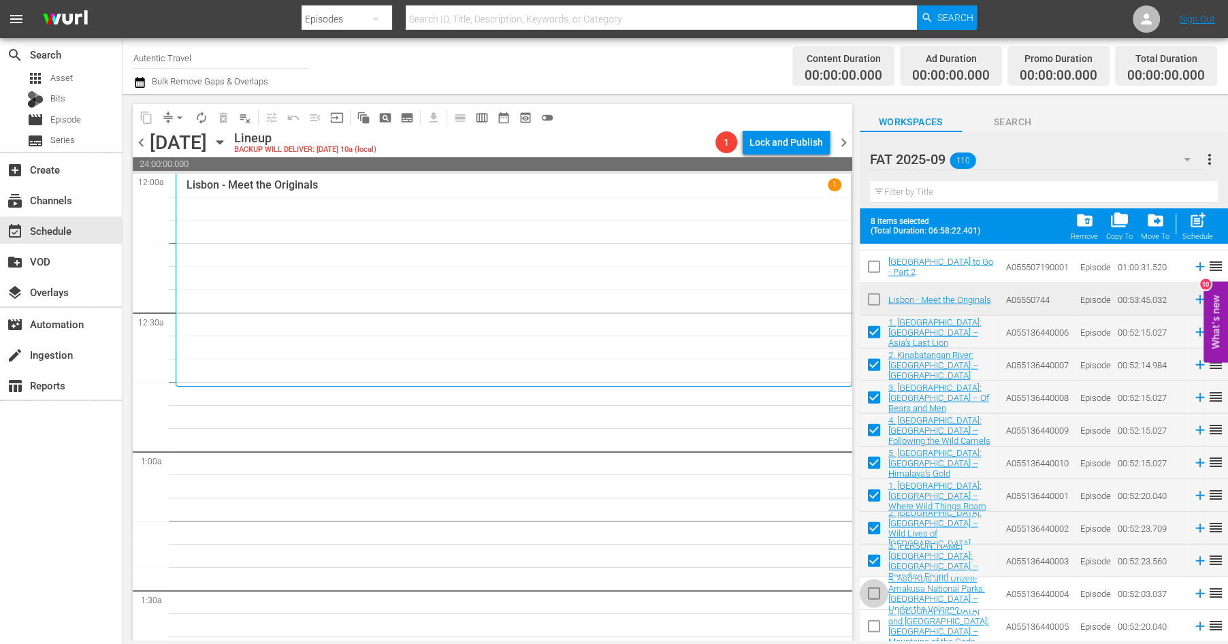
click at [876, 590] on input "checkbox" at bounding box center [874, 596] width 29 height 29
click at [876, 624] on input "checkbox" at bounding box center [874, 629] width 29 height 29
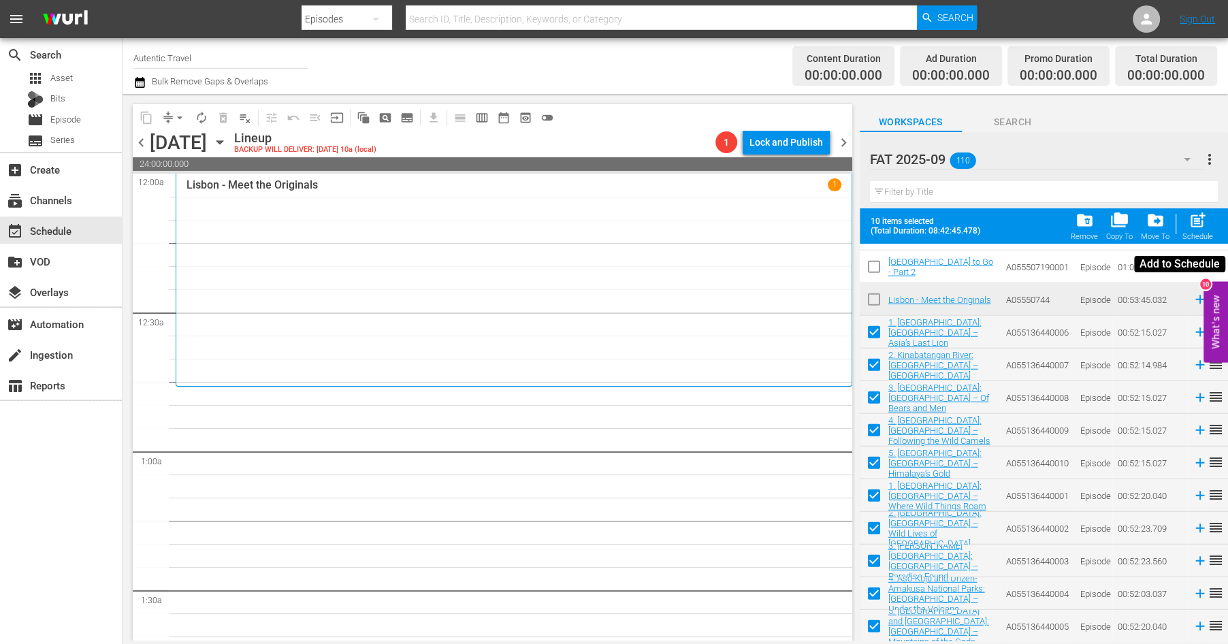
click at [1205, 217] on span "post_add" at bounding box center [1198, 220] width 18 height 18
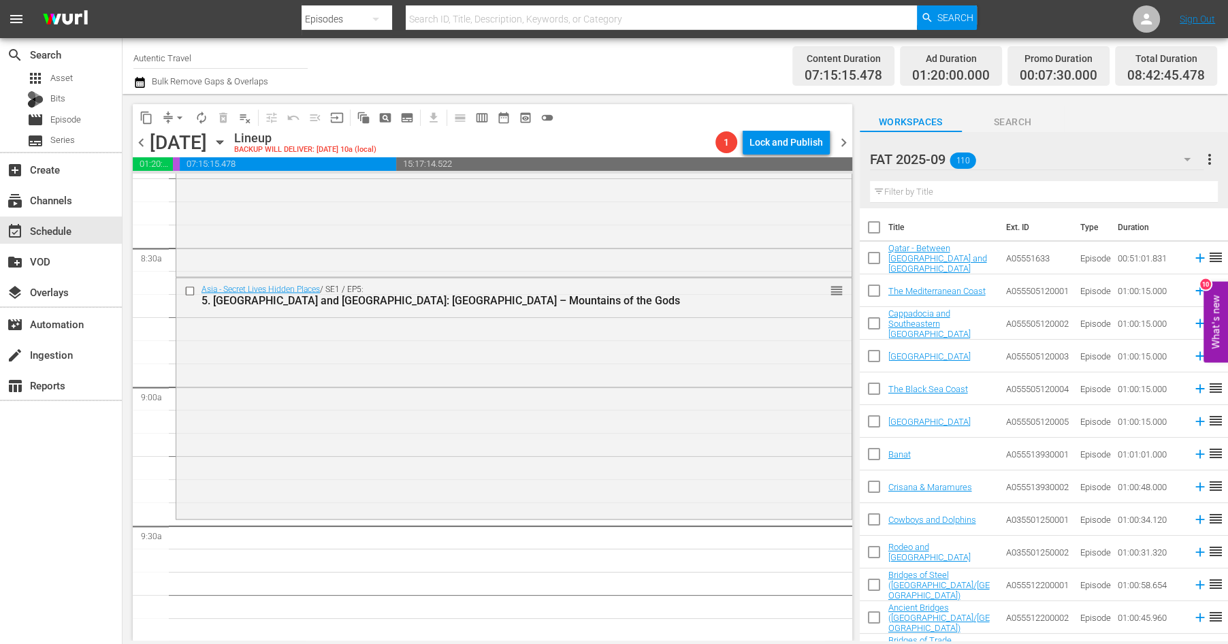
scroll to position [2444, 0]
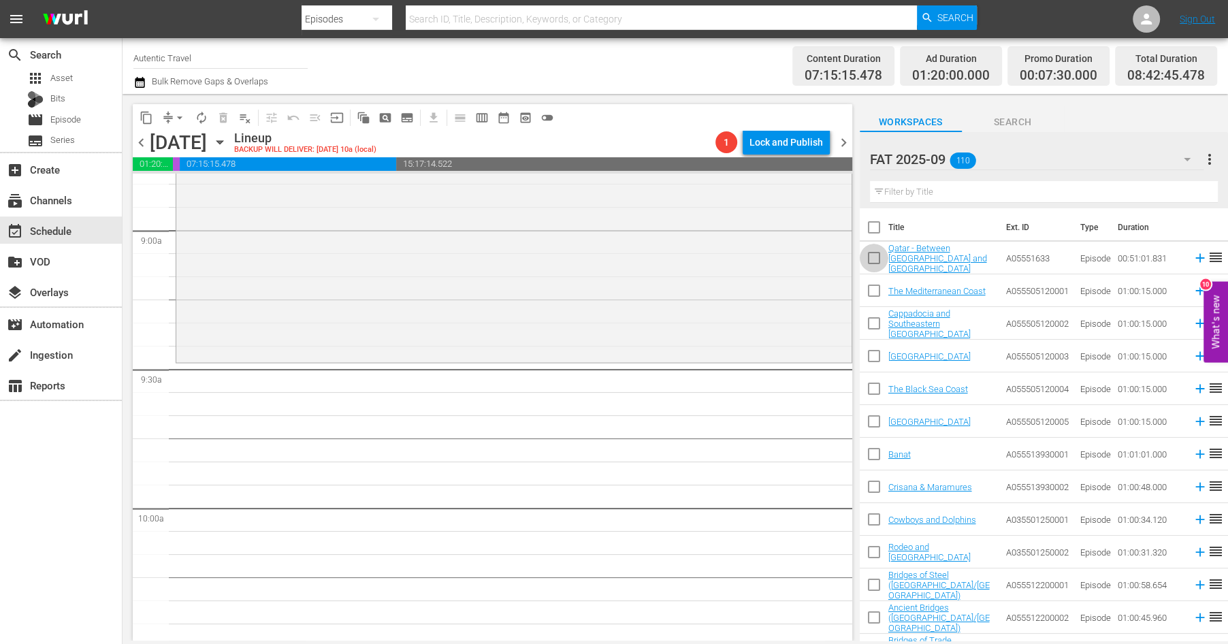
click at [874, 259] on input "checkbox" at bounding box center [874, 260] width 29 height 29
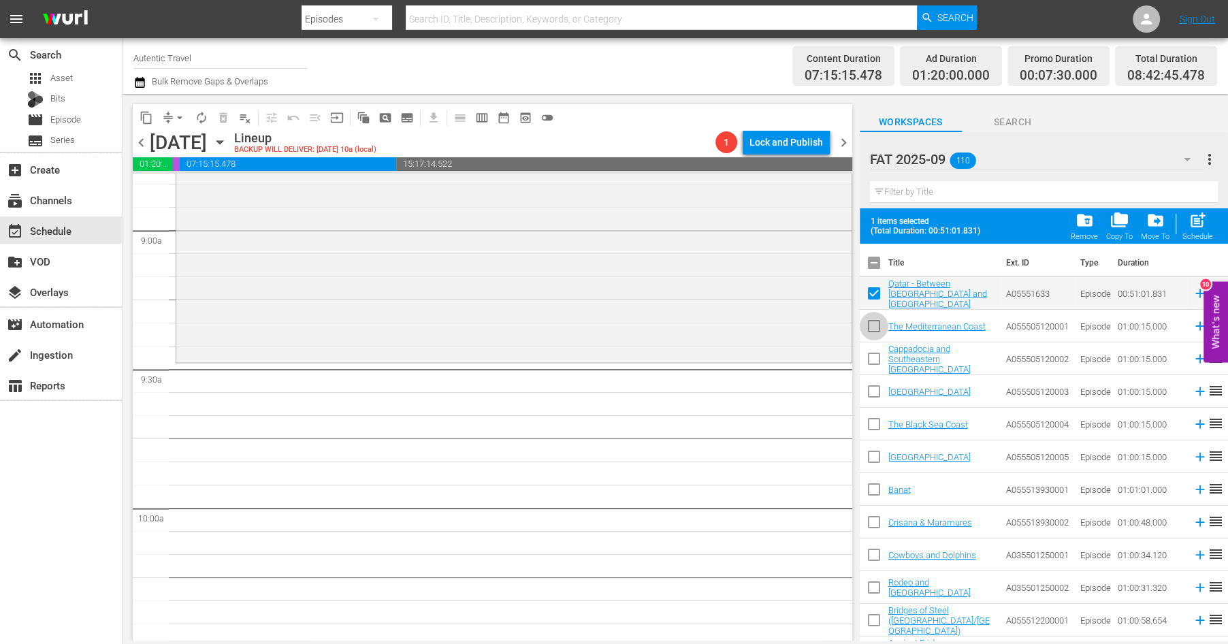
click at [872, 324] on input "checkbox" at bounding box center [874, 329] width 29 height 29
click at [872, 359] on input "checkbox" at bounding box center [874, 361] width 29 height 29
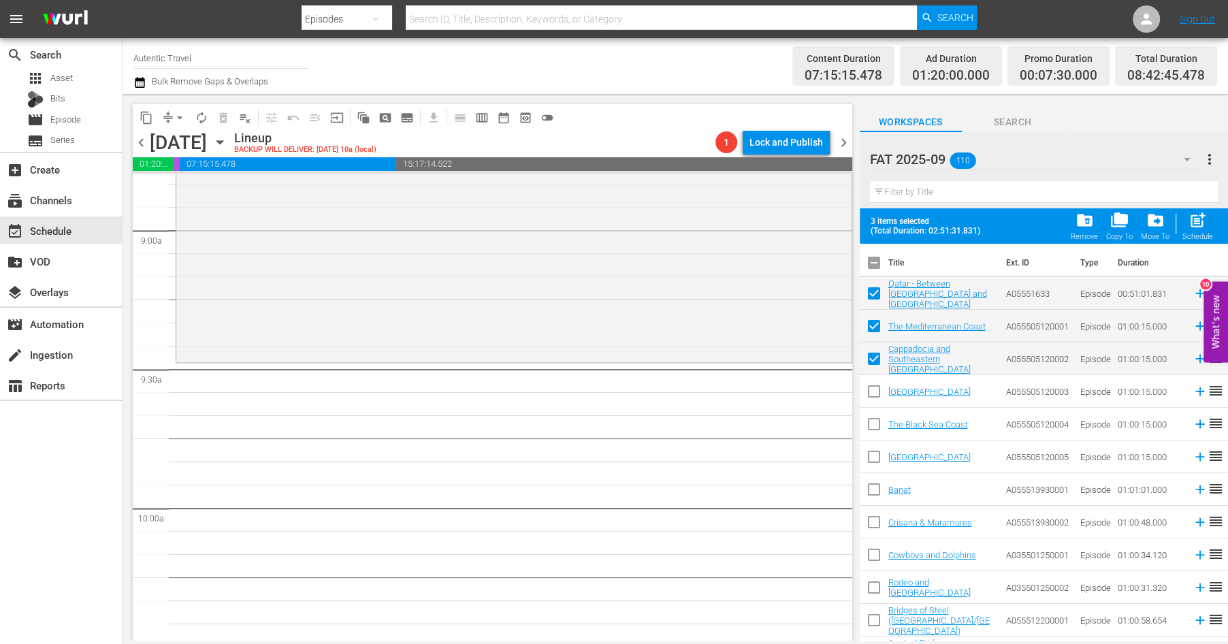
click at [873, 393] on input "checkbox" at bounding box center [874, 394] width 29 height 29
drag, startPoint x: 874, startPoint y: 426, endPoint x: 874, endPoint y: 441, distance: 14.3
click at [874, 426] on input "checkbox" at bounding box center [874, 427] width 29 height 29
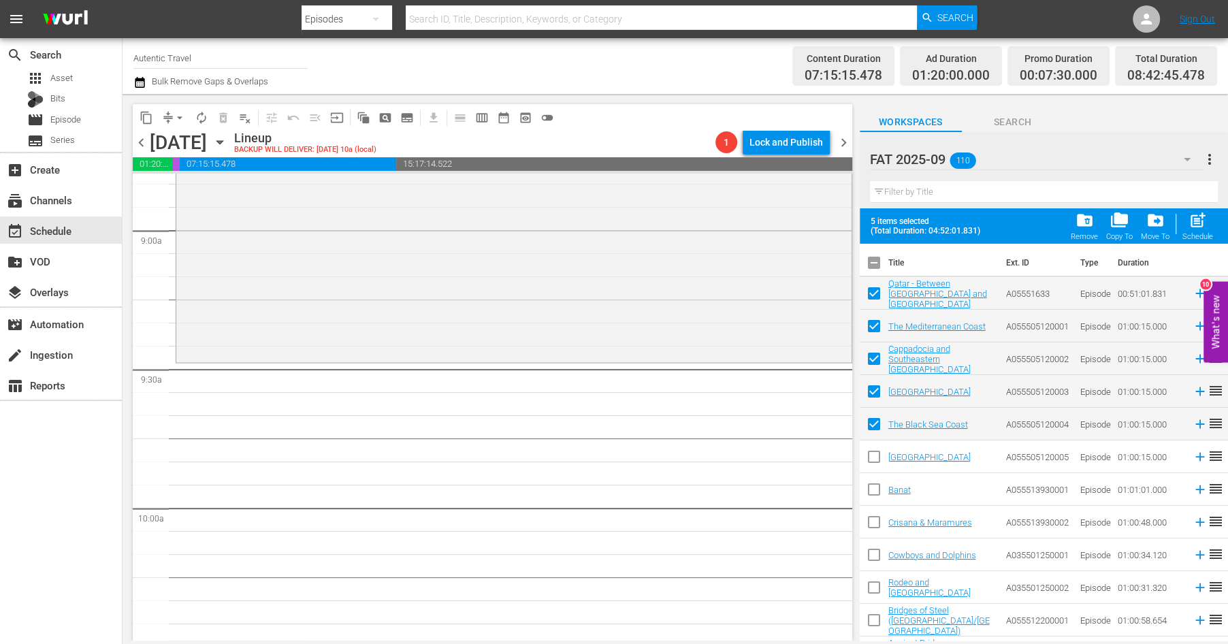
drag, startPoint x: 874, startPoint y: 460, endPoint x: 874, endPoint y: 489, distance: 28.6
click at [874, 460] on input "checkbox" at bounding box center [874, 459] width 29 height 29
drag, startPoint x: 874, startPoint y: 491, endPoint x: 874, endPoint y: 532, distance: 40.9
click at [874, 492] on input "checkbox" at bounding box center [874, 492] width 29 height 29
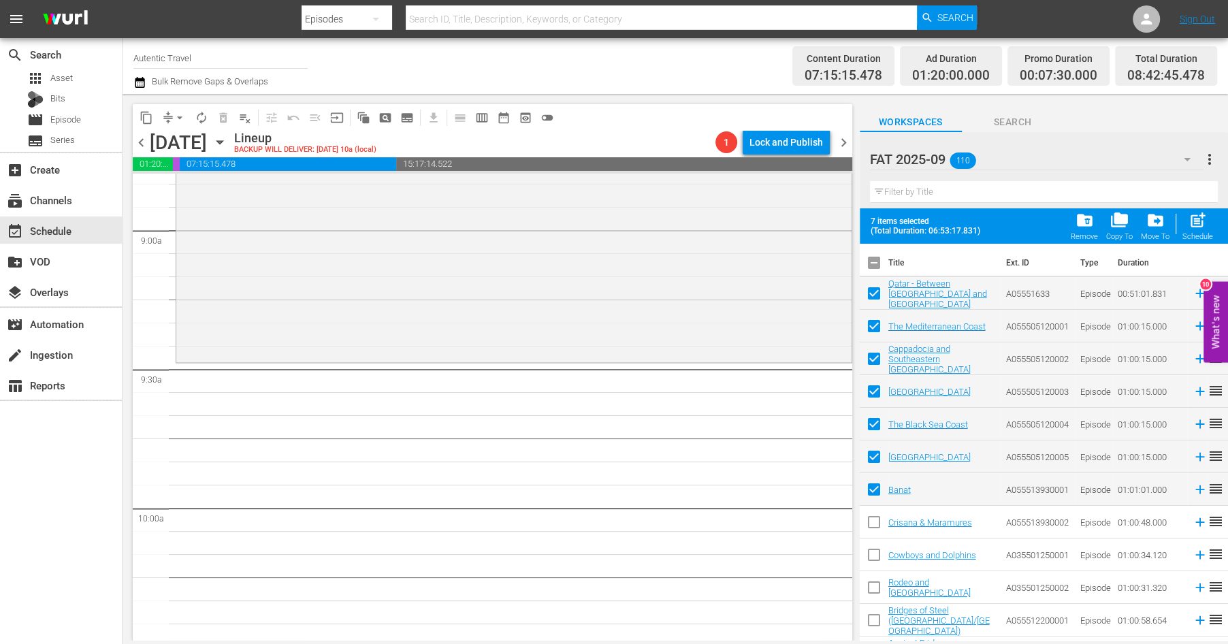
click at [874, 528] on input "checkbox" at bounding box center [874, 525] width 29 height 29
click at [874, 560] on input "checkbox" at bounding box center [874, 557] width 29 height 29
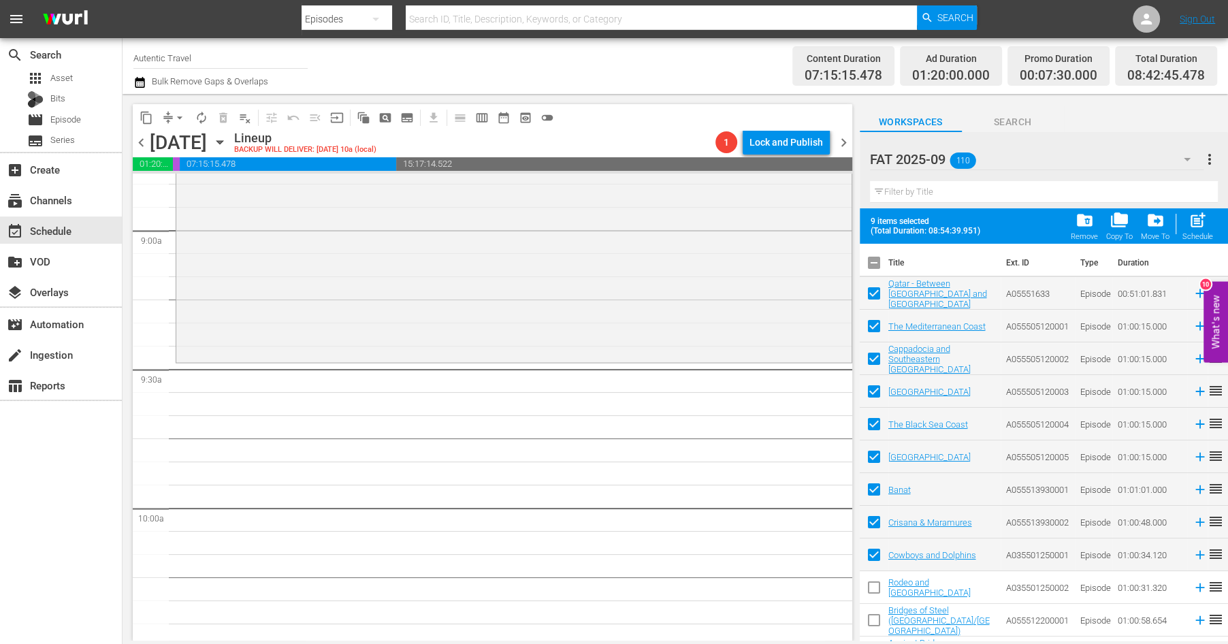
click at [874, 584] on input "checkbox" at bounding box center [874, 590] width 29 height 29
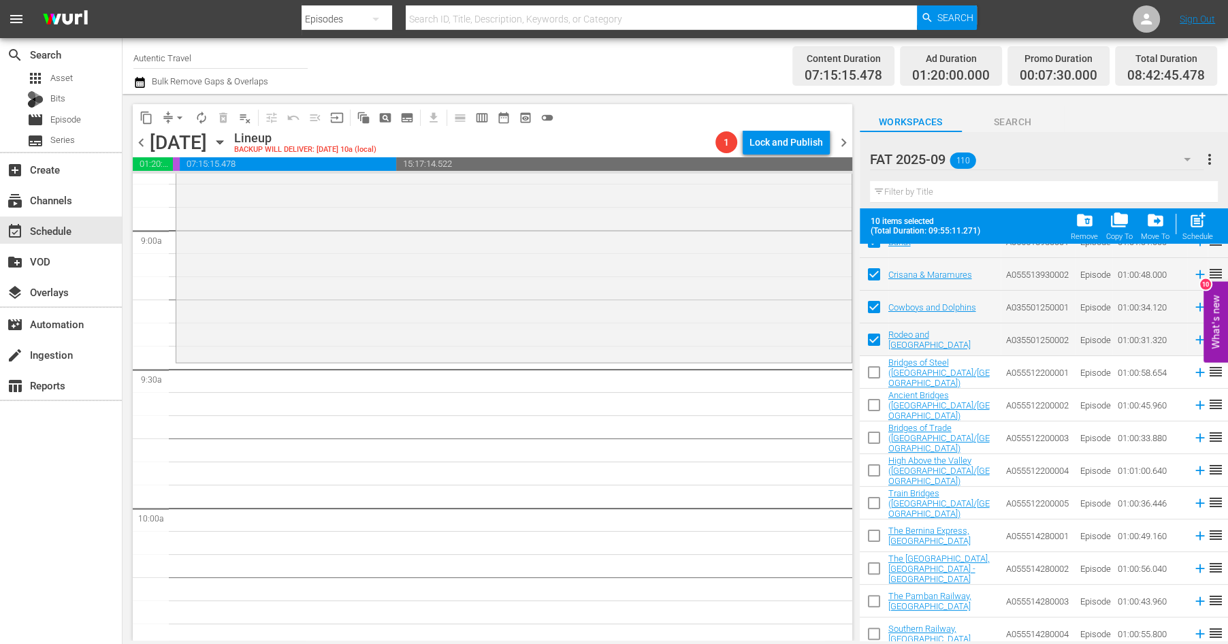
scroll to position [278, 0]
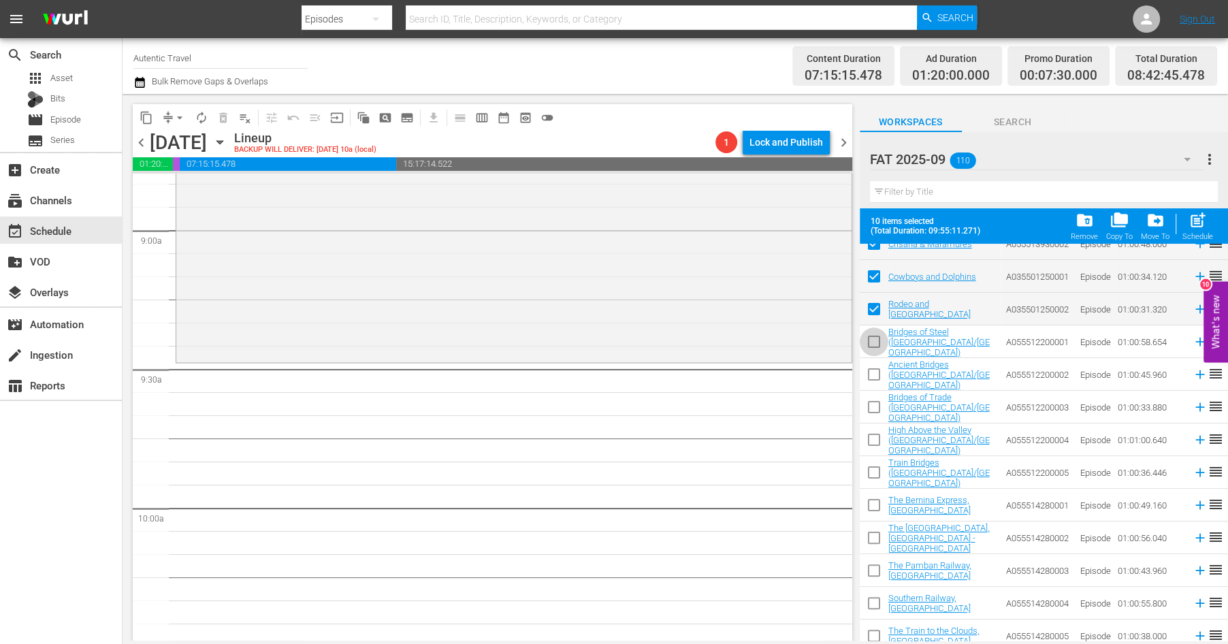
click at [874, 345] on input "checkbox" at bounding box center [874, 344] width 29 height 29
click at [874, 377] on input "checkbox" at bounding box center [874, 377] width 29 height 29
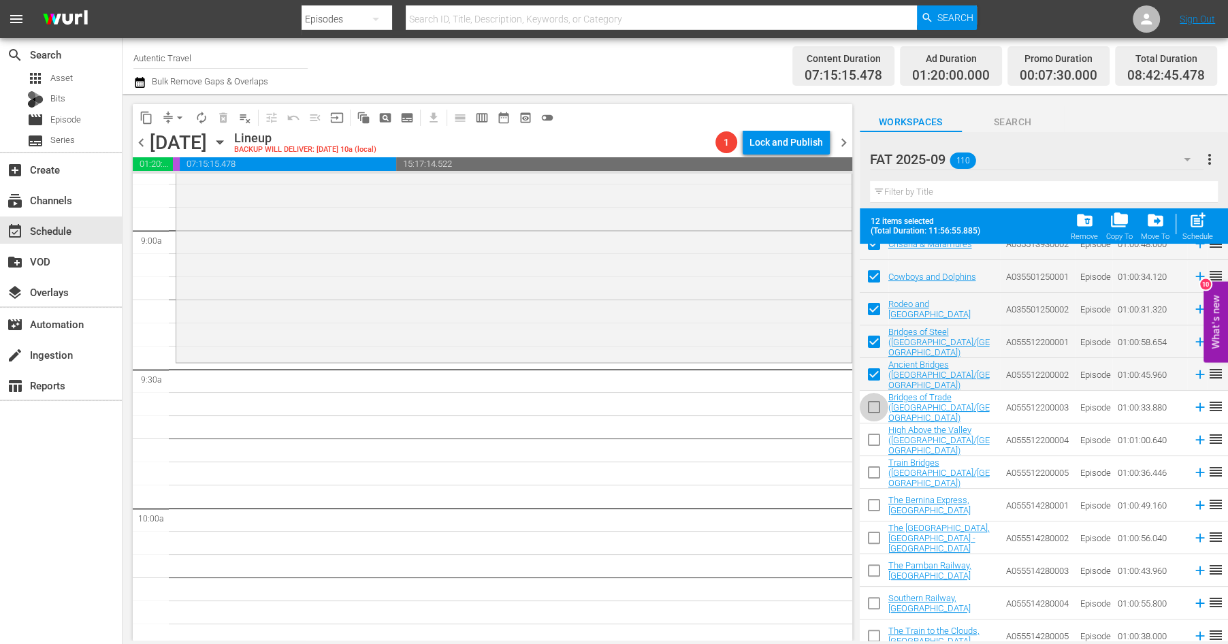
click at [874, 409] on input "checkbox" at bounding box center [874, 410] width 29 height 29
click at [876, 439] on input "checkbox" at bounding box center [874, 442] width 29 height 29
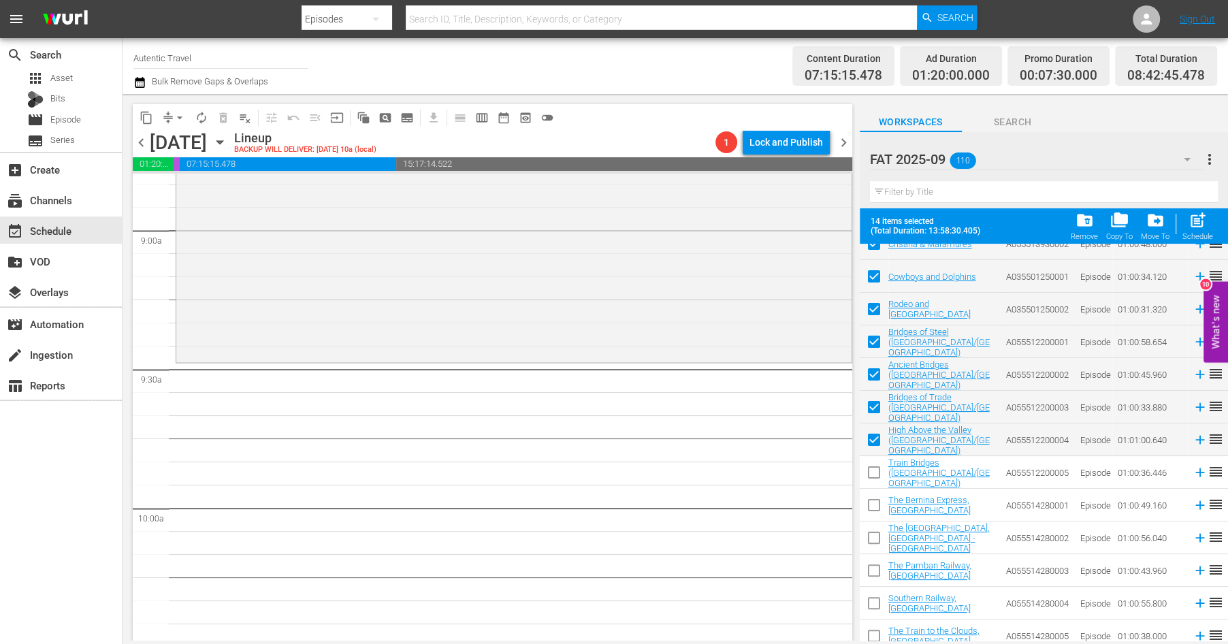
click at [877, 473] on input "checkbox" at bounding box center [874, 475] width 29 height 29
click at [877, 505] on input "checkbox" at bounding box center [874, 508] width 29 height 29
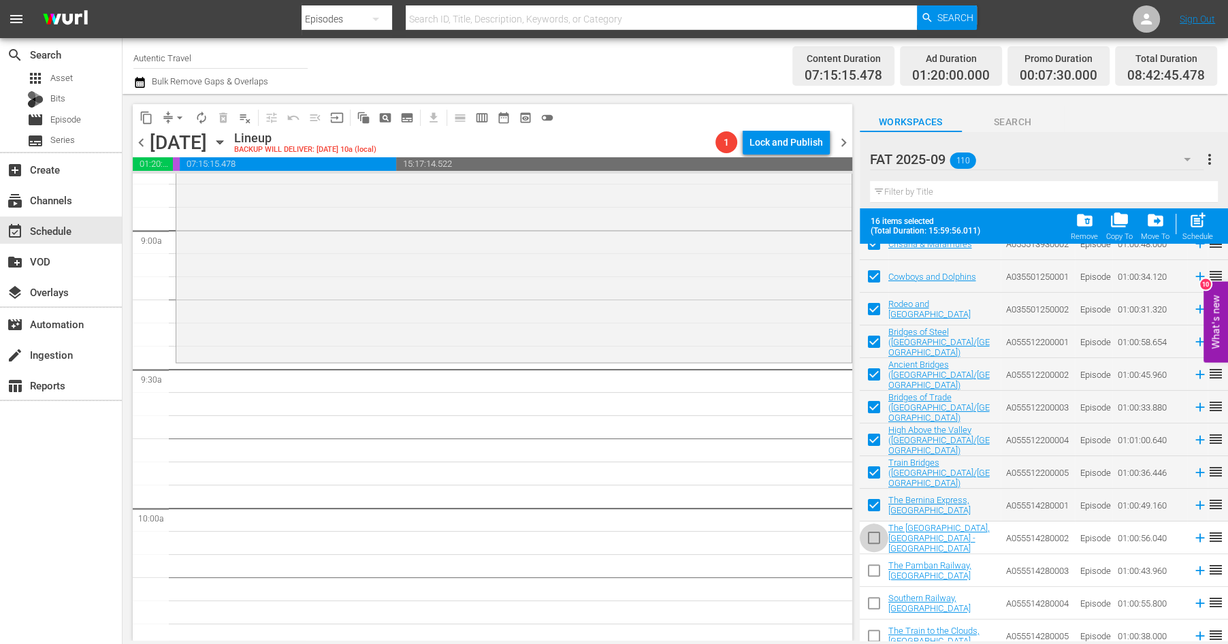
click at [874, 547] on input "checkbox" at bounding box center [874, 540] width 29 height 29
click at [874, 572] on input "checkbox" at bounding box center [874, 573] width 29 height 29
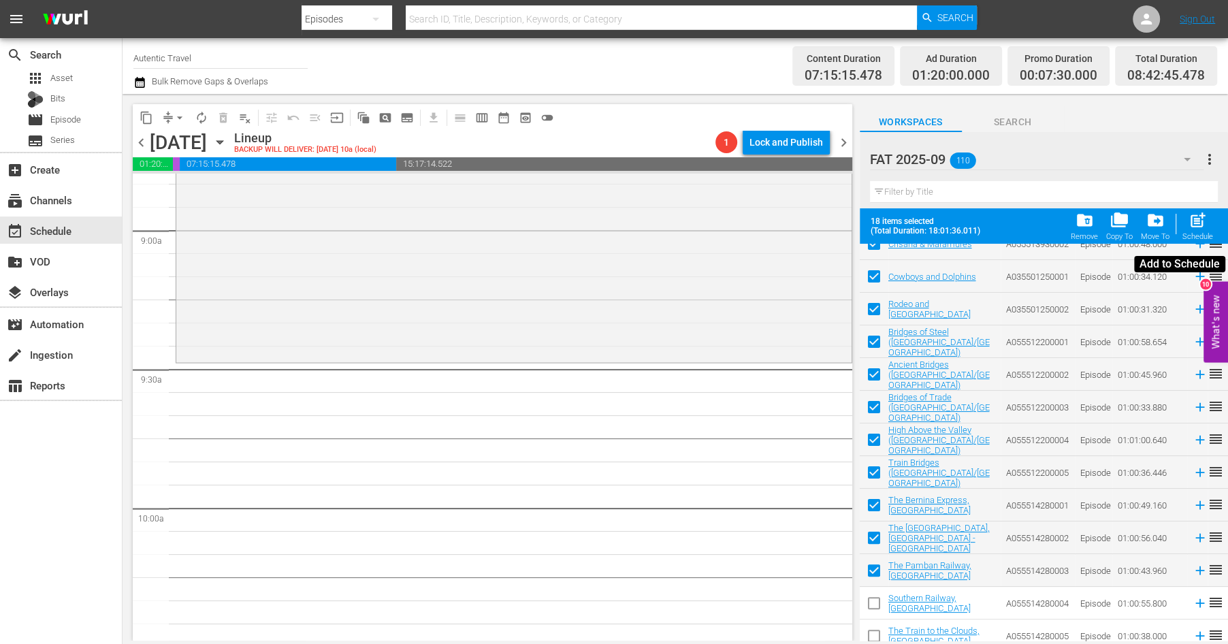
click at [1196, 223] on span "post_add" at bounding box center [1198, 220] width 18 height 18
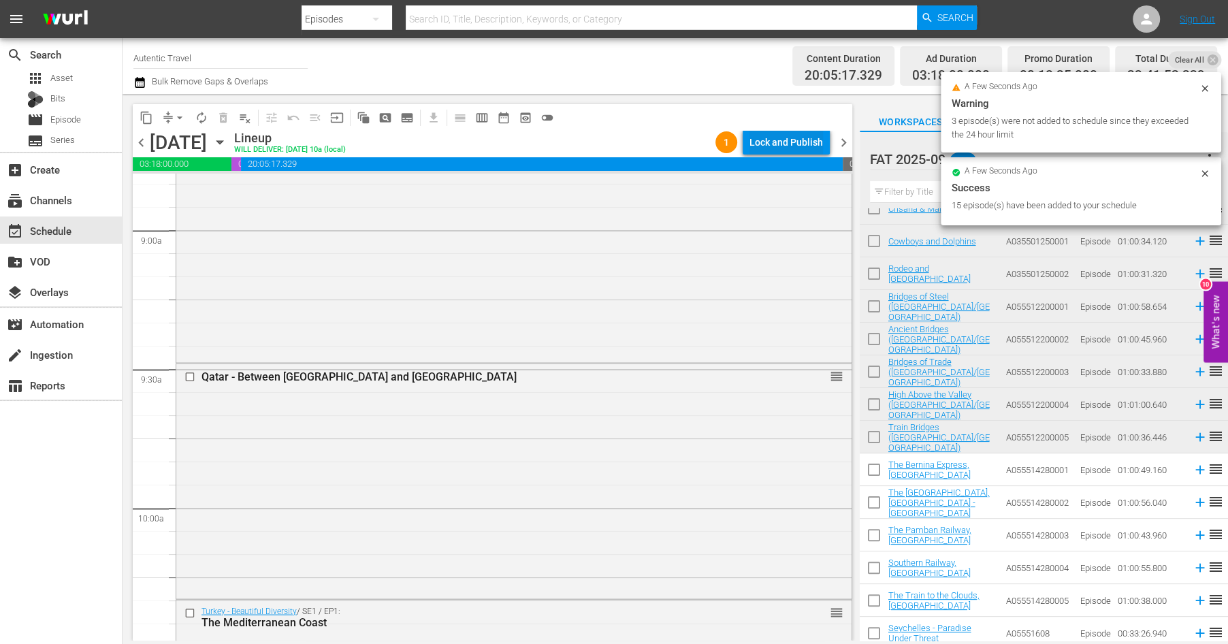
click at [813, 137] on div "Lock and Publish" at bounding box center [787, 142] width 74 height 25
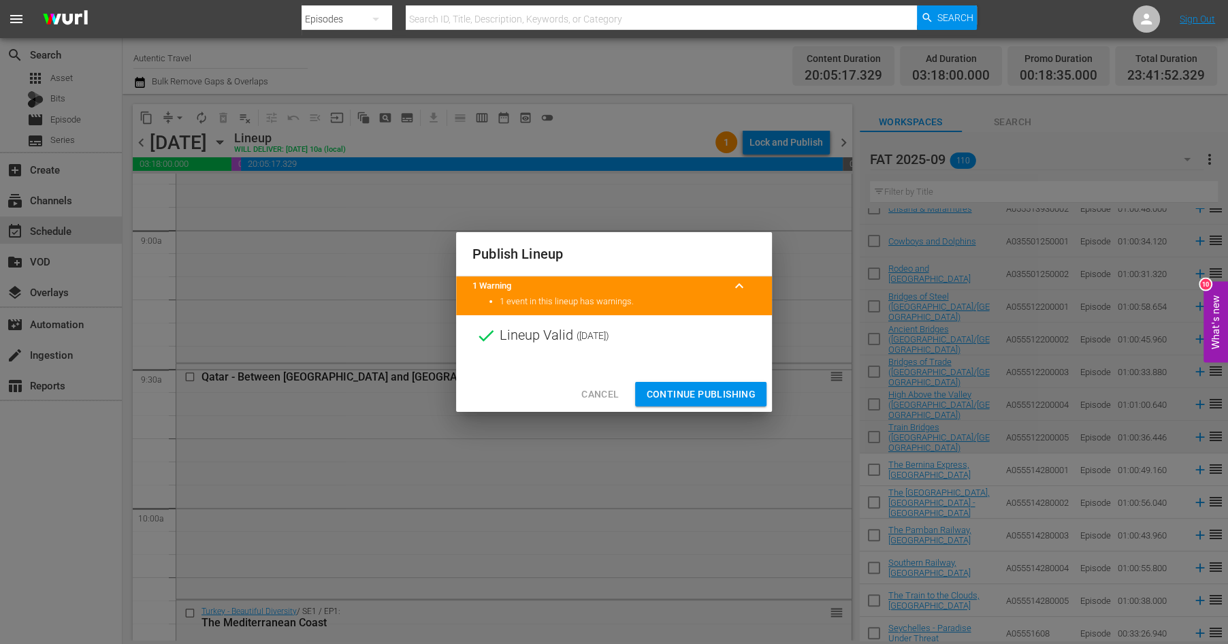
click at [720, 395] on span "Continue Publishing" at bounding box center [701, 394] width 110 height 17
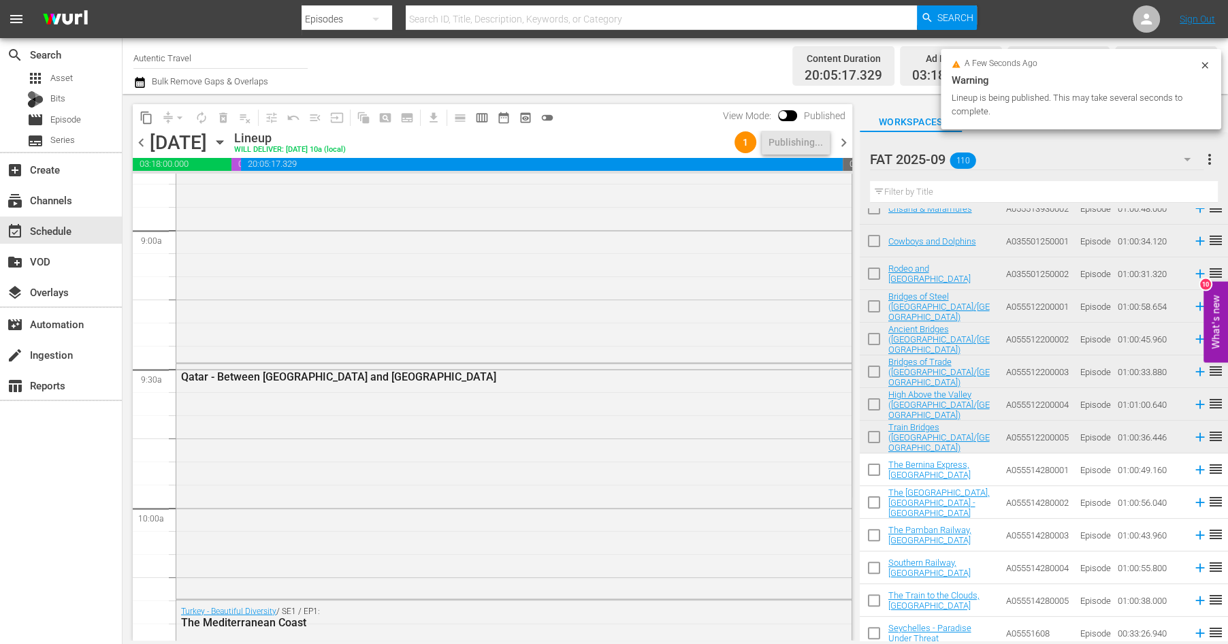
click at [143, 141] on span "chevron_left" at bounding box center [141, 142] width 17 height 17
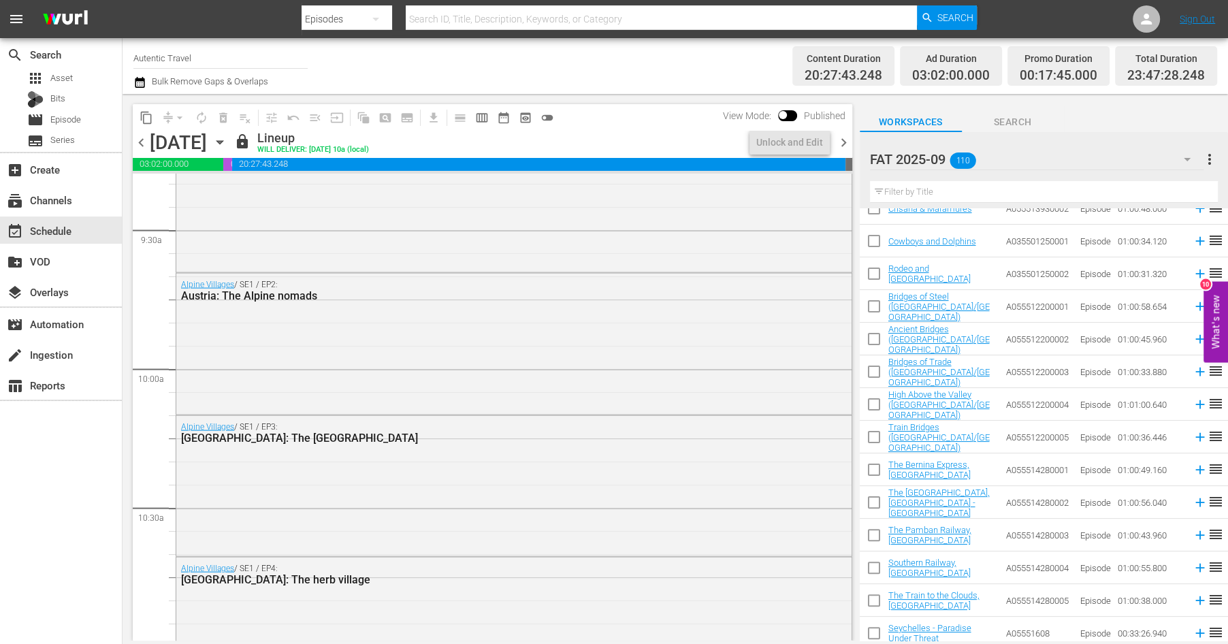
scroll to position [2421, 0]
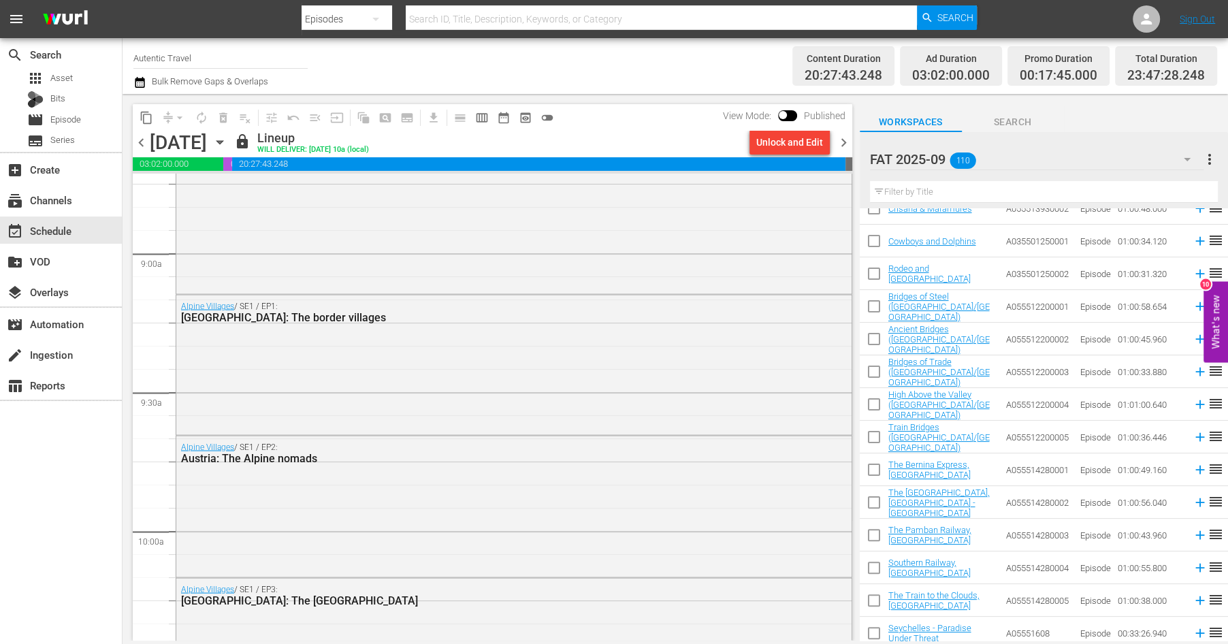
click at [842, 140] on span "chevron_right" at bounding box center [843, 142] width 17 height 17
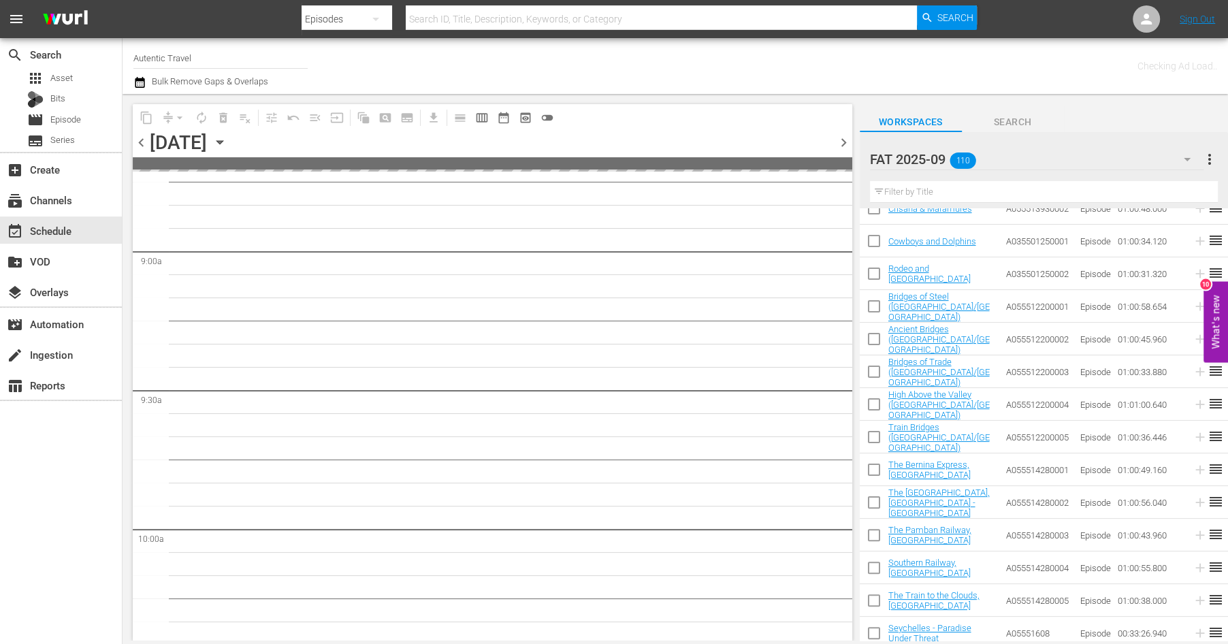
scroll to position [2583, 0]
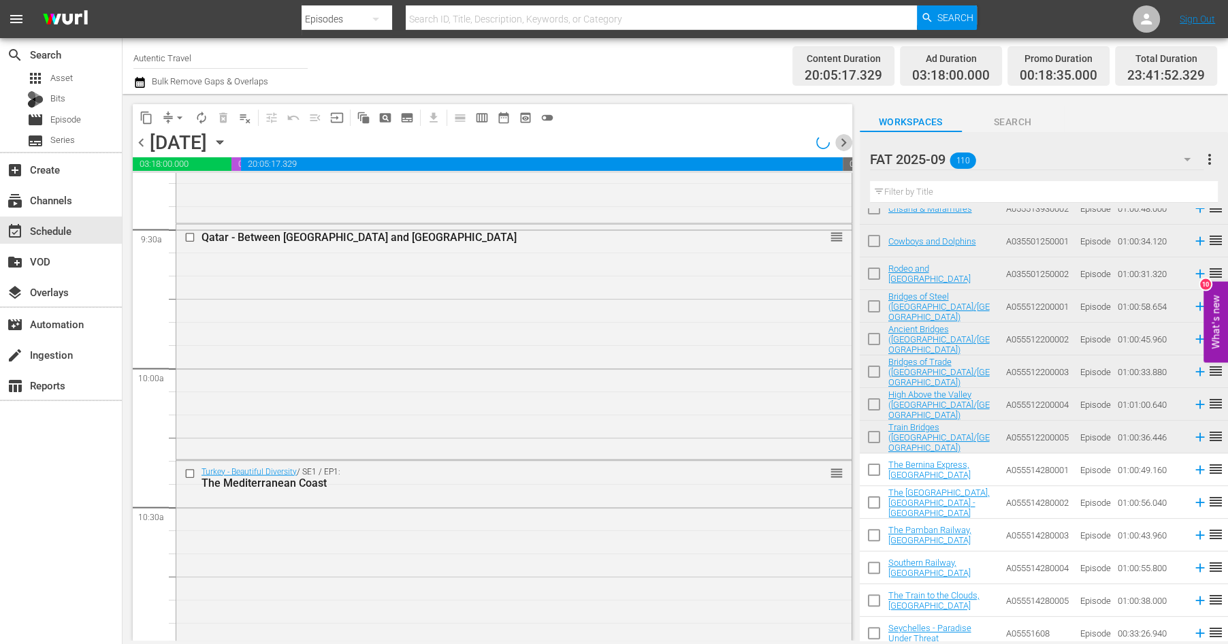
click at [842, 140] on span "chevron_right" at bounding box center [843, 142] width 17 height 17
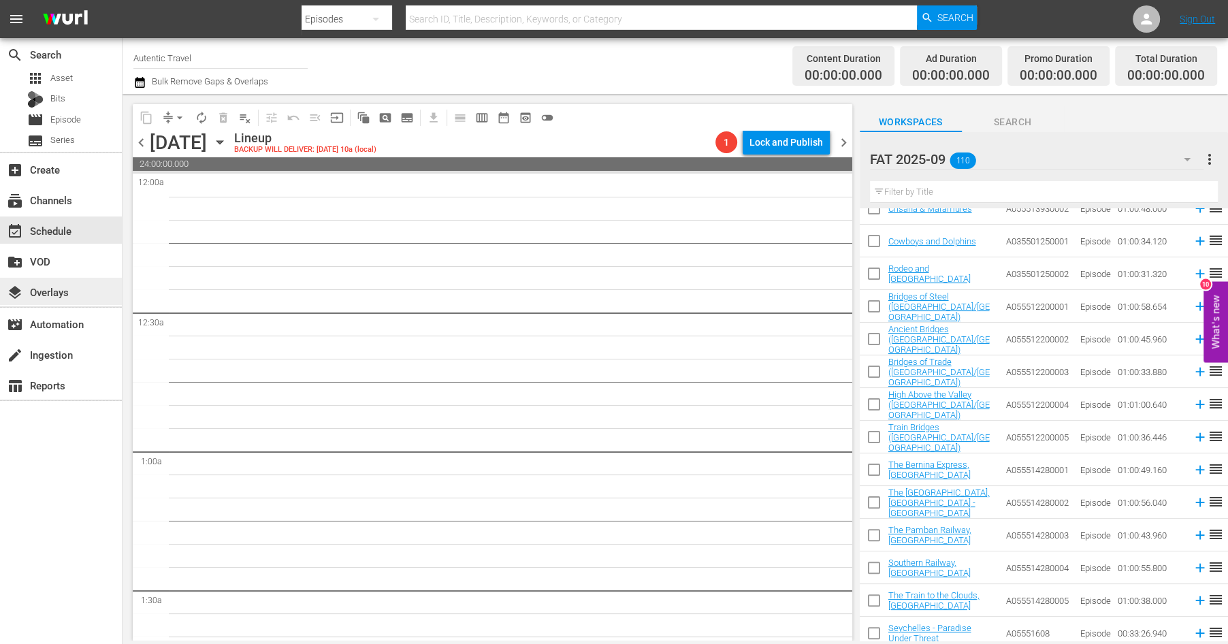
click at [56, 290] on div "layers Overlays" at bounding box center [38, 290] width 76 height 12
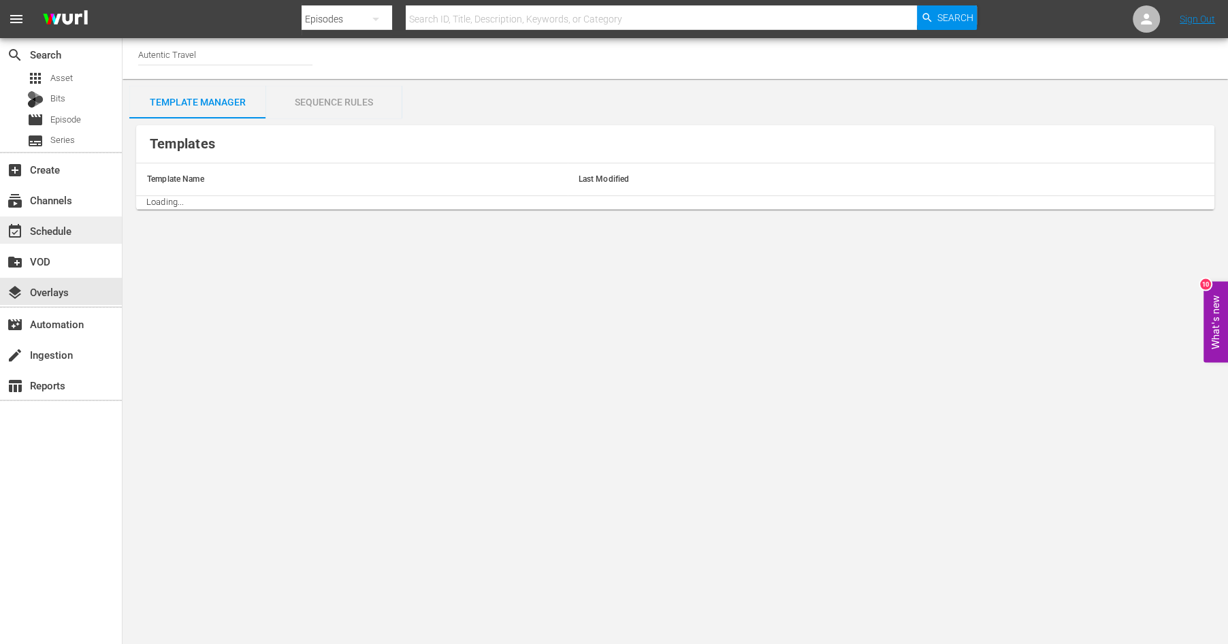
click at [63, 232] on div "event_available Schedule" at bounding box center [38, 229] width 76 height 12
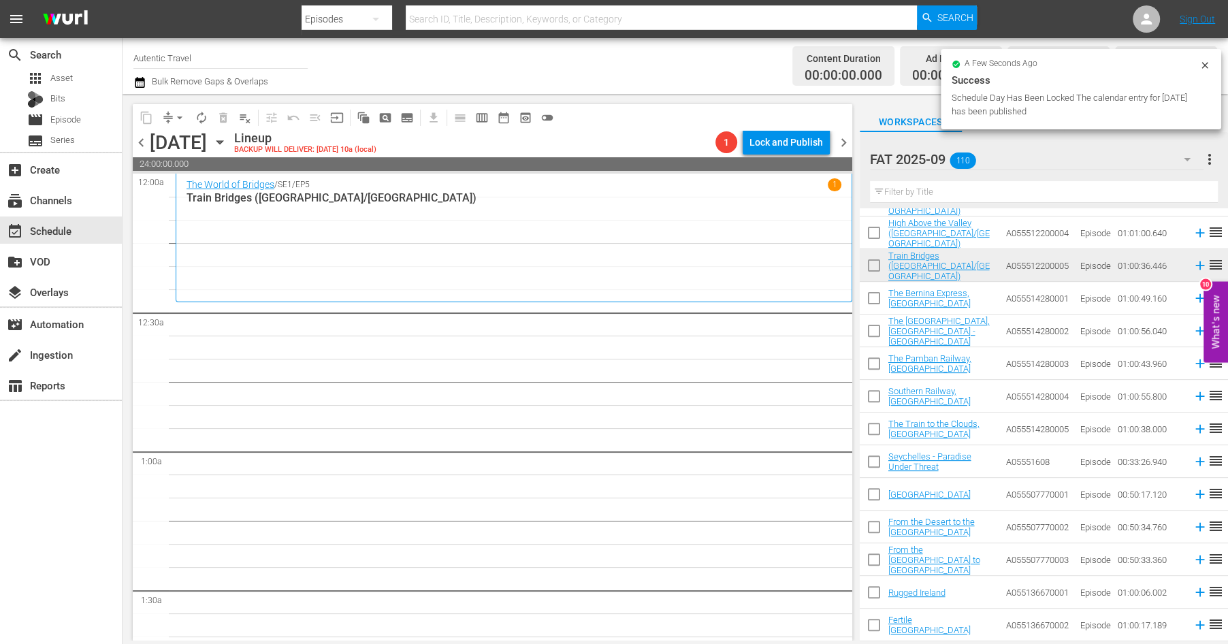
scroll to position [454, 0]
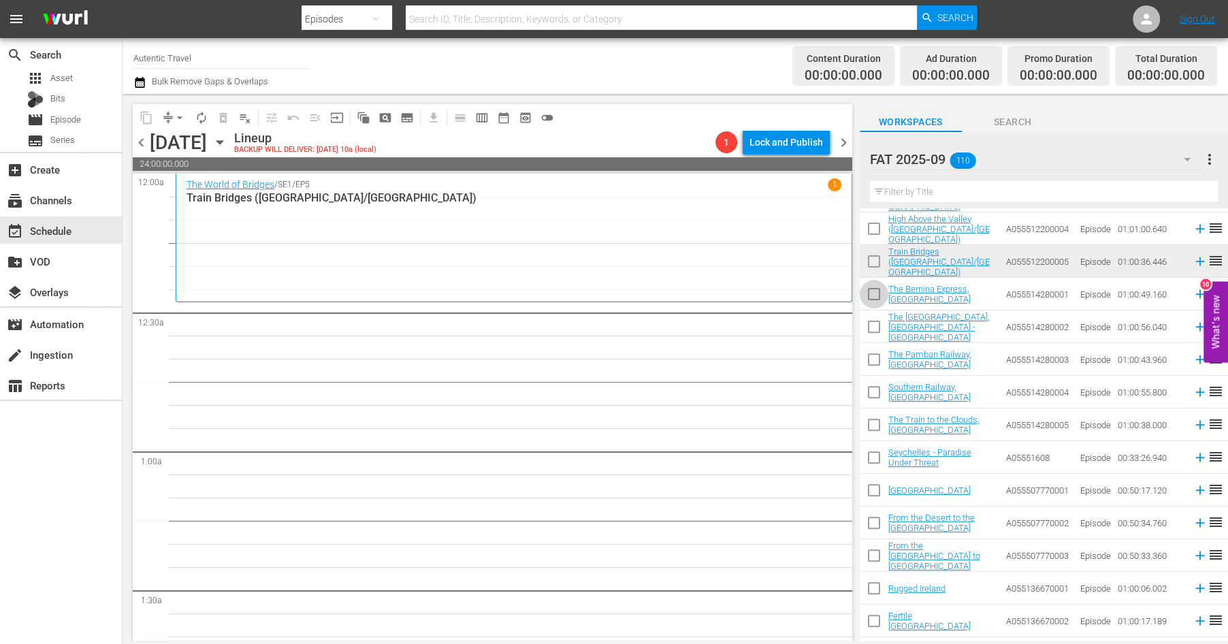
click at [875, 296] on input "checkbox" at bounding box center [874, 297] width 29 height 29
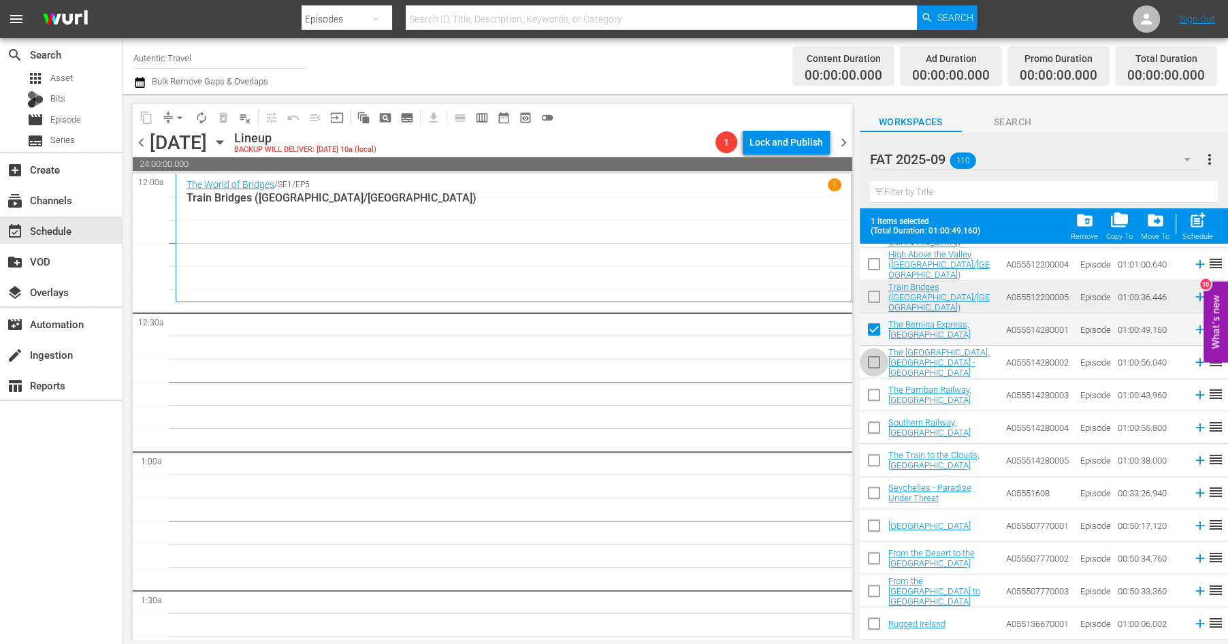
click at [871, 363] on input "checkbox" at bounding box center [874, 365] width 29 height 29
click at [870, 395] on input "checkbox" at bounding box center [874, 397] width 29 height 29
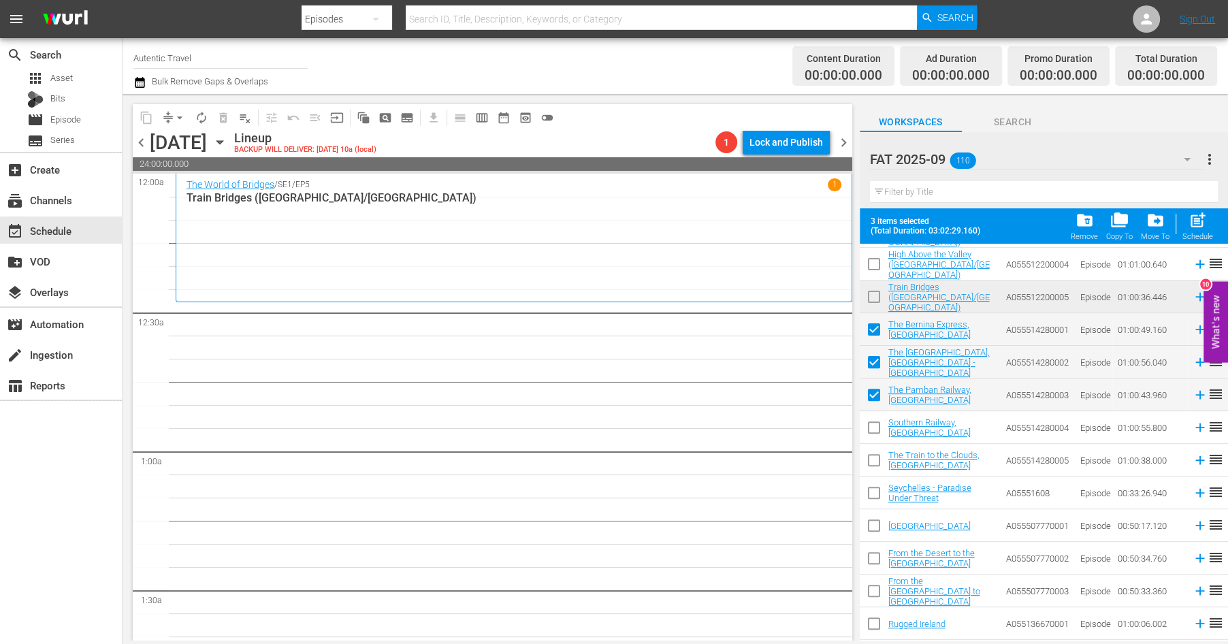
click at [871, 423] on input "checkbox" at bounding box center [874, 430] width 29 height 29
click at [873, 457] on input "checkbox" at bounding box center [874, 463] width 29 height 29
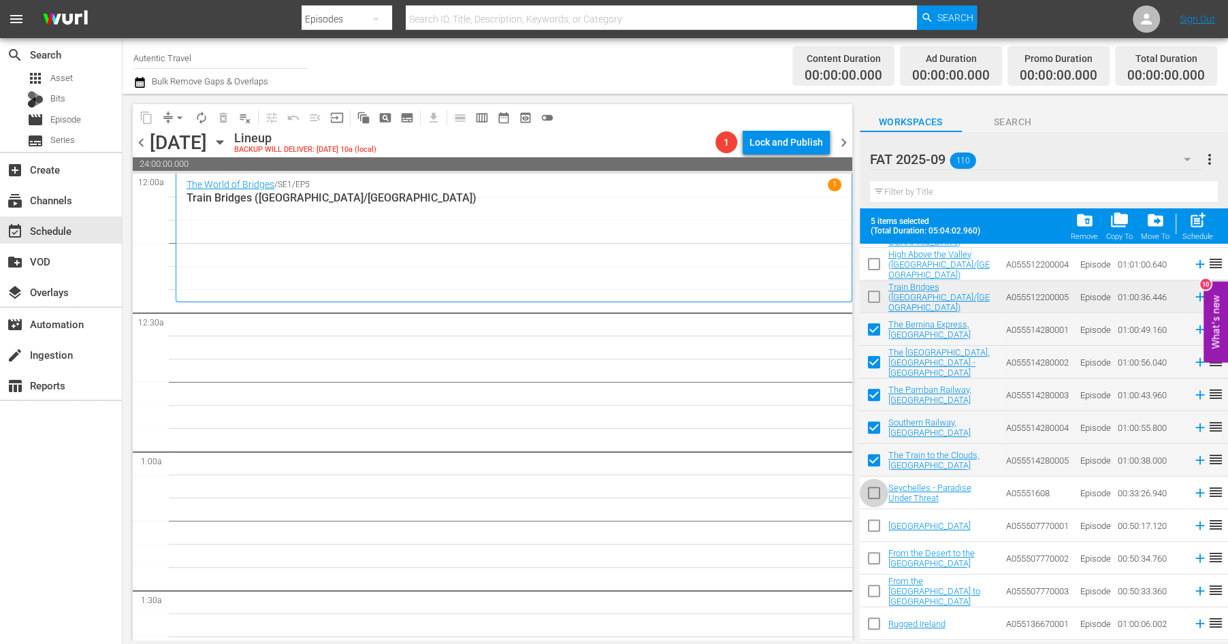
drag, startPoint x: 873, startPoint y: 488, endPoint x: 873, endPoint y: 523, distance: 34.7
click at [873, 488] on input "checkbox" at bounding box center [874, 495] width 29 height 29
click at [873, 527] on input "checkbox" at bounding box center [874, 528] width 29 height 29
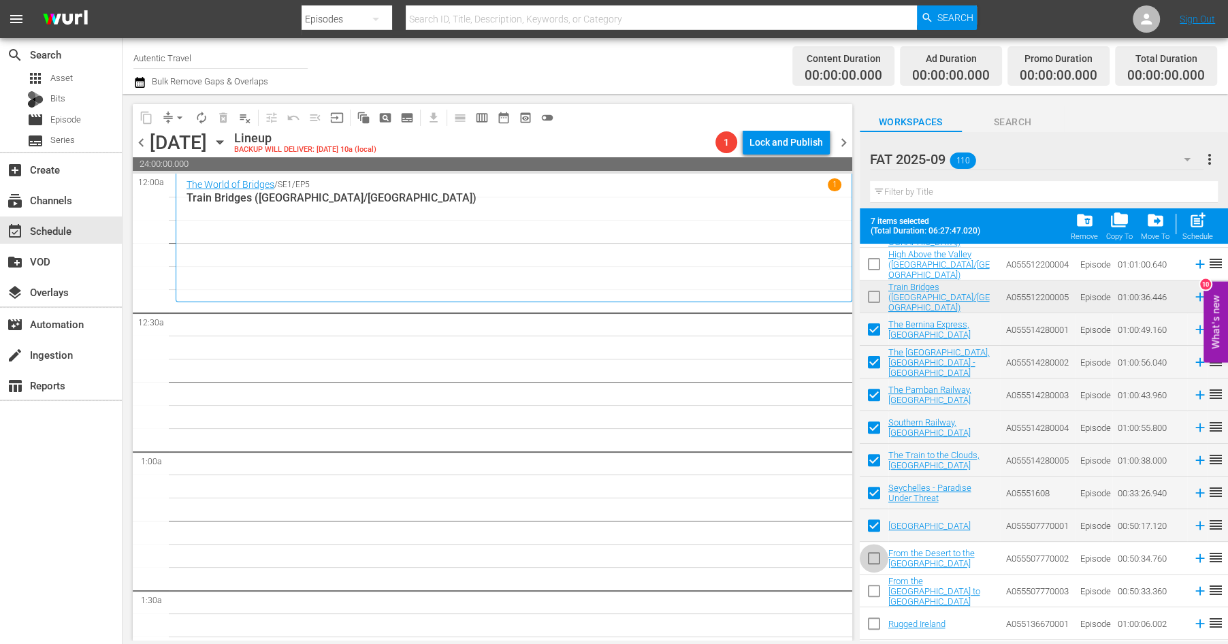
drag, startPoint x: 873, startPoint y: 556, endPoint x: 873, endPoint y: 588, distance: 32.0
click at [873, 556] on input "checkbox" at bounding box center [874, 561] width 29 height 29
drag, startPoint x: 873, startPoint y: 588, endPoint x: 873, endPoint y: 625, distance: 37.4
click at [873, 588] on input "checkbox" at bounding box center [874, 593] width 29 height 29
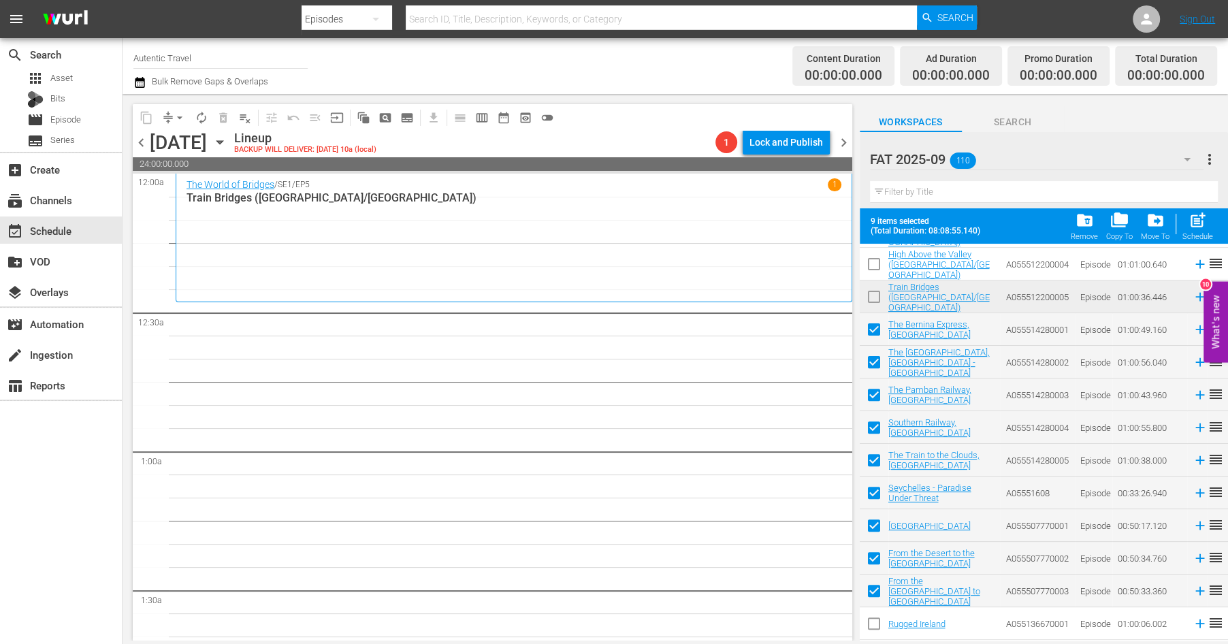
click at [873, 624] on input "checkbox" at bounding box center [874, 626] width 29 height 29
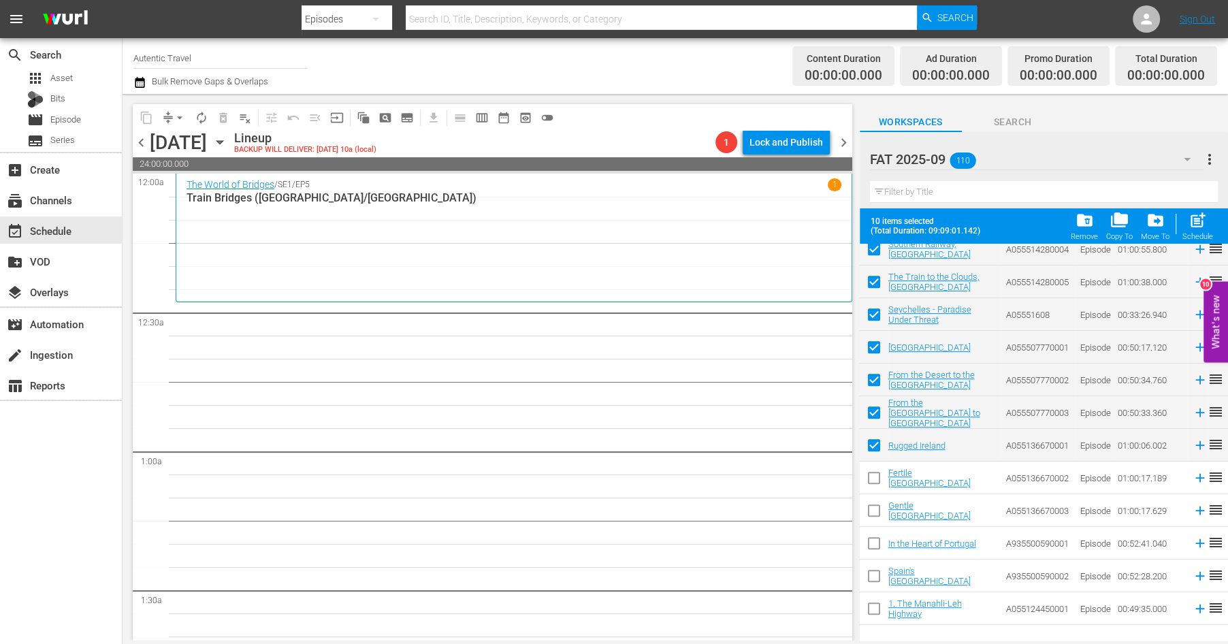
scroll to position [634, 0]
click at [876, 478] on input "checkbox" at bounding box center [874, 479] width 29 height 29
click at [874, 512] on input "checkbox" at bounding box center [874, 512] width 29 height 29
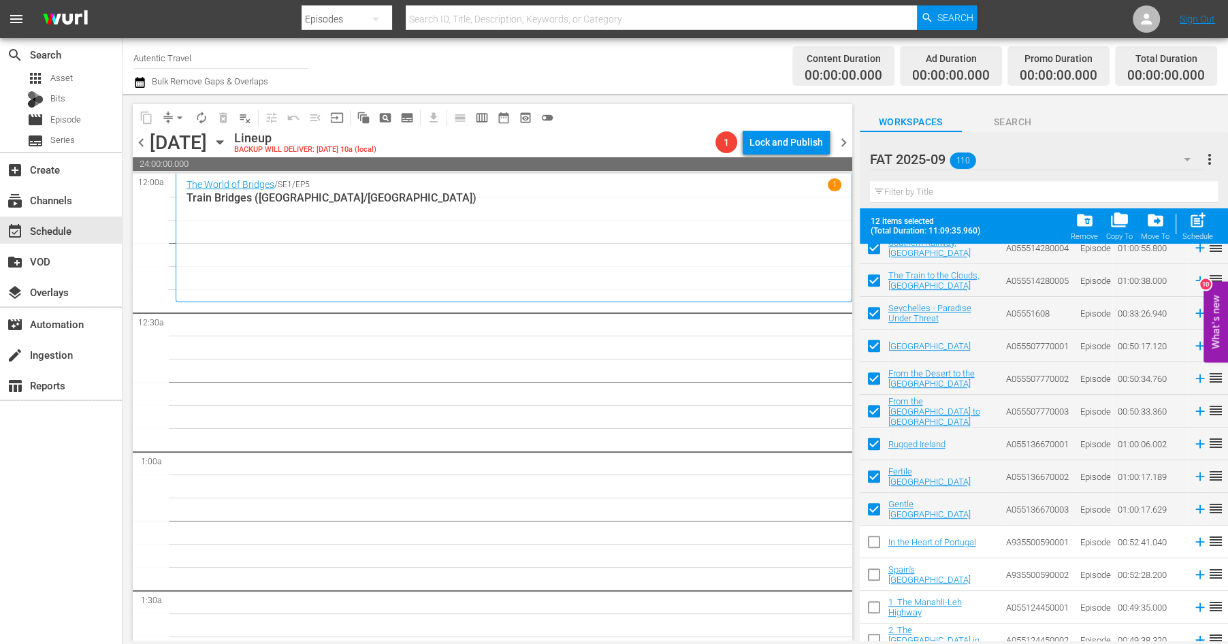
drag, startPoint x: 876, startPoint y: 543, endPoint x: 876, endPoint y: 560, distance: 17.7
click at [876, 543] on input "checkbox" at bounding box center [874, 544] width 29 height 29
click at [876, 579] on input "checkbox" at bounding box center [874, 577] width 29 height 29
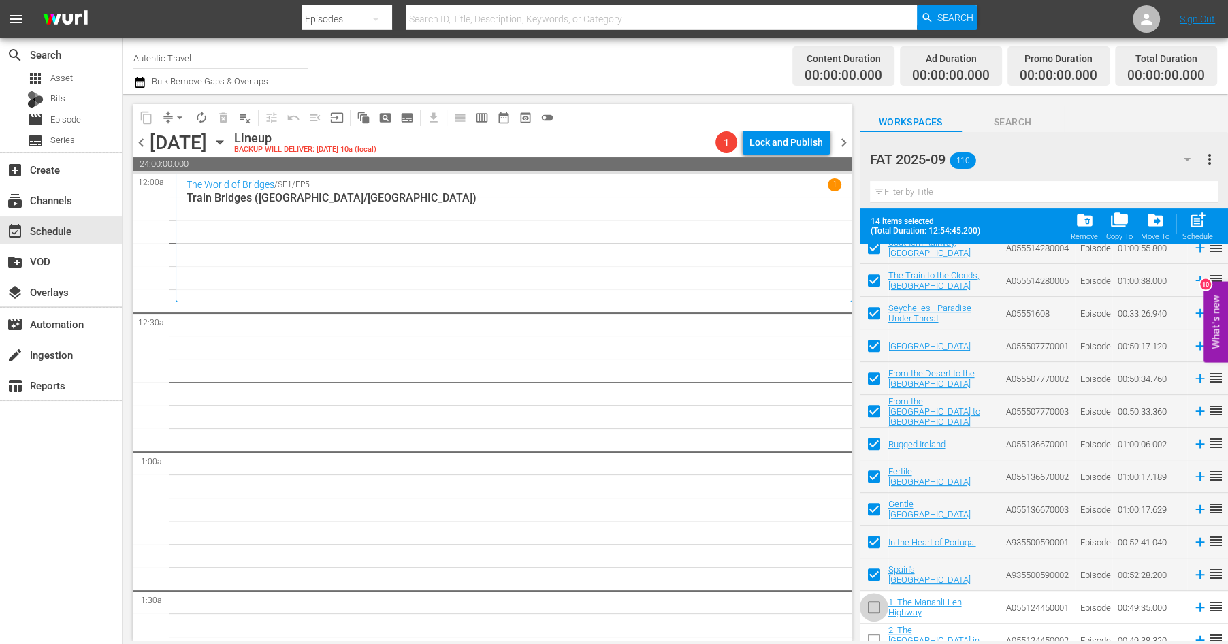
click at [876, 603] on input "checkbox" at bounding box center [874, 610] width 29 height 29
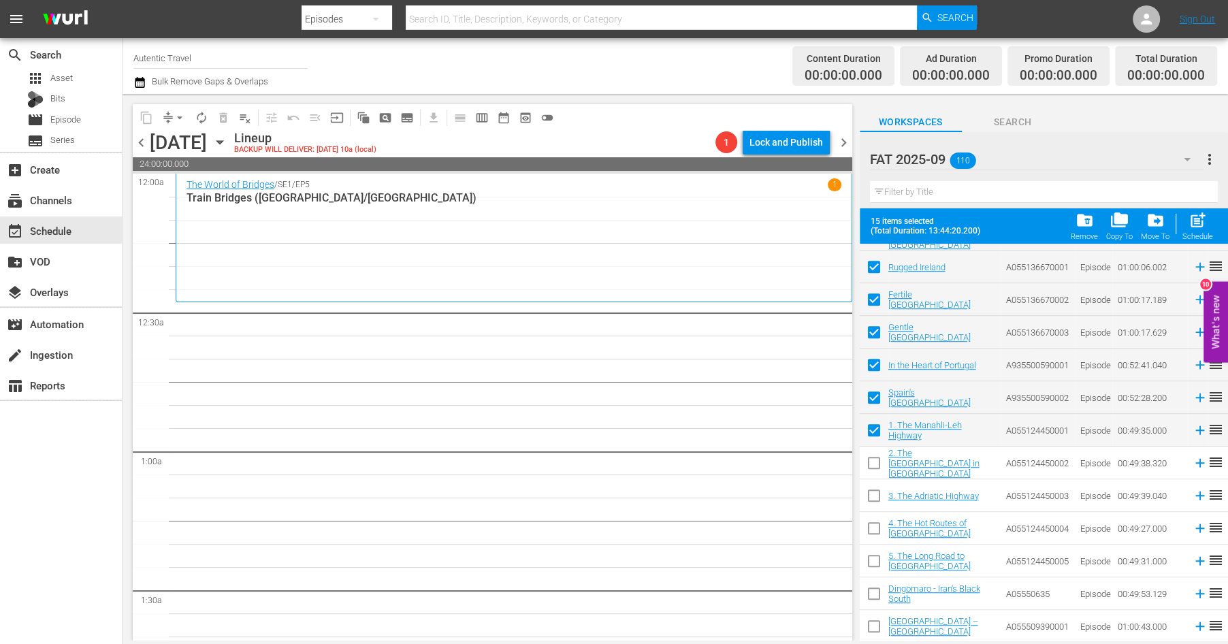
scroll to position [812, 0]
click at [873, 462] on input "checkbox" at bounding box center [874, 464] width 29 height 29
click at [873, 500] on input "checkbox" at bounding box center [874, 497] width 29 height 29
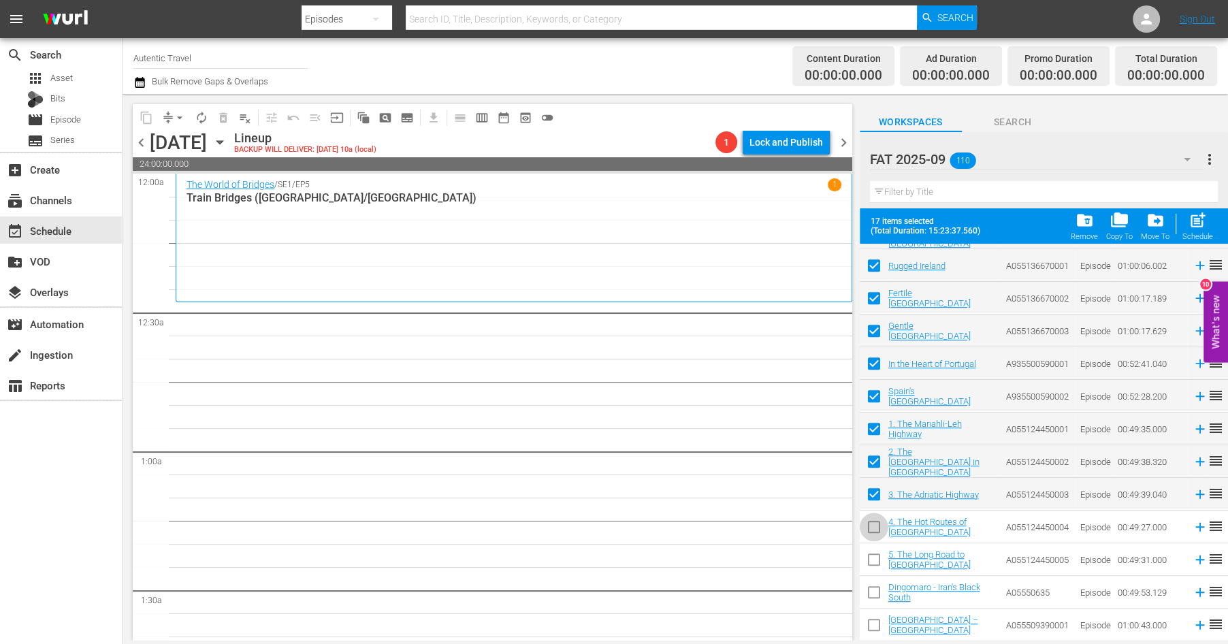
click at [874, 526] on input "checkbox" at bounding box center [874, 529] width 29 height 29
click at [874, 562] on input "checkbox" at bounding box center [874, 562] width 29 height 29
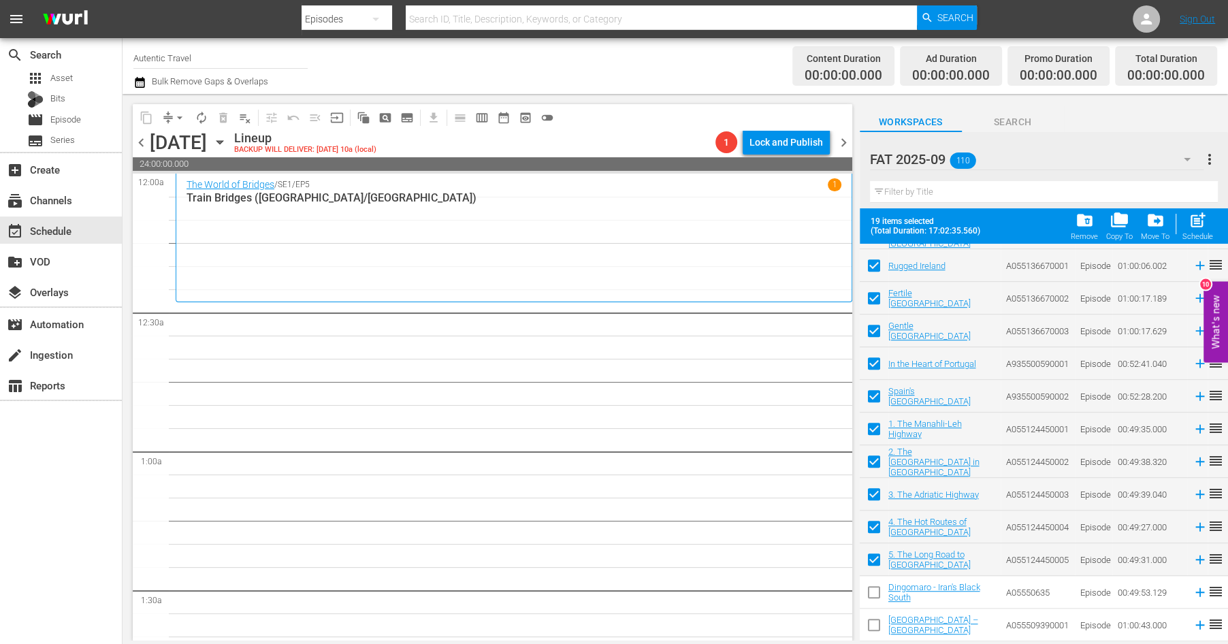
click at [876, 597] on input "checkbox" at bounding box center [874, 595] width 29 height 29
click at [876, 622] on input "checkbox" at bounding box center [874, 627] width 29 height 29
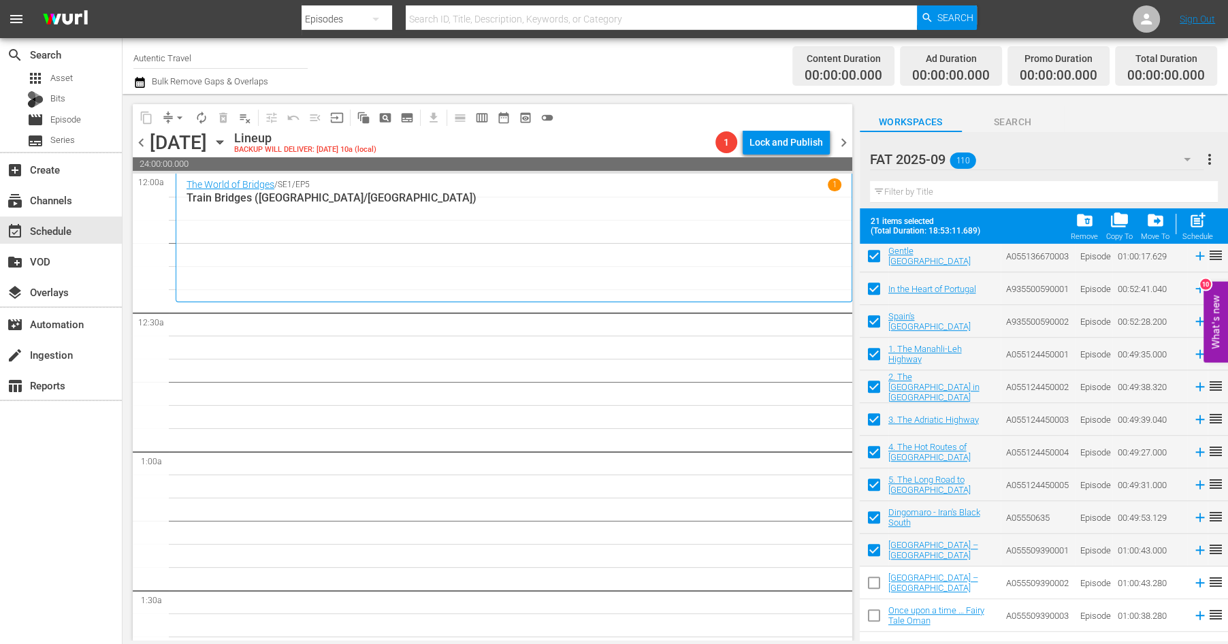
scroll to position [1017, 0]
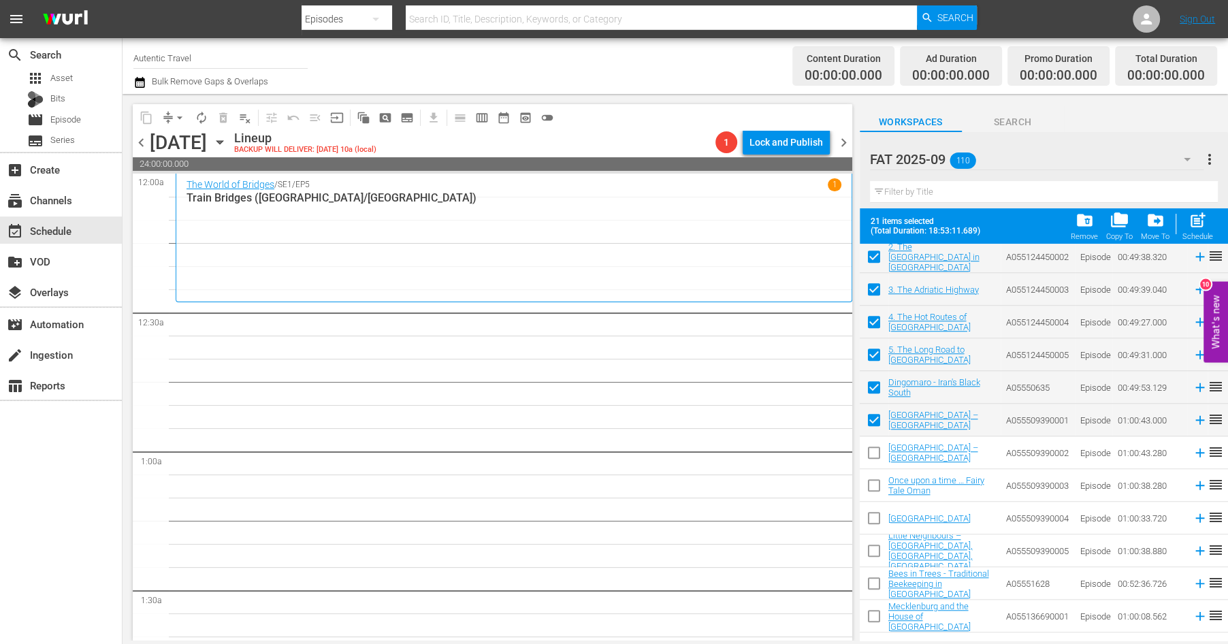
click at [873, 451] on input "checkbox" at bounding box center [874, 455] width 29 height 29
drag, startPoint x: 873, startPoint y: 475, endPoint x: 874, endPoint y: 518, distance: 42.9
click at [873, 476] on input "checkbox" at bounding box center [874, 488] width 29 height 29
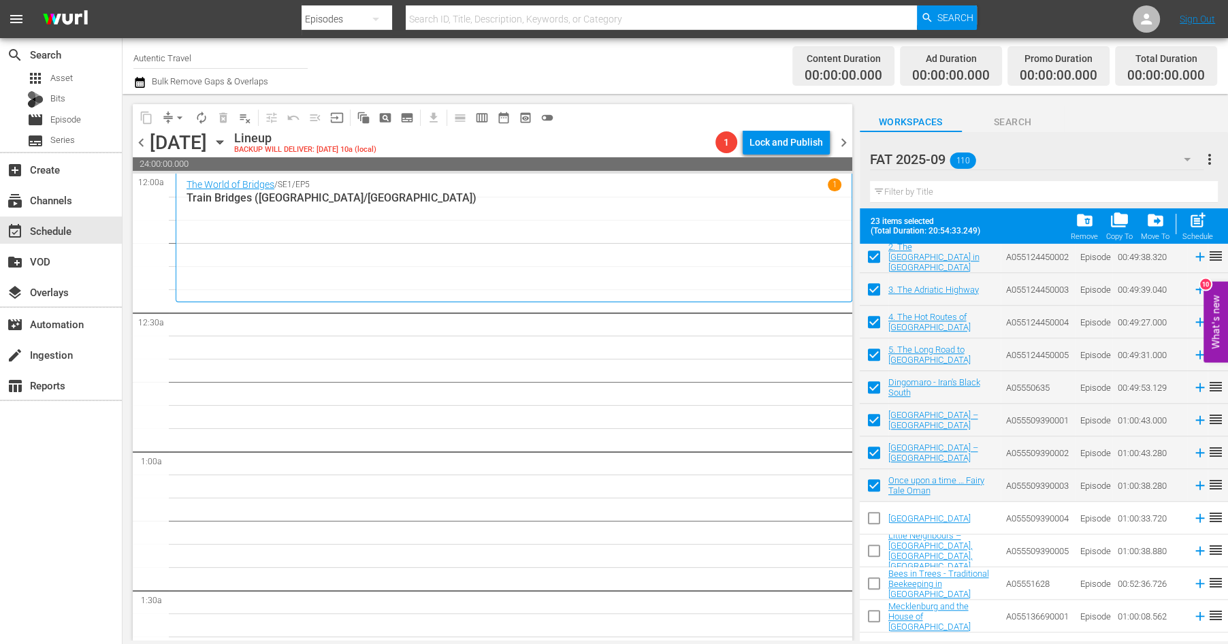
click at [874, 518] on input "checkbox" at bounding box center [874, 521] width 29 height 29
click at [873, 556] on input "checkbox" at bounding box center [874, 553] width 29 height 29
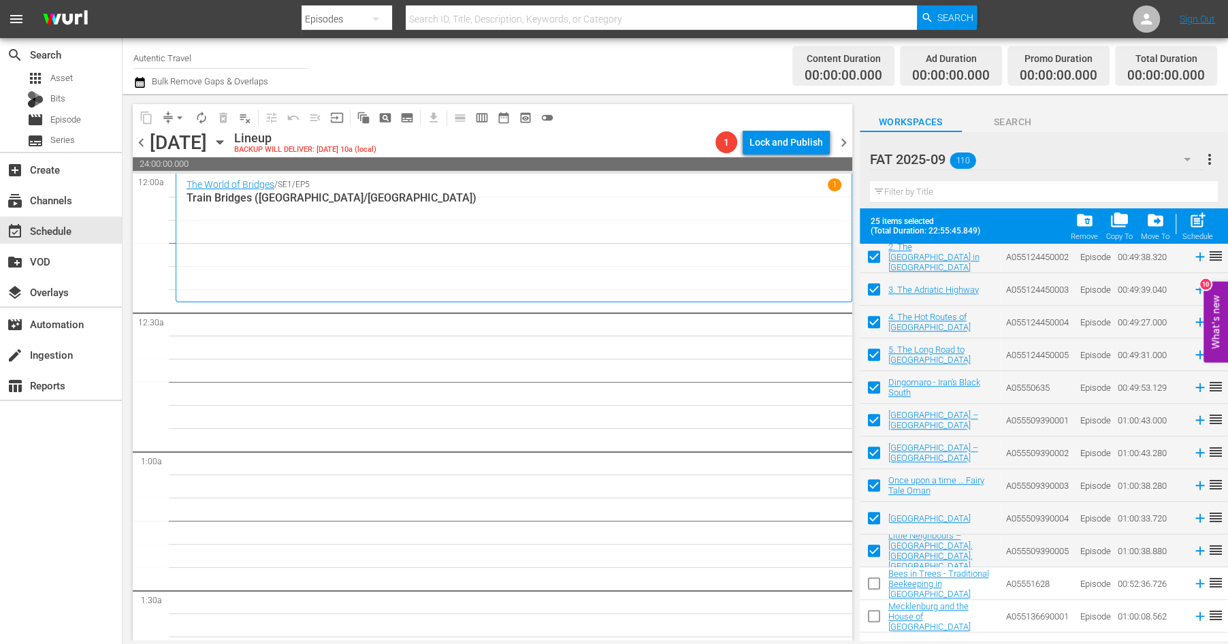
click at [873, 575] on input "checkbox" at bounding box center [874, 586] width 29 height 29
click at [873, 611] on input "checkbox" at bounding box center [874, 619] width 29 height 29
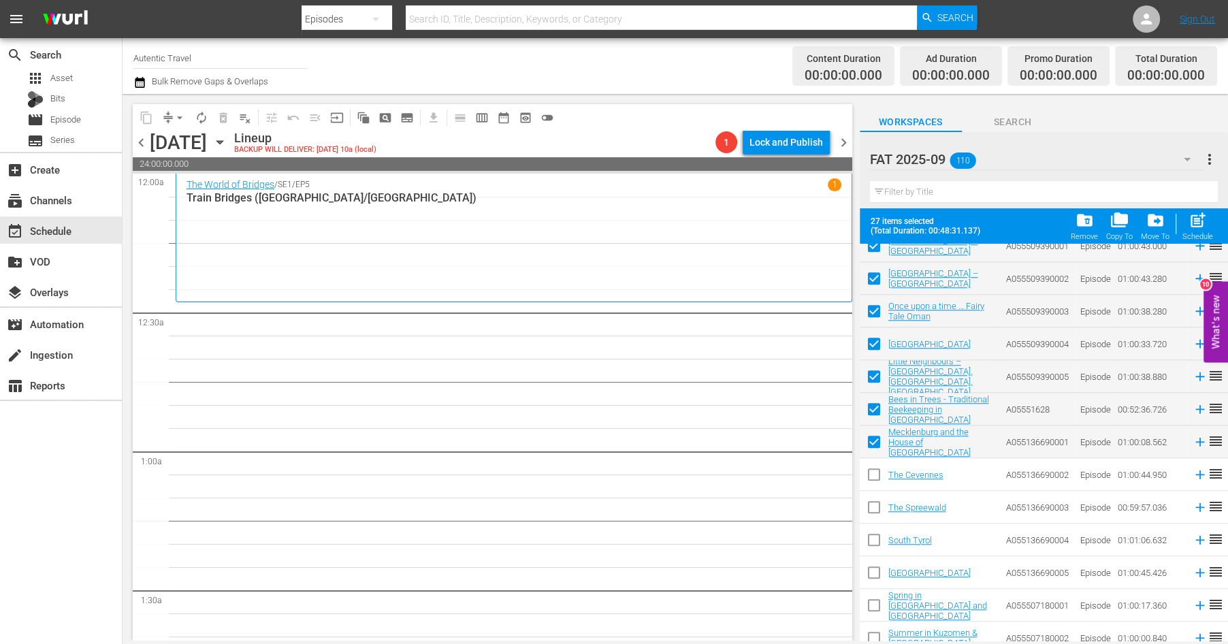
scroll to position [1208, 0]
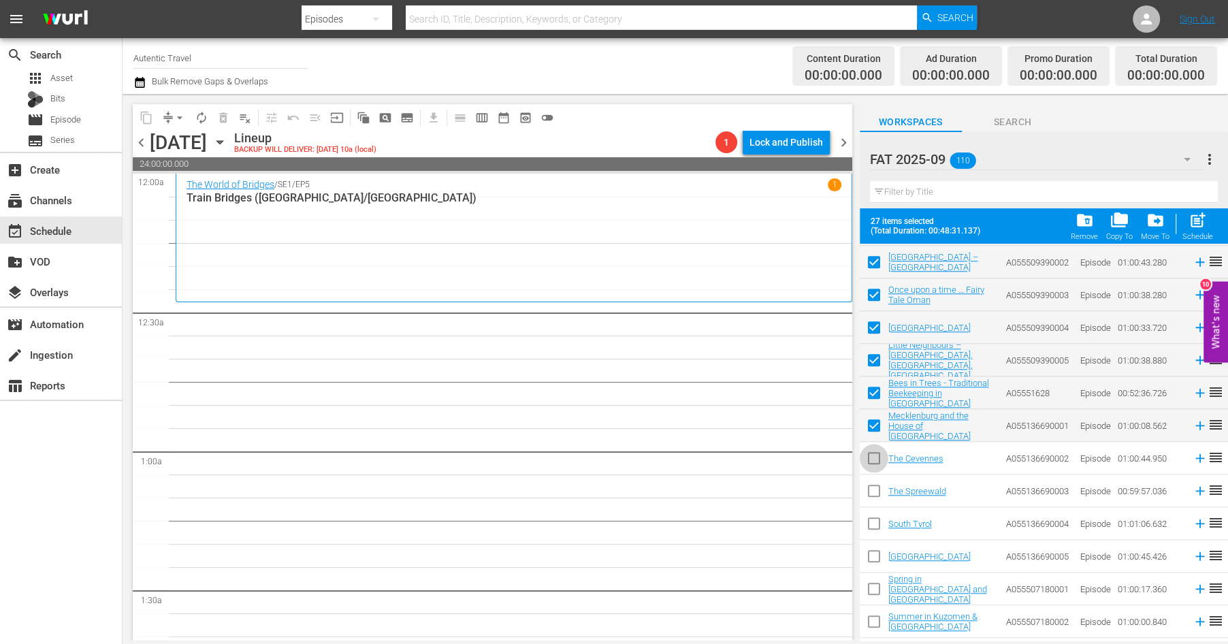
click at [872, 458] on input "checkbox" at bounding box center [874, 461] width 29 height 29
click at [880, 490] on input "checkbox" at bounding box center [874, 493] width 29 height 29
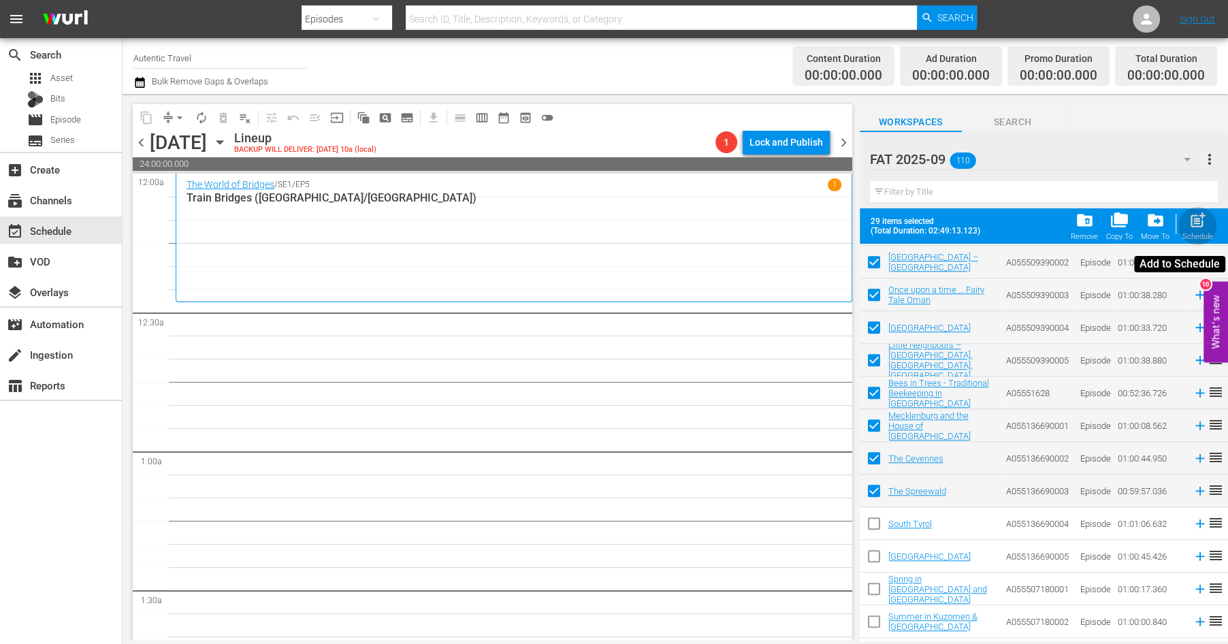
click at [1202, 225] on span "post_add" at bounding box center [1198, 220] width 18 height 18
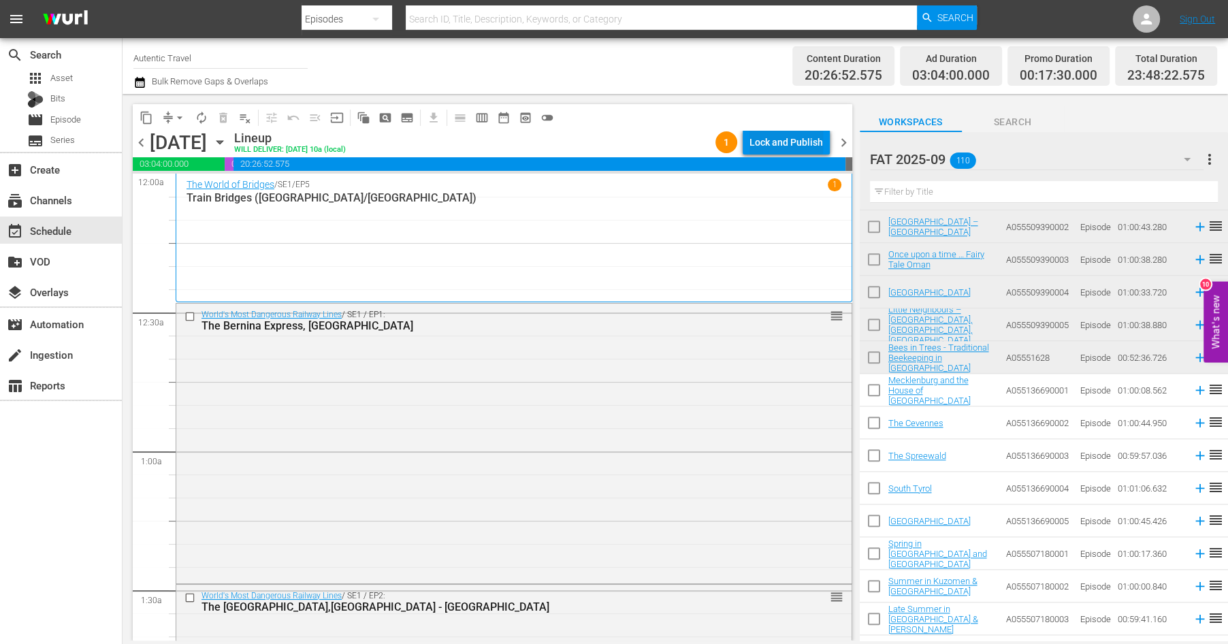
click at [769, 143] on div "Lock and Publish" at bounding box center [787, 142] width 74 height 25
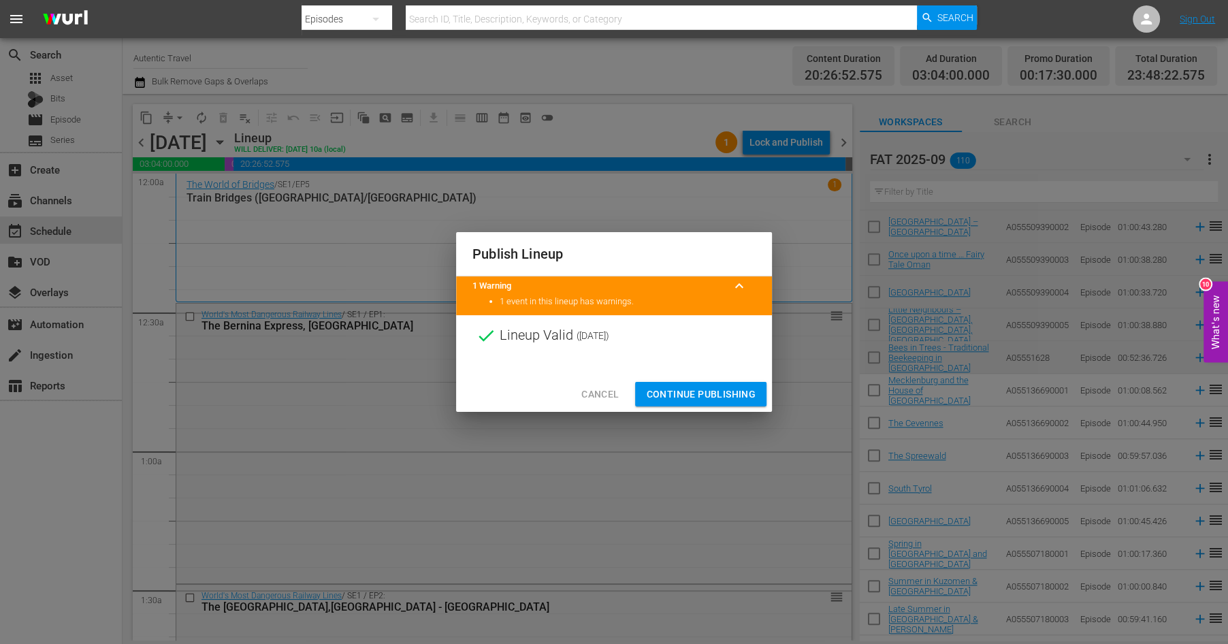
click at [737, 391] on span "Continue Publishing" at bounding box center [701, 394] width 110 height 17
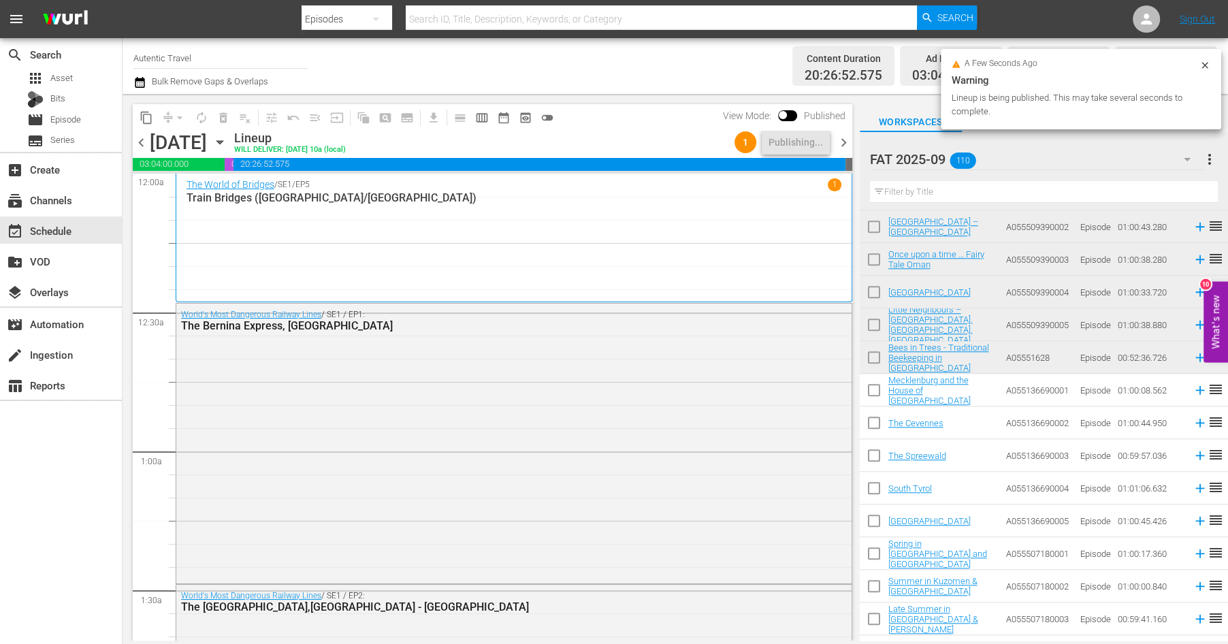
click at [840, 139] on span "chevron_right" at bounding box center [843, 142] width 17 height 17
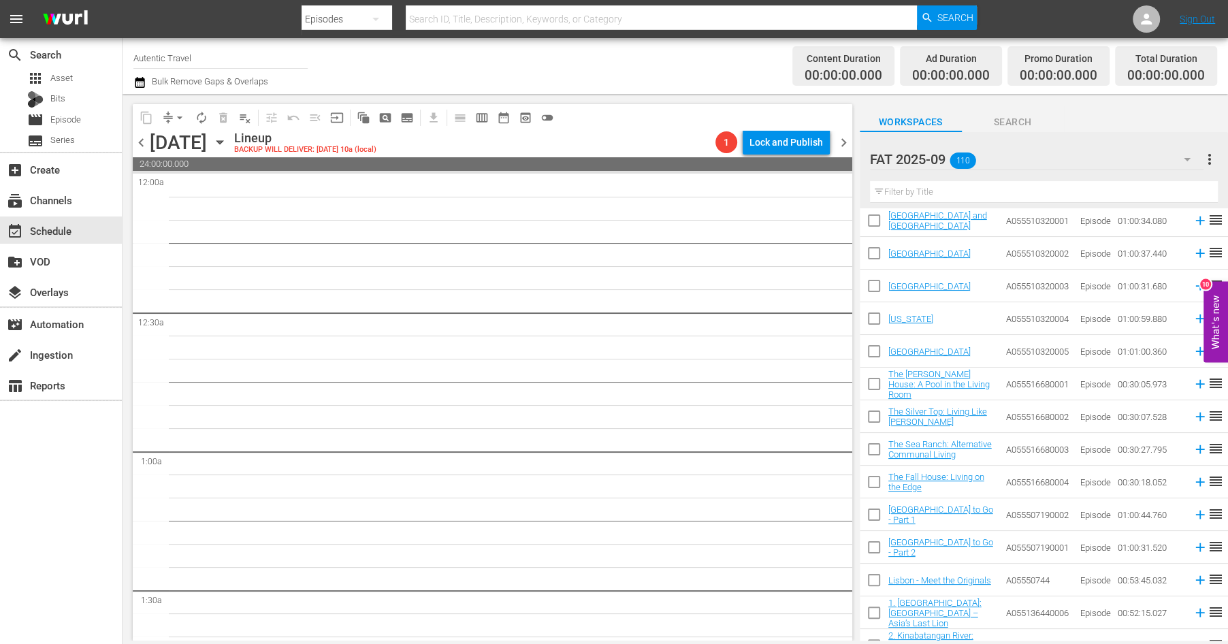
scroll to position [3194, 0]
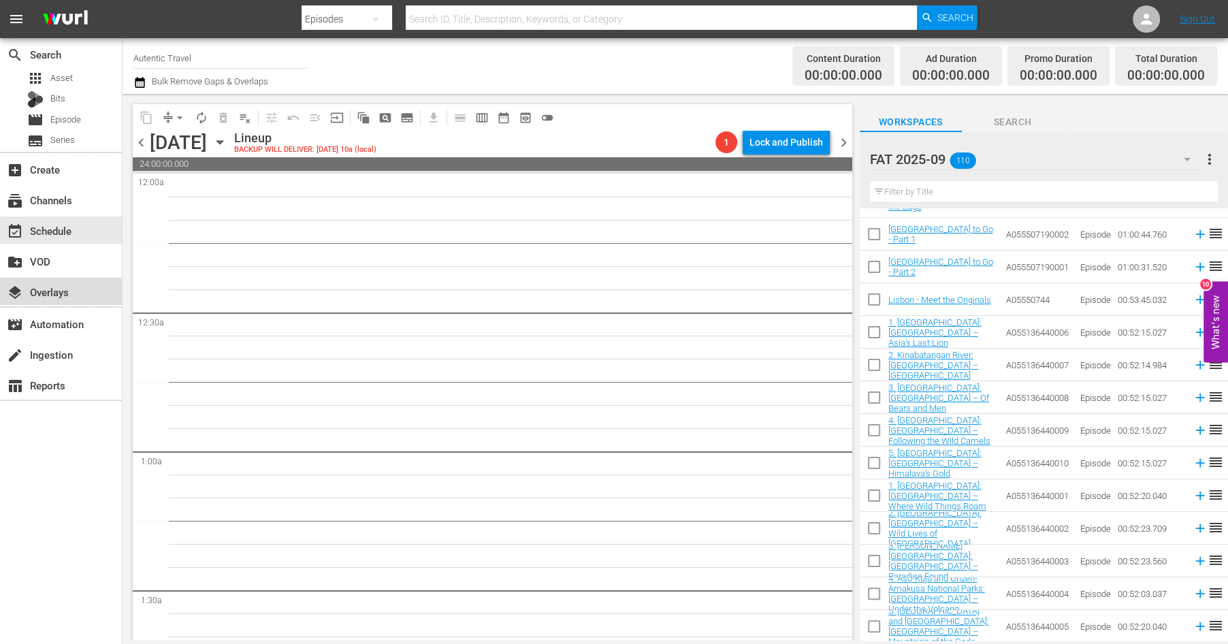
click at [65, 285] on div "layers Overlays" at bounding box center [38, 290] width 76 height 12
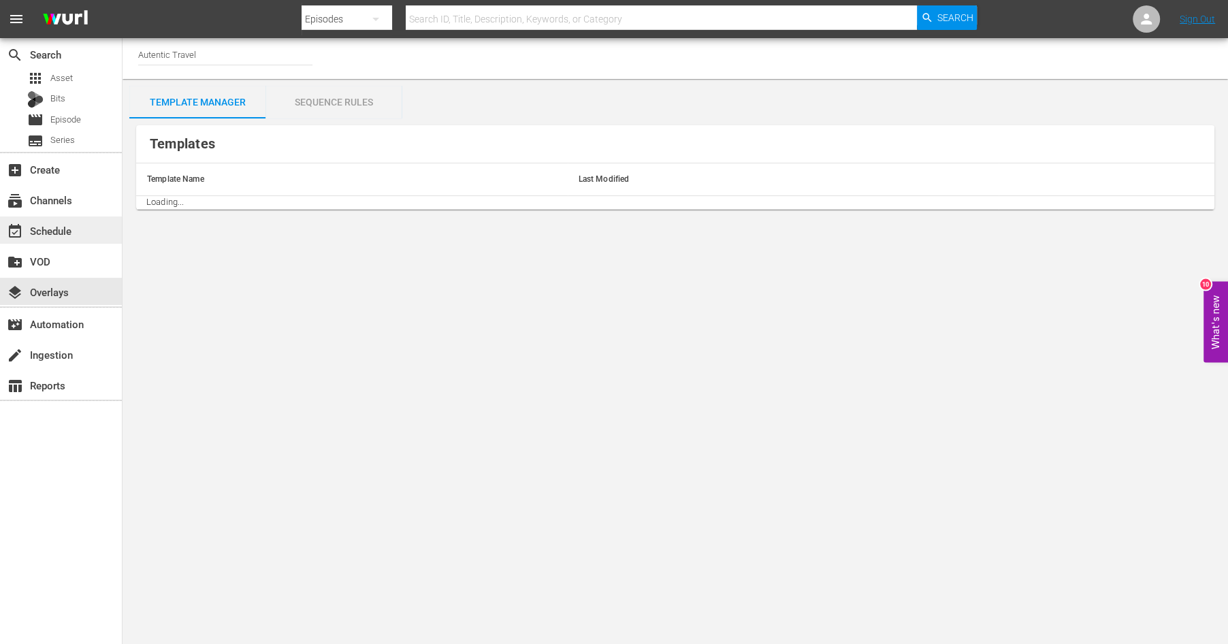
click at [50, 225] on div "event_available Schedule" at bounding box center [38, 229] width 76 height 12
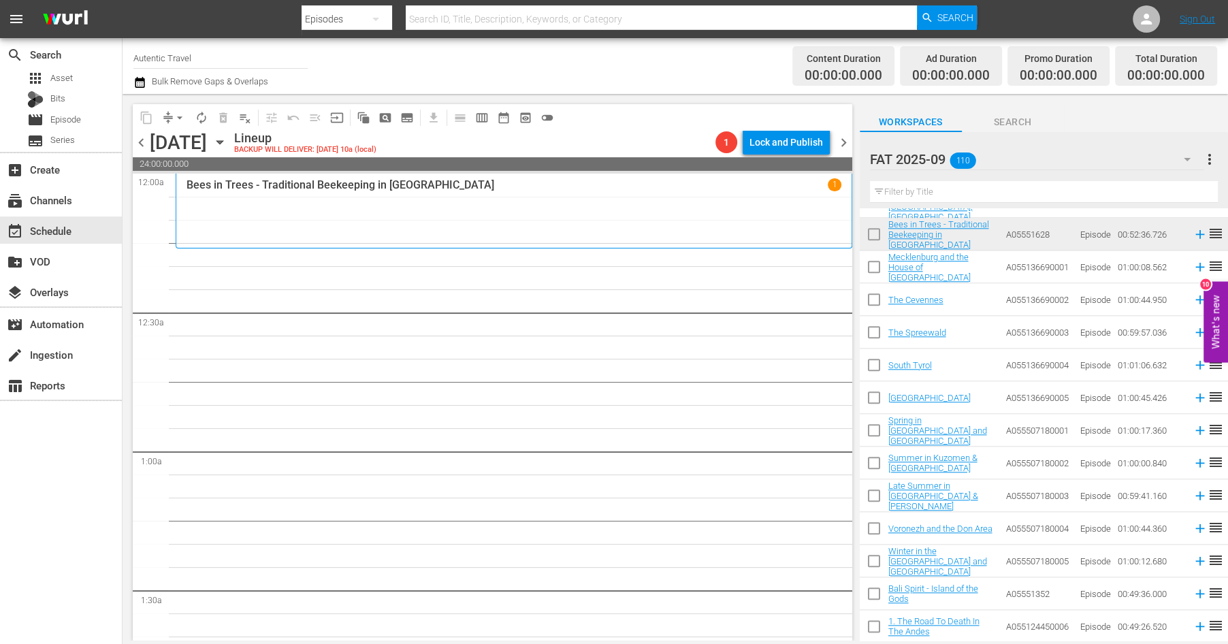
scroll to position [1341, 0]
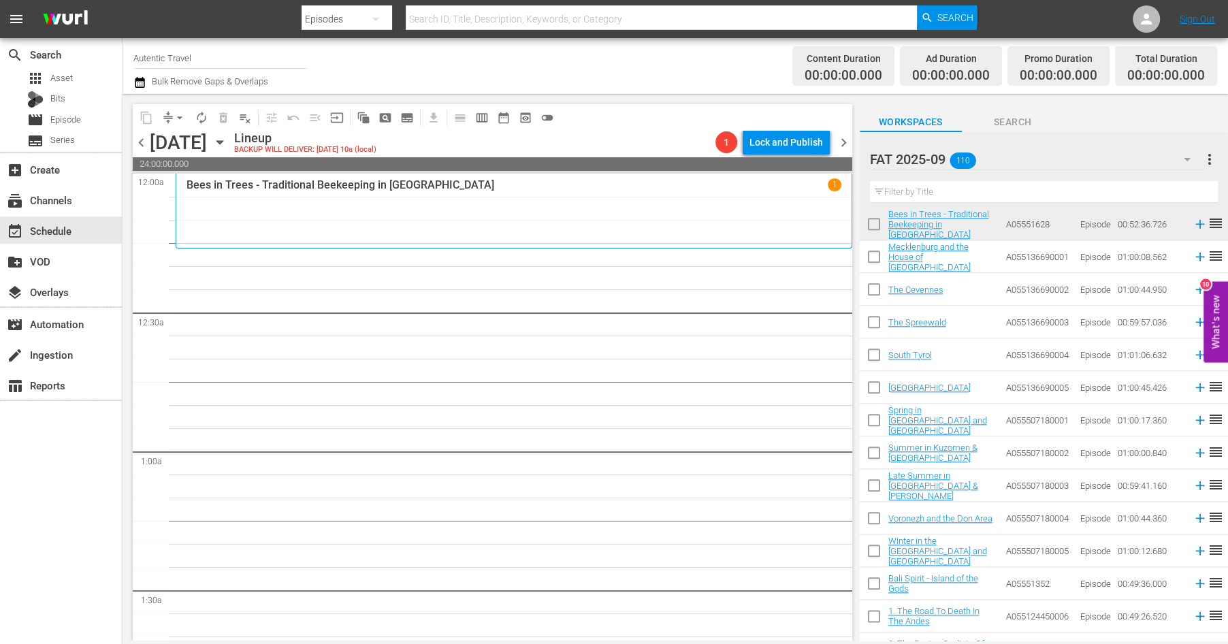
click at [870, 255] on input "checkbox" at bounding box center [874, 259] width 29 height 29
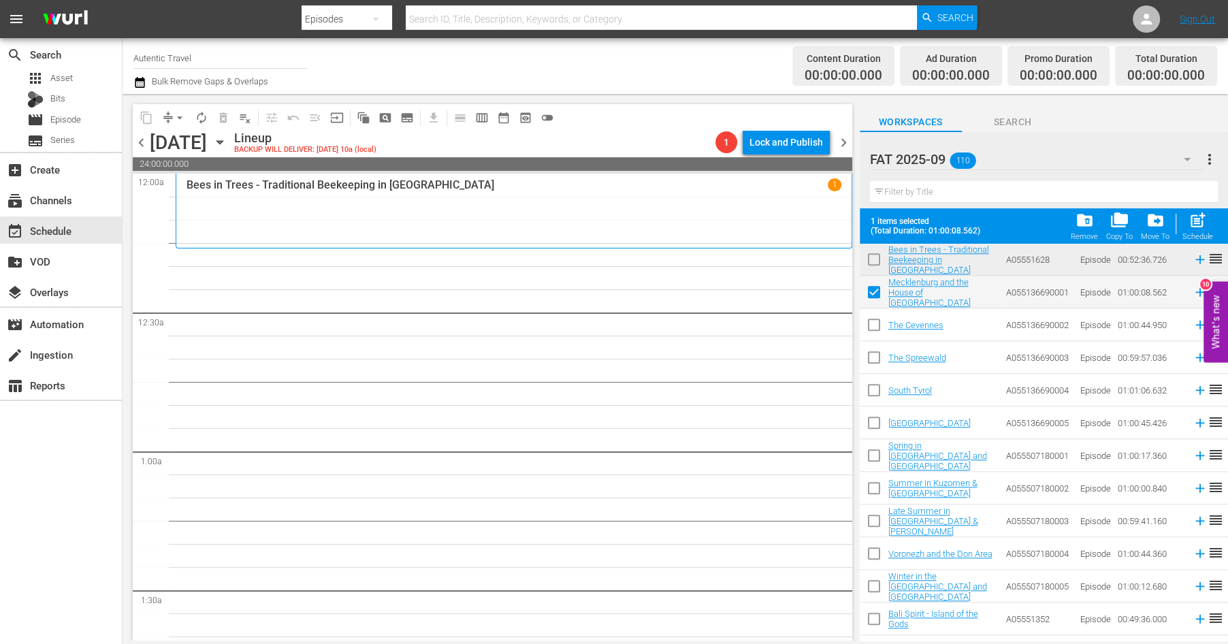
click at [870, 326] on input "checkbox" at bounding box center [874, 327] width 29 height 29
drag, startPoint x: 872, startPoint y: 351, endPoint x: 872, endPoint y: 384, distance: 32.7
click at [872, 351] on input "checkbox" at bounding box center [874, 360] width 29 height 29
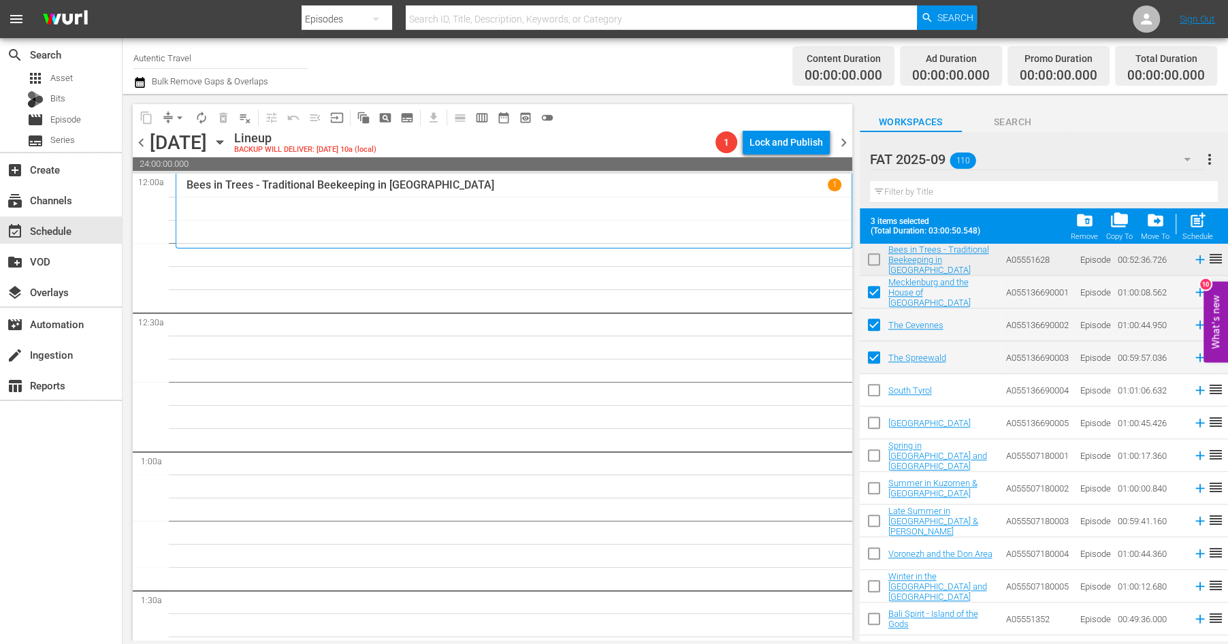
drag, startPoint x: 872, startPoint y: 393, endPoint x: 872, endPoint y: 406, distance: 13.0
click at [872, 393] on input "checkbox" at bounding box center [874, 393] width 29 height 29
click at [872, 424] on input "checkbox" at bounding box center [874, 425] width 29 height 29
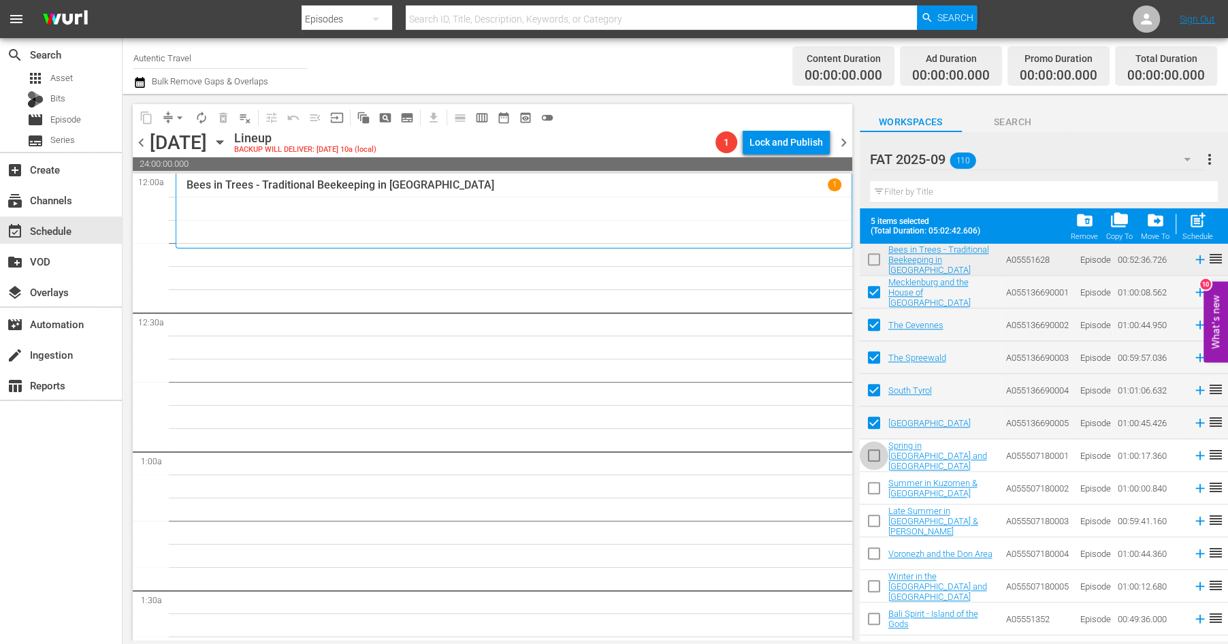
click at [872, 457] on input "checkbox" at bounding box center [874, 458] width 29 height 29
drag, startPoint x: 872, startPoint y: 485, endPoint x: 873, endPoint y: 510, distance: 24.5
click at [872, 485] on input "checkbox" at bounding box center [874, 491] width 29 height 29
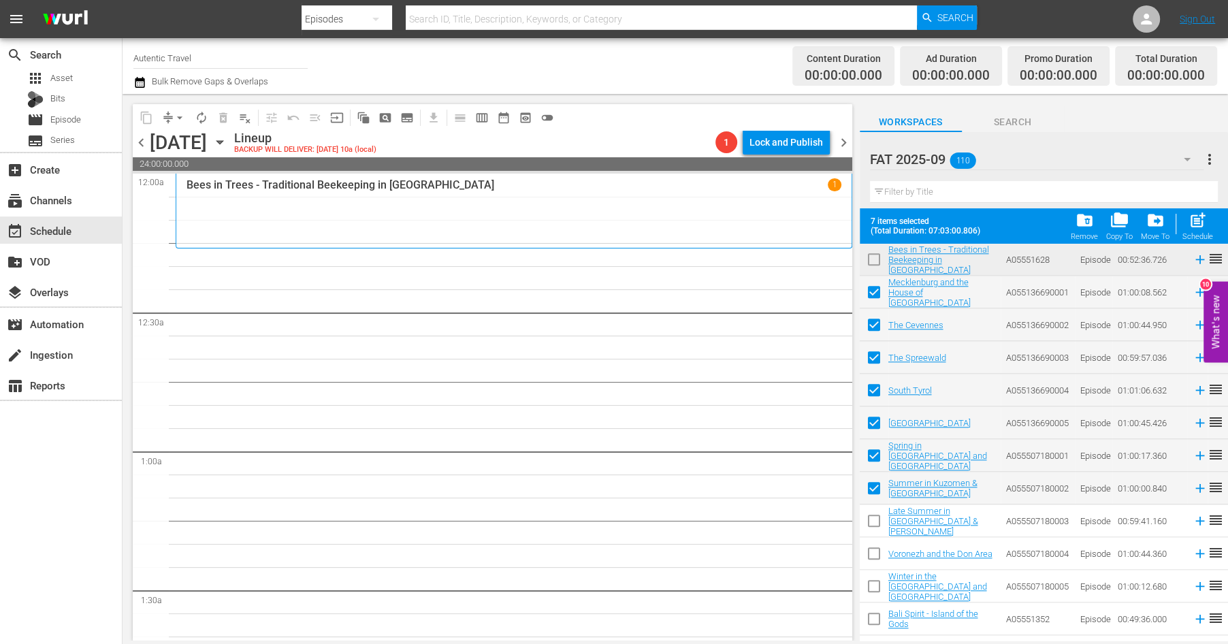
click at [873, 518] on input "checkbox" at bounding box center [874, 523] width 29 height 29
drag, startPoint x: 874, startPoint y: 546, endPoint x: 874, endPoint y: 576, distance: 30.0
click at [874, 550] on input "checkbox" at bounding box center [874, 556] width 29 height 29
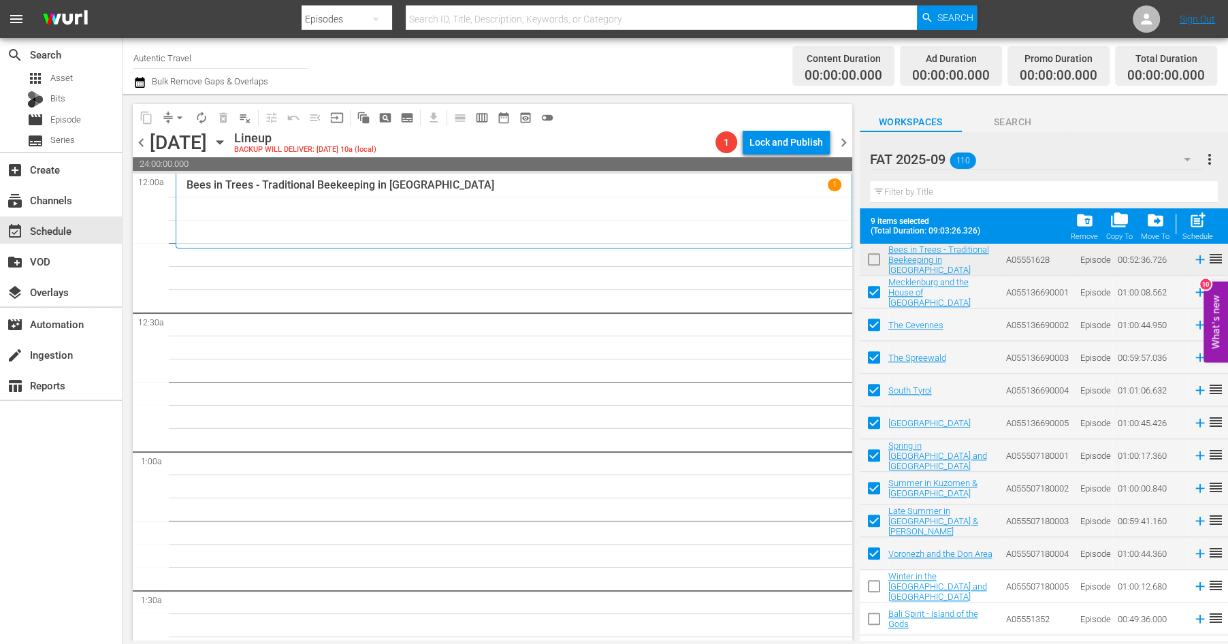
click at [874, 599] on input "checkbox" at bounding box center [874, 589] width 29 height 29
click at [874, 622] on input "checkbox" at bounding box center [874, 621] width 29 height 29
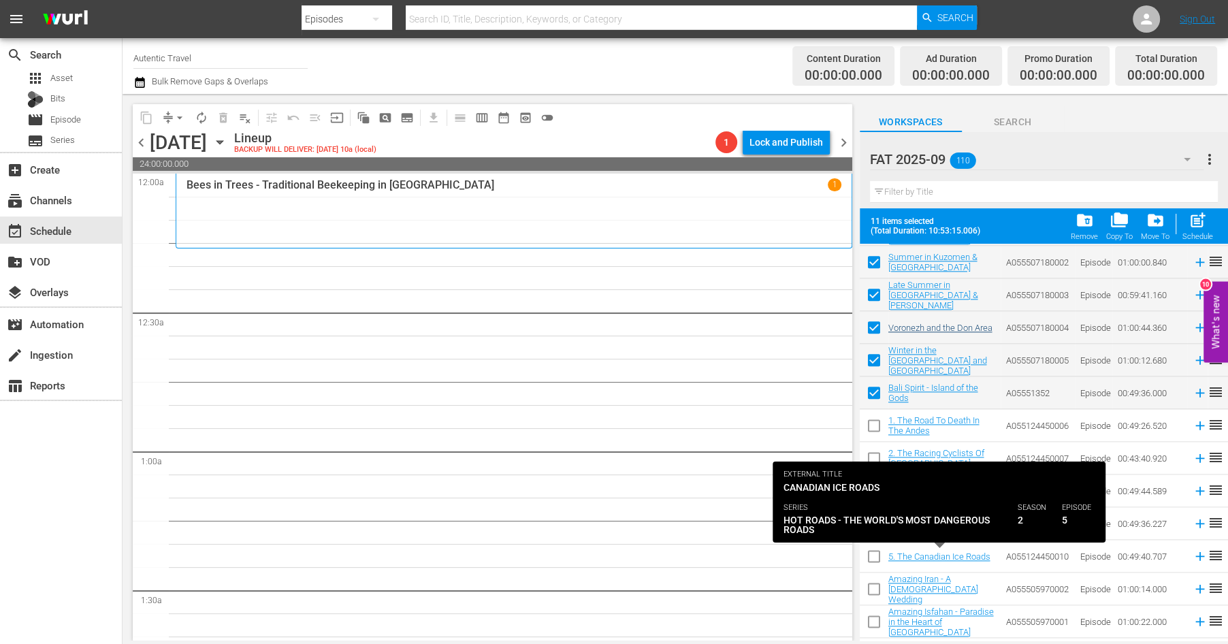
scroll to position [1569, 0]
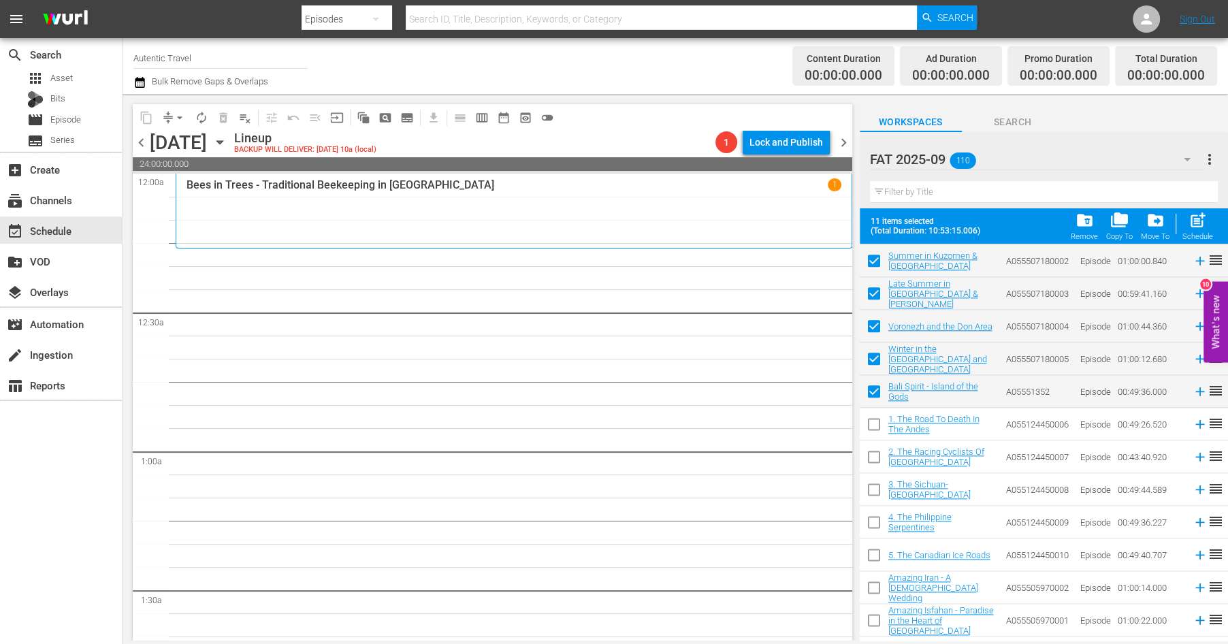
click at [872, 425] on input "checkbox" at bounding box center [874, 427] width 29 height 29
drag, startPoint x: 874, startPoint y: 458, endPoint x: 874, endPoint y: 489, distance: 31.3
click at [874, 459] on input "checkbox" at bounding box center [874, 459] width 29 height 29
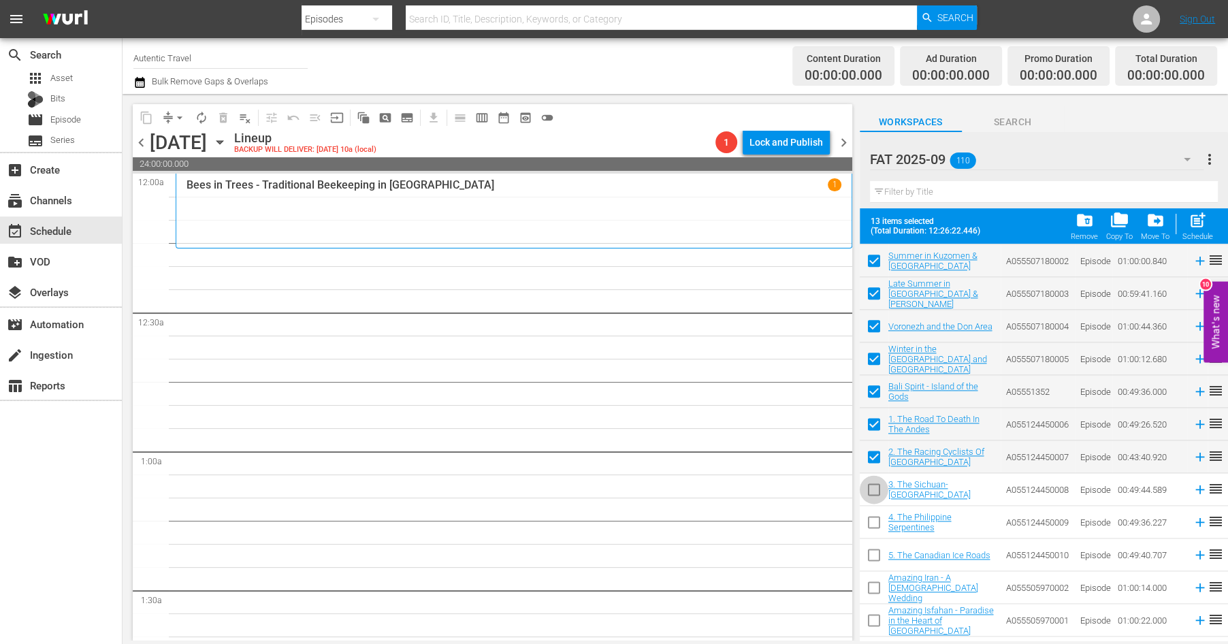
click at [874, 489] on input "checkbox" at bounding box center [874, 492] width 29 height 29
drag, startPoint x: 874, startPoint y: 520, endPoint x: 874, endPoint y: 569, distance: 49.0
click at [874, 521] on input "checkbox" at bounding box center [874, 525] width 29 height 29
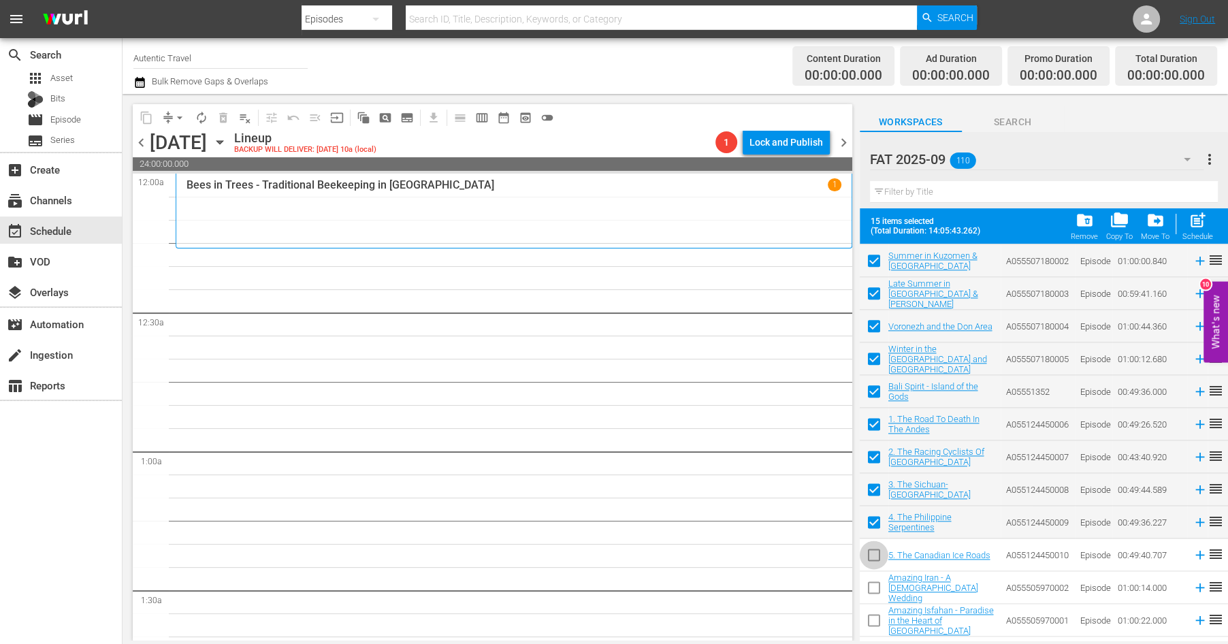
click at [872, 554] on input "checkbox" at bounding box center [874, 557] width 29 height 29
click at [872, 587] on input "checkbox" at bounding box center [874, 590] width 29 height 29
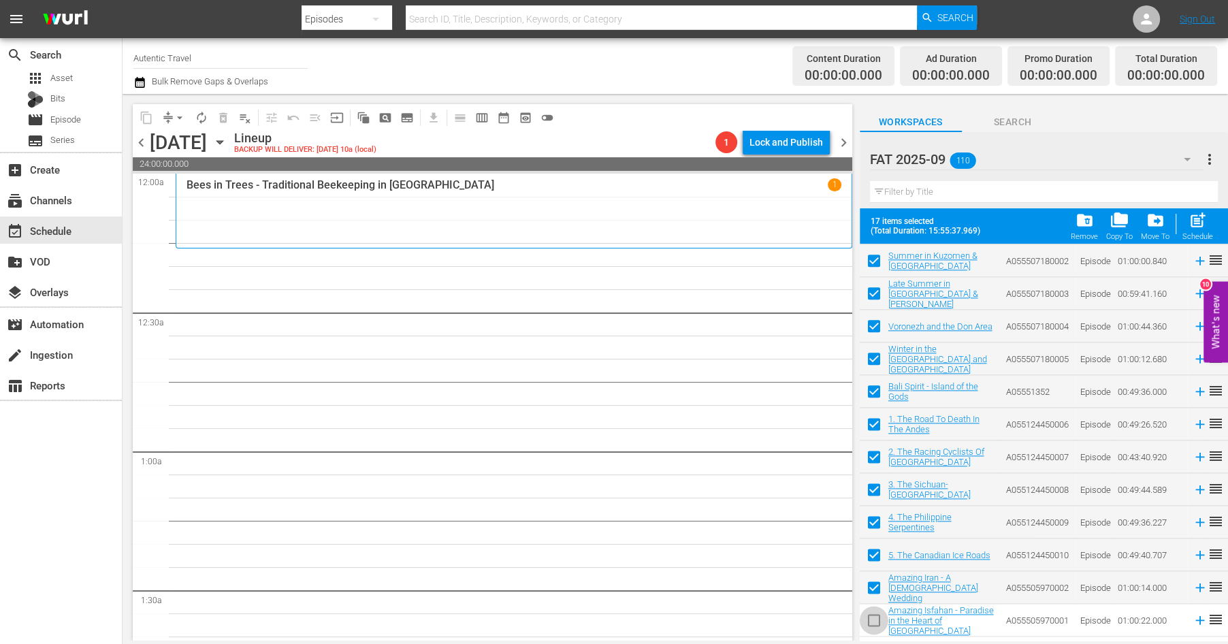
click at [872, 624] on input "checkbox" at bounding box center [874, 623] width 29 height 29
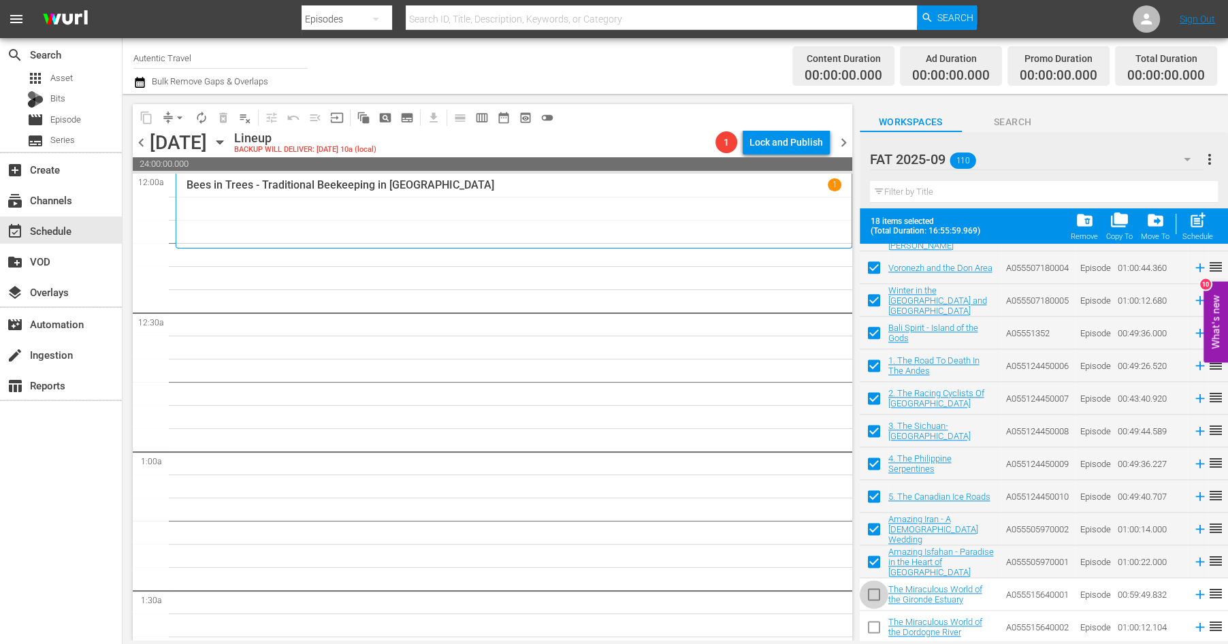
click at [874, 594] on input "checkbox" at bounding box center [874, 597] width 29 height 29
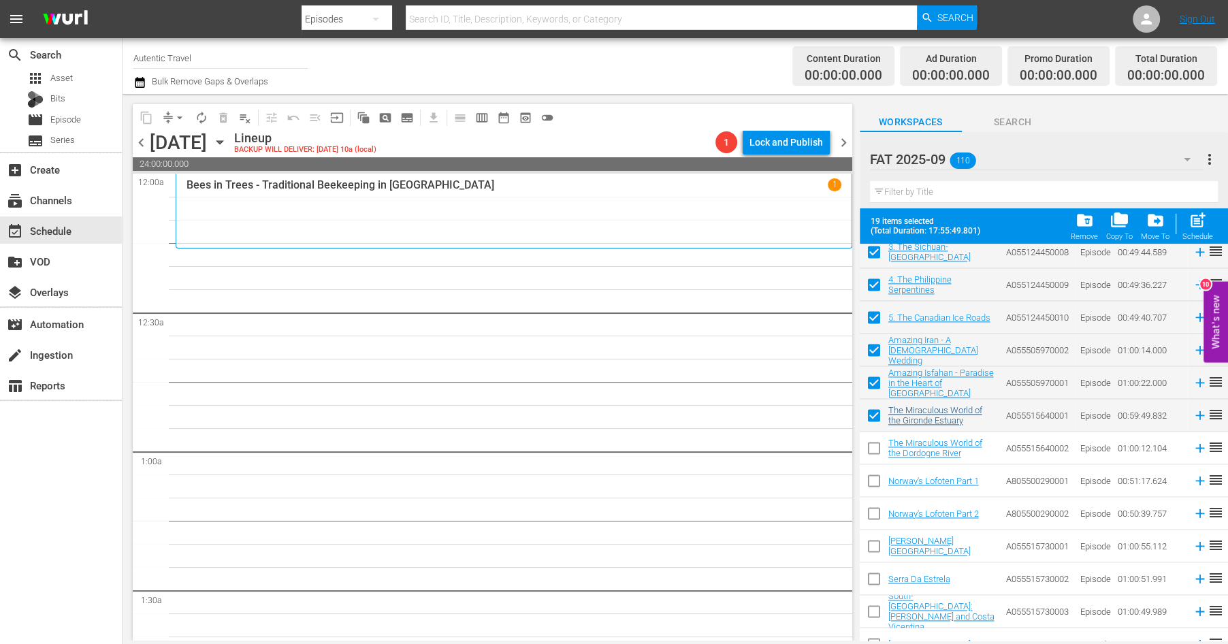
scroll to position [1813, 0]
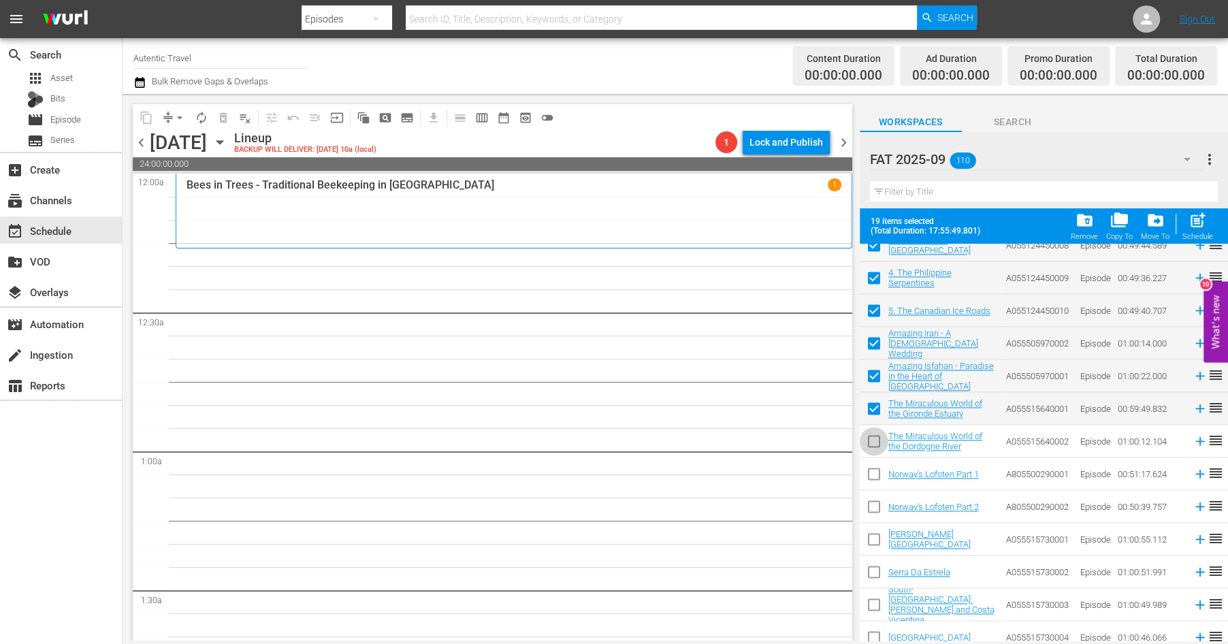
click at [872, 439] on input "checkbox" at bounding box center [874, 444] width 29 height 29
drag, startPoint x: 872, startPoint y: 474, endPoint x: 872, endPoint y: 504, distance: 30.0
click at [872, 474] on input "checkbox" at bounding box center [874, 476] width 29 height 29
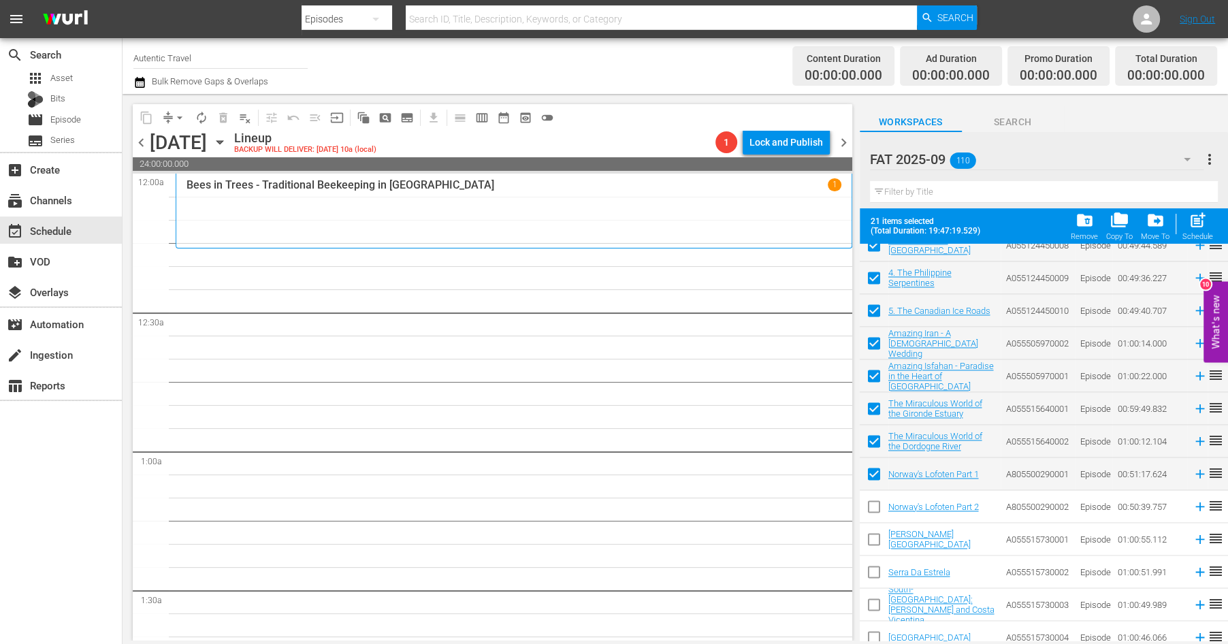
click at [872, 504] on input "checkbox" at bounding box center [874, 509] width 29 height 29
click at [876, 547] on input "checkbox" at bounding box center [874, 542] width 29 height 29
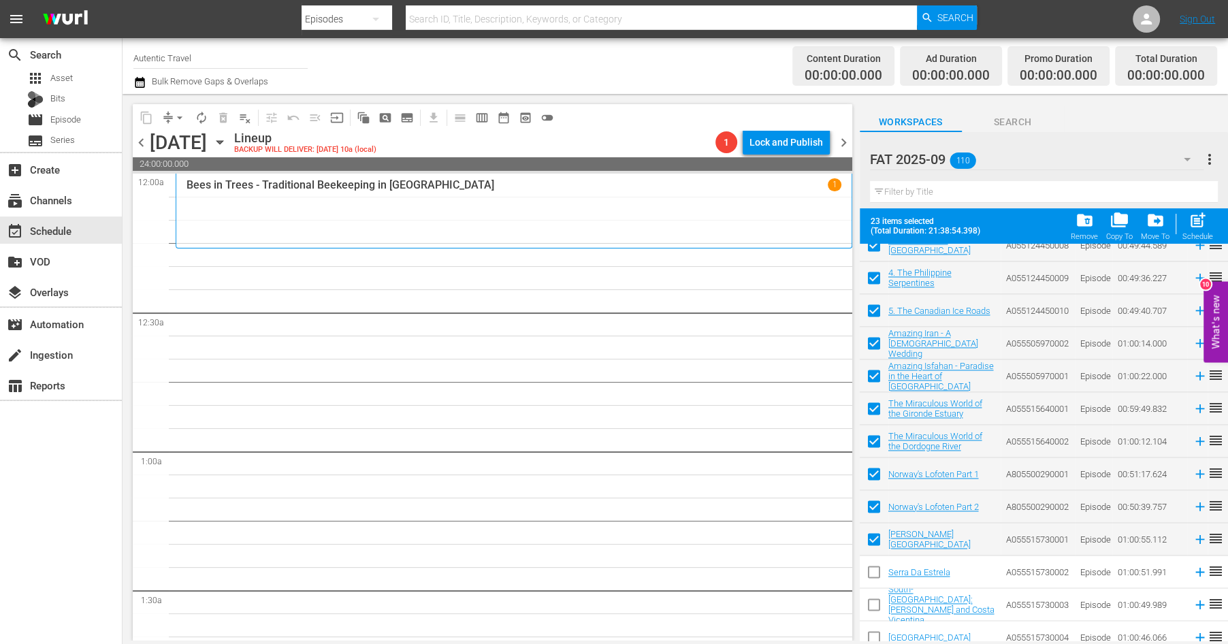
click at [874, 571] on input "checkbox" at bounding box center [874, 574] width 29 height 29
click at [874, 609] on input "checkbox" at bounding box center [874, 607] width 29 height 29
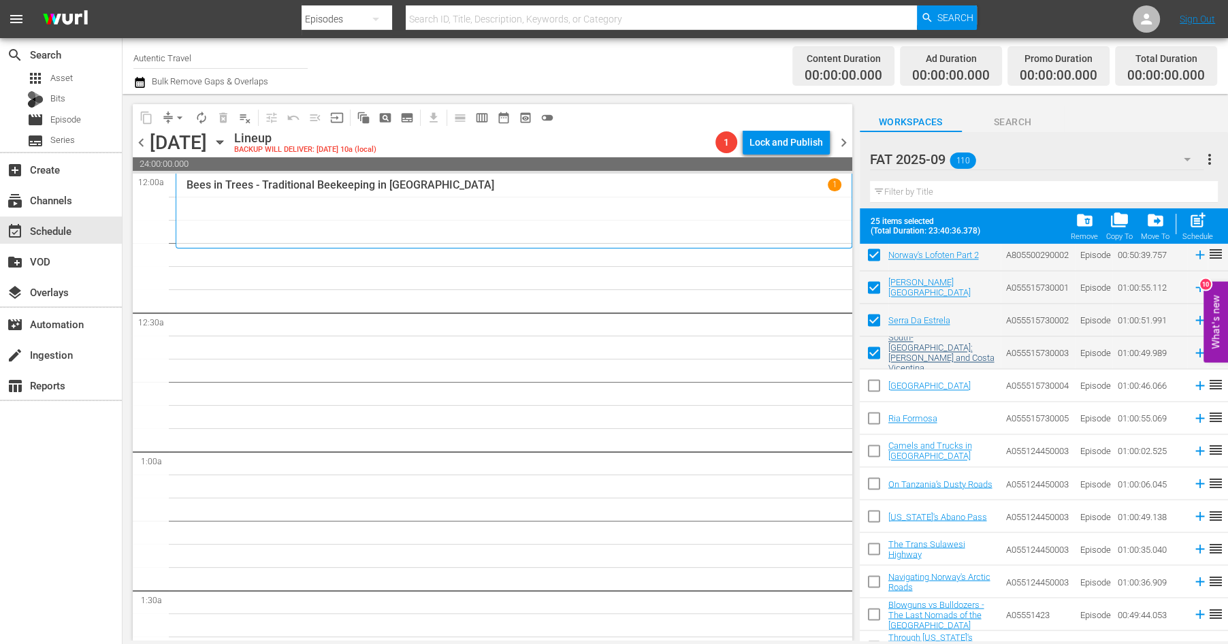
scroll to position [2067, 0]
drag, startPoint x: 872, startPoint y: 385, endPoint x: 872, endPoint y: 395, distance: 9.5
click at [872, 385] on input "checkbox" at bounding box center [874, 386] width 29 height 29
click at [876, 420] on input "checkbox" at bounding box center [874, 418] width 29 height 29
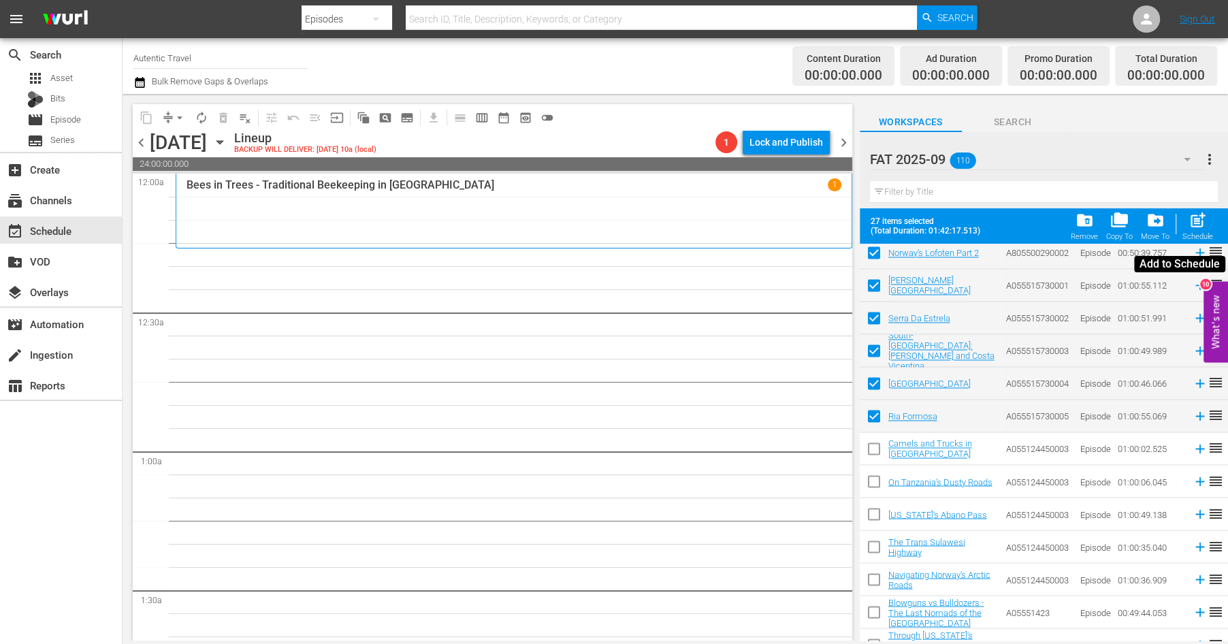
click at [1205, 219] on span "post_add" at bounding box center [1198, 220] width 18 height 18
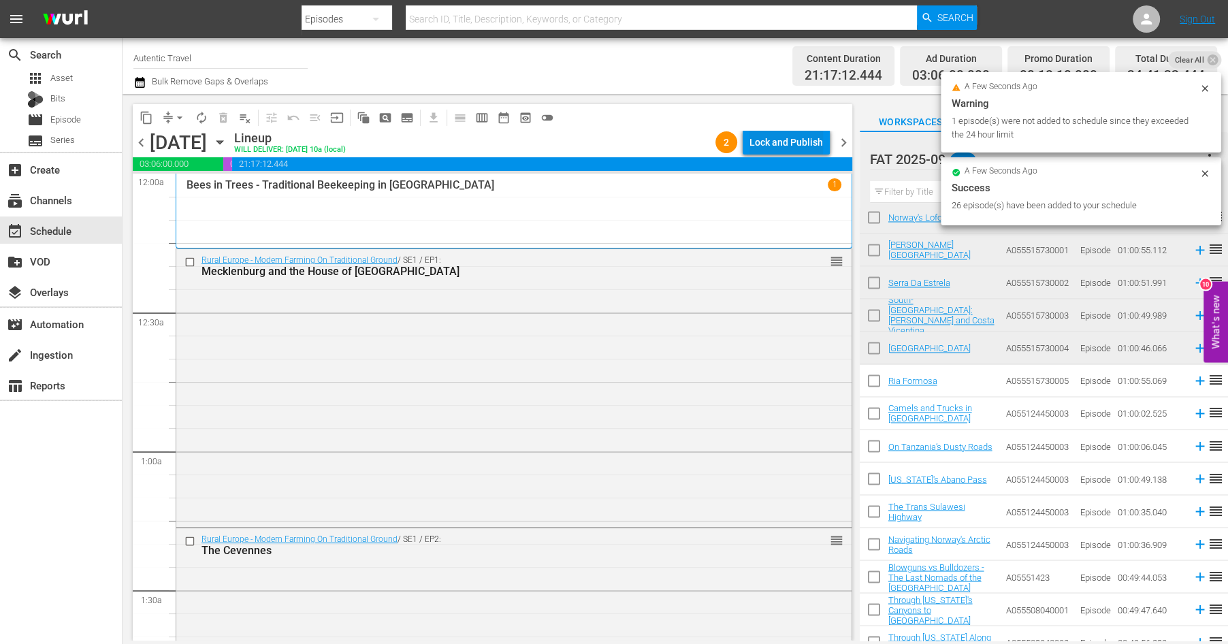
click at [819, 145] on div "Lock and Publish" at bounding box center [787, 142] width 74 height 25
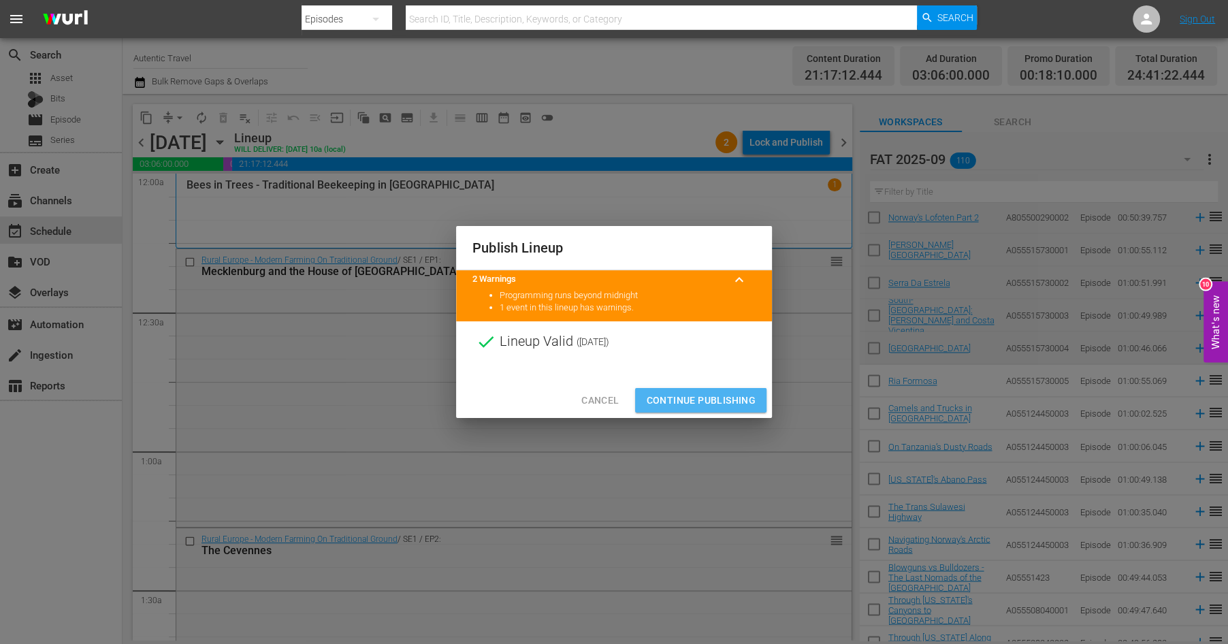
click at [735, 395] on span "Continue Publishing" at bounding box center [701, 400] width 110 height 17
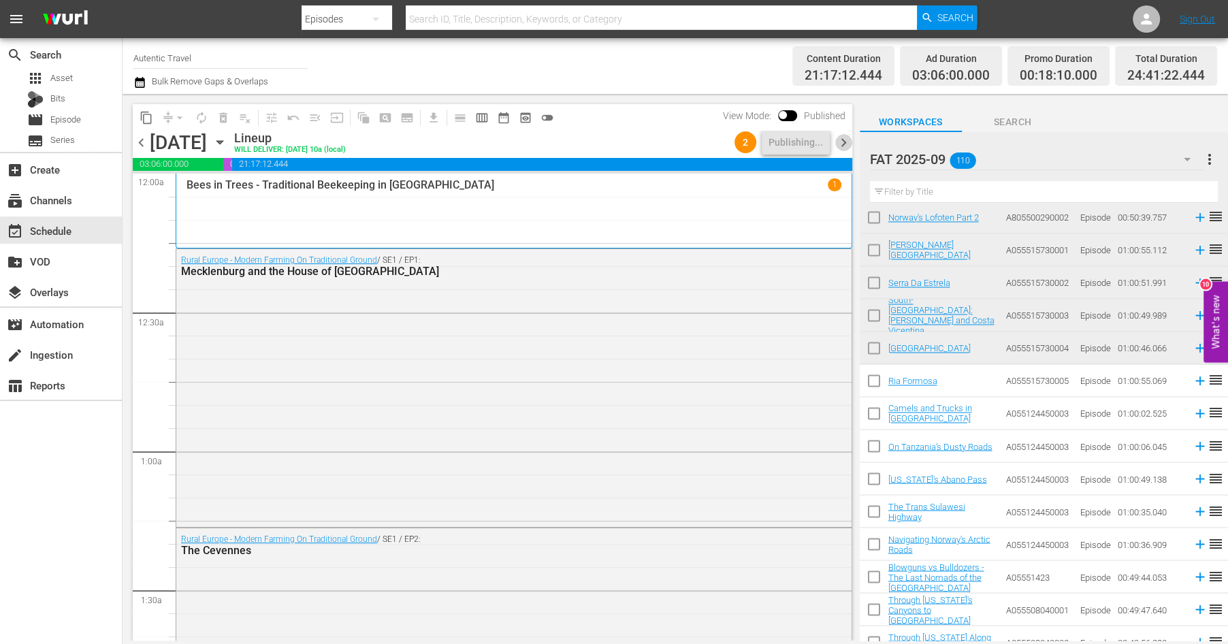
click at [842, 140] on span "chevron_right" at bounding box center [843, 142] width 17 height 17
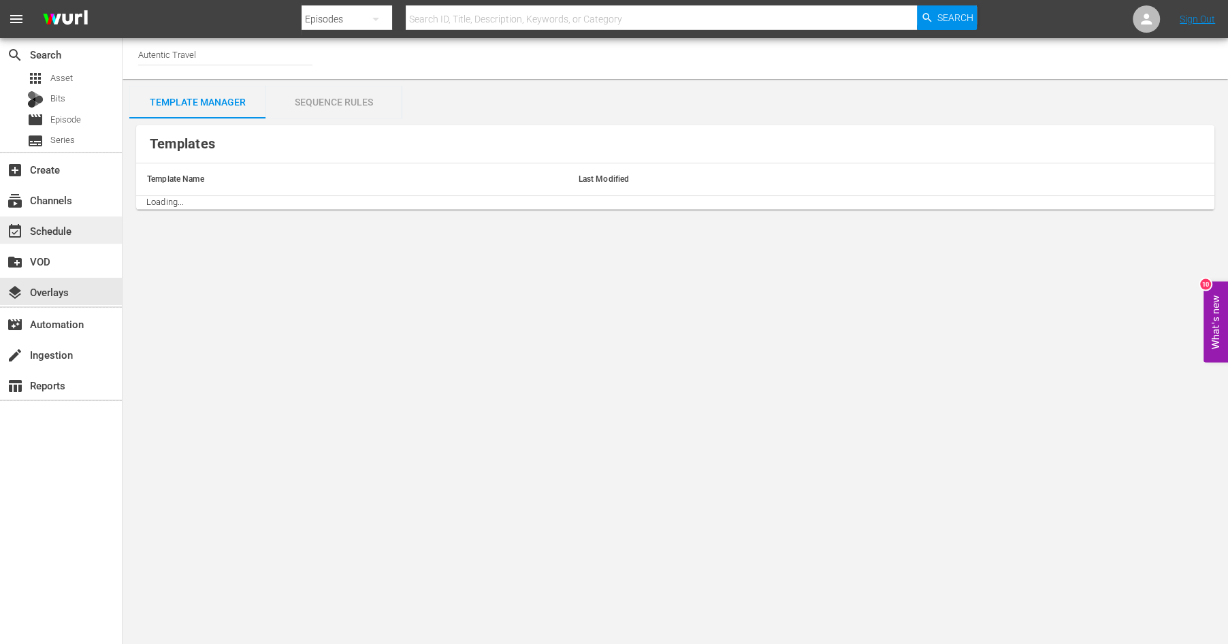
click at [54, 222] on div "event_available Schedule" at bounding box center [61, 230] width 122 height 27
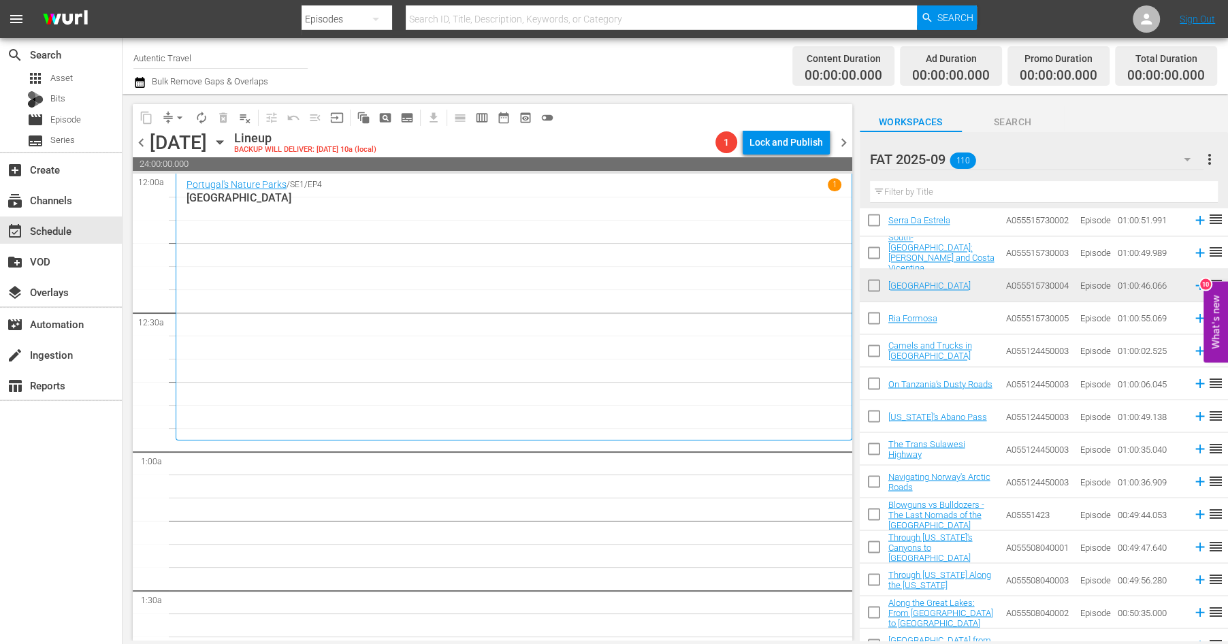
scroll to position [2120, 0]
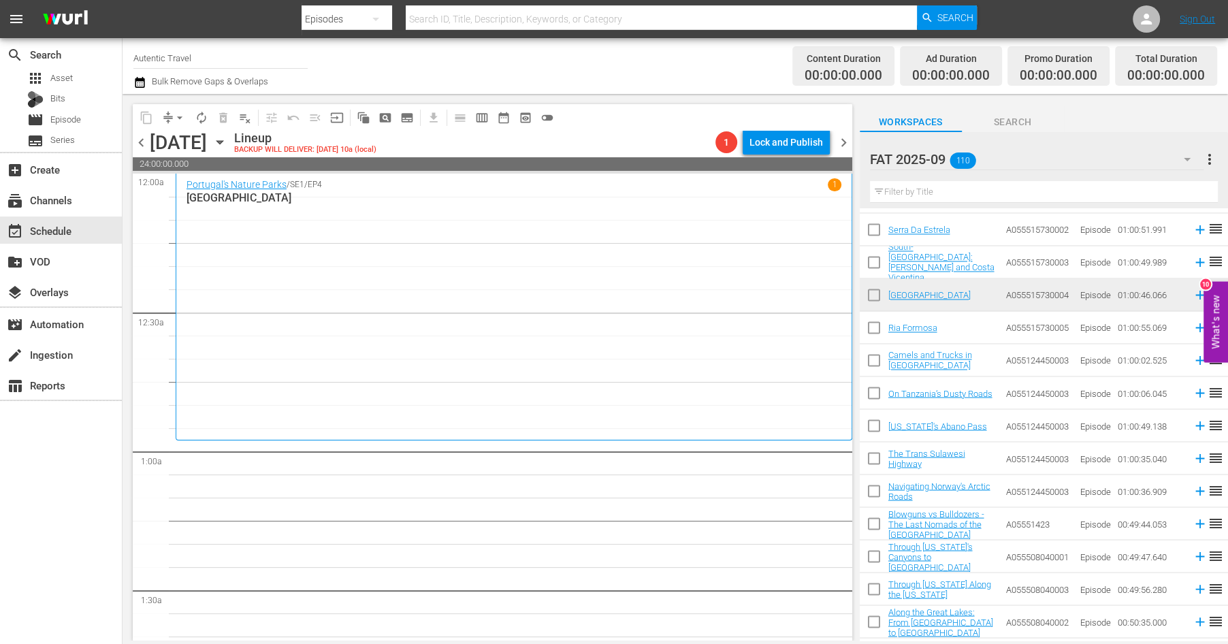
click at [876, 332] on input "checkbox" at bounding box center [874, 330] width 29 height 29
checkbox input "true"
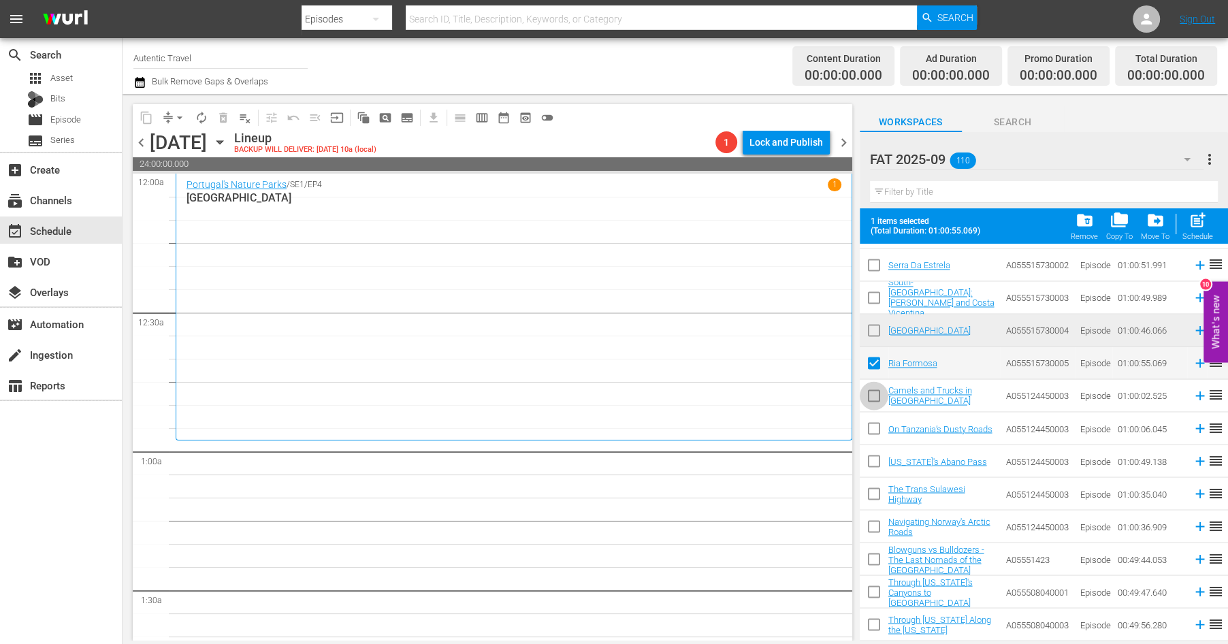
click at [872, 392] on input "checkbox" at bounding box center [874, 398] width 29 height 29
checkbox input "true"
drag, startPoint x: 872, startPoint y: 420, endPoint x: 872, endPoint y: 463, distance: 42.9
click at [872, 421] on input "checkbox" at bounding box center [874, 431] width 29 height 29
checkbox input "true"
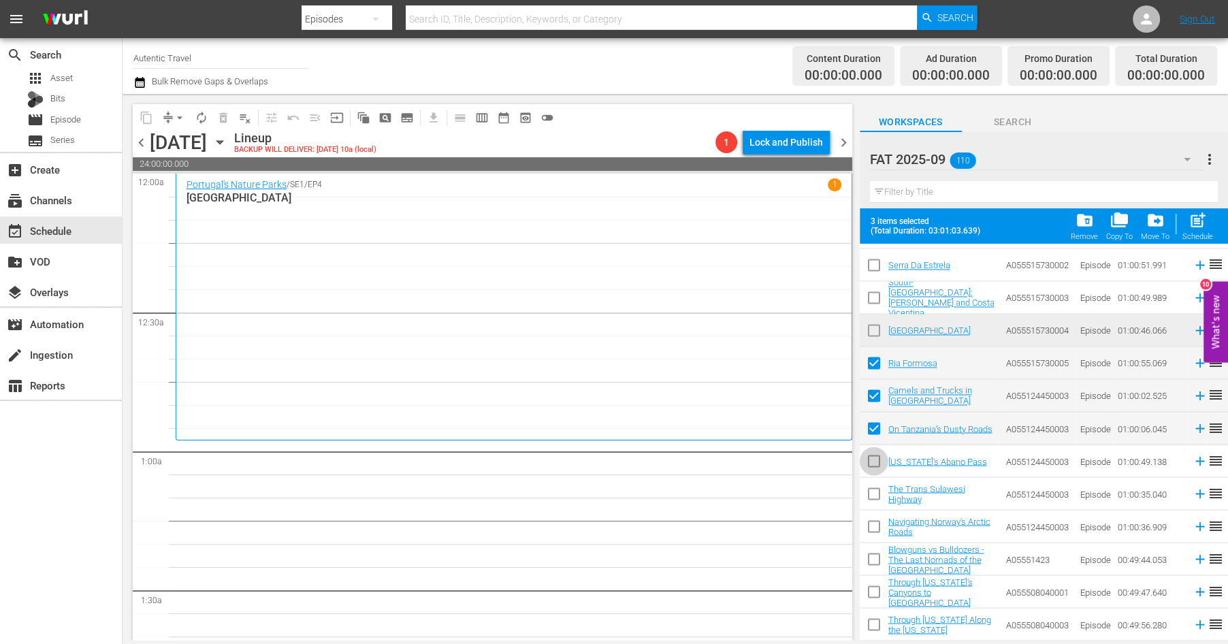
click at [872, 463] on input "checkbox" at bounding box center [874, 463] width 29 height 29
checkbox input "true"
click at [872, 491] on input "checkbox" at bounding box center [874, 496] width 29 height 29
checkbox input "true"
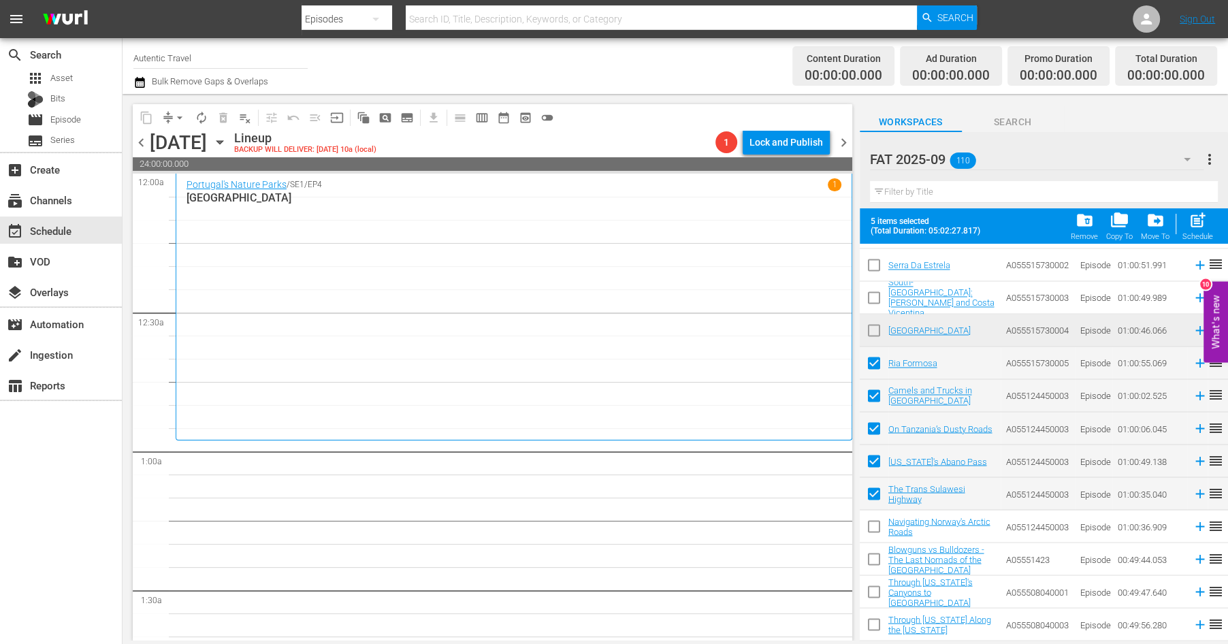
click at [872, 528] on input "checkbox" at bounding box center [874, 529] width 29 height 29
checkbox input "true"
click at [876, 564] on input "checkbox" at bounding box center [874, 561] width 29 height 29
checkbox input "true"
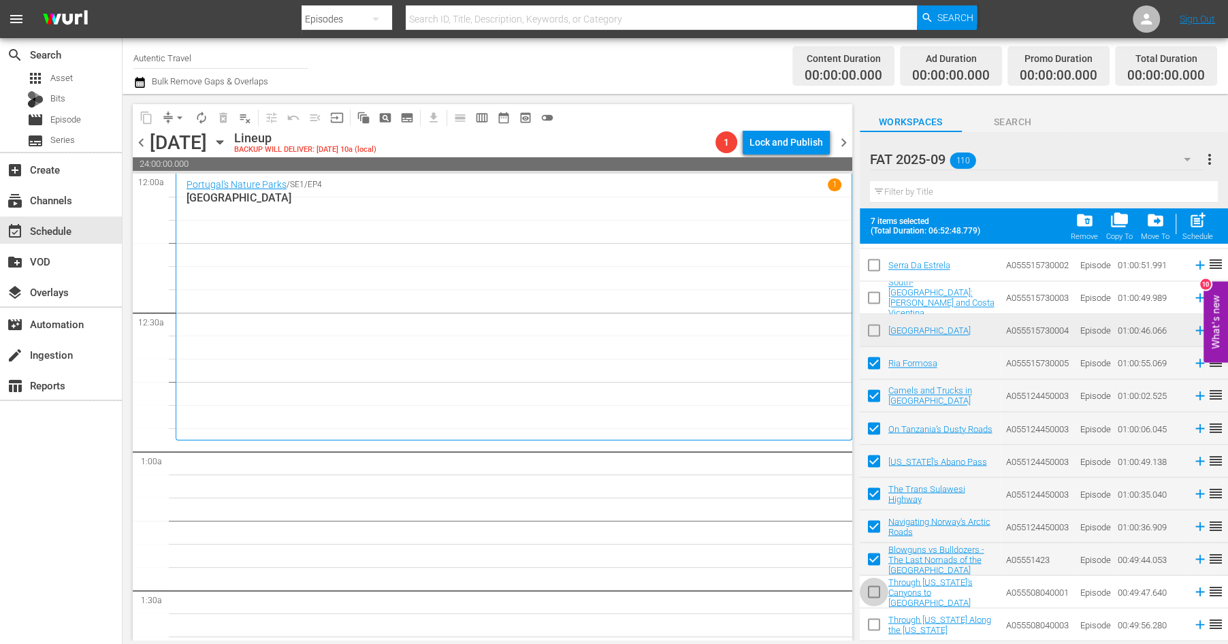
click at [876, 595] on input "checkbox" at bounding box center [874, 594] width 29 height 29
checkbox input "true"
click at [878, 624] on input "checkbox" at bounding box center [874, 627] width 29 height 29
checkbox input "true"
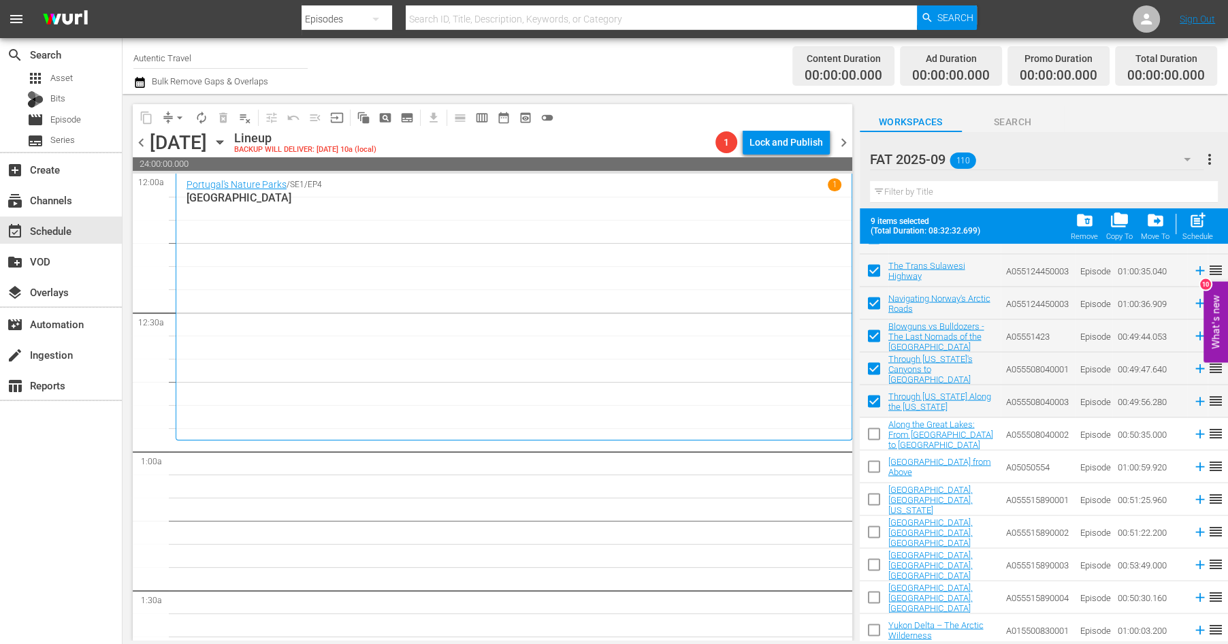
scroll to position [2354, 0]
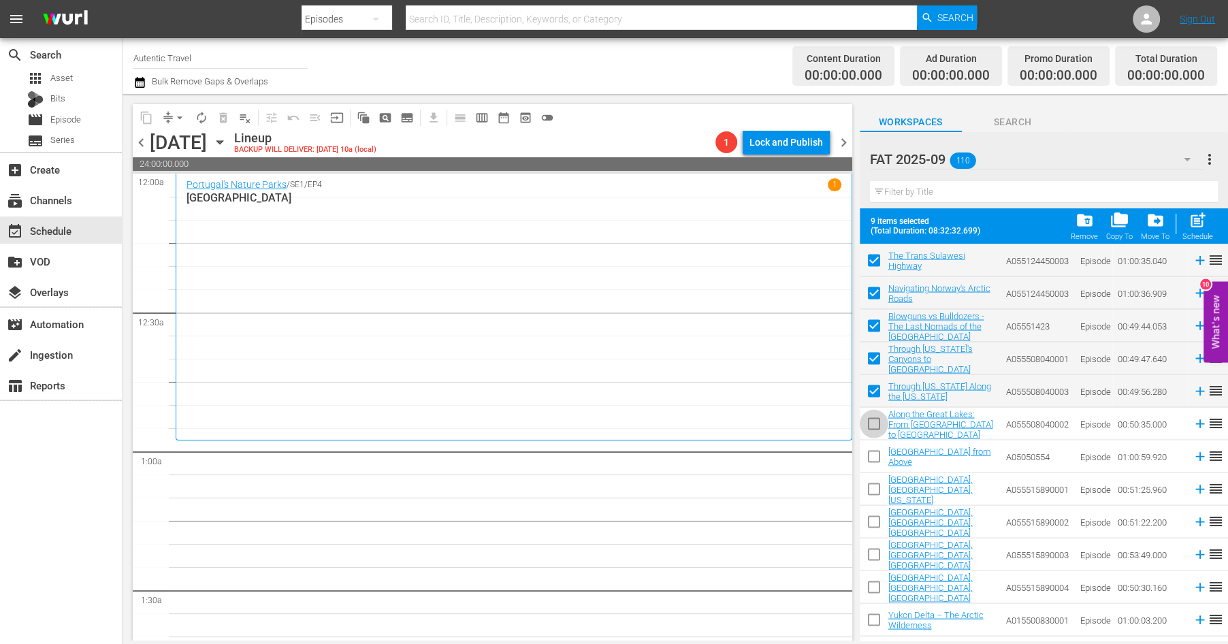
click at [876, 425] on input "checkbox" at bounding box center [874, 426] width 29 height 29
checkbox input "true"
click at [874, 456] on input "checkbox" at bounding box center [874, 459] width 29 height 29
checkbox input "true"
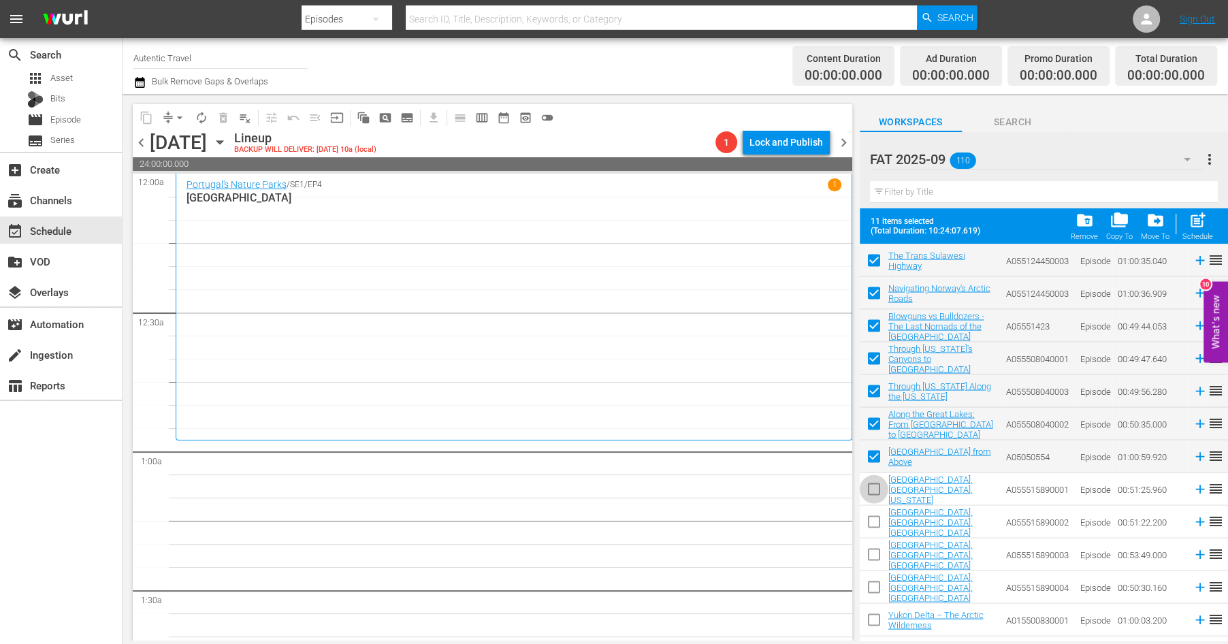
click at [876, 485] on input "checkbox" at bounding box center [874, 491] width 29 height 29
checkbox input "true"
click at [874, 517] on input "checkbox" at bounding box center [874, 524] width 29 height 29
checkbox input "true"
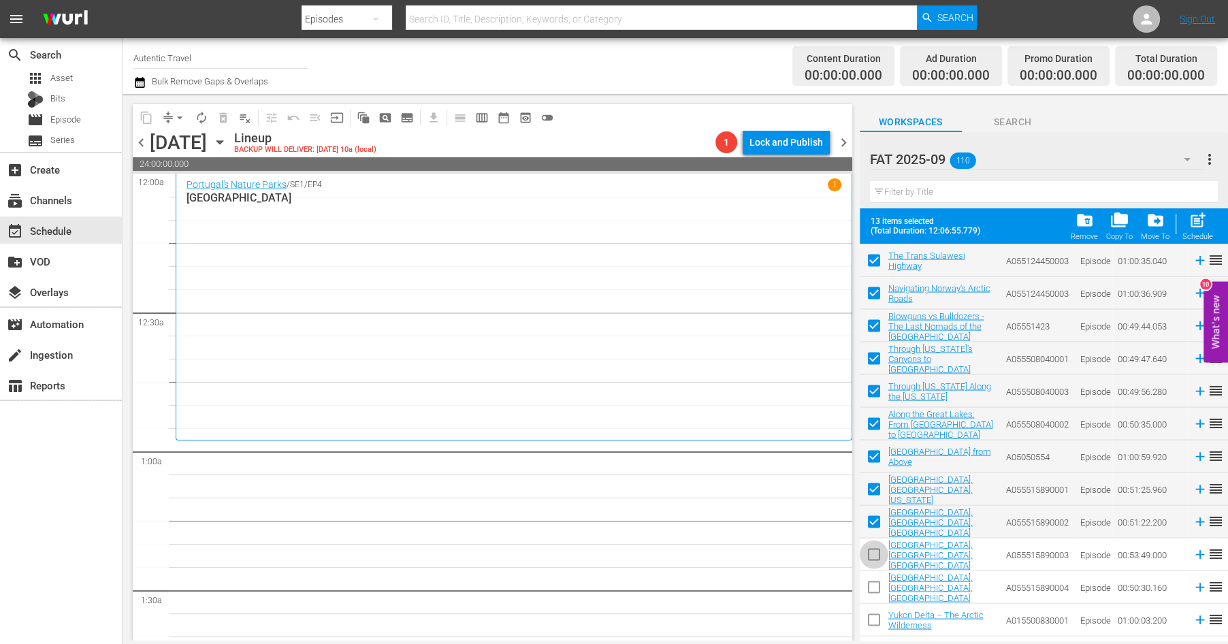
click at [874, 560] on input "checkbox" at bounding box center [874, 557] width 29 height 29
checkbox input "true"
drag, startPoint x: 874, startPoint y: 584, endPoint x: 874, endPoint y: 611, distance: 26.6
click at [874, 584] on input "checkbox" at bounding box center [874, 589] width 29 height 29
checkbox input "true"
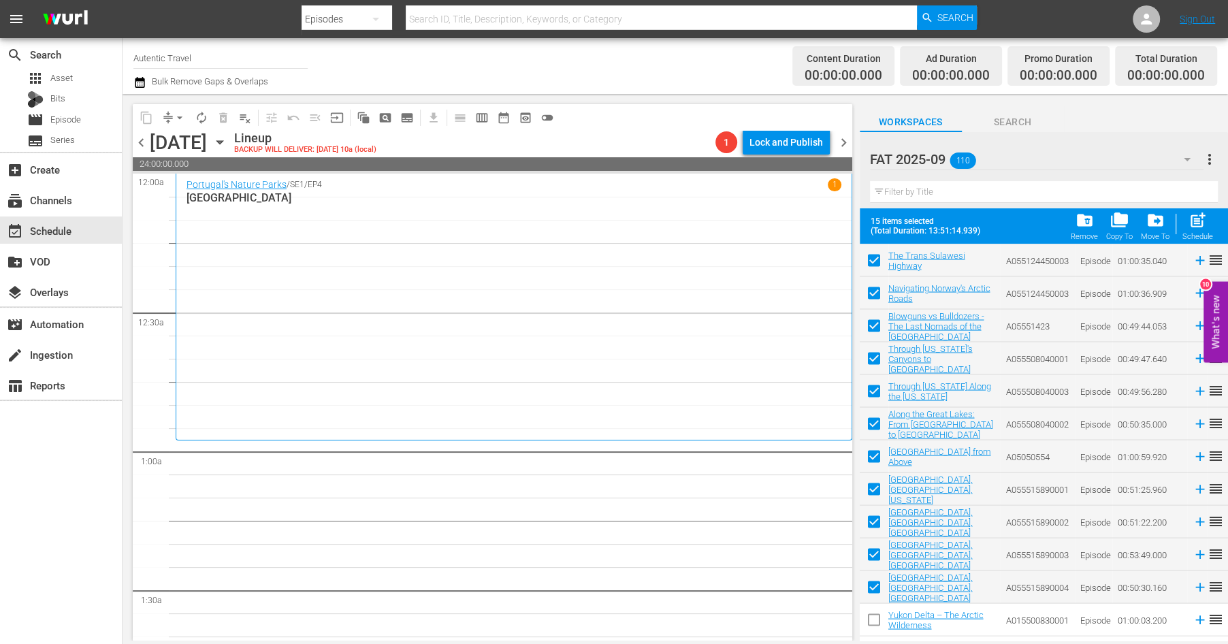
click at [874, 616] on input "checkbox" at bounding box center [874, 622] width 29 height 29
checkbox input "true"
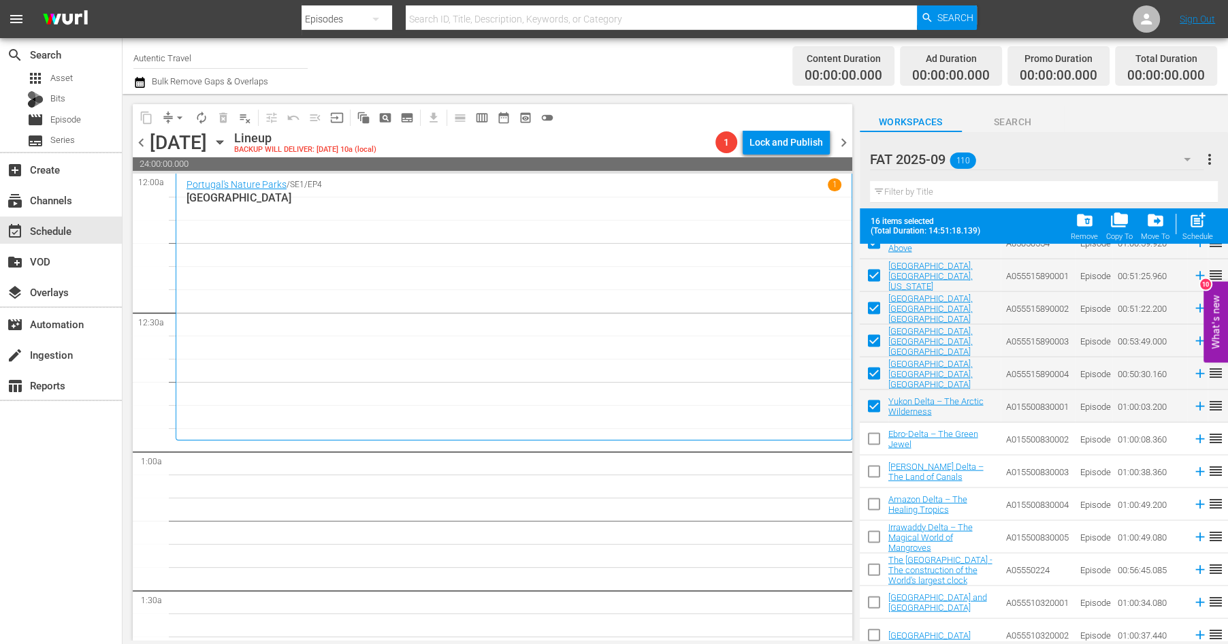
scroll to position [2577, 0]
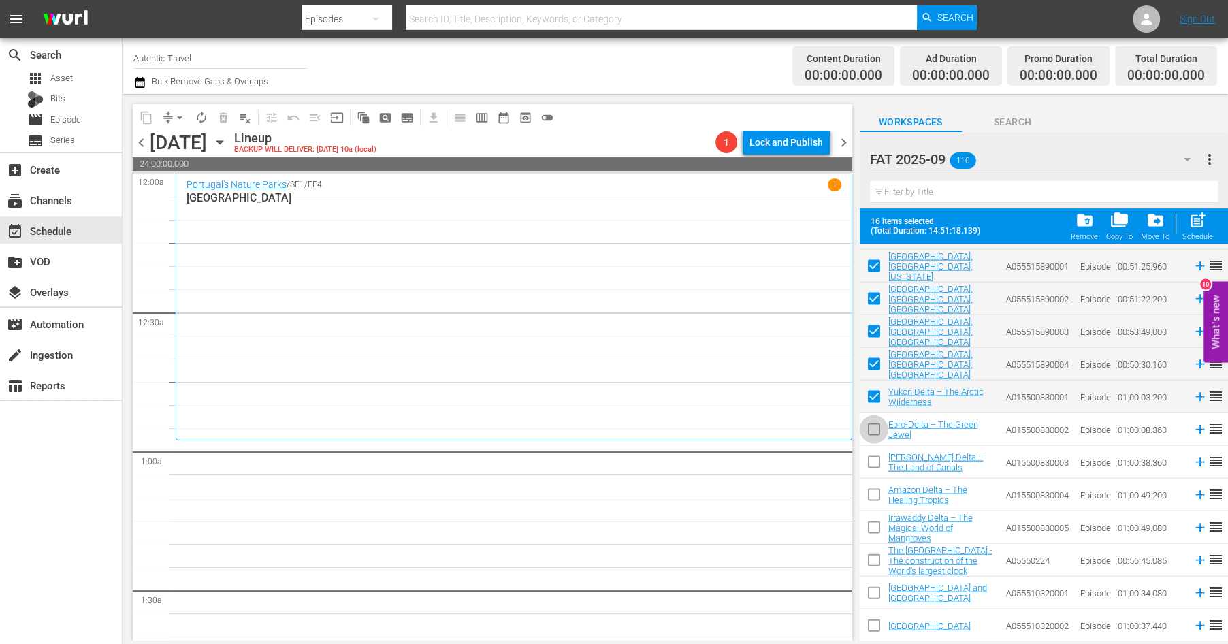
click at [871, 432] on input "checkbox" at bounding box center [874, 432] width 29 height 29
checkbox input "true"
click at [882, 456] on input "checkbox" at bounding box center [874, 465] width 29 height 29
checkbox input "true"
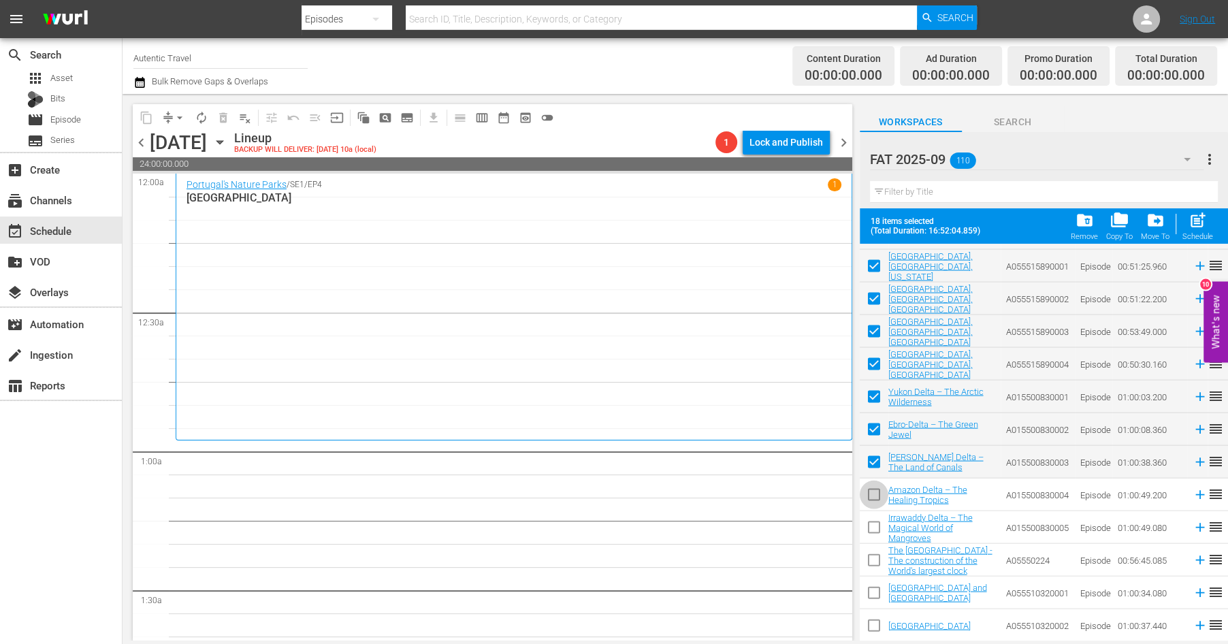
click at [878, 490] on input "checkbox" at bounding box center [874, 497] width 29 height 29
checkbox input "true"
click at [880, 532] on input "checkbox" at bounding box center [874, 530] width 29 height 29
checkbox input "true"
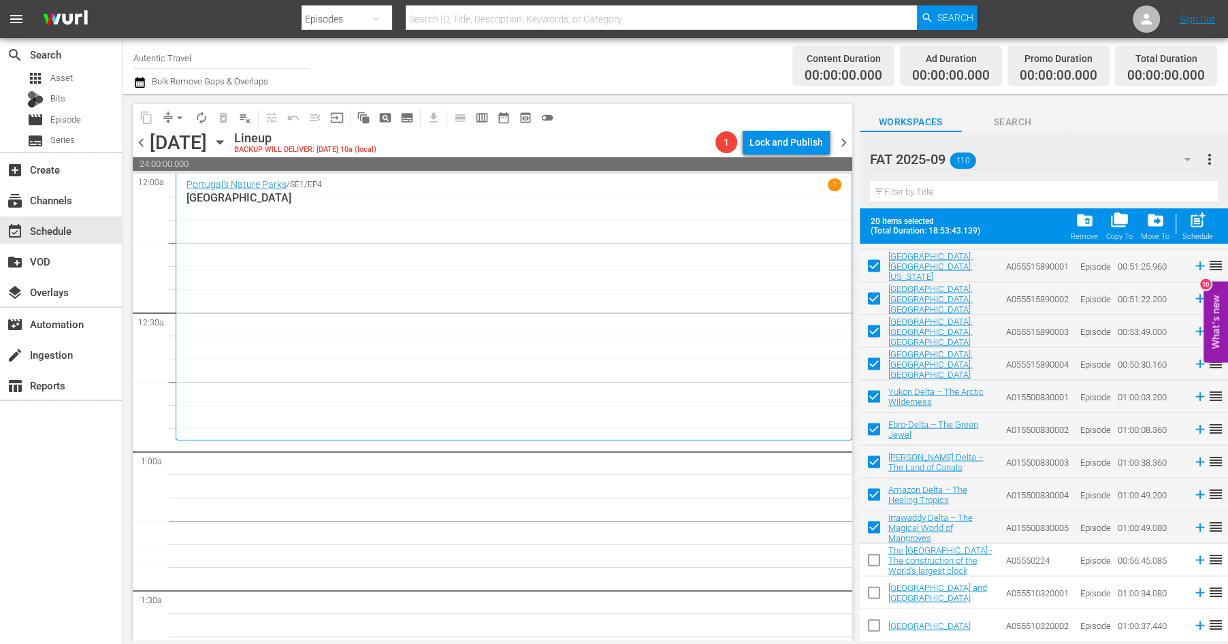
click at [877, 560] on input "checkbox" at bounding box center [874, 563] width 29 height 29
checkbox input "true"
click at [877, 593] on input "checkbox" at bounding box center [874, 595] width 29 height 29
checkbox input "true"
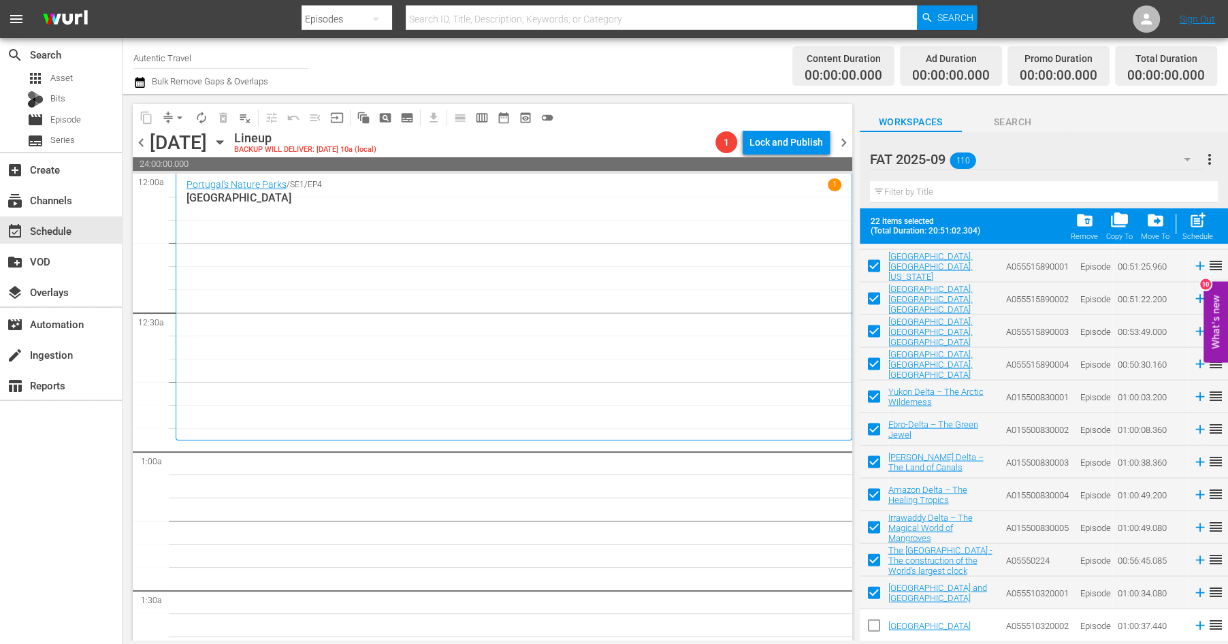
drag, startPoint x: 878, startPoint y: 625, endPoint x: 895, endPoint y: 610, distance: 23.2
click at [878, 625] on input "checkbox" at bounding box center [874, 628] width 29 height 29
checkbox input "true"
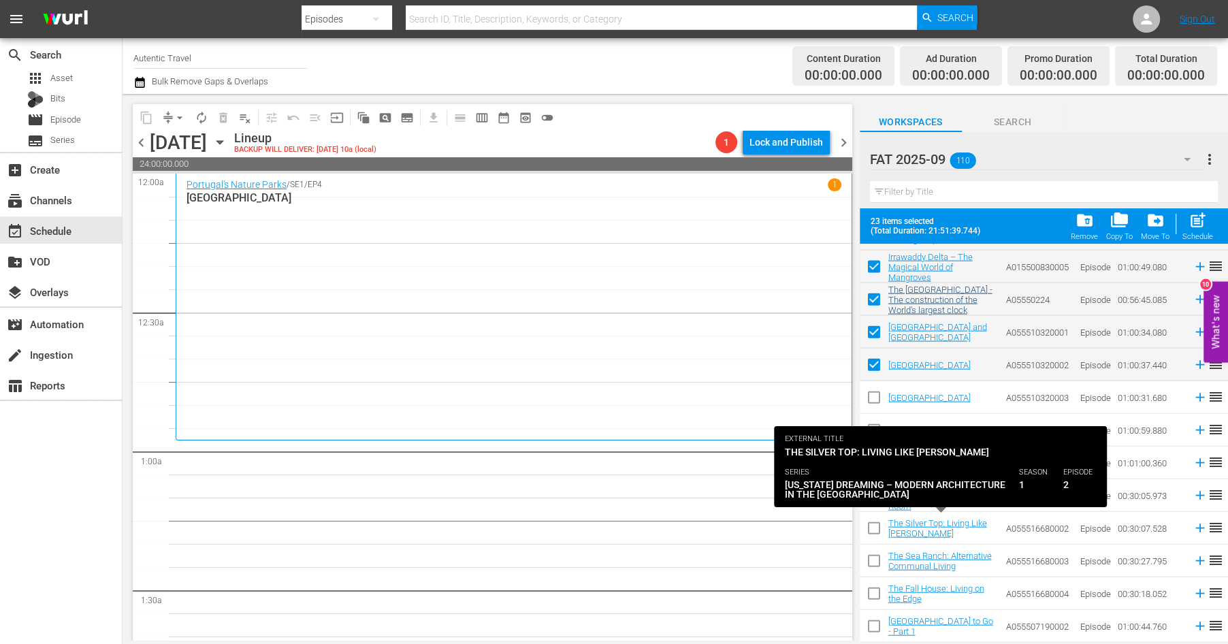
scroll to position [2841, 0]
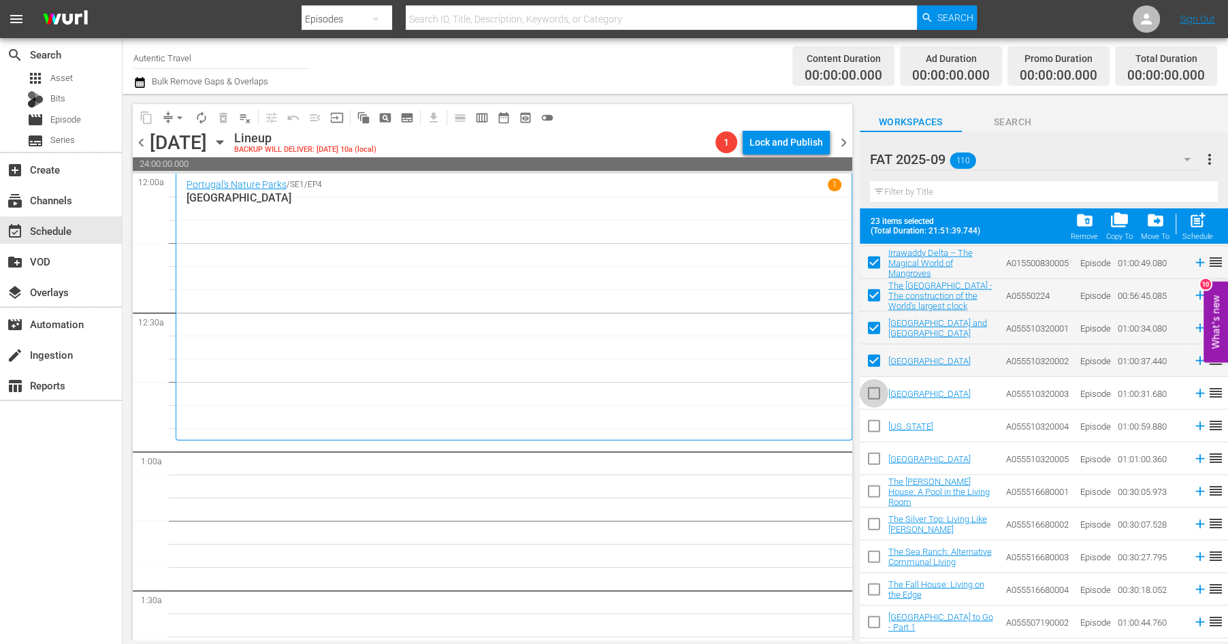
click at [873, 395] on input "checkbox" at bounding box center [874, 396] width 29 height 29
checkbox input "true"
click at [873, 432] on input "checkbox" at bounding box center [874, 429] width 29 height 29
checkbox input "true"
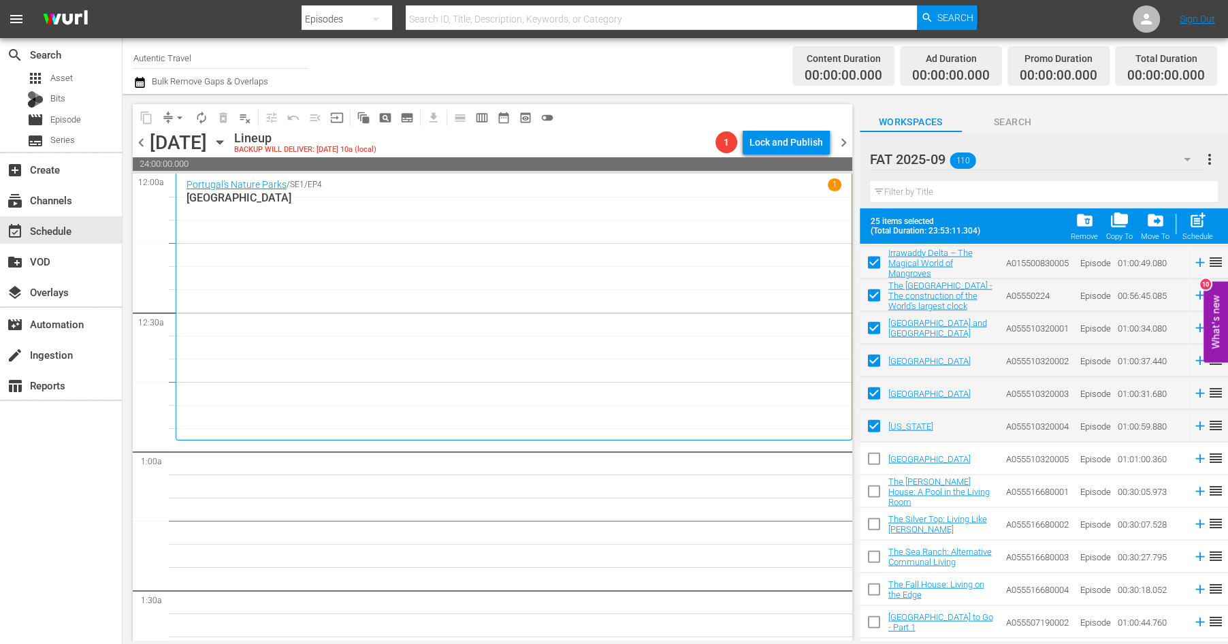
drag, startPoint x: 873, startPoint y: 455, endPoint x: 872, endPoint y: 490, distance: 34.7
click at [873, 455] on input "checkbox" at bounding box center [874, 461] width 29 height 29
checkbox input "true"
click at [872, 490] on input "checkbox" at bounding box center [874, 494] width 29 height 29
checkbox input "true"
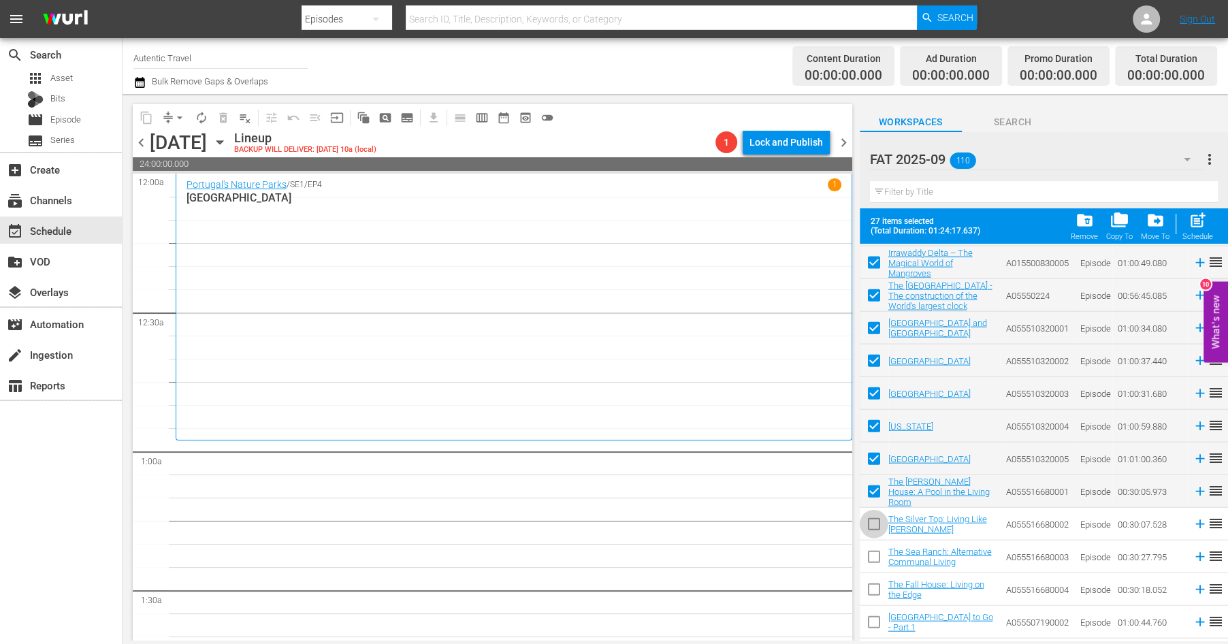
drag, startPoint x: 872, startPoint y: 522, endPoint x: 871, endPoint y: 555, distance: 33.4
click at [872, 523] on input "checkbox" at bounding box center [874, 527] width 29 height 29
checkbox input "true"
click at [872, 560] on input "checkbox" at bounding box center [874, 559] width 29 height 29
checkbox input "true"
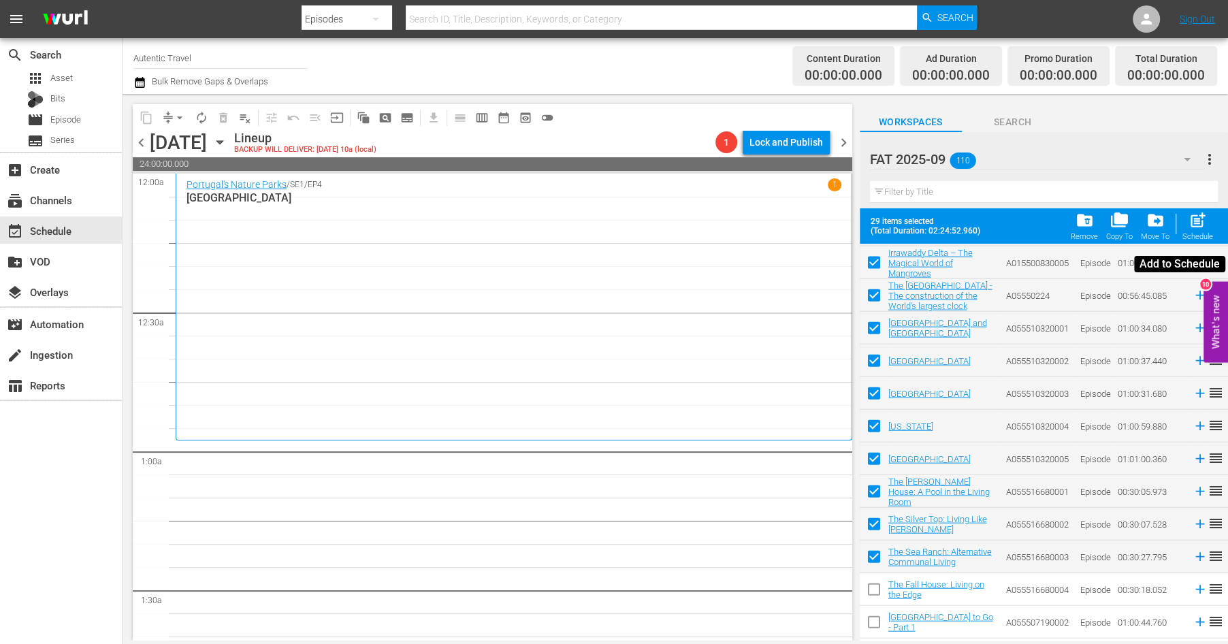
click at [1199, 227] on span "post_add" at bounding box center [1198, 220] width 18 height 18
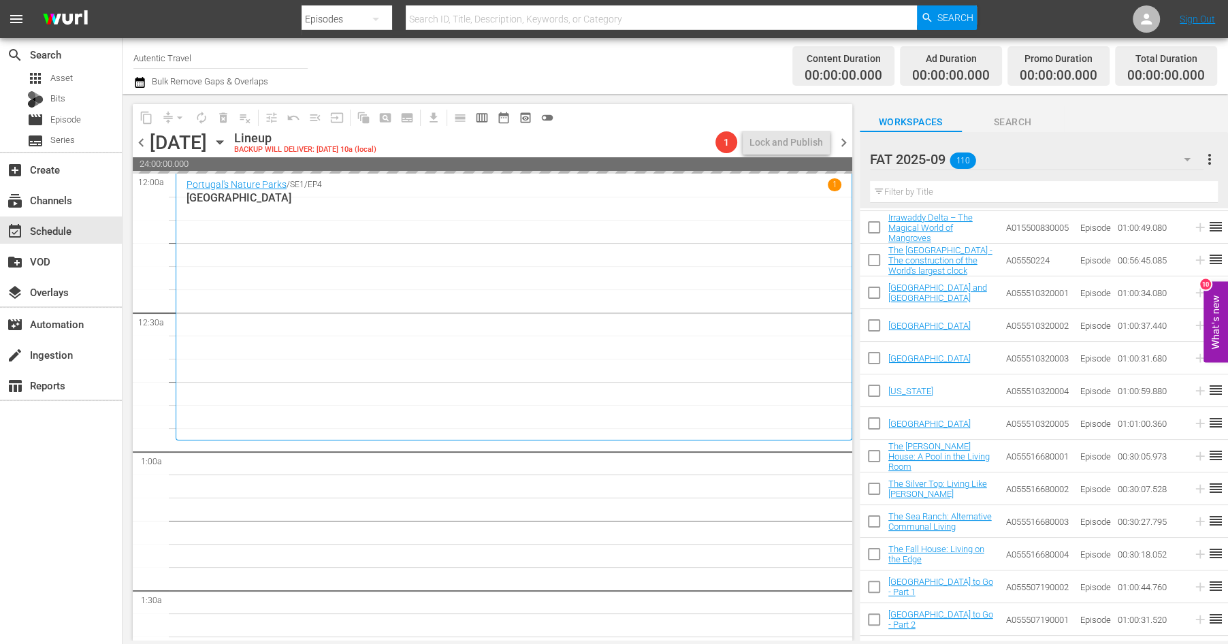
checkbox input "false"
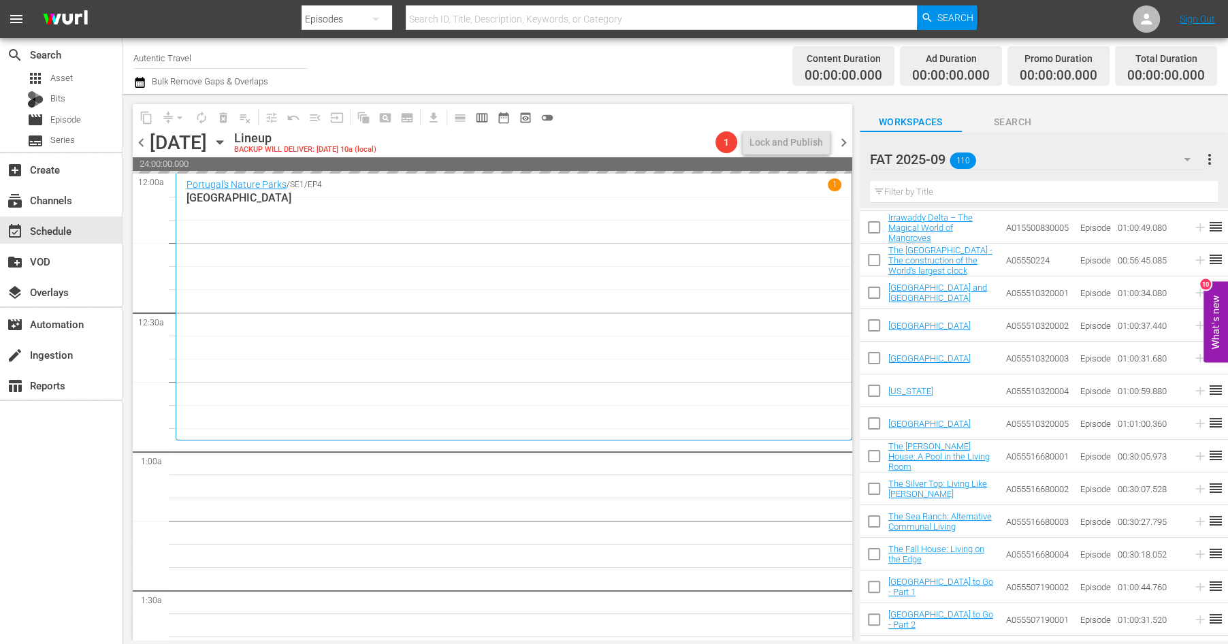
checkbox input "false"
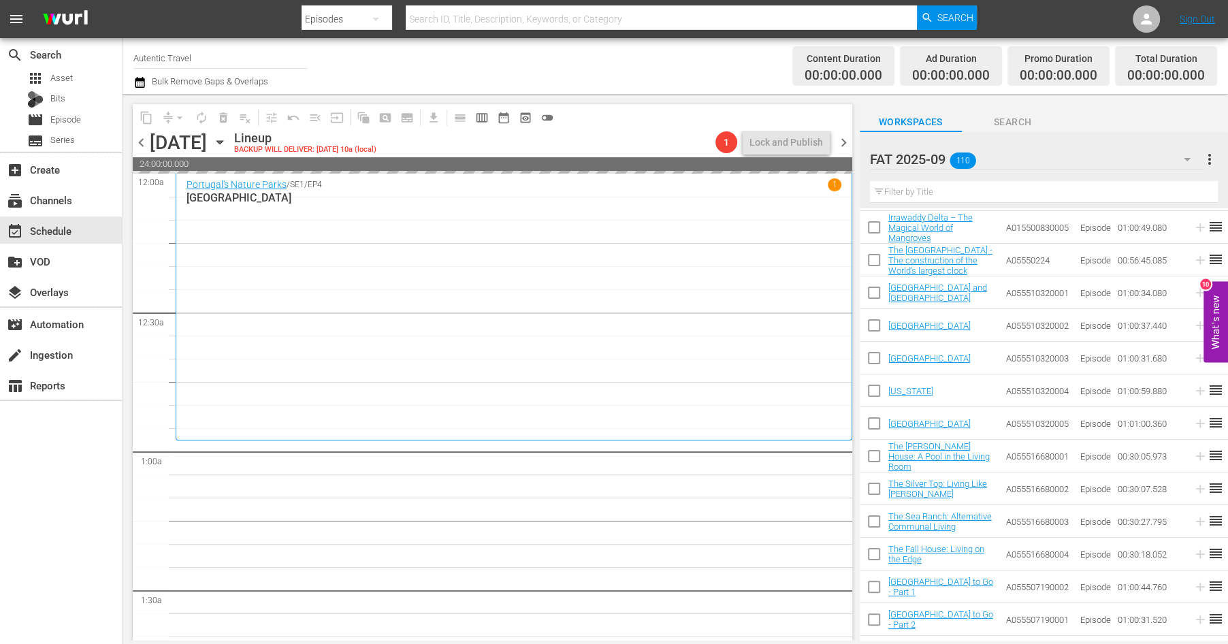
checkbox input "false"
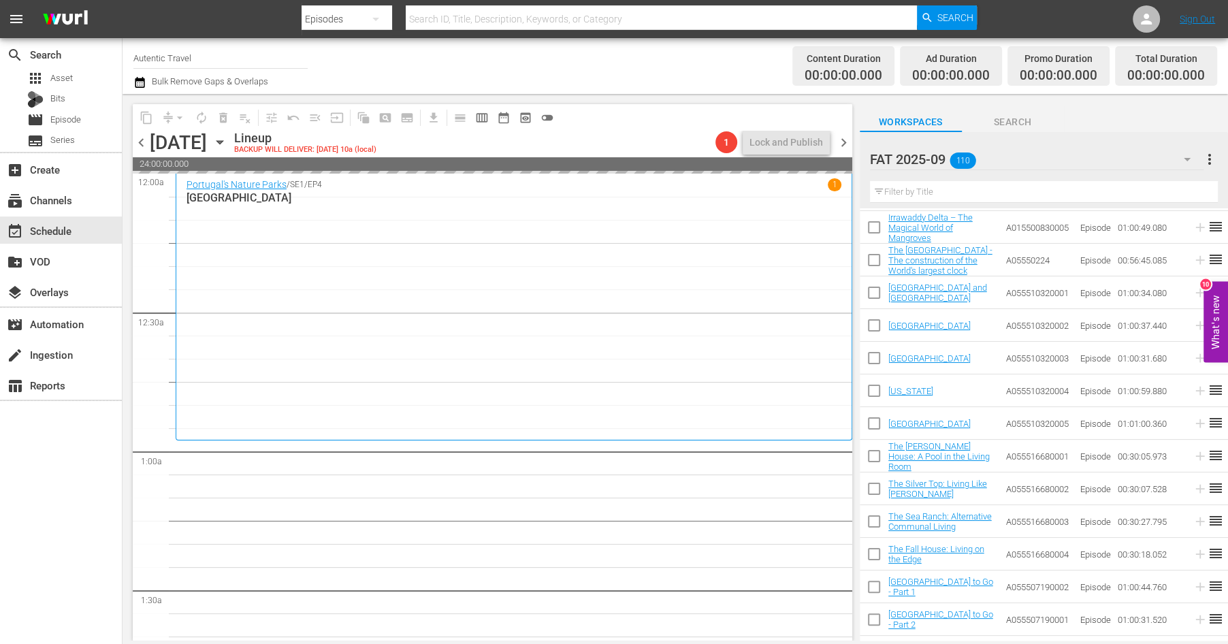
checkbox input "false"
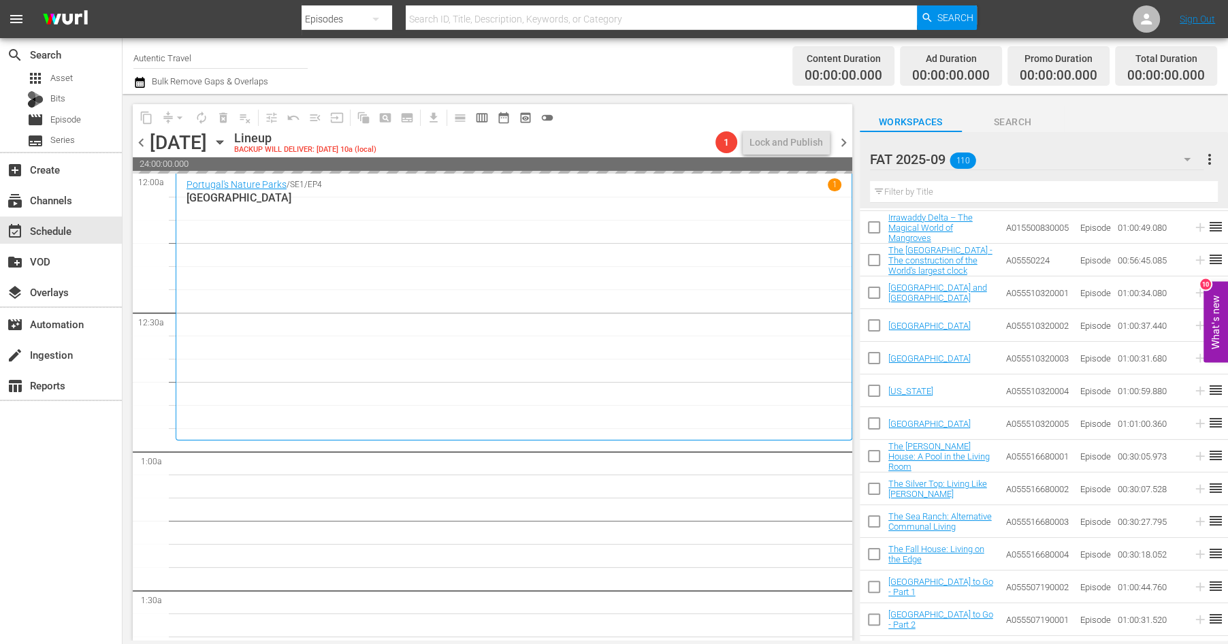
checkbox input "false"
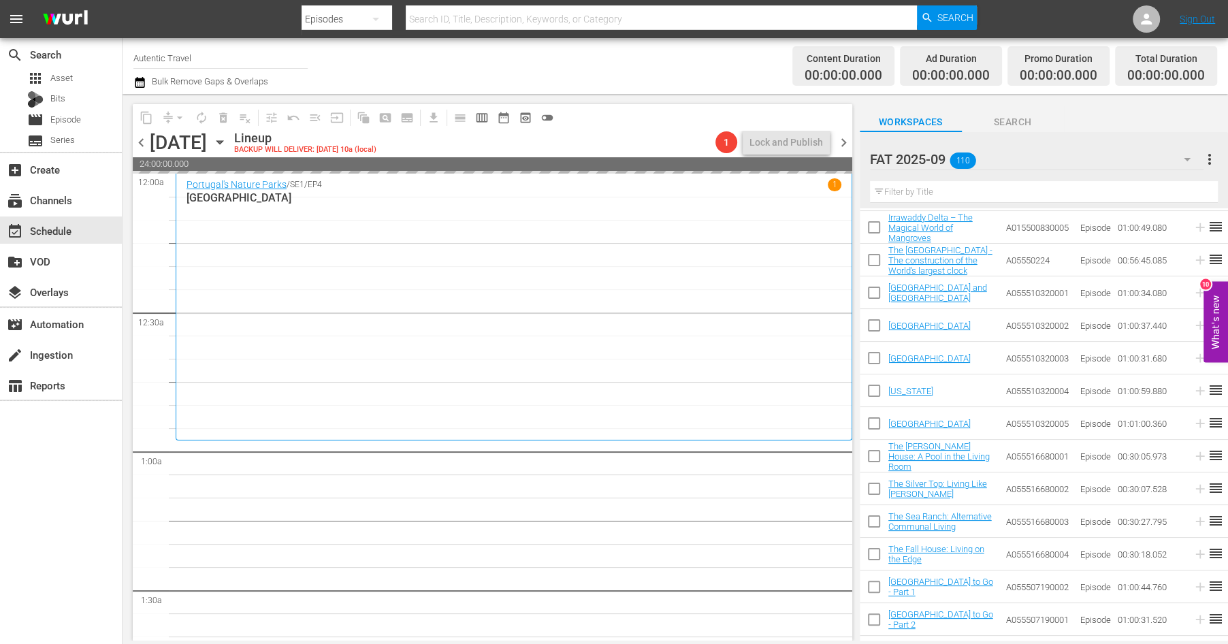
checkbox input "false"
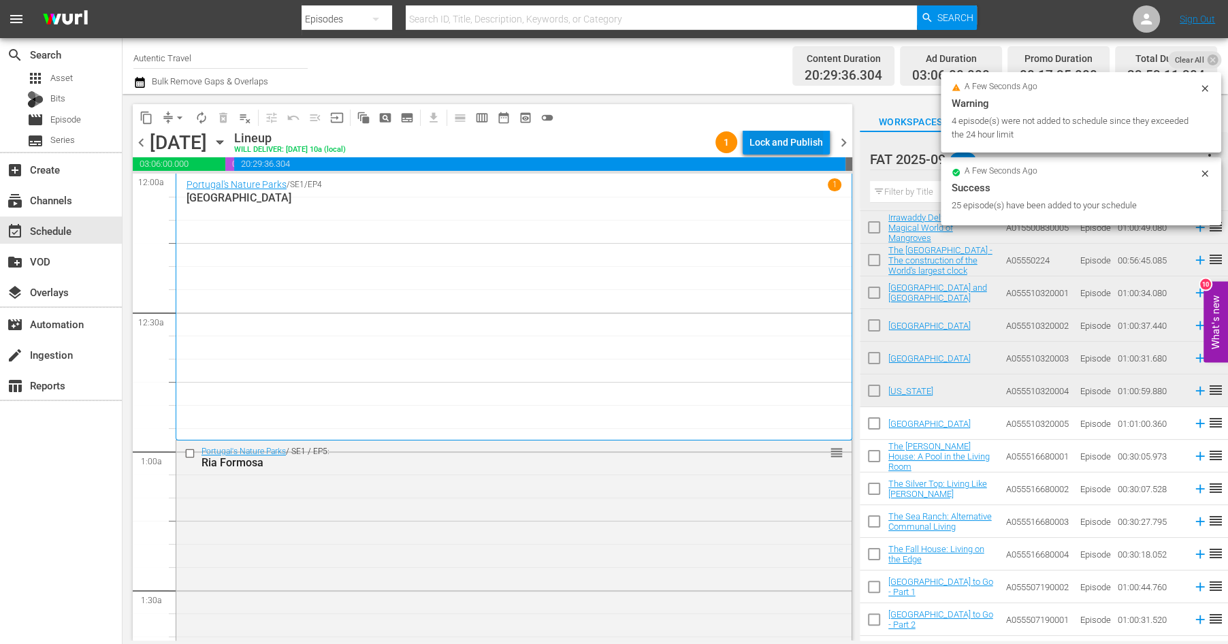
click at [815, 142] on div "Lock and Publish" at bounding box center [787, 142] width 74 height 25
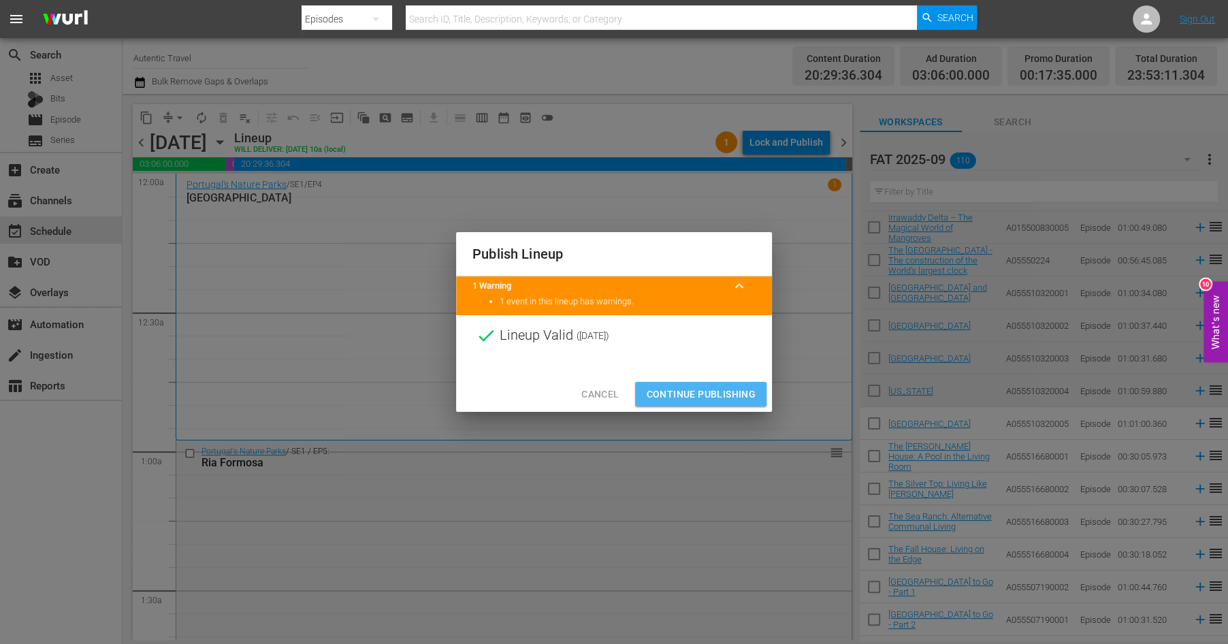
click at [709, 398] on span "Continue Publishing" at bounding box center [701, 394] width 110 height 17
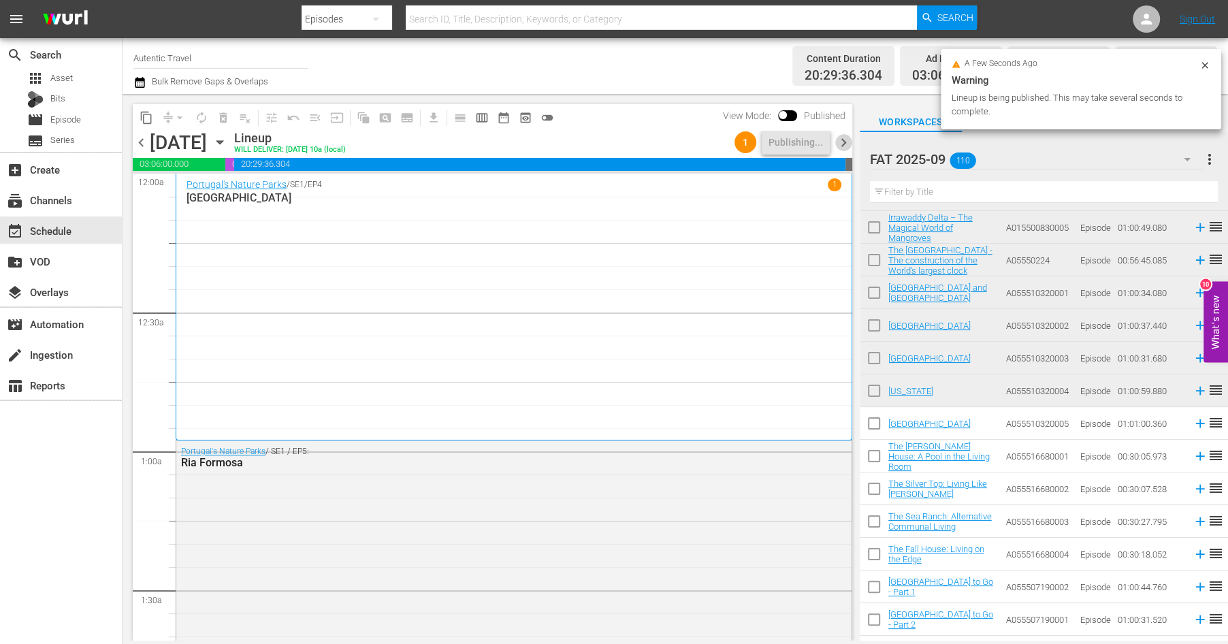
click at [843, 140] on span "chevron_right" at bounding box center [843, 142] width 17 height 17
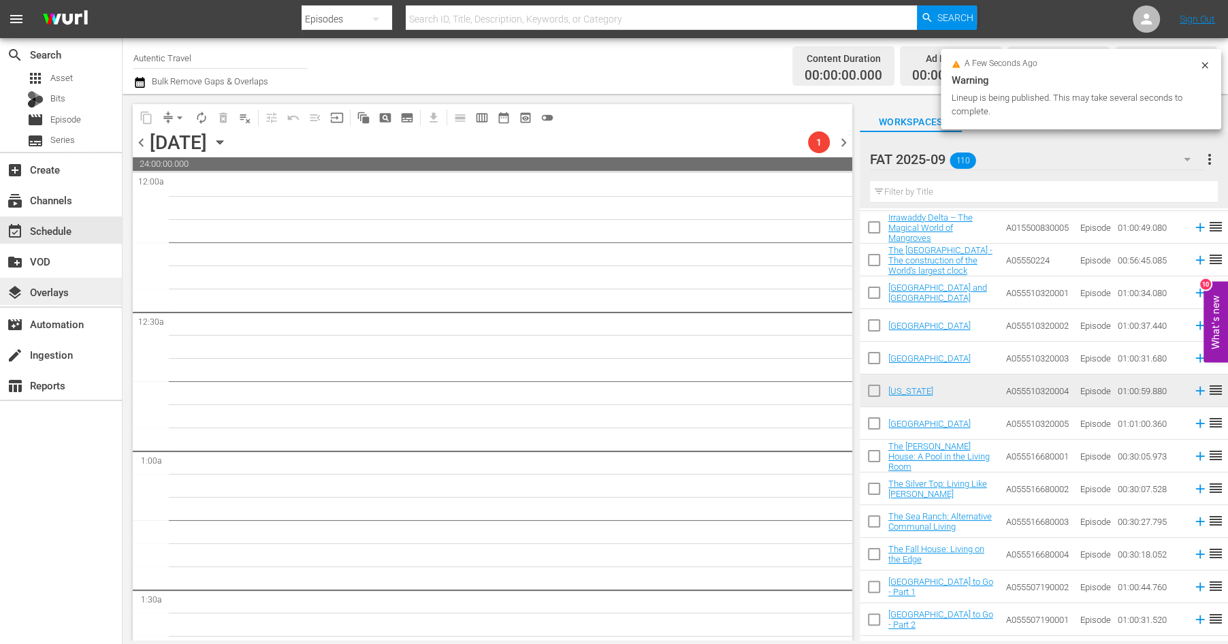
click at [44, 291] on div "layers Overlays" at bounding box center [38, 290] width 76 height 12
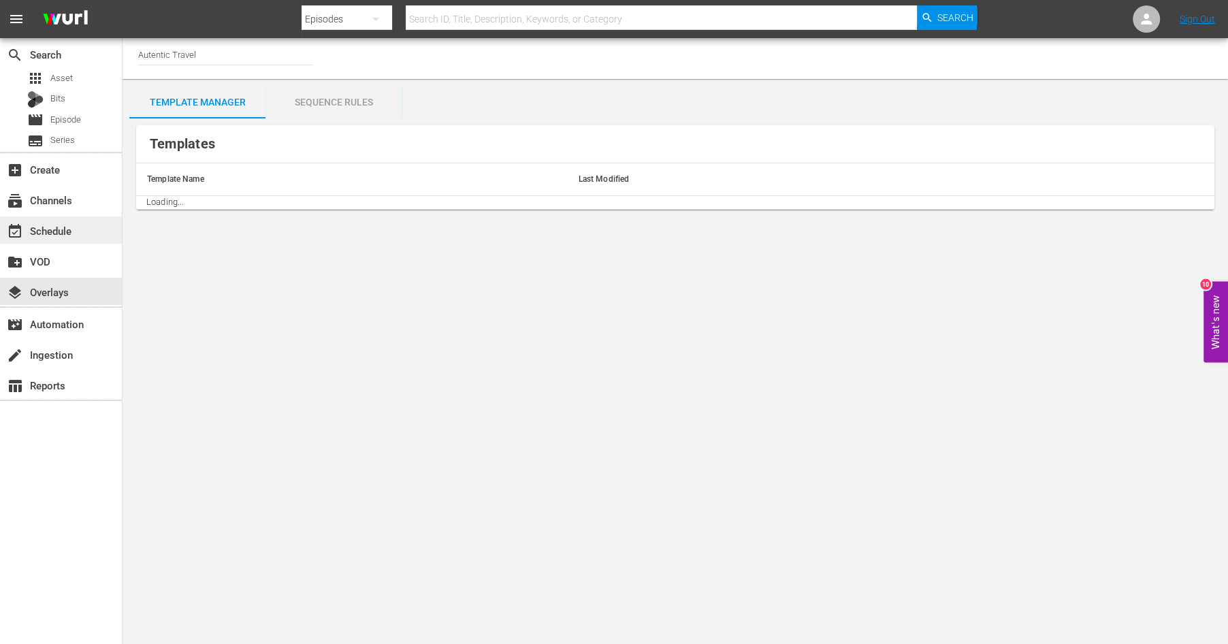
click at [48, 226] on div "event_available Schedule" at bounding box center [38, 229] width 76 height 12
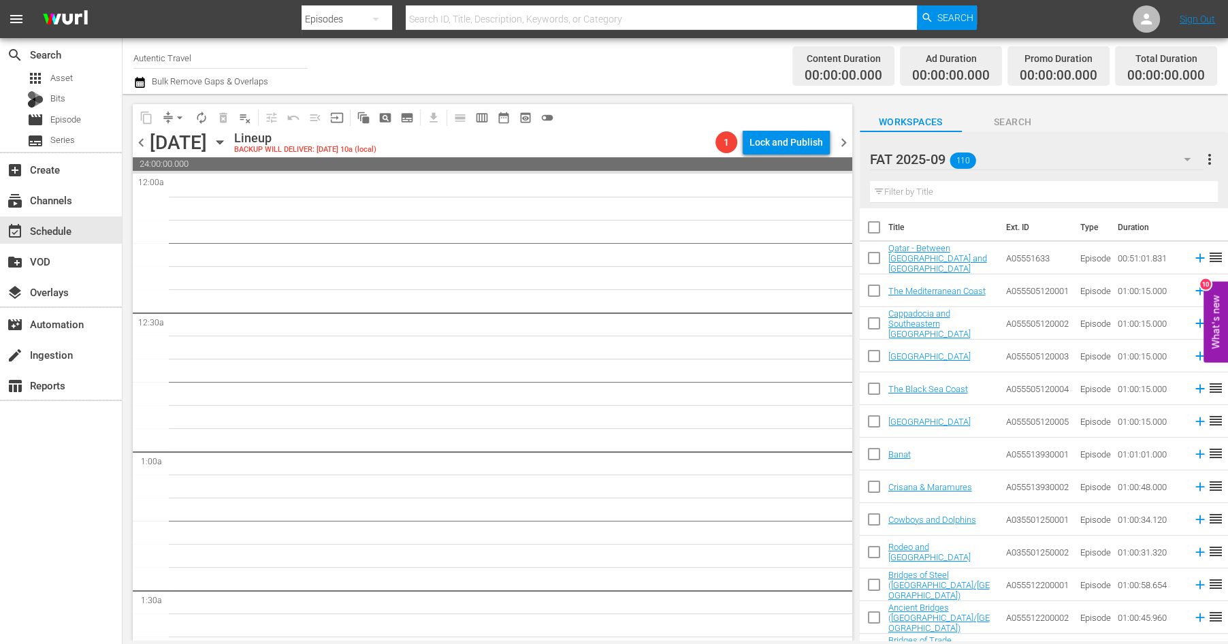
click at [140, 142] on span "chevron_left" at bounding box center [141, 142] width 17 height 17
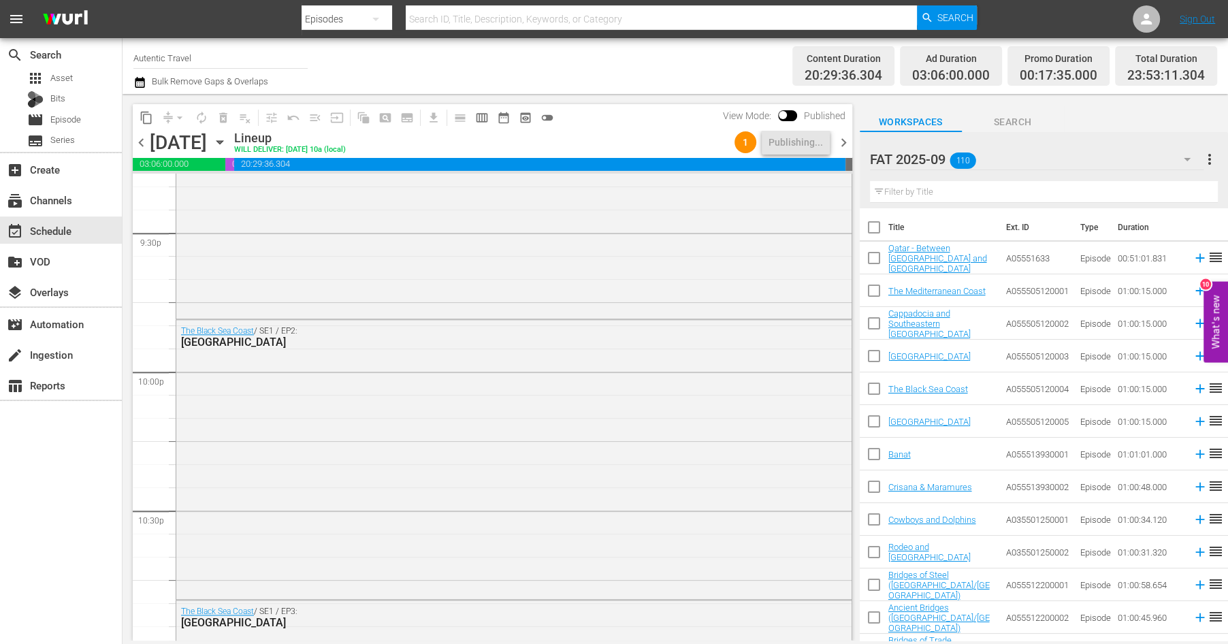
scroll to position [6435, 0]
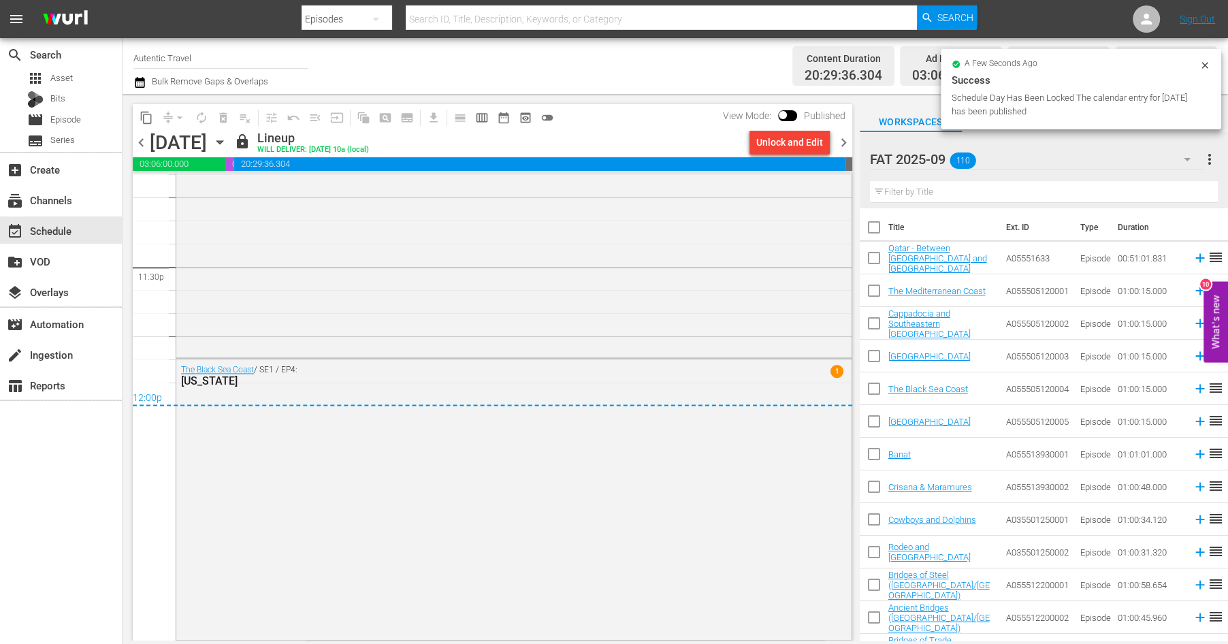
click at [846, 137] on span "chevron_right" at bounding box center [843, 142] width 17 height 17
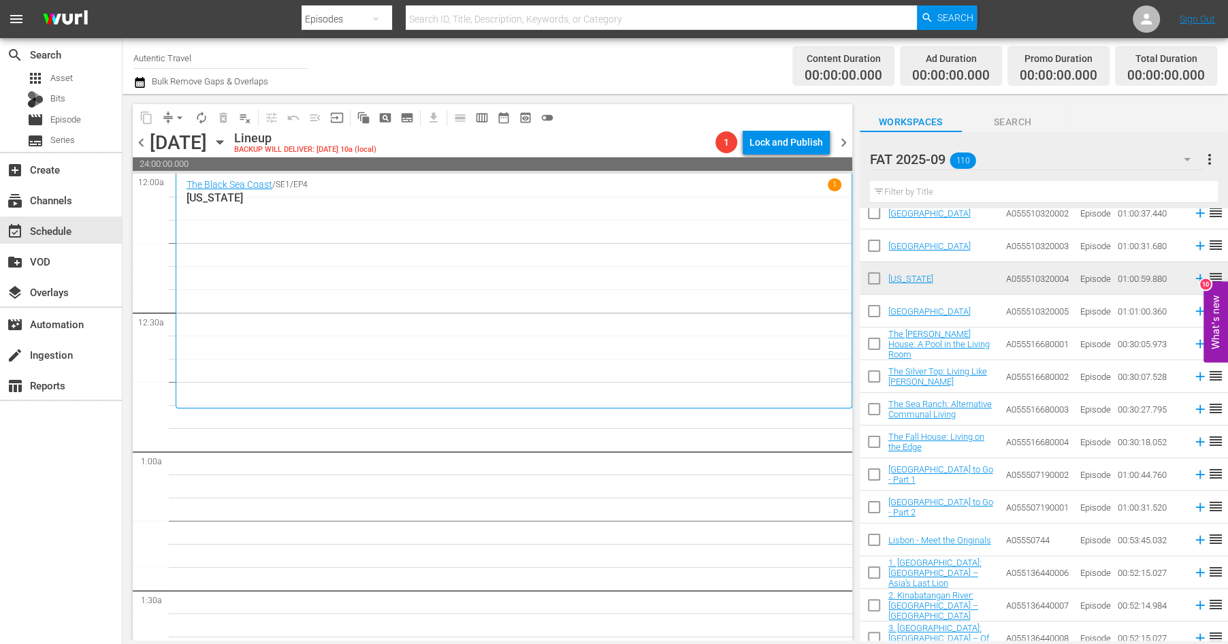
scroll to position [2958, 0]
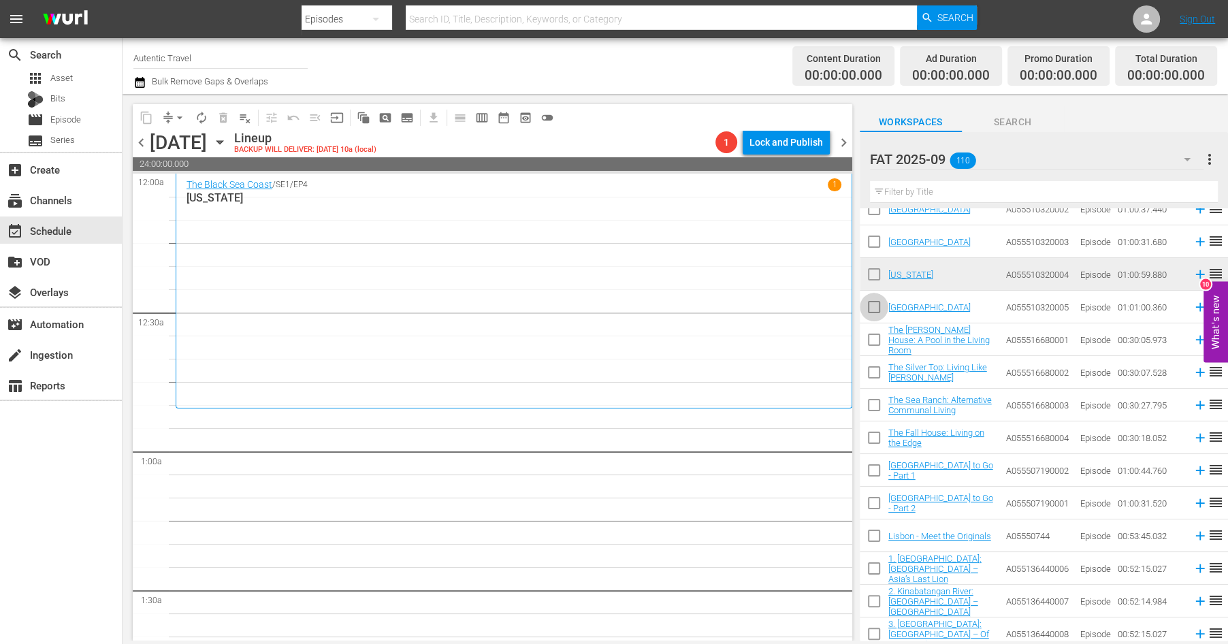
click at [873, 308] on input "checkbox" at bounding box center [874, 310] width 29 height 29
checkbox input "true"
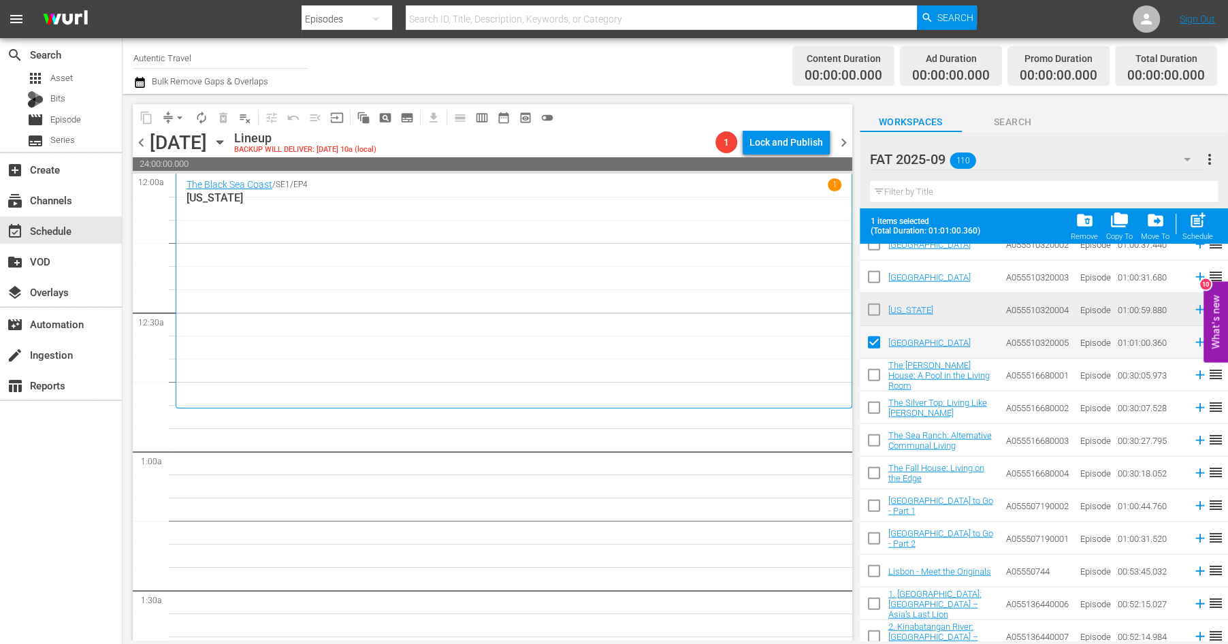
drag, startPoint x: 874, startPoint y: 378, endPoint x: 874, endPoint y: 397, distance: 19.1
click at [874, 378] on input "checkbox" at bounding box center [874, 378] width 29 height 29
checkbox input "true"
click at [874, 408] on input "checkbox" at bounding box center [874, 410] width 29 height 29
checkbox input "true"
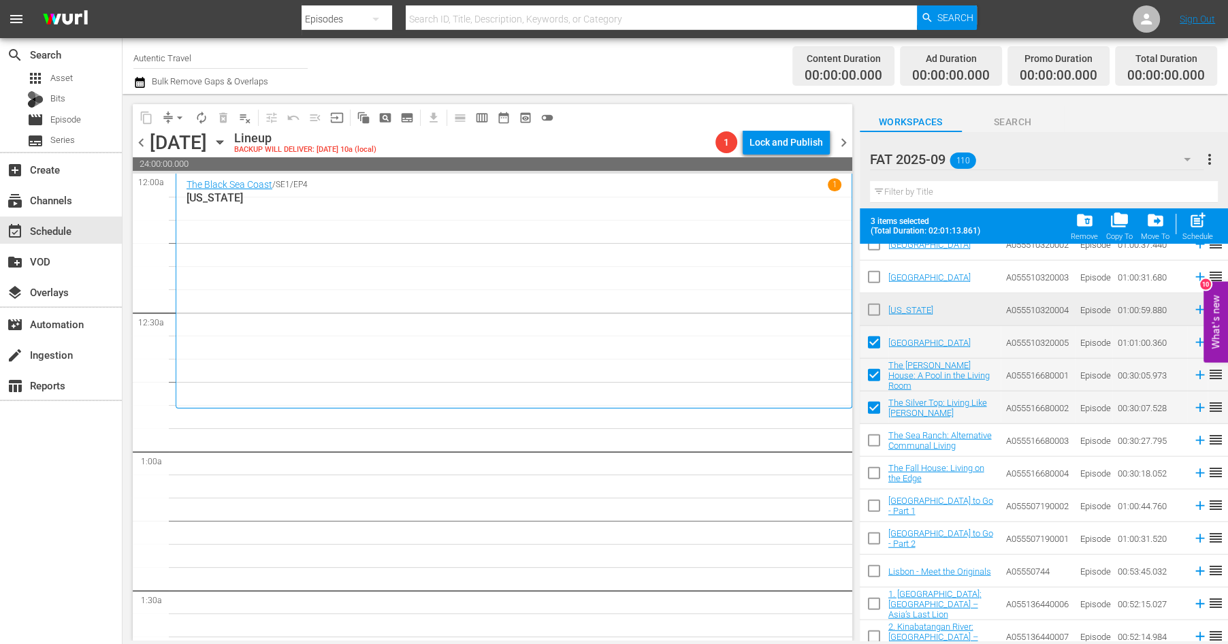
click at [872, 444] on input "checkbox" at bounding box center [874, 443] width 29 height 29
checkbox input "true"
drag, startPoint x: 872, startPoint y: 475, endPoint x: 870, endPoint y: 503, distance: 27.3
click at [872, 476] on input "checkbox" at bounding box center [874, 476] width 29 height 29
checkbox input "true"
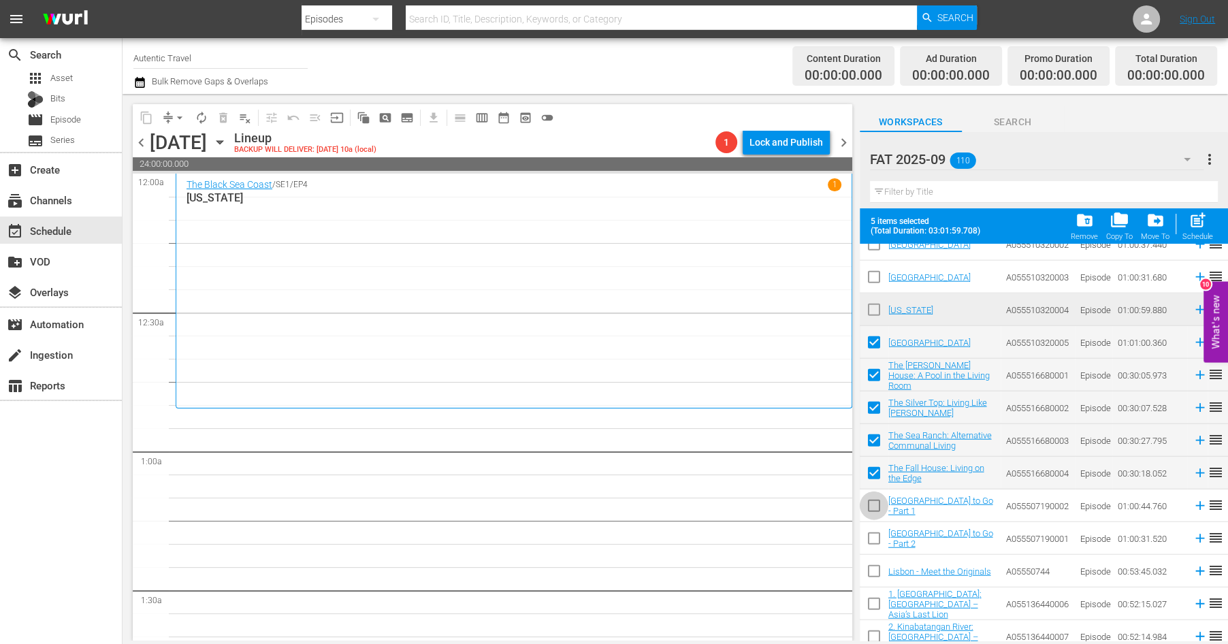
drag, startPoint x: 870, startPoint y: 503, endPoint x: 871, endPoint y: 525, distance: 22.5
click at [870, 503] on input "checkbox" at bounding box center [874, 508] width 29 height 29
checkbox input "true"
click at [874, 535] on input "checkbox" at bounding box center [874, 541] width 29 height 29
checkbox input "true"
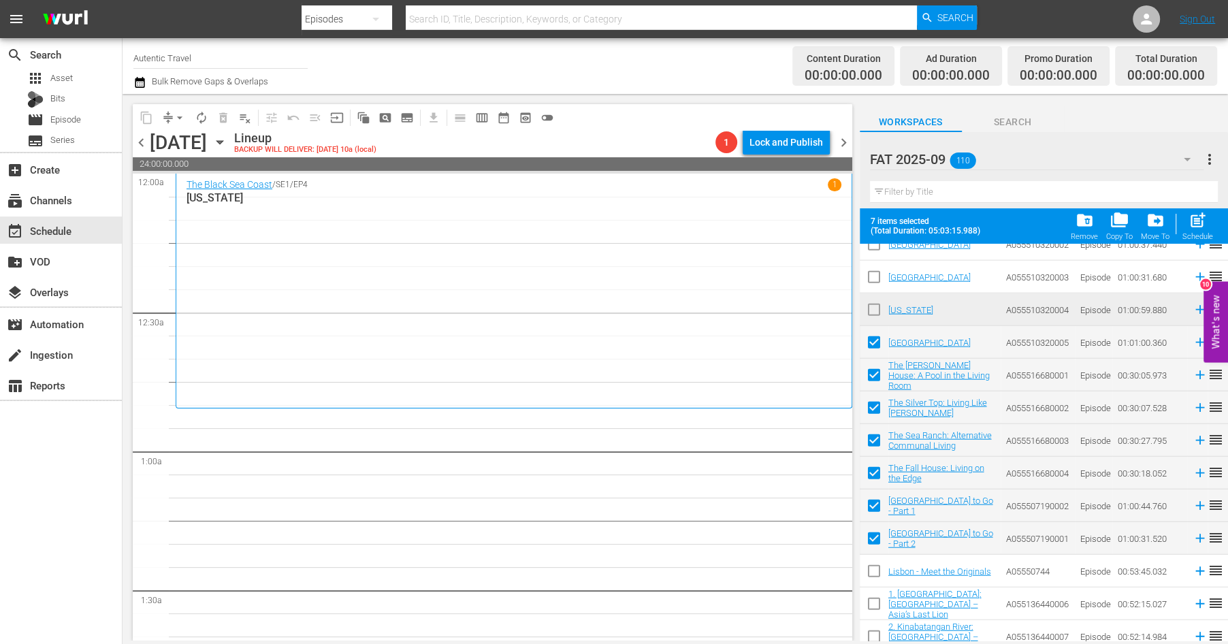
click at [874, 571] on input "checkbox" at bounding box center [874, 574] width 29 height 29
checkbox input "true"
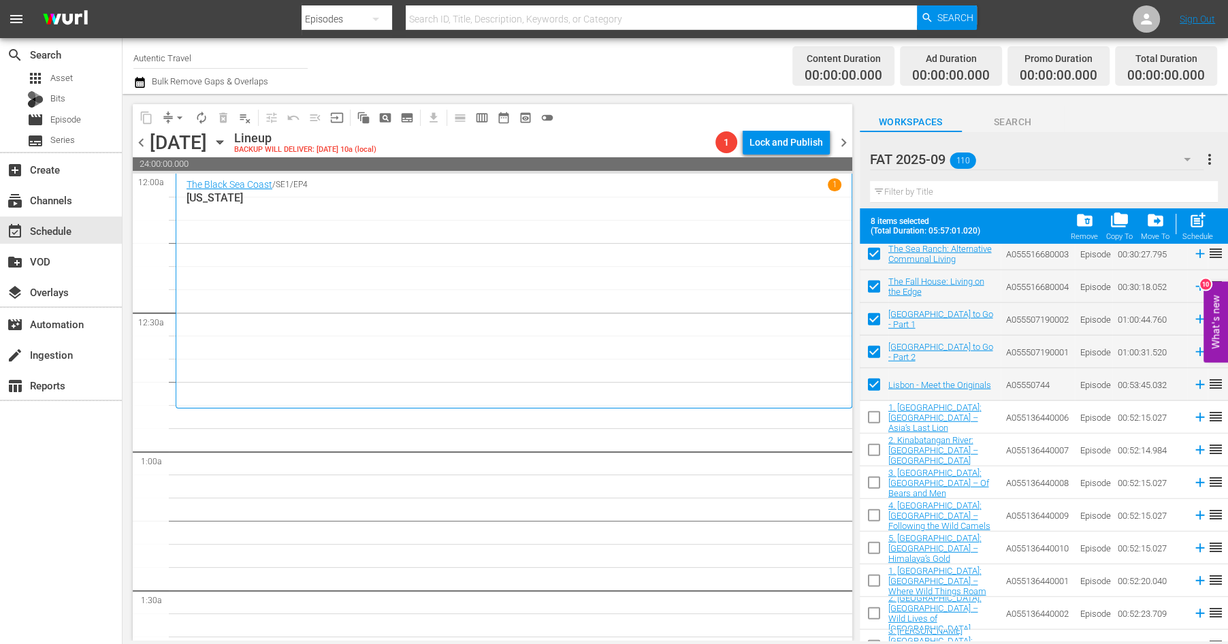
scroll to position [3156, 0]
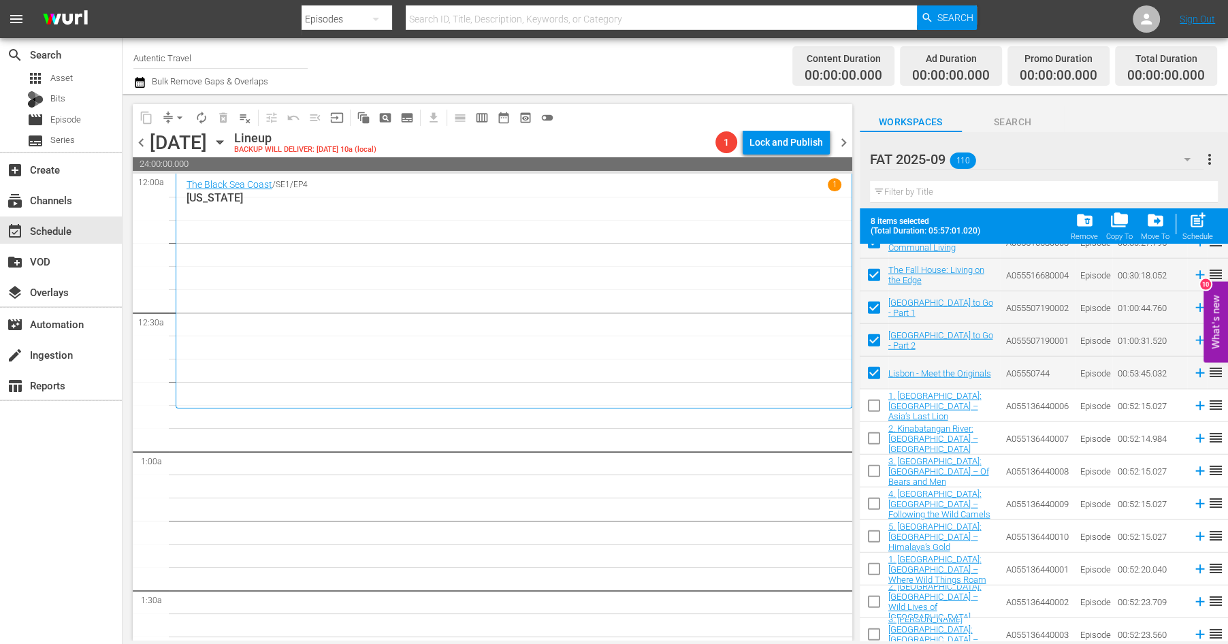
click at [873, 406] on input "checkbox" at bounding box center [874, 408] width 29 height 29
checkbox input "true"
click at [873, 441] on input "checkbox" at bounding box center [874, 441] width 29 height 29
checkbox input "true"
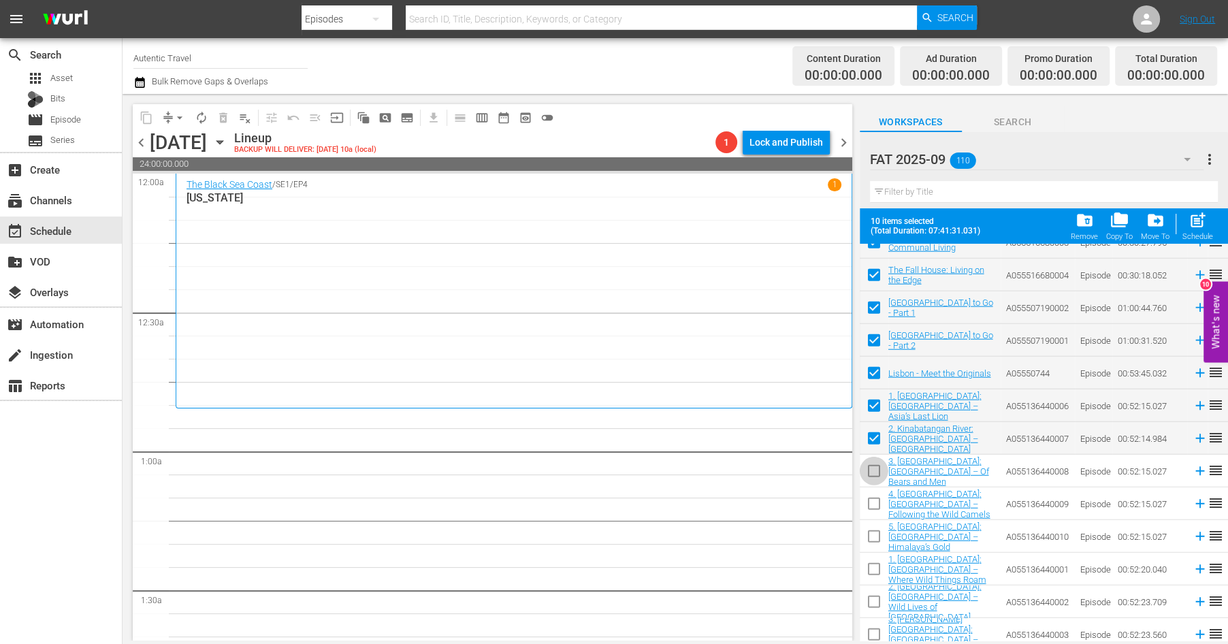
click at [874, 472] on input "checkbox" at bounding box center [874, 474] width 29 height 29
checkbox input "true"
click at [874, 504] on input "checkbox" at bounding box center [874, 506] width 29 height 29
checkbox input "true"
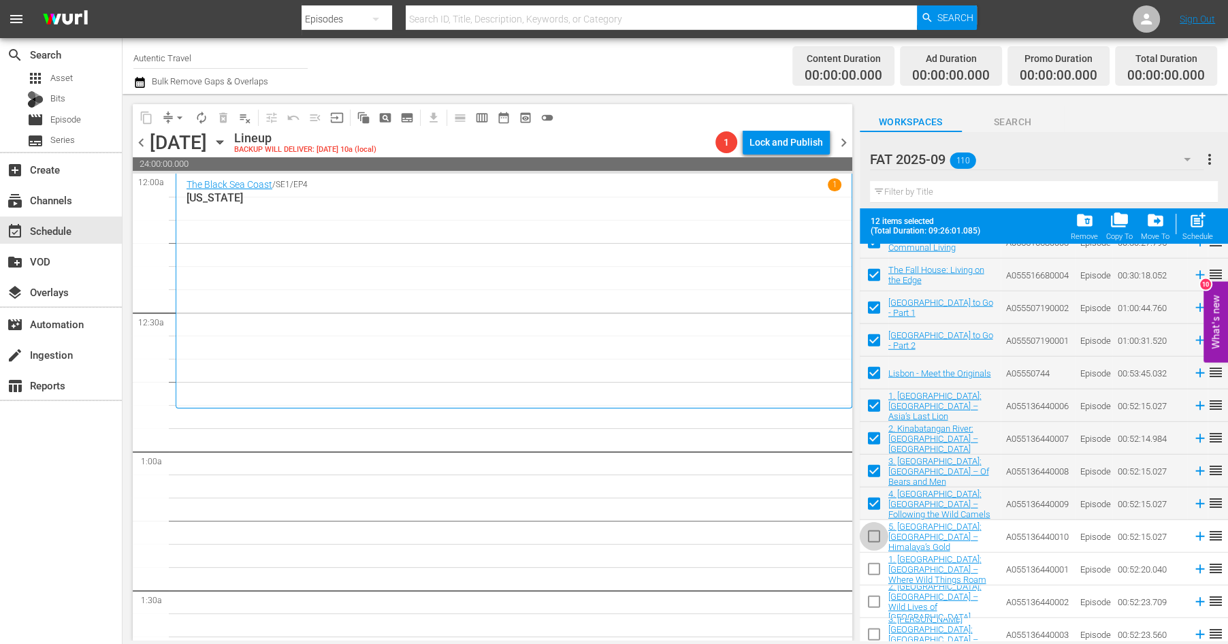
click at [874, 537] on input "checkbox" at bounding box center [874, 539] width 29 height 29
checkbox input "true"
click at [876, 569] on input "checkbox" at bounding box center [874, 572] width 29 height 29
checkbox input "true"
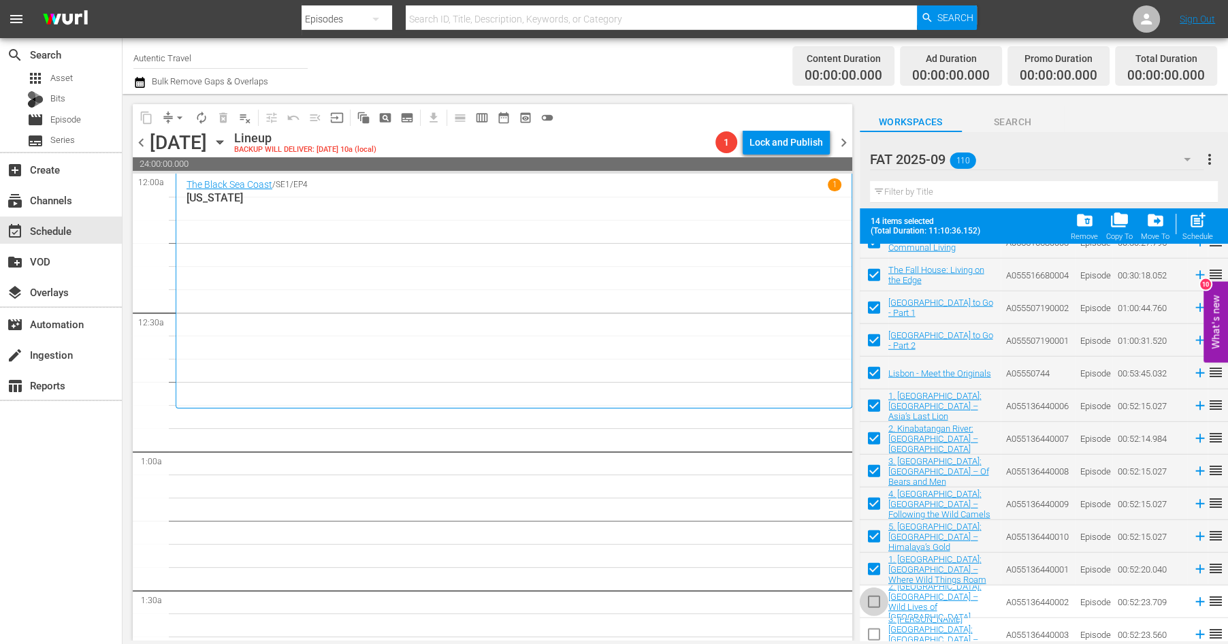
click at [874, 600] on input "checkbox" at bounding box center [874, 604] width 29 height 29
checkbox input "true"
click at [876, 635] on input "checkbox" at bounding box center [874, 637] width 29 height 29
checkbox input "true"
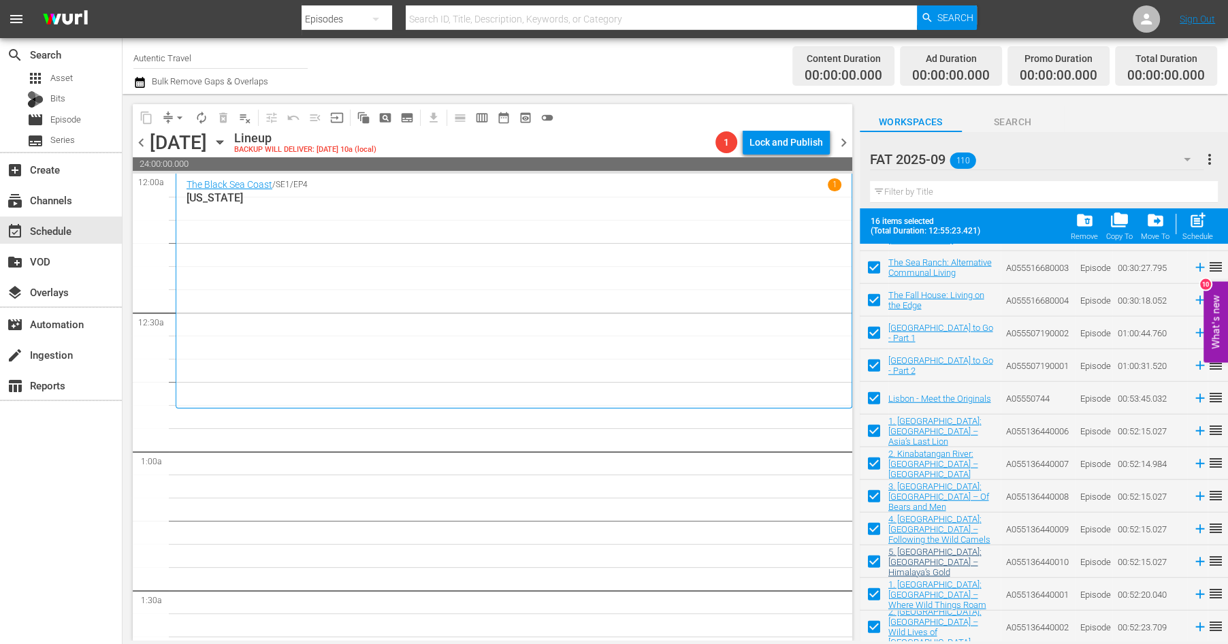
scroll to position [3230, 0]
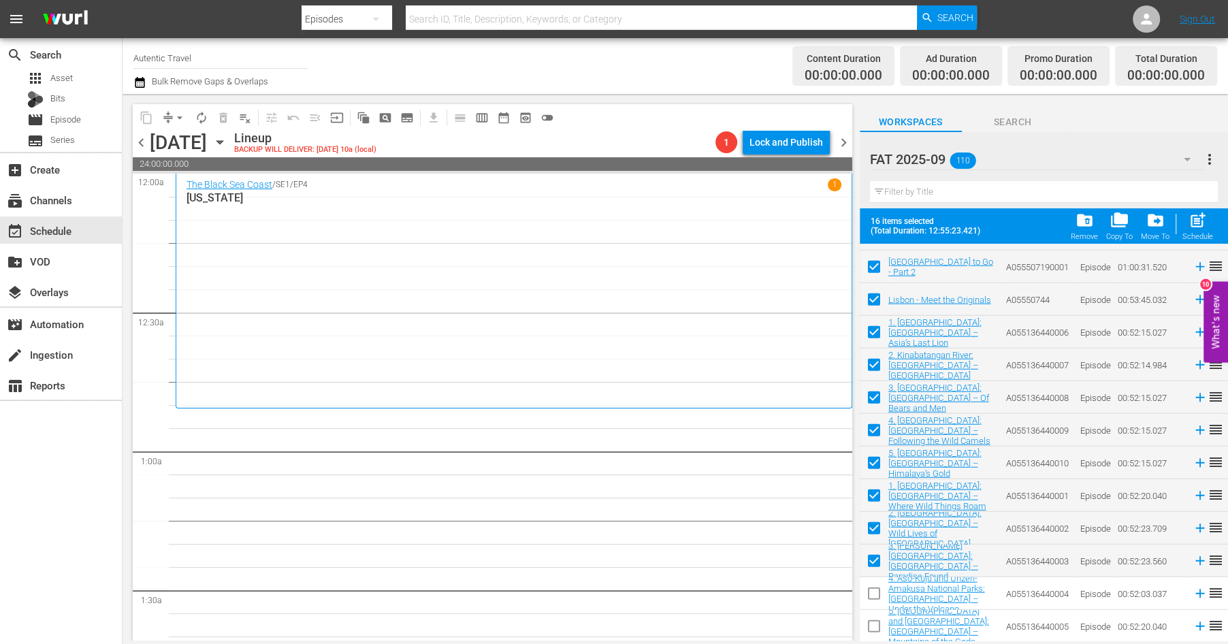
click at [873, 591] on input "checkbox" at bounding box center [874, 596] width 29 height 29
checkbox input "true"
click at [873, 622] on input "checkbox" at bounding box center [874, 629] width 29 height 29
checkbox input "true"
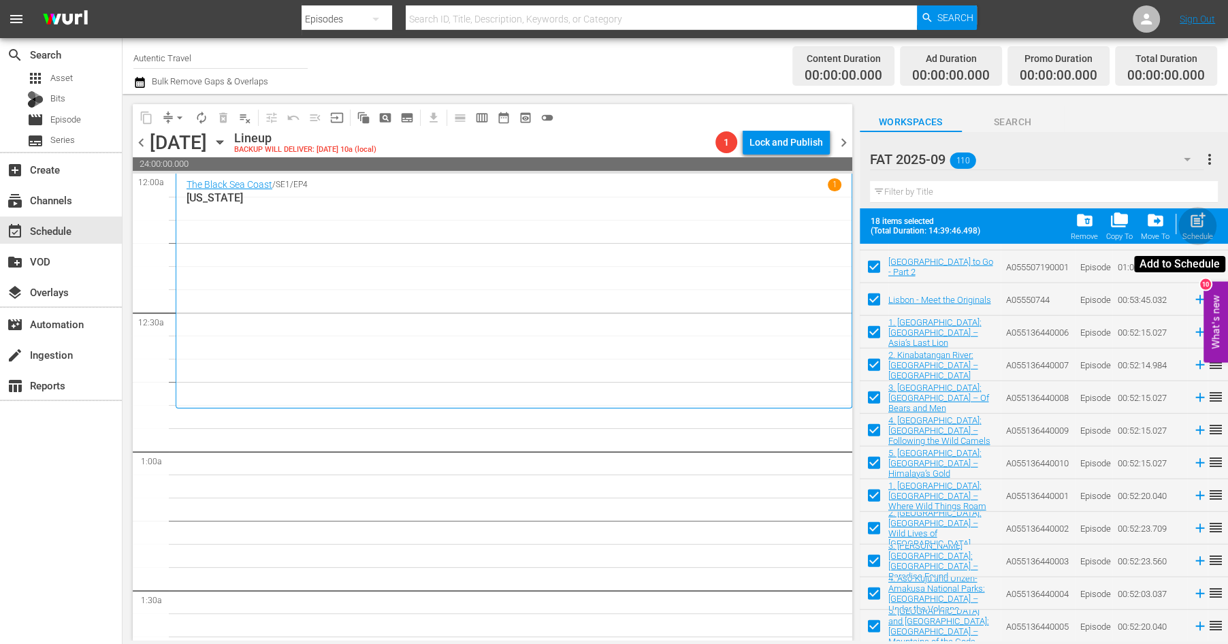
click at [1190, 228] on span "post_add" at bounding box center [1198, 220] width 18 height 18
checkbox input "false"
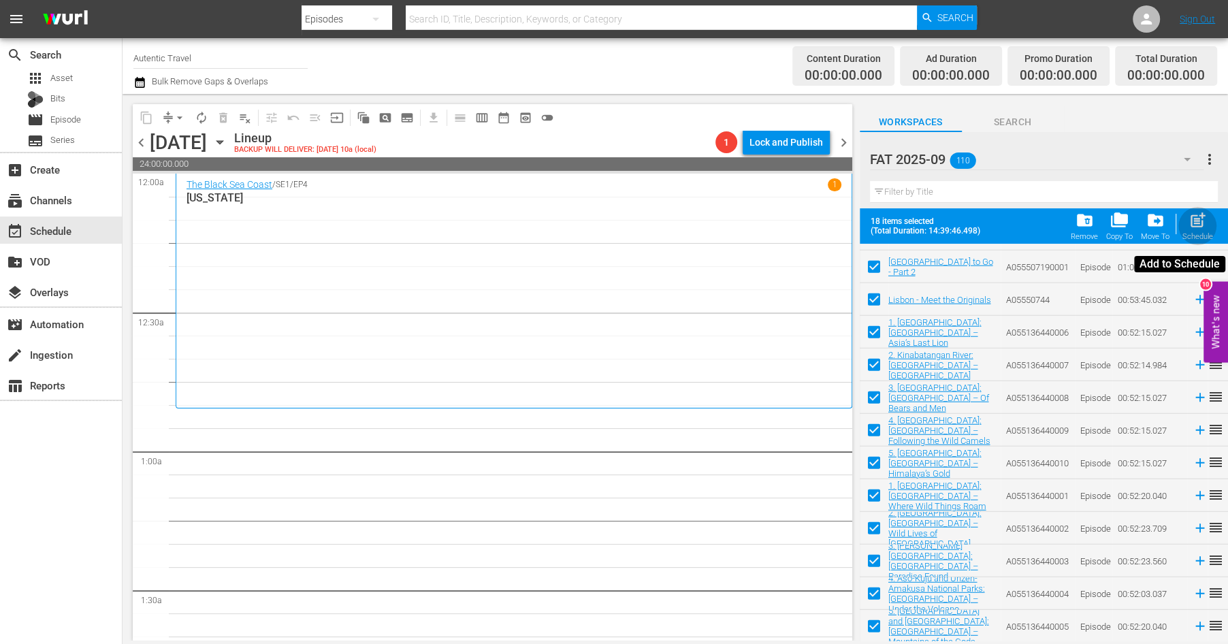
checkbox input "false"
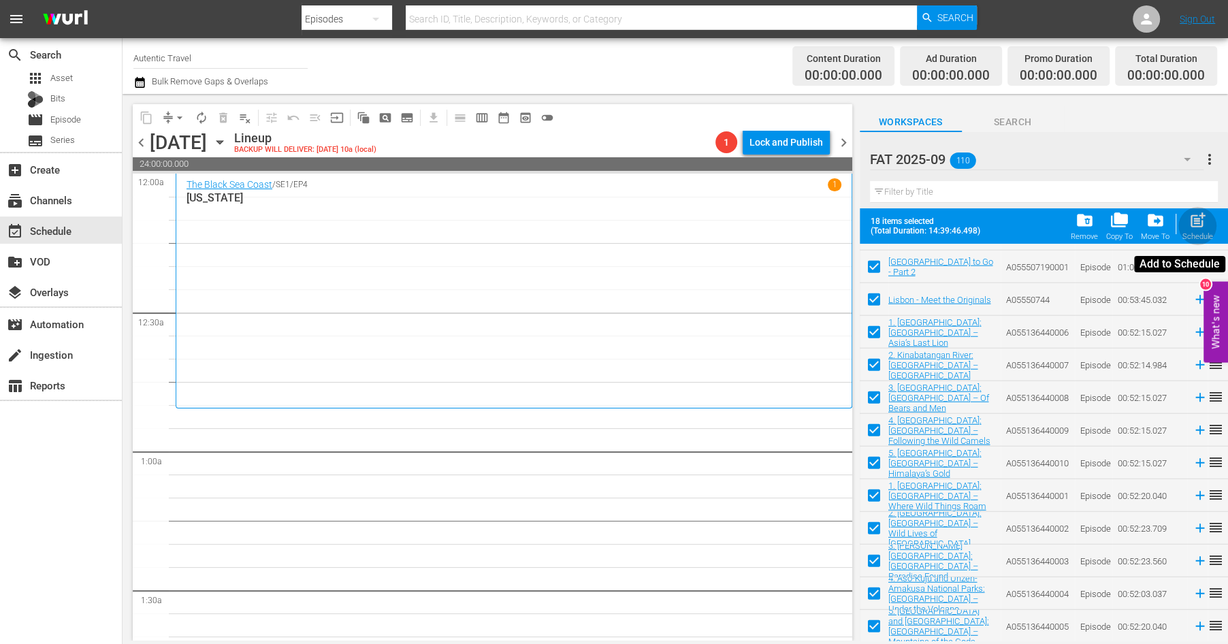
checkbox input "false"
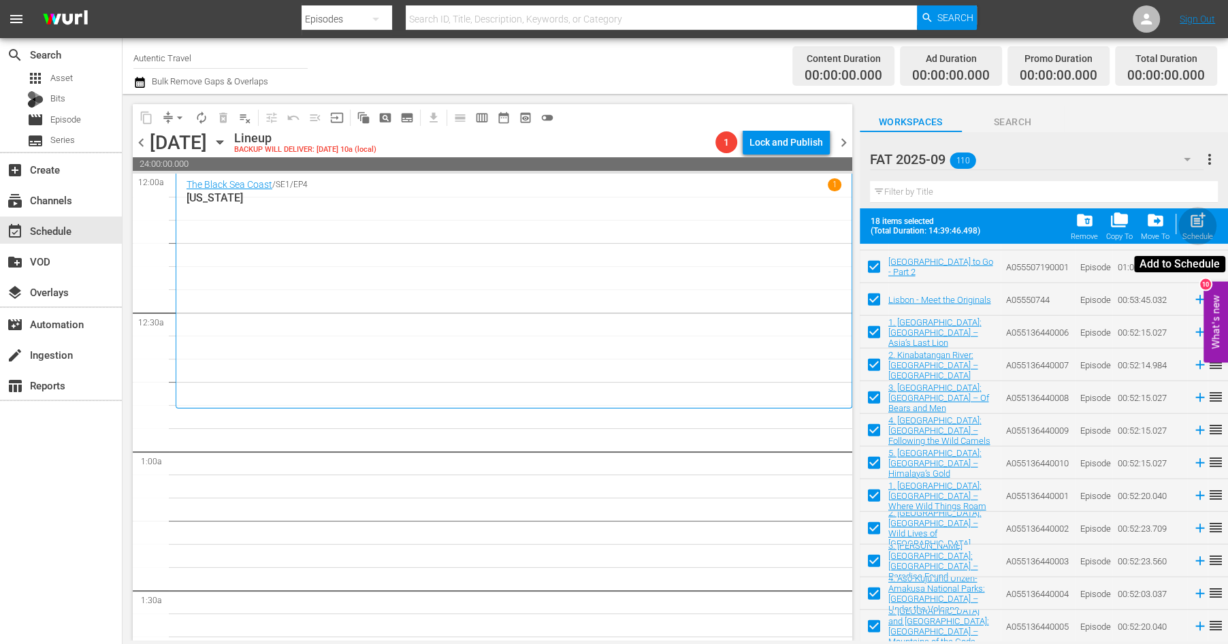
checkbox input "false"
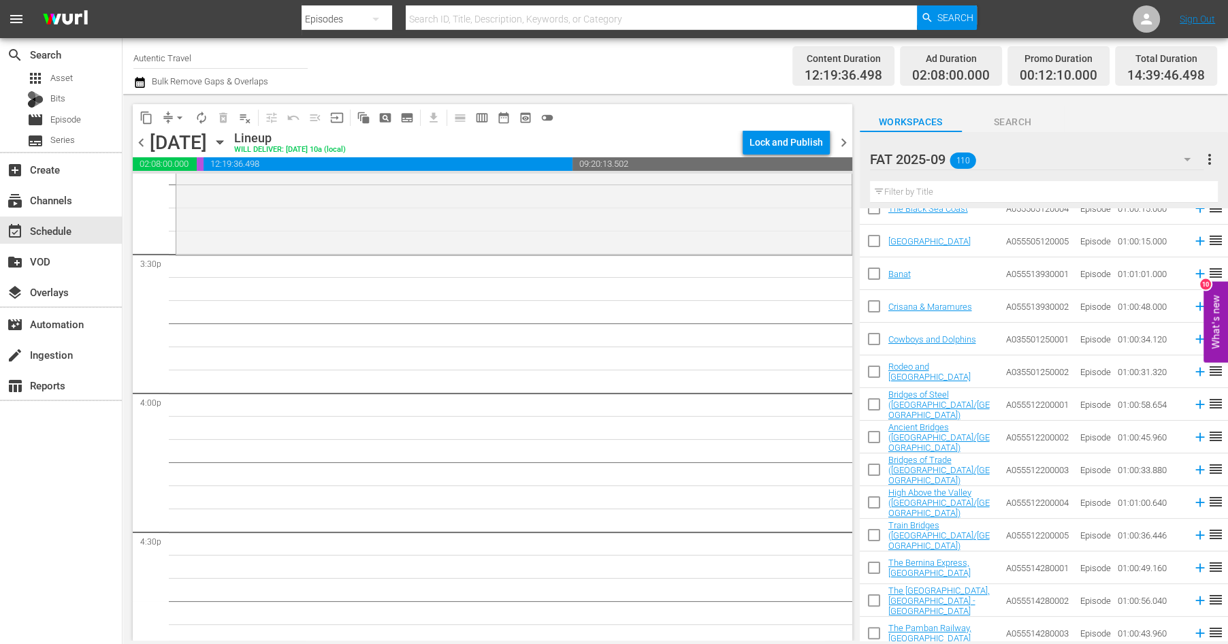
scroll to position [0, 0]
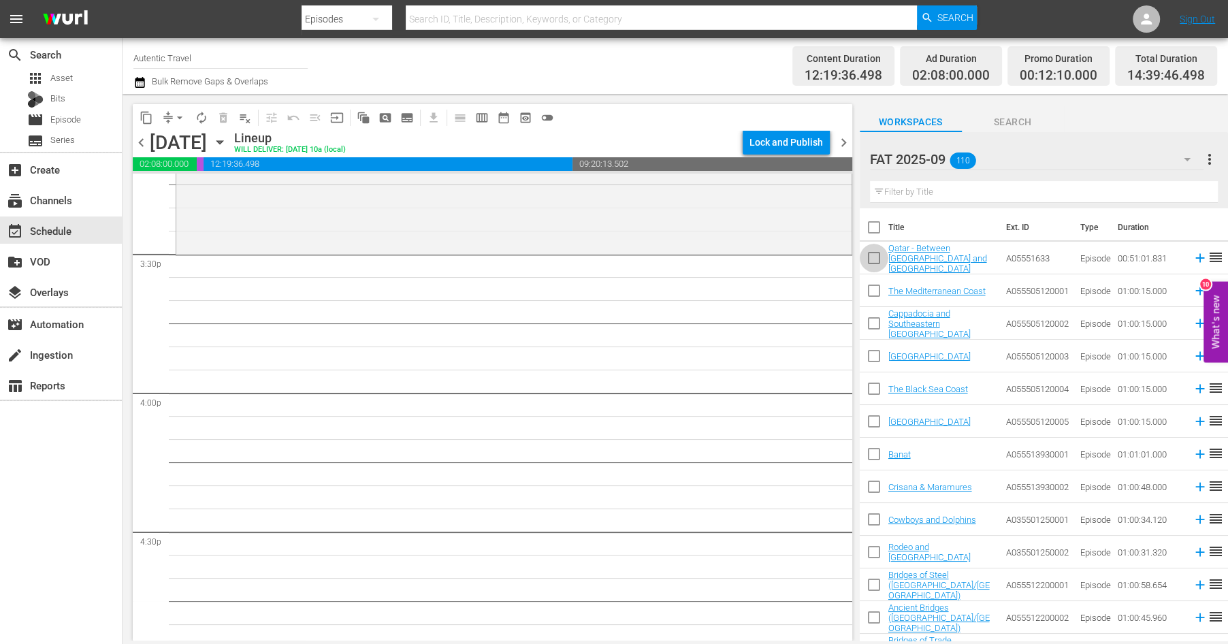
click at [876, 263] on input "checkbox" at bounding box center [874, 260] width 29 height 29
checkbox input "true"
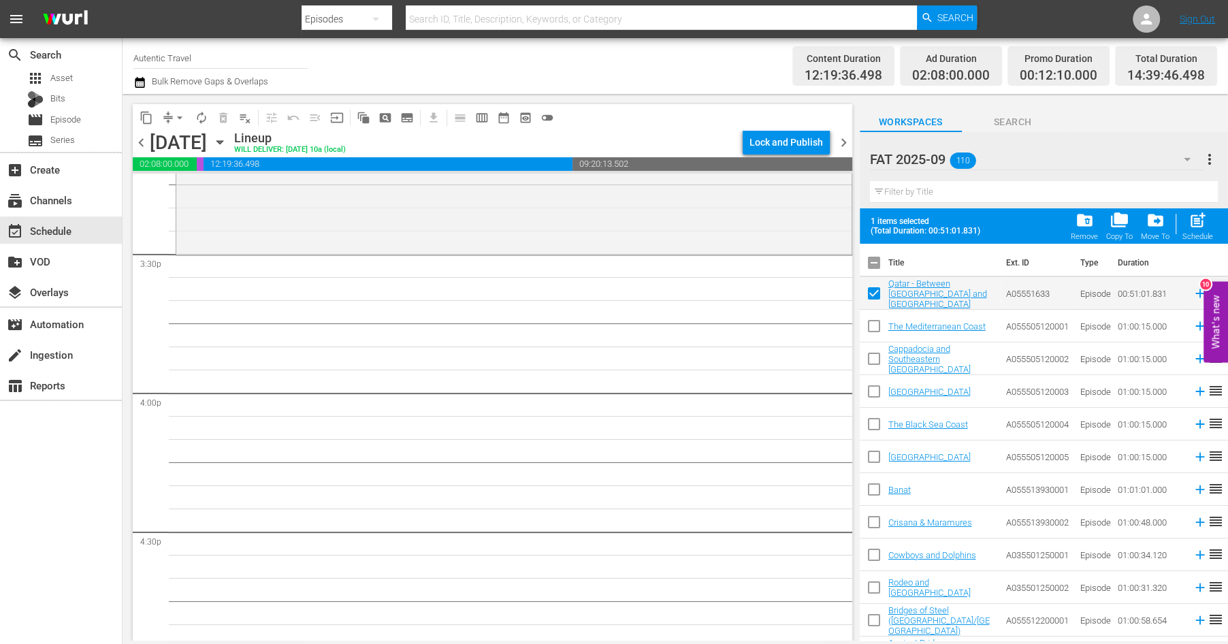
click at [871, 331] on input "checkbox" at bounding box center [874, 329] width 29 height 29
checkbox input "true"
click at [876, 363] on input "checkbox" at bounding box center [874, 361] width 29 height 29
checkbox input "true"
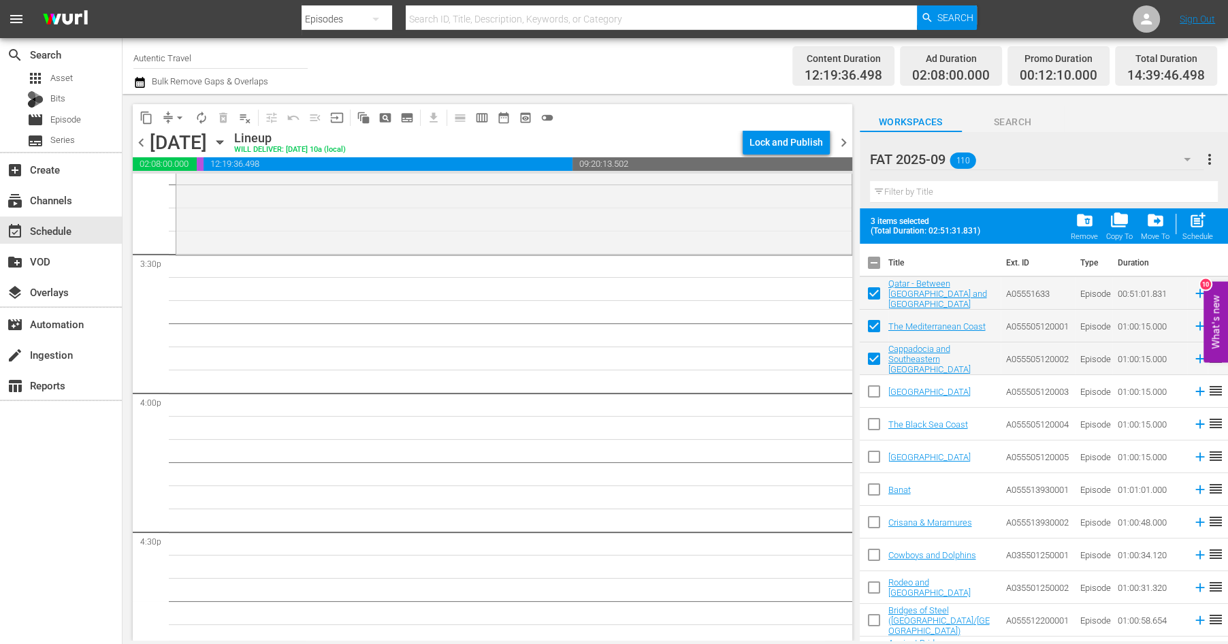
click at [874, 394] on input "checkbox" at bounding box center [874, 394] width 29 height 29
checkbox input "true"
drag, startPoint x: 874, startPoint y: 421, endPoint x: 872, endPoint y: 438, distance: 17.1
click at [874, 423] on input "checkbox" at bounding box center [874, 427] width 29 height 29
checkbox input "true"
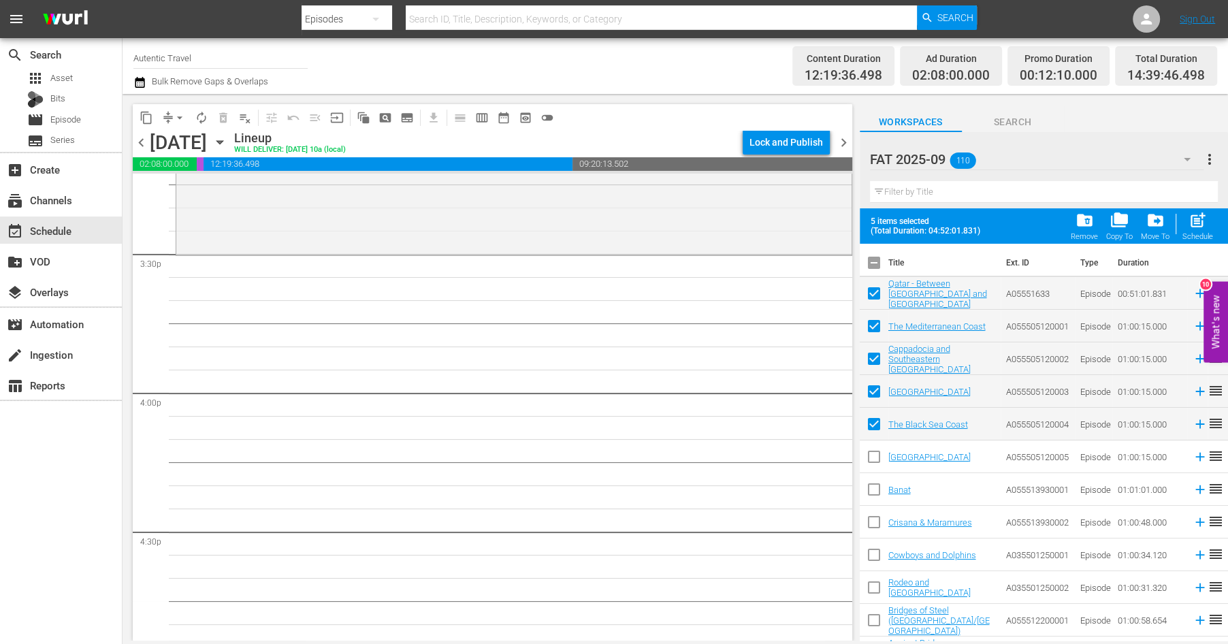
drag, startPoint x: 876, startPoint y: 460, endPoint x: 876, endPoint y: 493, distance: 33.4
click at [876, 460] on input "checkbox" at bounding box center [874, 459] width 29 height 29
checkbox input "true"
drag, startPoint x: 876, startPoint y: 490, endPoint x: 875, endPoint y: 522, distance: 32.0
click at [876, 499] on input "checkbox" at bounding box center [874, 492] width 29 height 29
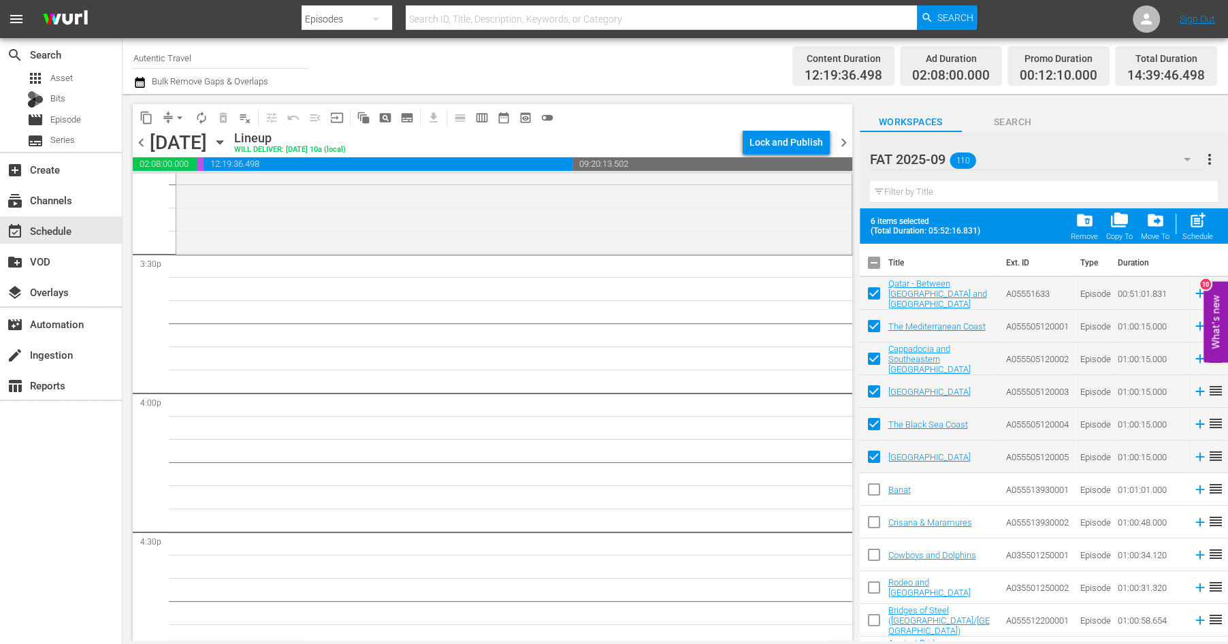
checkbox input "true"
click at [875, 539] on input "checkbox" at bounding box center [874, 525] width 29 height 29
checkbox input "true"
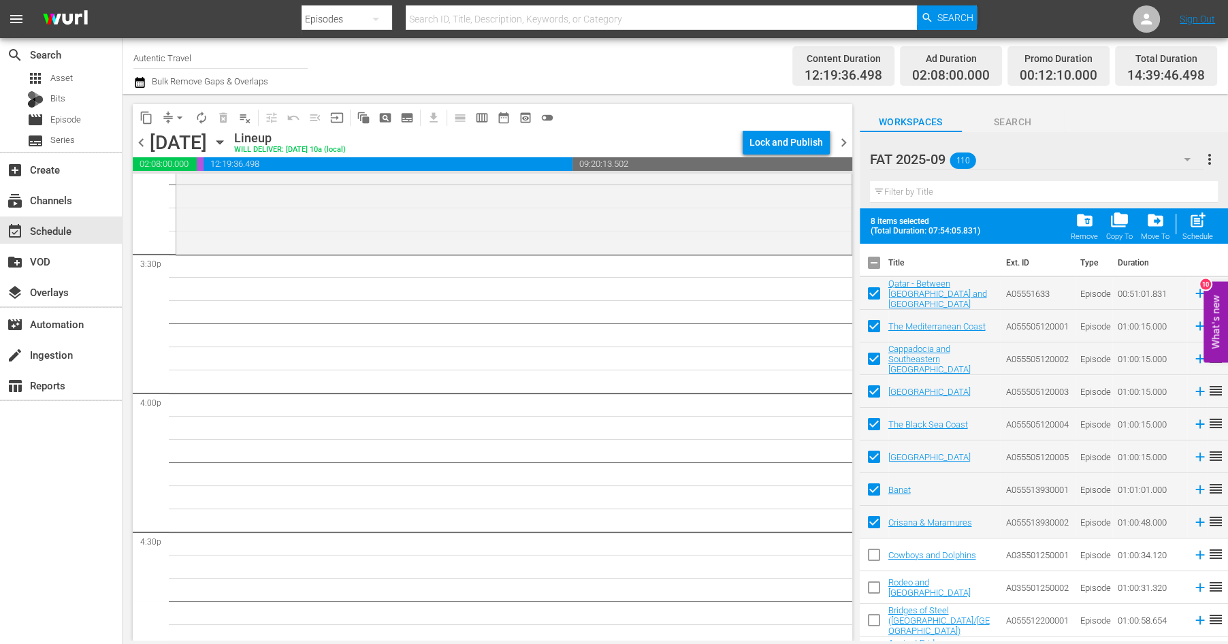
click at [870, 559] on input "checkbox" at bounding box center [874, 557] width 29 height 29
checkbox input "true"
click at [871, 586] on input "checkbox" at bounding box center [874, 590] width 29 height 29
checkbox input "true"
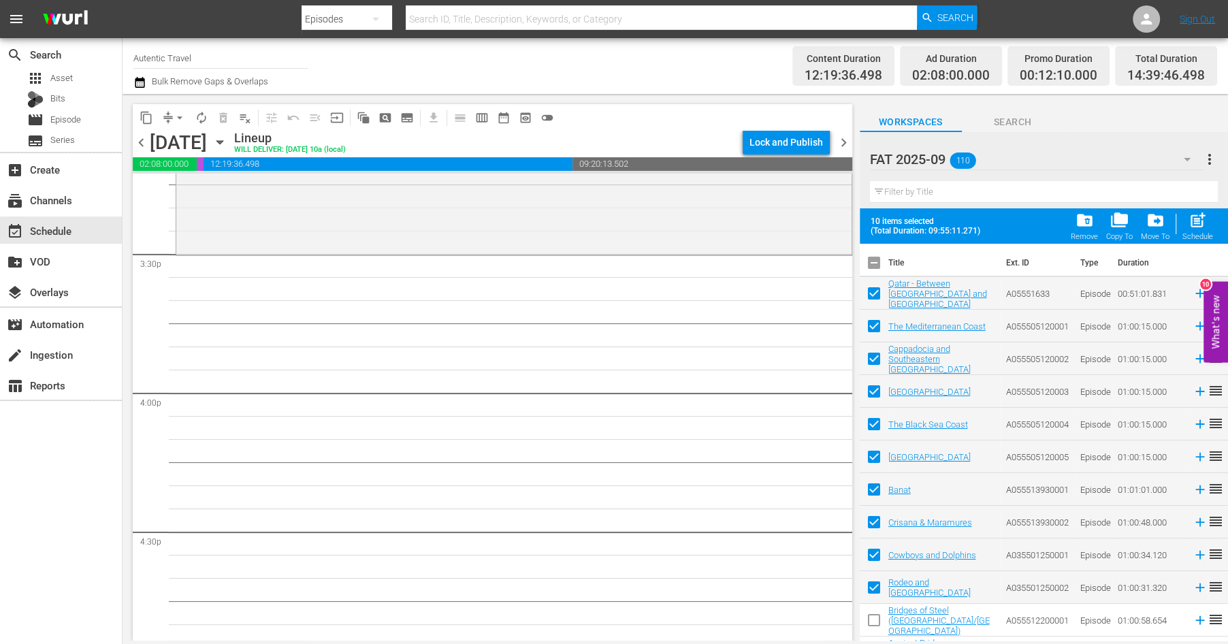
click at [877, 607] on td at bounding box center [874, 620] width 29 height 33
click at [1193, 228] on span "post_add" at bounding box center [1198, 220] width 18 height 18
checkbox input "false"
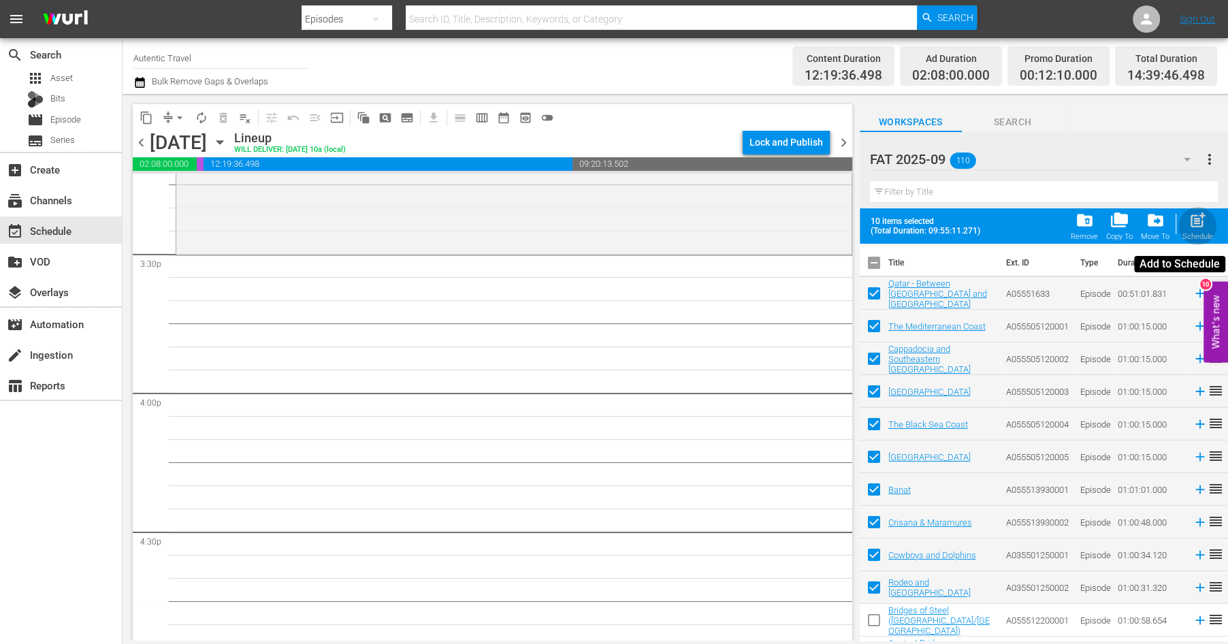
checkbox input "false"
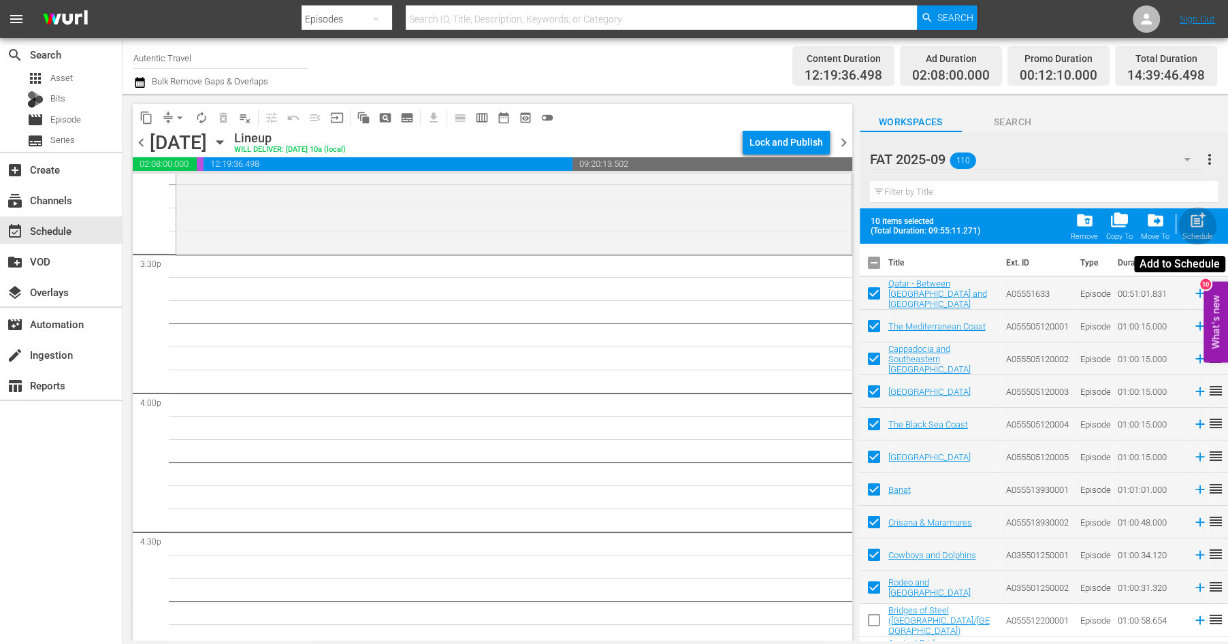
checkbox input "false"
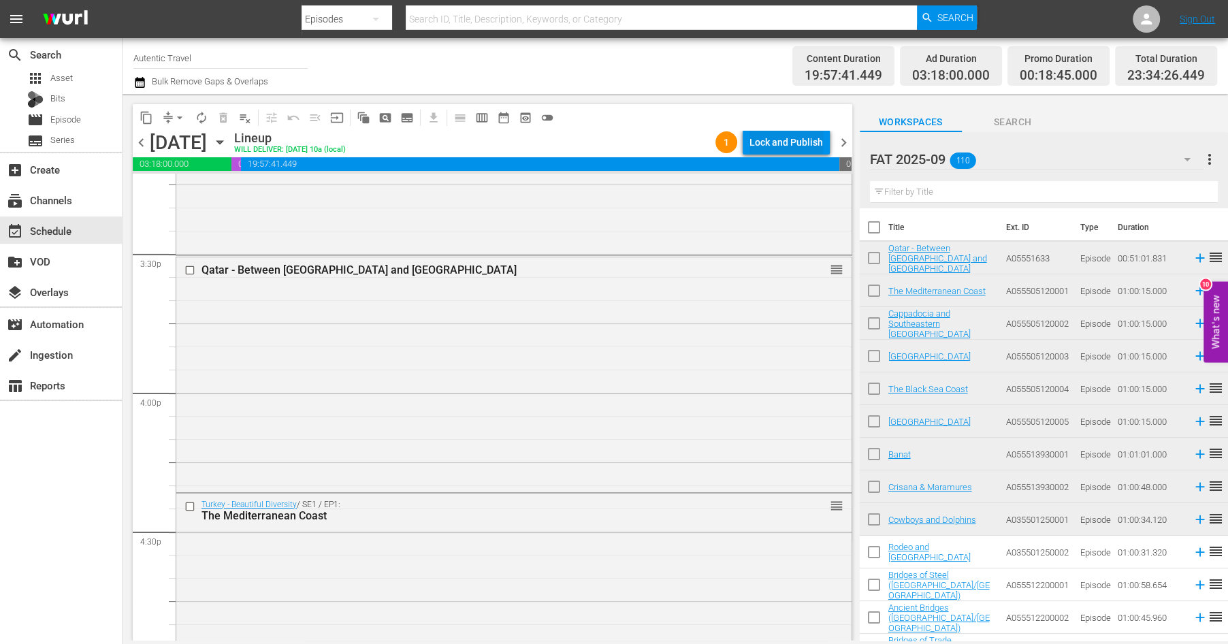
click at [783, 142] on div "Lock and Publish" at bounding box center [787, 142] width 74 height 25
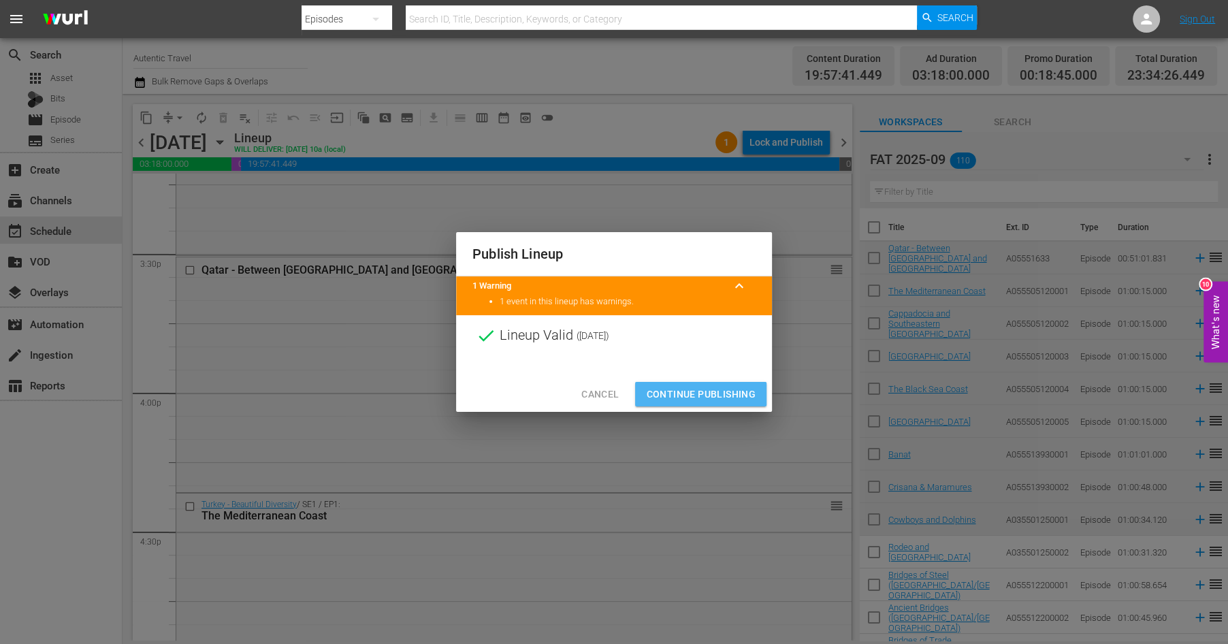
click at [697, 392] on span "Continue Publishing" at bounding box center [701, 394] width 110 height 17
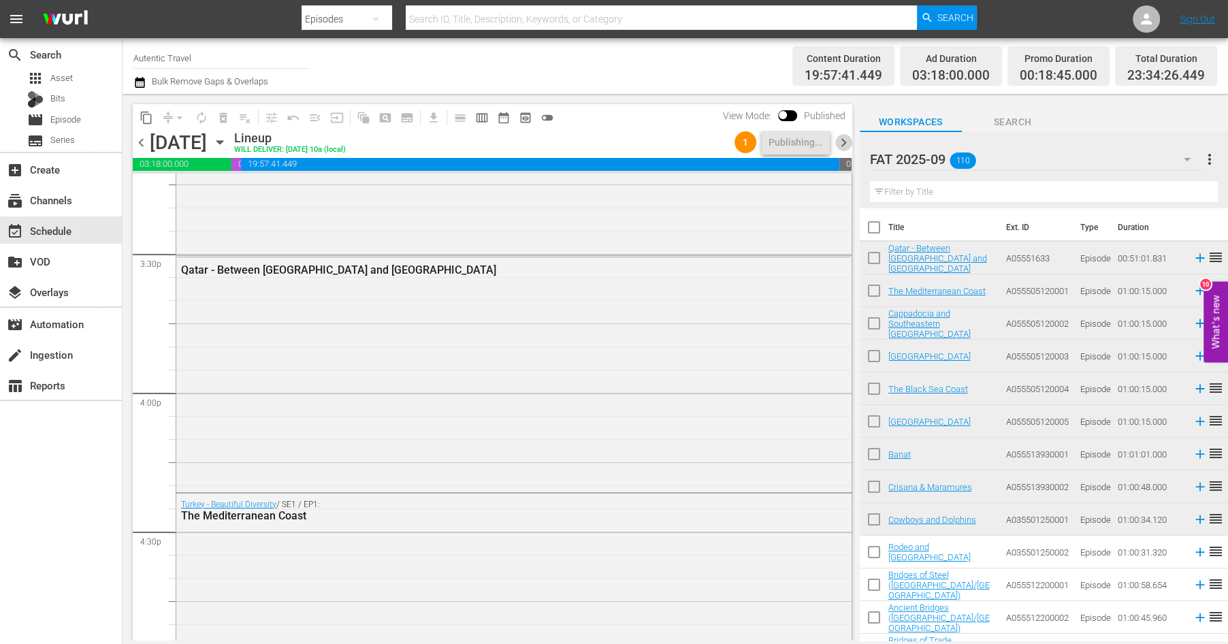
click at [844, 140] on span "chevron_right" at bounding box center [843, 142] width 17 height 17
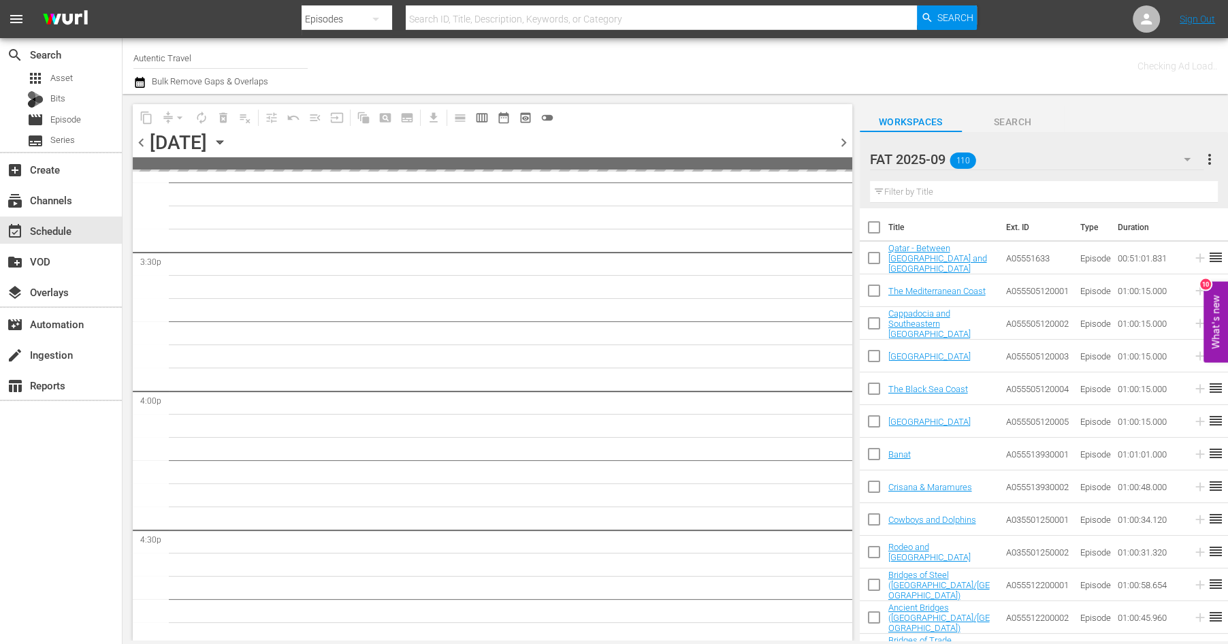
scroll to position [4527, 0]
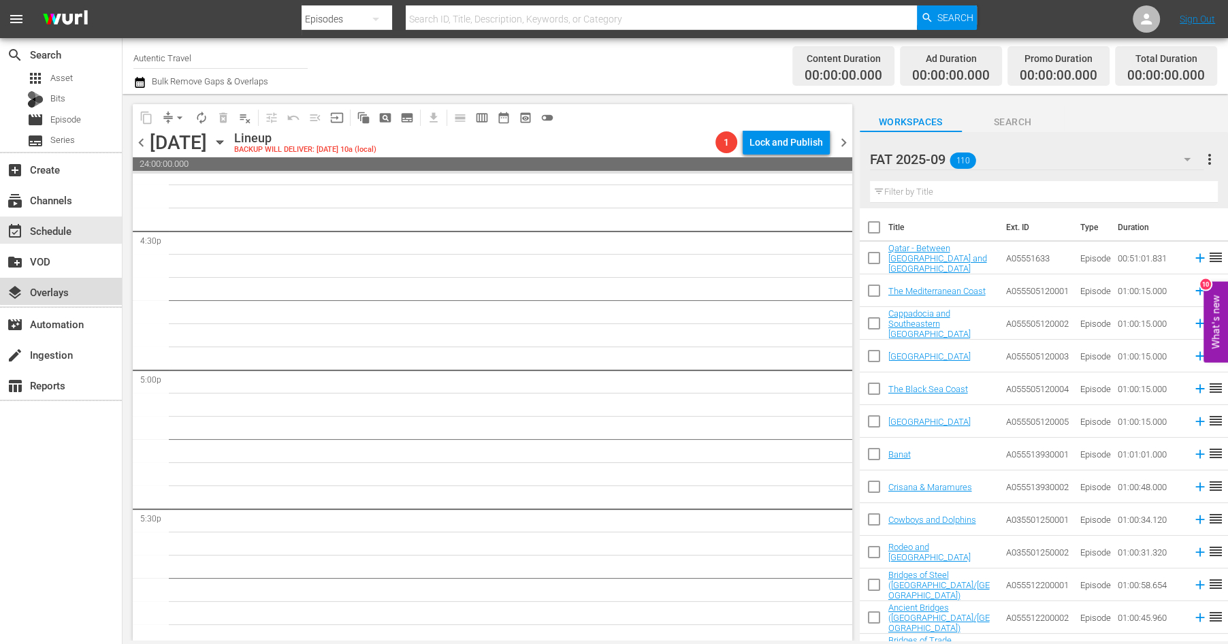
click at [65, 290] on div "layers Overlays" at bounding box center [38, 290] width 76 height 12
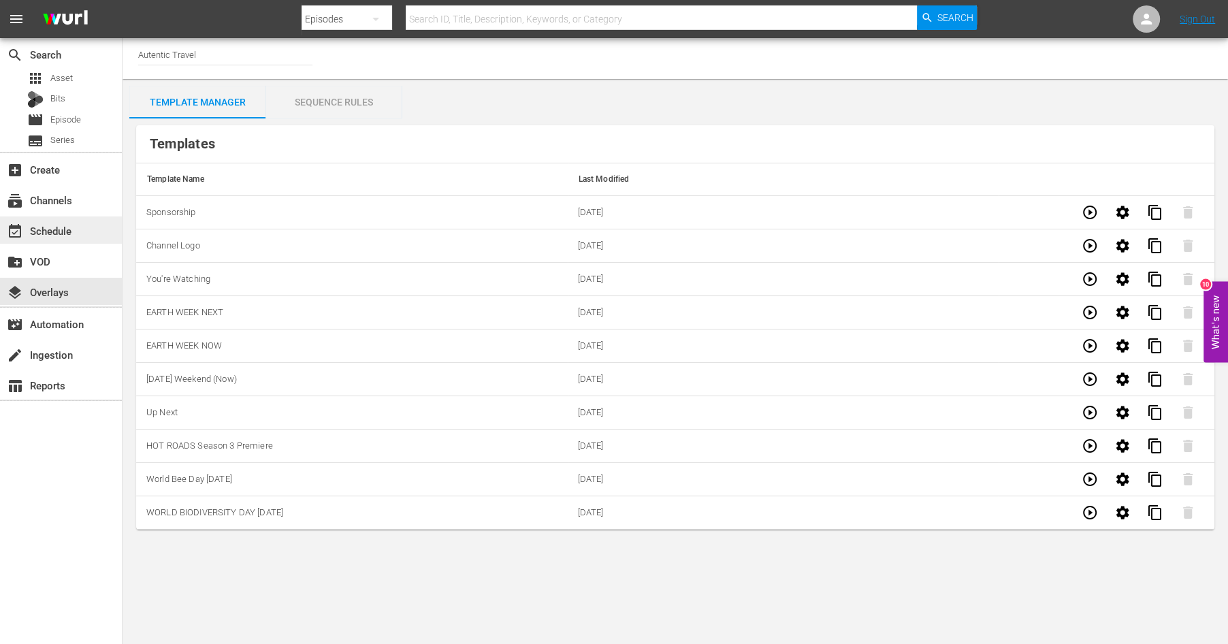
click at [54, 225] on div "event_available Schedule" at bounding box center [38, 229] width 76 height 12
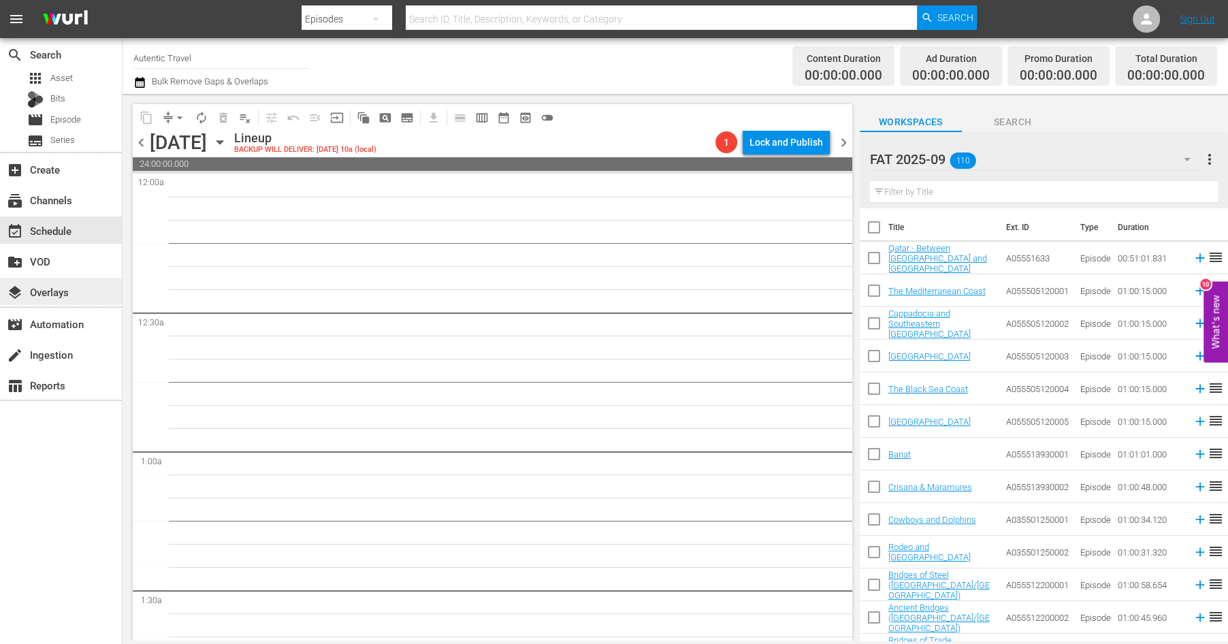
click at [74, 287] on div "layers Overlays" at bounding box center [38, 290] width 76 height 12
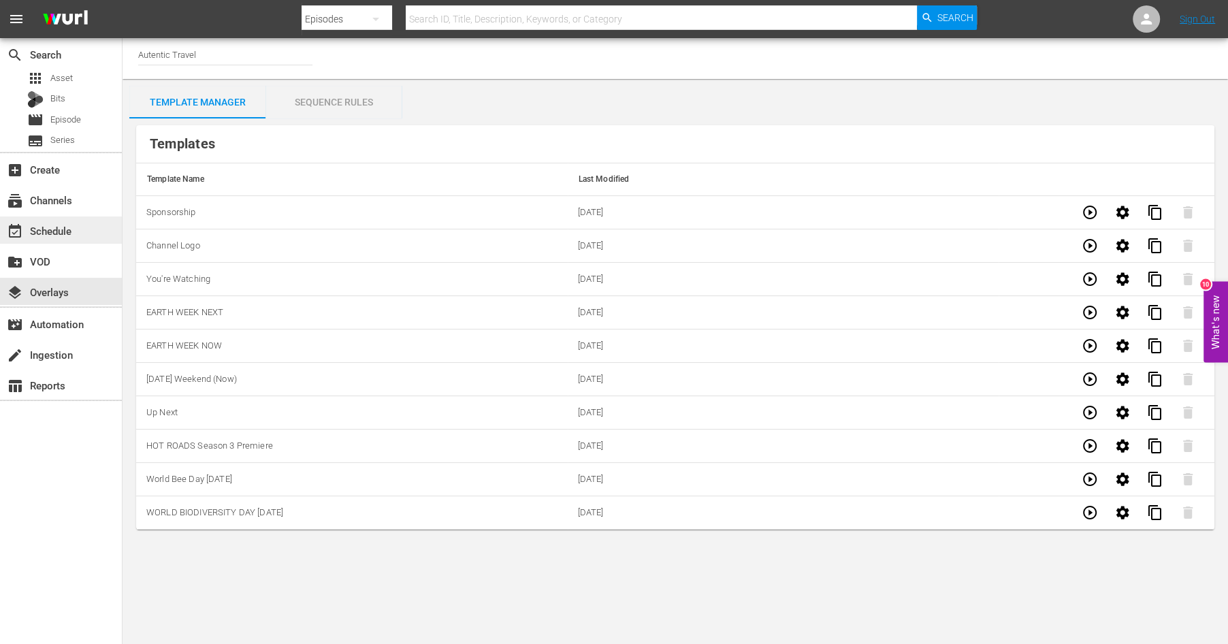
click at [57, 226] on div "event_available Schedule" at bounding box center [38, 229] width 76 height 12
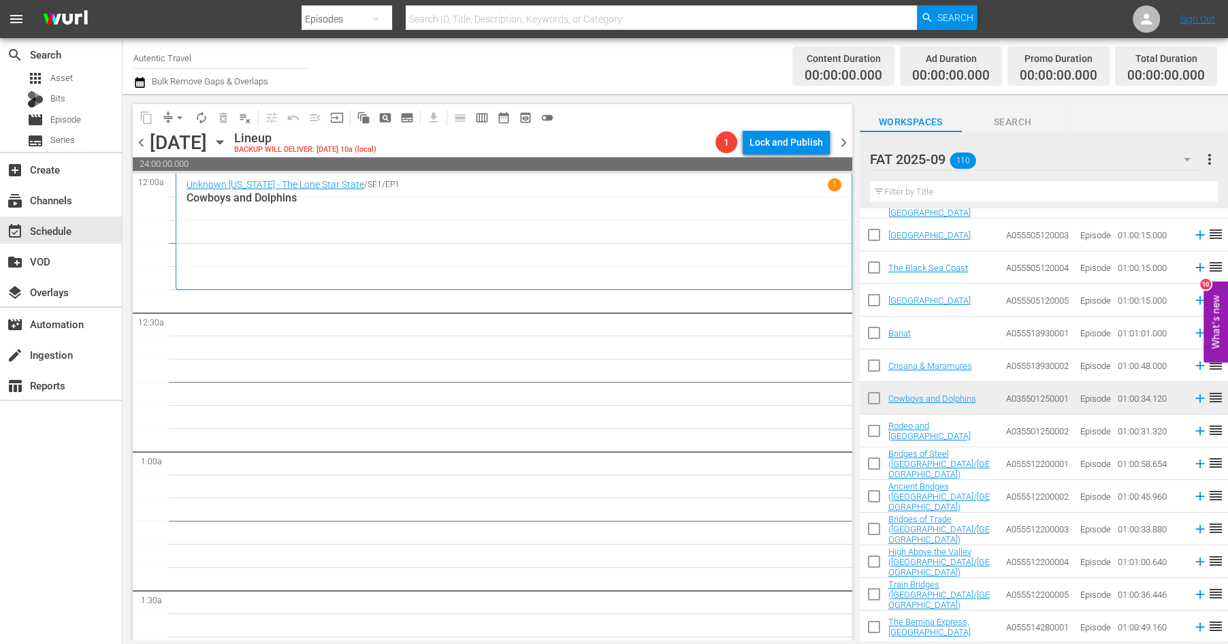
scroll to position [127, 0]
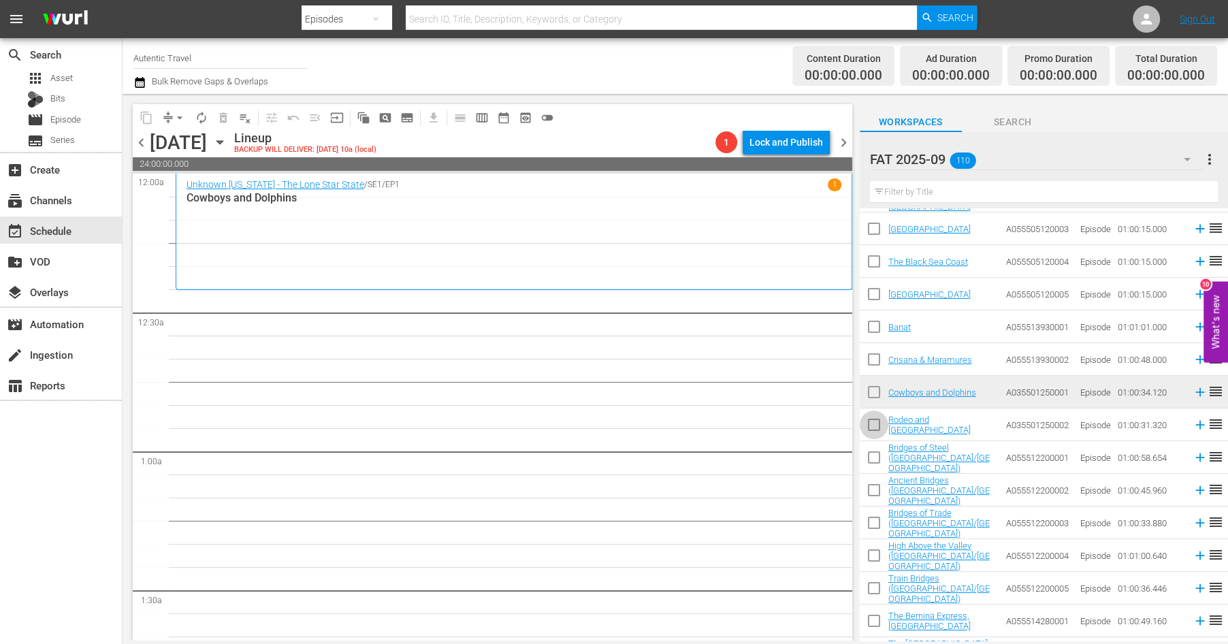
click at [875, 428] on input "checkbox" at bounding box center [874, 427] width 29 height 29
checkbox input "true"
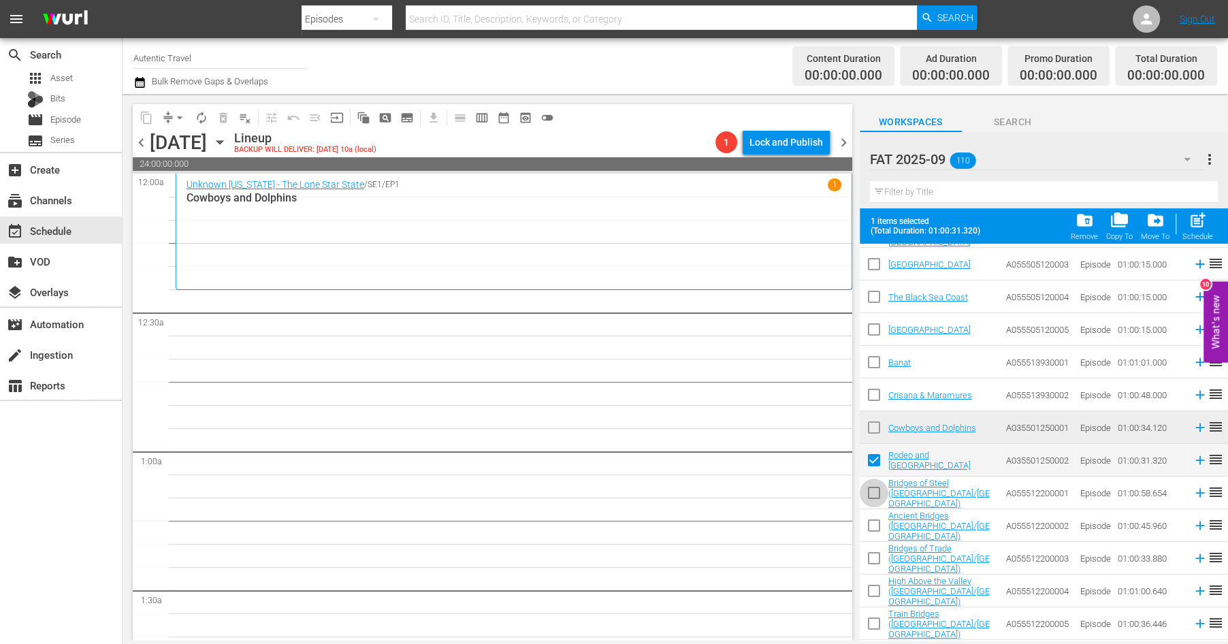
click at [874, 490] on input "checkbox" at bounding box center [874, 495] width 29 height 29
checkbox input "true"
click at [874, 530] on input "checkbox" at bounding box center [874, 528] width 29 height 29
checkbox input "true"
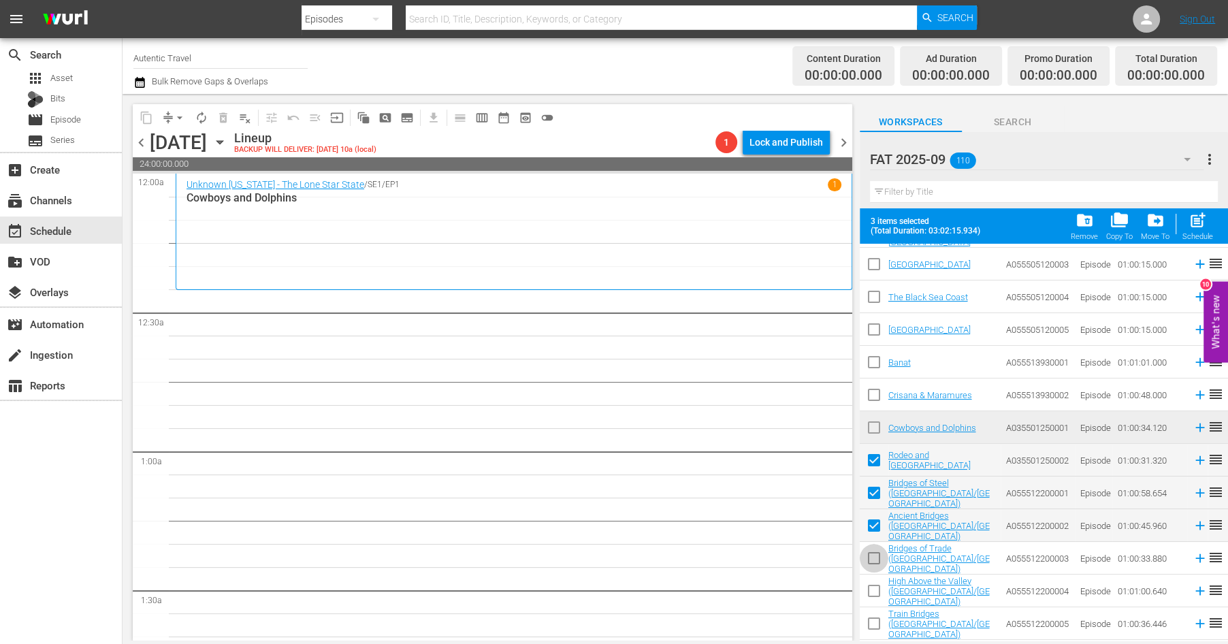
drag, startPoint x: 874, startPoint y: 561, endPoint x: 874, endPoint y: 586, distance: 24.5
click at [874, 561] on input "checkbox" at bounding box center [874, 561] width 29 height 29
checkbox input "true"
drag, startPoint x: 874, startPoint y: 586, endPoint x: 874, endPoint y: 608, distance: 22.5
click at [874, 589] on input "checkbox" at bounding box center [874, 593] width 29 height 29
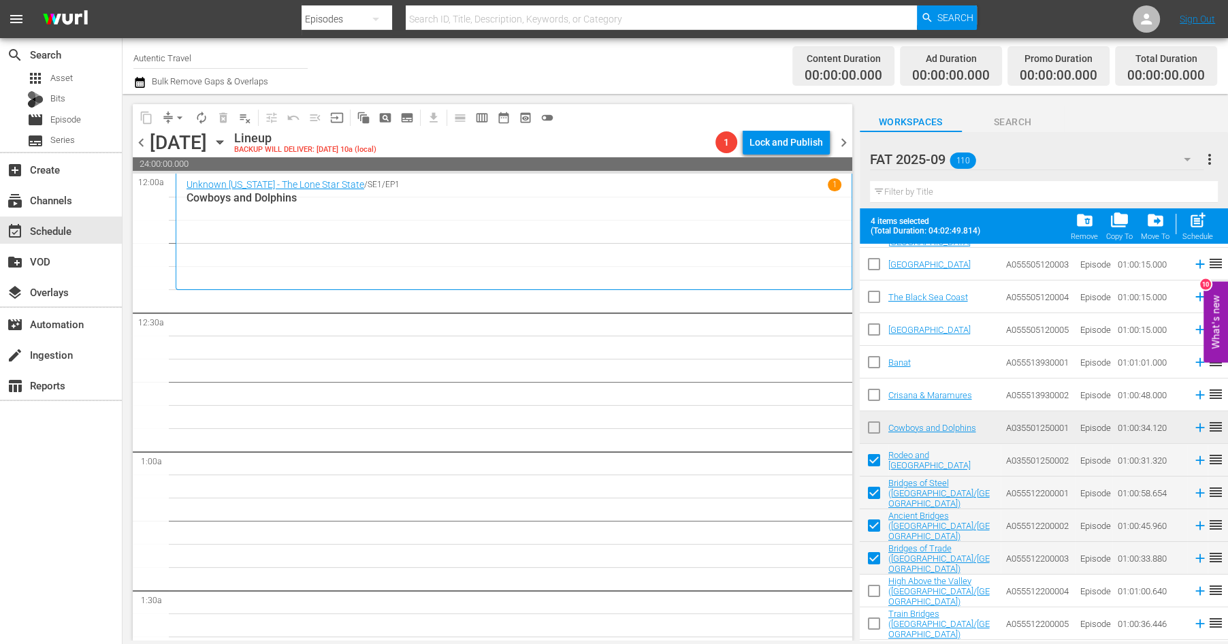
checkbox input "true"
click at [874, 617] on input "checkbox" at bounding box center [874, 626] width 29 height 29
checkbox input "true"
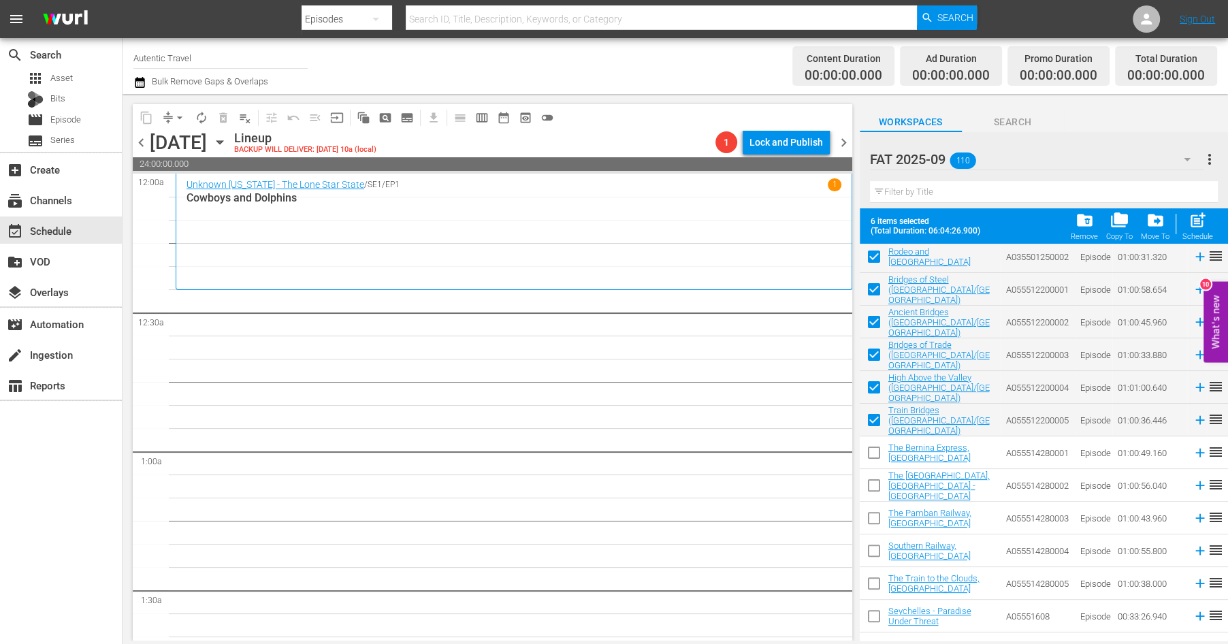
scroll to position [347, 0]
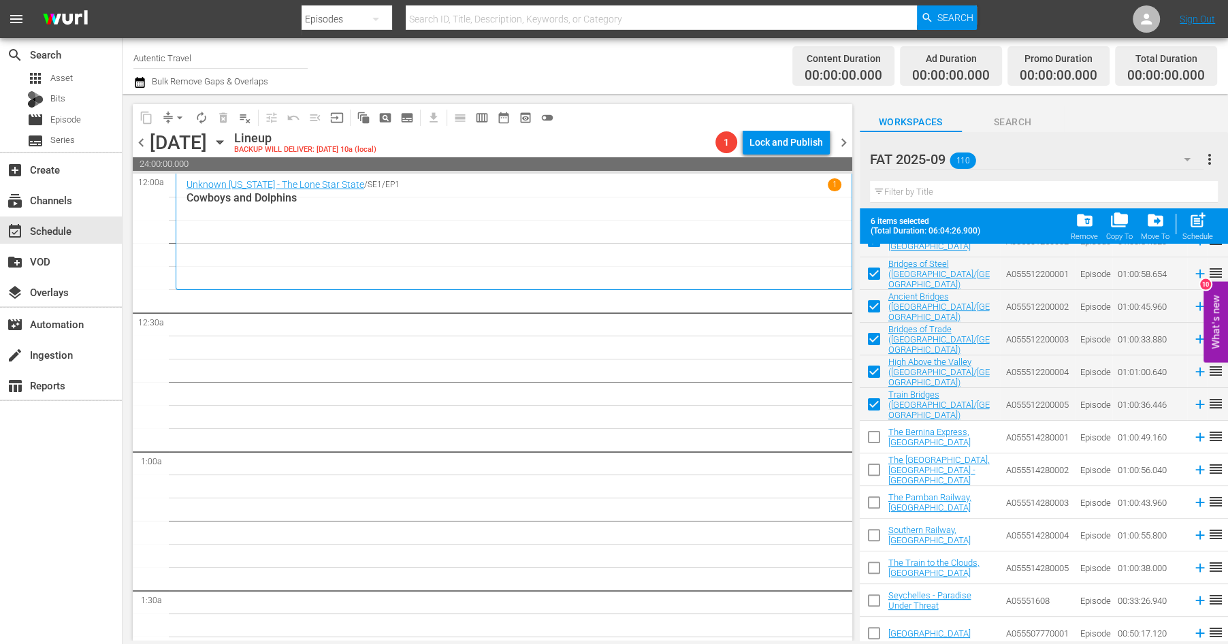
drag, startPoint x: 877, startPoint y: 435, endPoint x: 877, endPoint y: 444, distance: 8.9
click at [877, 435] on input "checkbox" at bounding box center [874, 440] width 29 height 29
checkbox input "true"
click at [877, 475] on input "checkbox" at bounding box center [874, 472] width 29 height 29
checkbox input "true"
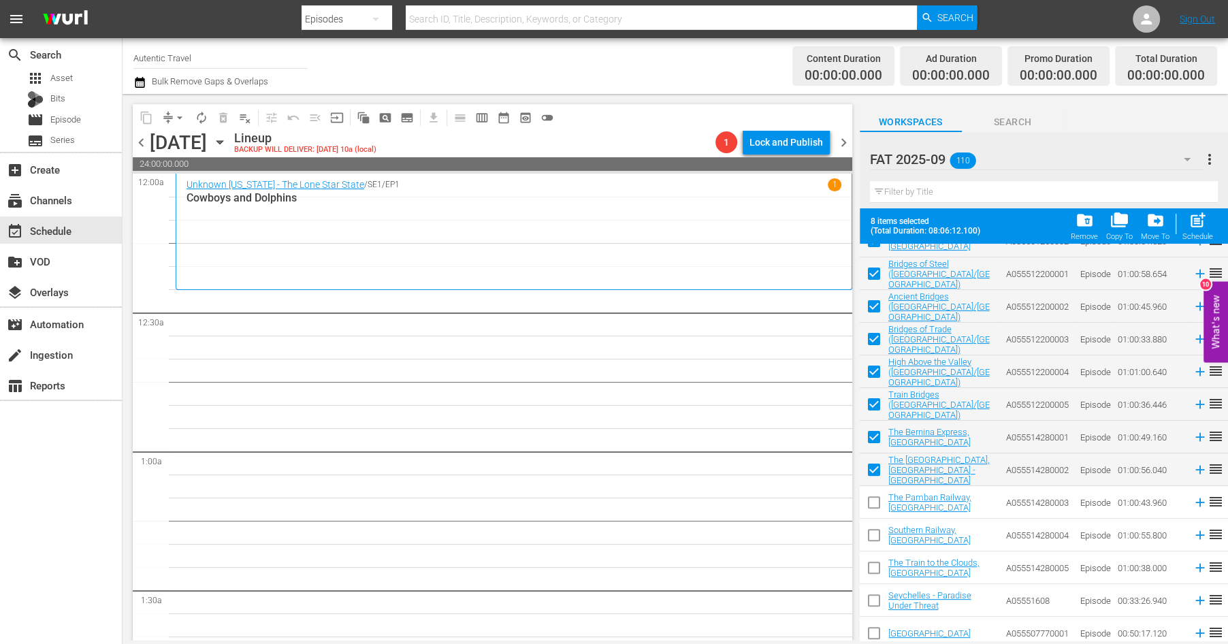
click at [874, 511] on input "checkbox" at bounding box center [874, 505] width 29 height 29
checkbox input "true"
click at [874, 537] on input "checkbox" at bounding box center [874, 538] width 29 height 29
checkbox input "true"
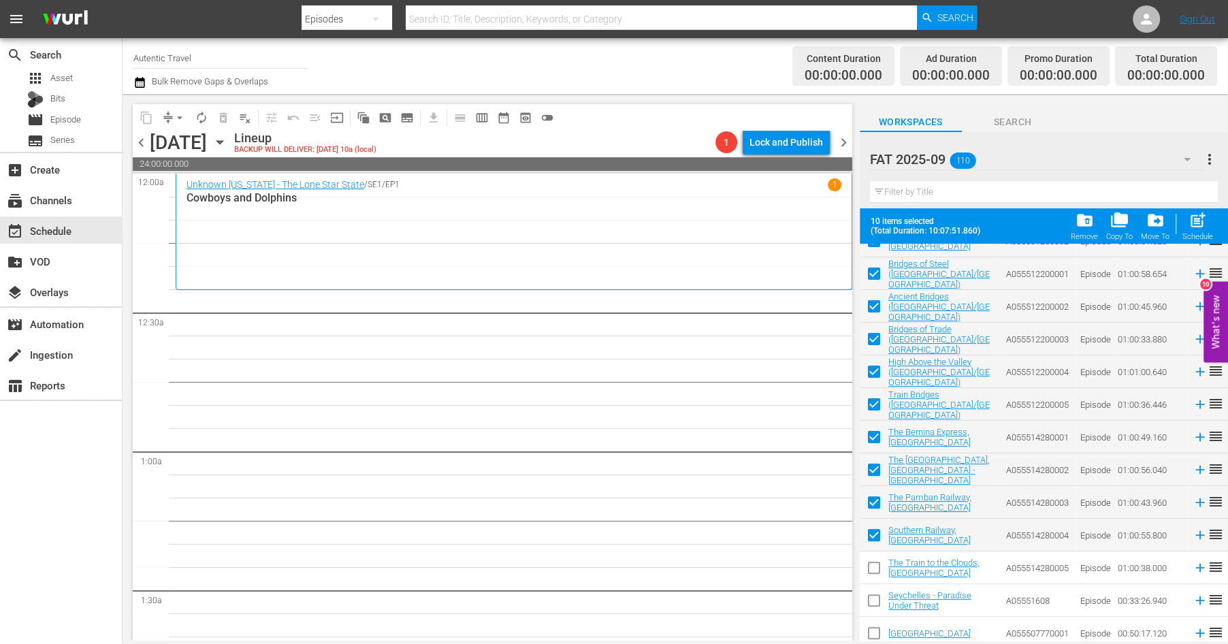
drag, startPoint x: 874, startPoint y: 570, endPoint x: 874, endPoint y: 579, distance: 9.5
click at [874, 570] on input "checkbox" at bounding box center [874, 570] width 29 height 29
checkbox input "true"
drag, startPoint x: 874, startPoint y: 597, endPoint x: 874, endPoint y: 641, distance: 43.6
click at [874, 598] on input "checkbox" at bounding box center [874, 603] width 29 height 29
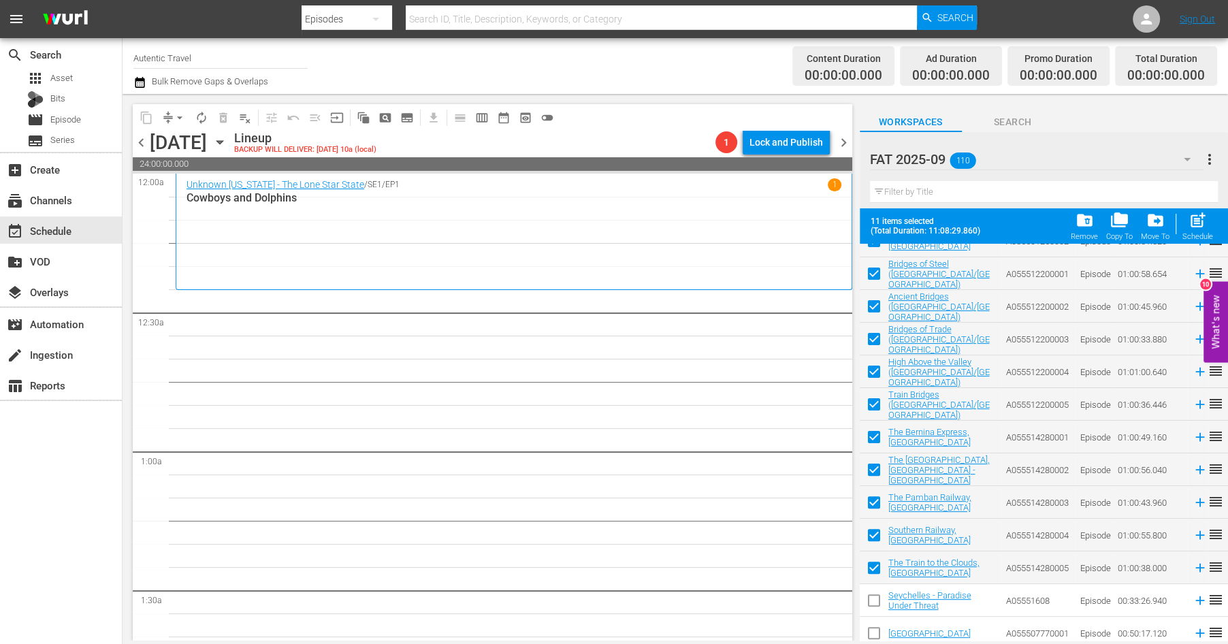
checkbox input "true"
click at [874, 640] on input "checkbox" at bounding box center [874, 636] width 29 height 29
checkbox input "true"
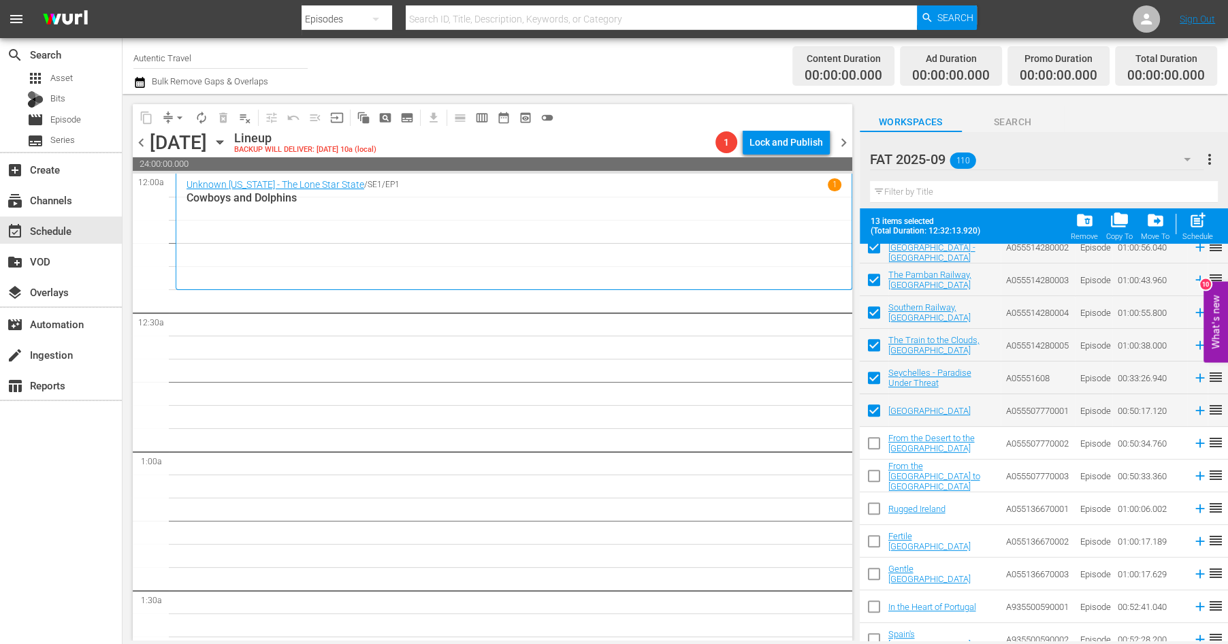
scroll to position [571, 0]
click at [874, 442] on input "checkbox" at bounding box center [874, 444] width 29 height 29
checkbox input "true"
drag, startPoint x: 874, startPoint y: 473, endPoint x: 874, endPoint y: 494, distance: 21.8
click at [874, 473] on input "checkbox" at bounding box center [874, 477] width 29 height 29
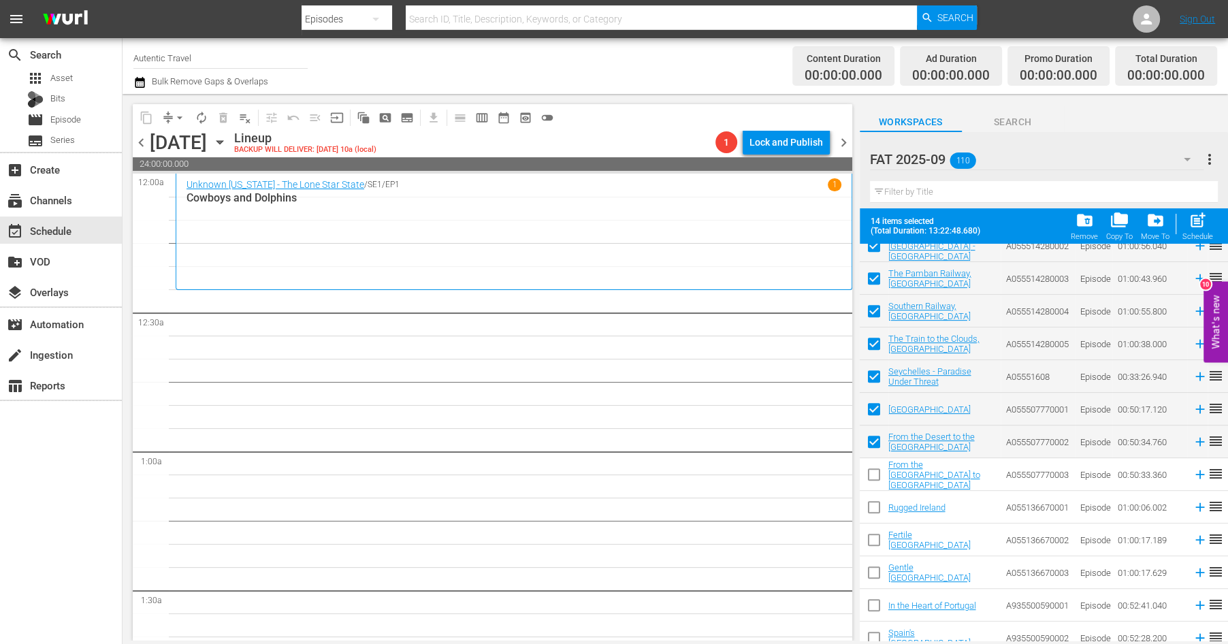
checkbox input "true"
click at [873, 502] on input "checkbox" at bounding box center [874, 510] width 29 height 29
checkbox input "true"
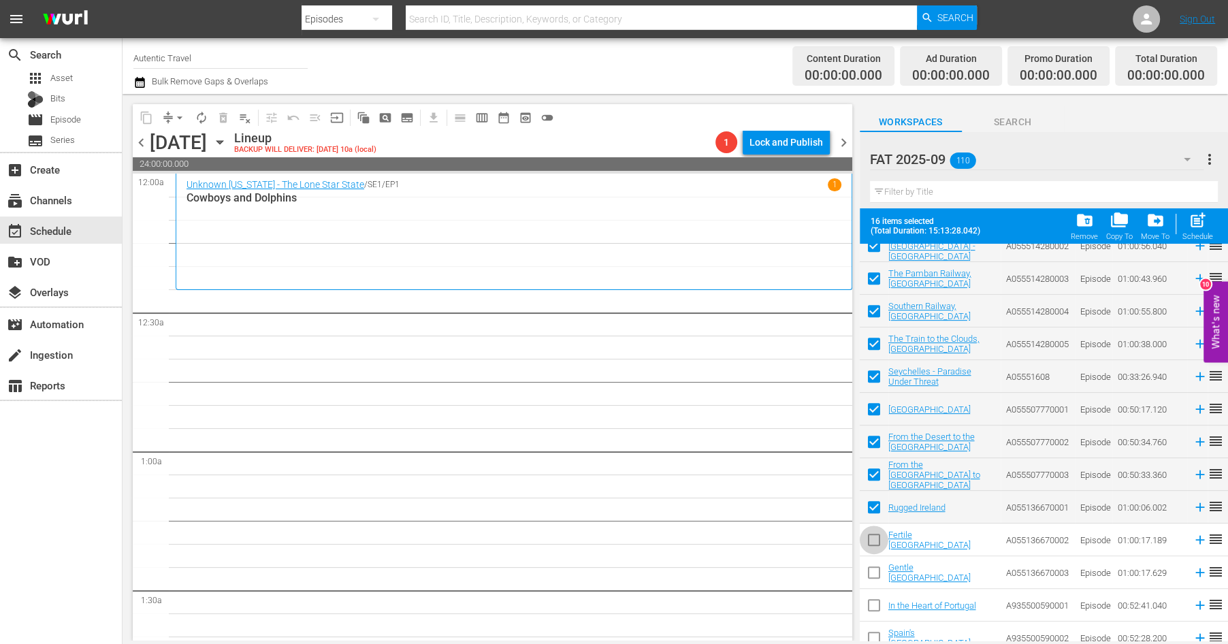
click at [874, 537] on input "checkbox" at bounding box center [874, 542] width 29 height 29
checkbox input "true"
click at [875, 571] on input "checkbox" at bounding box center [874, 575] width 29 height 29
checkbox input "true"
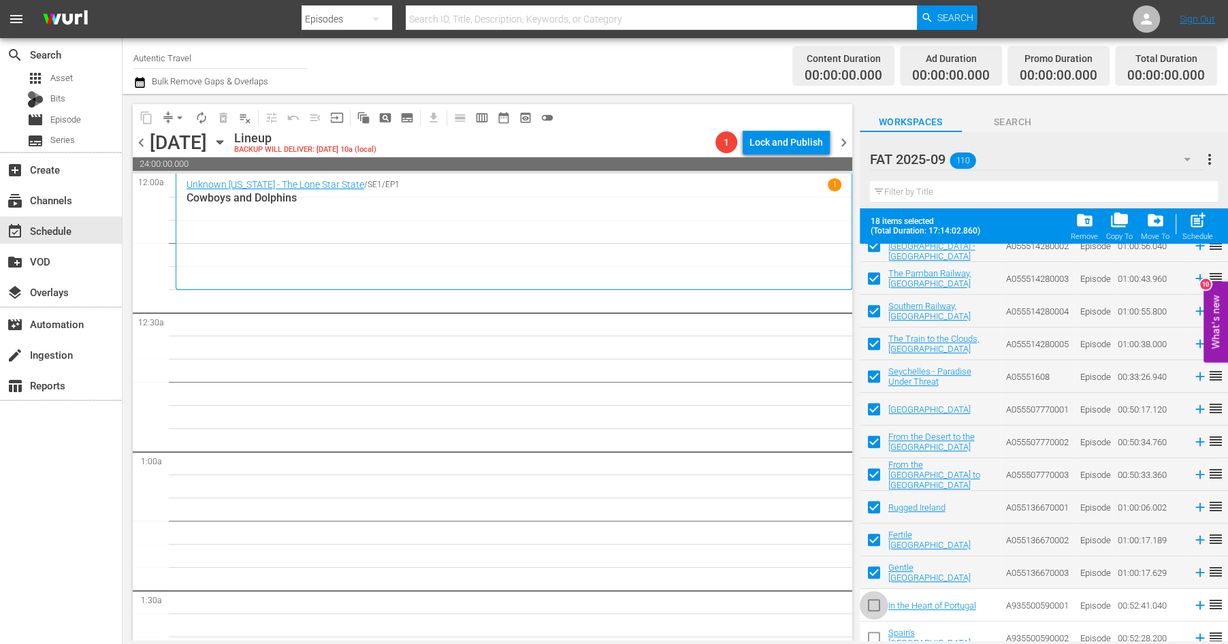
click at [875, 604] on input "checkbox" at bounding box center [874, 608] width 29 height 29
checkbox input "true"
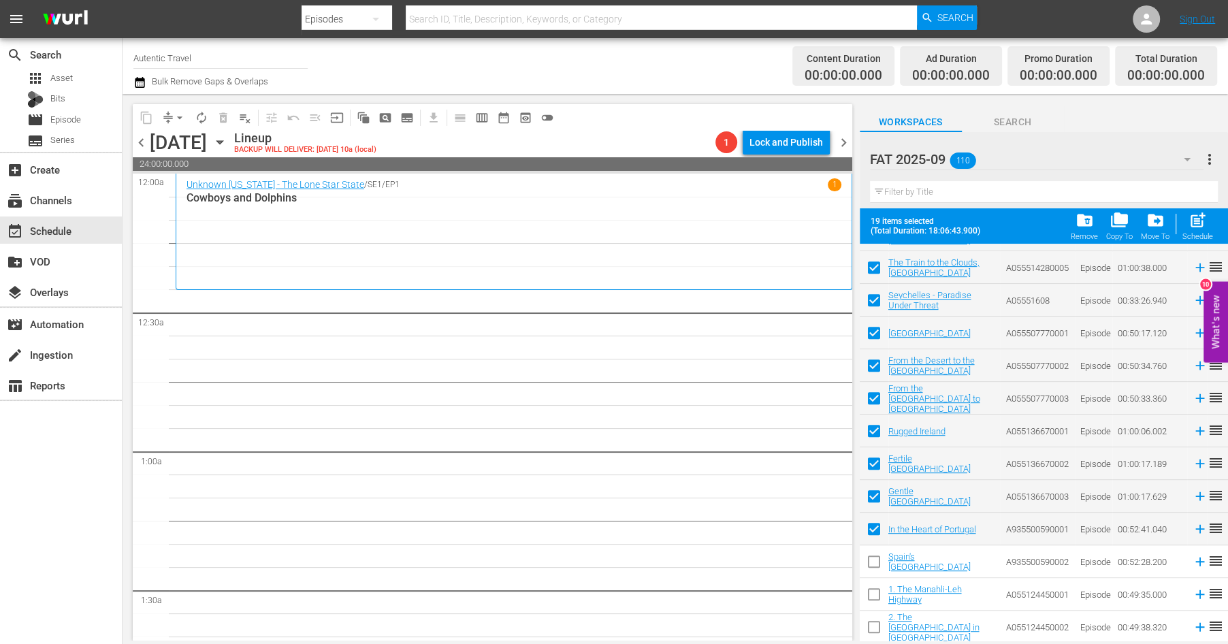
click at [874, 563] on input "checkbox" at bounding box center [874, 564] width 29 height 29
checkbox input "true"
click at [873, 594] on input "checkbox" at bounding box center [874, 597] width 29 height 29
checkbox input "true"
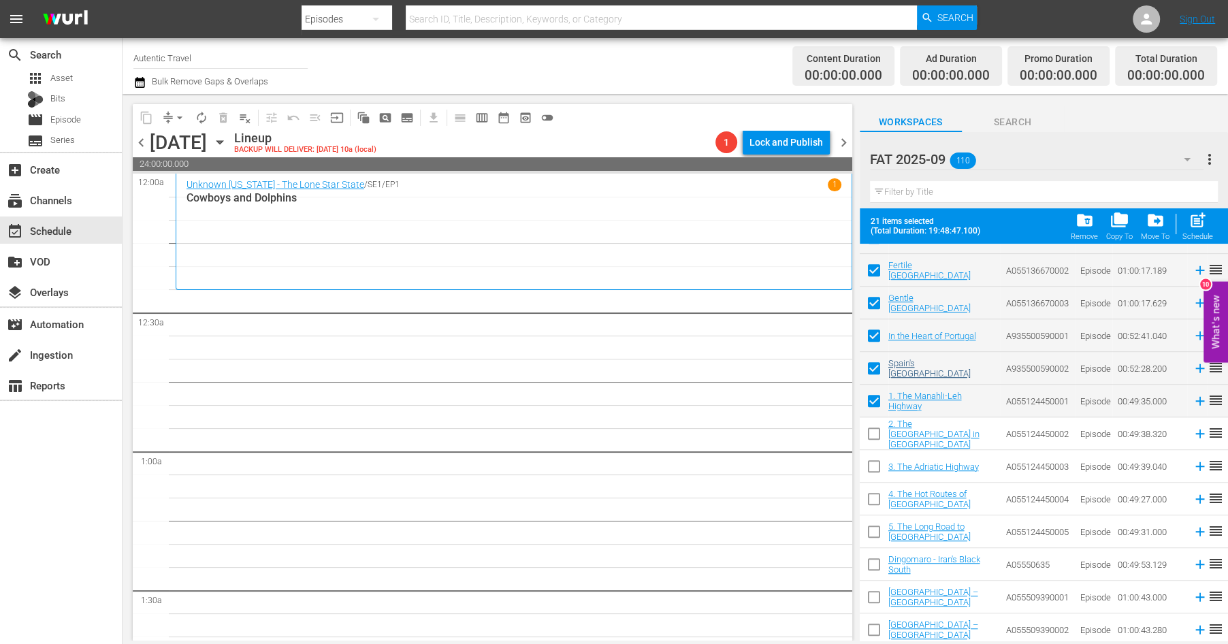
scroll to position [850, 0]
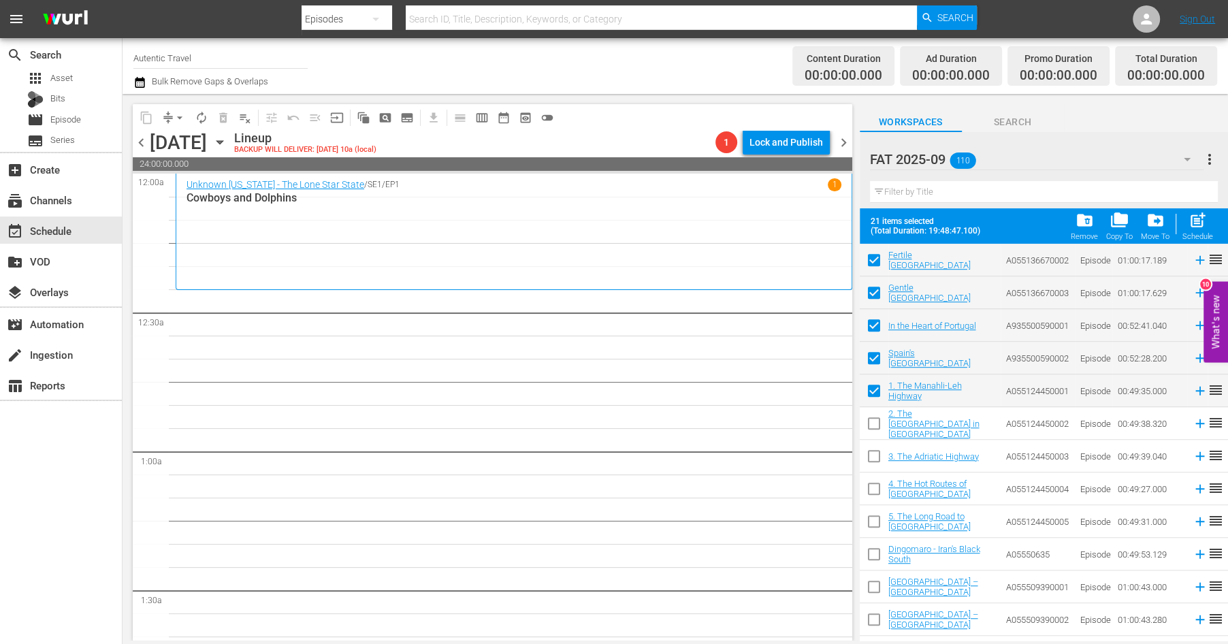
click at [874, 424] on input "checkbox" at bounding box center [874, 426] width 29 height 29
checkbox input "true"
click at [874, 456] on input "checkbox" at bounding box center [874, 459] width 29 height 29
checkbox input "true"
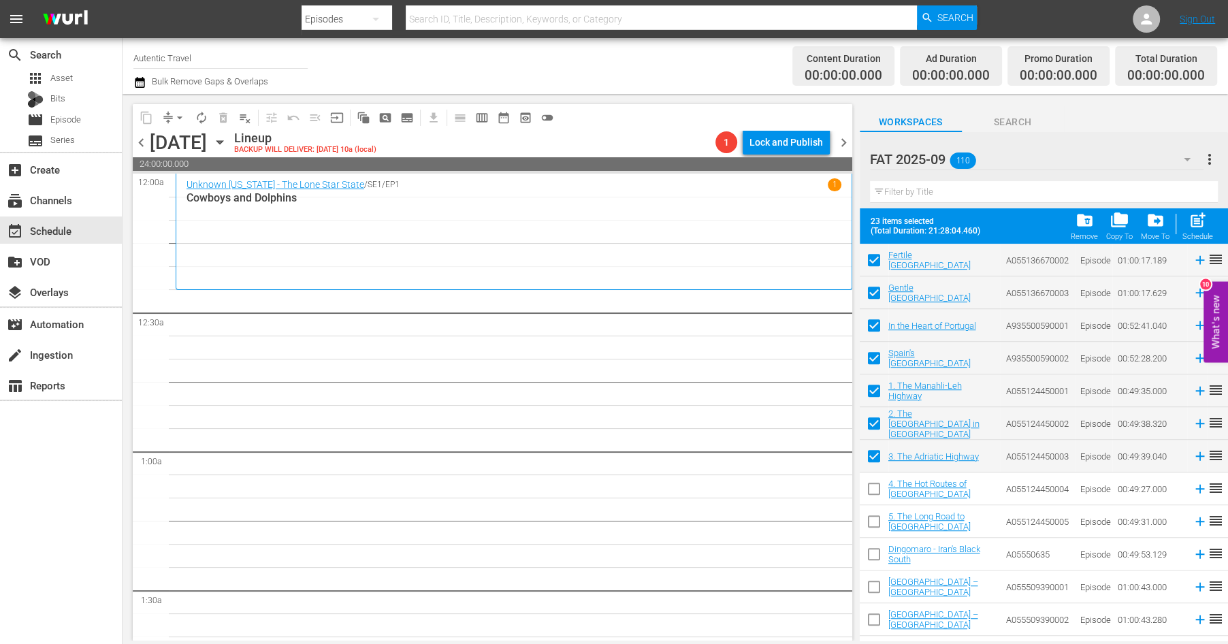
click at [874, 494] on input "checkbox" at bounding box center [874, 491] width 29 height 29
checkbox input "true"
click at [874, 520] on input "checkbox" at bounding box center [874, 524] width 29 height 29
checkbox input "true"
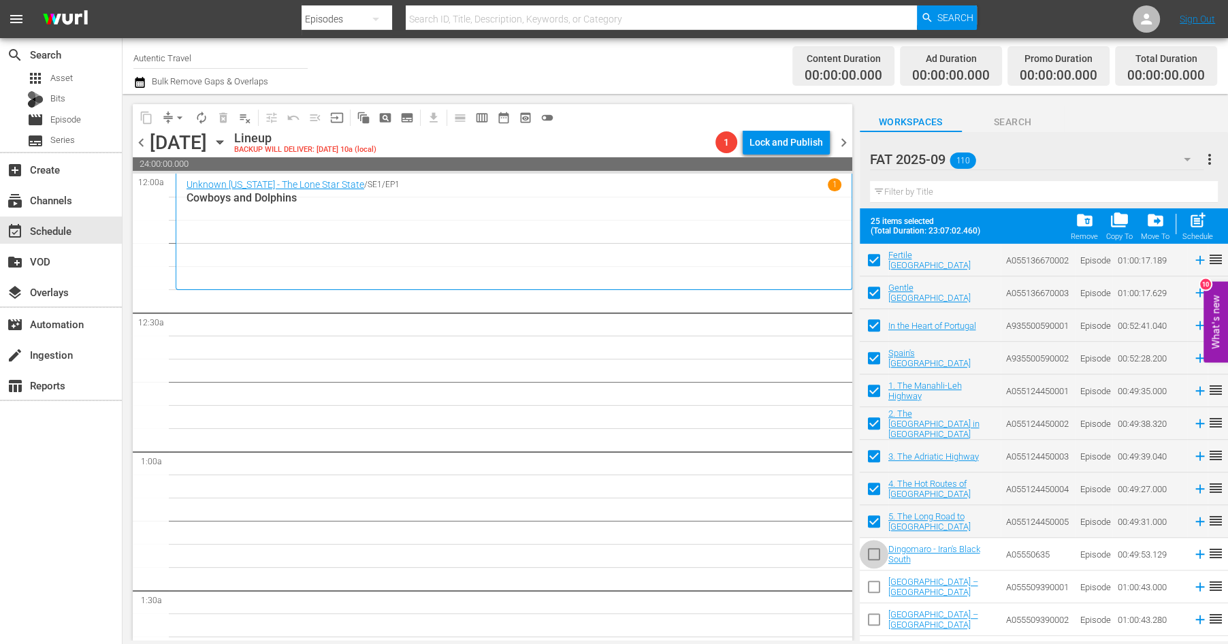
drag, startPoint x: 876, startPoint y: 553, endPoint x: 876, endPoint y: 585, distance: 32.0
click at [876, 553] on input "checkbox" at bounding box center [874, 557] width 29 height 29
checkbox input "true"
click at [876, 589] on input "checkbox" at bounding box center [874, 589] width 29 height 29
checkbox input "true"
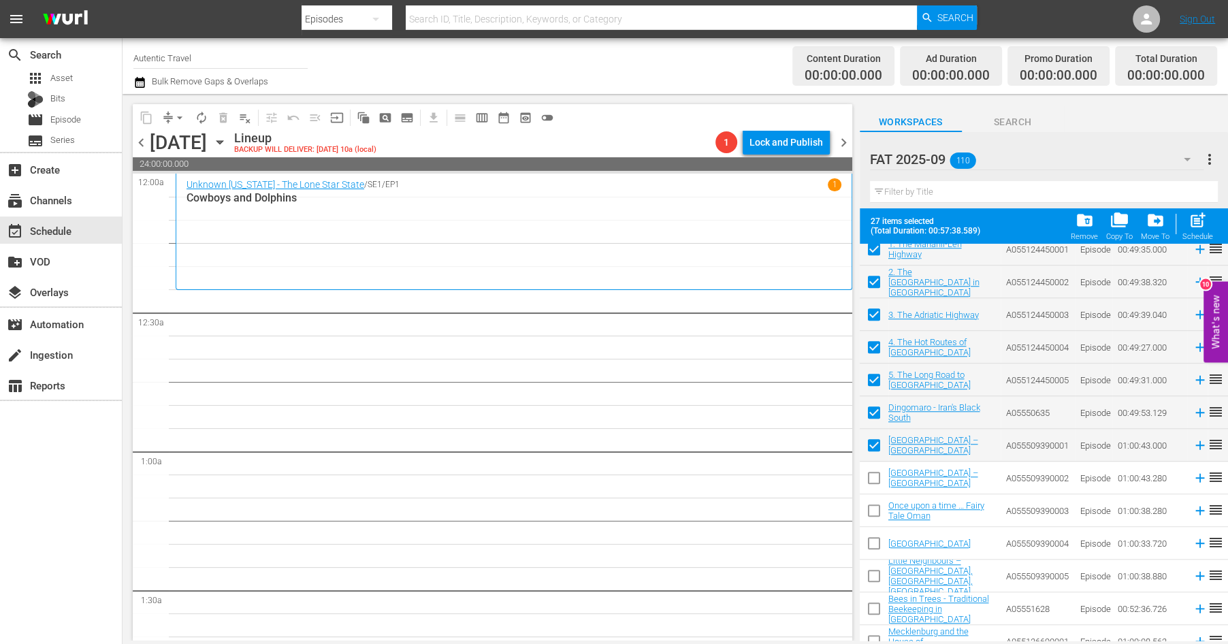
scroll to position [1000, 0]
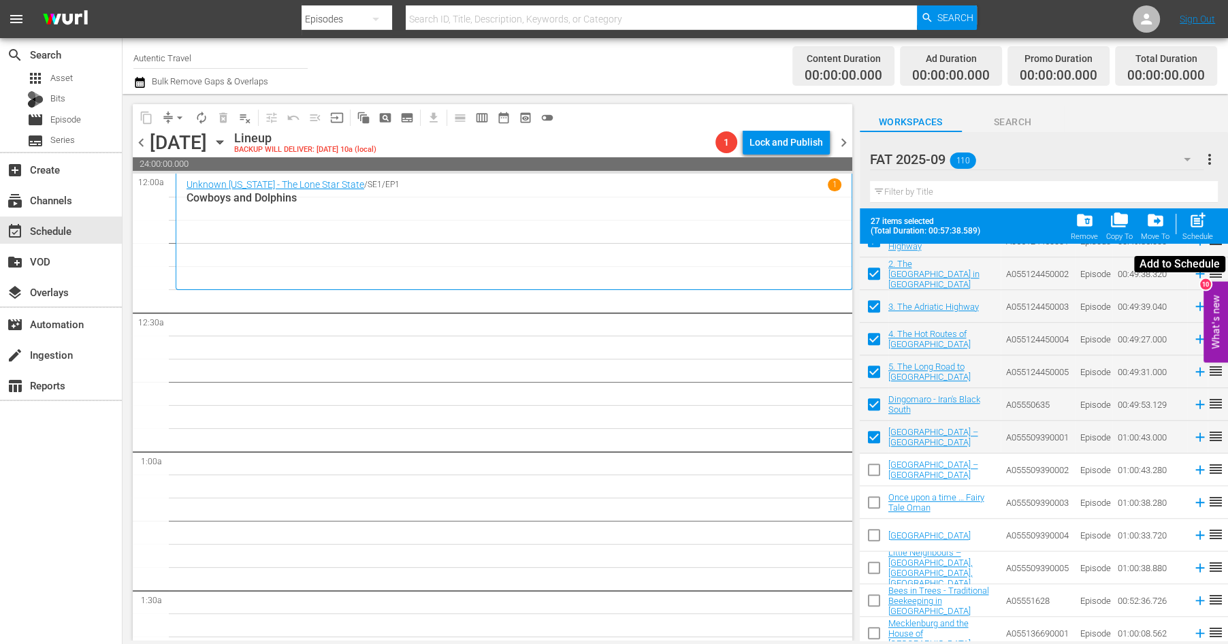
click at [1195, 222] on span "post_add" at bounding box center [1198, 220] width 18 height 18
checkbox input "false"
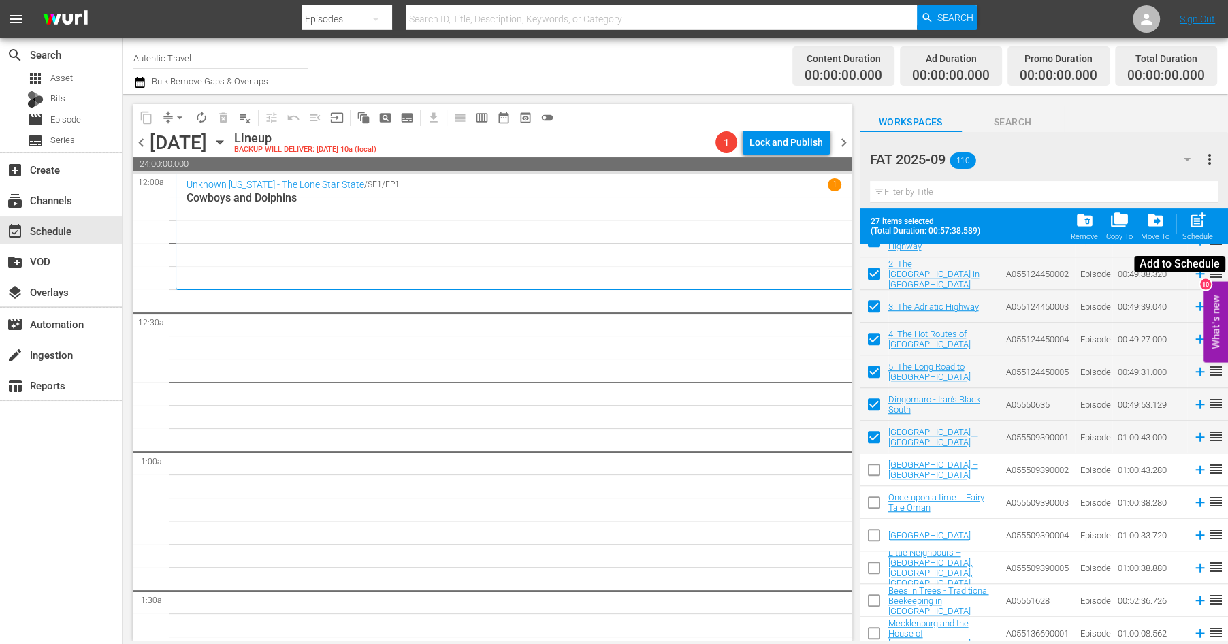
checkbox input "false"
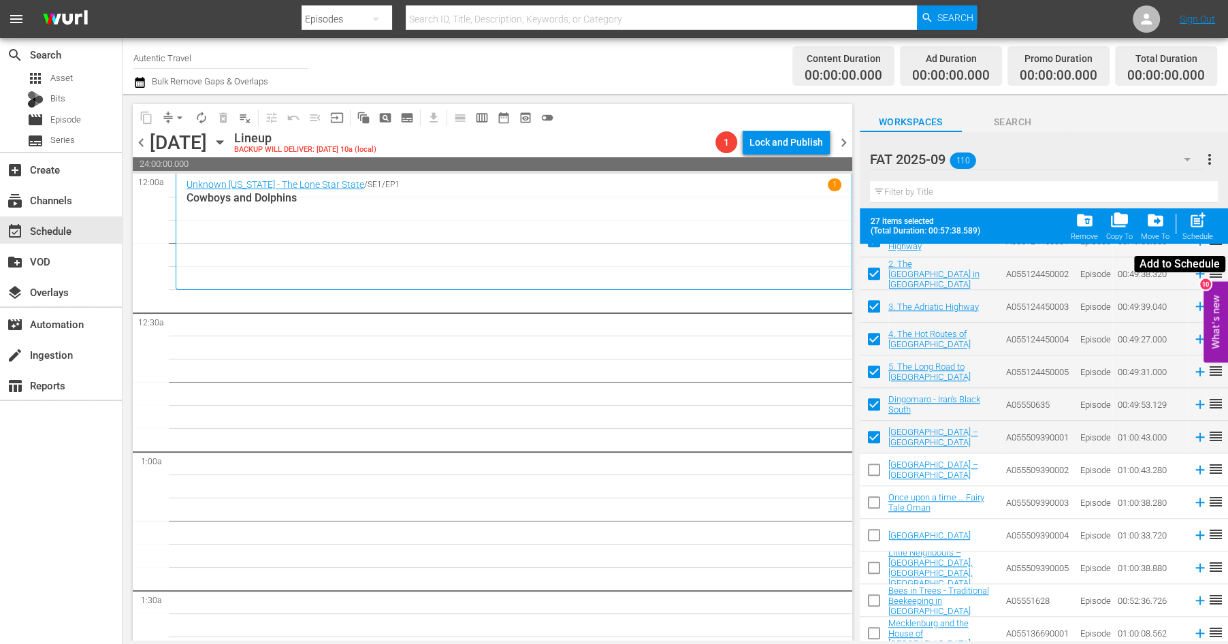
checkbox input "false"
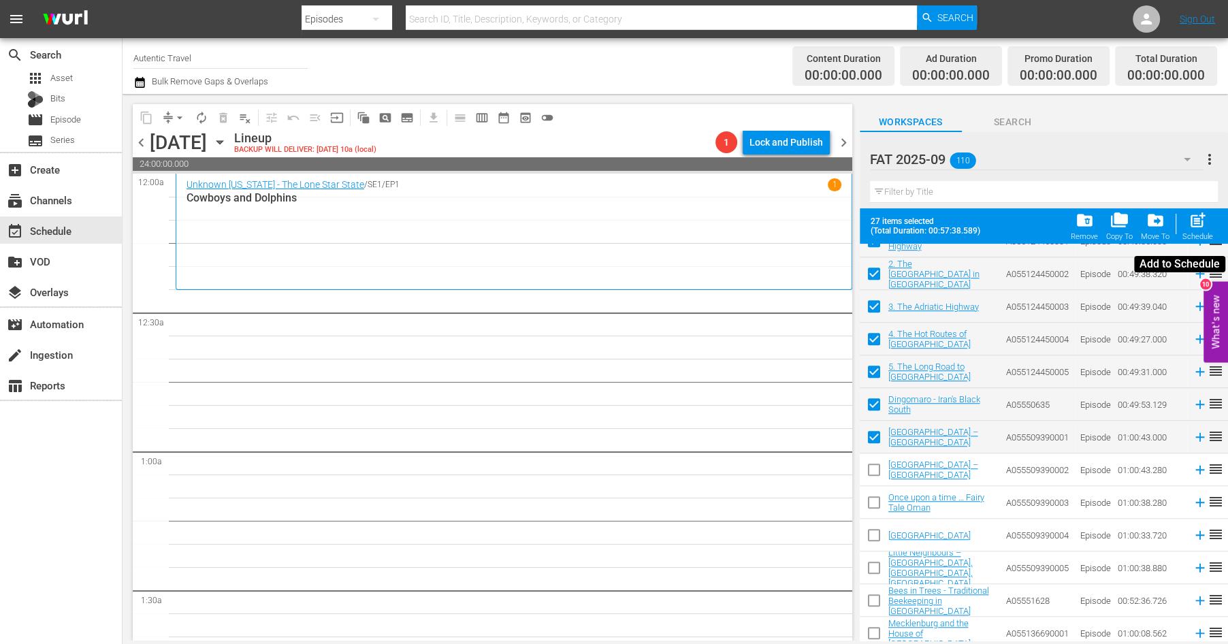
checkbox input "false"
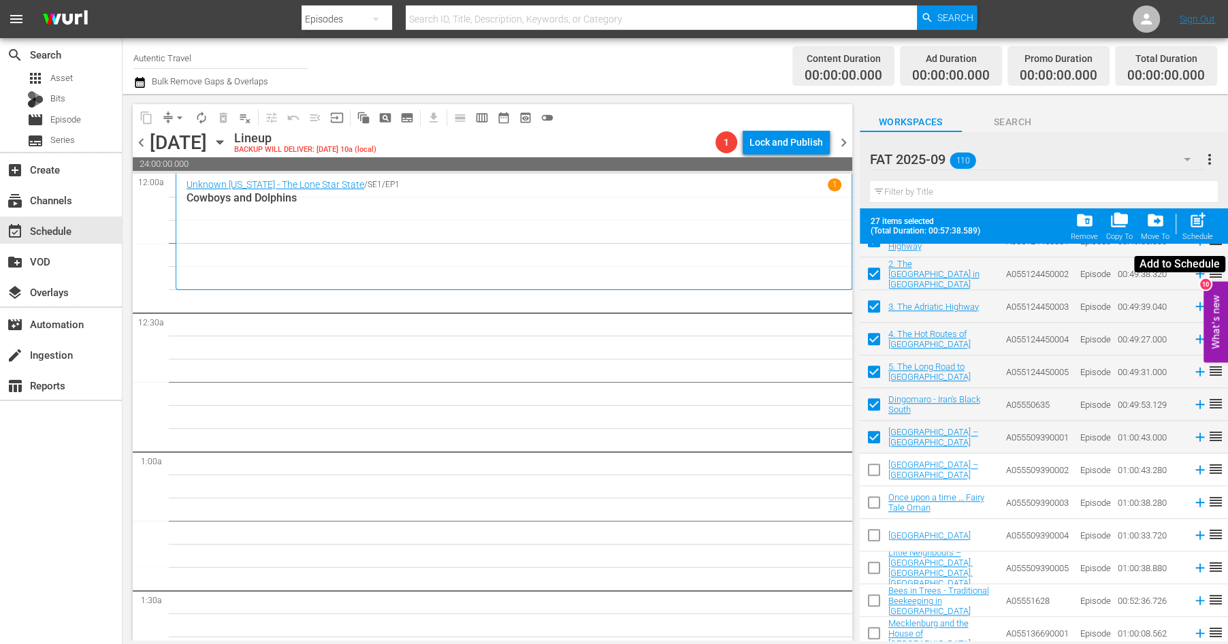
checkbox input "false"
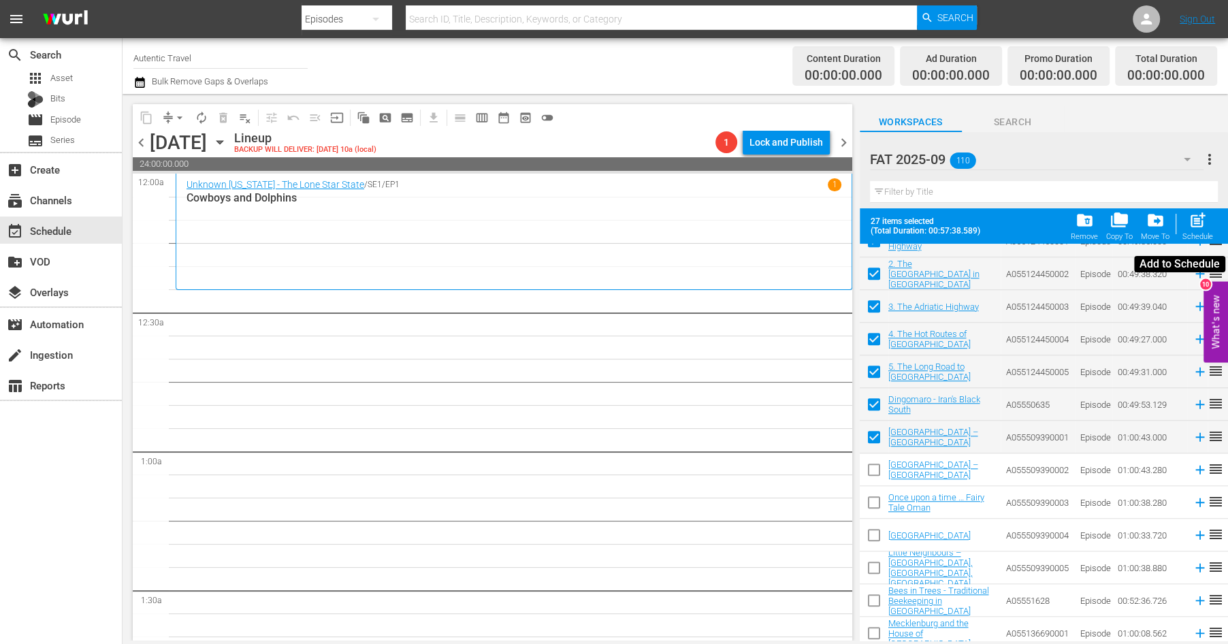
checkbox input "false"
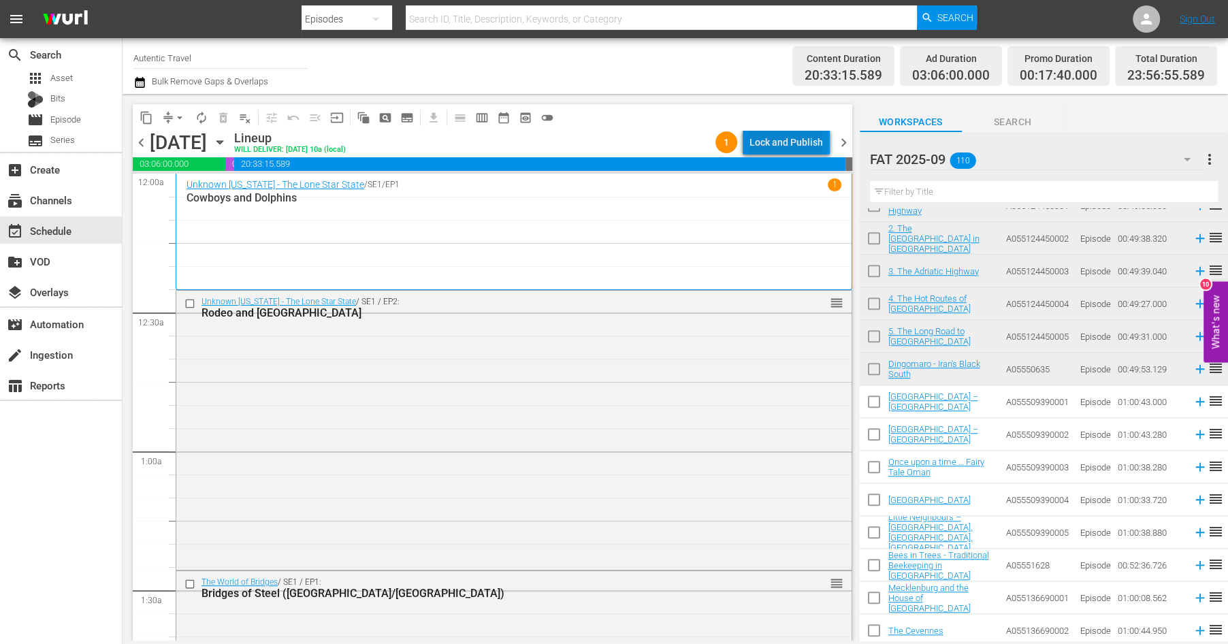
click at [792, 142] on div "Lock and Publish" at bounding box center [787, 142] width 74 height 25
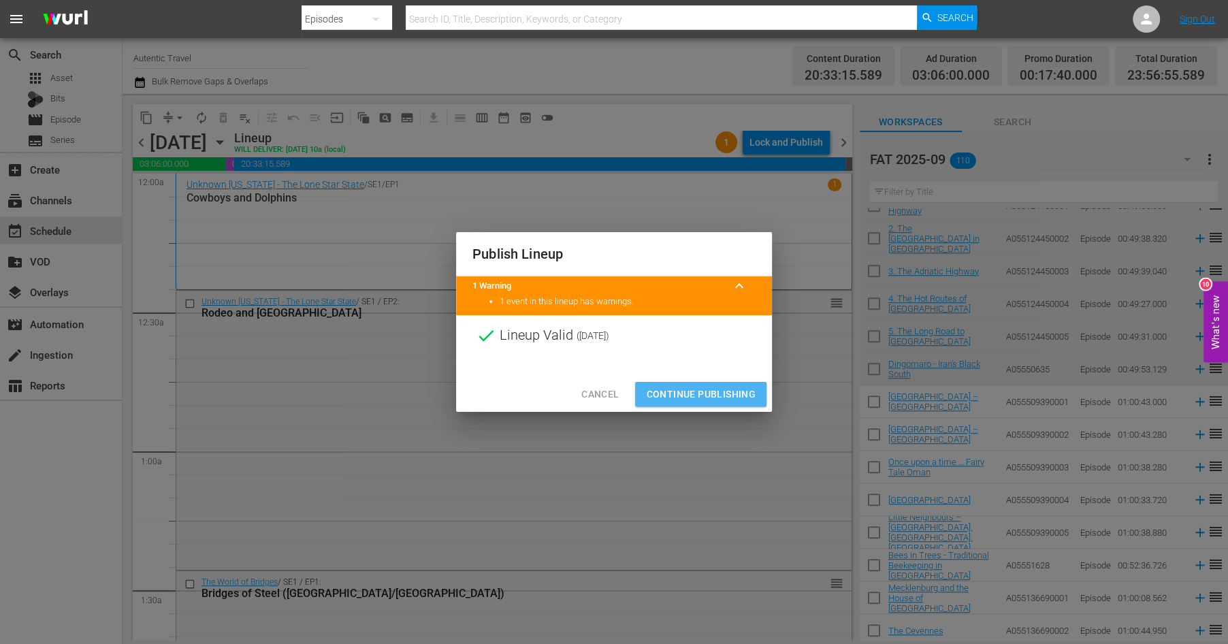
click at [716, 388] on span "Continue Publishing" at bounding box center [701, 394] width 110 height 17
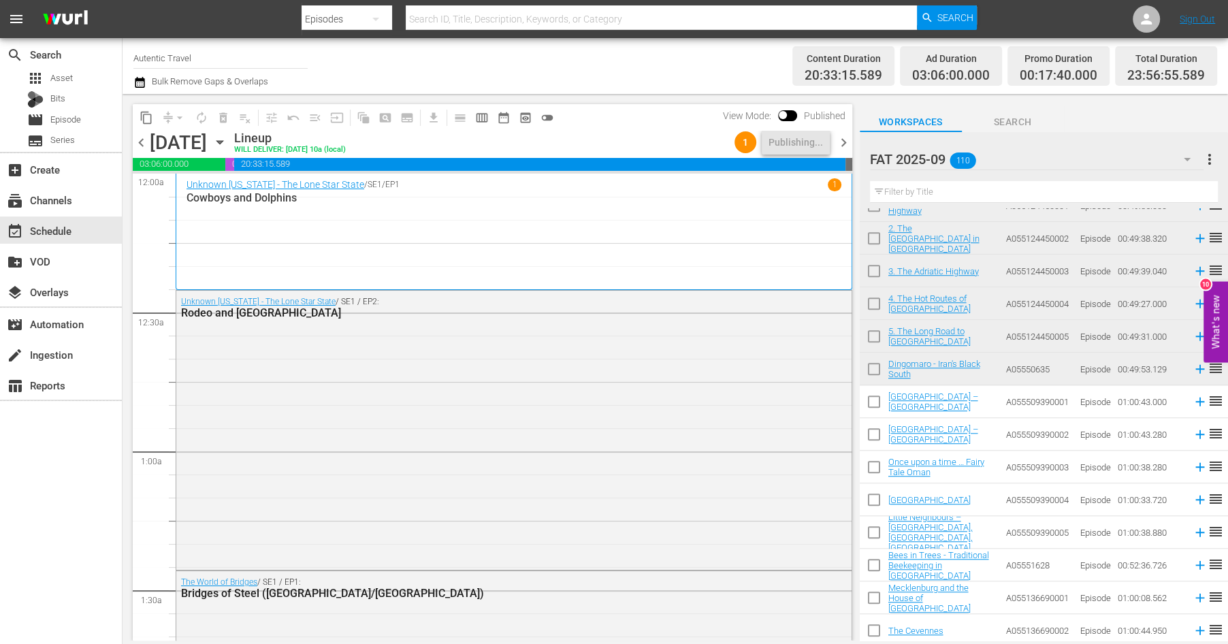
click at [845, 138] on span "chevron_right" at bounding box center [843, 142] width 17 height 17
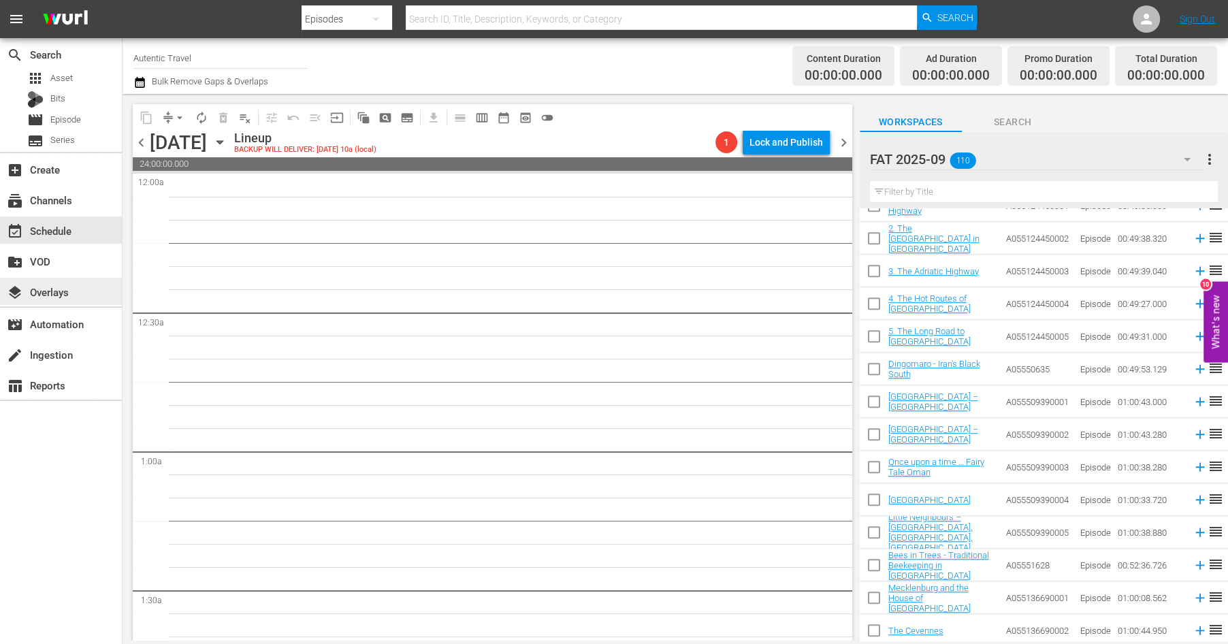
click at [60, 296] on div "layers Overlays" at bounding box center [38, 290] width 76 height 12
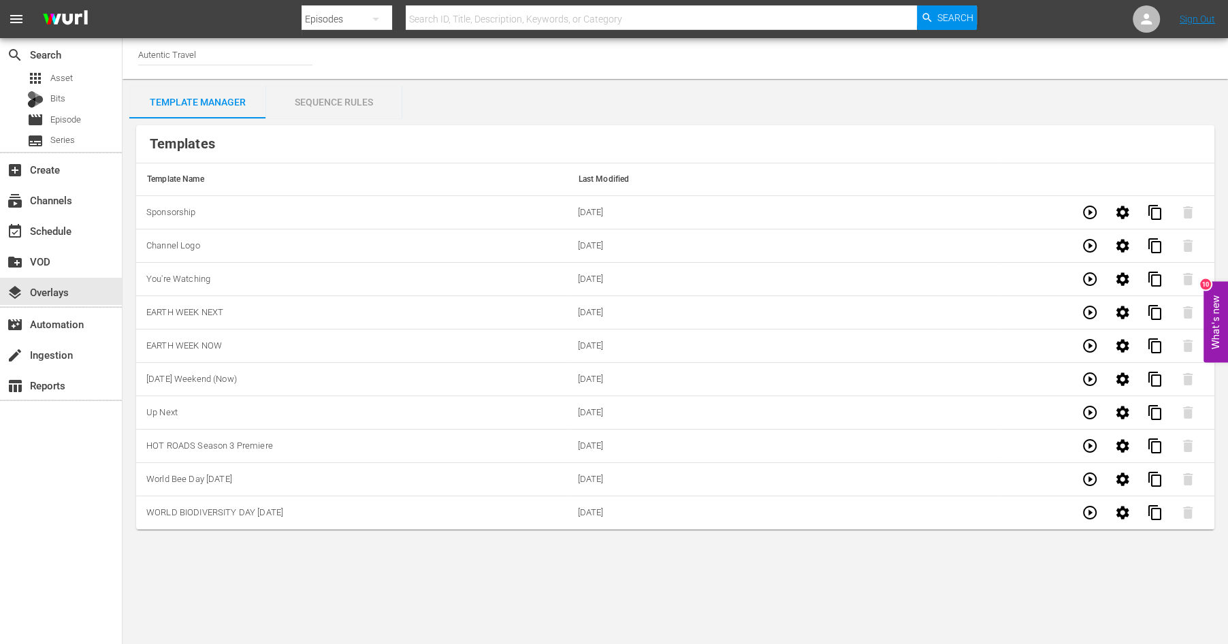
click at [58, 214] on div "subscriptions Channels" at bounding box center [61, 199] width 122 height 31
click at [58, 230] on div "event_available Schedule" at bounding box center [38, 229] width 76 height 12
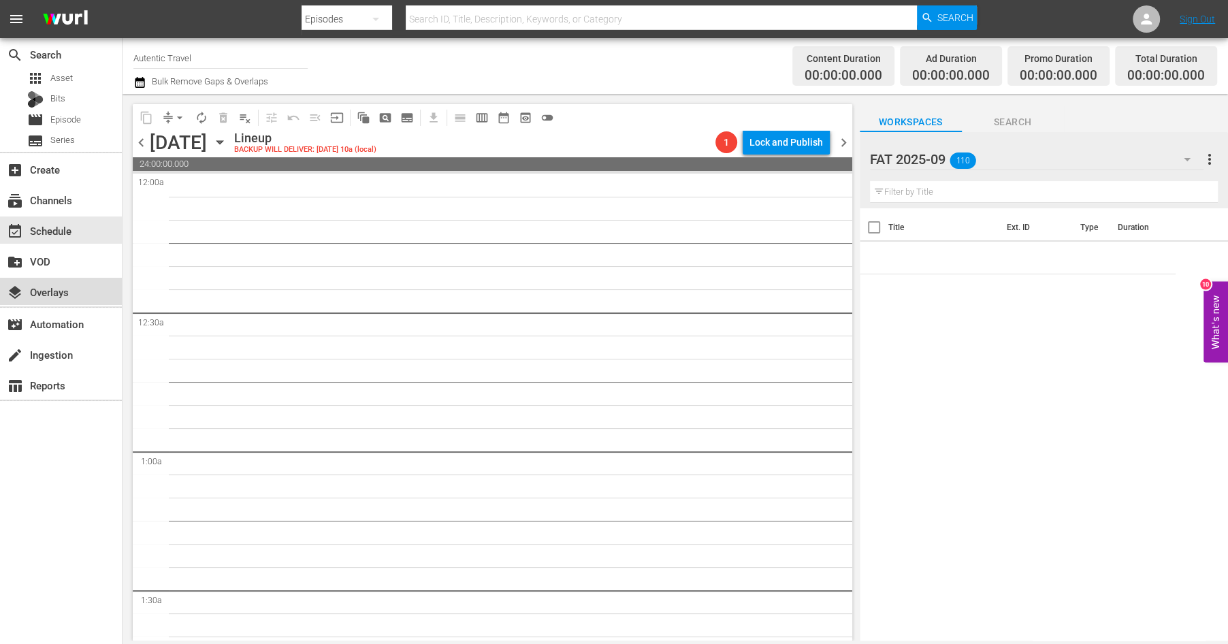
click at [72, 296] on div "layers Overlays" at bounding box center [38, 290] width 76 height 12
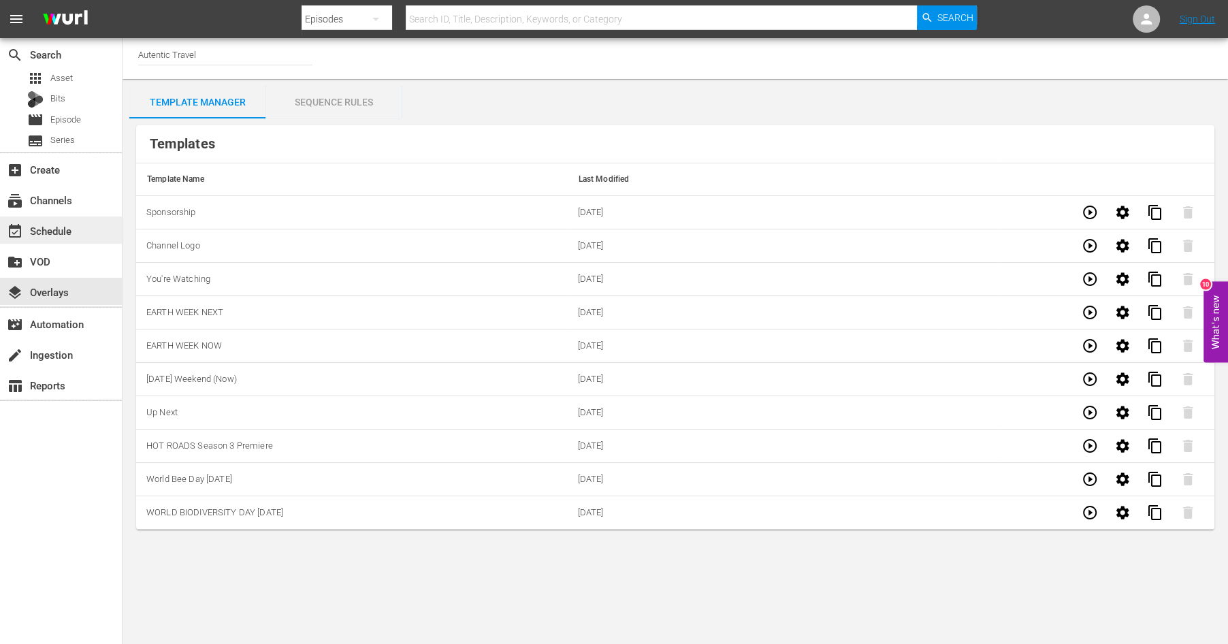
click at [59, 235] on div "event_available Schedule" at bounding box center [38, 229] width 76 height 12
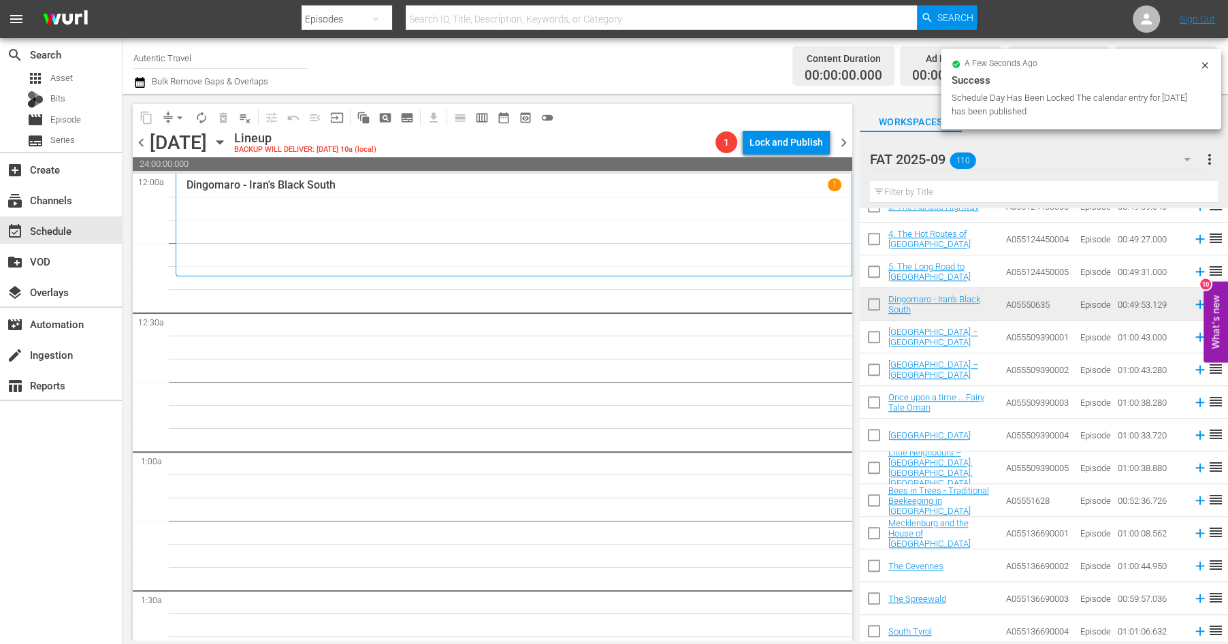
scroll to position [1008, 0]
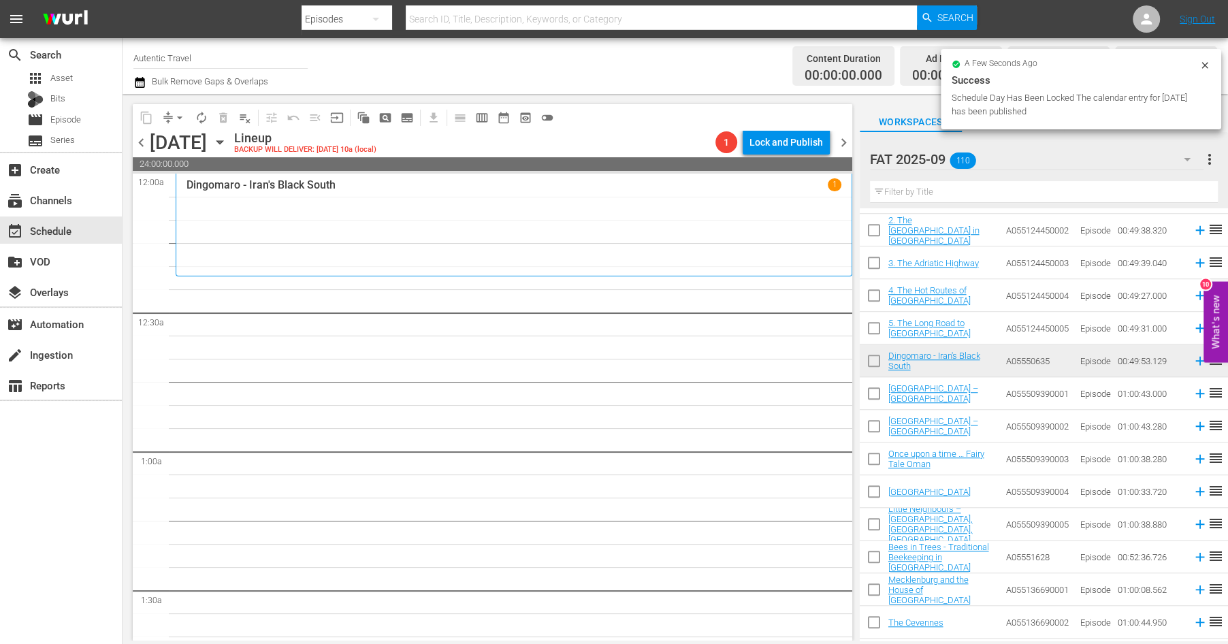
click at [870, 390] on input "checkbox" at bounding box center [874, 396] width 29 height 29
checkbox input "true"
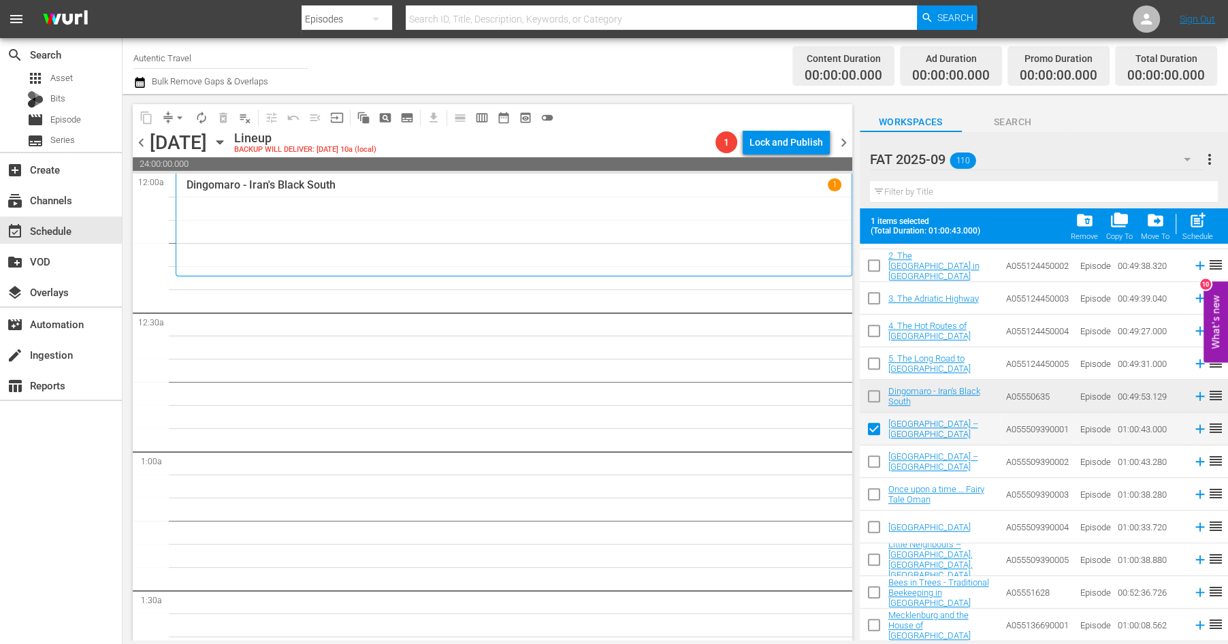
click at [870, 462] on input "checkbox" at bounding box center [874, 464] width 29 height 29
checkbox input "true"
click at [870, 499] on input "checkbox" at bounding box center [874, 497] width 29 height 29
checkbox input "true"
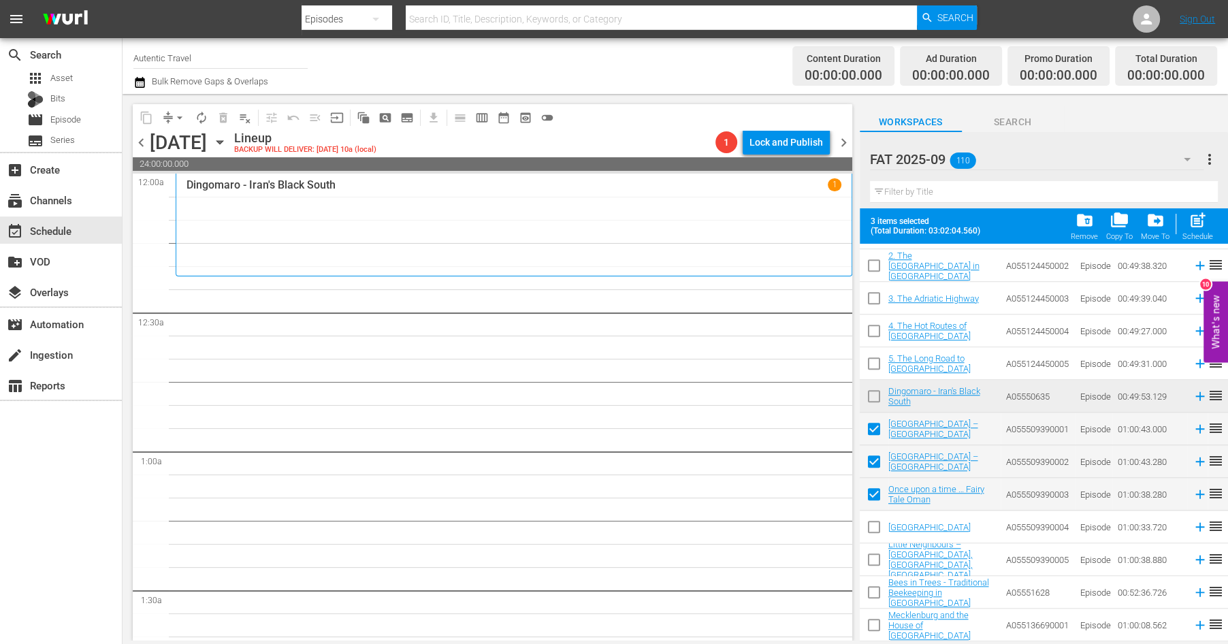
click at [874, 523] on input "checkbox" at bounding box center [874, 529] width 29 height 29
checkbox input "true"
click at [873, 563] on input "checkbox" at bounding box center [874, 562] width 29 height 29
checkbox input "true"
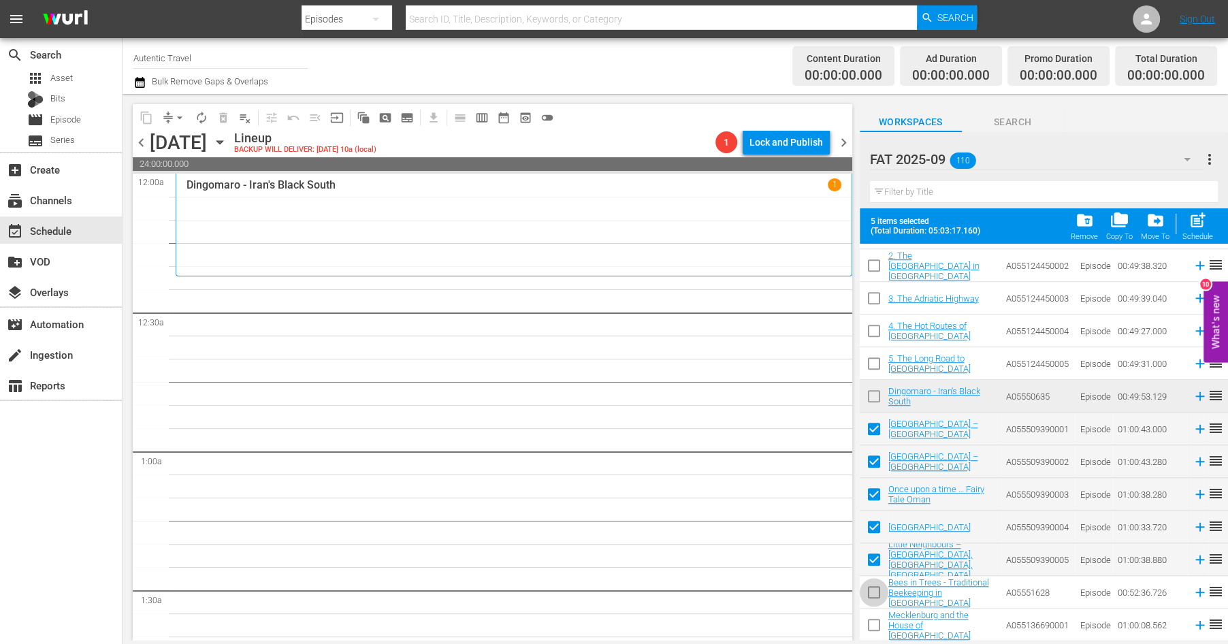
click at [871, 592] on input "checkbox" at bounding box center [874, 595] width 29 height 29
checkbox input "true"
click at [874, 622] on input "checkbox" at bounding box center [874, 627] width 29 height 29
checkbox input "true"
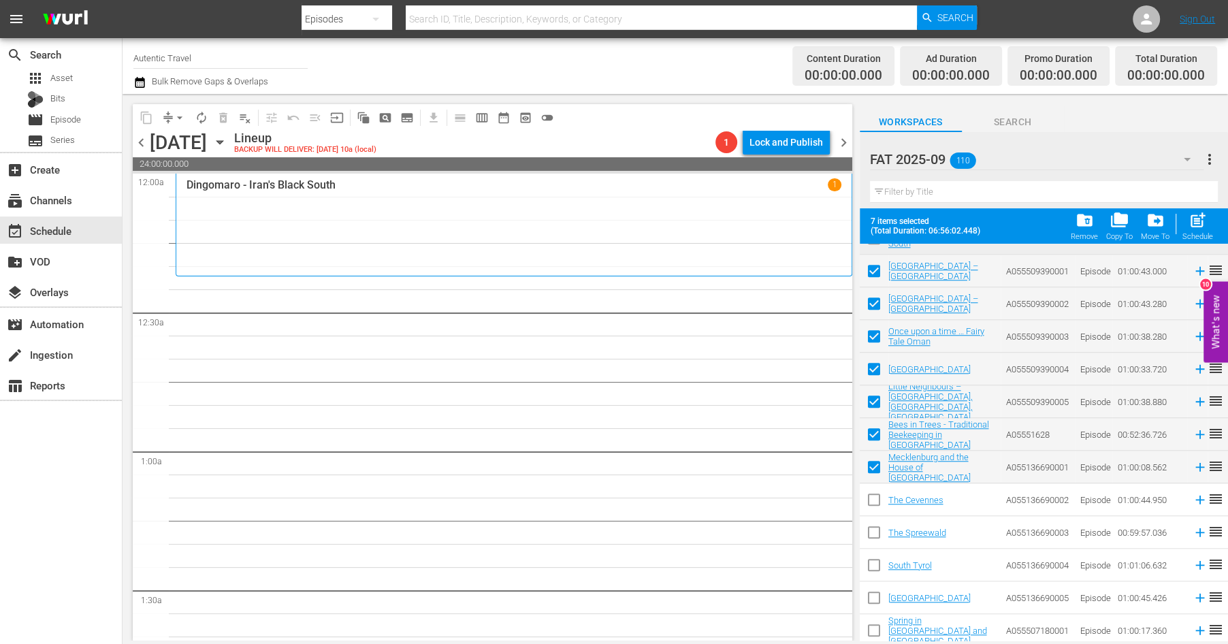
scroll to position [1262, 0]
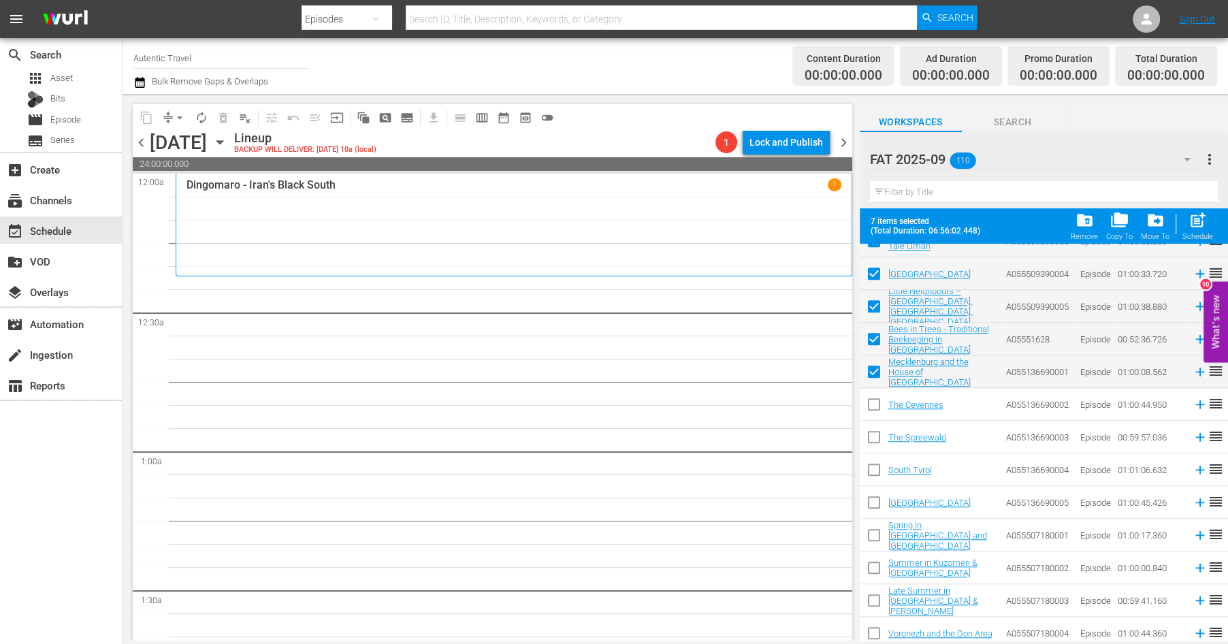
click at [871, 406] on input "checkbox" at bounding box center [874, 407] width 29 height 29
checkbox input "true"
click at [872, 438] on input "checkbox" at bounding box center [874, 440] width 29 height 29
checkbox input "true"
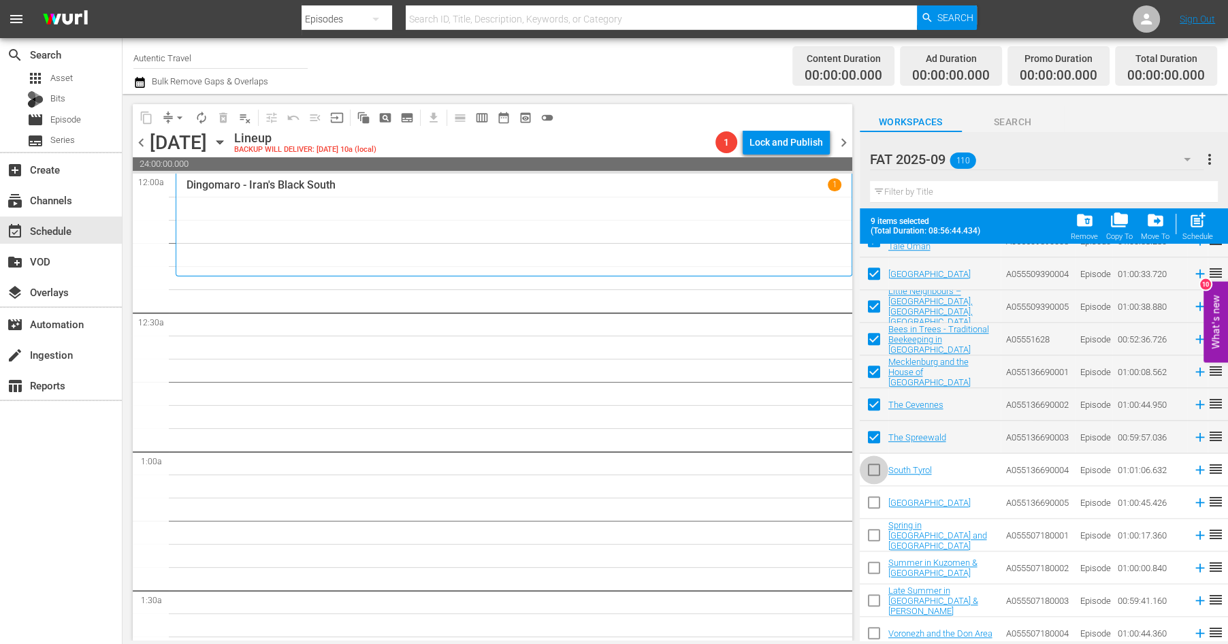
click at [874, 470] on input "checkbox" at bounding box center [874, 472] width 29 height 29
checkbox input "true"
click at [876, 494] on input "checkbox" at bounding box center [874, 505] width 29 height 29
checkbox input "true"
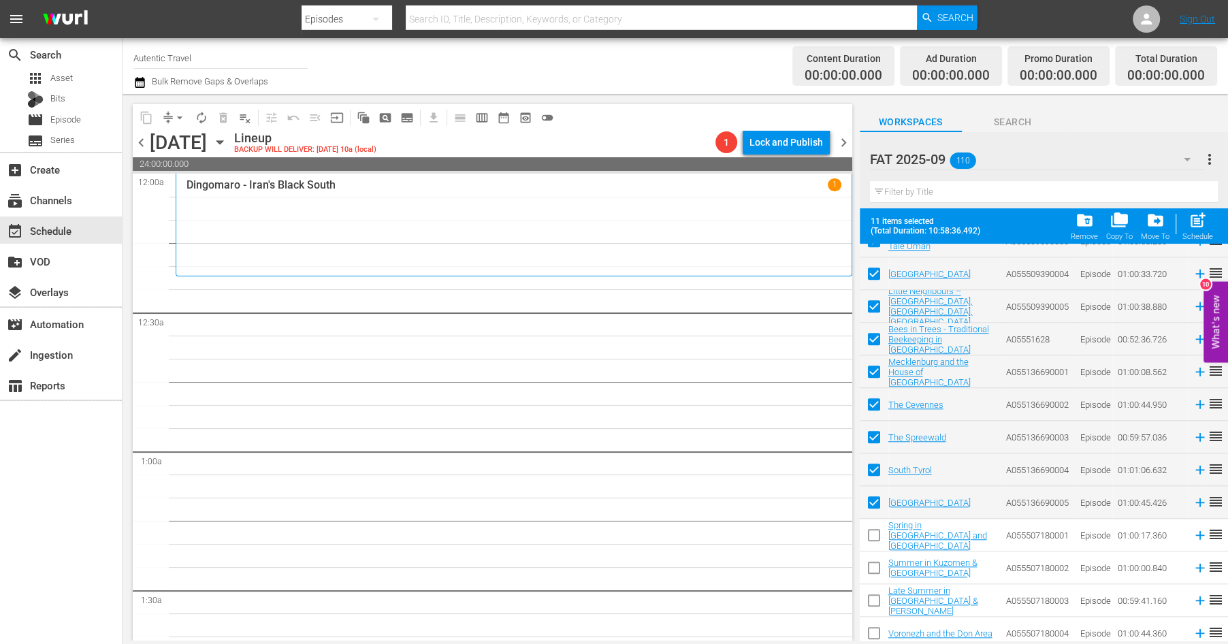
click at [877, 531] on input "checkbox" at bounding box center [874, 538] width 29 height 29
checkbox input "true"
click at [877, 562] on input "checkbox" at bounding box center [874, 570] width 29 height 29
checkbox input "true"
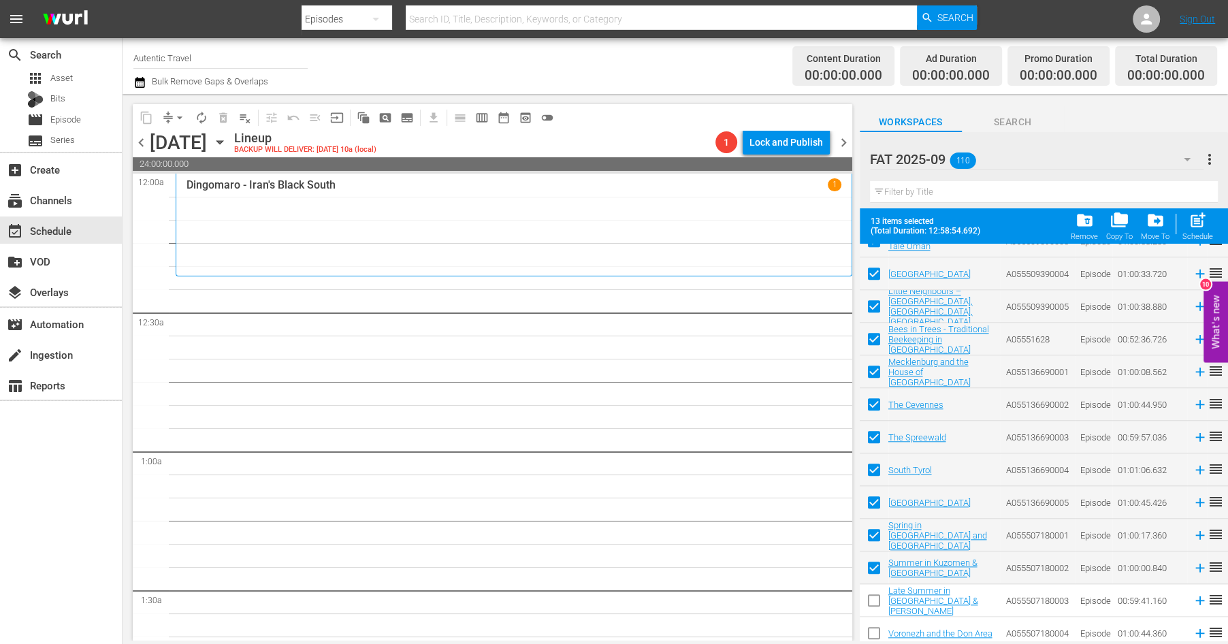
click at [876, 599] on input "checkbox" at bounding box center [874, 603] width 29 height 29
checkbox input "true"
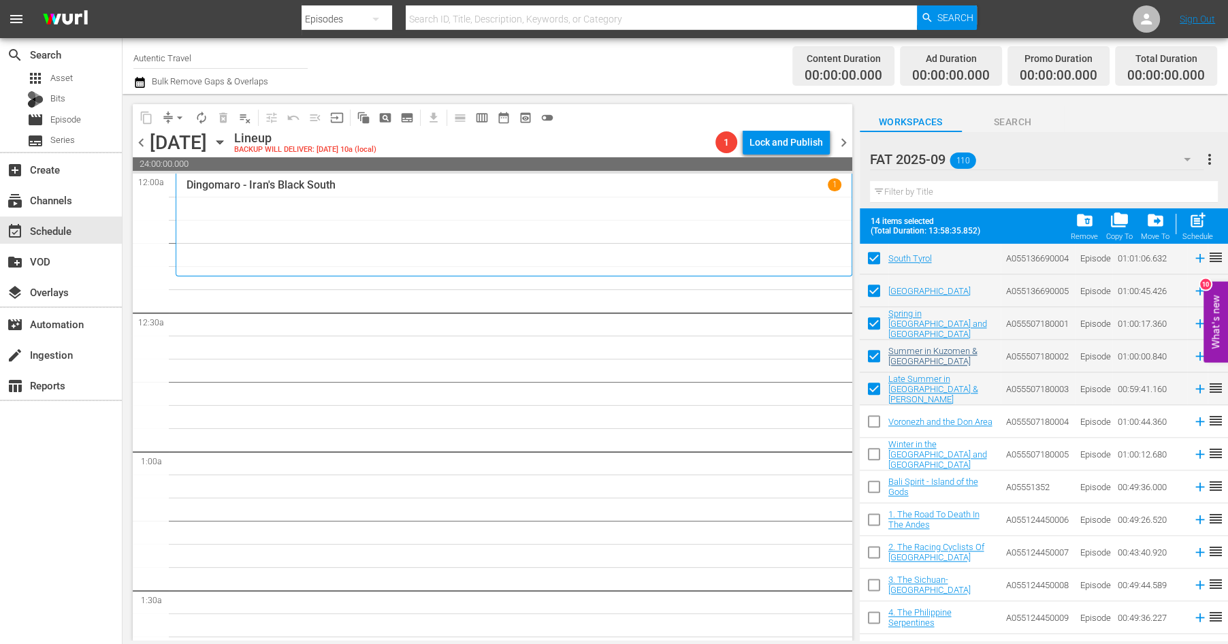
scroll to position [1483, 0]
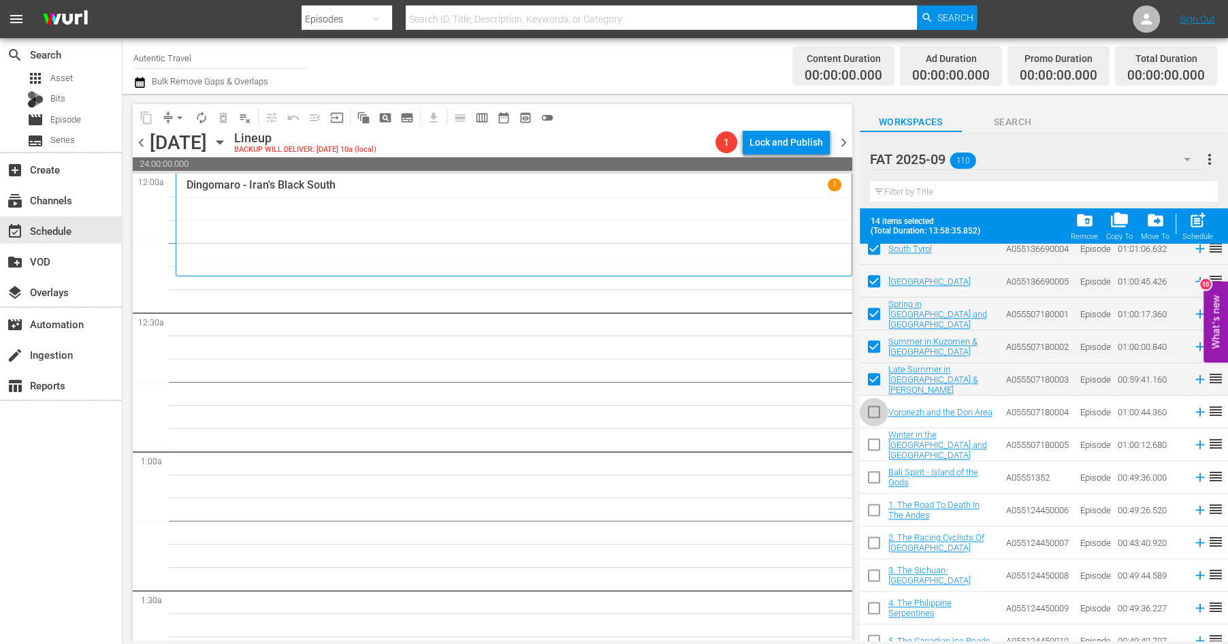
click at [866, 413] on input "checkbox" at bounding box center [874, 414] width 29 height 29
checkbox input "true"
click at [879, 443] on input "checkbox" at bounding box center [874, 447] width 29 height 29
checkbox input "true"
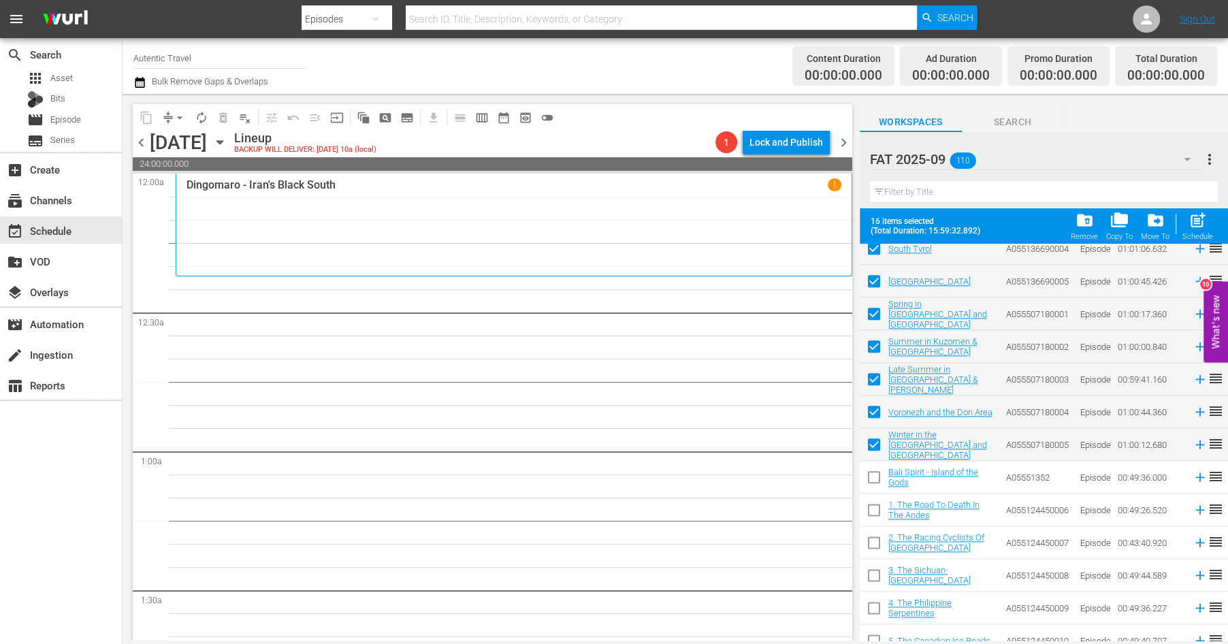
drag, startPoint x: 877, startPoint y: 471, endPoint x: 877, endPoint y: 511, distance: 40.9
click at [877, 471] on input "checkbox" at bounding box center [874, 480] width 29 height 29
checkbox input "true"
click at [877, 511] on input "checkbox" at bounding box center [874, 512] width 29 height 29
checkbox input "true"
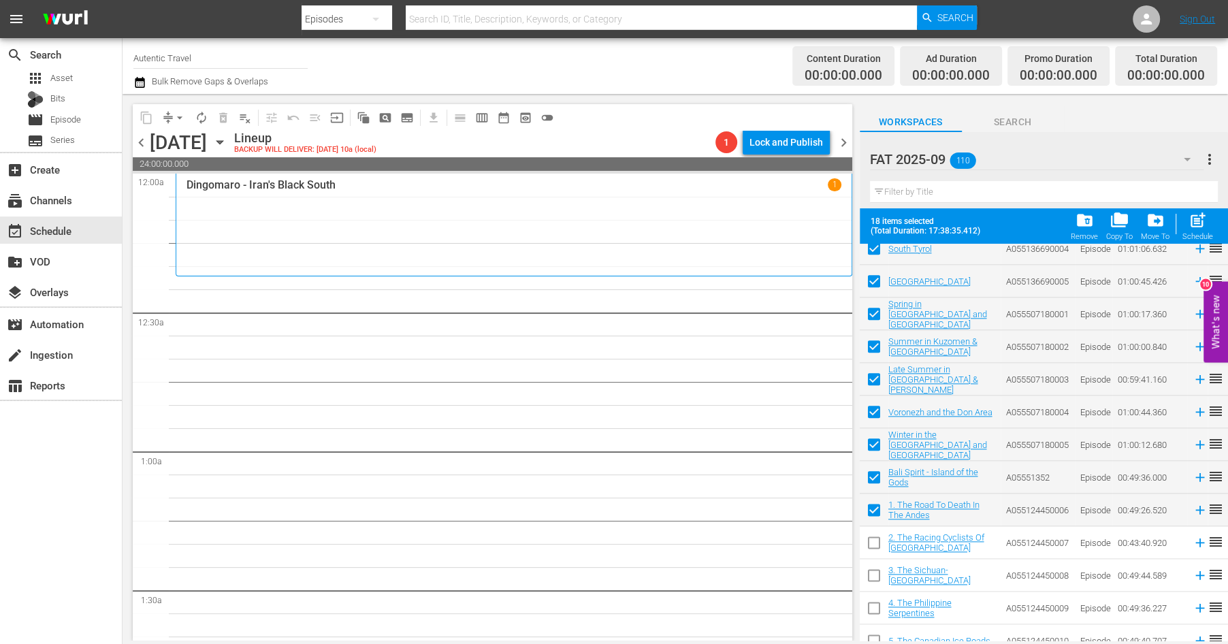
drag, startPoint x: 874, startPoint y: 540, endPoint x: 874, endPoint y: 584, distance: 43.6
click at [874, 541] on input "checkbox" at bounding box center [874, 545] width 29 height 29
checkbox input "true"
click at [874, 585] on input "checkbox" at bounding box center [874, 578] width 29 height 29
checkbox input "true"
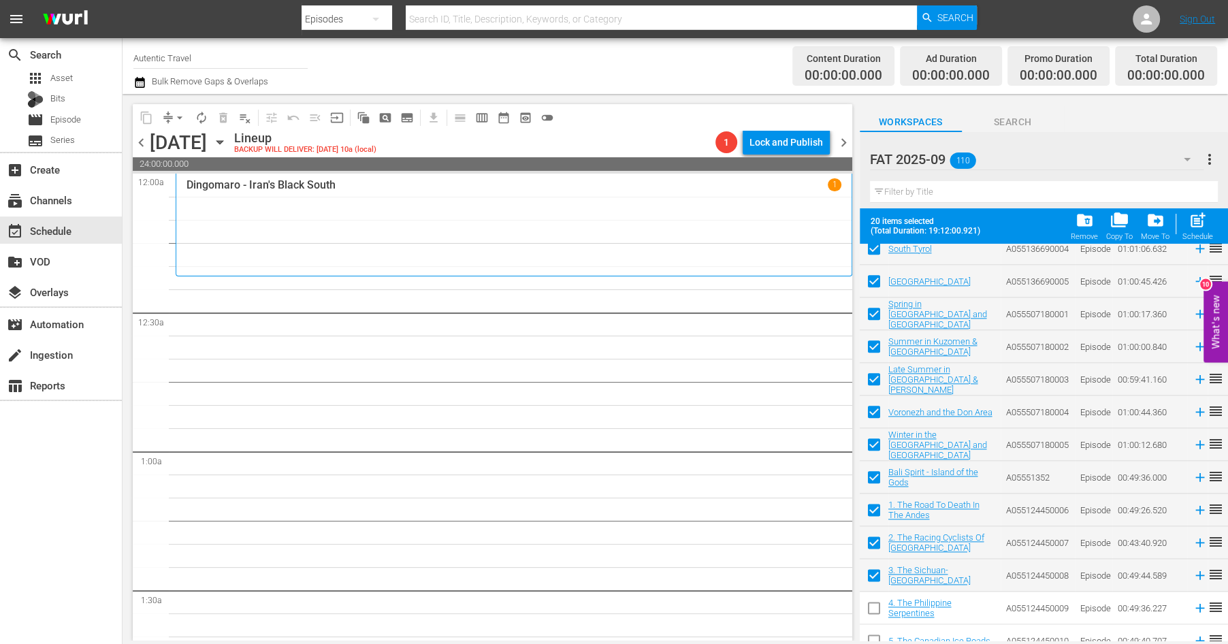
click at [872, 610] on input "checkbox" at bounding box center [874, 610] width 29 height 29
checkbox input "true"
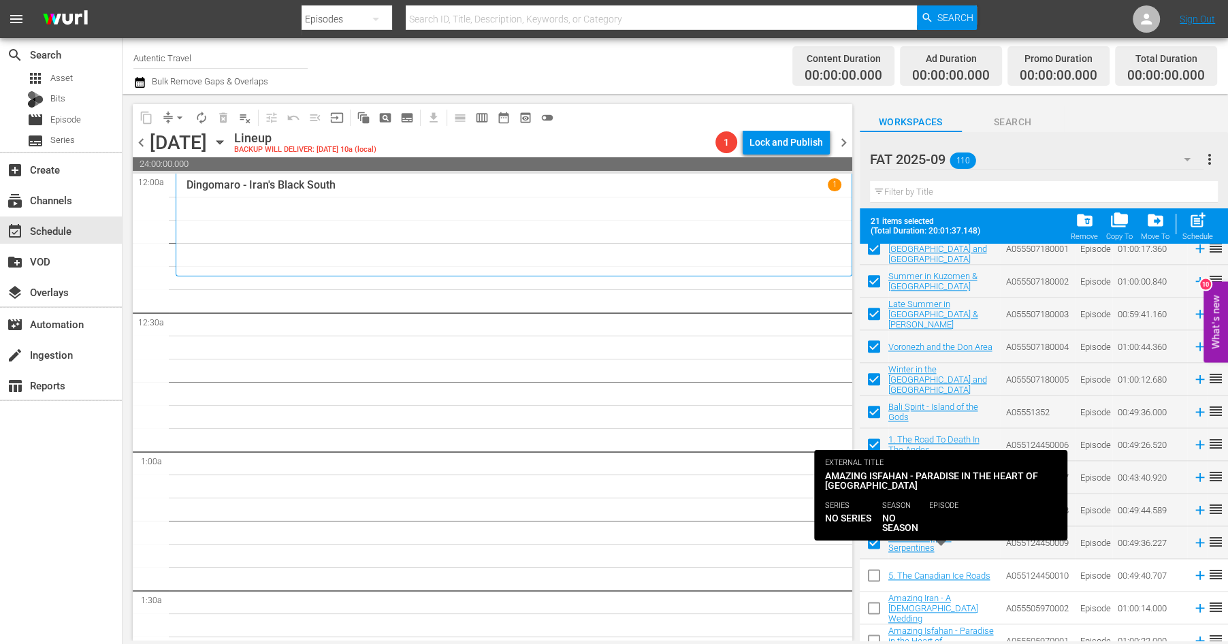
scroll to position [1627, 0]
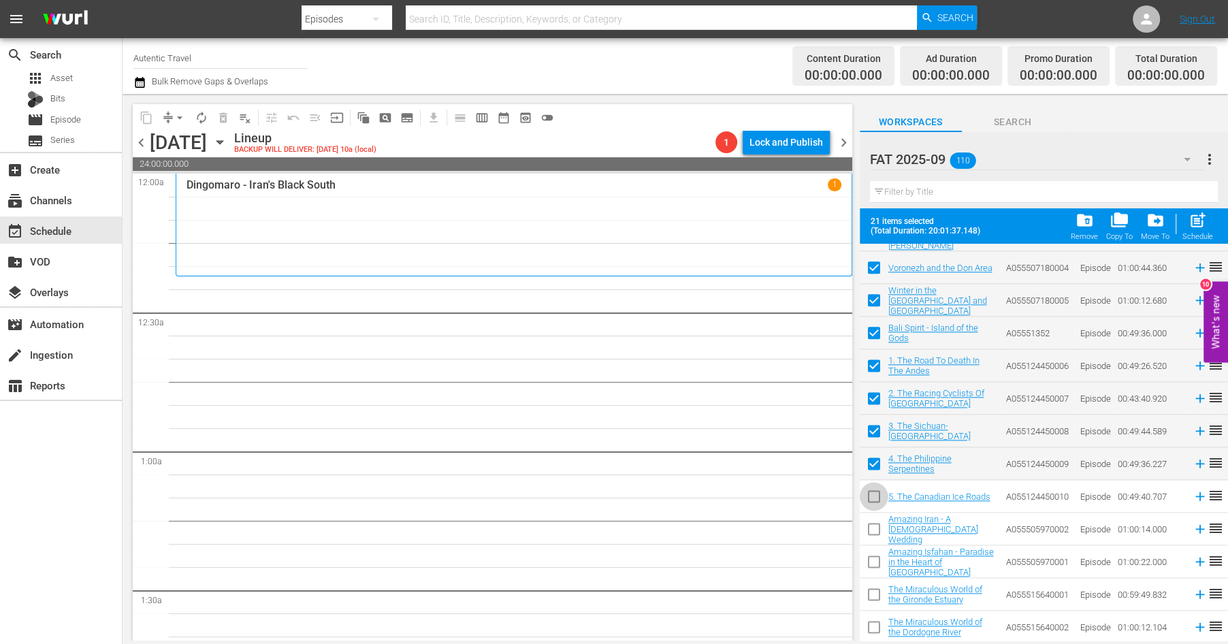
click at [867, 499] on input "checkbox" at bounding box center [874, 499] width 29 height 29
checkbox input "true"
click at [874, 526] on input "checkbox" at bounding box center [874, 531] width 29 height 29
checkbox input "true"
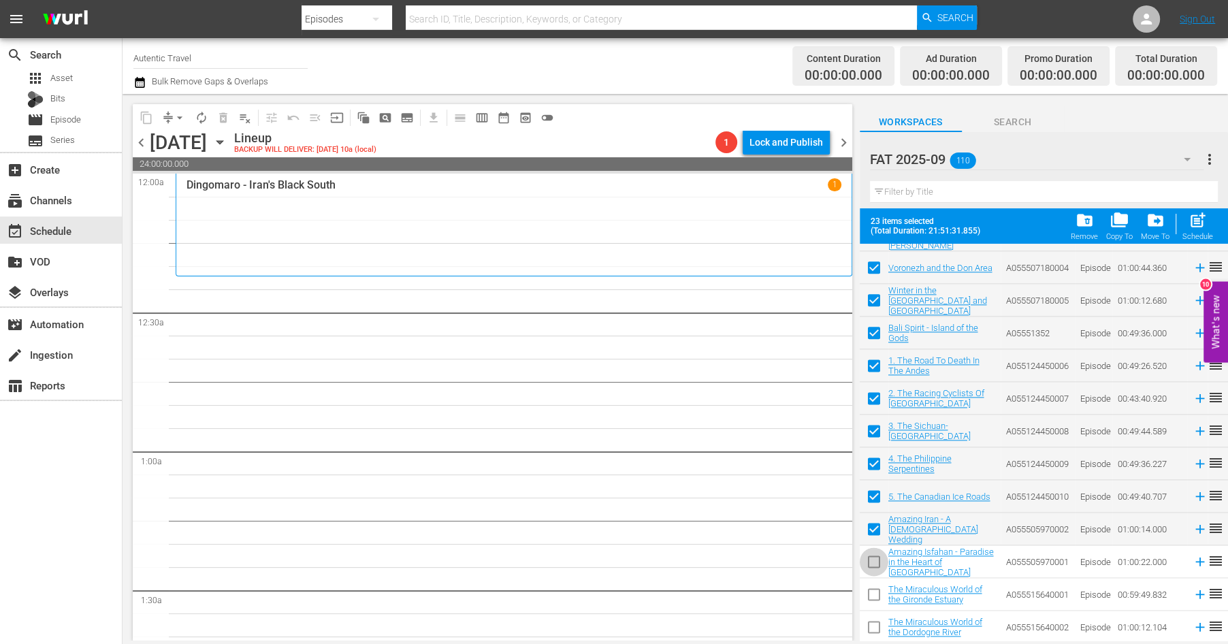
click at [874, 567] on input "checkbox" at bounding box center [874, 564] width 29 height 29
checkbox input "true"
click at [874, 590] on input "checkbox" at bounding box center [874, 597] width 29 height 29
checkbox input "true"
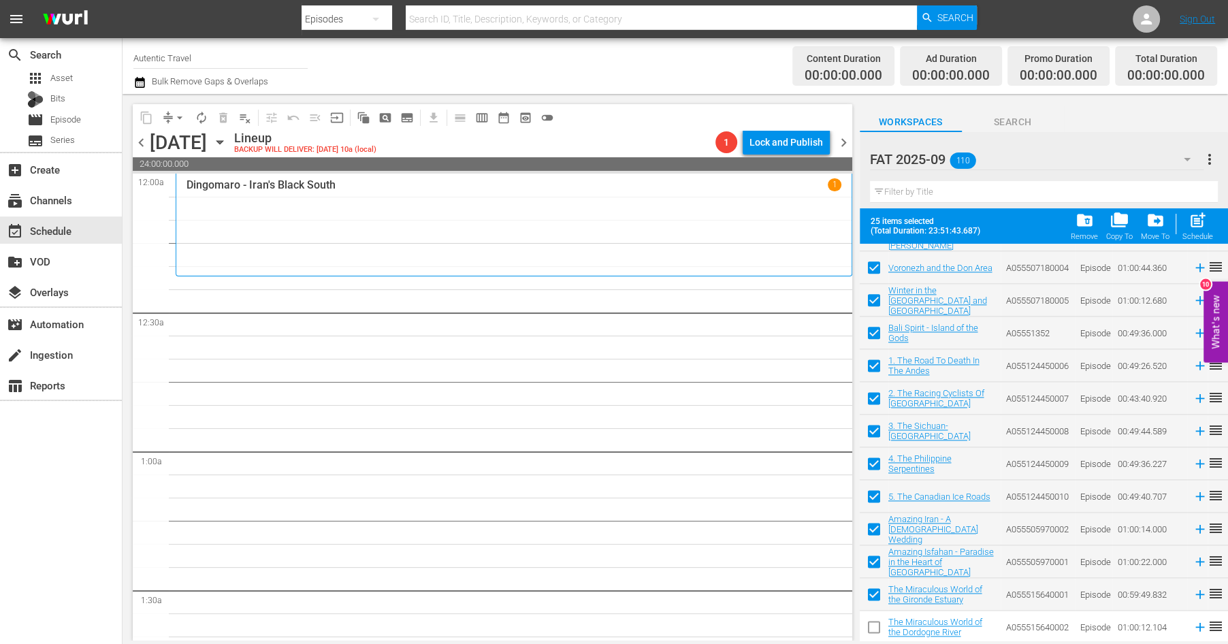
click at [874, 621] on input "checkbox" at bounding box center [874, 630] width 29 height 29
checkbox input "true"
click at [1195, 216] on span "post_add" at bounding box center [1198, 220] width 18 height 18
checkbox input "false"
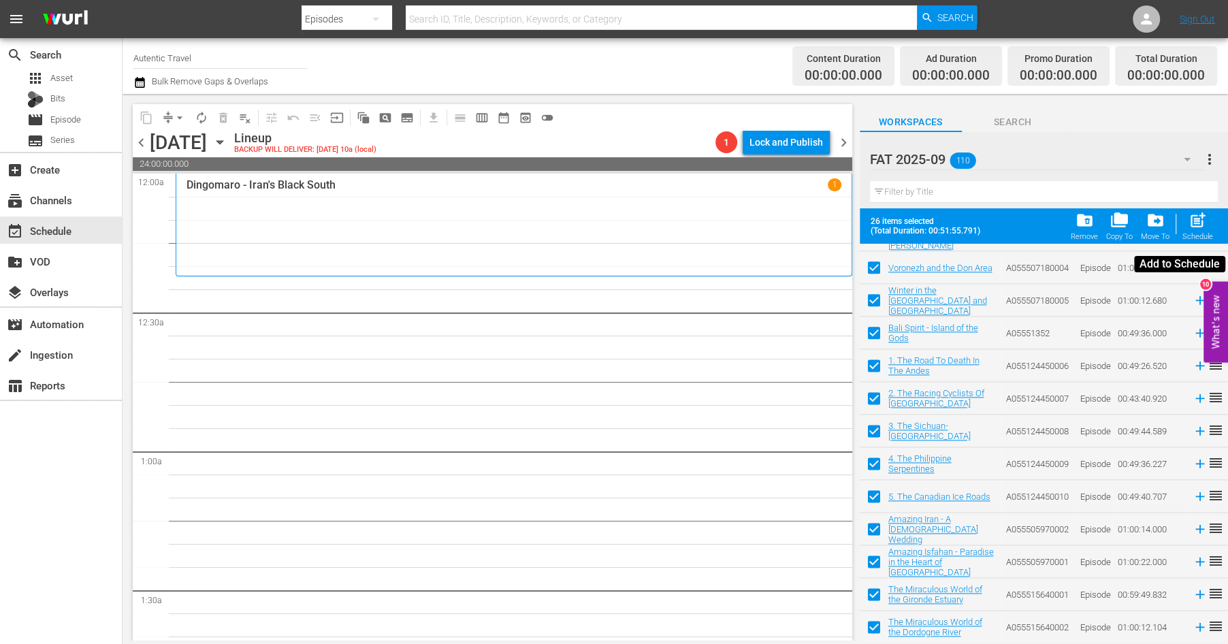
checkbox input "false"
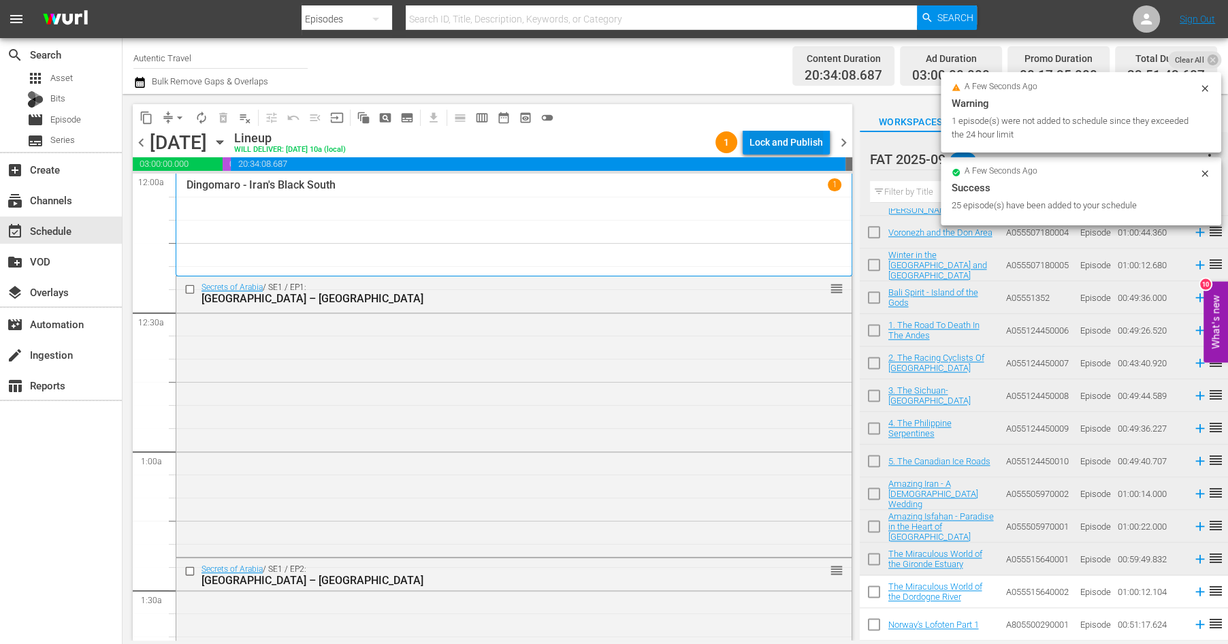
click at [804, 148] on div "Lock and Publish" at bounding box center [787, 142] width 74 height 25
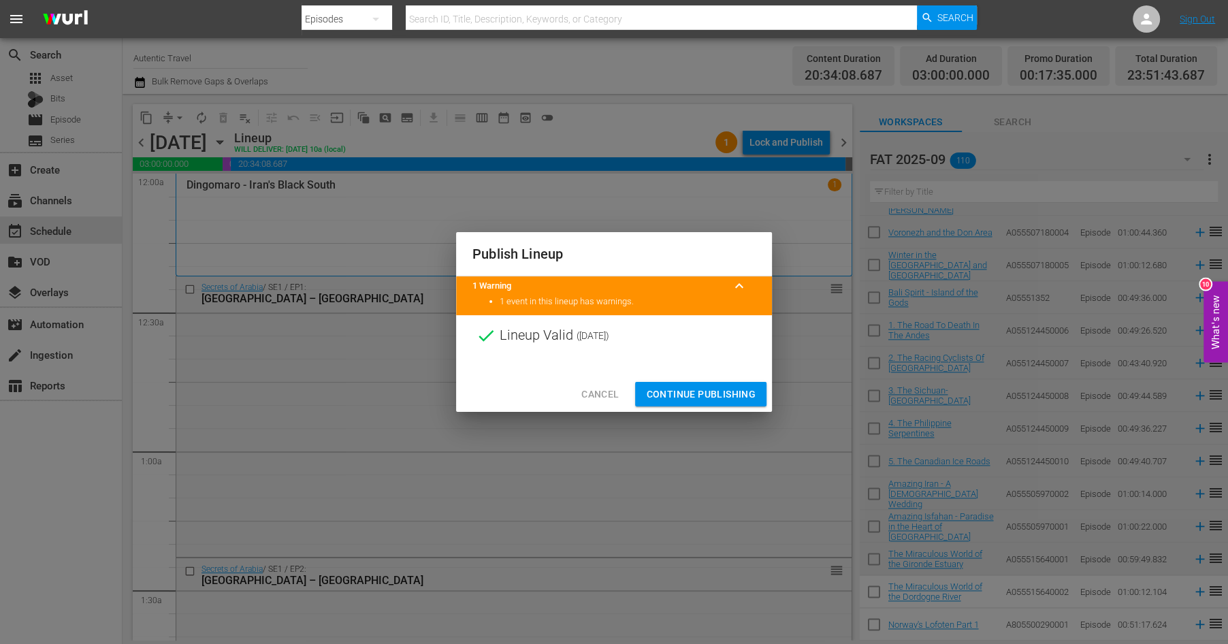
click at [726, 393] on span "Continue Publishing" at bounding box center [701, 394] width 110 height 17
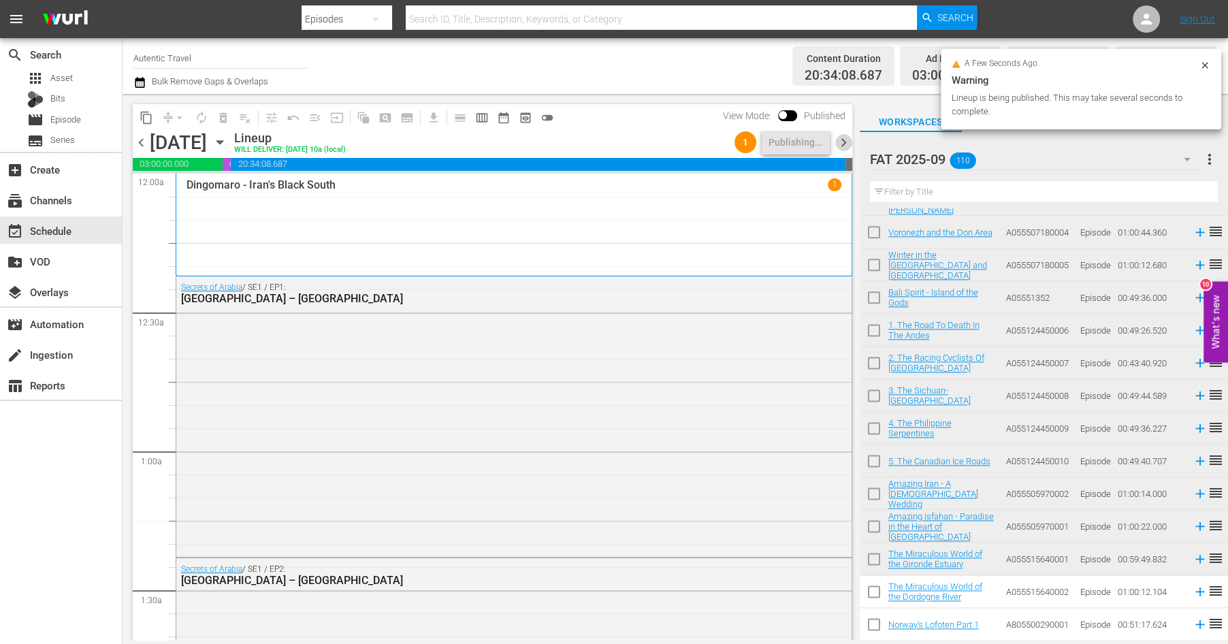
click at [845, 143] on span "chevron_right" at bounding box center [843, 142] width 17 height 17
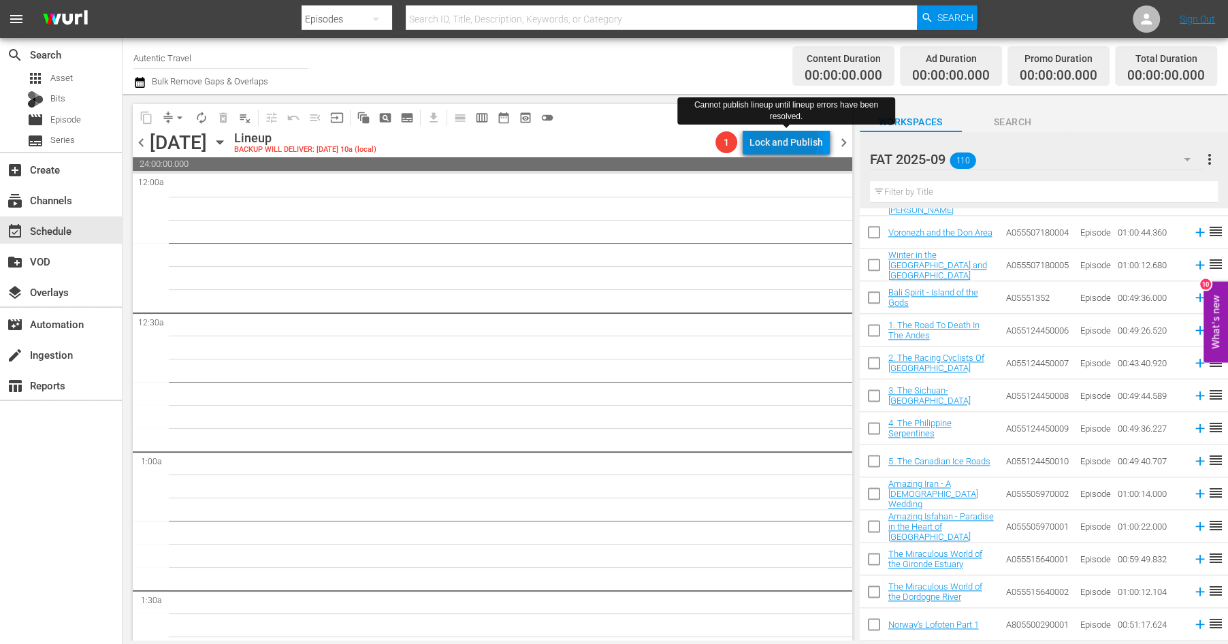
click at [770, 140] on div "Lock and Publish" at bounding box center [787, 142] width 74 height 25
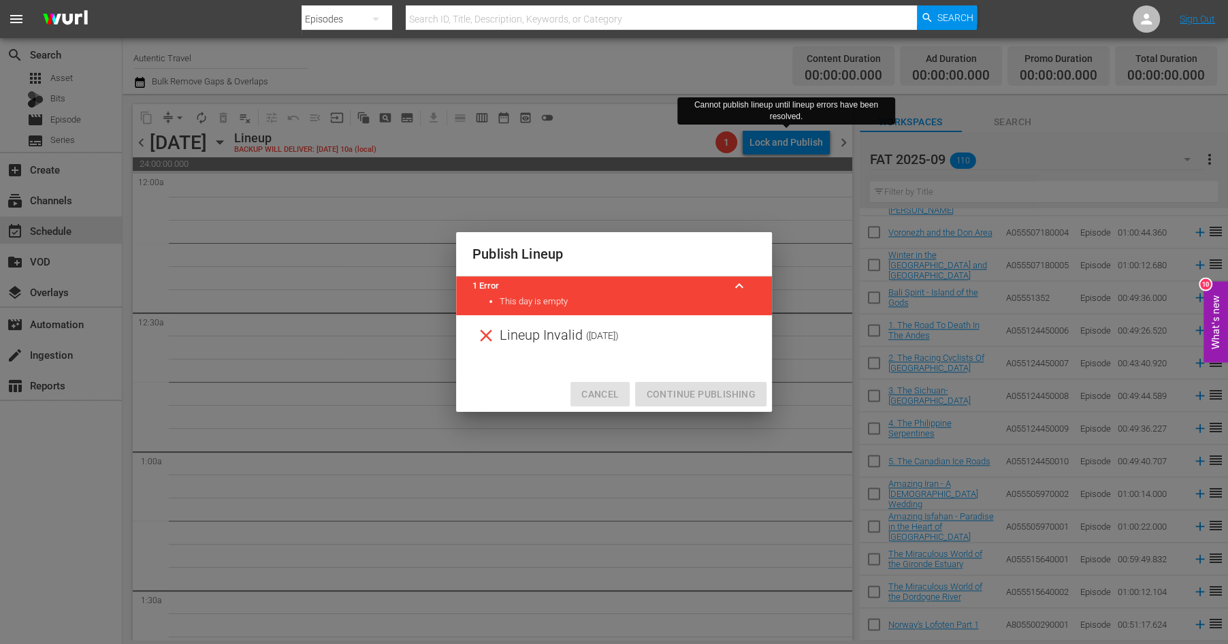
click at [599, 395] on span "Cancel" at bounding box center [599, 394] width 37 height 17
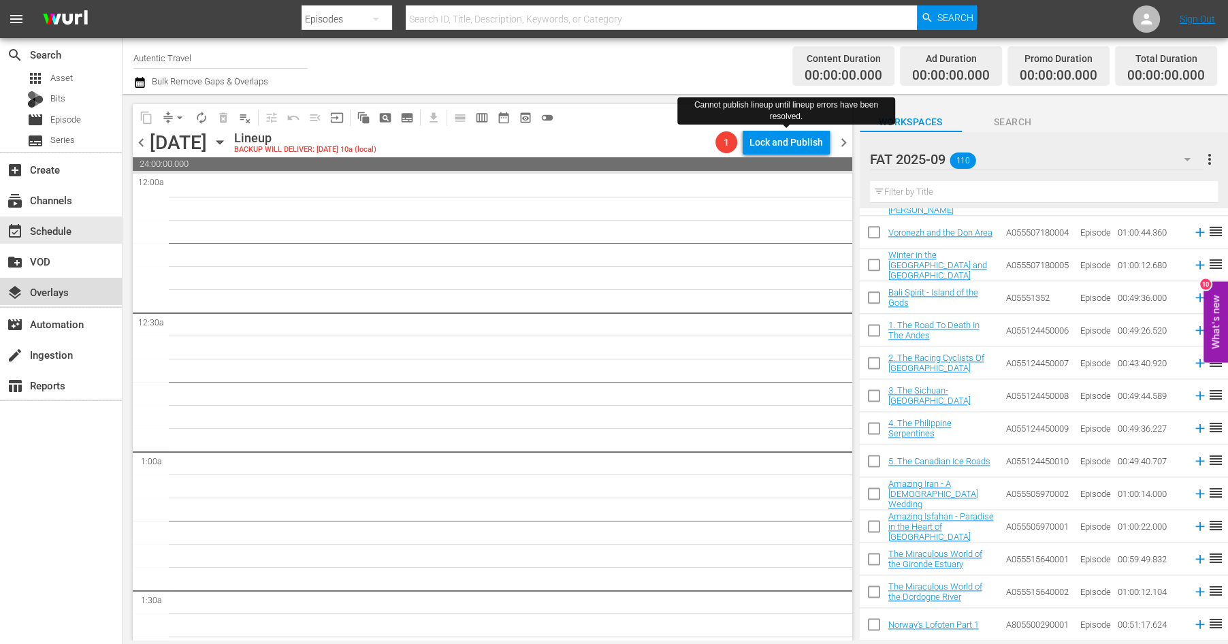
click at [69, 301] on div "layers Overlays" at bounding box center [61, 291] width 122 height 27
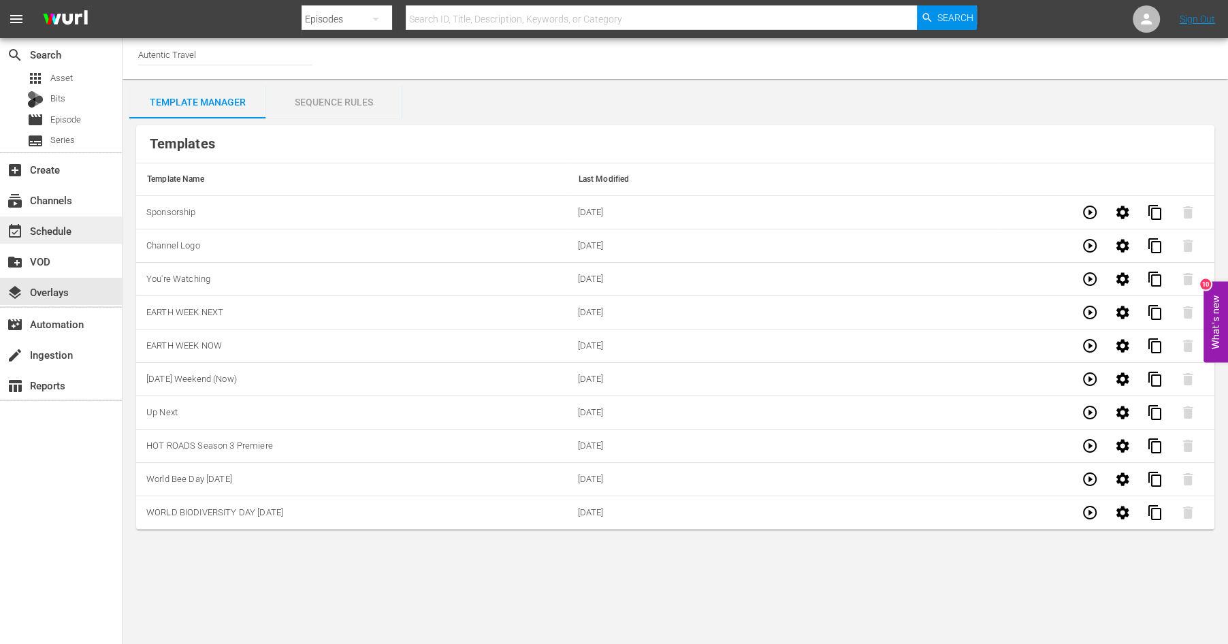
click at [54, 232] on div "event_available Schedule" at bounding box center [38, 229] width 76 height 12
